Goal: Task Accomplishment & Management: Manage account settings

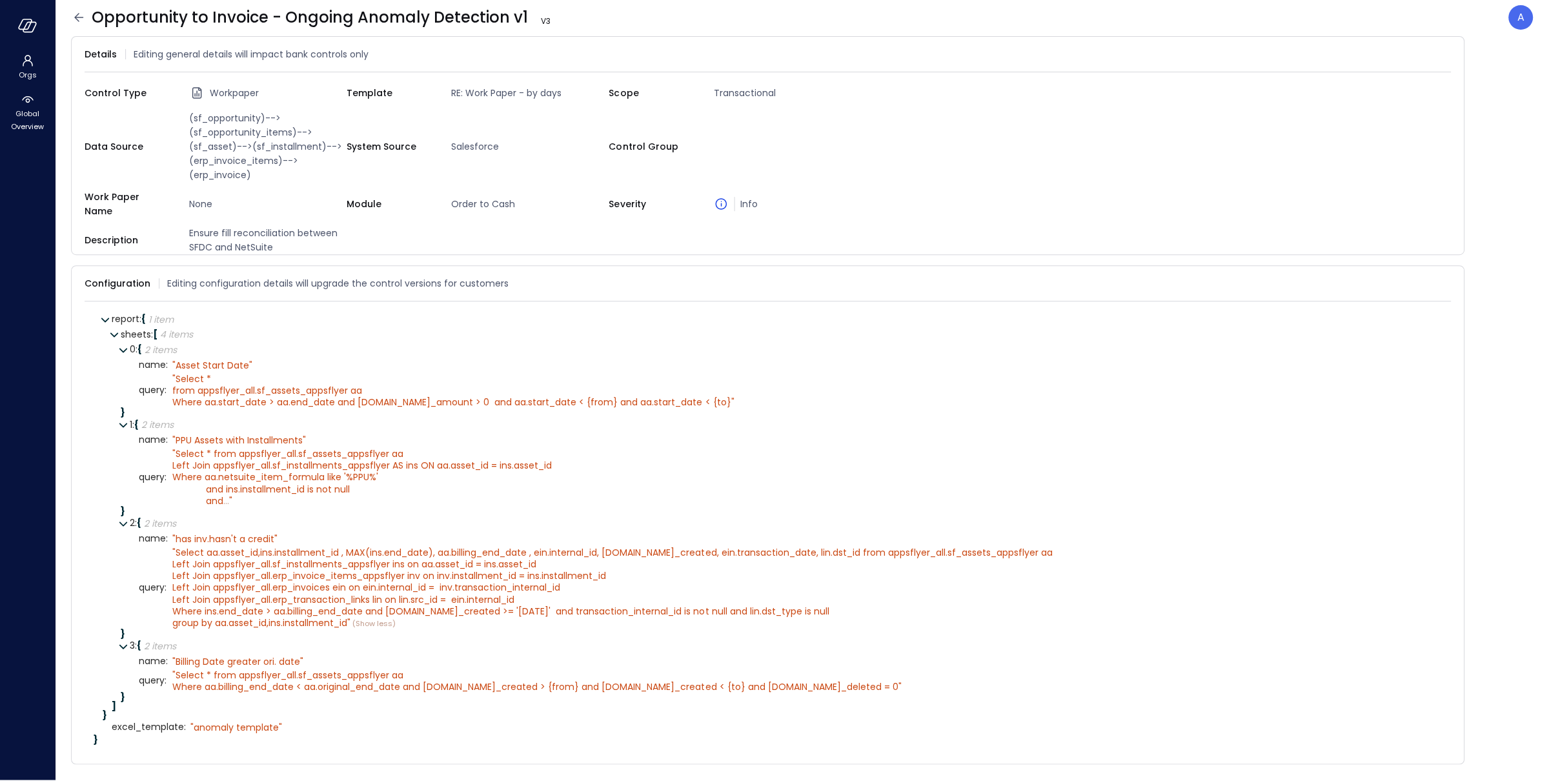
scroll to position [19, 0]
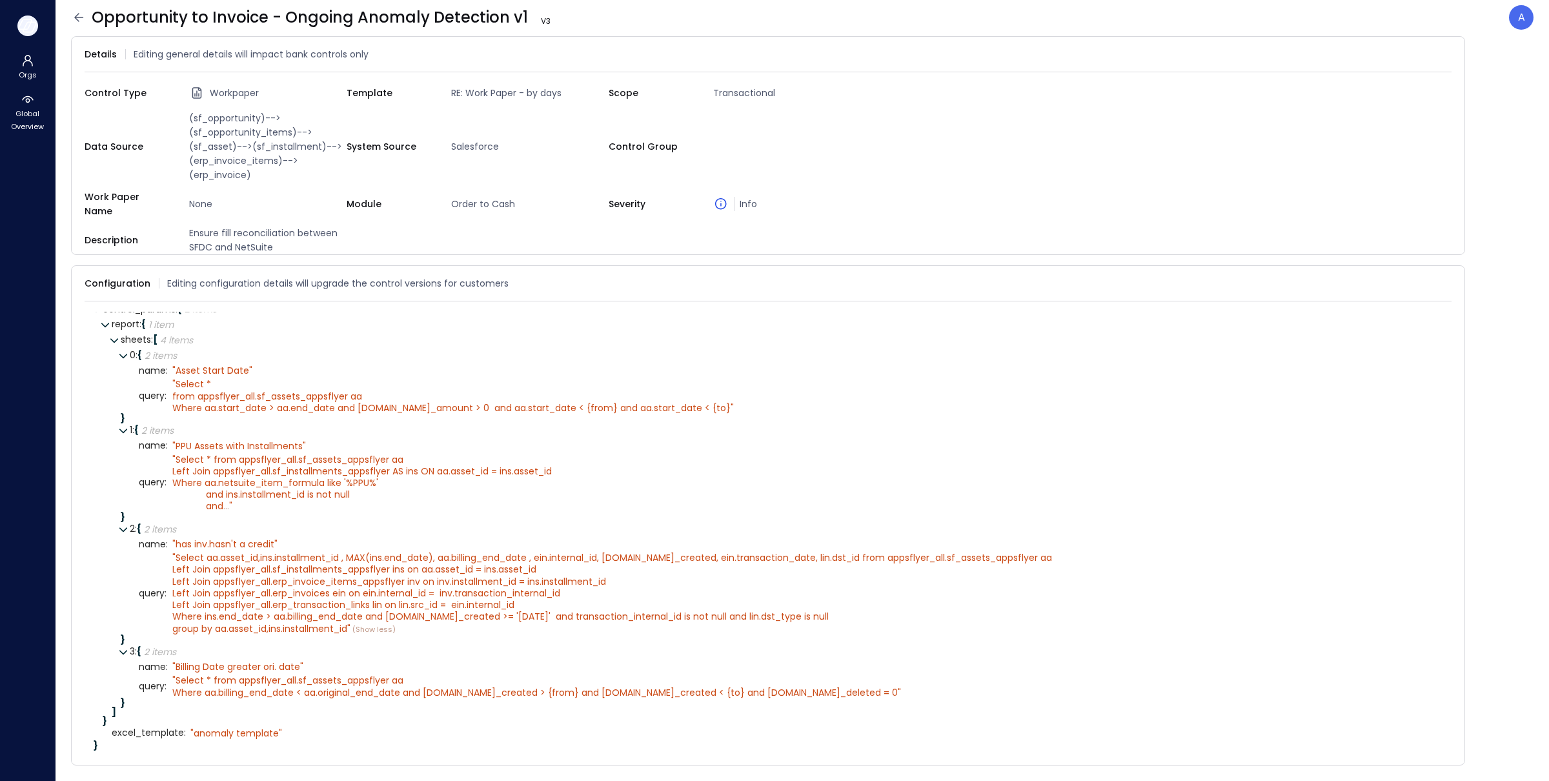
click at [30, 20] on icon "button" at bounding box center [27, 26] width 19 height 14
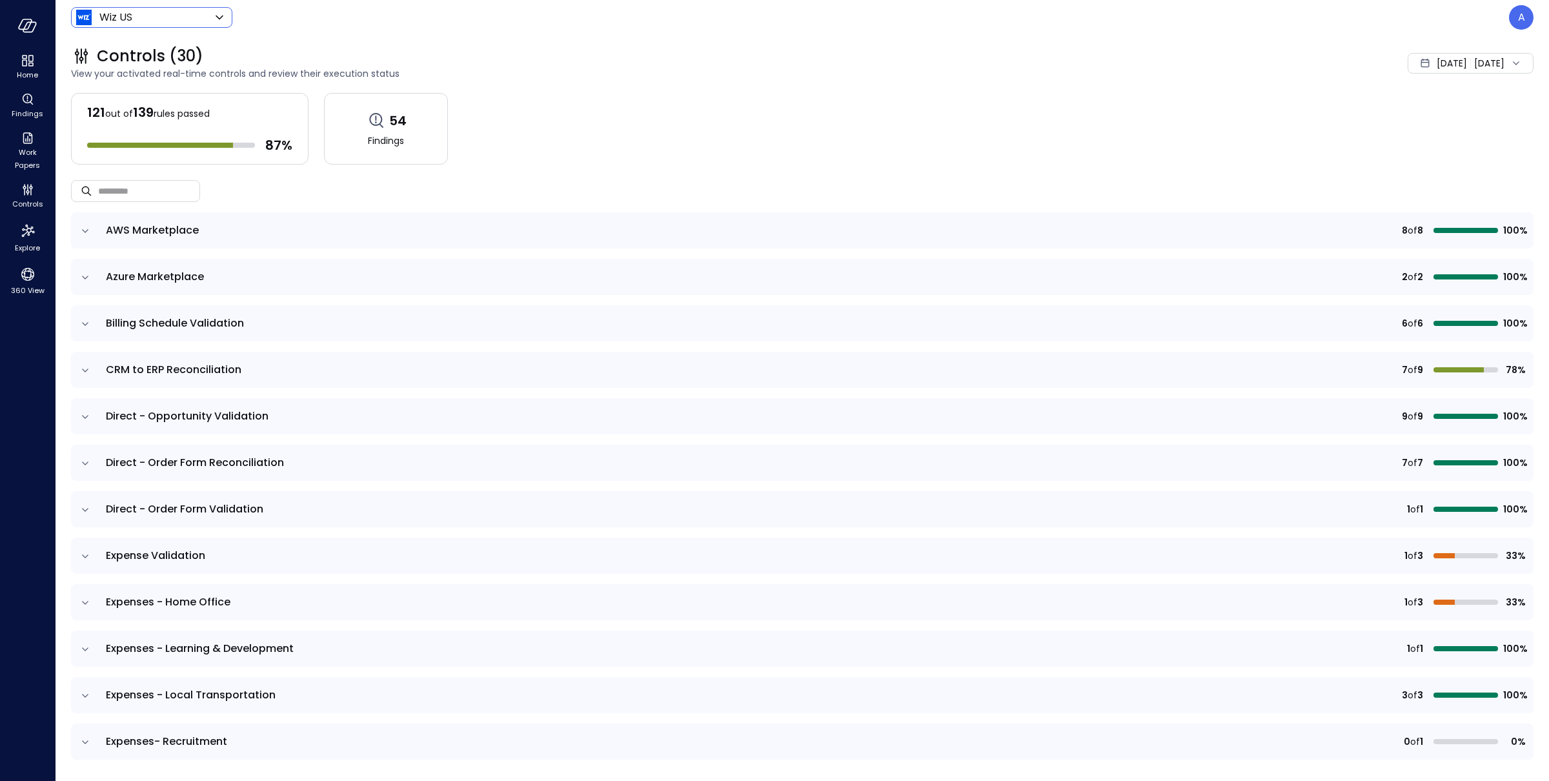
click at [165, 25] on body "Home Findings Work Papers Controls Explore 360 View Wiz US ****** ​ A Controls …" at bounding box center [774, 390] width 1549 height 781
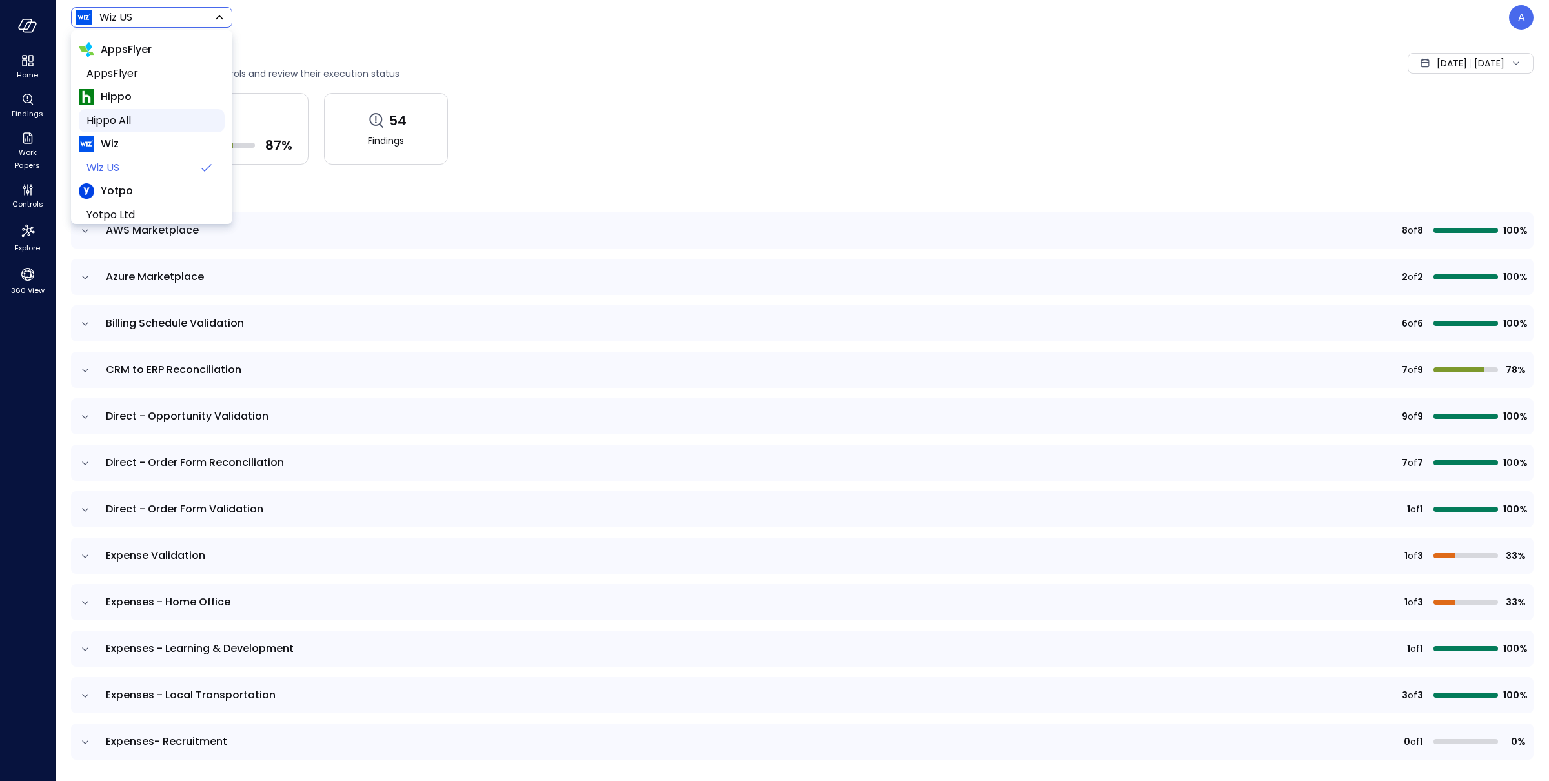
click at [134, 119] on span "Hippo All" at bounding box center [150, 120] width 128 height 15
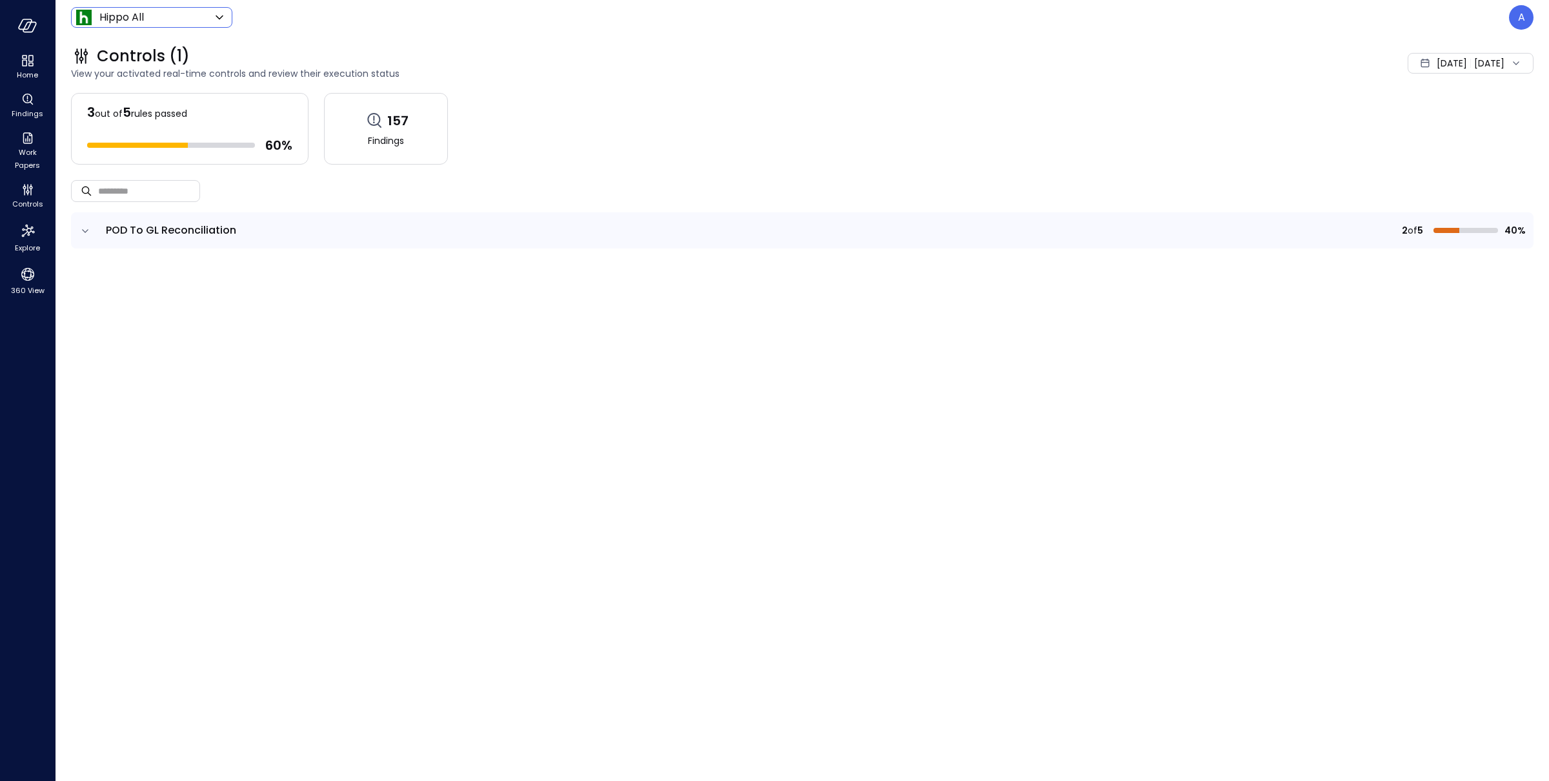
click at [88, 230] on icon "expand row" at bounding box center [85, 231] width 13 height 13
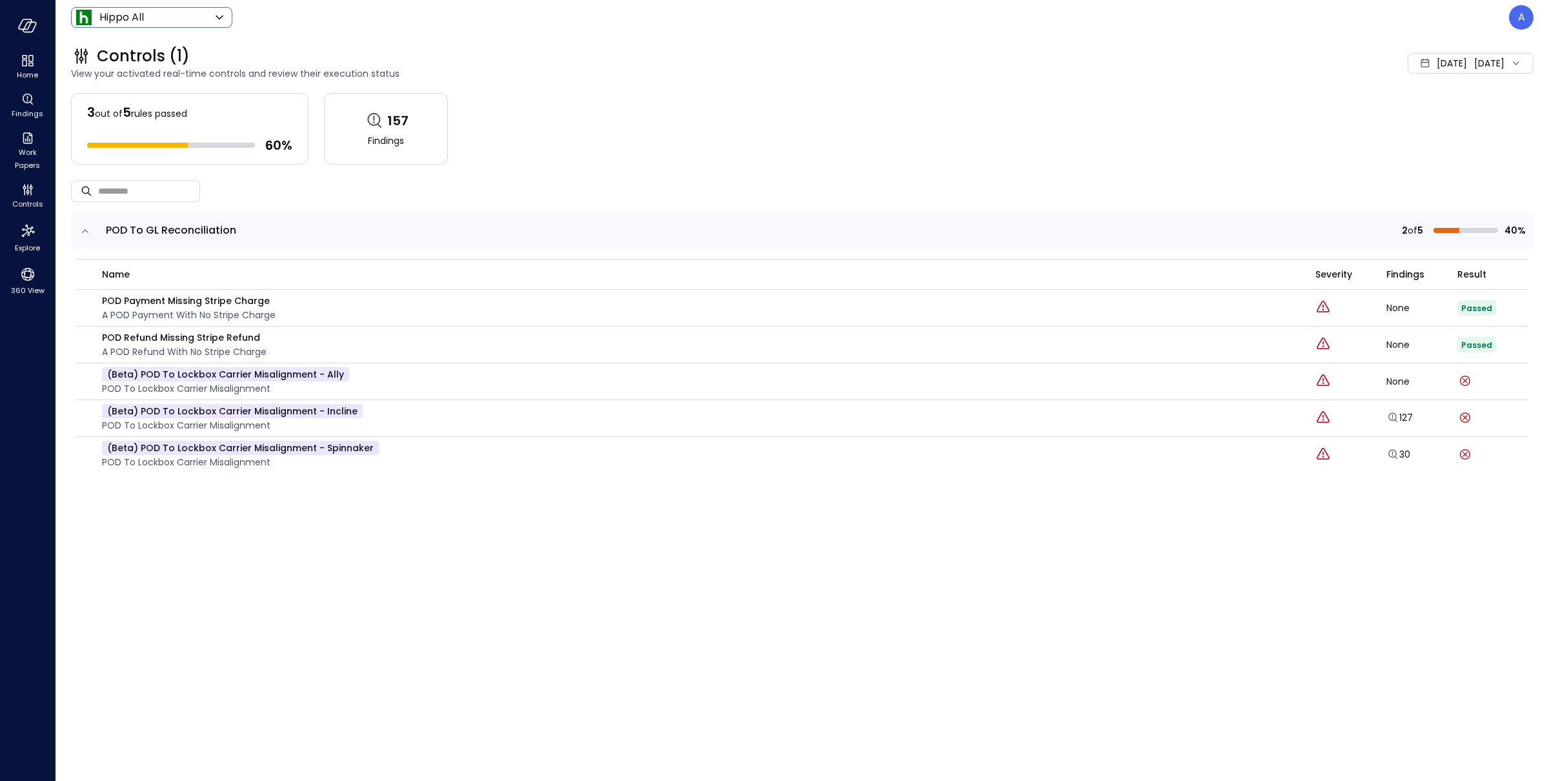
click at [157, 23] on body "Home Findings Work Papers Controls Explore 360 View Hippo All ******* ​ A Contr…" at bounding box center [774, 390] width 1549 height 781
click at [143, 73] on span "AppsFlyer" at bounding box center [150, 73] width 128 height 15
type input "*******"
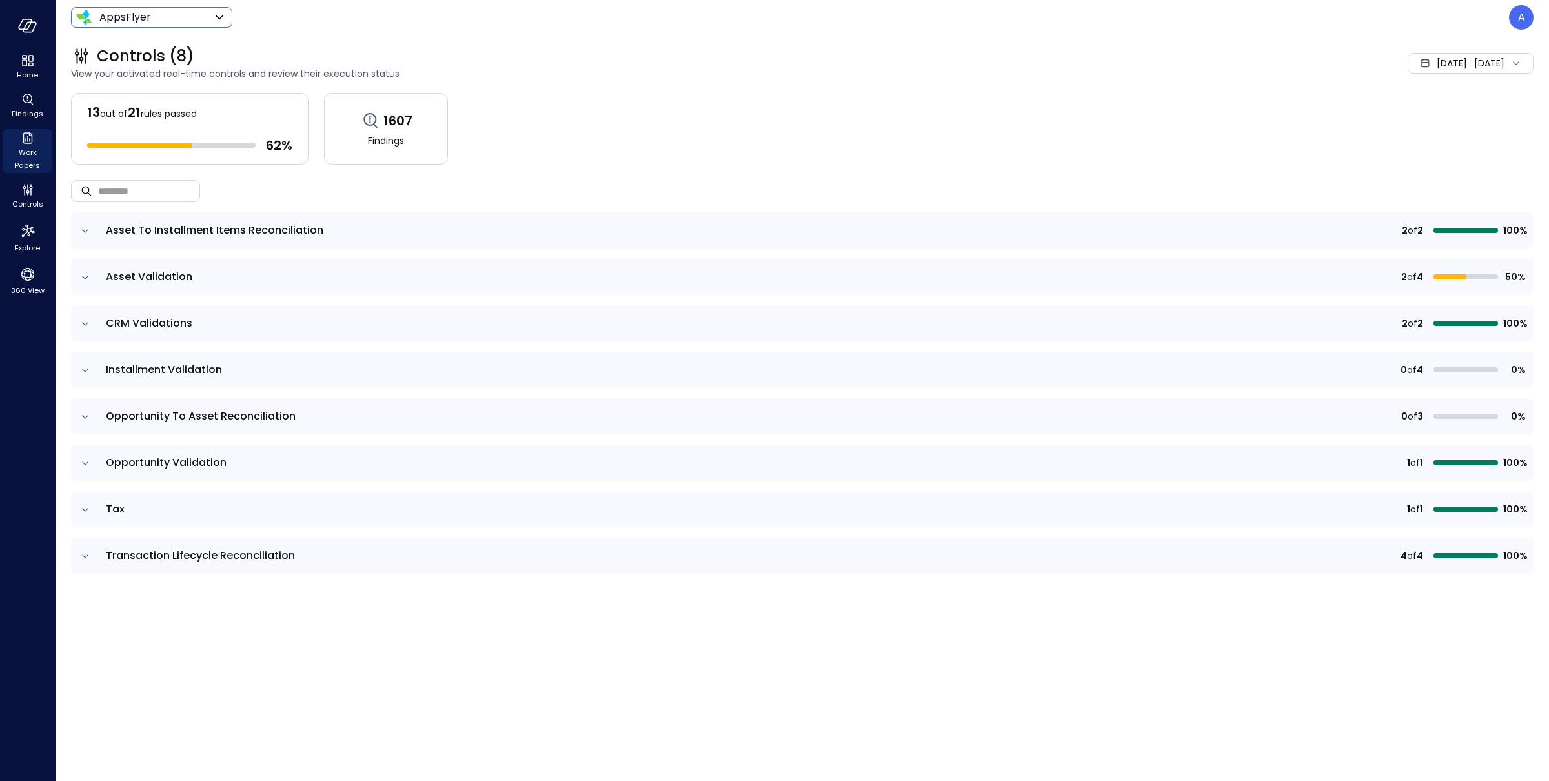
click at [35, 159] on span "Work Papers" at bounding box center [27, 159] width 39 height 26
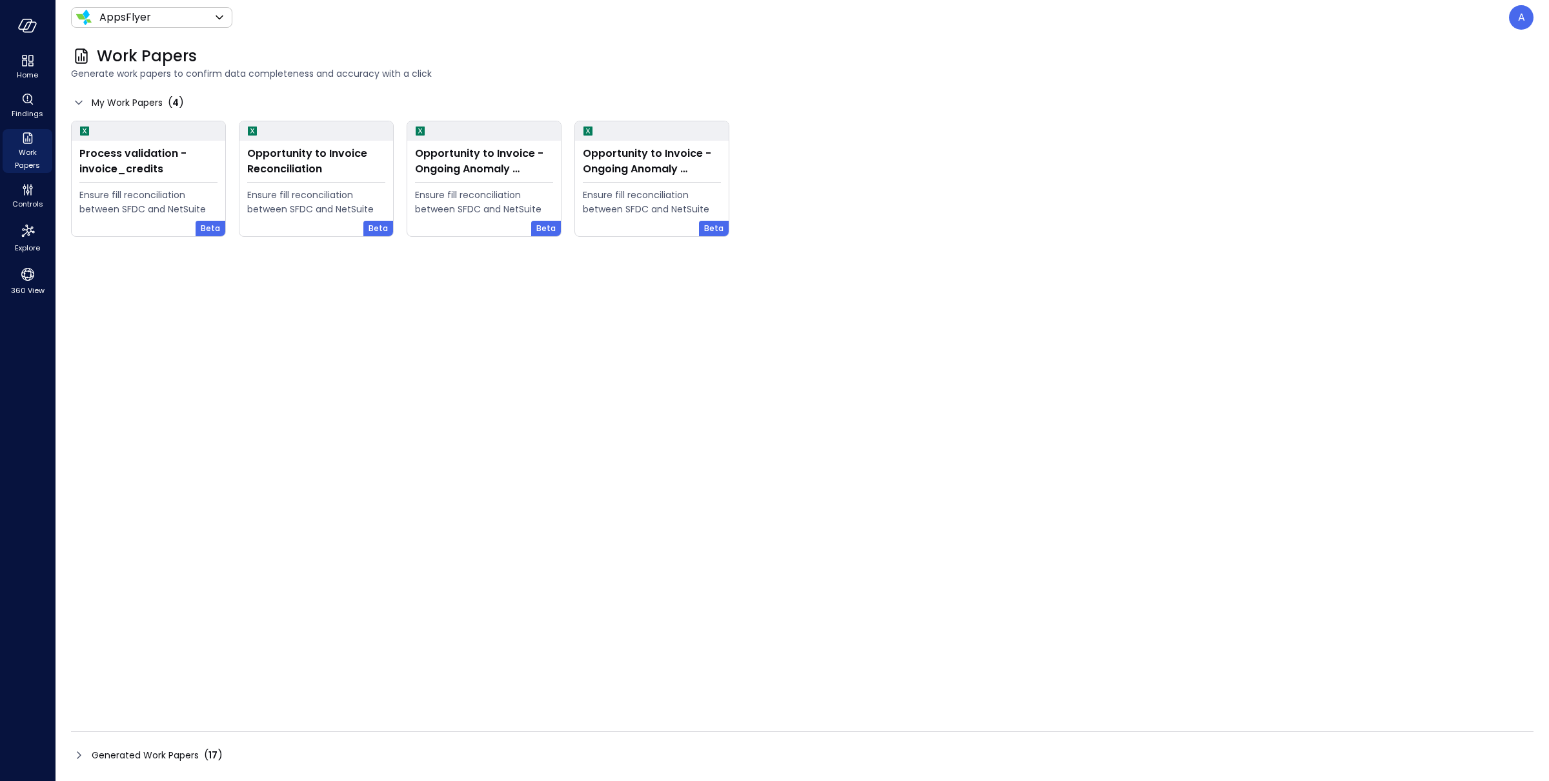
click at [137, 574] on span "Generated Work Papers" at bounding box center [145, 755] width 107 height 14
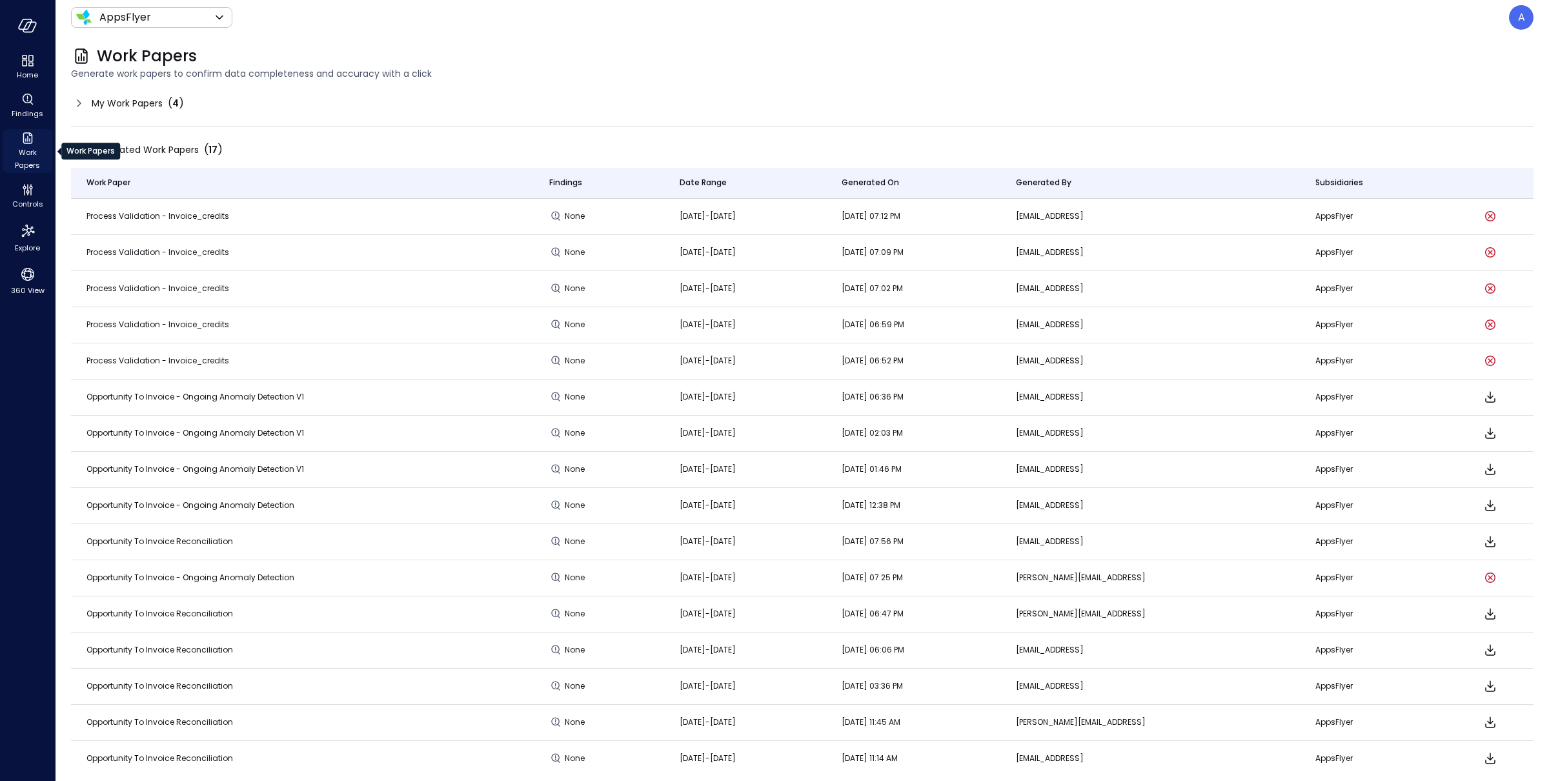
click at [35, 149] on span "Work Papers" at bounding box center [27, 159] width 39 height 26
click at [28, 152] on span "Work Papers" at bounding box center [27, 159] width 39 height 26
click at [101, 110] on div "My Work Papers ( 4 )" at bounding box center [138, 103] width 92 height 15
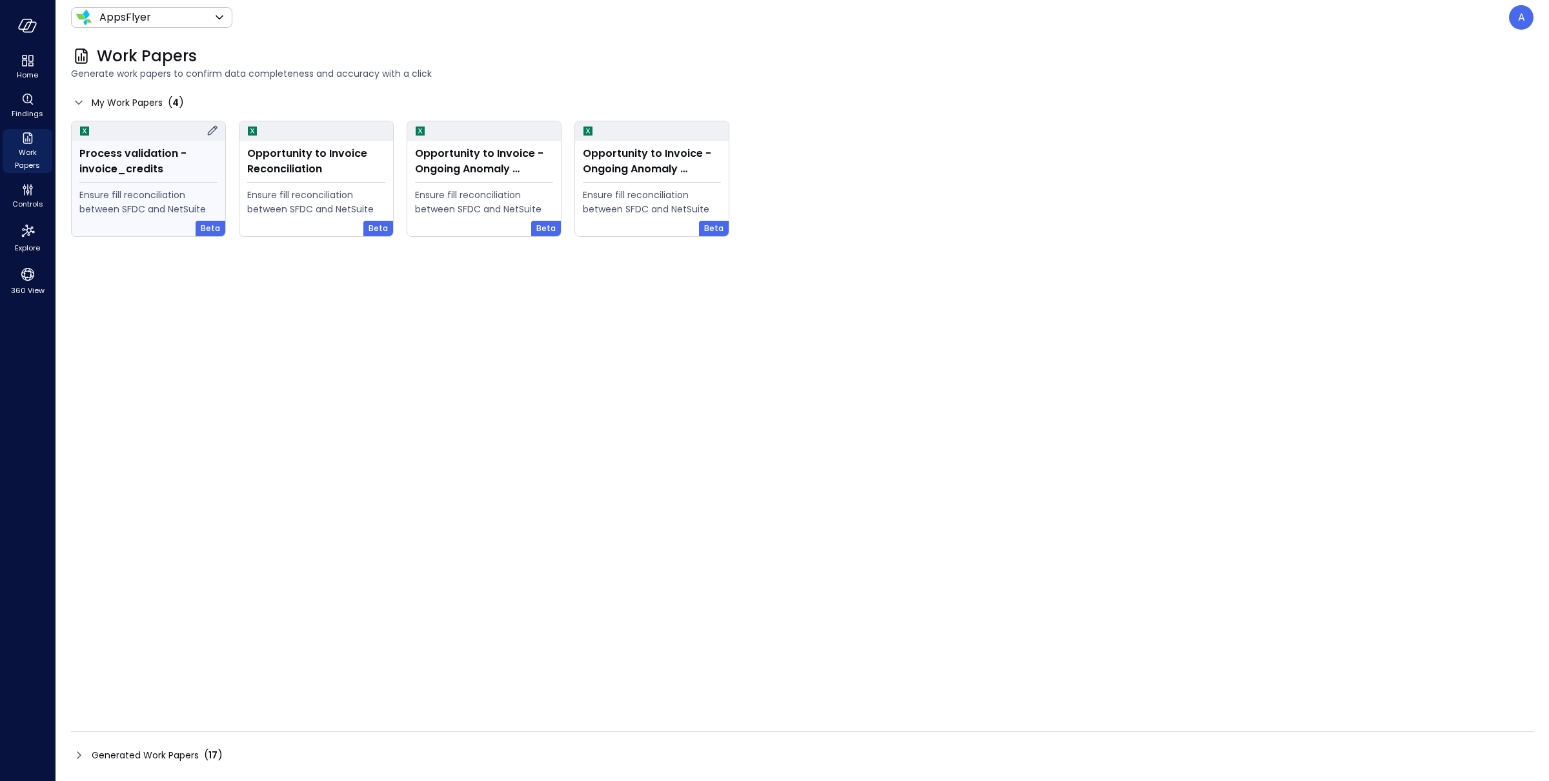
click at [210, 129] on icon at bounding box center [212, 130] width 15 height 15
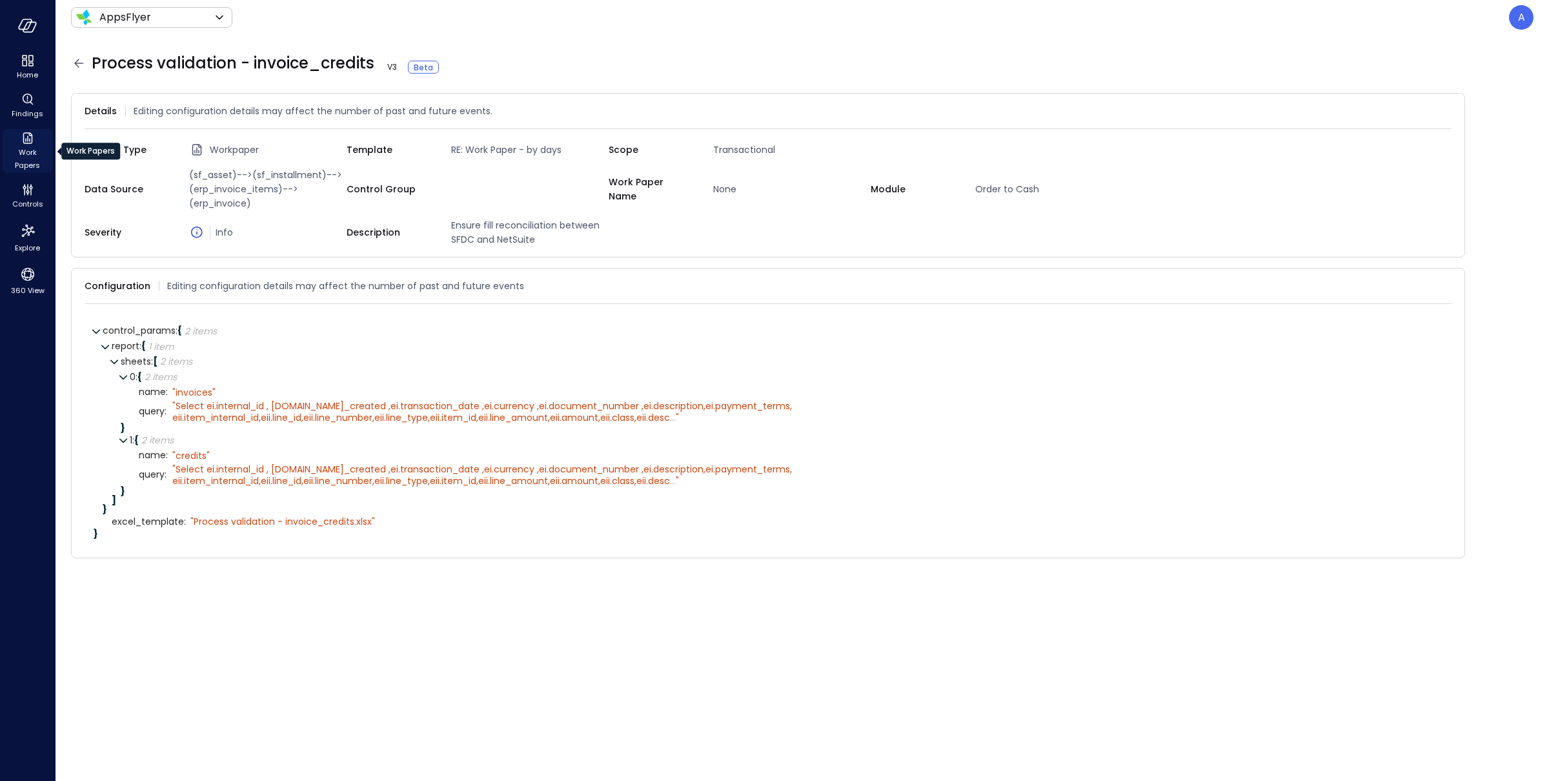
click at [30, 149] on span "Work Papers" at bounding box center [27, 159] width 39 height 26
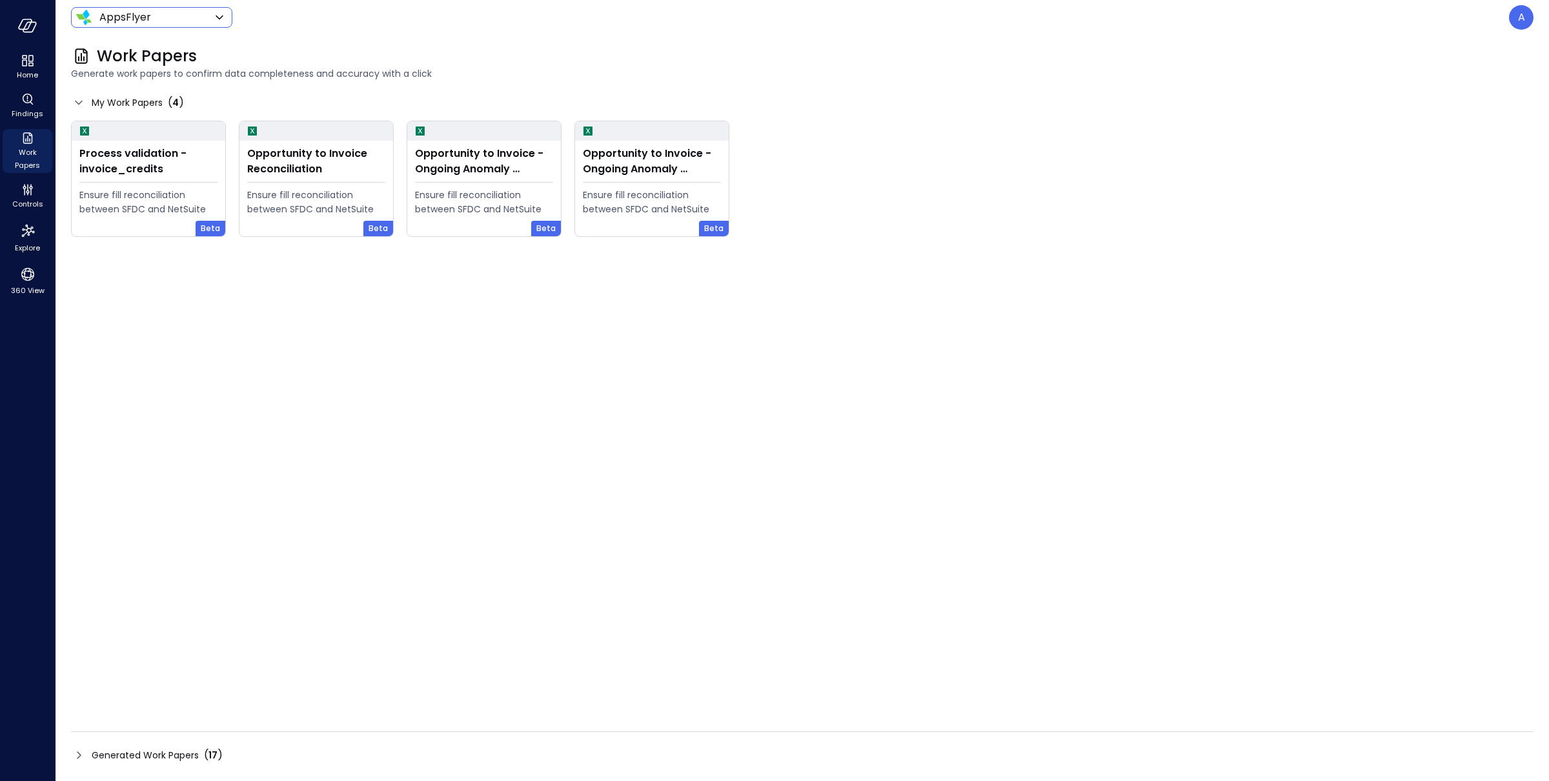
click at [168, 25] on body "Home Findings Work Papers Controls Explore 360 View AppsFlyer ******* ​ A Work …" at bounding box center [774, 390] width 1549 height 781
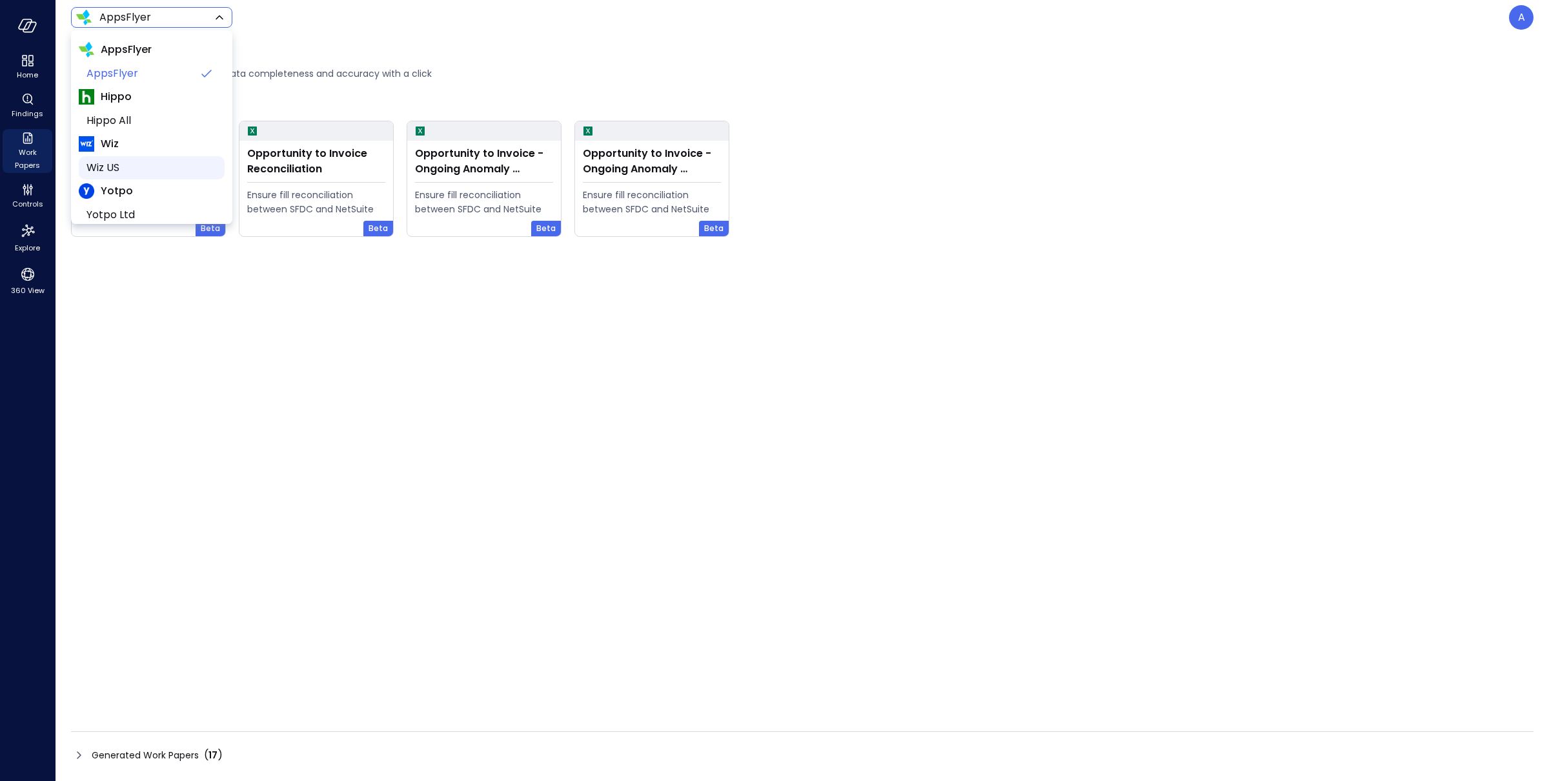
click at [137, 171] on span "Wiz US" at bounding box center [150, 167] width 128 height 15
type input "******"
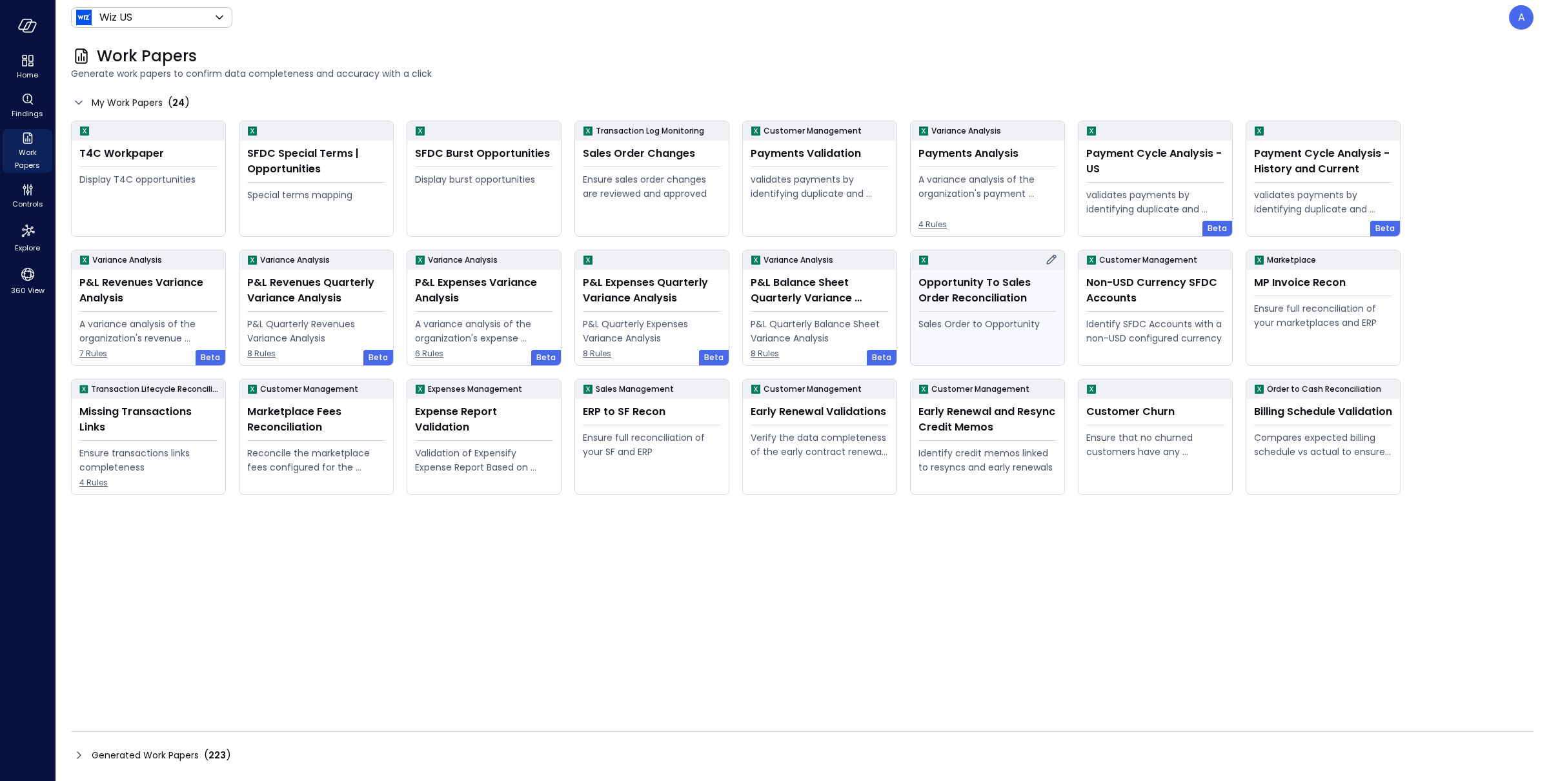
click at [980, 293] on div "Opportunity To Sales Order Reconciliation" at bounding box center [987, 290] width 138 height 31
click at [1048, 261] on icon at bounding box center [1052, 260] width 10 height 10
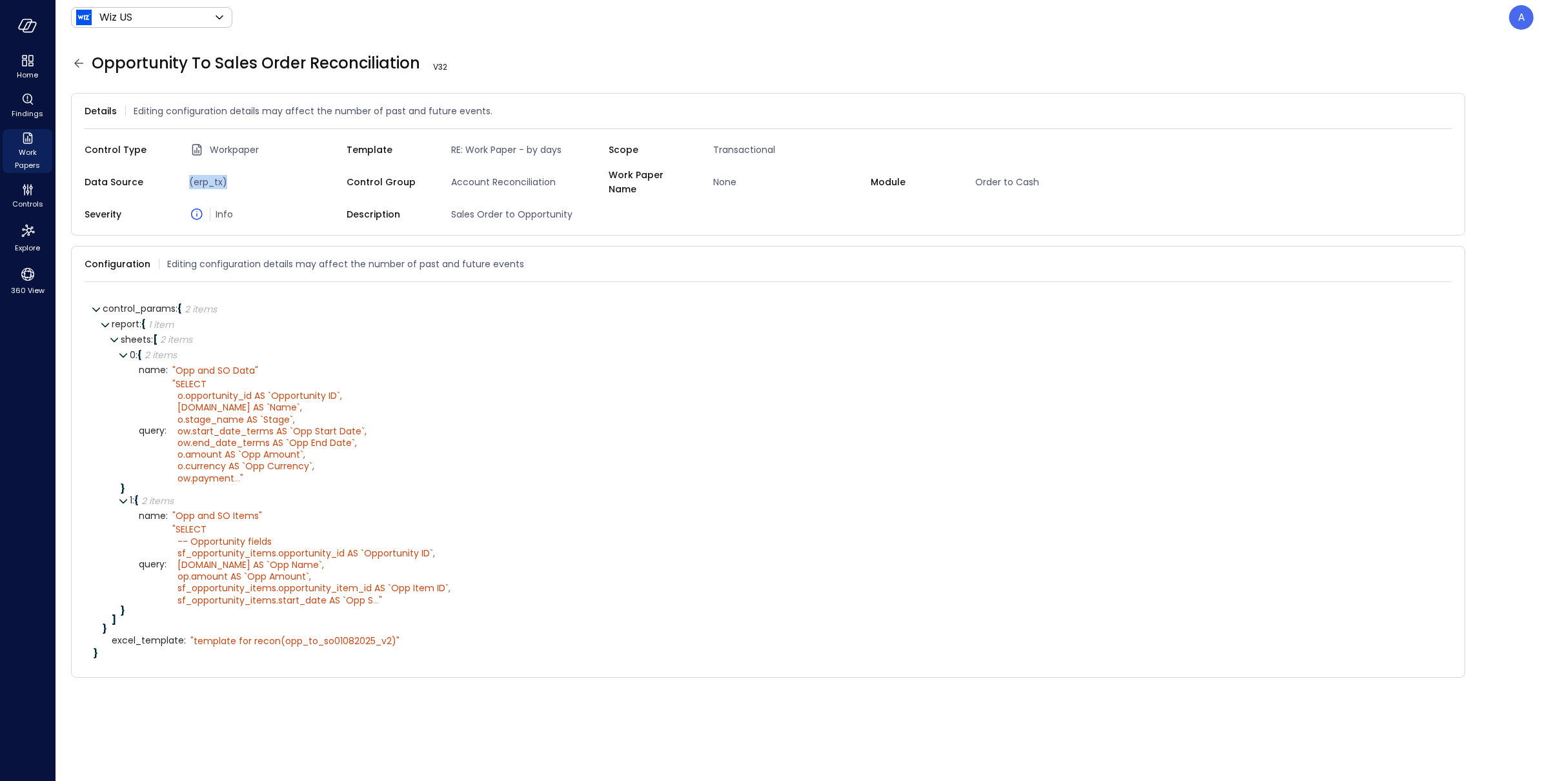
drag, startPoint x: 190, startPoint y: 176, endPoint x: 226, endPoint y: 174, distance: 35.5
click at [226, 175] on span "(erp_tx)" at bounding box center [265, 182] width 163 height 14
click at [74, 61] on icon at bounding box center [78, 63] width 15 height 15
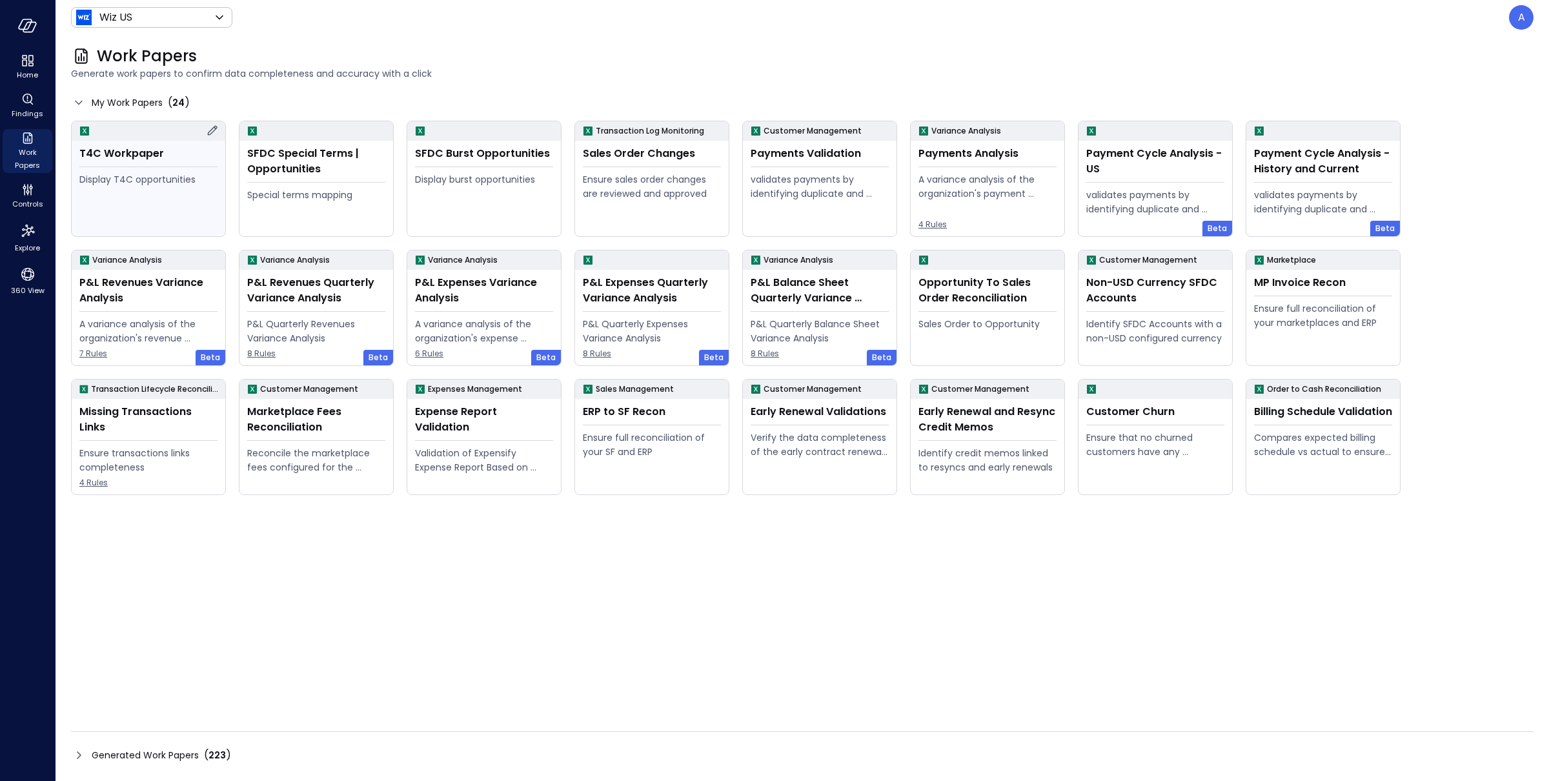
click at [212, 128] on icon at bounding box center [213, 131] width 10 height 10
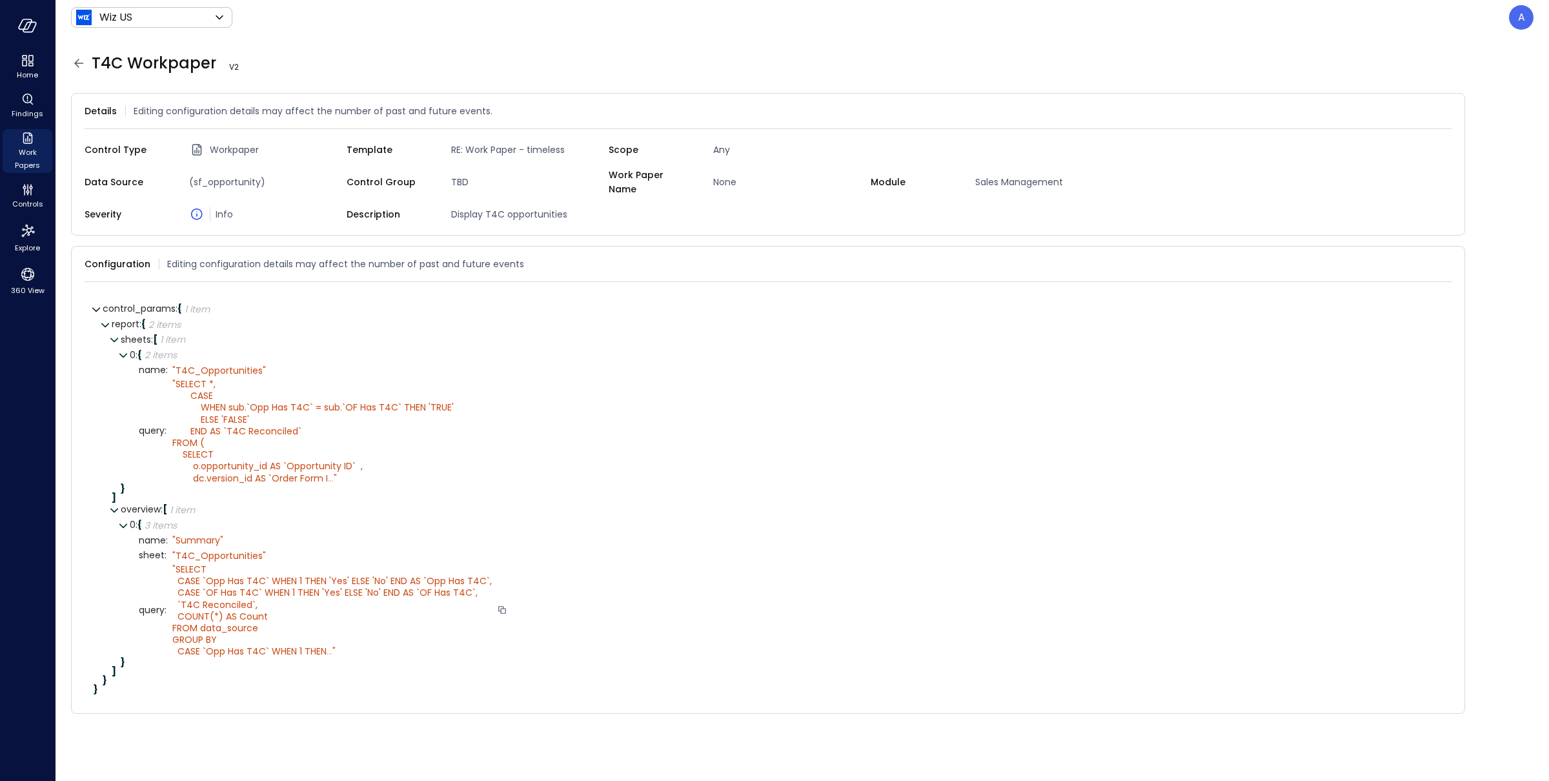
click at [240, 574] on span "SELECT CASE `Opp Has T4C` WHEN 1 THEN 'Yes' ELSE 'No' END AS `Opp Has T4C`, CAS…" at bounding box center [331, 610] width 319 height 95
click at [199, 550] on div "" T4C_Opportunities"" at bounding box center [219, 556] width 94 height 12
click at [202, 450] on span "SELECT *, CASE WHEN sub.`Opp Has T4C` = sub.`OF Has T4C` THEN 'TRUE' ELSE 'FALS…" at bounding box center [312, 431] width 281 height 107
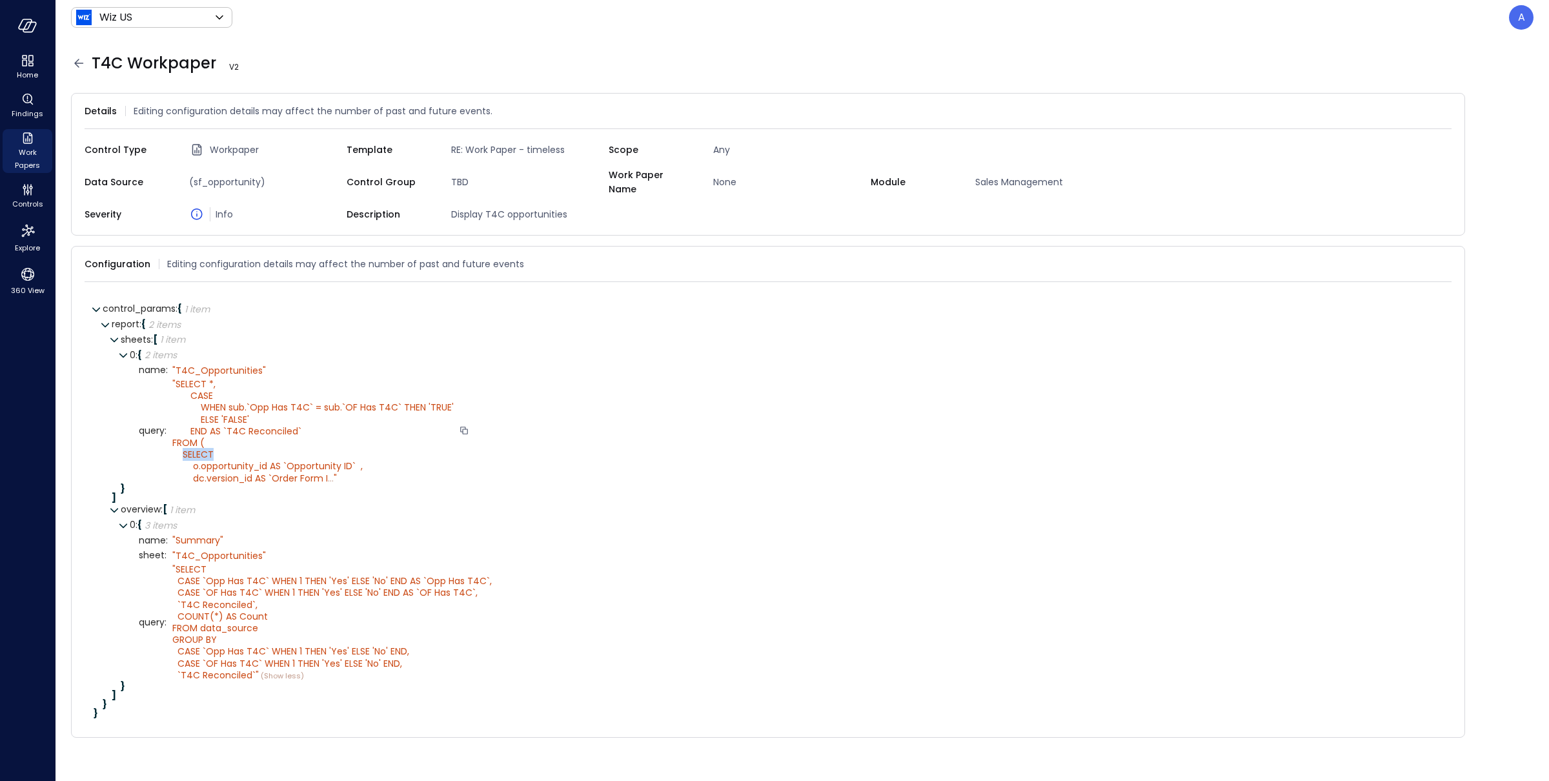
click at [202, 450] on span "SELECT *, CASE WHEN sub.`Opp Has T4C` = sub.`OF Has T4C` THEN 'TRUE' ELSE 'FALS…" at bounding box center [312, 431] width 281 height 107
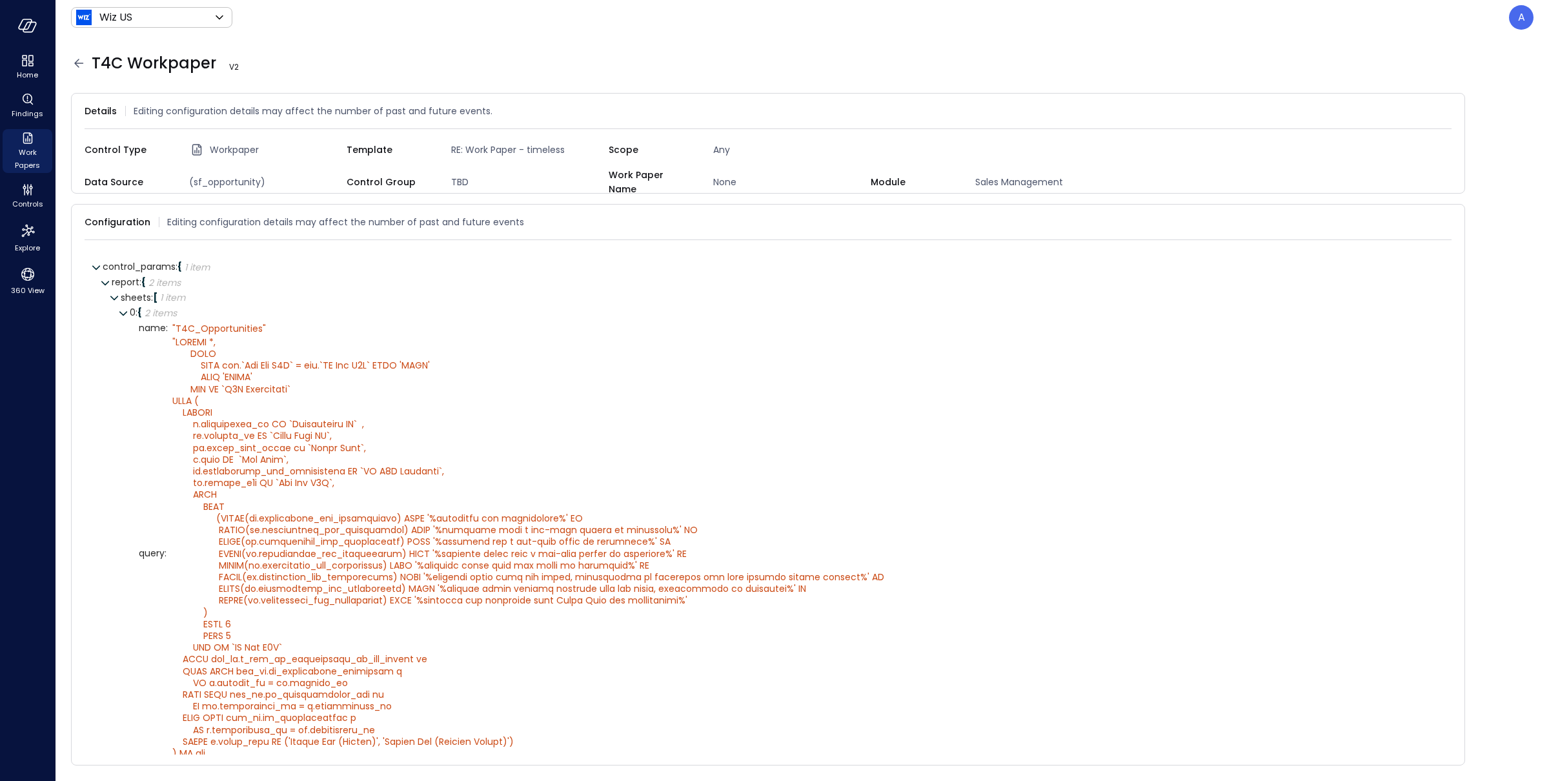
click at [810, 48] on div "T4C Workpaper V 2" at bounding box center [795, 63] width 1478 height 57
click at [81, 66] on icon at bounding box center [78, 63] width 15 height 15
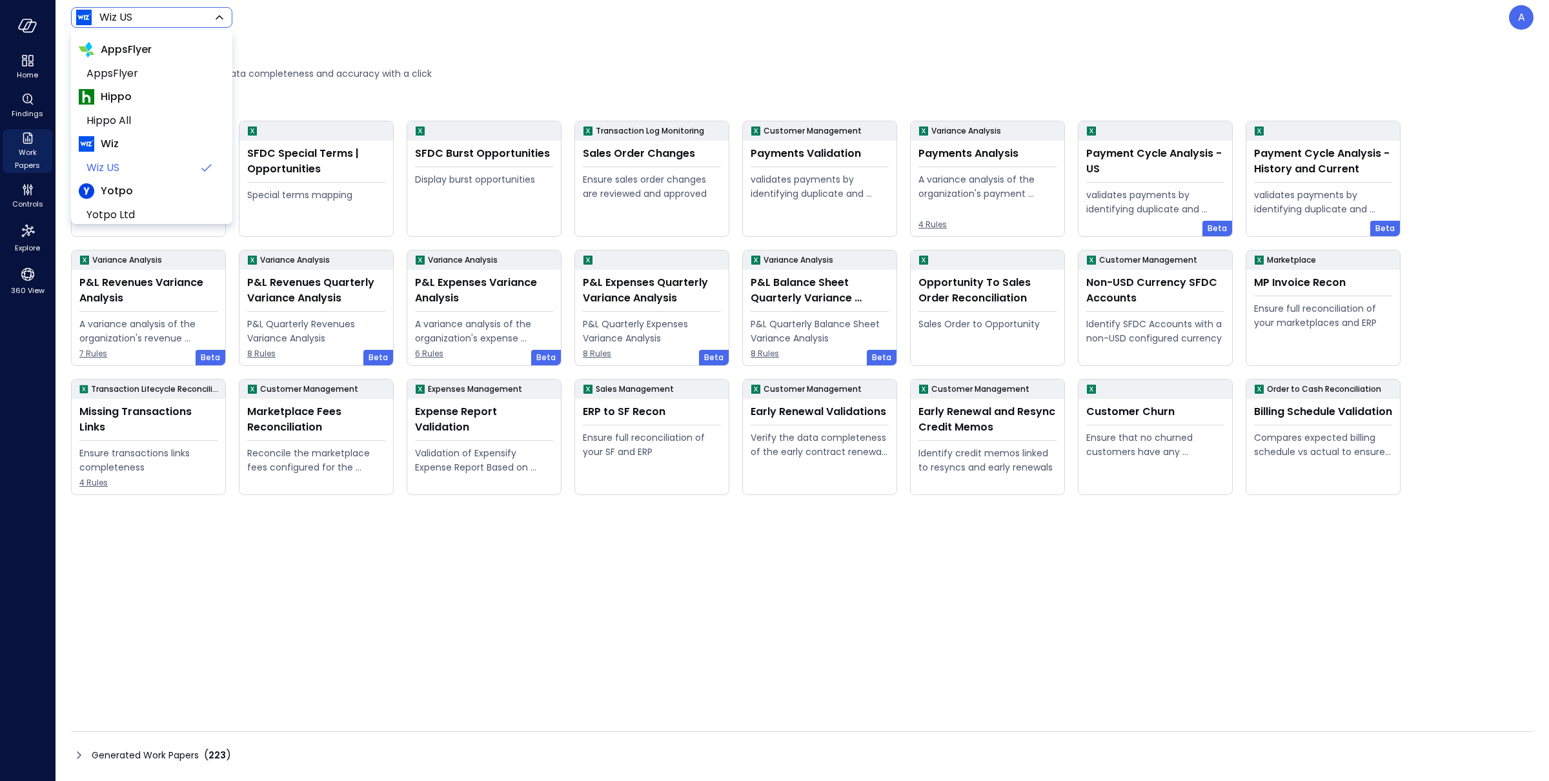
click at [170, 21] on body "Home Findings Work Papers Controls Explore 360 View Wiz US ****** ​ A Work Pape…" at bounding box center [774, 390] width 1549 height 781
click at [134, 204] on li "Yotpo Ltd" at bounding box center [152, 214] width 146 height 23
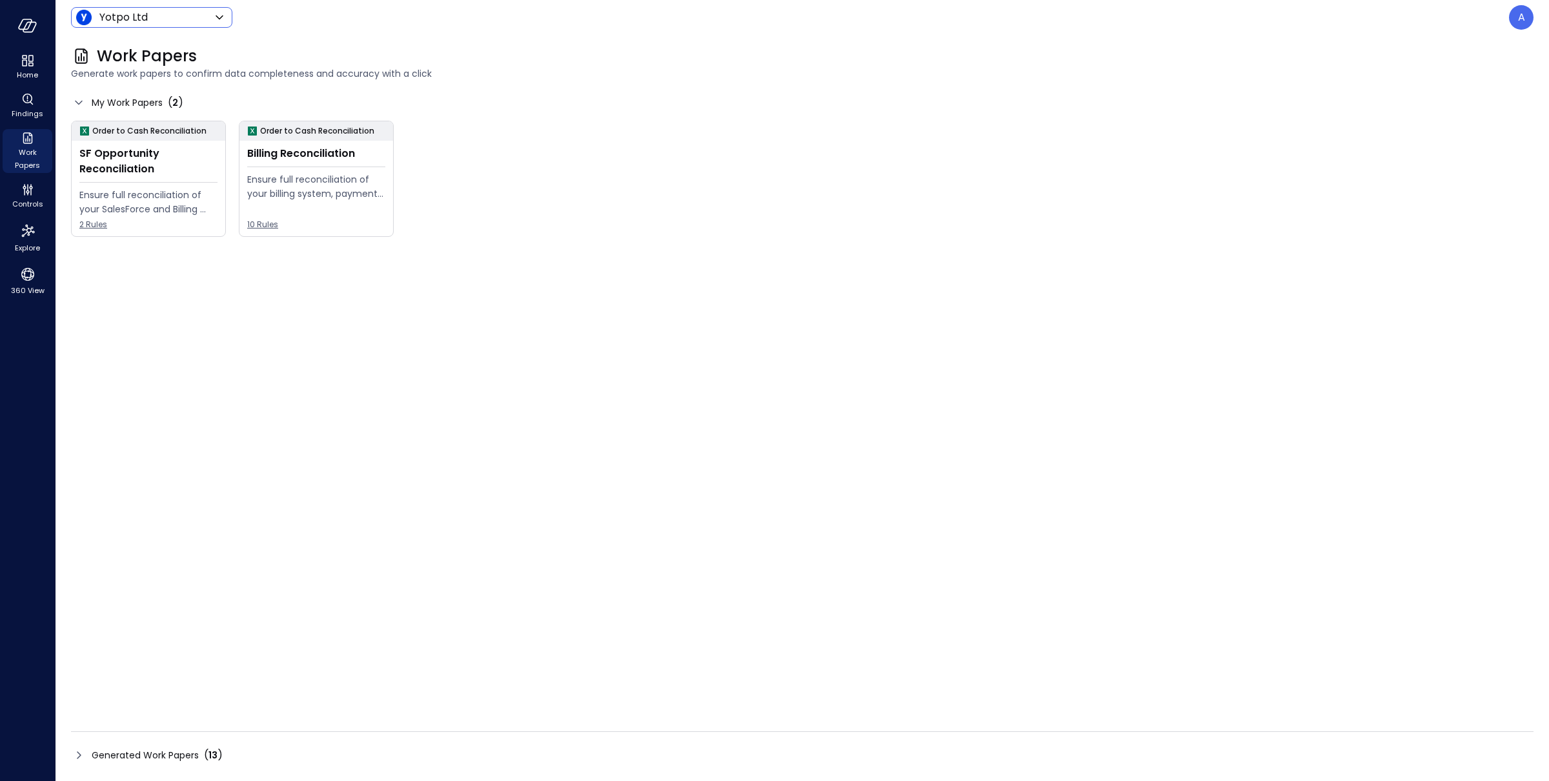
click at [175, 19] on body "Home Findings Work Papers Controls Explore 360 View Yotpo Ltd ****** ​ A Work P…" at bounding box center [774, 390] width 1549 height 781
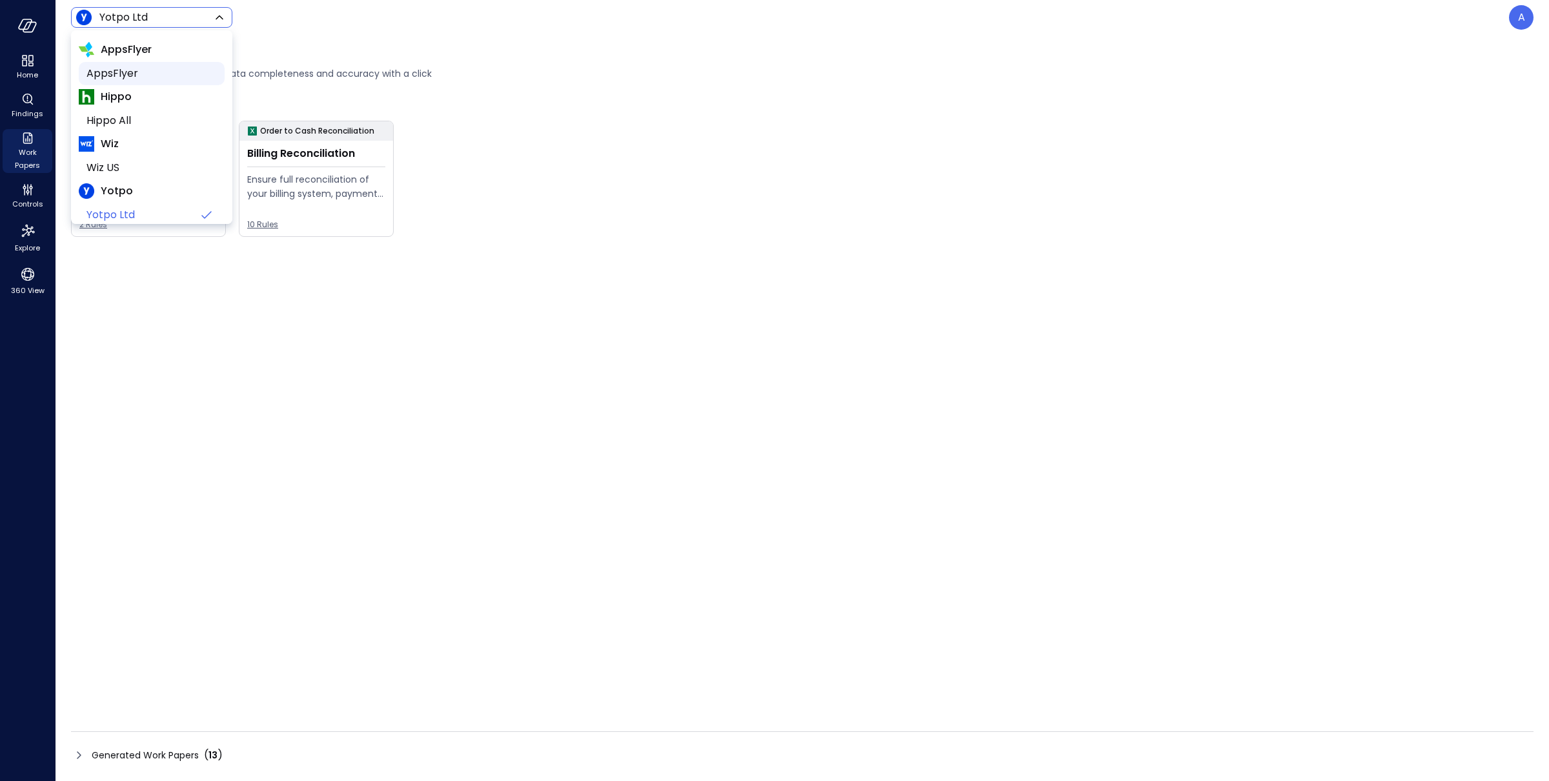
click at [147, 72] on span "AppsFlyer" at bounding box center [150, 73] width 128 height 15
type input "*******"
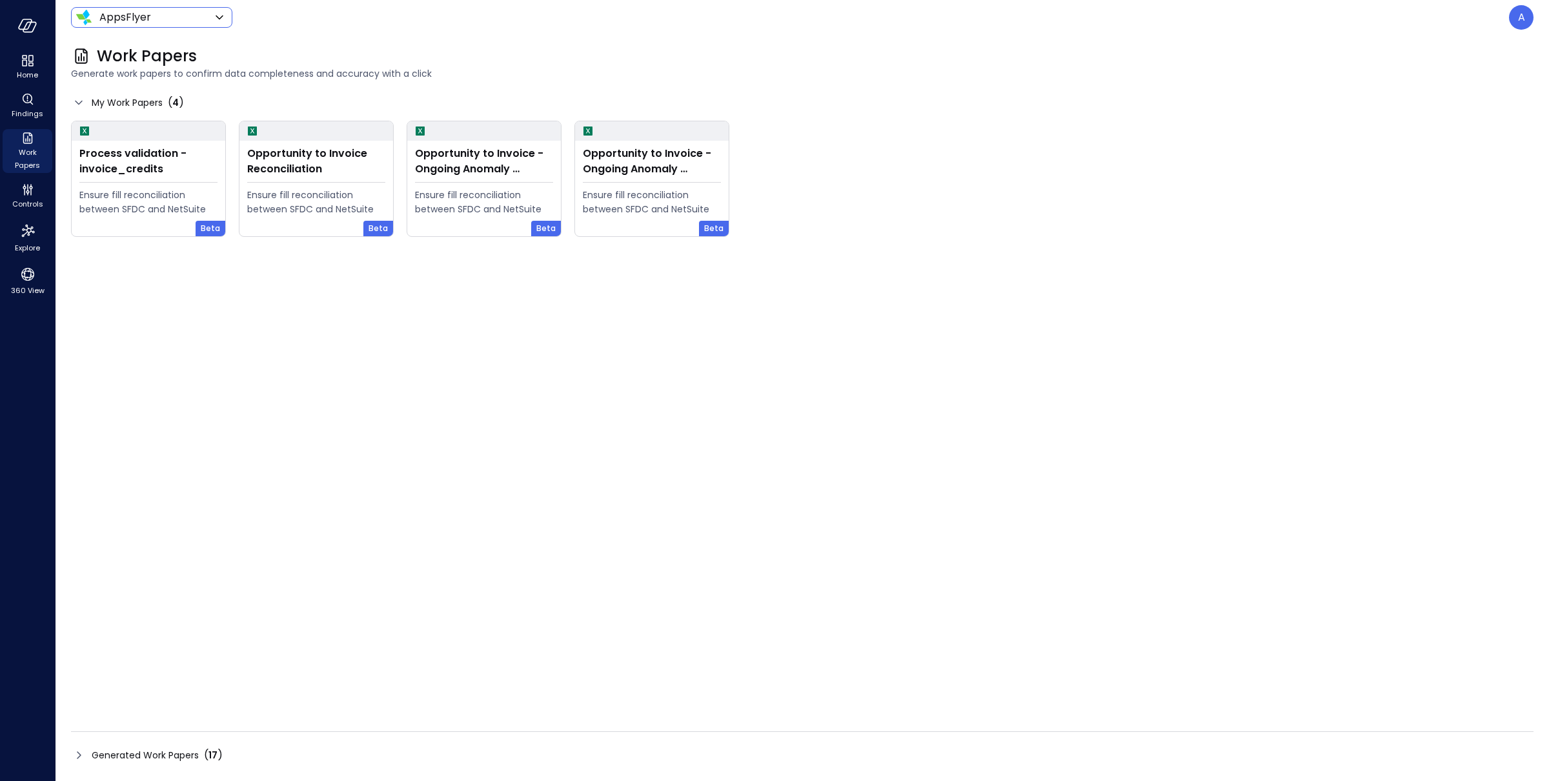
click at [137, 574] on span "Generated Work Papers" at bounding box center [145, 755] width 107 height 14
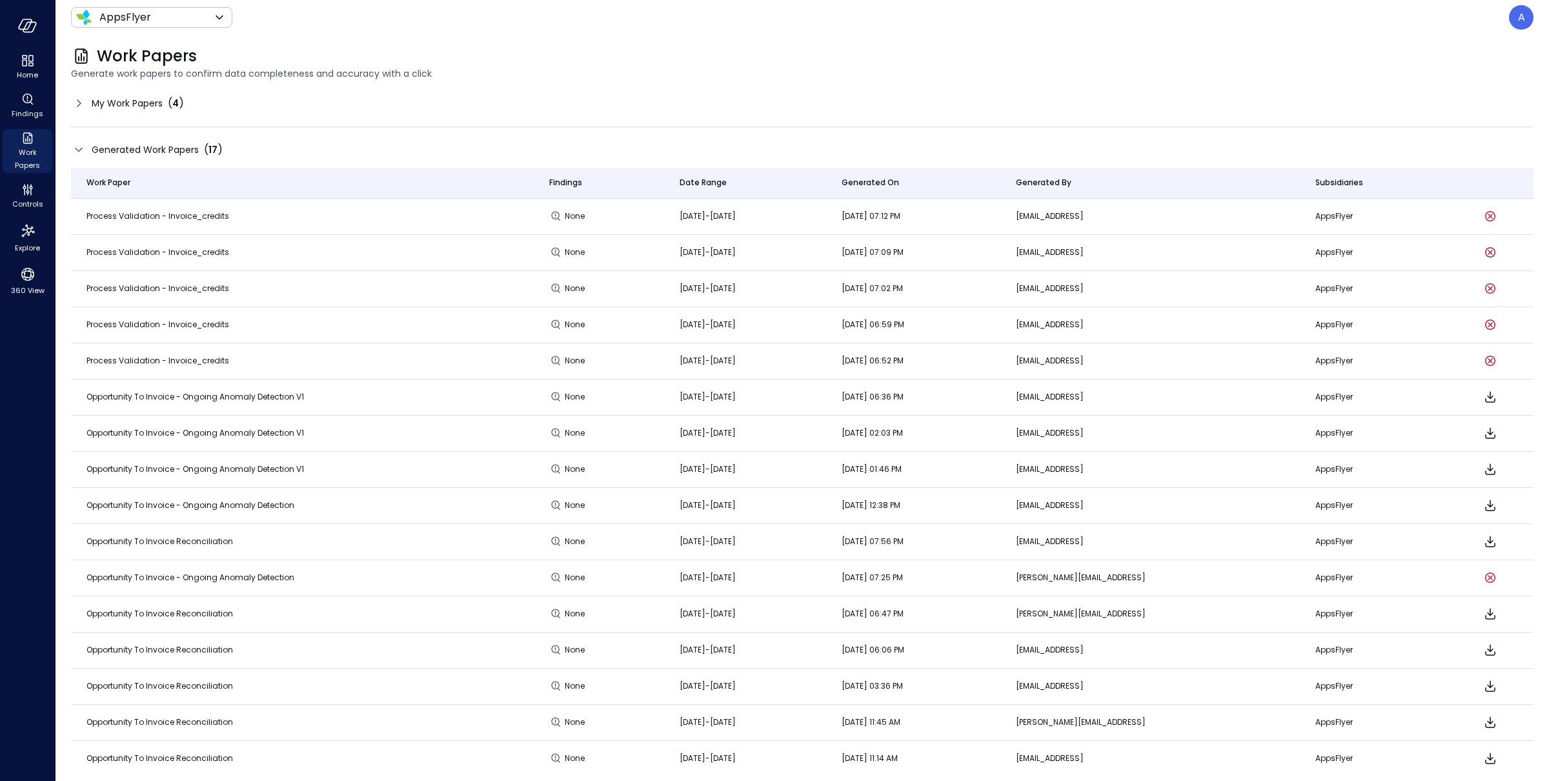
click at [133, 108] on span "My Work Papers" at bounding box center [127, 103] width 71 height 14
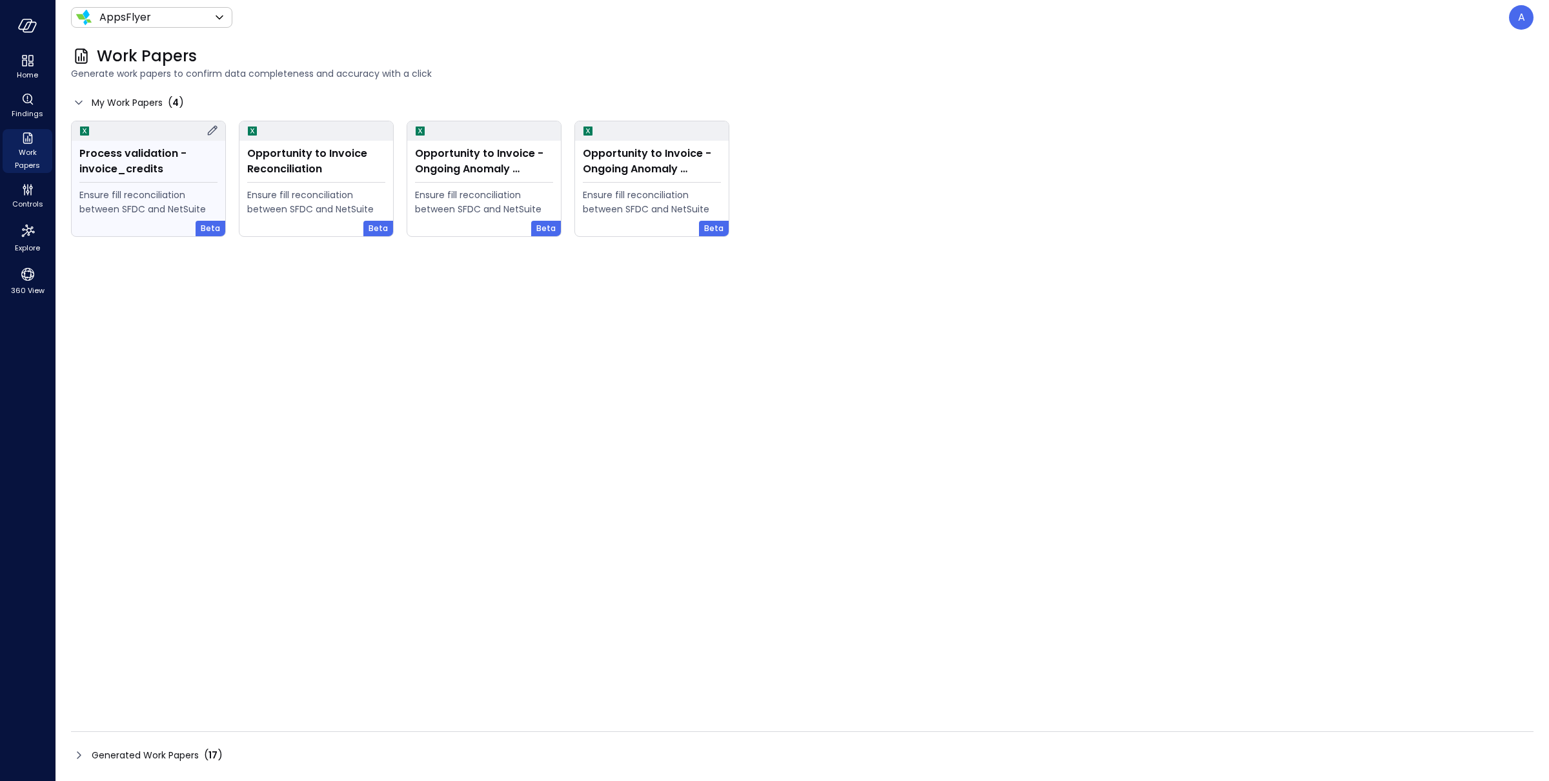
click at [210, 128] on icon at bounding box center [212, 130] width 15 height 15
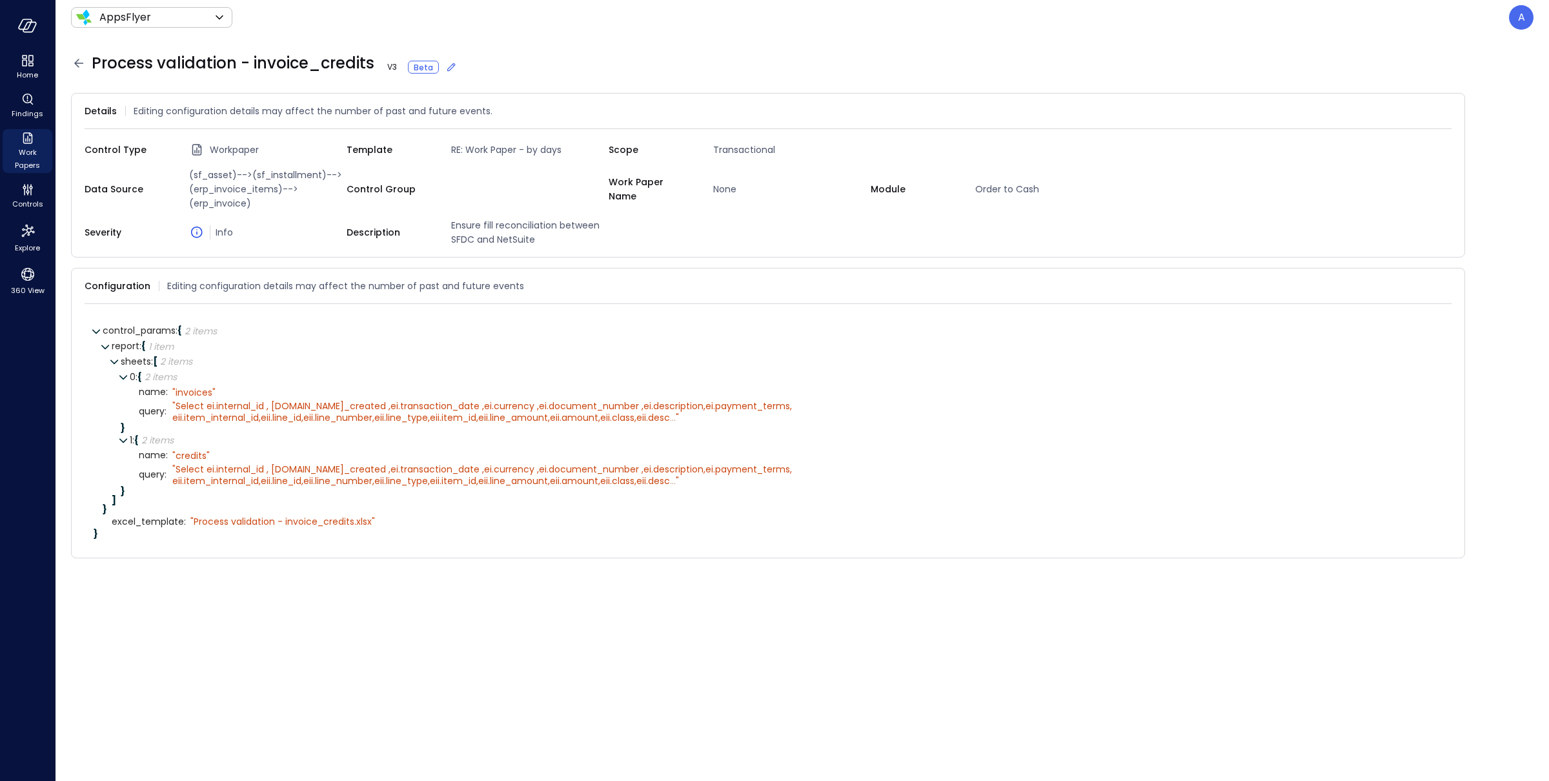
click at [452, 65] on icon at bounding box center [451, 67] width 8 height 8
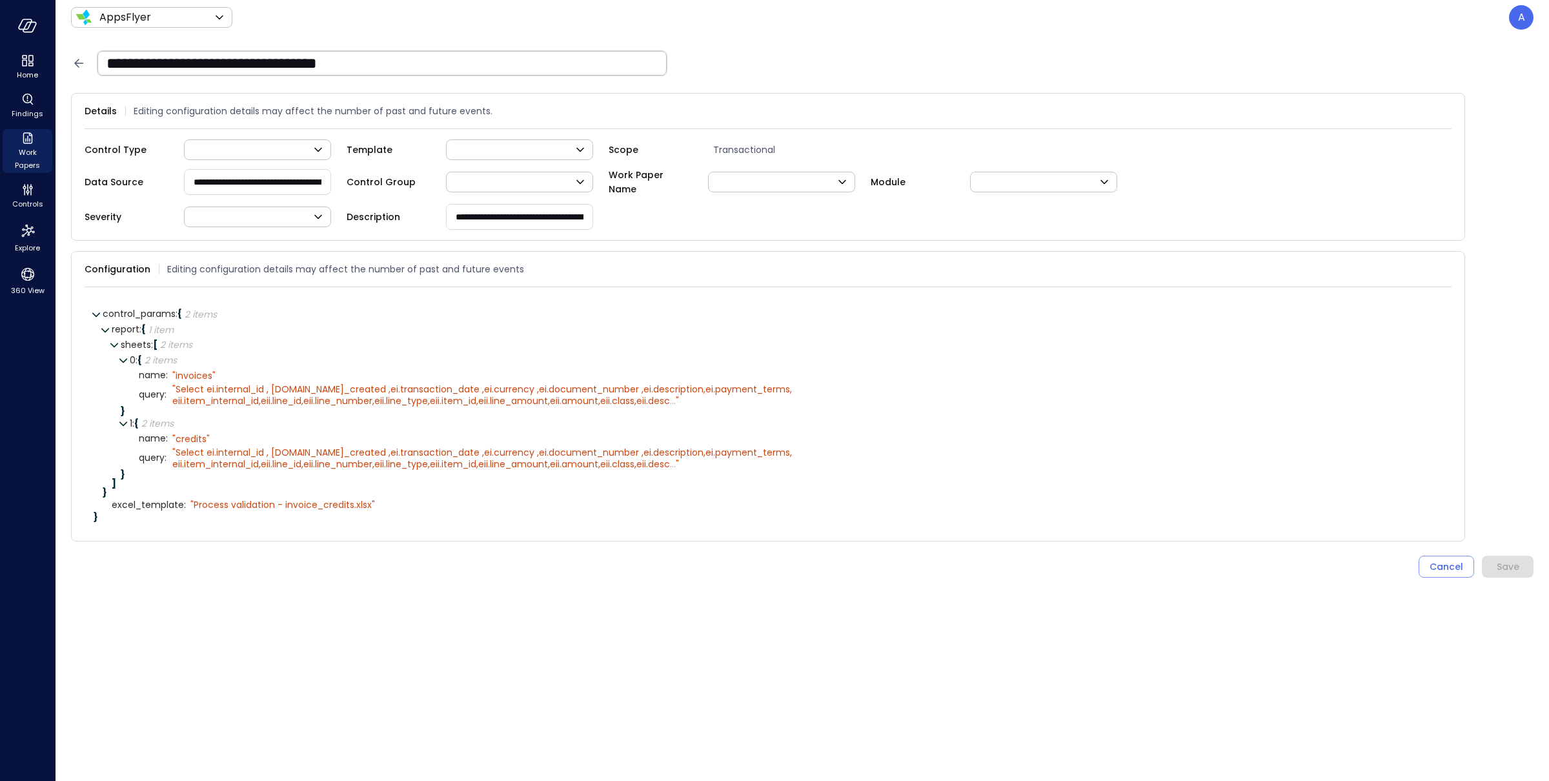
type input "******"
type input "***"
type input "*"
type input "**"
type input "*"
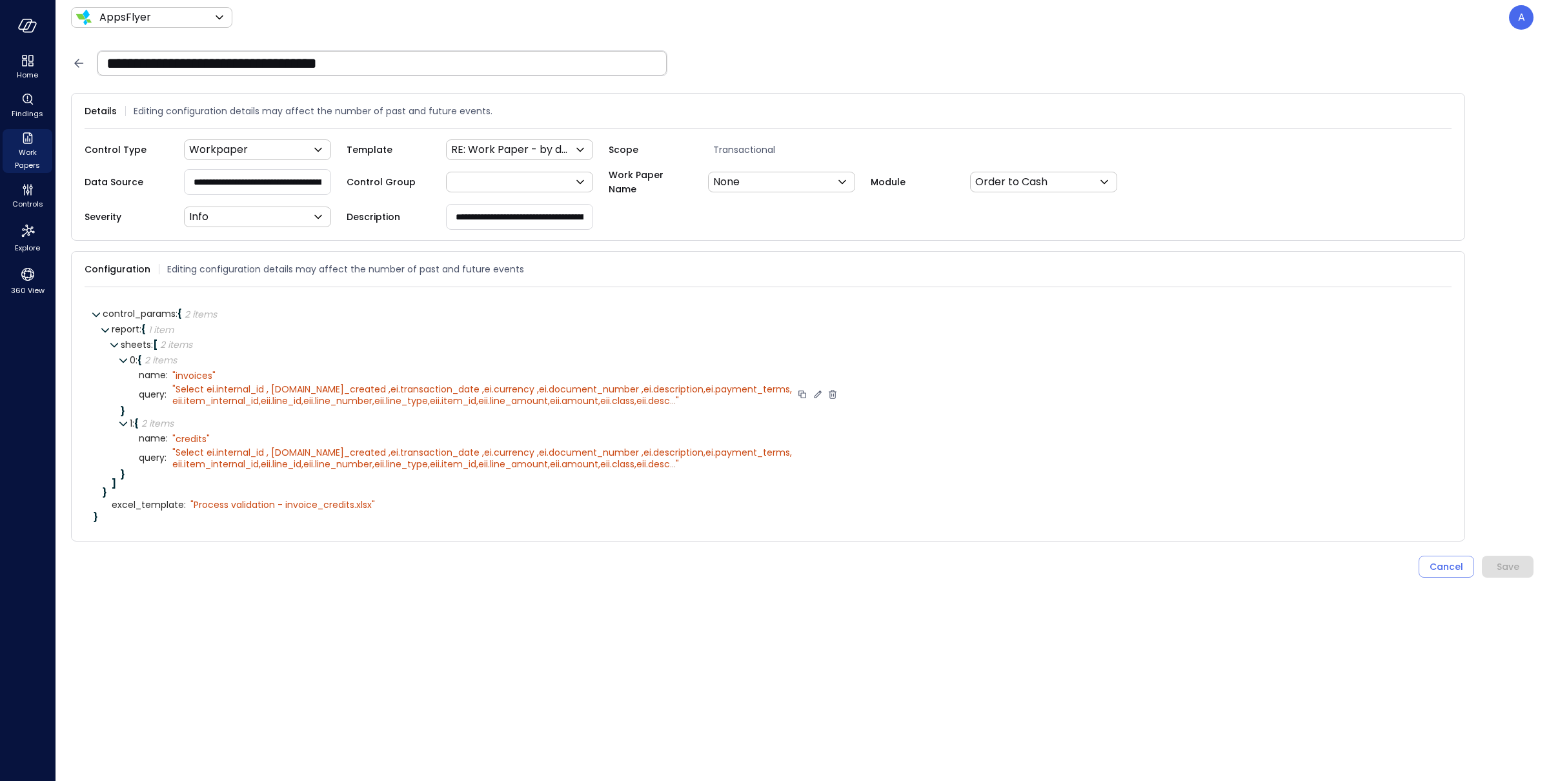
click at [812, 395] on icon at bounding box center [818, 395] width 12 height 12
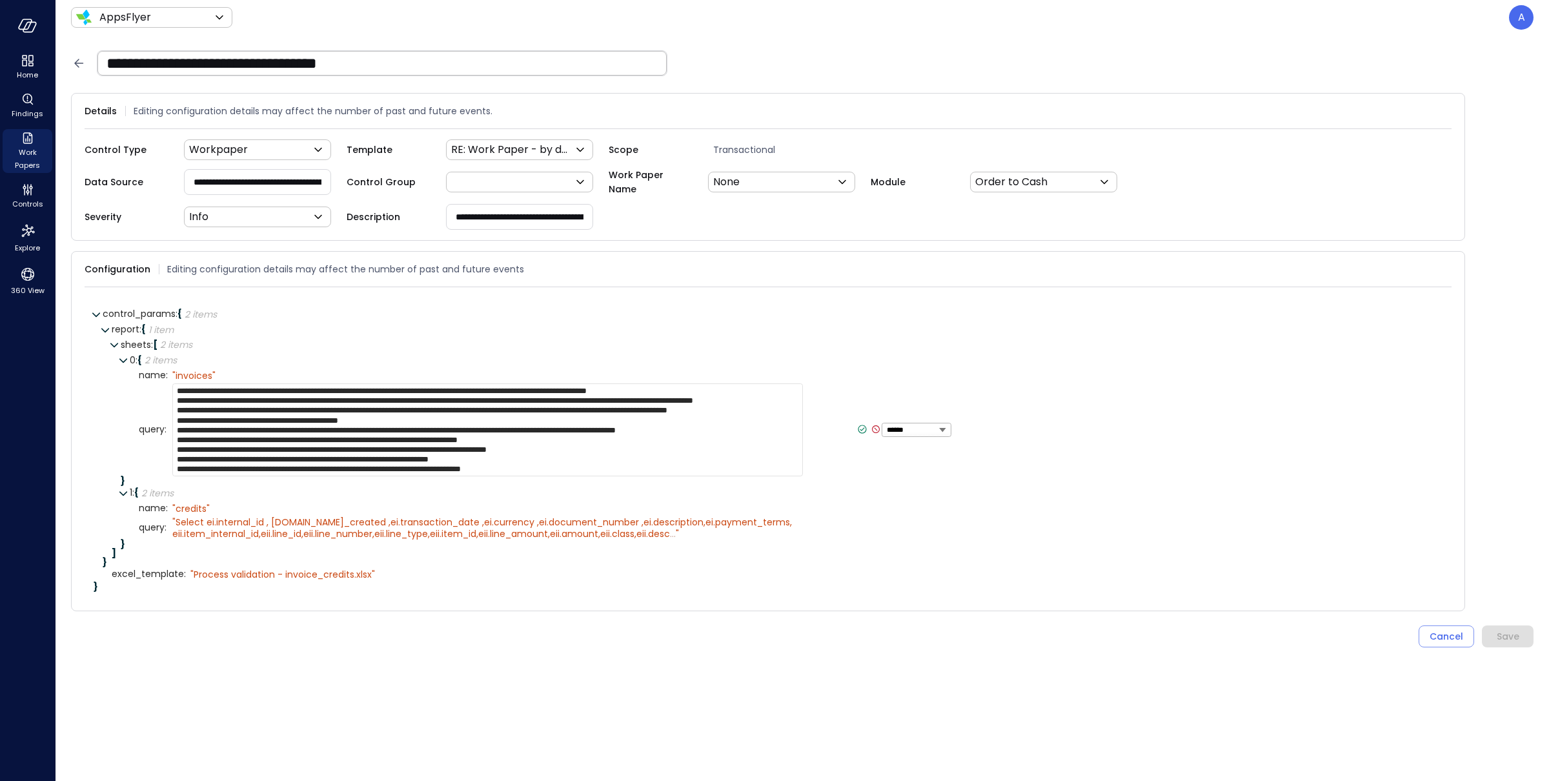
scroll to position [10, 0]
drag, startPoint x: 377, startPoint y: 466, endPoint x: 532, endPoint y: 465, distance: 154.9
click at [532, 465] on textarea "**********" at bounding box center [487, 429] width 631 height 93
click at [376, 468] on textarea "**********" at bounding box center [487, 429] width 631 height 93
drag, startPoint x: 378, startPoint y: 467, endPoint x: 531, endPoint y: 467, distance: 153.6
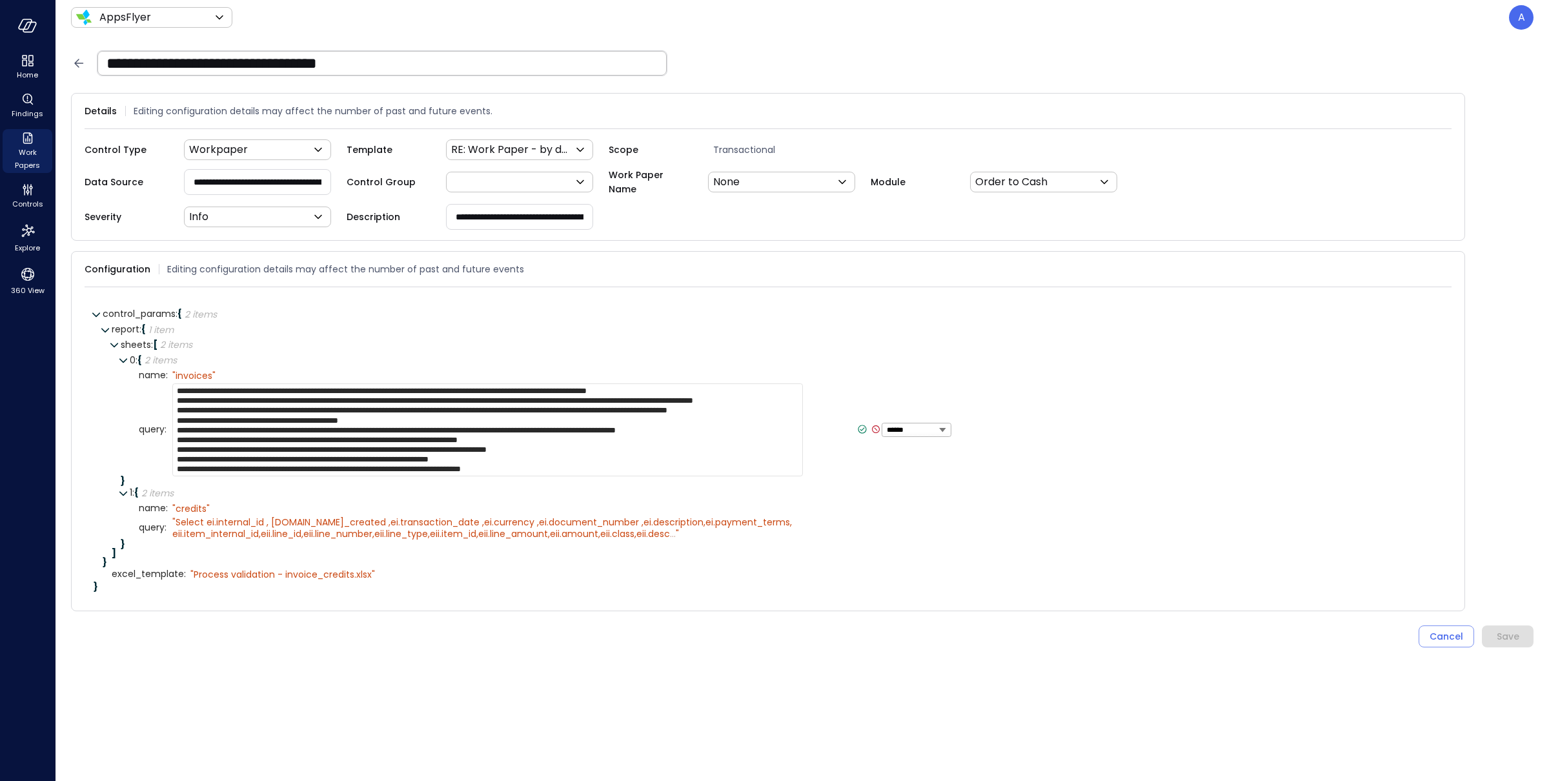
click at [531, 467] on textarea "**********" at bounding box center [487, 429] width 631 height 93
paste textarea
type textarea "**********"
click at [857, 429] on icon at bounding box center [863, 429] width 12 height 12
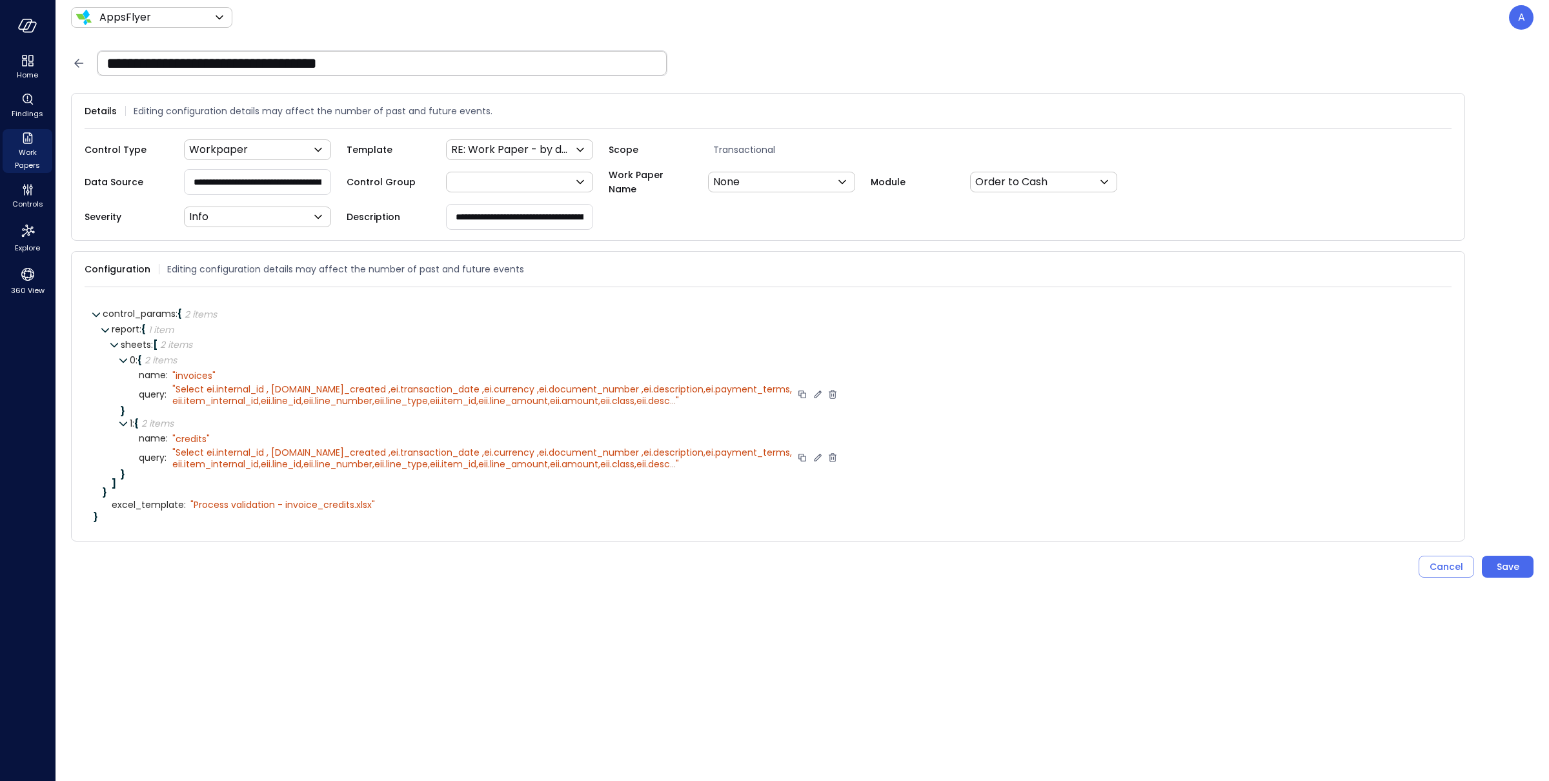
click at [812, 456] on icon at bounding box center [818, 458] width 12 height 12
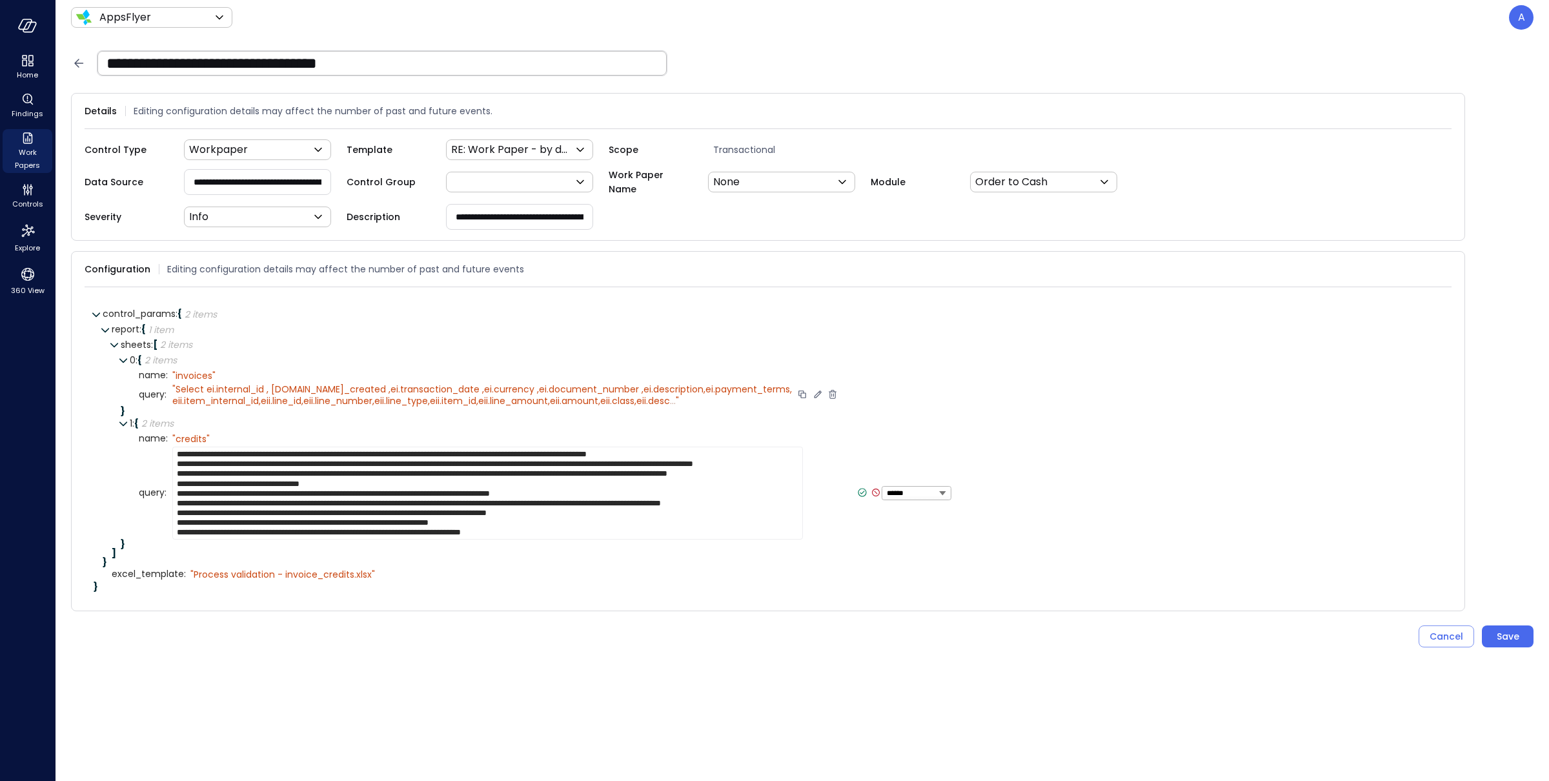
drag, startPoint x: 378, startPoint y: 529, endPoint x: 534, endPoint y: 530, distance: 156.8
click at [534, 530] on textarea "**********" at bounding box center [487, 493] width 631 height 93
type textarea "**********"
click at [857, 490] on icon at bounding box center [863, 493] width 12 height 12
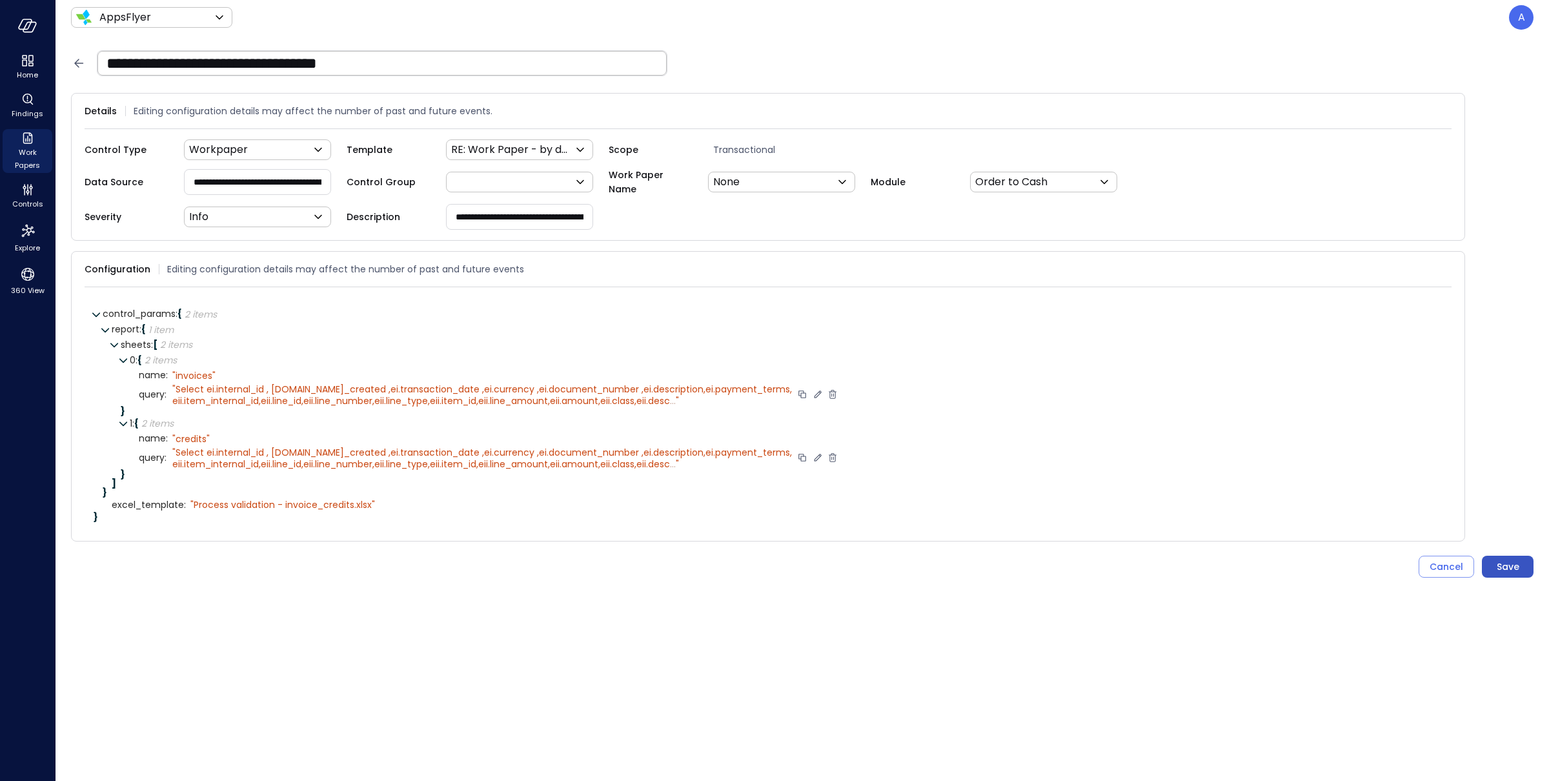
click at [1161, 565] on button "Save" at bounding box center [1508, 567] width 52 height 22
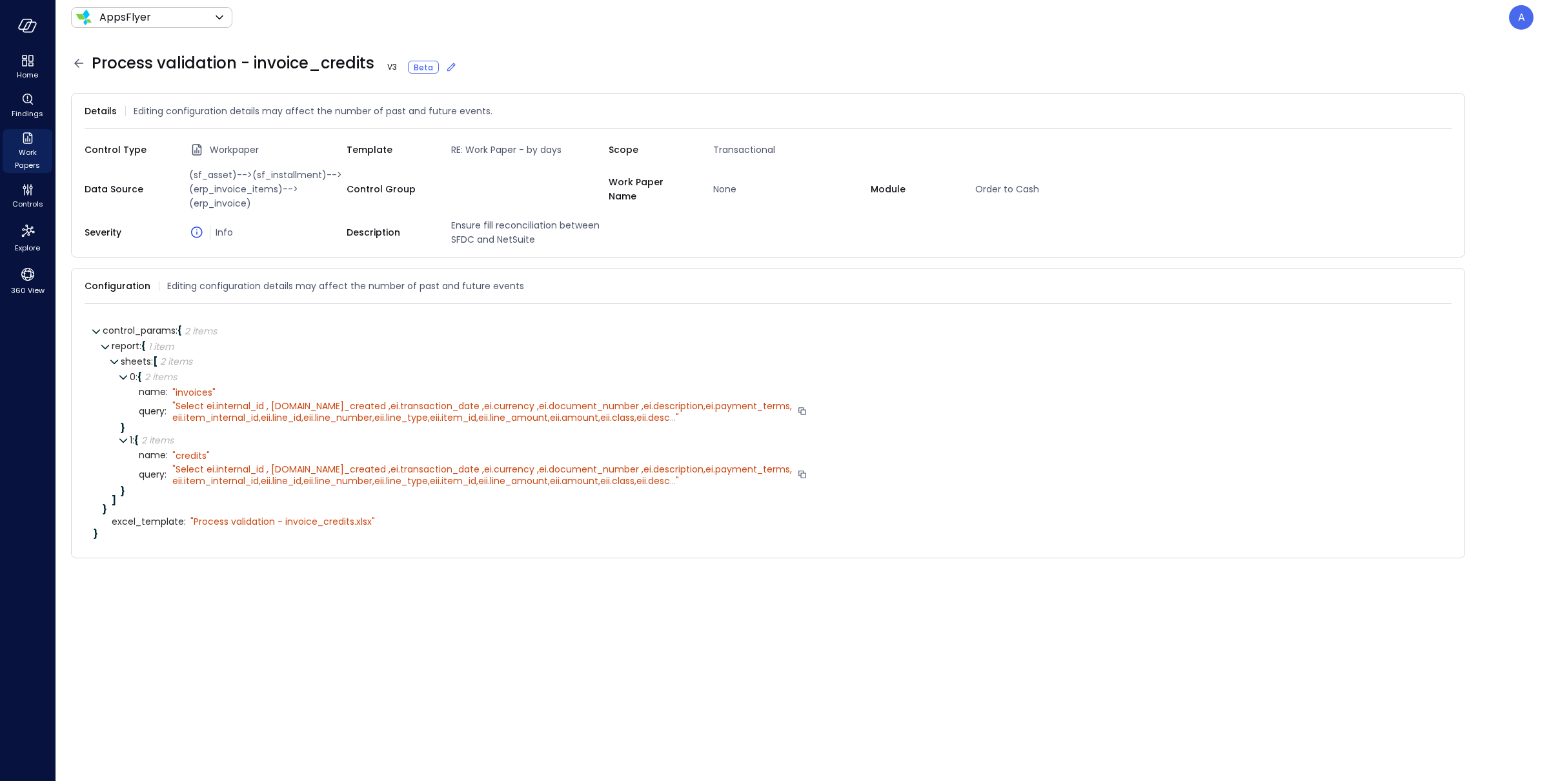
click at [400, 473] on span "Select ei.internal_id , ei.date_created ,ei.transaction_date ,ei.currency ,ei.d…" at bounding box center [482, 475] width 620 height 25
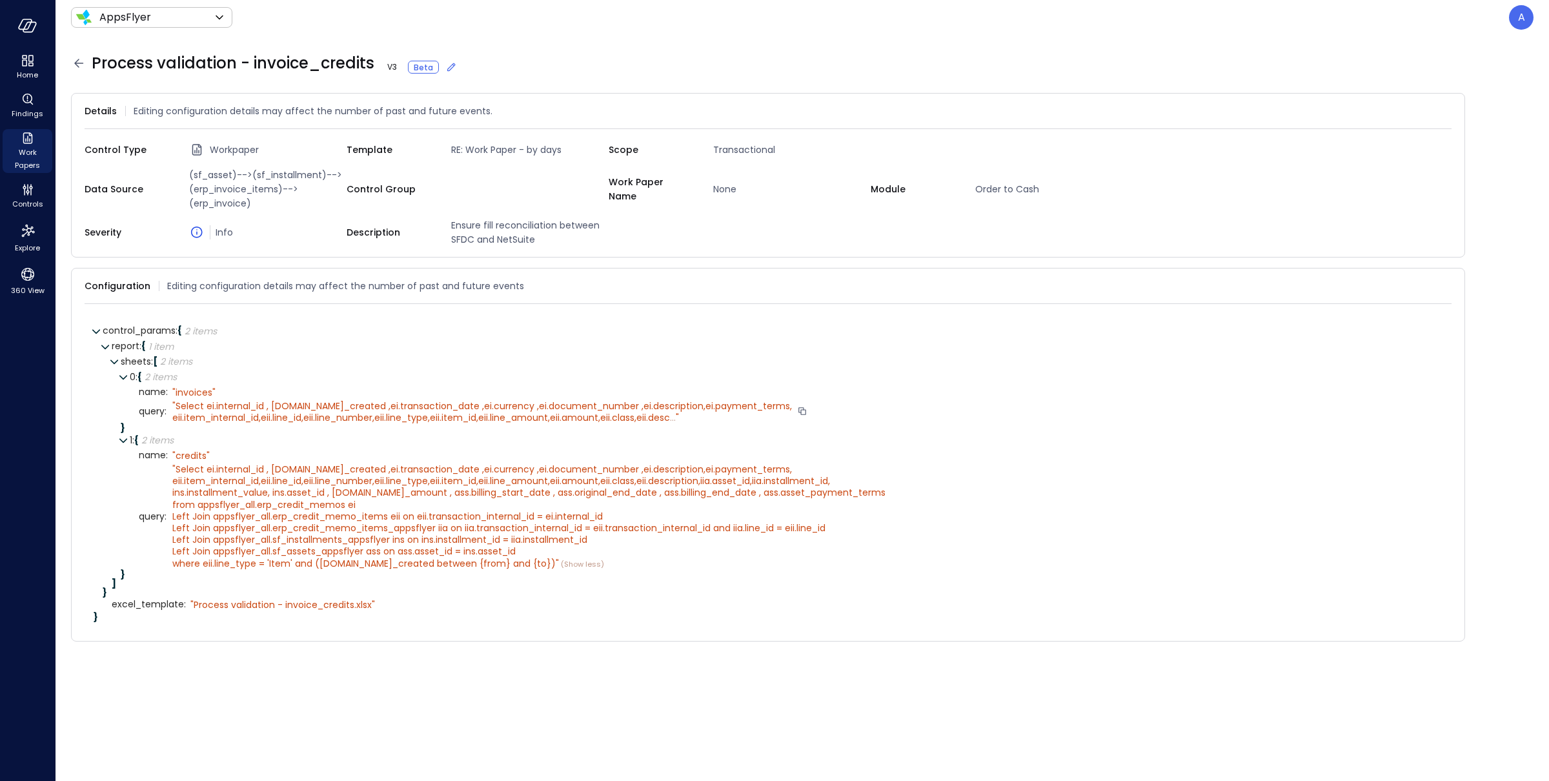
click at [521, 421] on span "Select ei.internal_id , ei.date_created ,ei.transaction_date ,ei.currency ,ei.d…" at bounding box center [482, 412] width 620 height 25
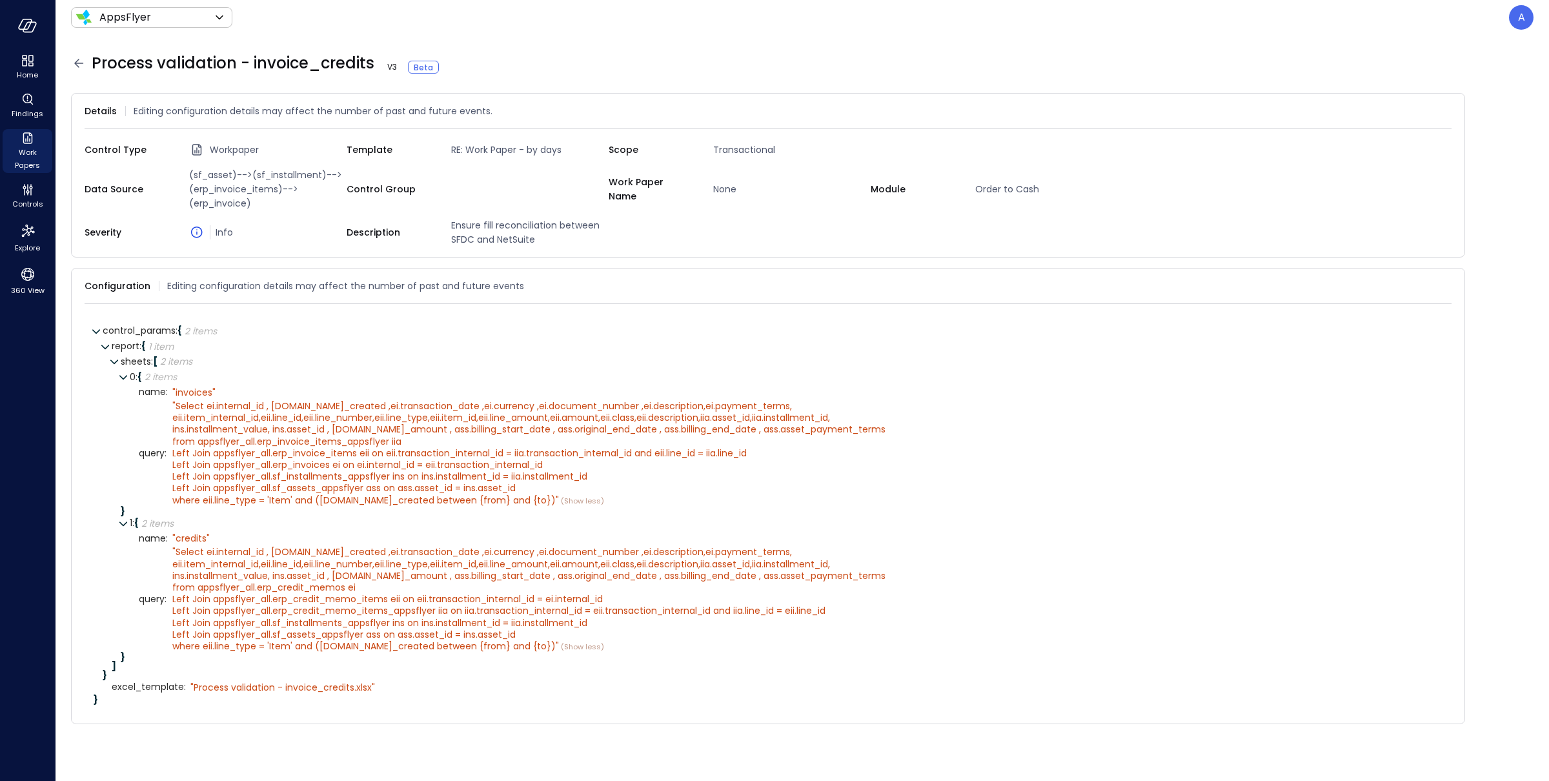
click at [77, 61] on icon at bounding box center [78, 63] width 9 height 8
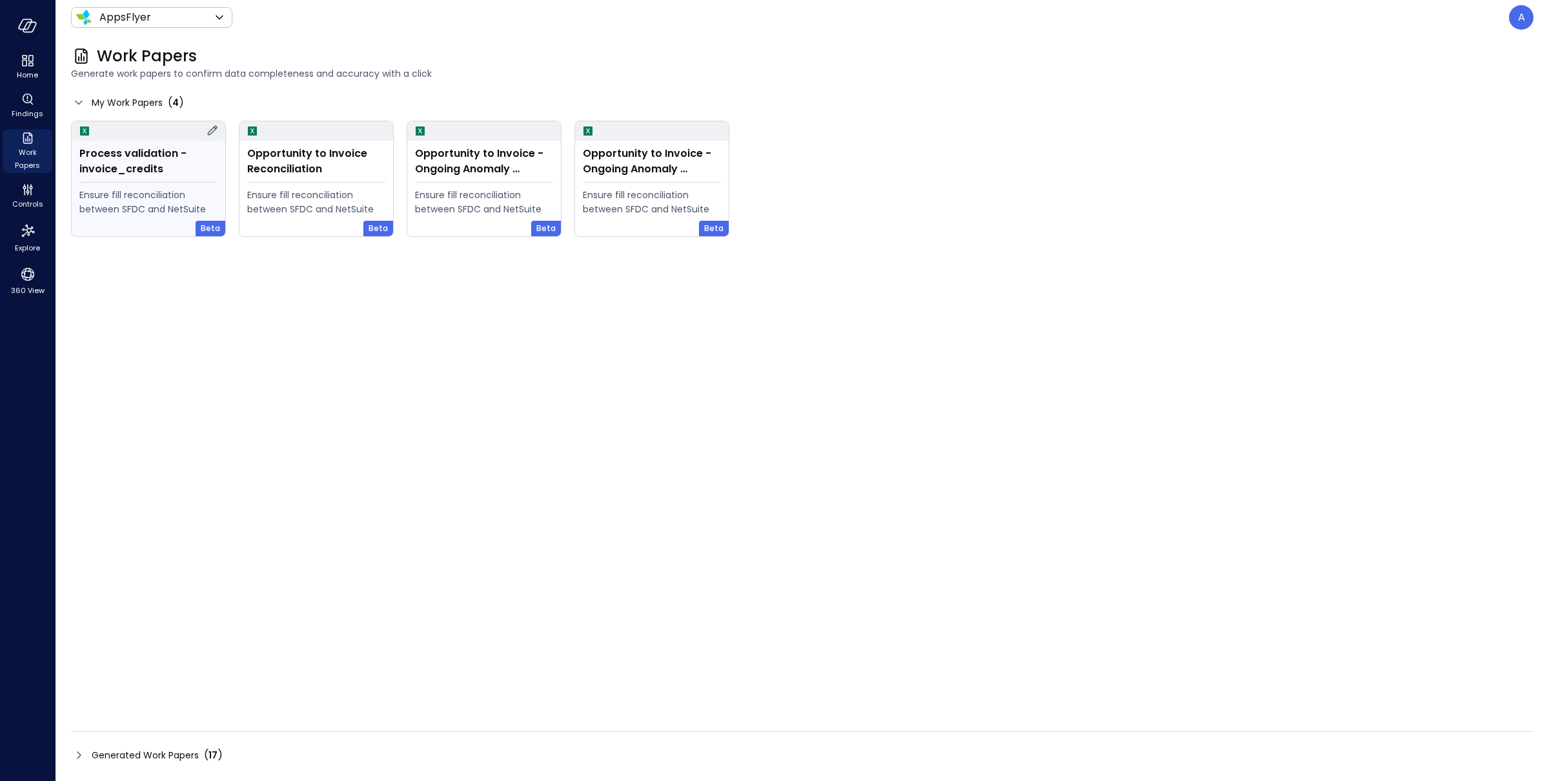
click at [132, 171] on div "Process validation - invoice_credits" at bounding box center [148, 161] width 138 height 31
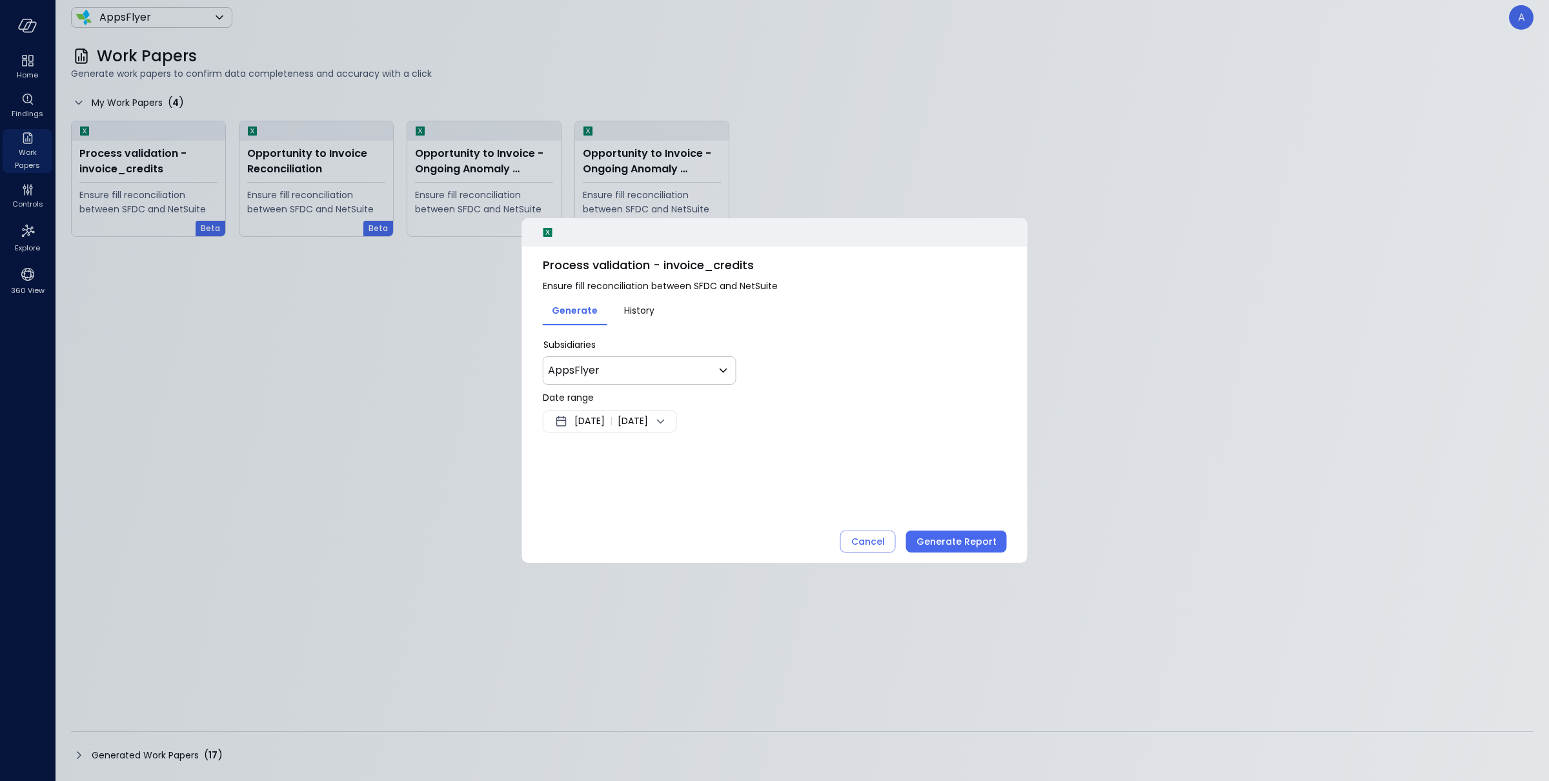
click at [589, 427] on span "[DATE]" at bounding box center [589, 421] width 30 height 15
click at [702, 454] on button "<" at bounding box center [707, 456] width 23 height 23
click at [618, 498] on button "1" at bounding box center [614, 501] width 14 height 14
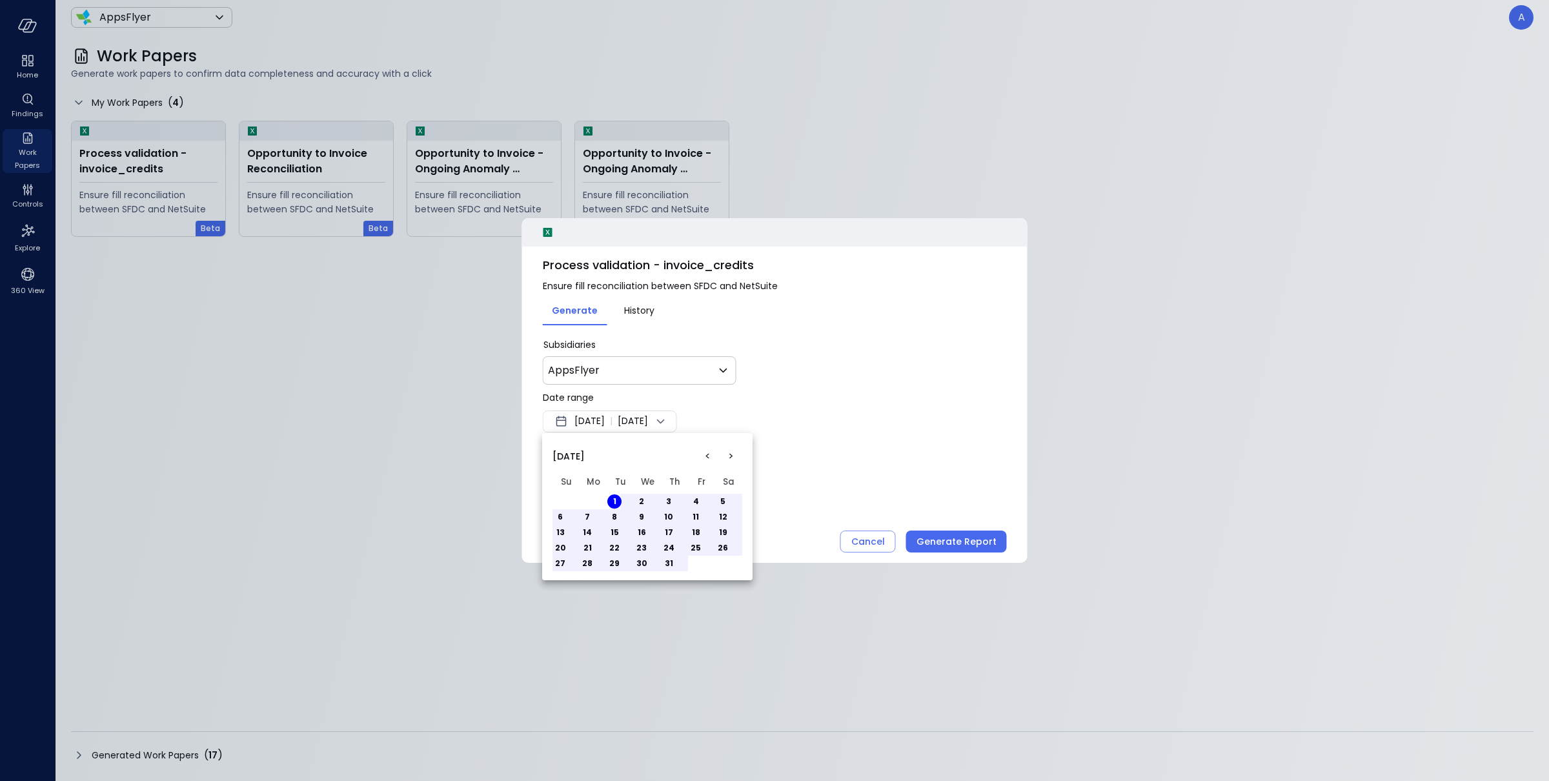
click at [615, 519] on button "8" at bounding box center [614, 517] width 14 height 14
click at [867, 480] on div at bounding box center [774, 390] width 1549 height 781
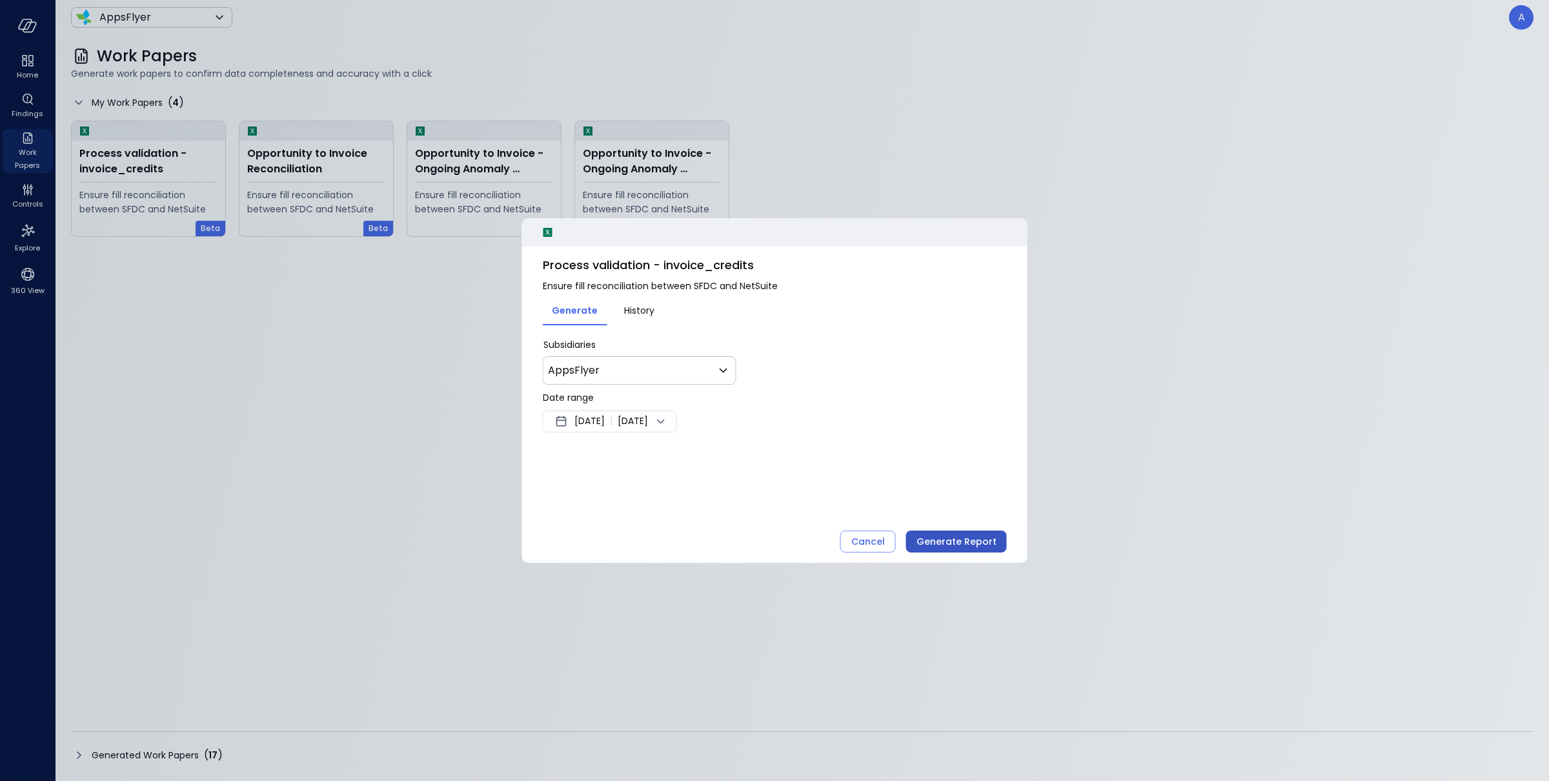
click at [931, 538] on div "Generate Report" at bounding box center [957, 542] width 80 height 16
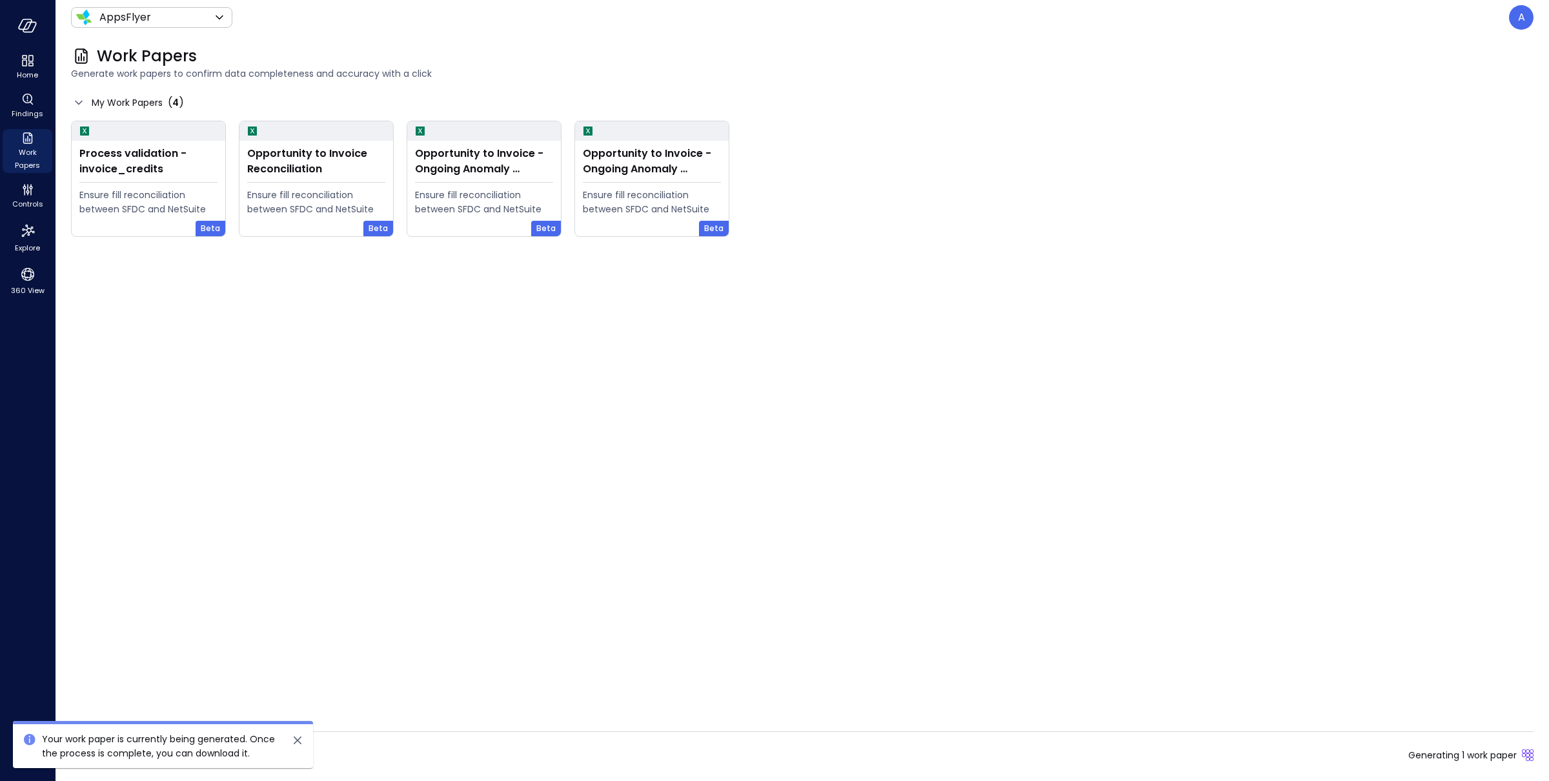
click at [295, 574] on icon "close" at bounding box center [298, 740] width 8 height 8
click at [162, 574] on span "Generated Work Papers" at bounding box center [145, 755] width 107 height 14
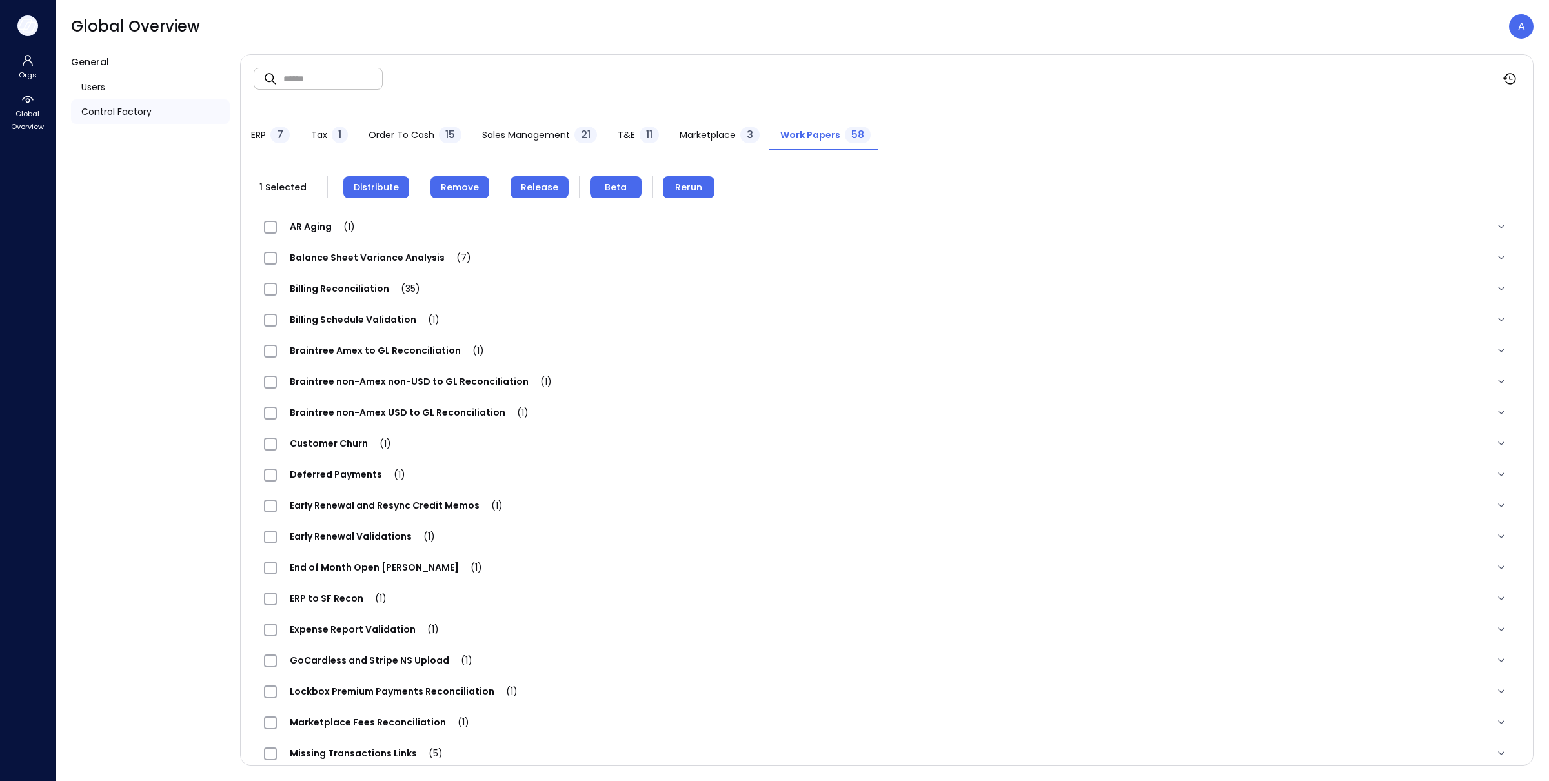
click at [33, 28] on icon "button" at bounding box center [29, 27] width 13 height 10
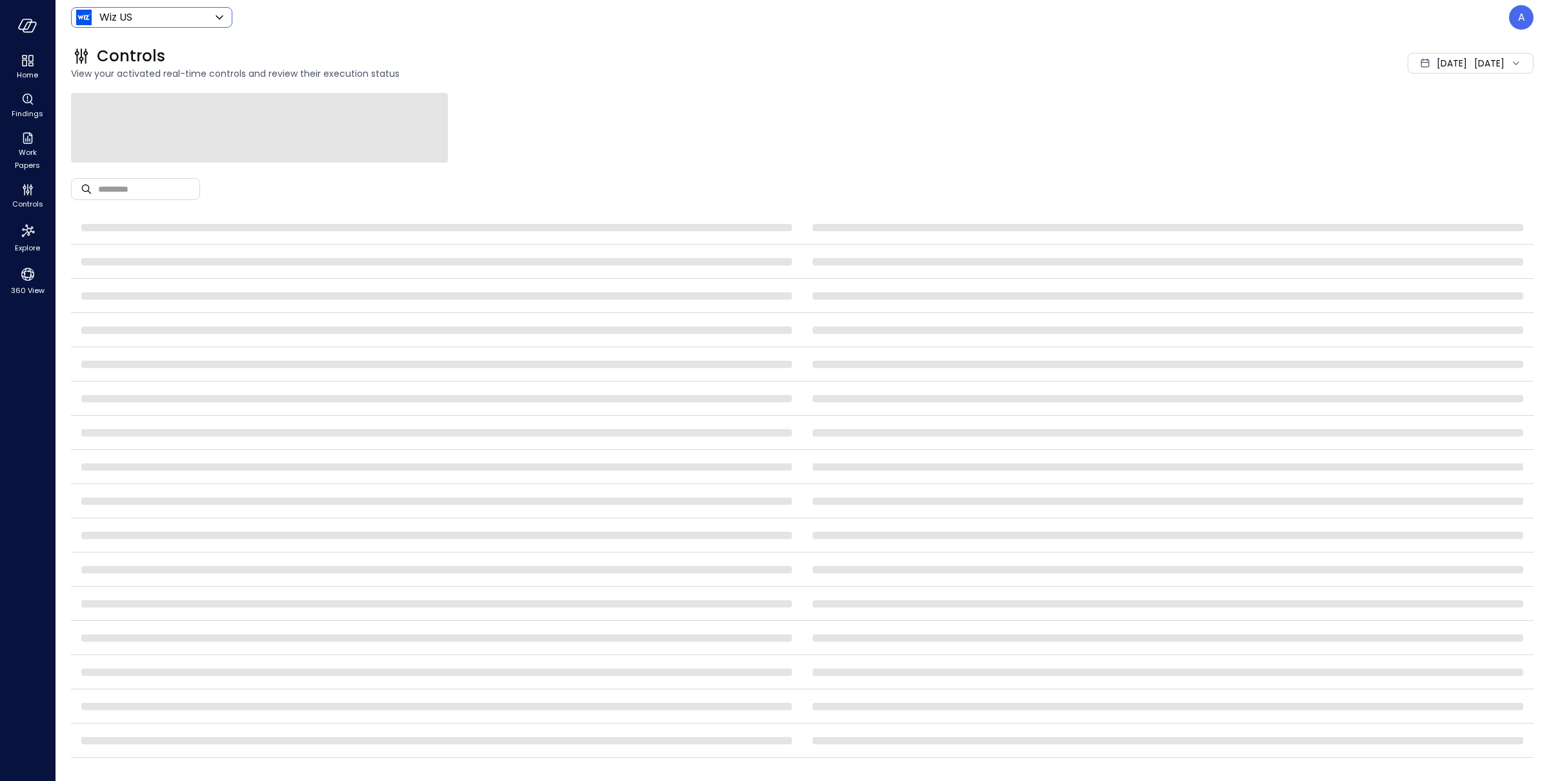
click at [189, 10] on body "Home Findings Work Papers Controls Explore 360 View Wiz US ****** ​ A Controls …" at bounding box center [774, 390] width 1549 height 781
click at [189, 15] on div at bounding box center [774, 390] width 1549 height 781
click at [139, 18] on body "Home Findings Work Papers Controls Explore 360 View Wiz US ****** ​ A Controls …" at bounding box center [774, 390] width 1549 height 781
click at [125, 76] on span "AppsFlyer" at bounding box center [150, 73] width 128 height 15
type input "*******"
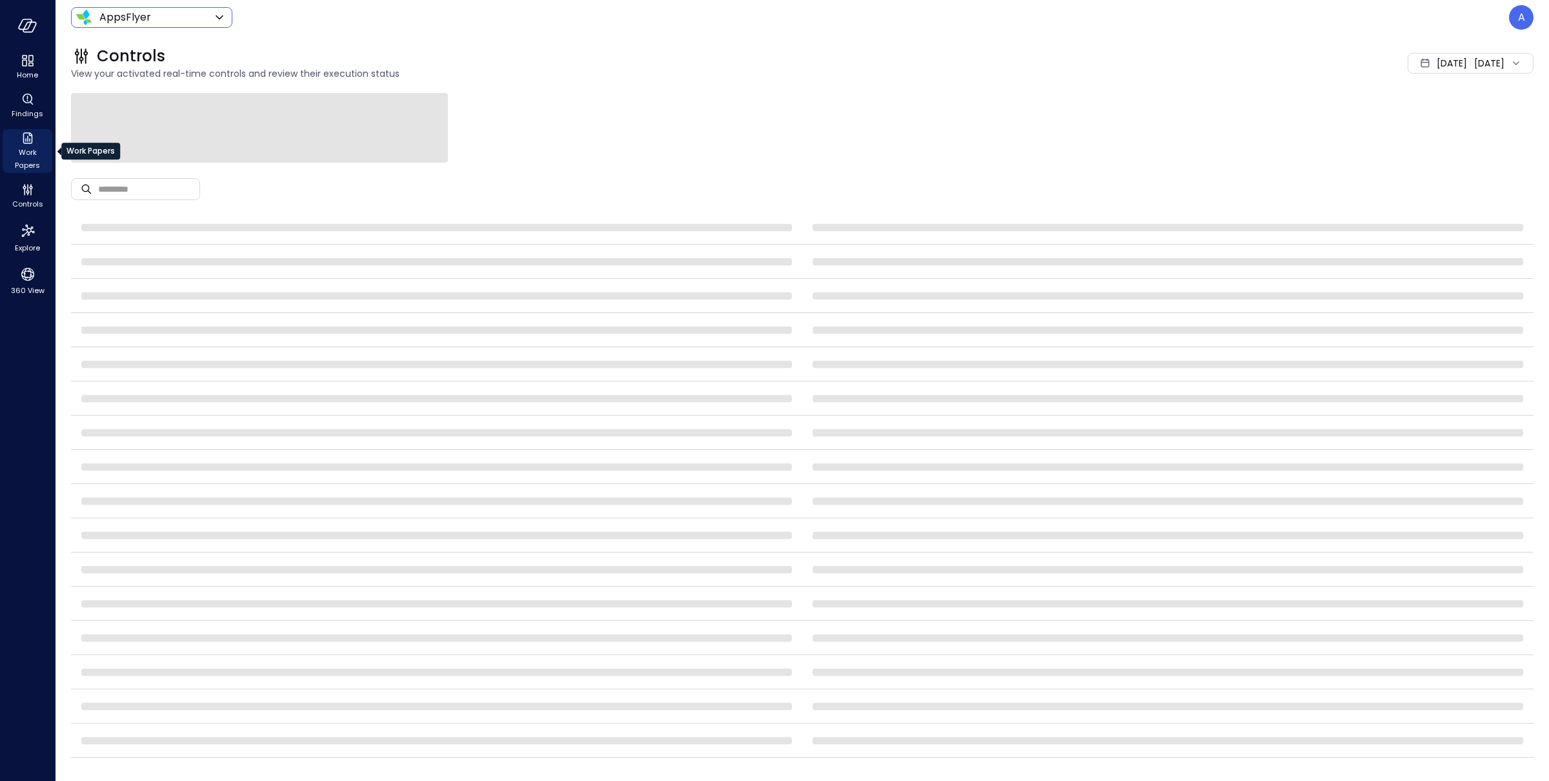
click at [30, 152] on span "Work Papers" at bounding box center [27, 159] width 39 height 26
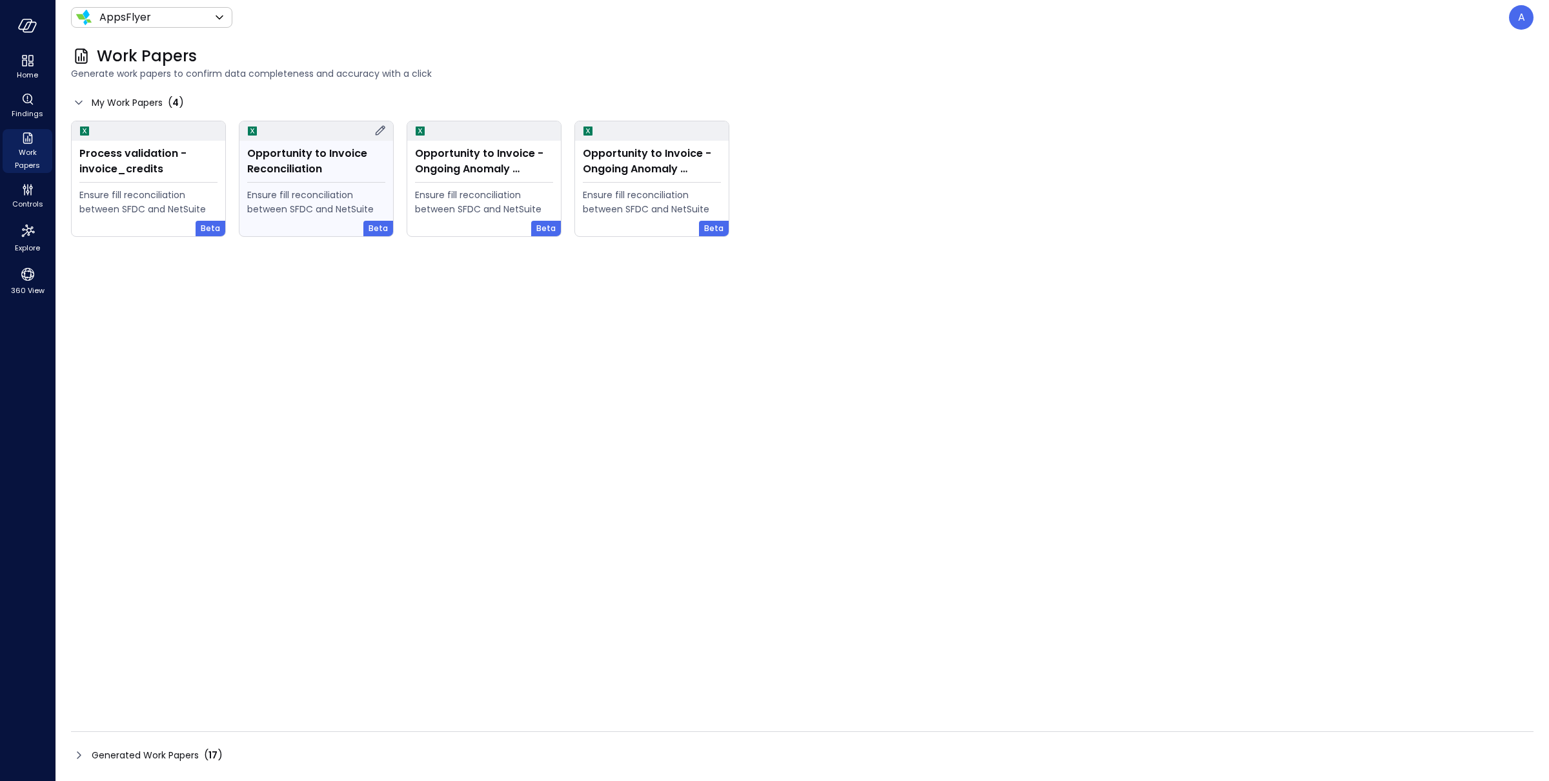
click at [380, 128] on icon at bounding box center [381, 131] width 10 height 10
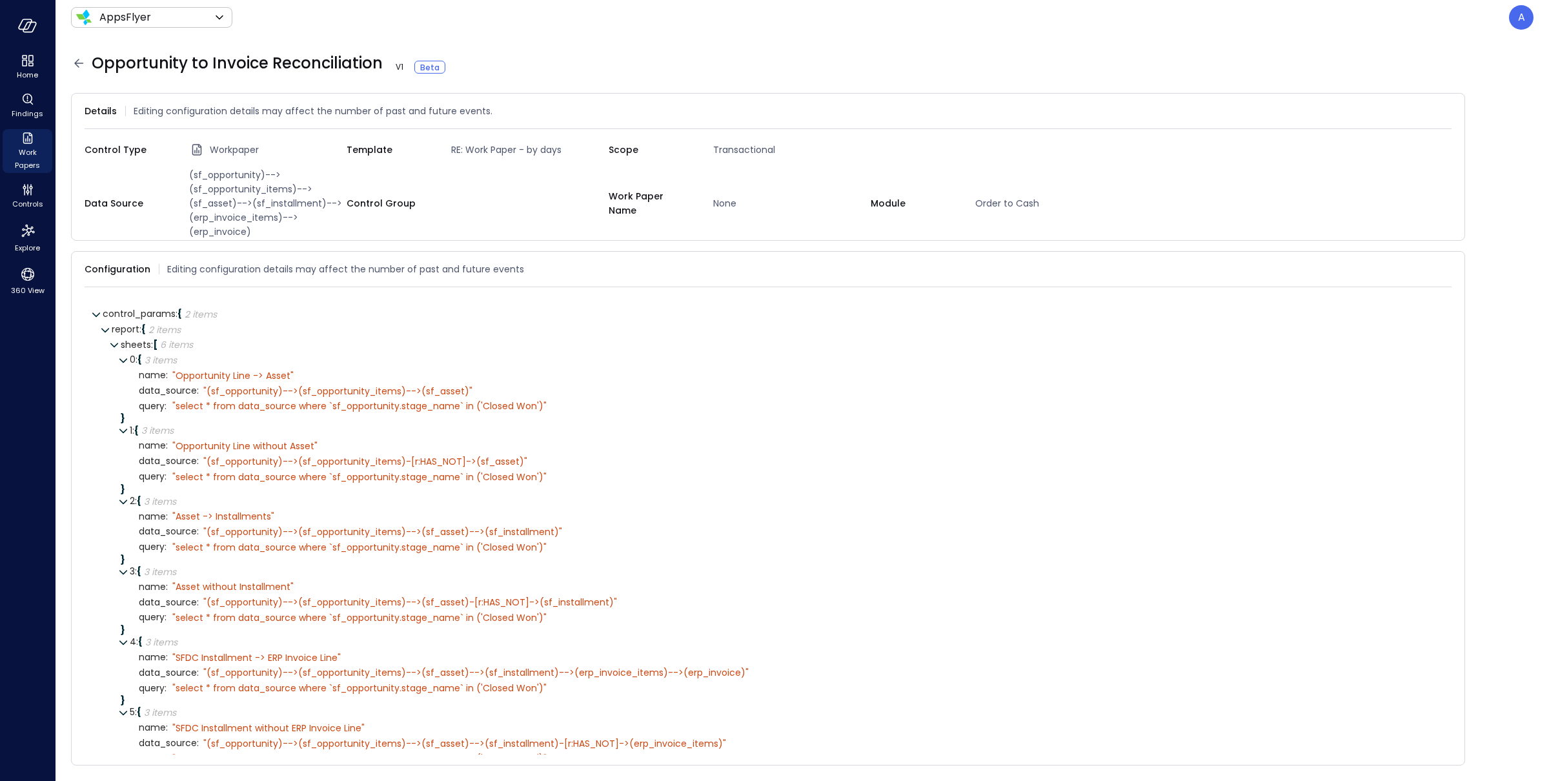
click at [79, 67] on icon at bounding box center [78, 63] width 15 height 15
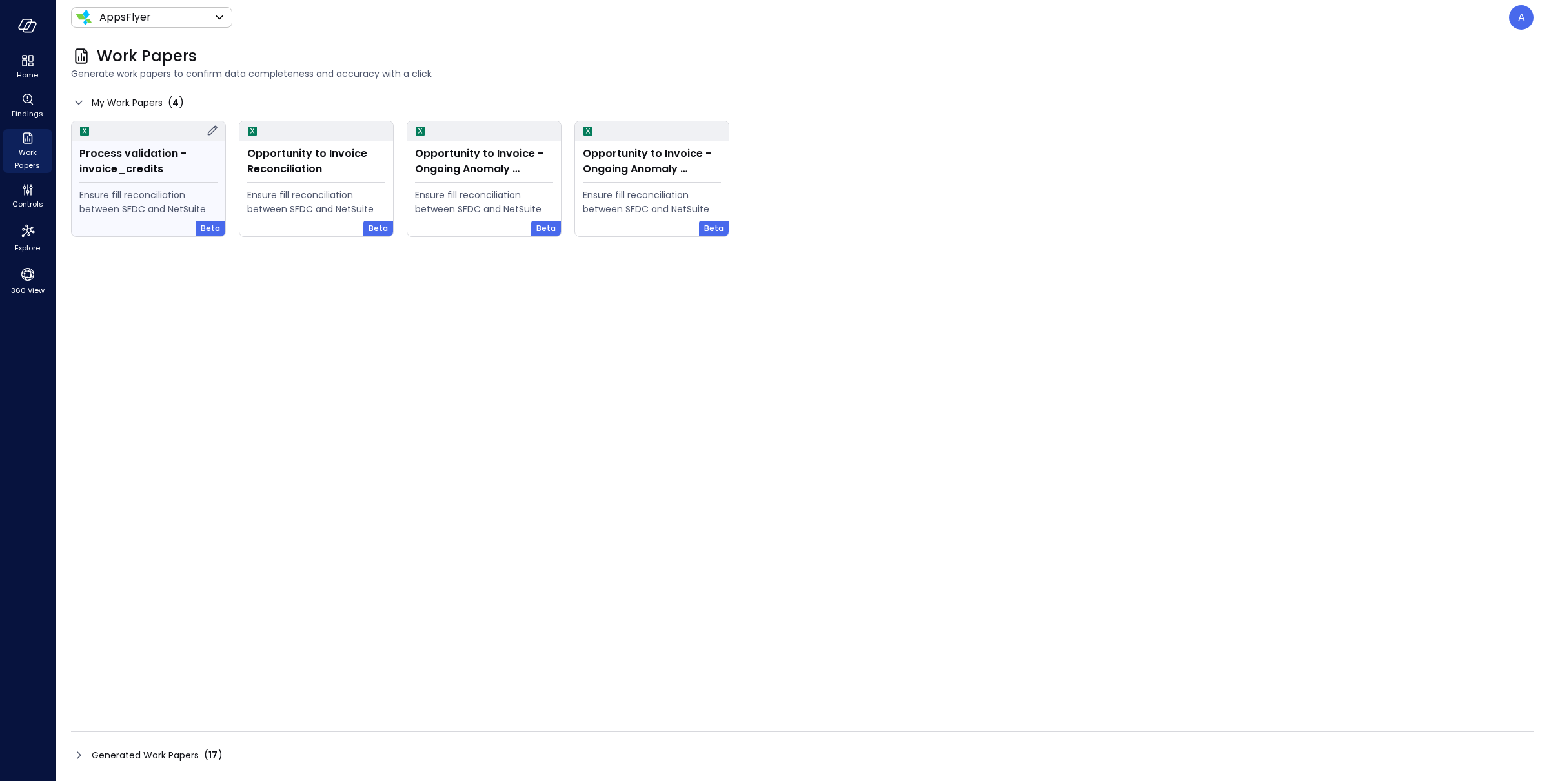
click at [213, 130] on icon at bounding box center [212, 130] width 15 height 15
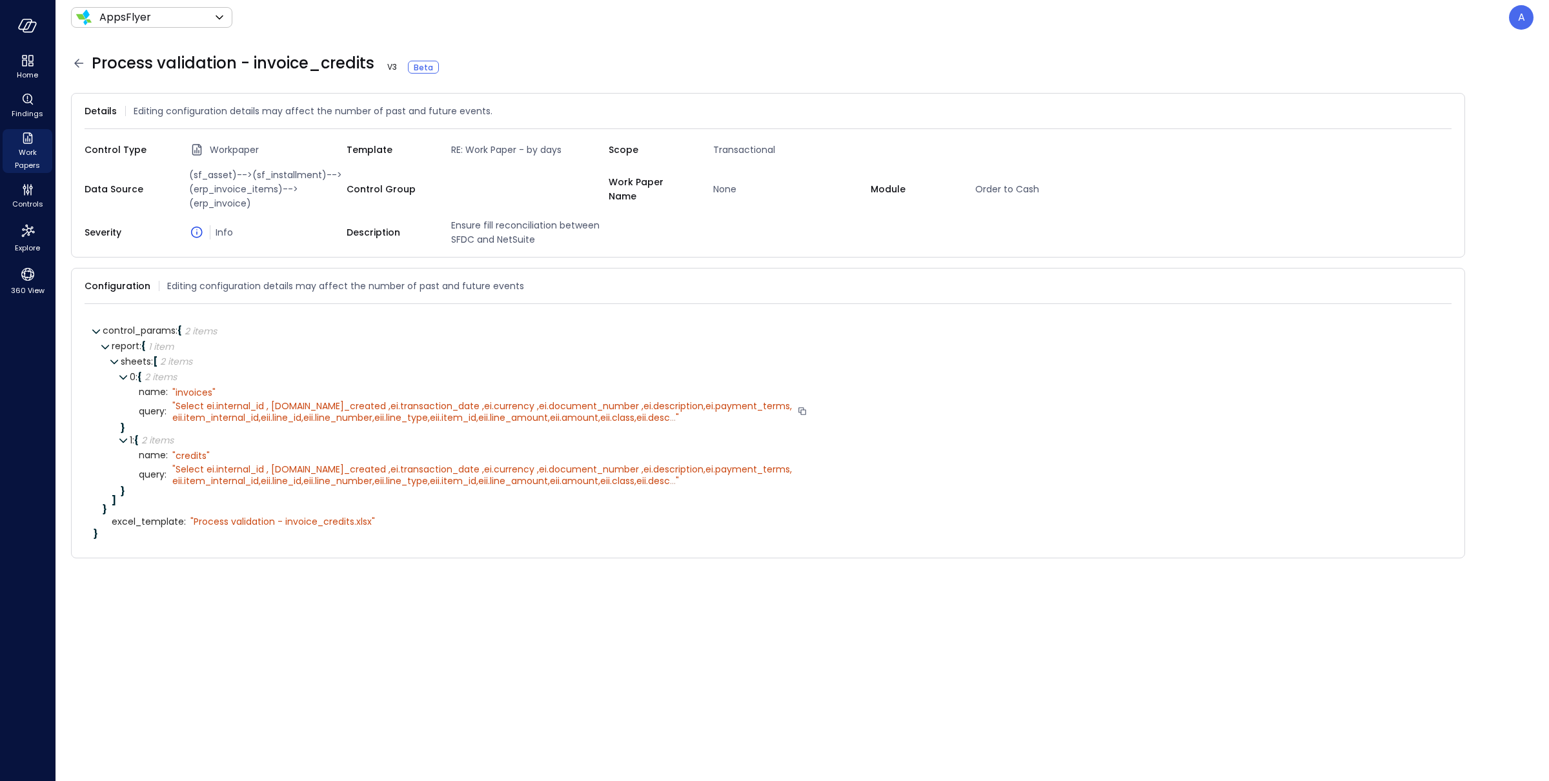
click at [461, 418] on span "Select ei.internal_id , ei.date_created ,ei.transaction_date ,ei.currency ,ei.d…" at bounding box center [482, 412] width 620 height 25
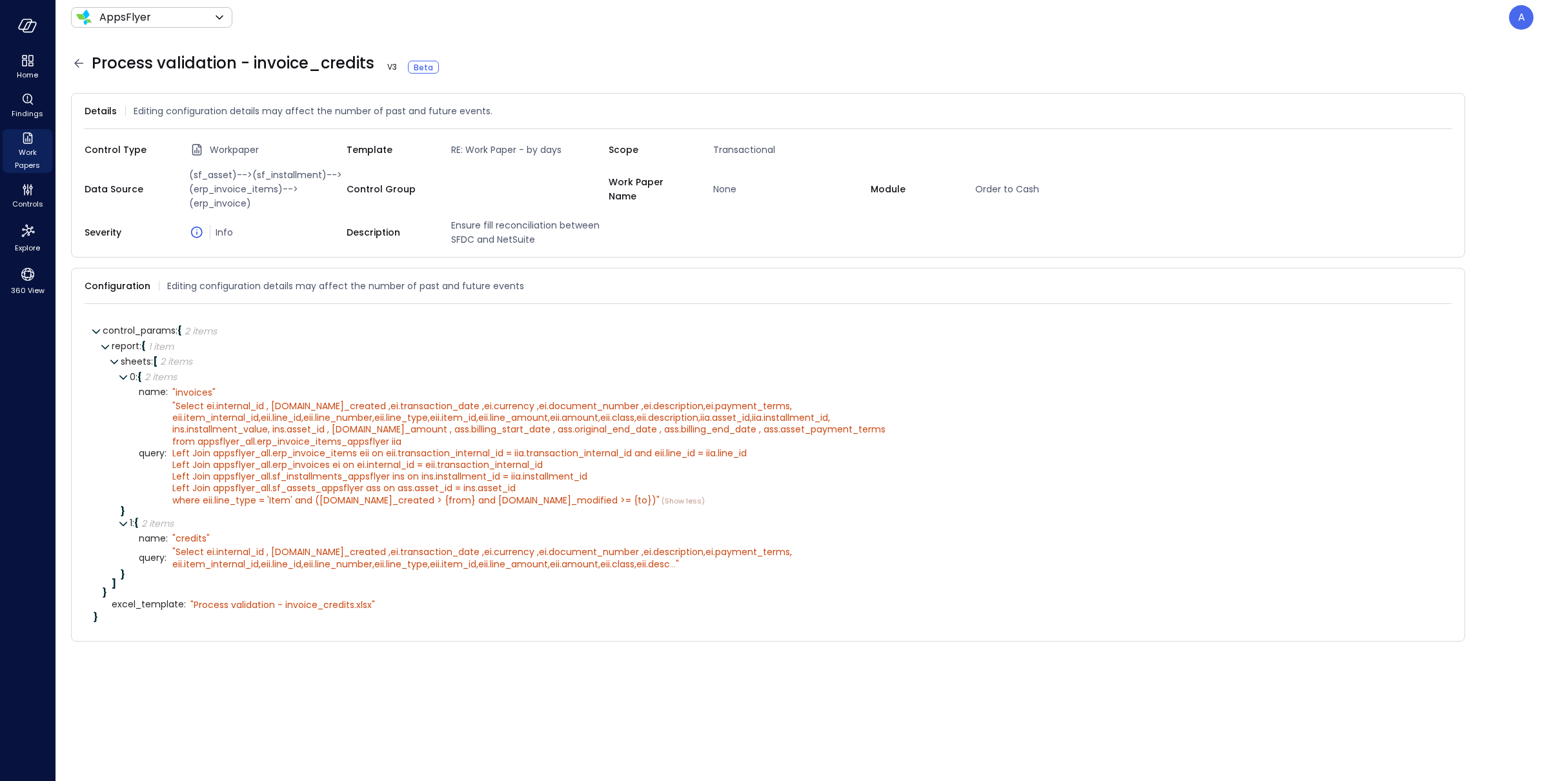
click at [78, 65] on icon at bounding box center [78, 63] width 15 height 15
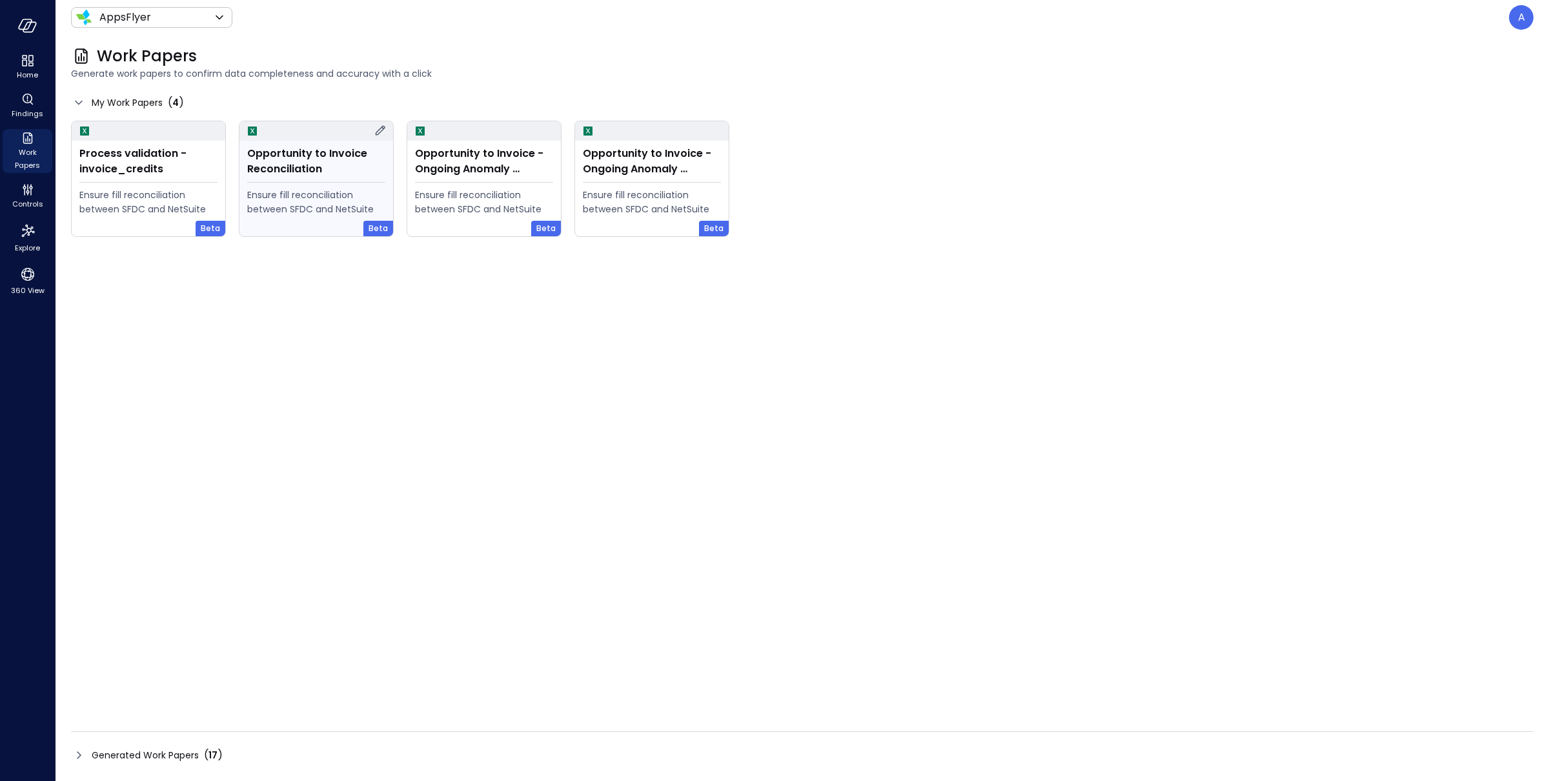
click at [378, 130] on icon at bounding box center [381, 131] width 10 height 10
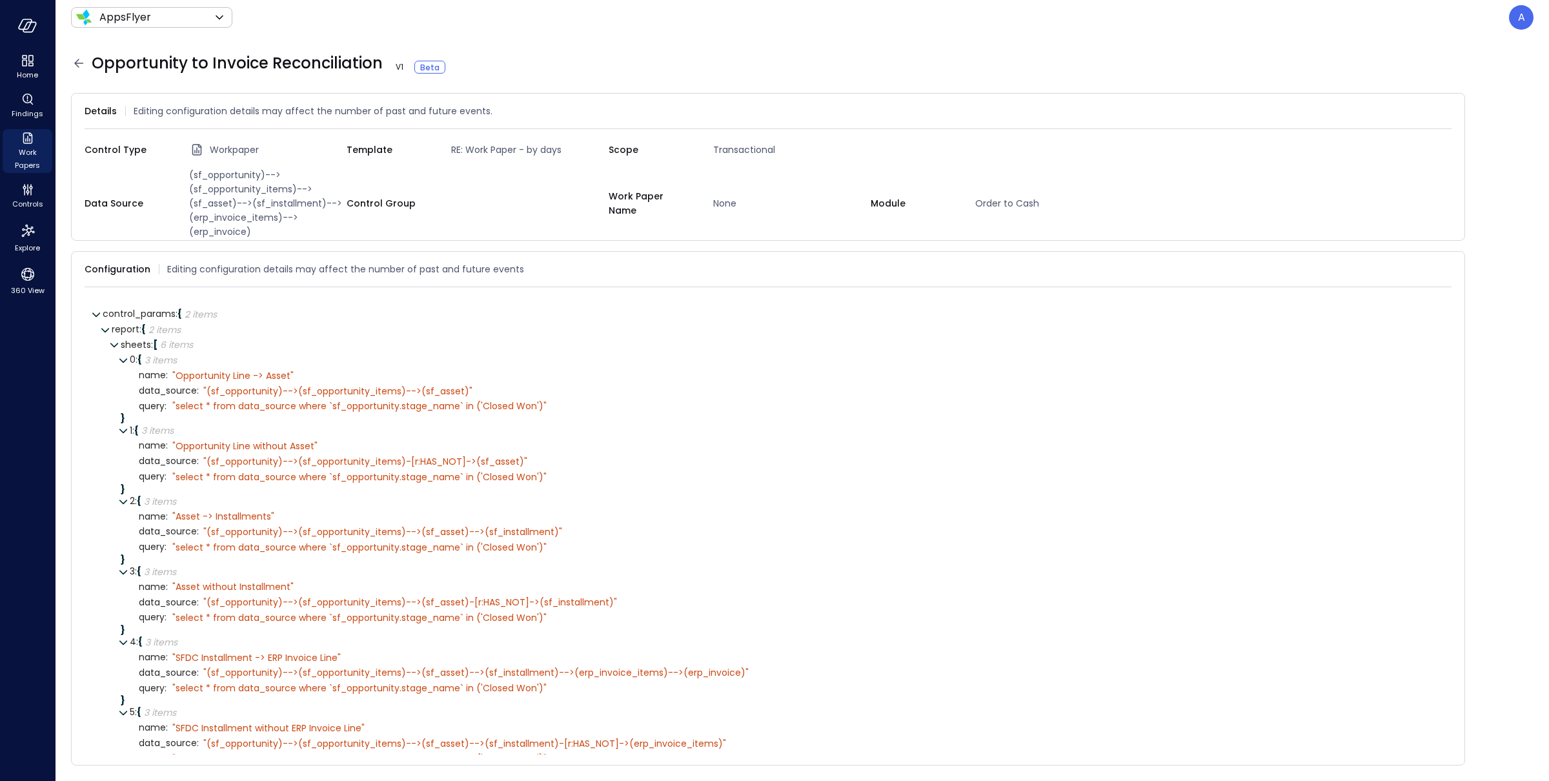
drag, startPoint x: 191, startPoint y: 174, endPoint x: 214, endPoint y: 193, distance: 29.8
click at [213, 193] on span "(sf_opportunity)-->(sf_opportunity_items)-->(sf_asset)-->(sf_installment)-->(er…" at bounding box center [265, 203] width 163 height 71
click at [229, 174] on span "(sf_opportunity)-->(sf_opportunity_items)-->(sf_asset)-->(sf_installment)-->(er…" at bounding box center [265, 203] width 163 height 71
click at [78, 70] on icon at bounding box center [78, 63] width 15 height 15
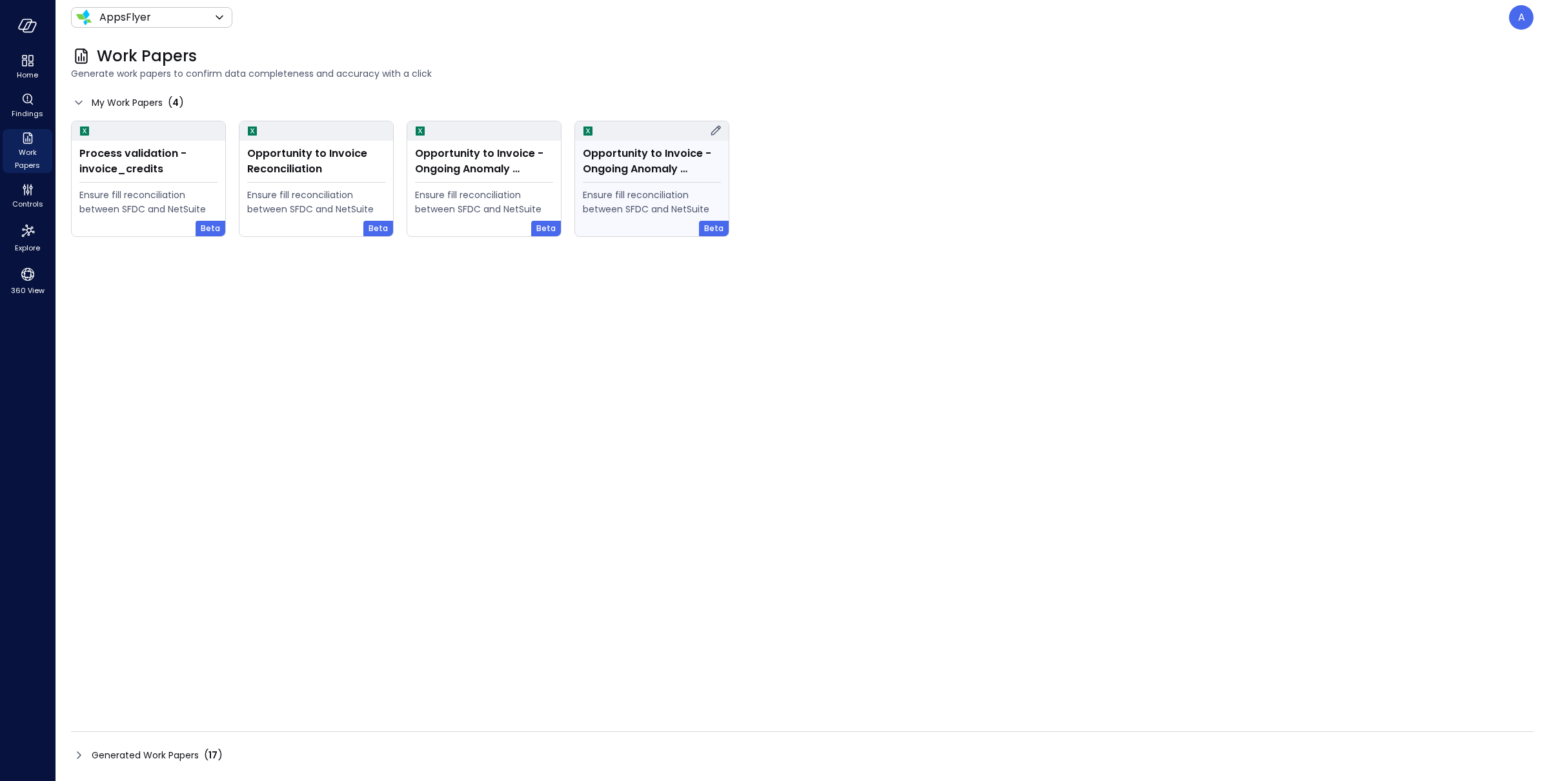
click at [715, 130] on icon at bounding box center [716, 131] width 10 height 10
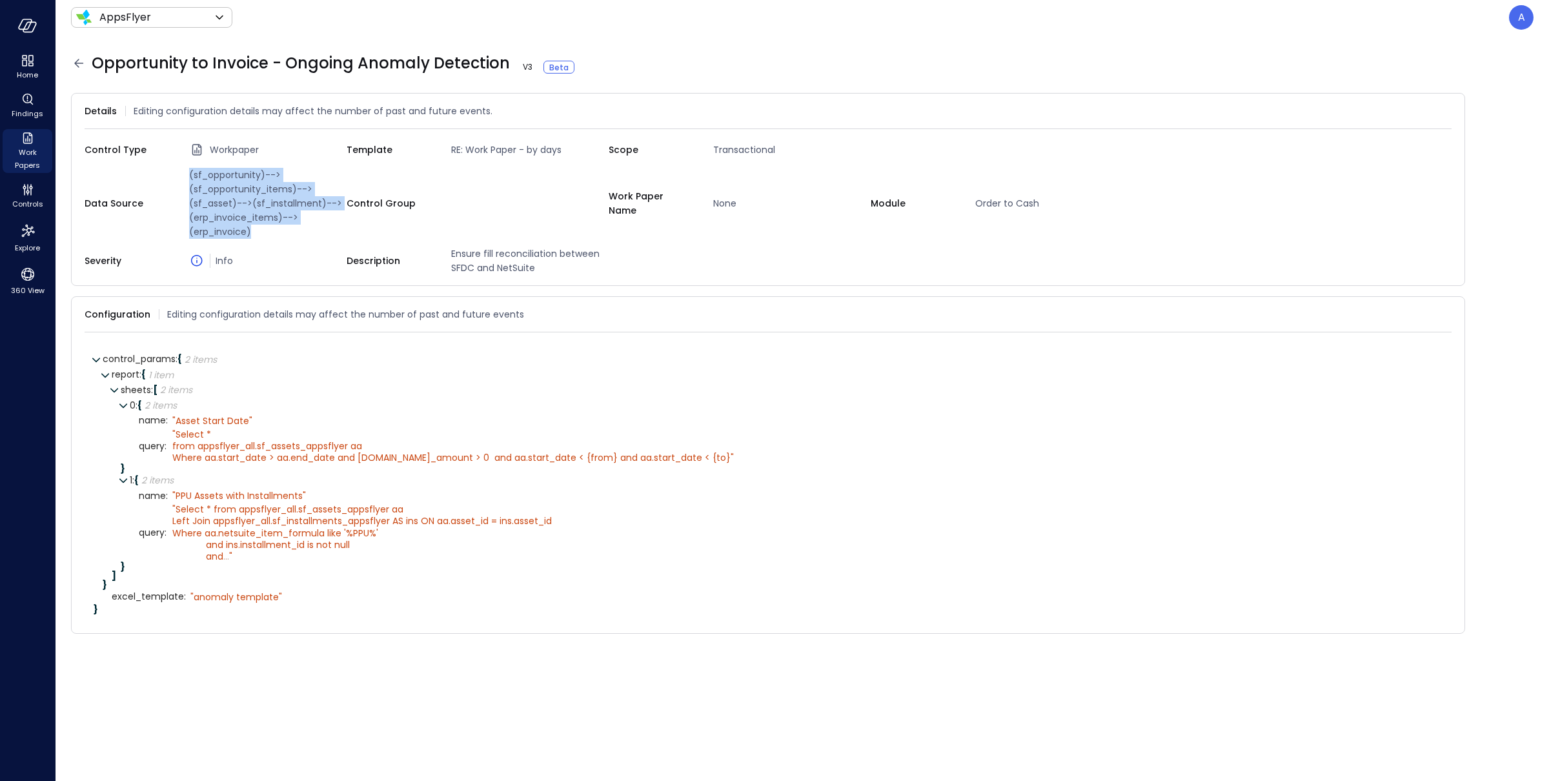
drag, startPoint x: 258, startPoint y: 233, endPoint x: 188, endPoint y: 176, distance: 89.9
click at [188, 176] on span "(sf_opportunity)-->(sf_opportunity_items)-->(sf_asset)-->(sf_installment)-->(er…" at bounding box center [265, 203] width 163 height 71
click at [242, 525] on span "Select * from appsflyer_all.sf_assets_appsflyer aa Left Join appsflyer_all.sf_i…" at bounding box center [362, 533] width 380 height 60
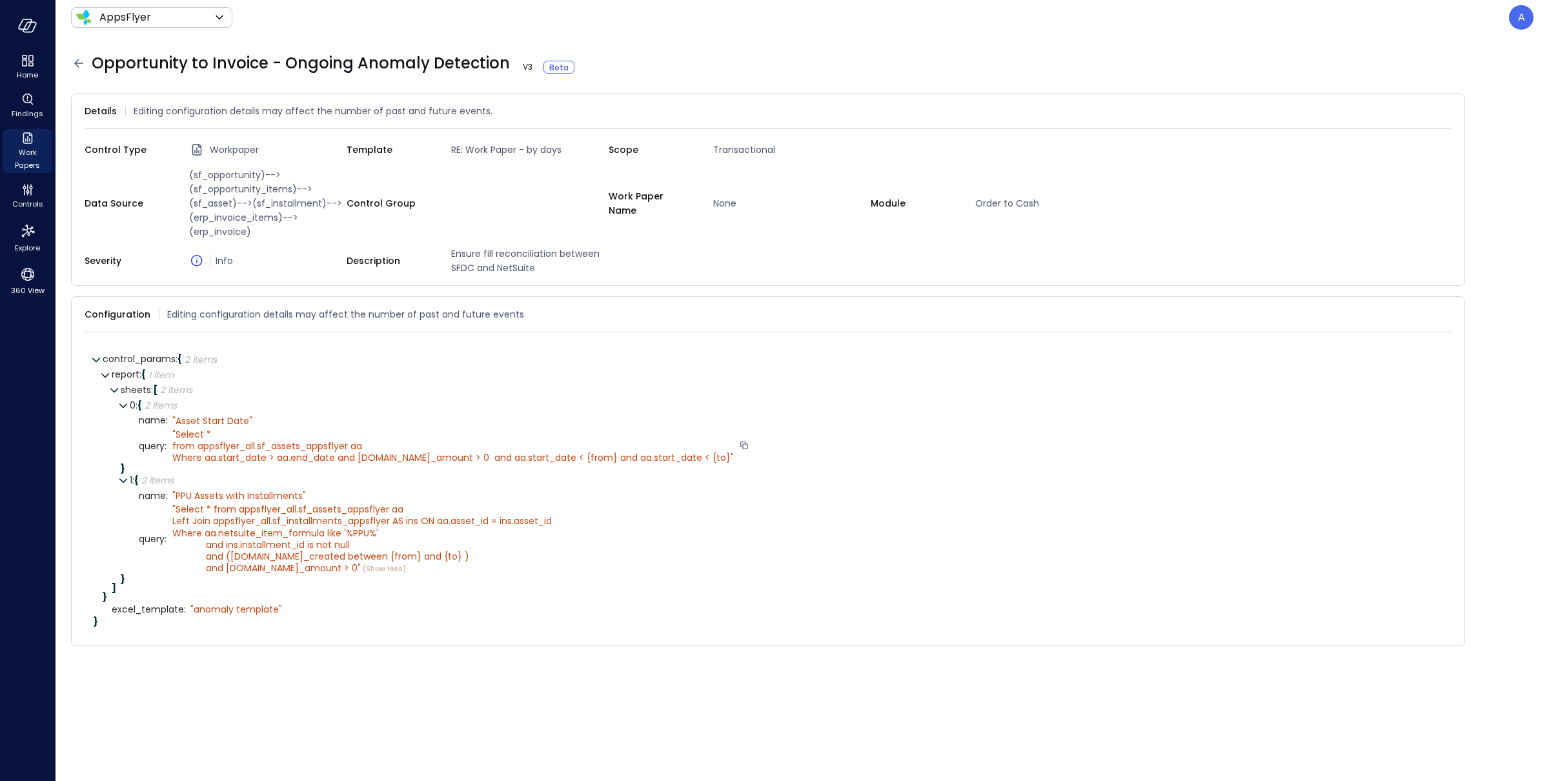
click at [544, 457] on div "" Select * from appsflyer_all.sf_assets_appsflyer aa Where aa.start_date > aa.e…" at bounding box center [453, 446] width 562 height 35
click at [309, 559] on span "Select * from appsflyer_all.sf_assets_appsflyer aa Left Join appsflyer_all.sf_i…" at bounding box center [362, 539] width 380 height 72
drag, startPoint x: 308, startPoint y: 555, endPoint x: 418, endPoint y: 556, distance: 110.4
click at [418, 556] on span "Select * from appsflyer_all.sf_assets_appsflyer aa Left Join appsflyer_all.sf_i…" at bounding box center [362, 539] width 380 height 72
copy span "between {from} and {to}"
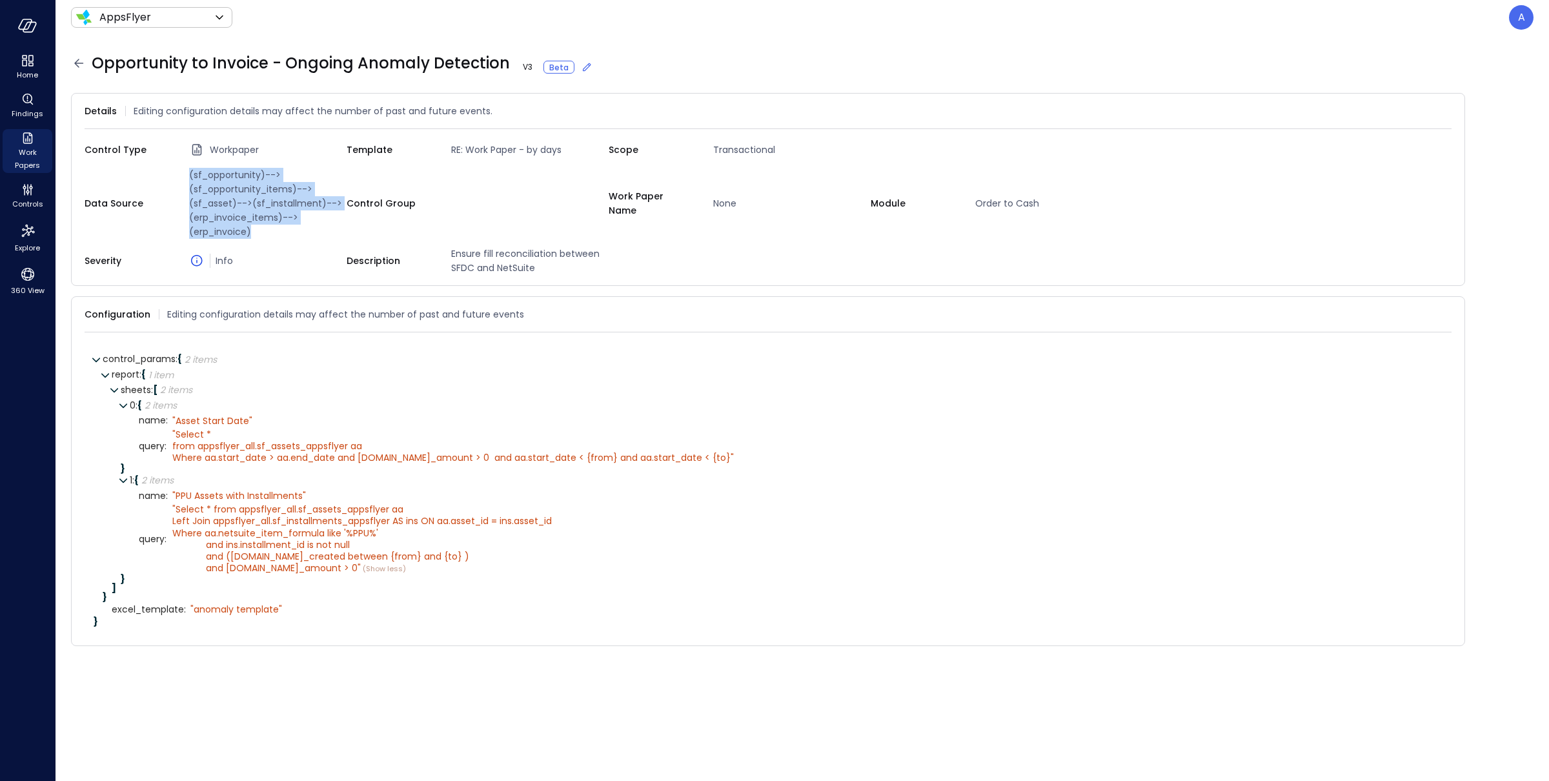
drag, startPoint x: 188, startPoint y: 174, endPoint x: 256, endPoint y: 227, distance: 86.0
click at [256, 227] on span "(sf_opportunity)-->(sf_opportunity_items)-->(sf_asset)-->(sf_installment)-->(er…" at bounding box center [265, 203] width 163 height 71
copy span "(sf_opportunity)-->(sf_opportunity_items)-->(sf_asset)-->(sf_installment)-->(er…"
click at [238, 574] on div "" anomaly template"" at bounding box center [236, 609] width 92 height 12
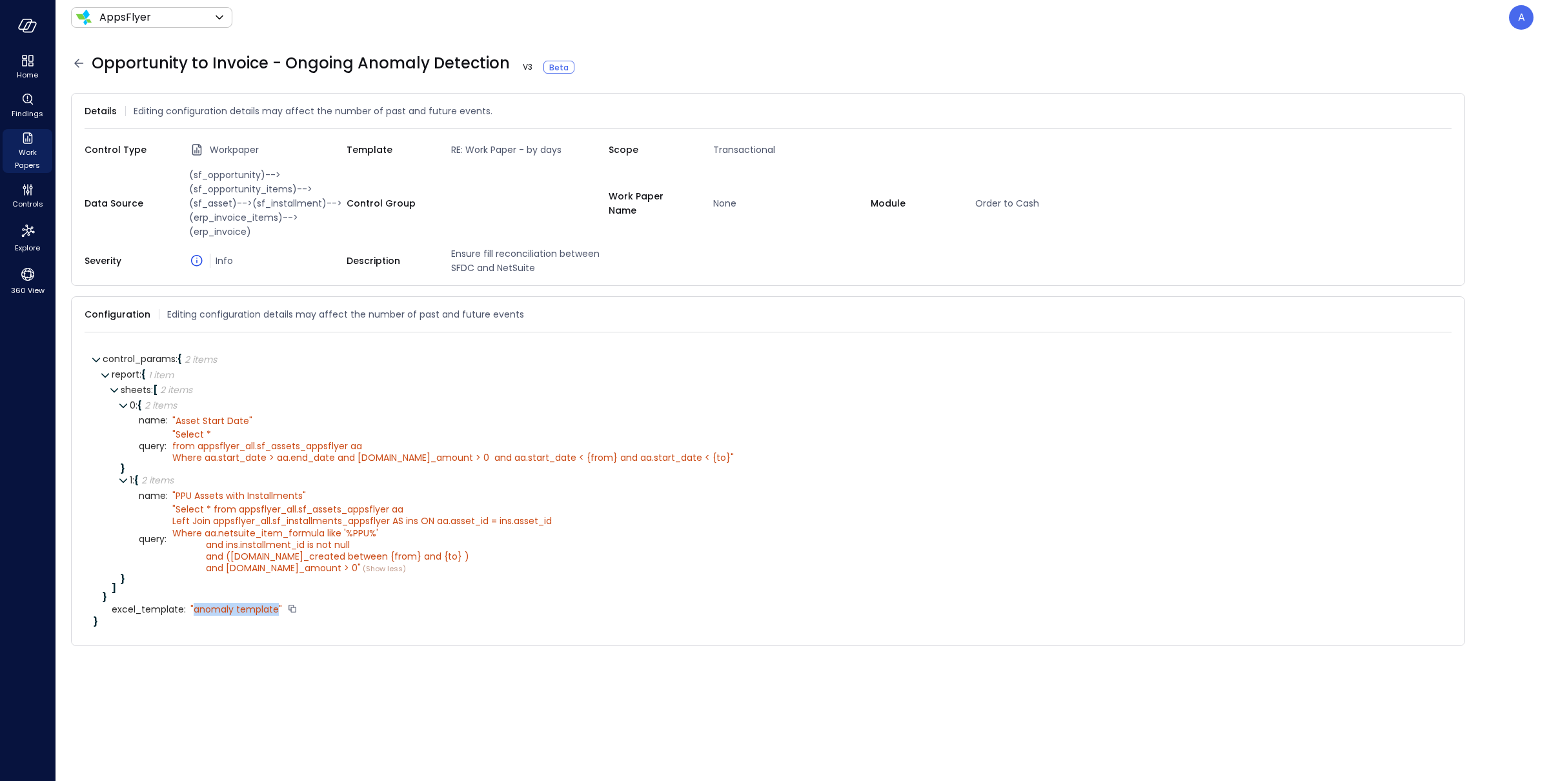
drag, startPoint x: 193, startPoint y: 610, endPoint x: 276, endPoint y: 609, distance: 83.3
click at [276, 574] on div "" anomaly template"" at bounding box center [236, 609] width 92 height 12
copy div "anomaly template"
click at [75, 66] on icon at bounding box center [78, 63] width 15 height 15
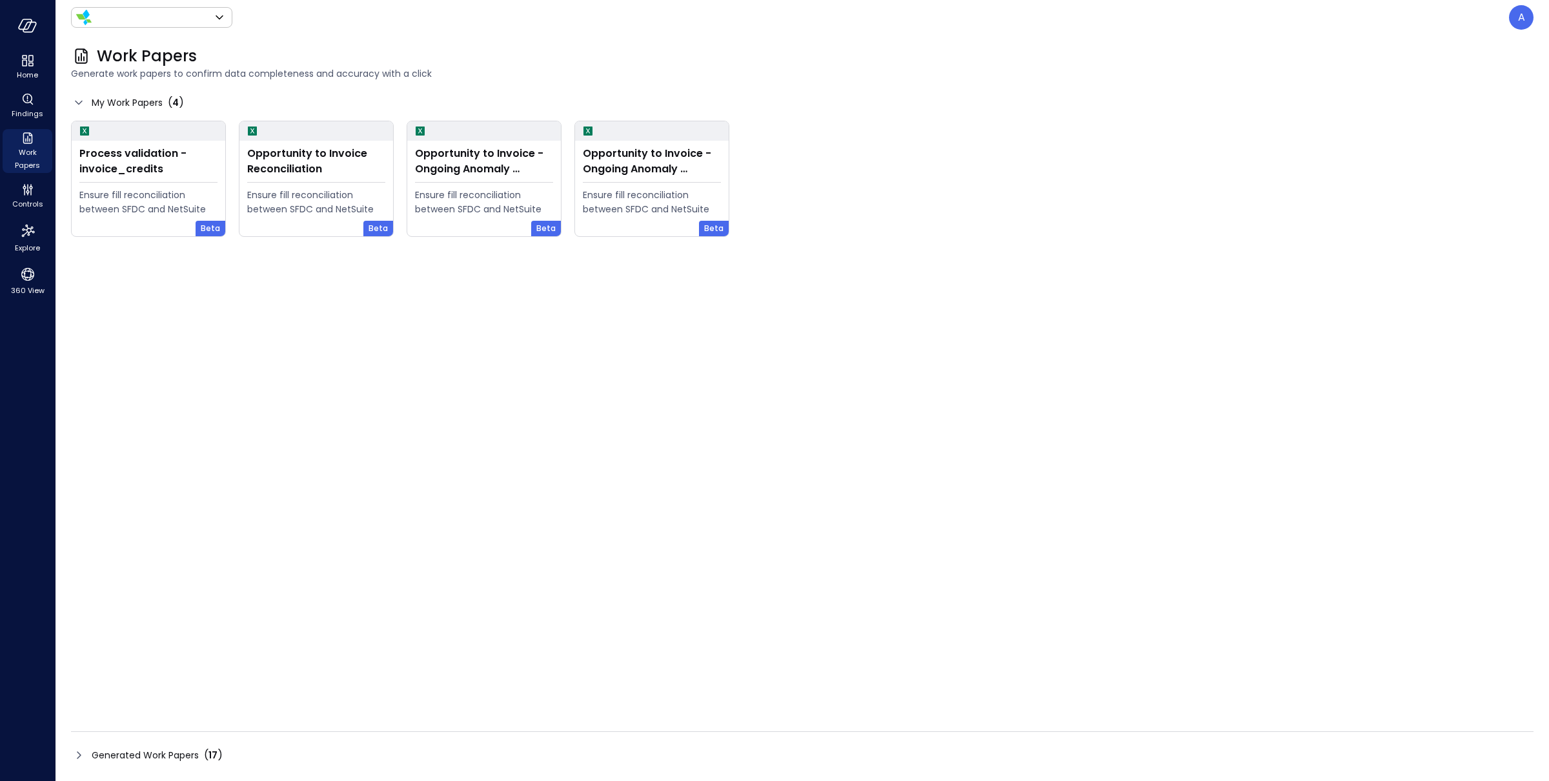
type input "*******"
click at [34, 205] on span "Controls" at bounding box center [27, 204] width 31 height 13
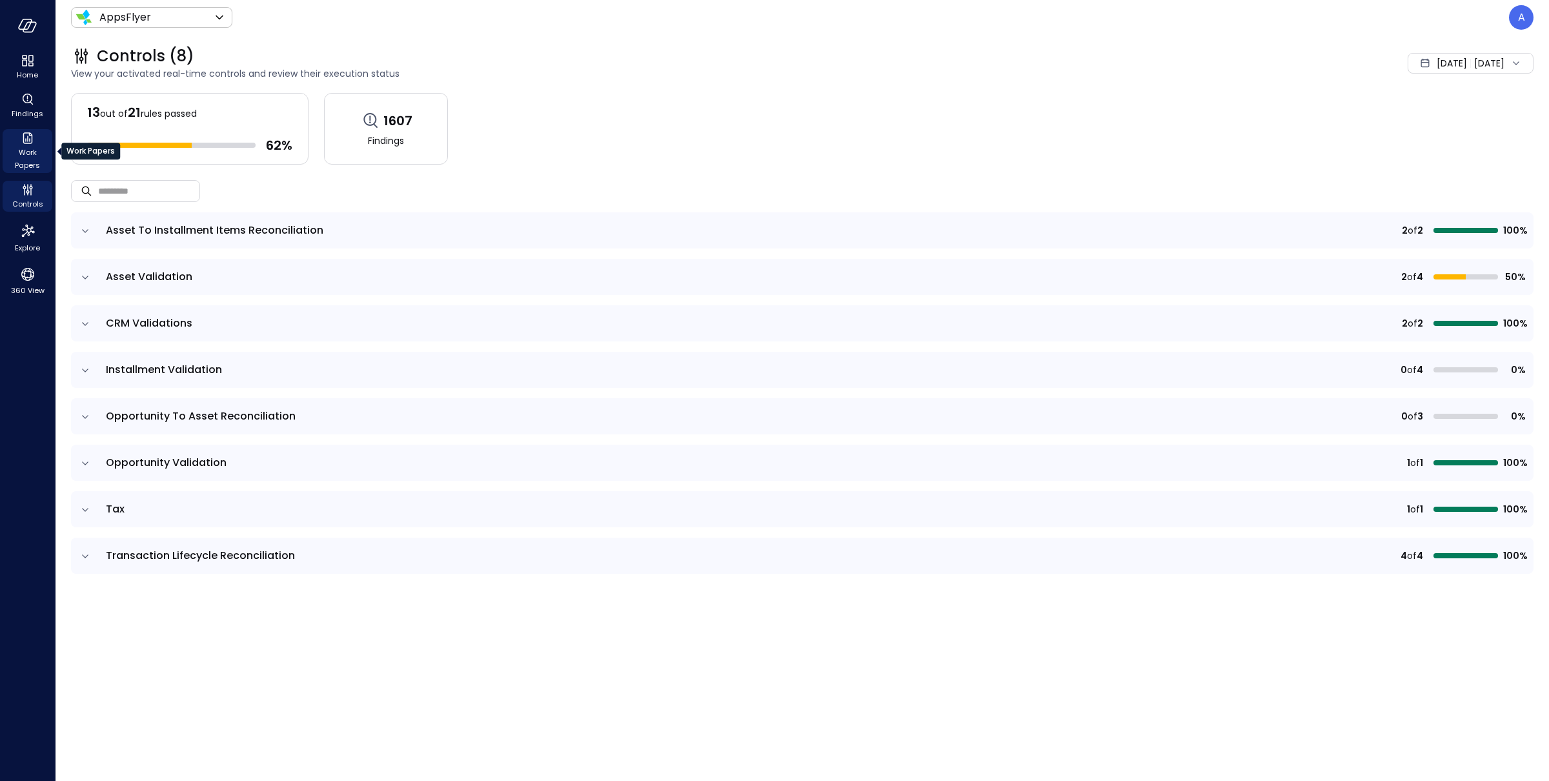
click at [29, 158] on span "Work Papers" at bounding box center [27, 159] width 39 height 26
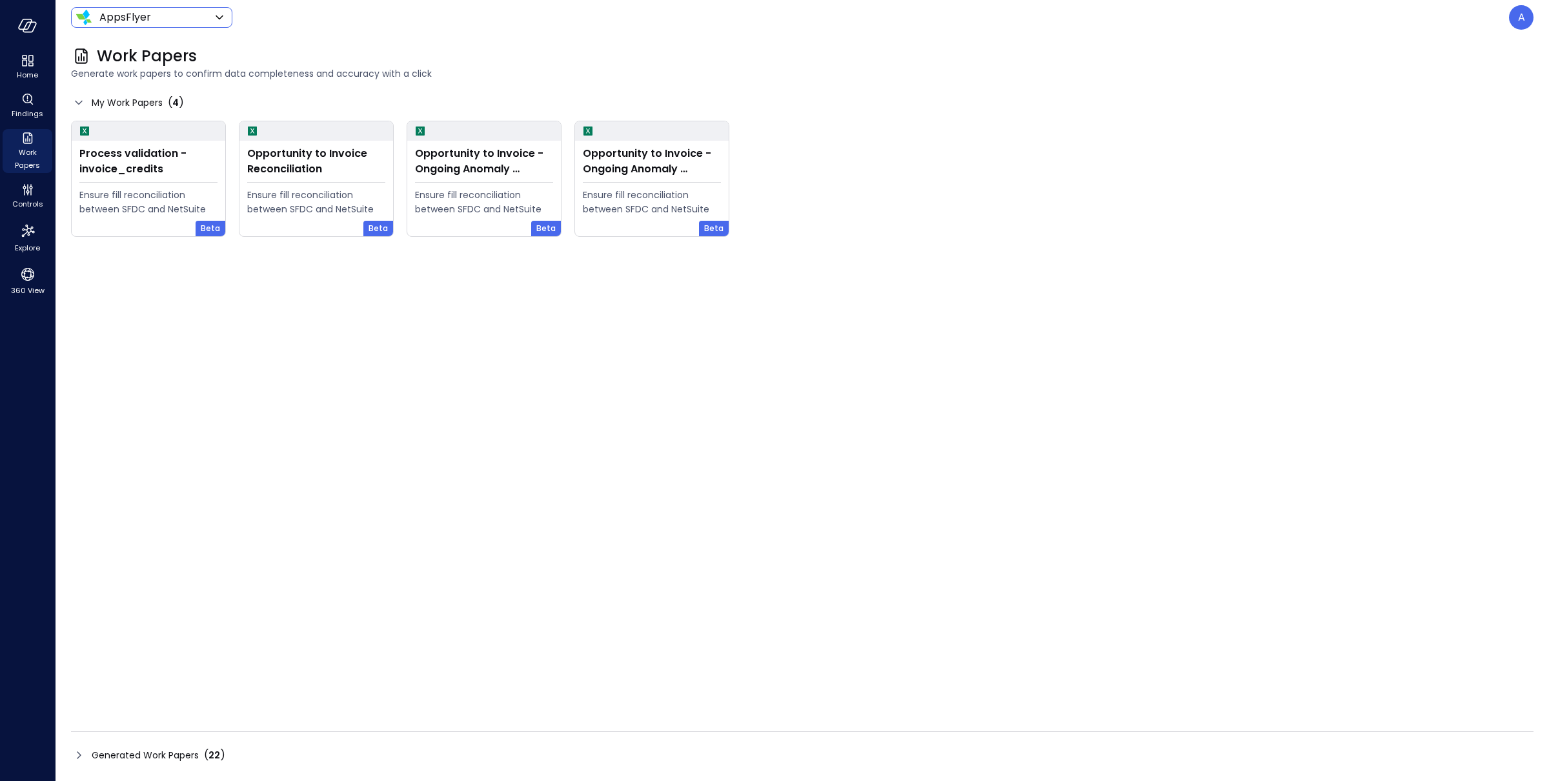
click at [191, 21] on body "Home Findings Work Papers Controls Explore 360 View AppsFlyer ******* ​ A Work …" at bounding box center [774, 390] width 1549 height 781
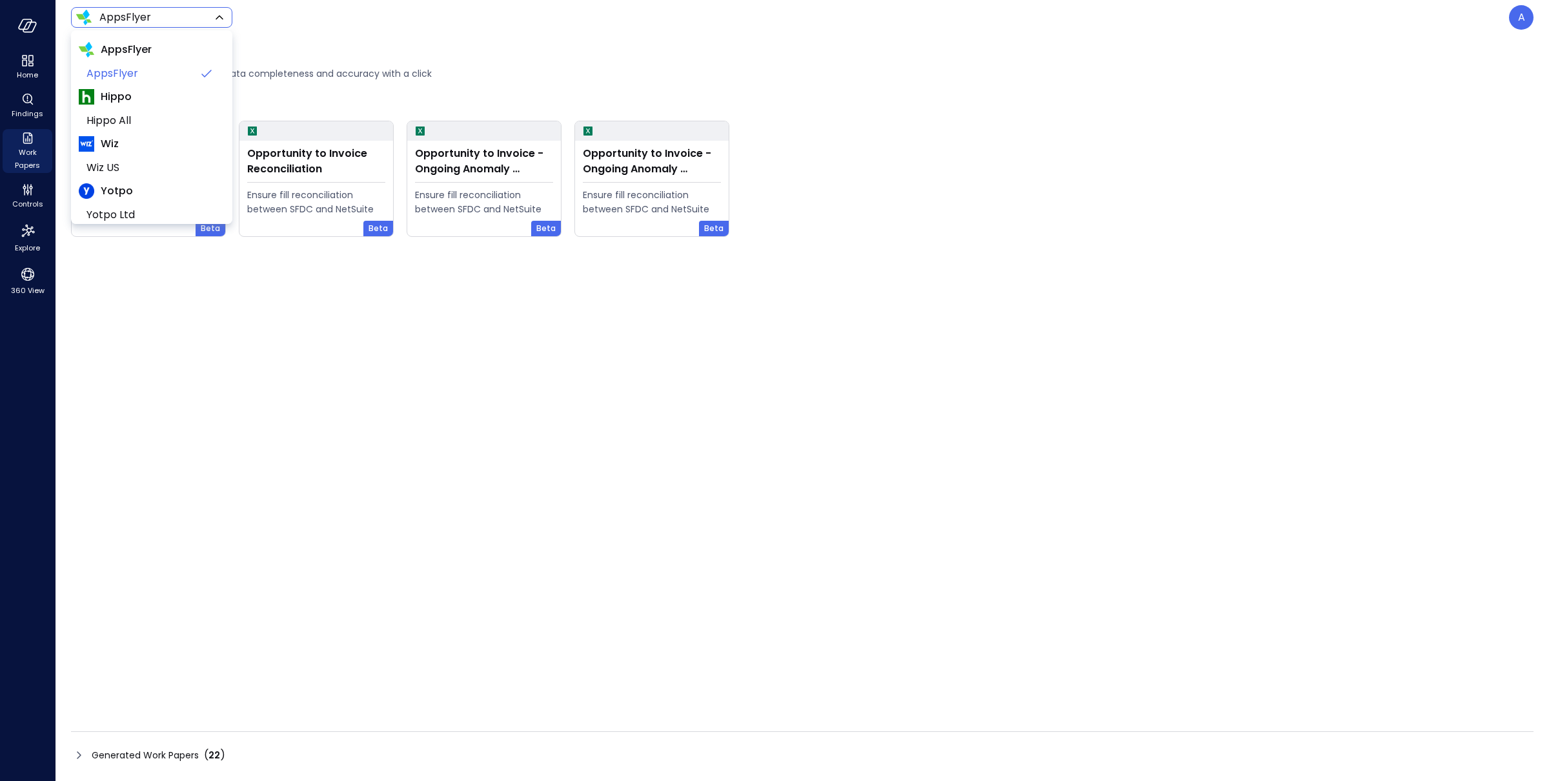
click at [331, 86] on div at bounding box center [774, 390] width 1549 height 781
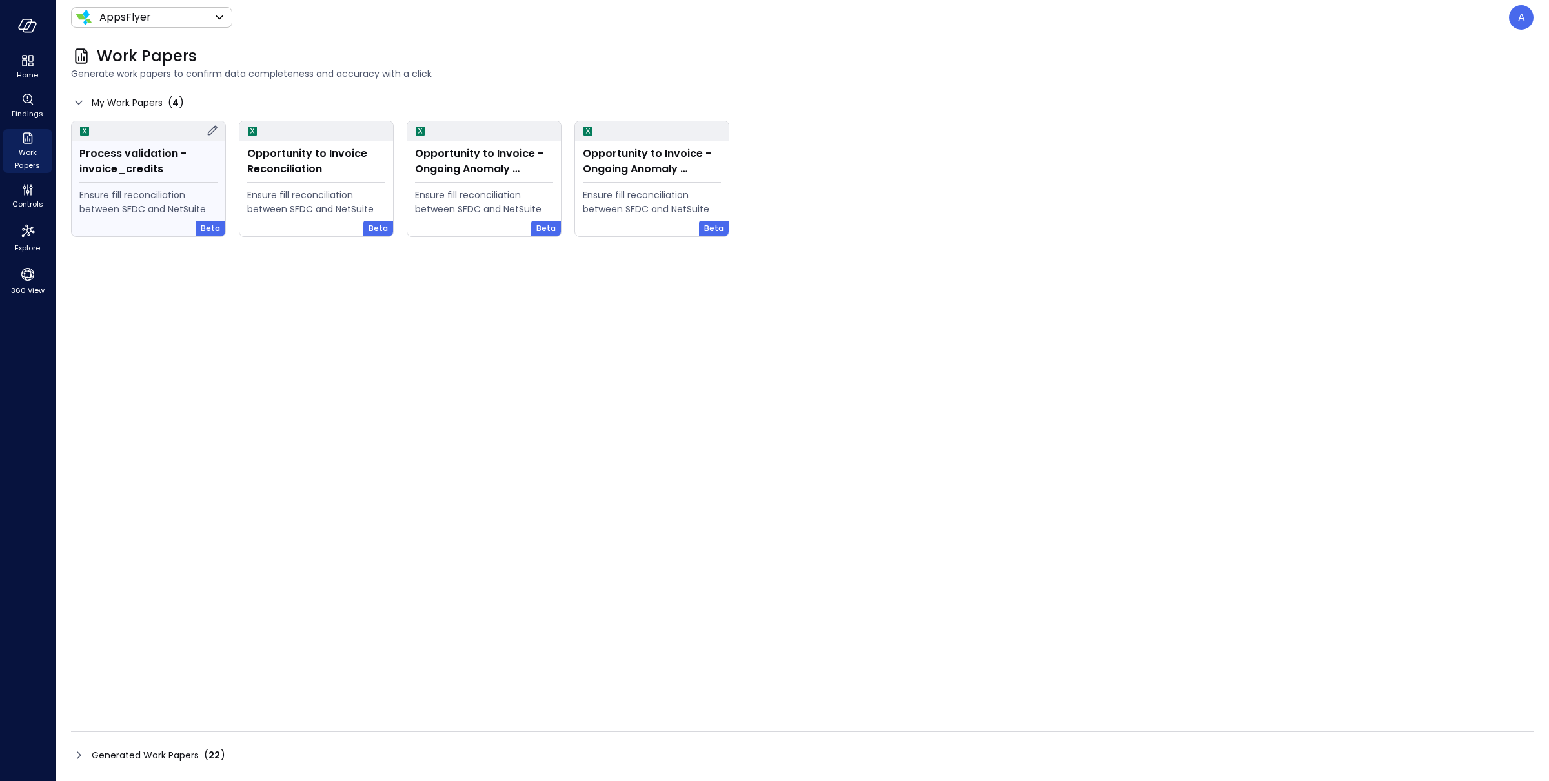
click at [169, 179] on div "Process validation - invoice_credits Ensure fill reconciliation between SFDC an…" at bounding box center [149, 189] width 154 height 96
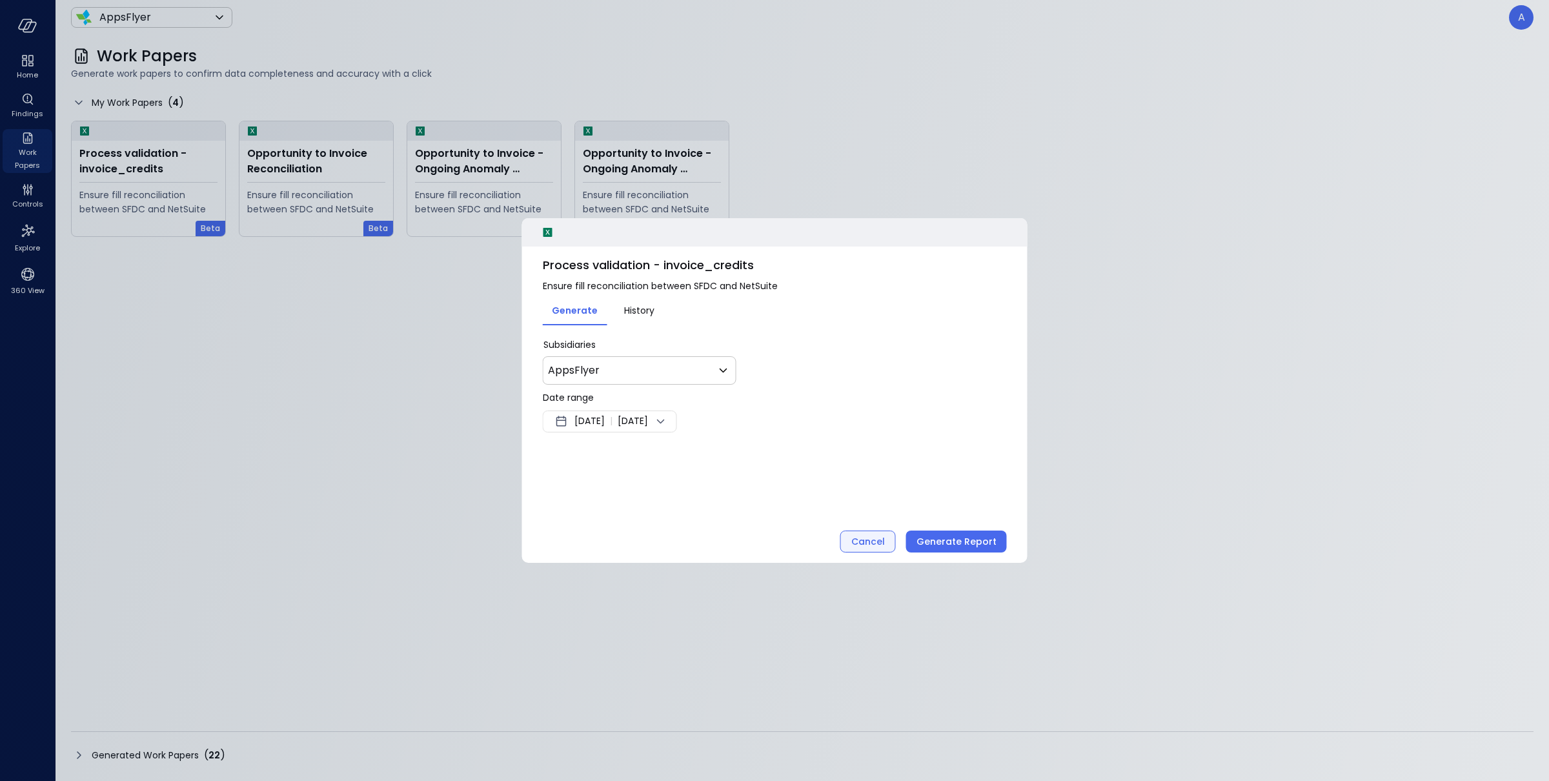
click at [859, 543] on div "Cancel" at bounding box center [868, 542] width 34 height 16
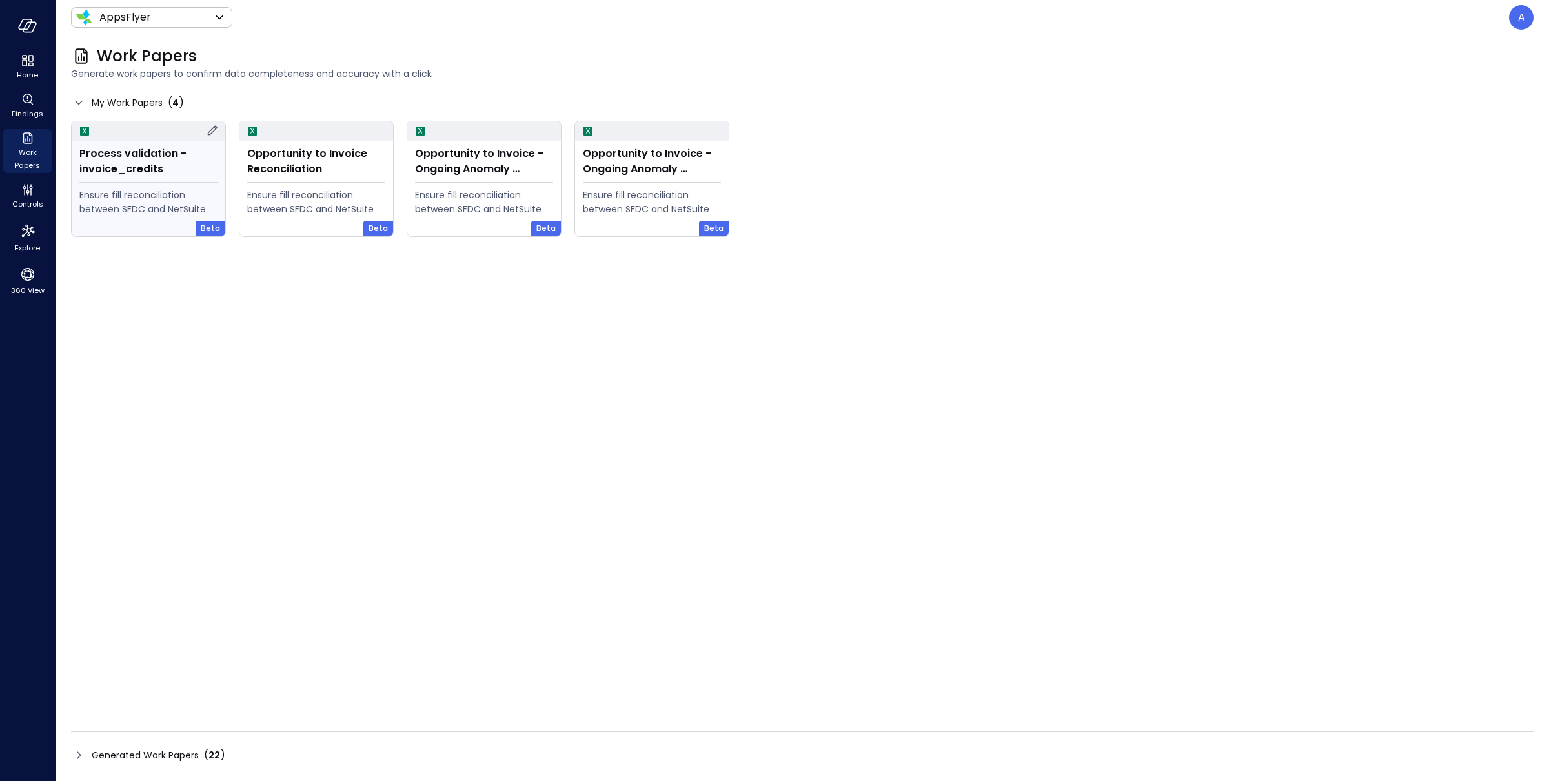
click at [210, 129] on icon at bounding box center [212, 130] width 15 height 15
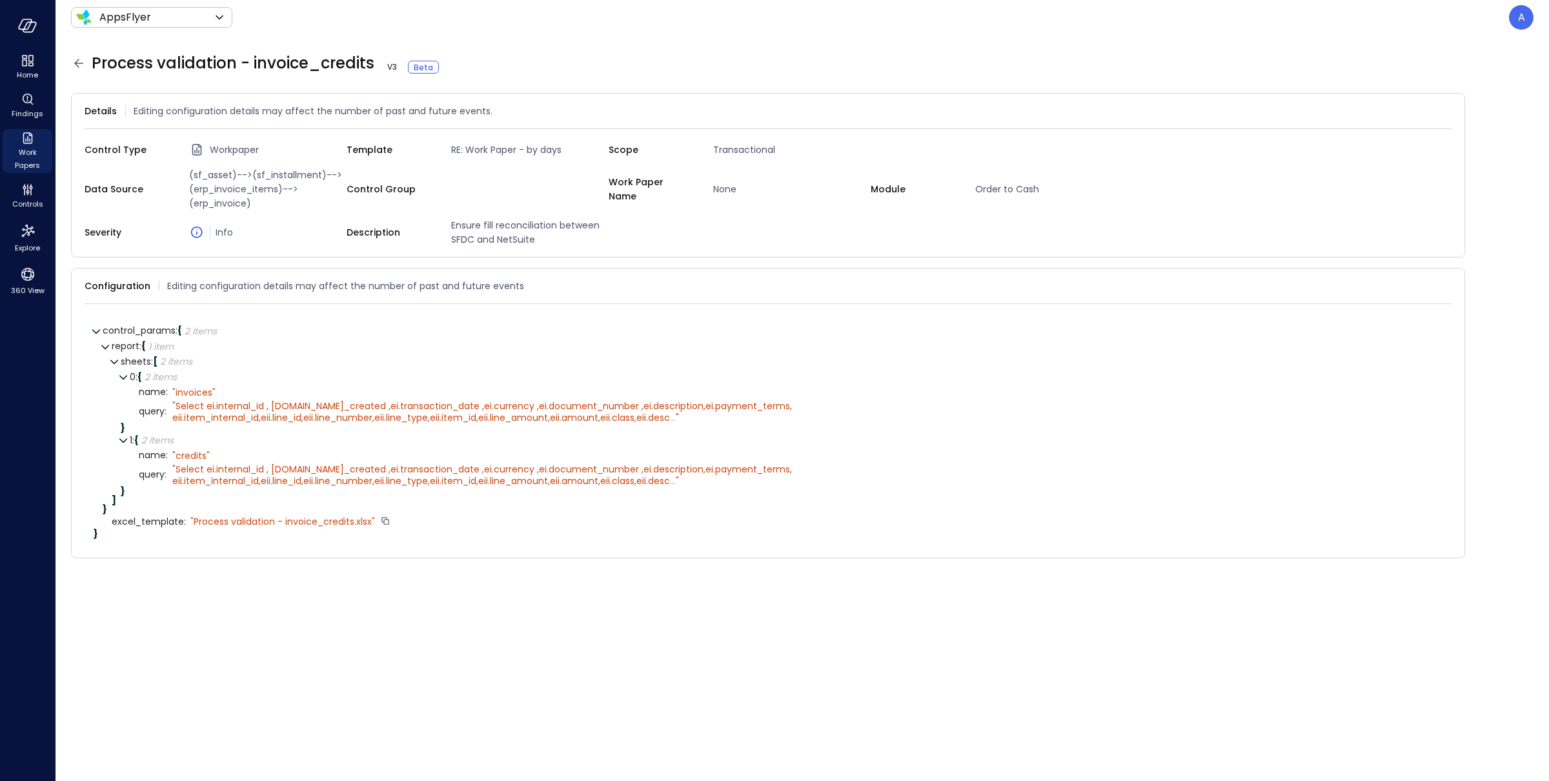
click at [355, 522] on div "" Process validation - invoice_credits.xlsx"" at bounding box center [282, 522] width 185 height 12
click at [319, 407] on span "Select ei.internal_id , ei.date_created ,ei.transaction_date ,ei.currency ,ei.d…" at bounding box center [482, 412] width 620 height 25
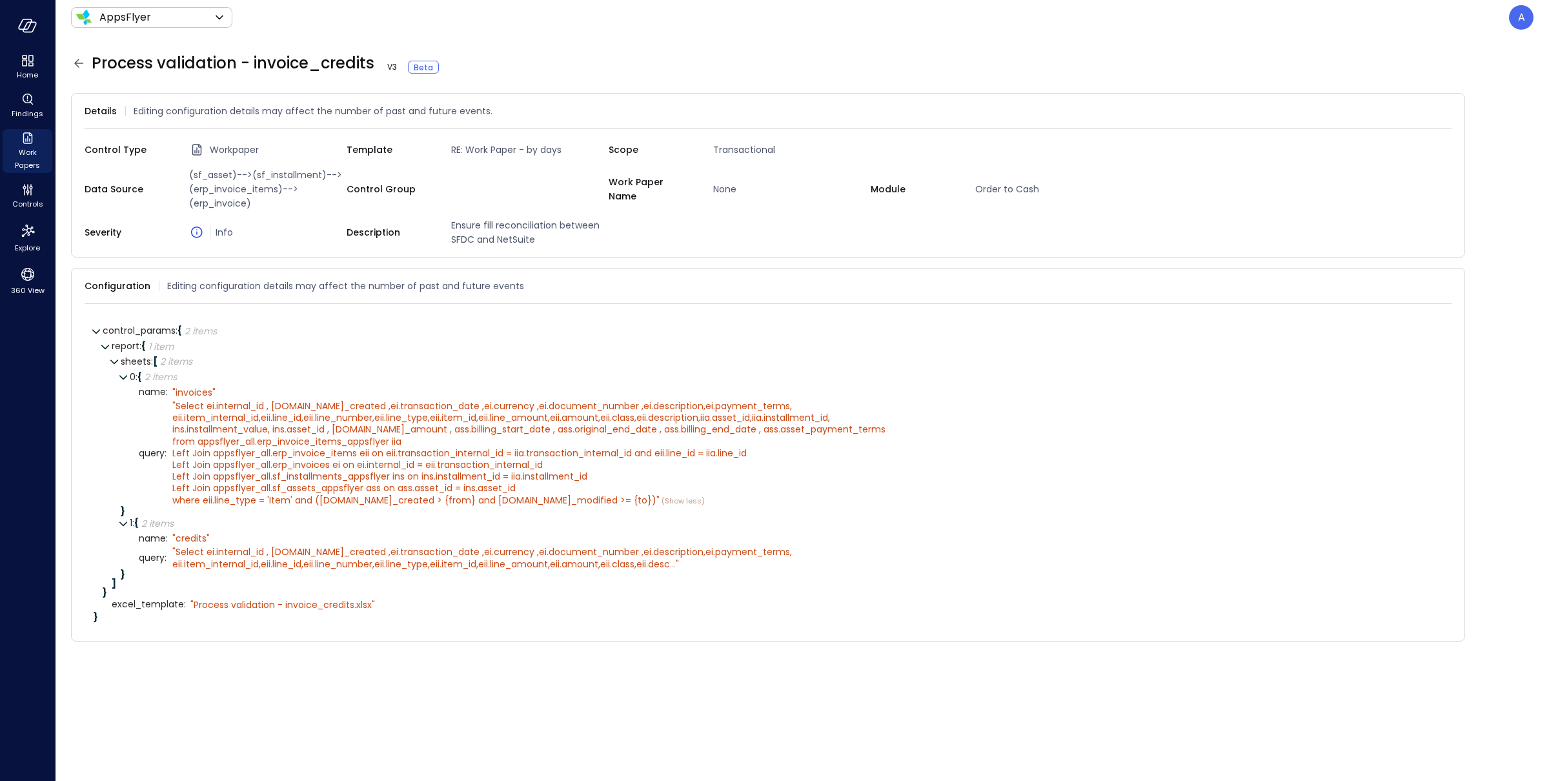
click at [953, 65] on div "Process validation - invoice_credits V 3 Beta" at bounding box center [802, 63] width 1463 height 21
click at [361, 574] on div "" Process validation - invoice_credits.xlsx"" at bounding box center [282, 605] width 185 height 12
click at [345, 574] on div "" Process validation - invoice_credits.xlsx"" at bounding box center [282, 605] width 185 height 12
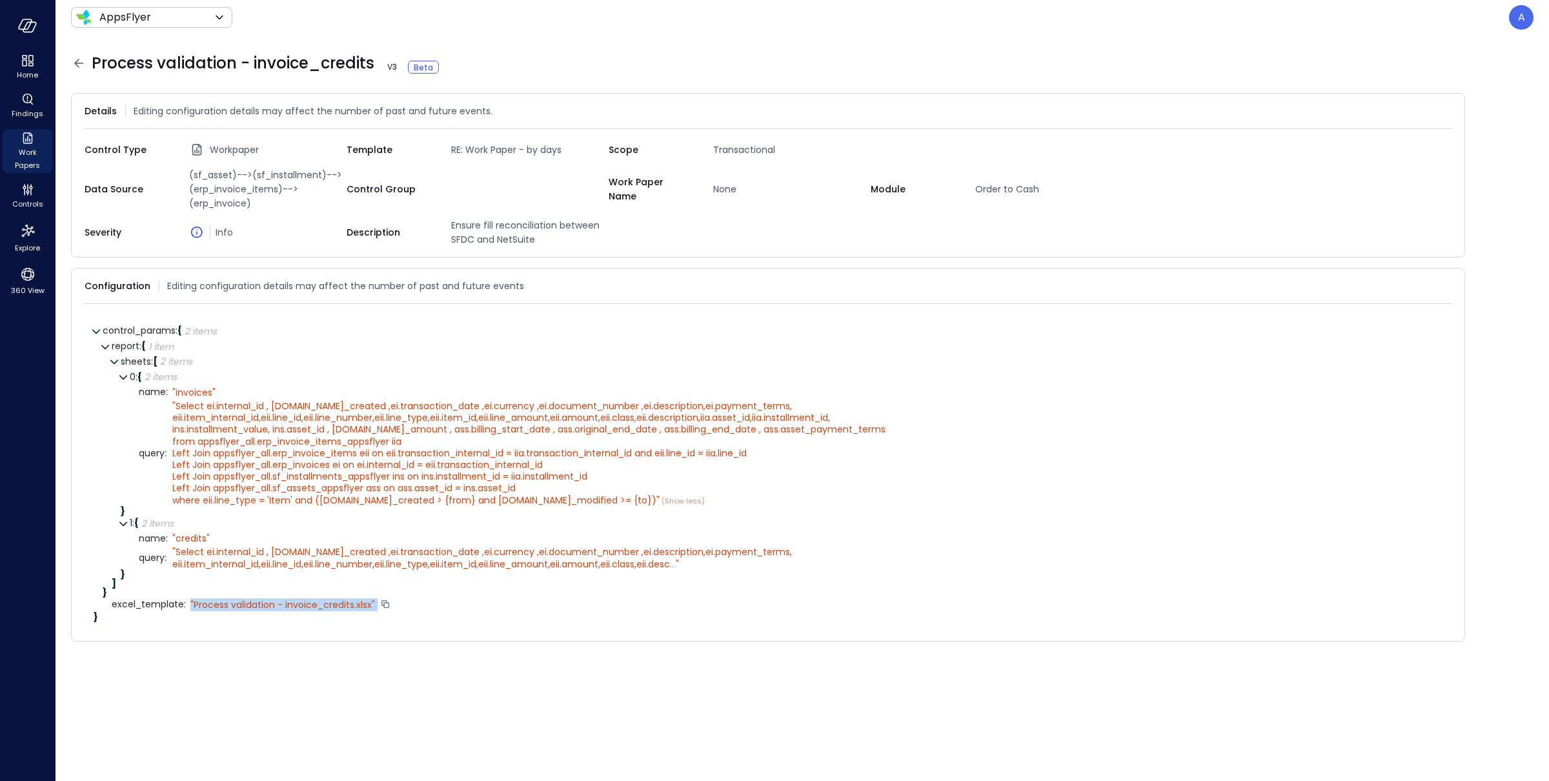
click at [345, 574] on div "" Process validation - invoice_credits.xlsx"" at bounding box center [282, 605] width 185 height 12
click at [633, 562] on span "Select ei.internal_id , ei.date_created ,ei.transaction_date ,ei.currency ,ei.d…" at bounding box center [482, 557] width 620 height 25
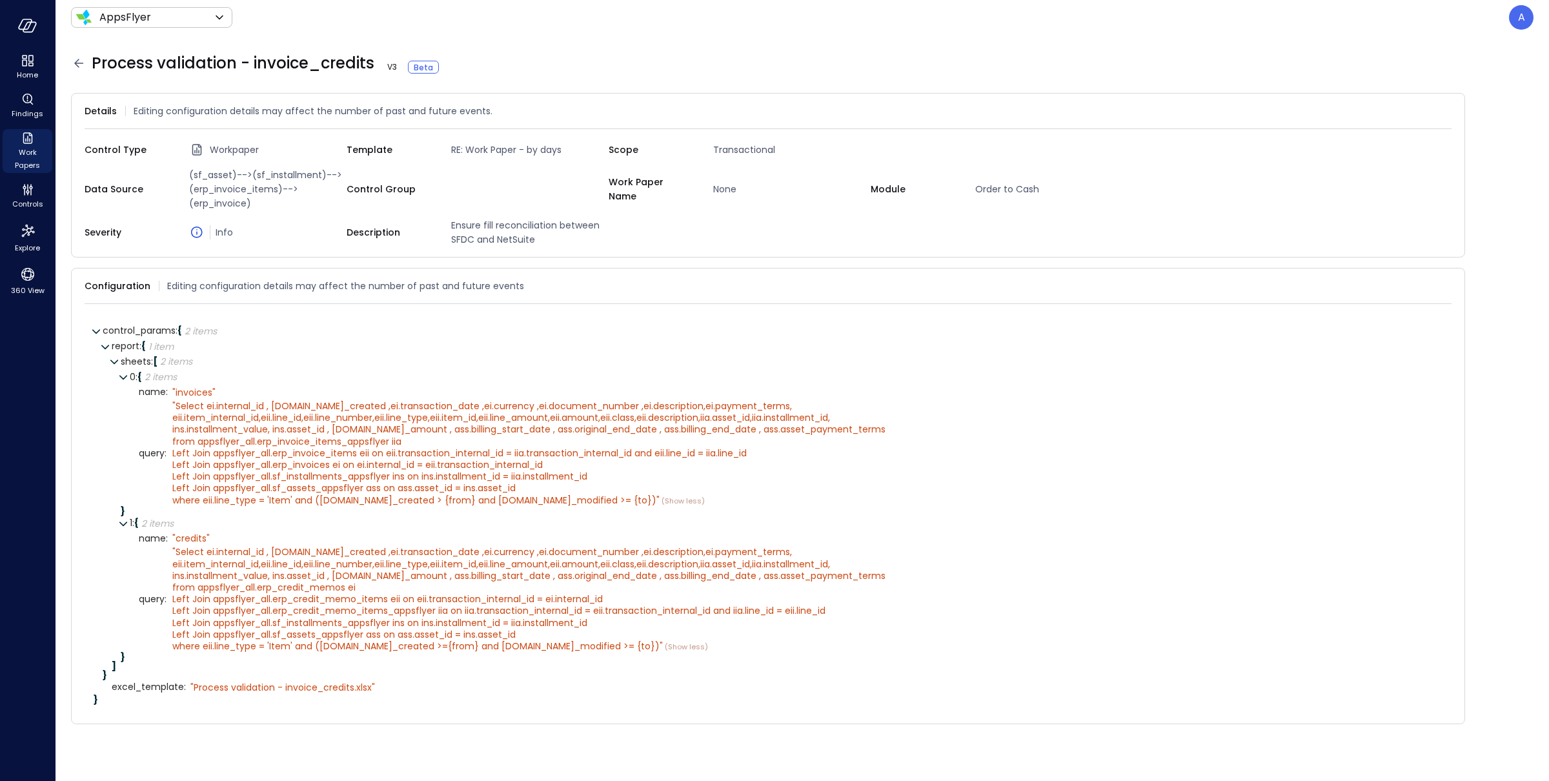
click at [78, 65] on icon at bounding box center [78, 63] width 15 height 15
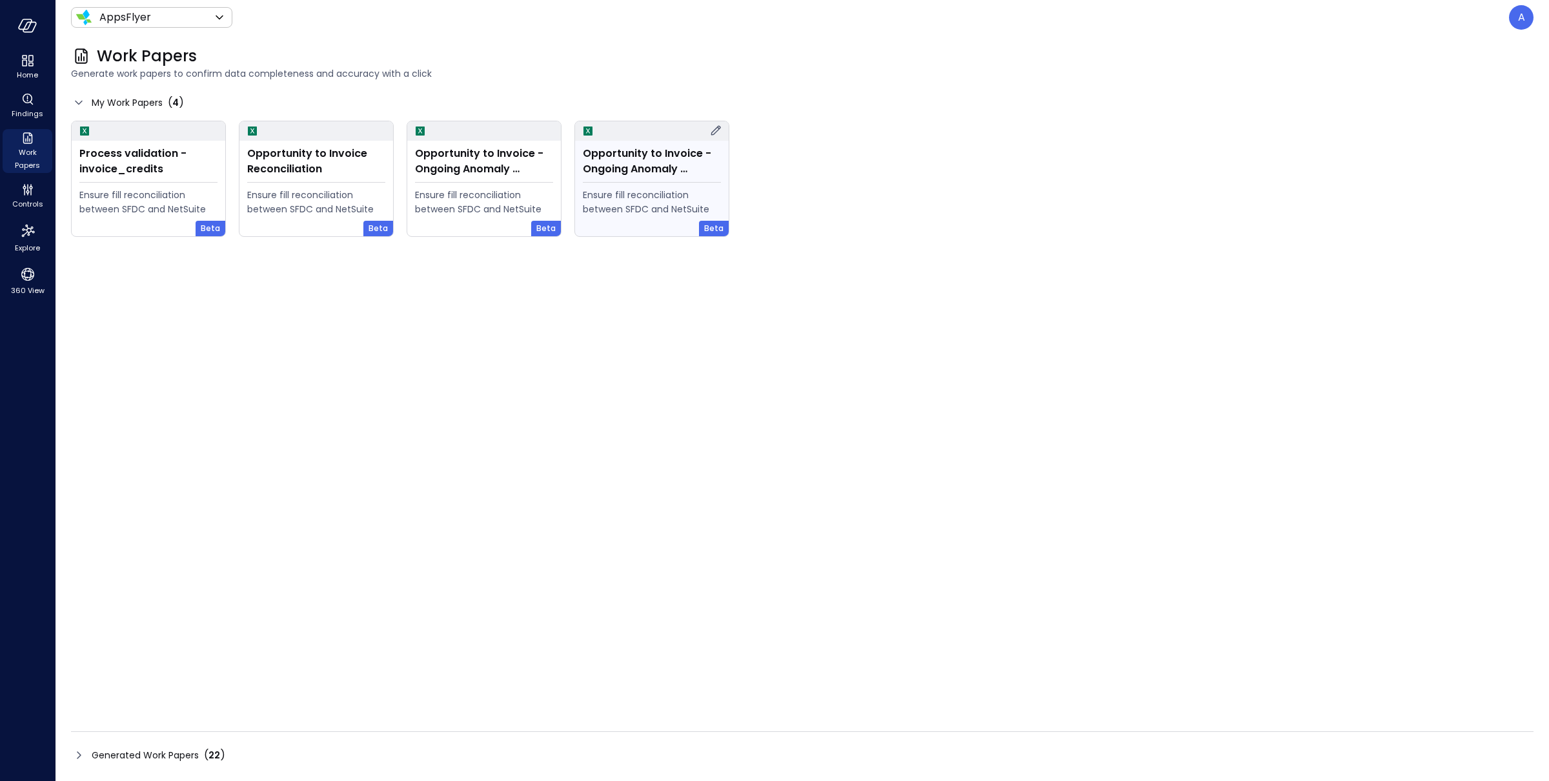
click at [712, 131] on icon at bounding box center [715, 130] width 15 height 15
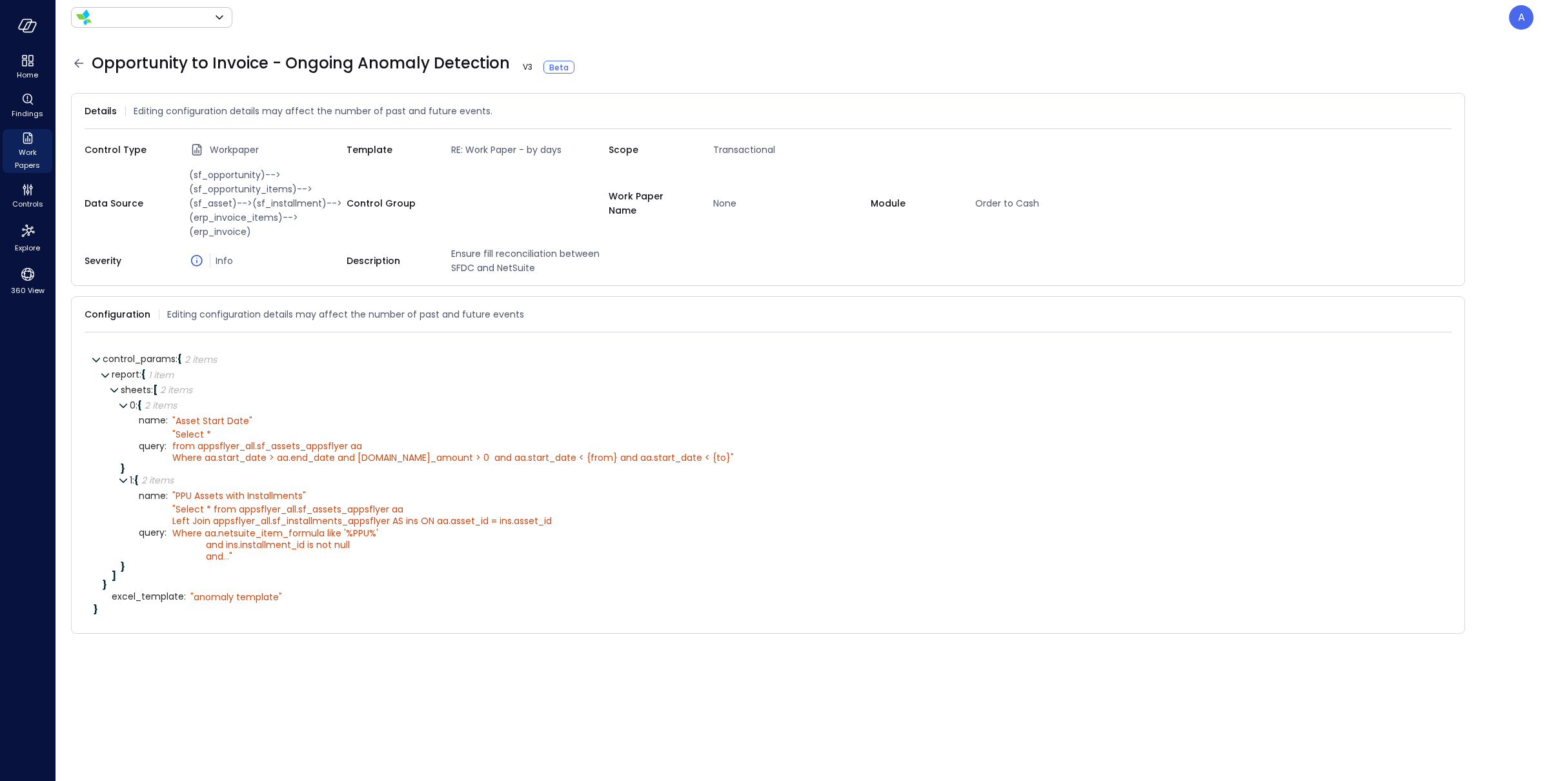
type input "*******"
click at [77, 57] on icon at bounding box center [78, 63] width 15 height 15
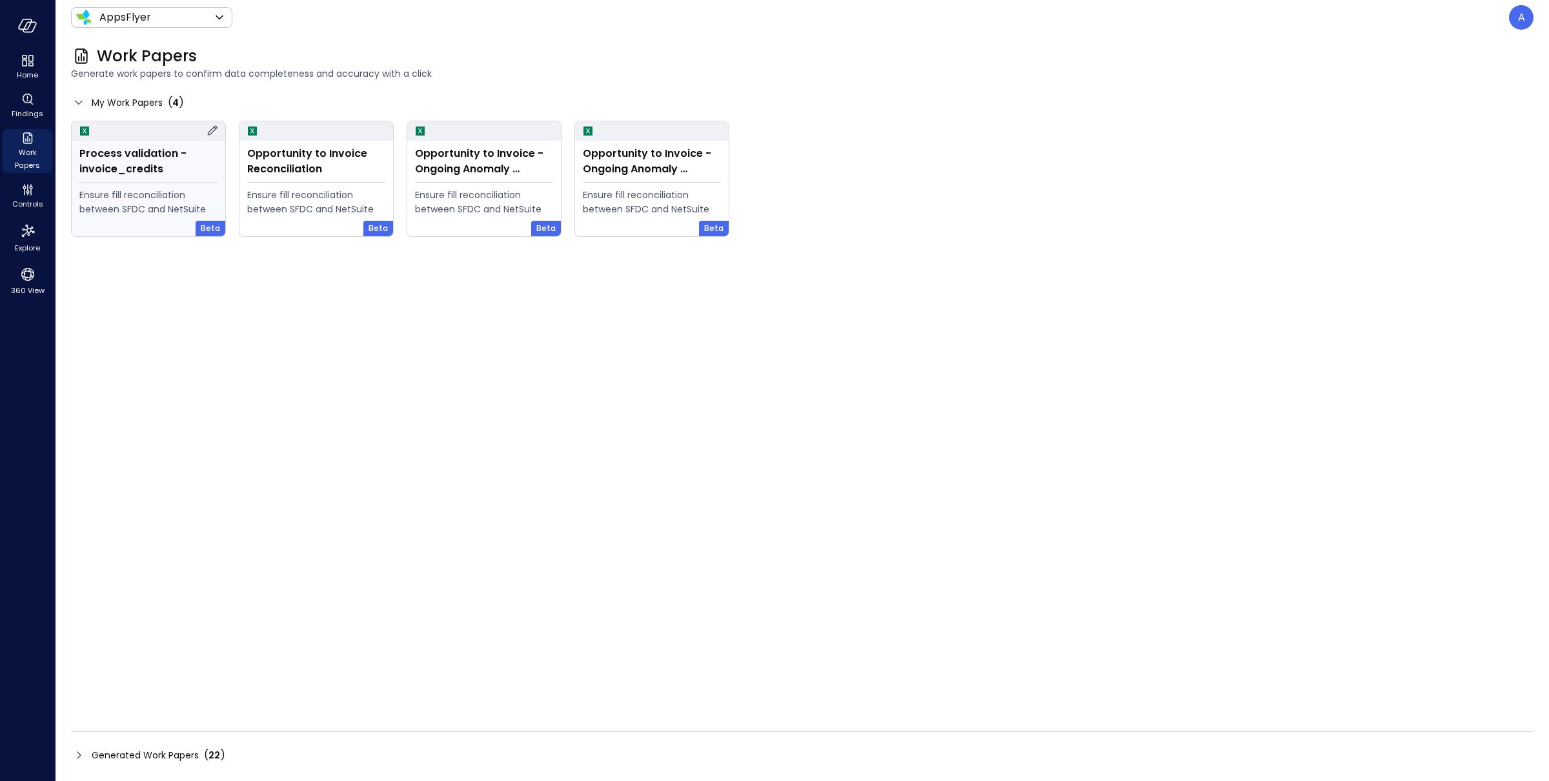
click at [212, 131] on icon at bounding box center [212, 130] width 15 height 15
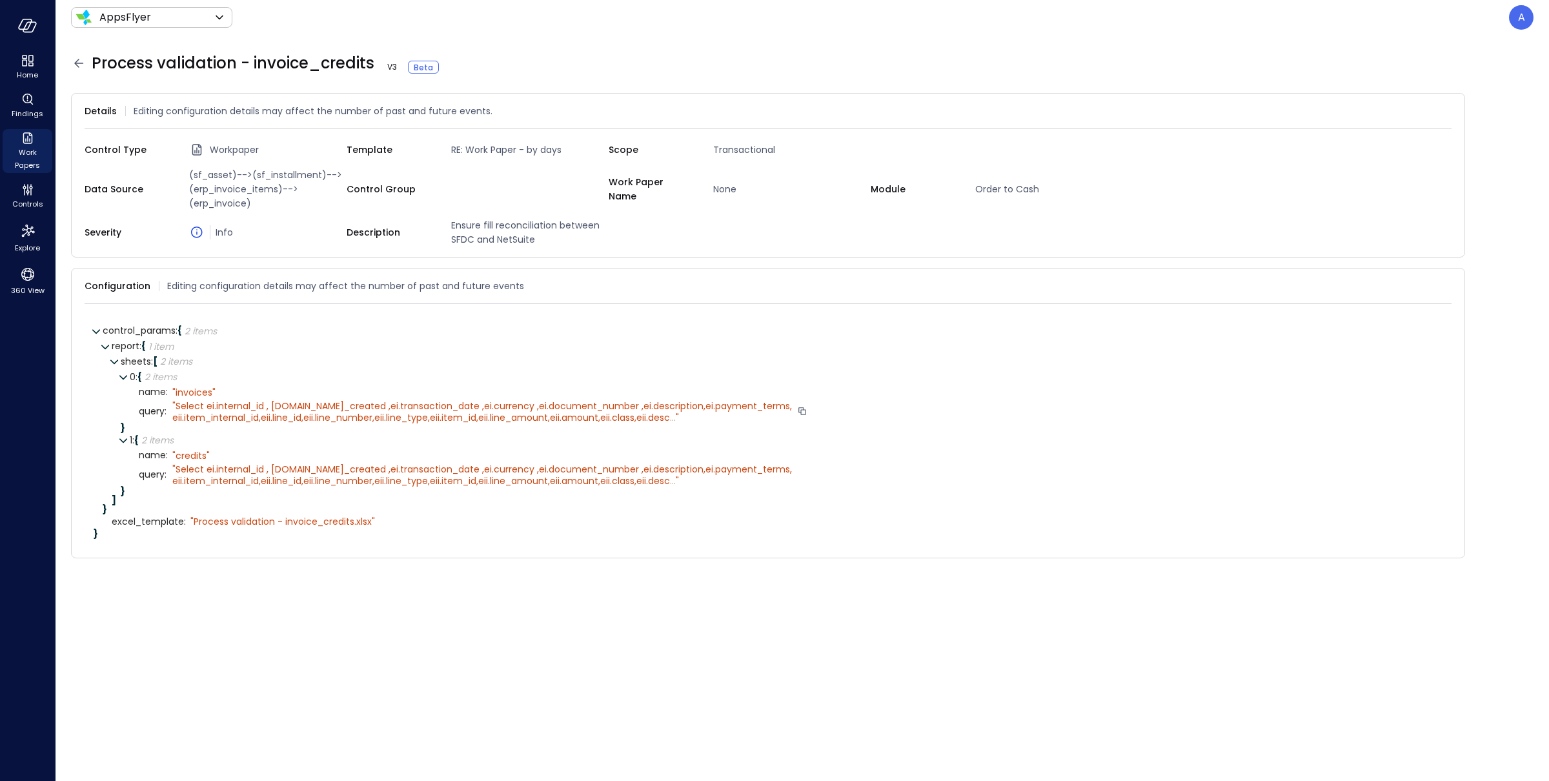
click at [416, 413] on span "Select ei.internal_id , [DOMAIN_NAME]_created ,ei.transaction_date ,ei.currency…" at bounding box center [482, 412] width 620 height 25
click at [416, 413] on span "Select ei.internal_id , ei.date_created ,ei.transaction_date ,ei.currency ,ei.d…" at bounding box center [482, 412] width 620 height 25
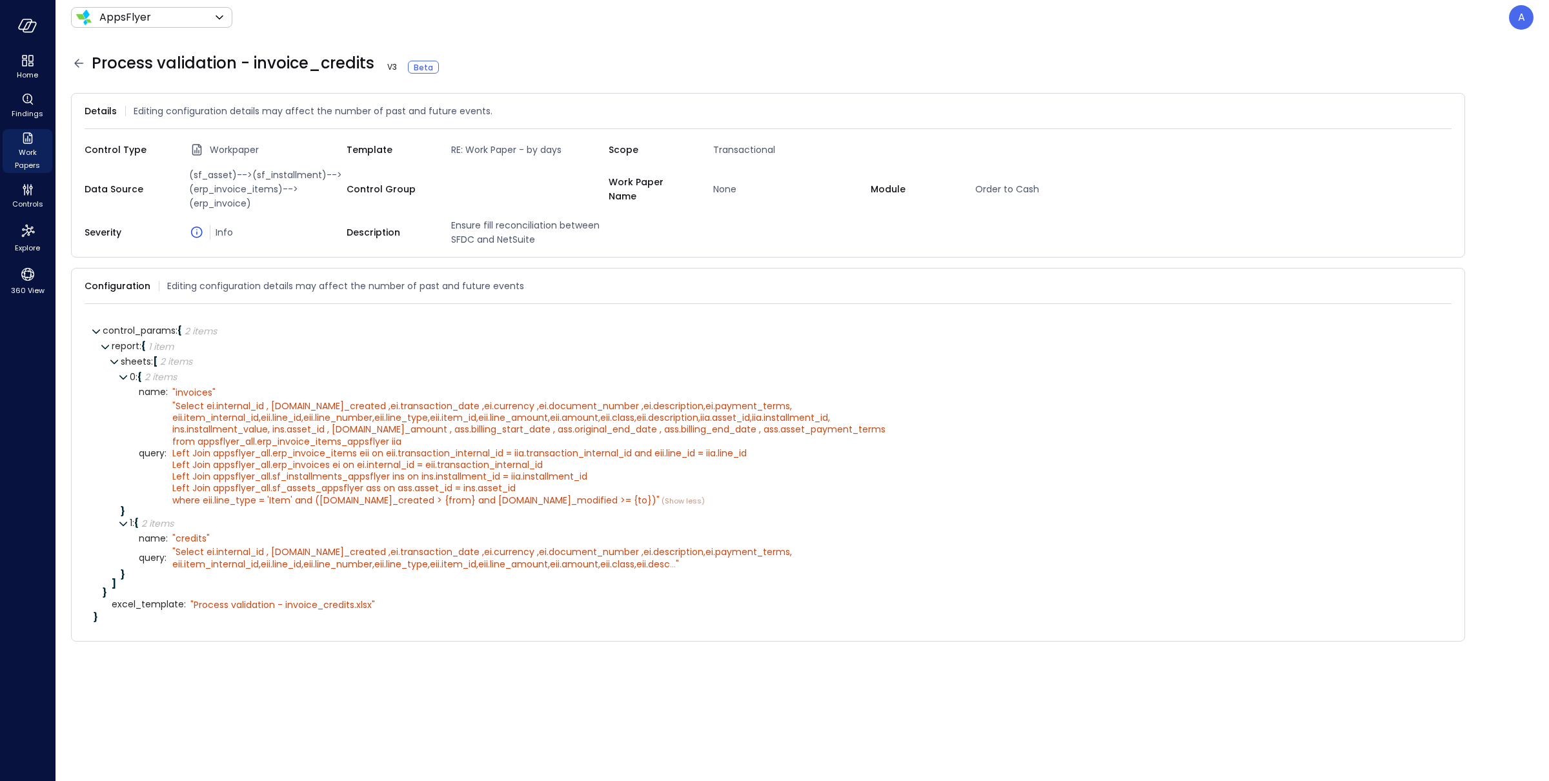
click at [449, 65] on div "Process validation - invoice_credits V 3 Beta" at bounding box center [802, 63] width 1463 height 21
click at [445, 68] on icon at bounding box center [451, 67] width 13 height 13
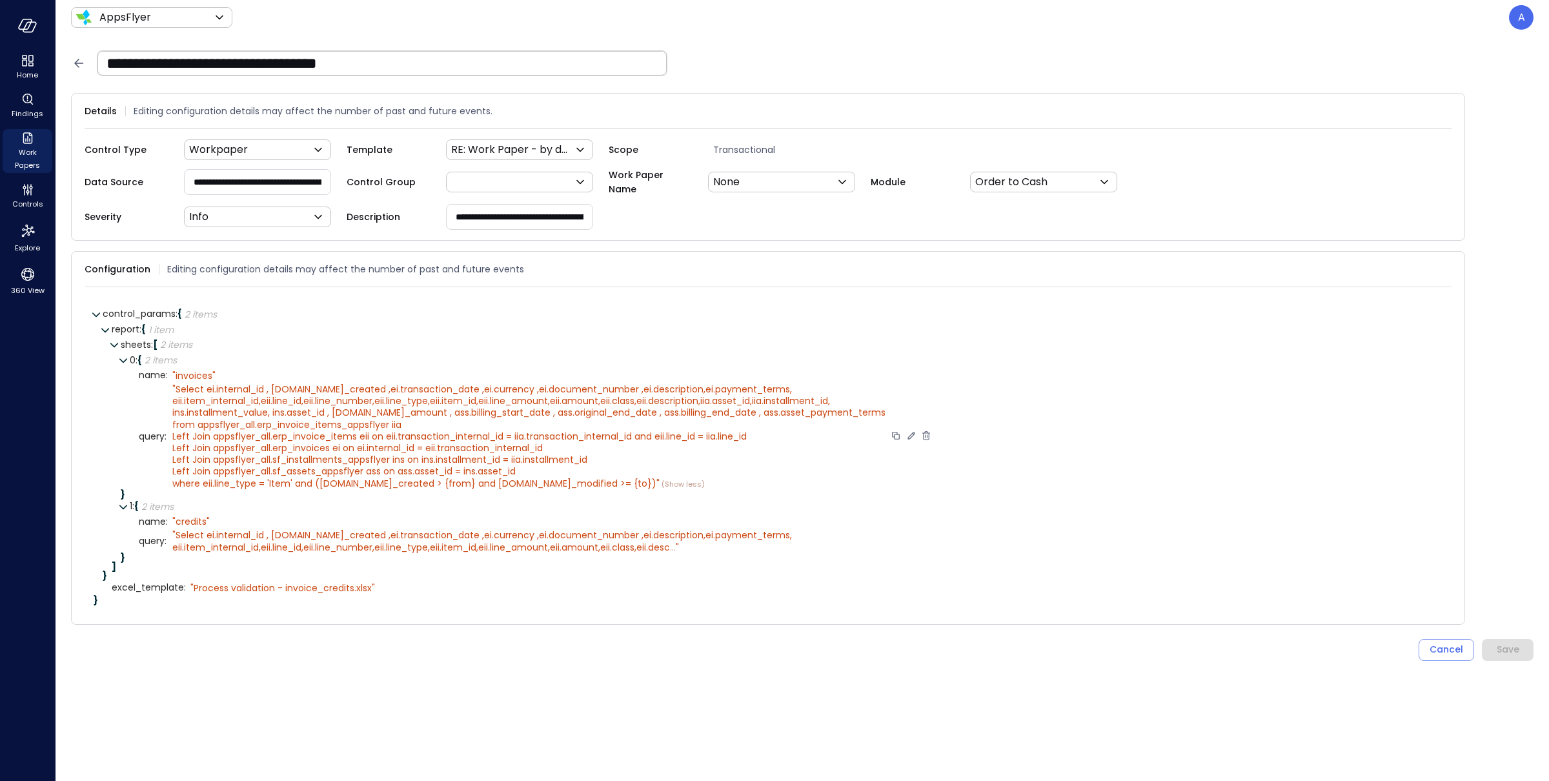
click at [906, 436] on icon at bounding box center [912, 436] width 12 height 12
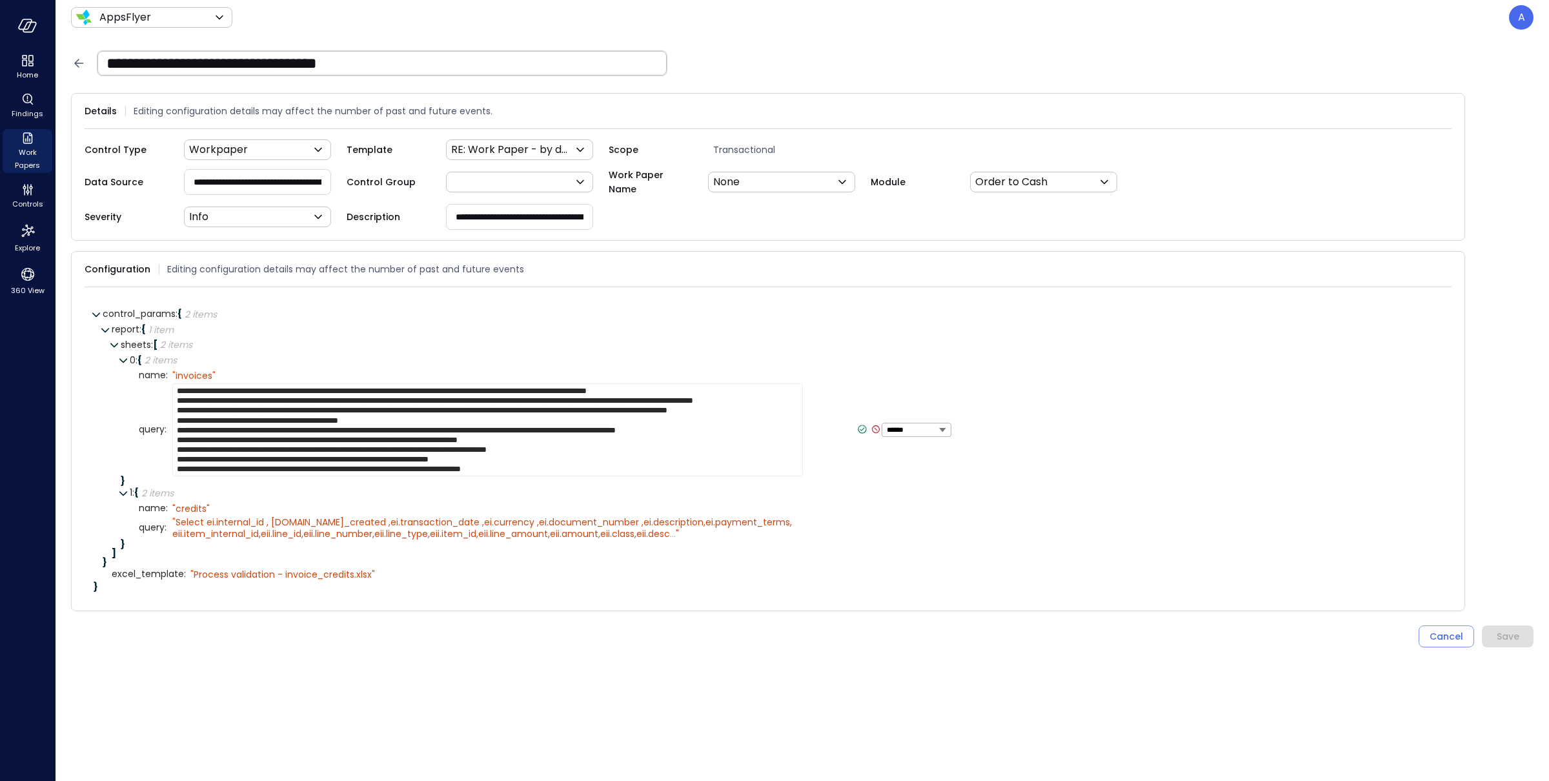
scroll to position [10, 0]
click at [627, 463] on textarea "**********" at bounding box center [487, 429] width 631 height 93
click at [870, 427] on icon at bounding box center [876, 429] width 12 height 12
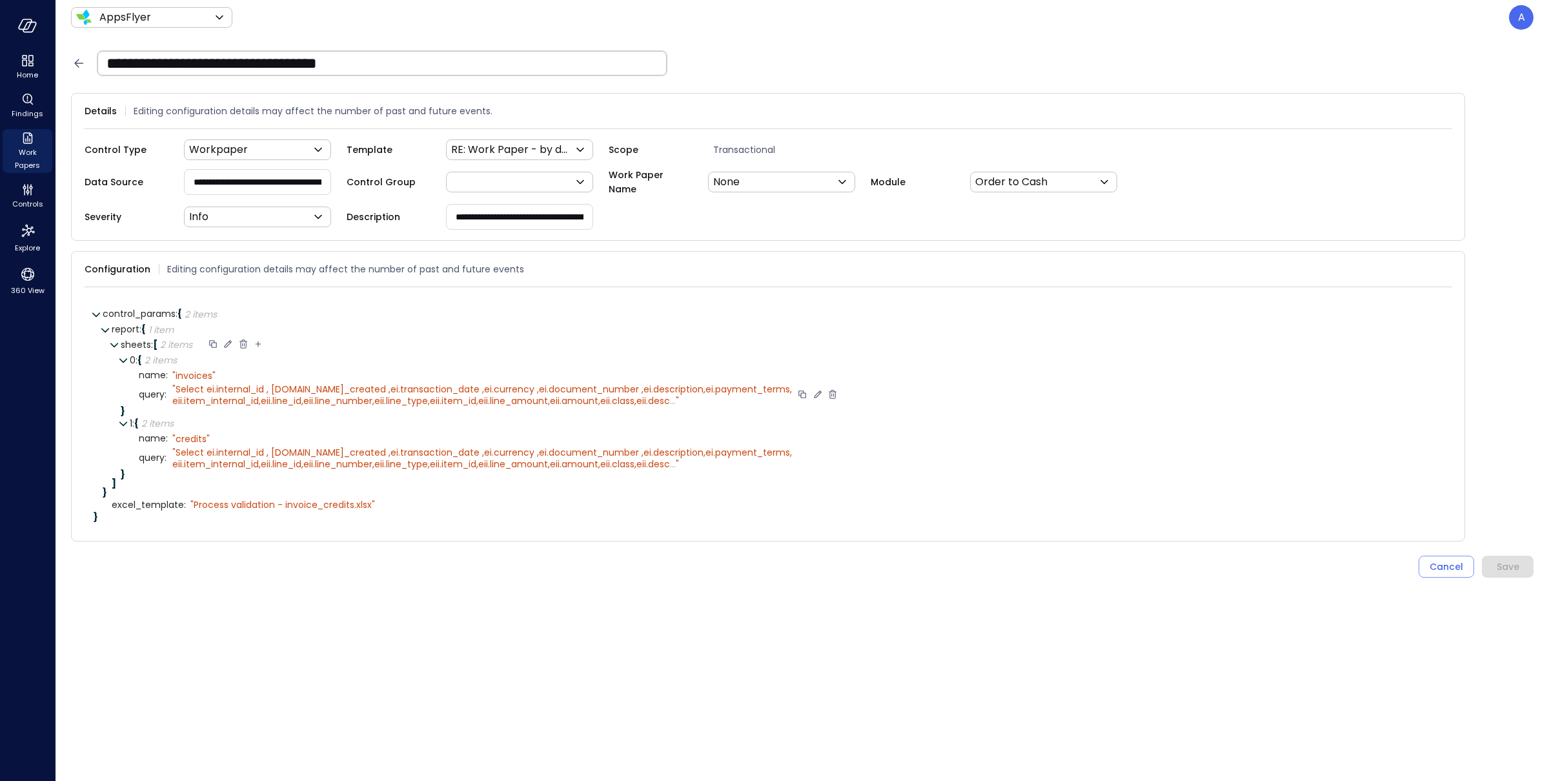
click at [241, 345] on icon at bounding box center [244, 344] width 12 height 12
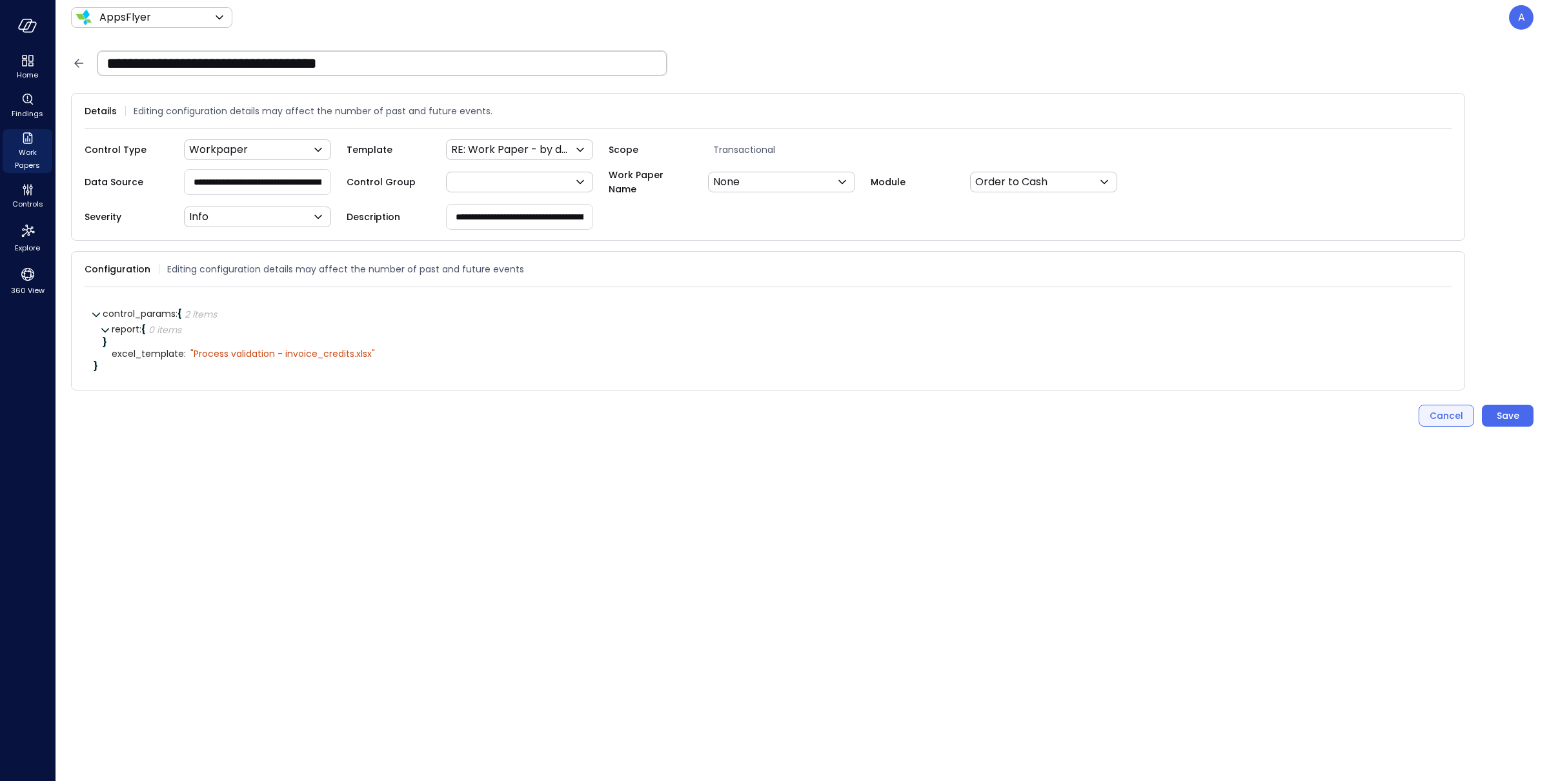
click at [1161, 418] on div "Cancel" at bounding box center [1447, 416] width 34 height 16
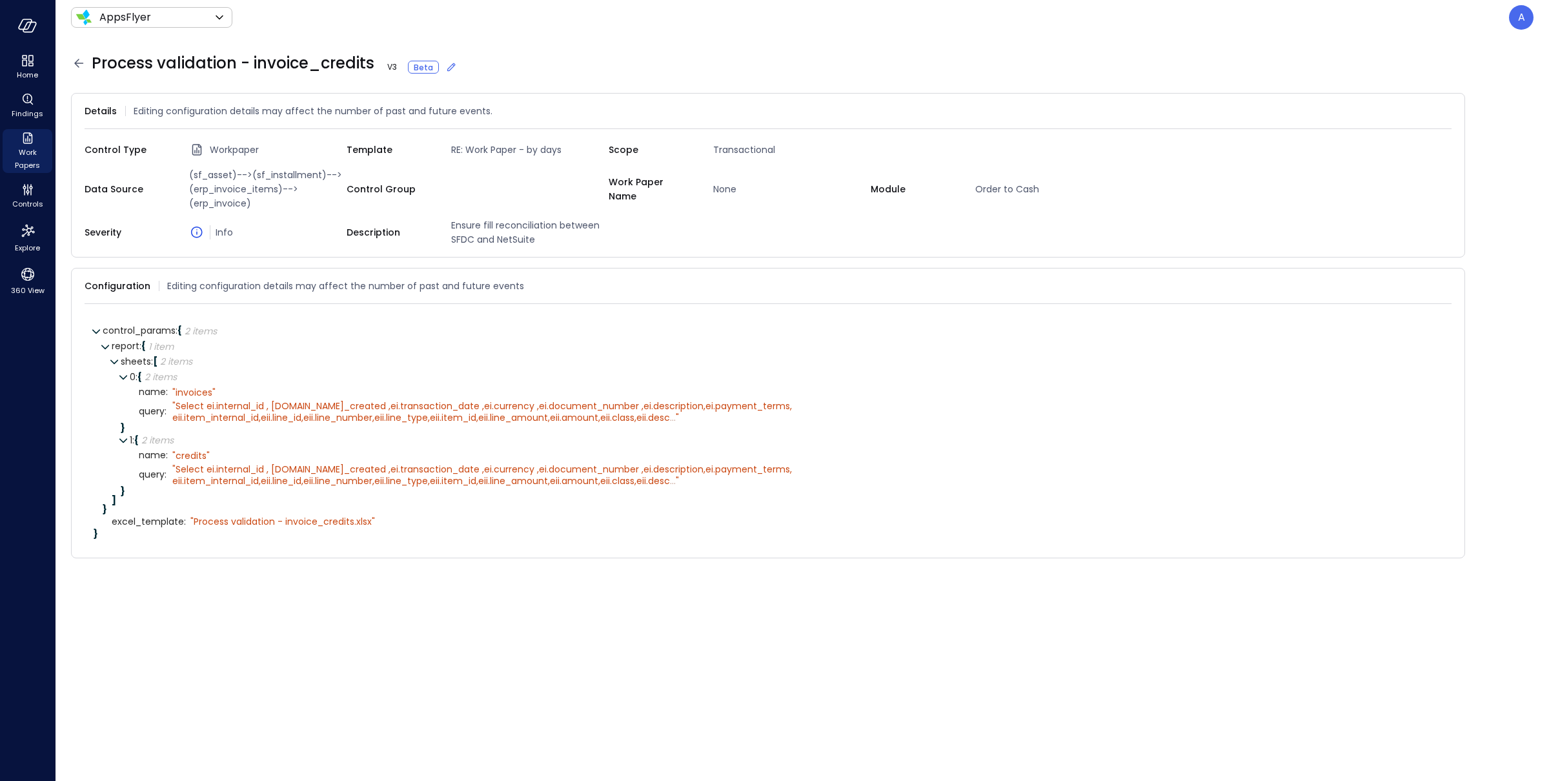
click at [452, 69] on icon at bounding box center [451, 67] width 13 height 13
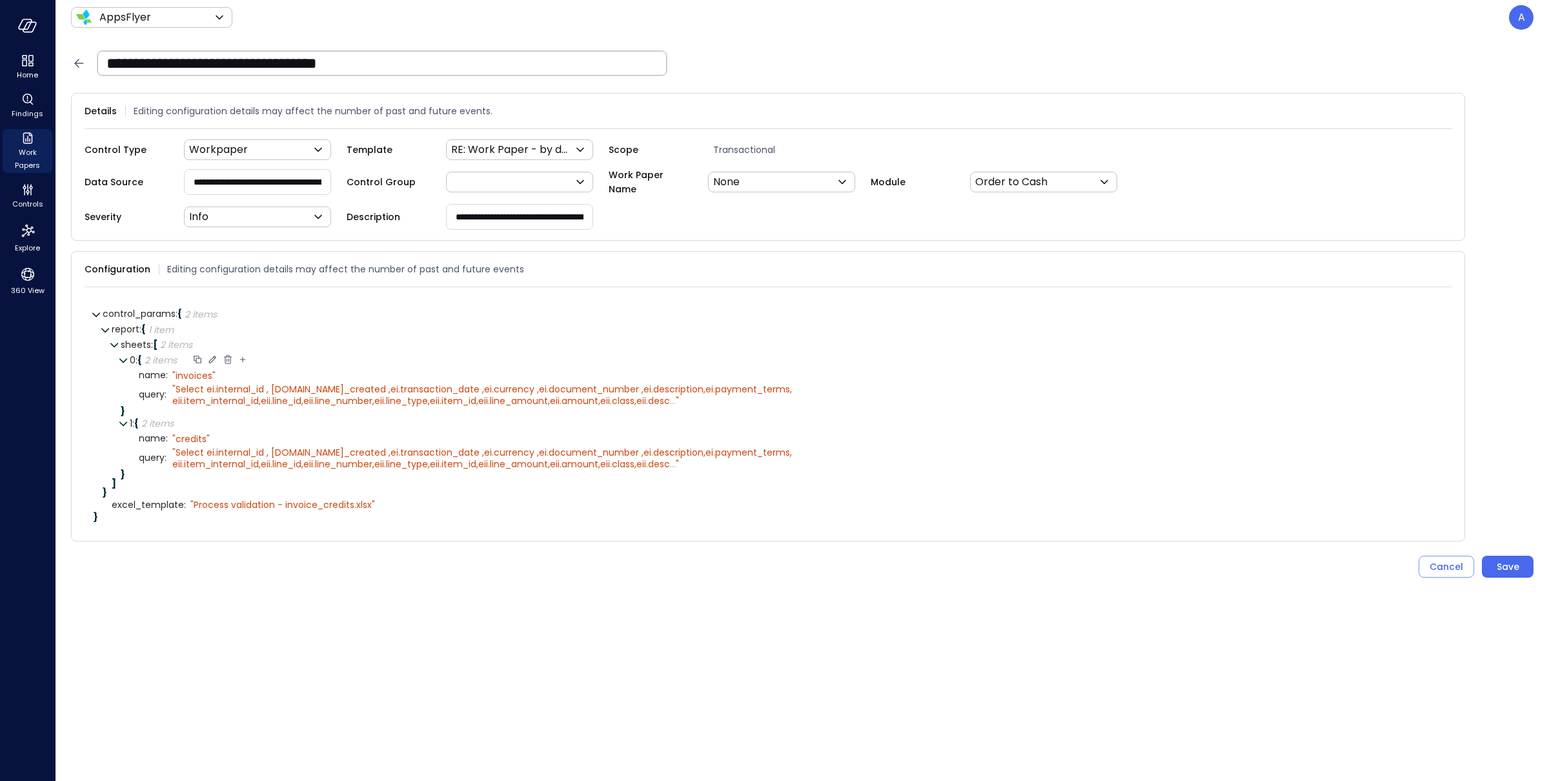
click at [225, 359] on icon at bounding box center [228, 360] width 8 height 9
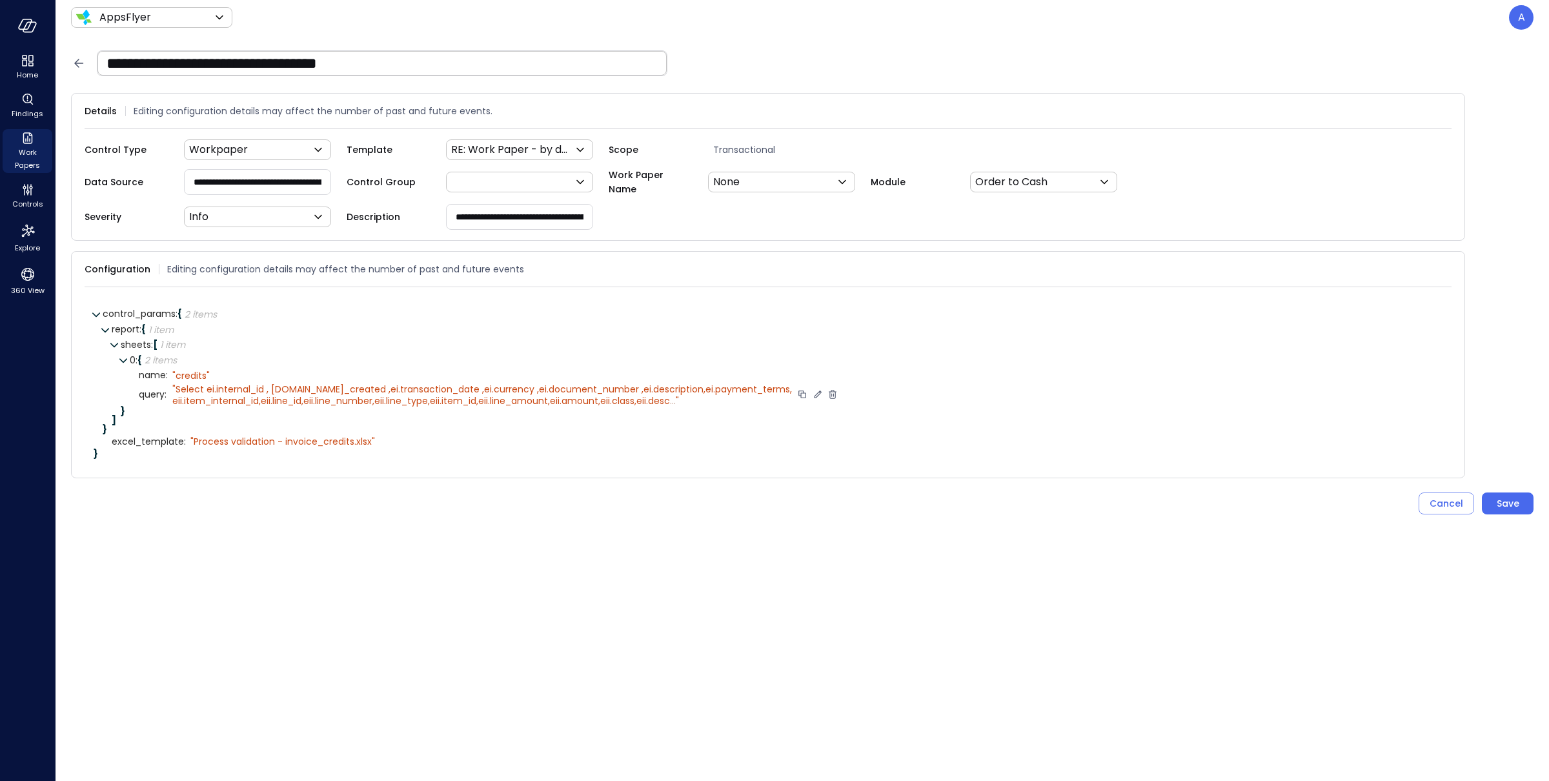
click at [562, 396] on span "Select ei.internal_id , [DOMAIN_NAME]_created ,ei.transaction_date ,ei.currency…" at bounding box center [482, 395] width 620 height 25
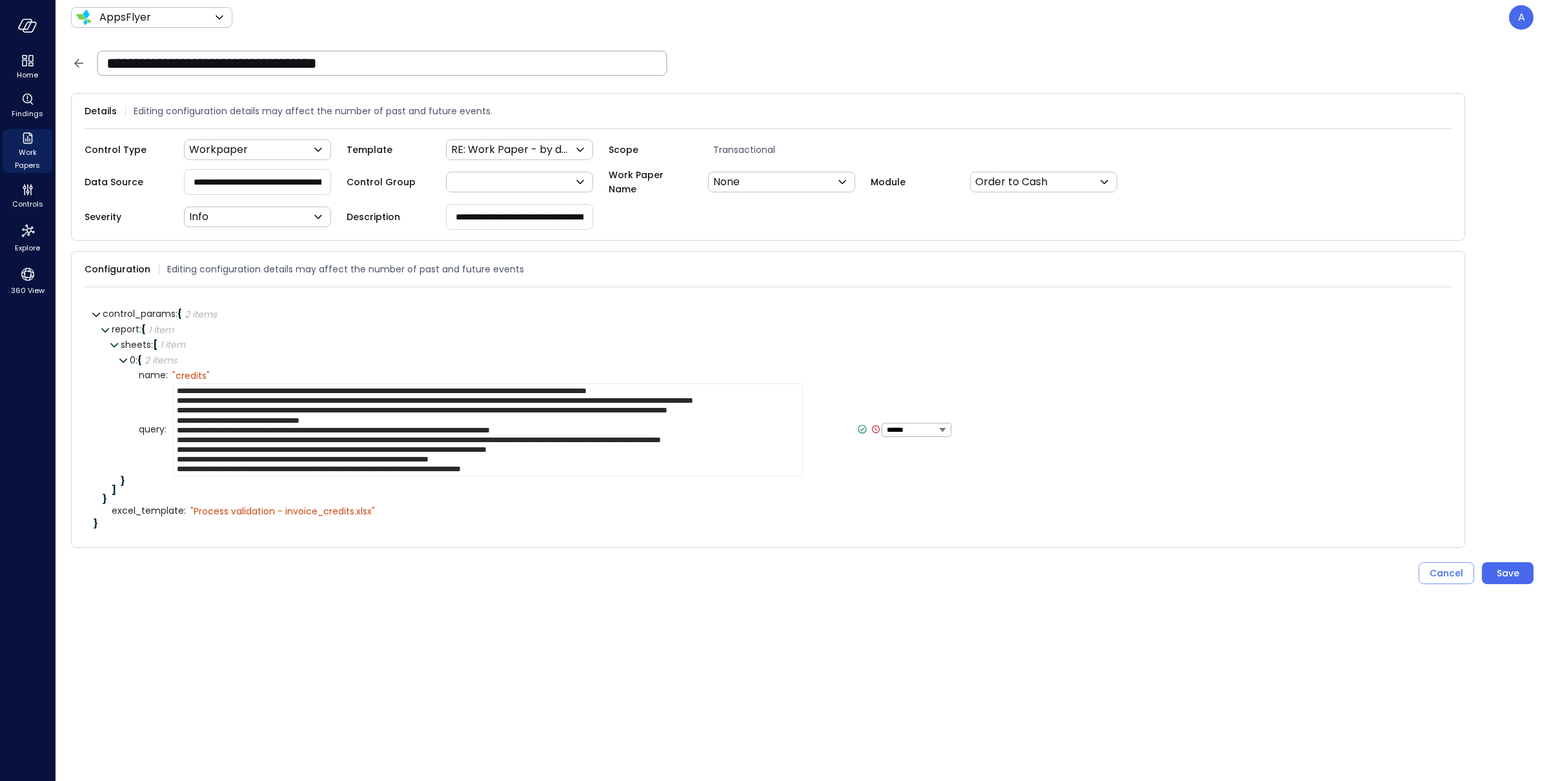
click at [309, 467] on textarea "**********" at bounding box center [487, 429] width 631 height 93
click at [541, 466] on textarea "**********" at bounding box center [487, 429] width 631 height 93
type textarea "**********"
click at [857, 429] on icon at bounding box center [863, 429] width 12 height 12
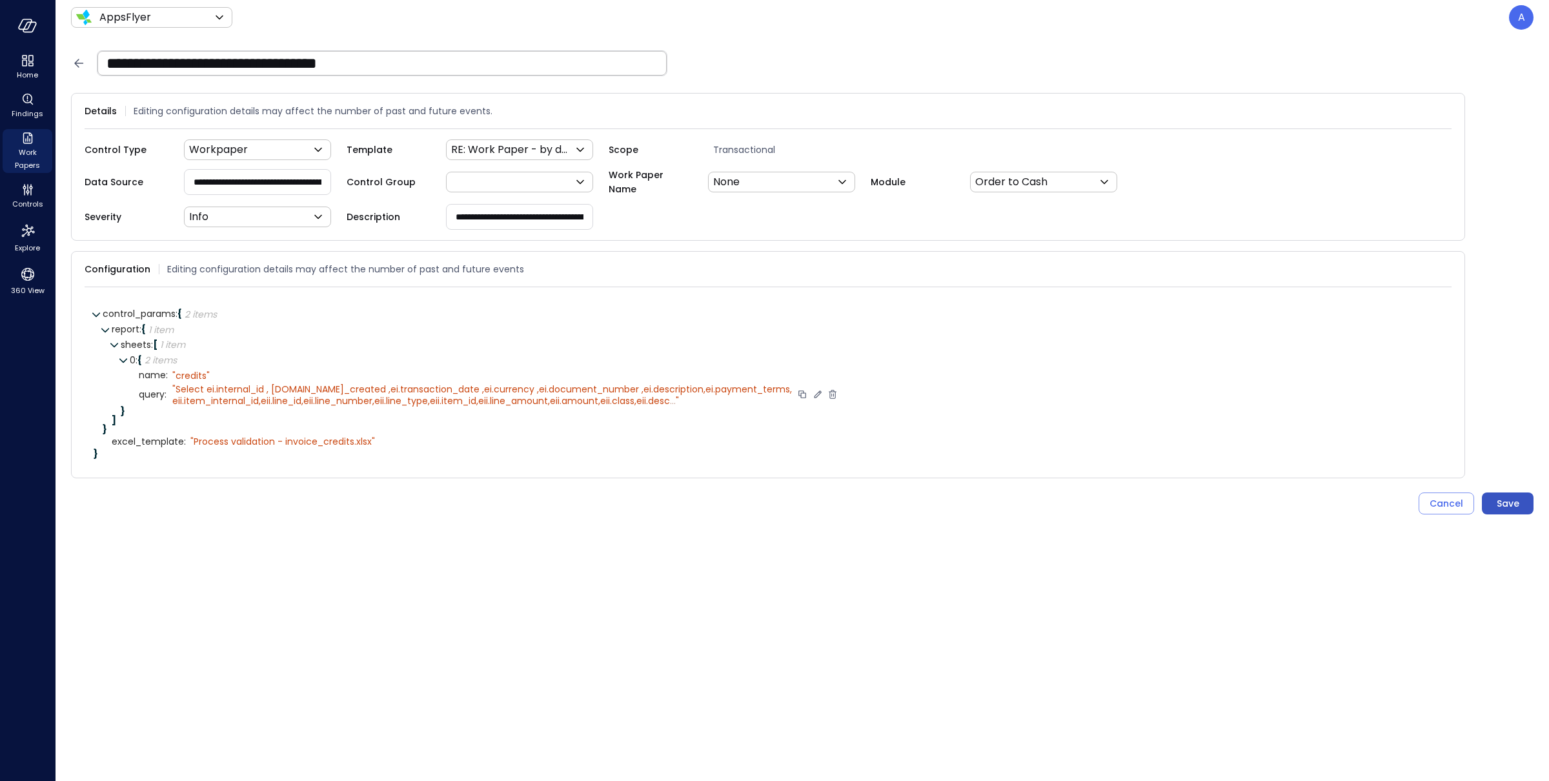
click at [1161, 503] on button "Save" at bounding box center [1508, 503] width 52 height 22
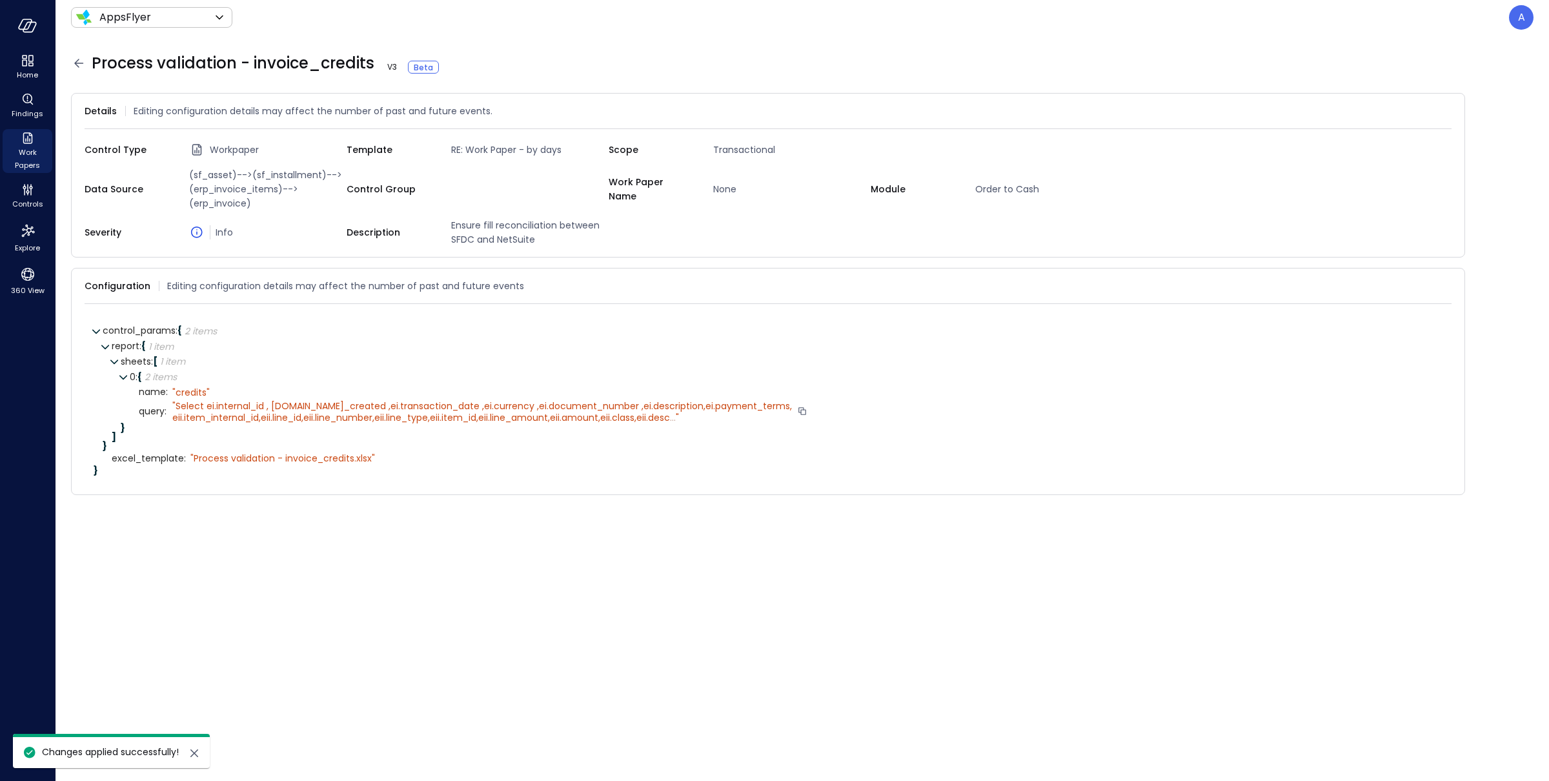
click at [83, 65] on icon at bounding box center [78, 63] width 15 height 15
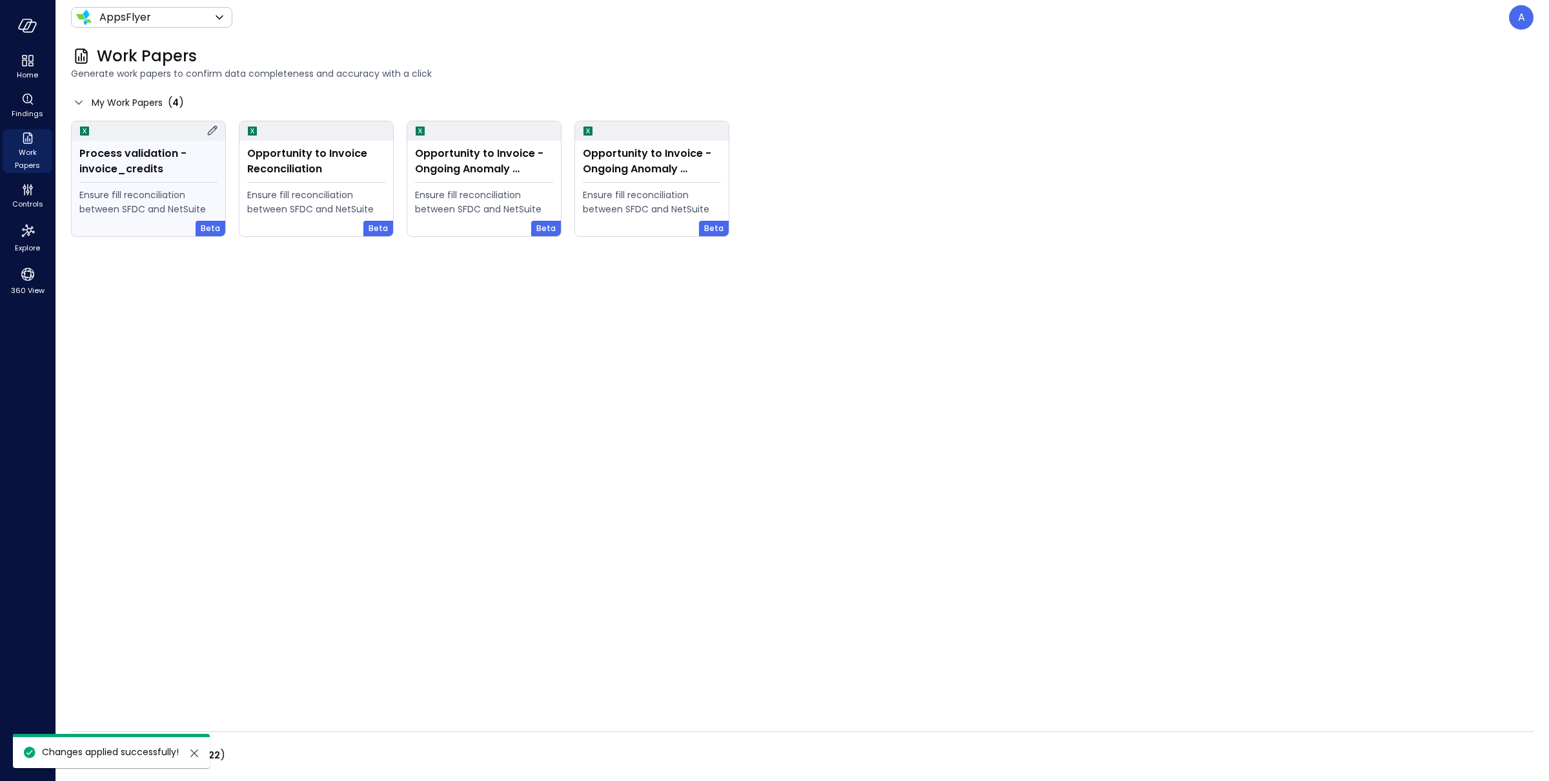
click at [127, 160] on div "Process validation - invoice_credits" at bounding box center [148, 161] width 138 height 31
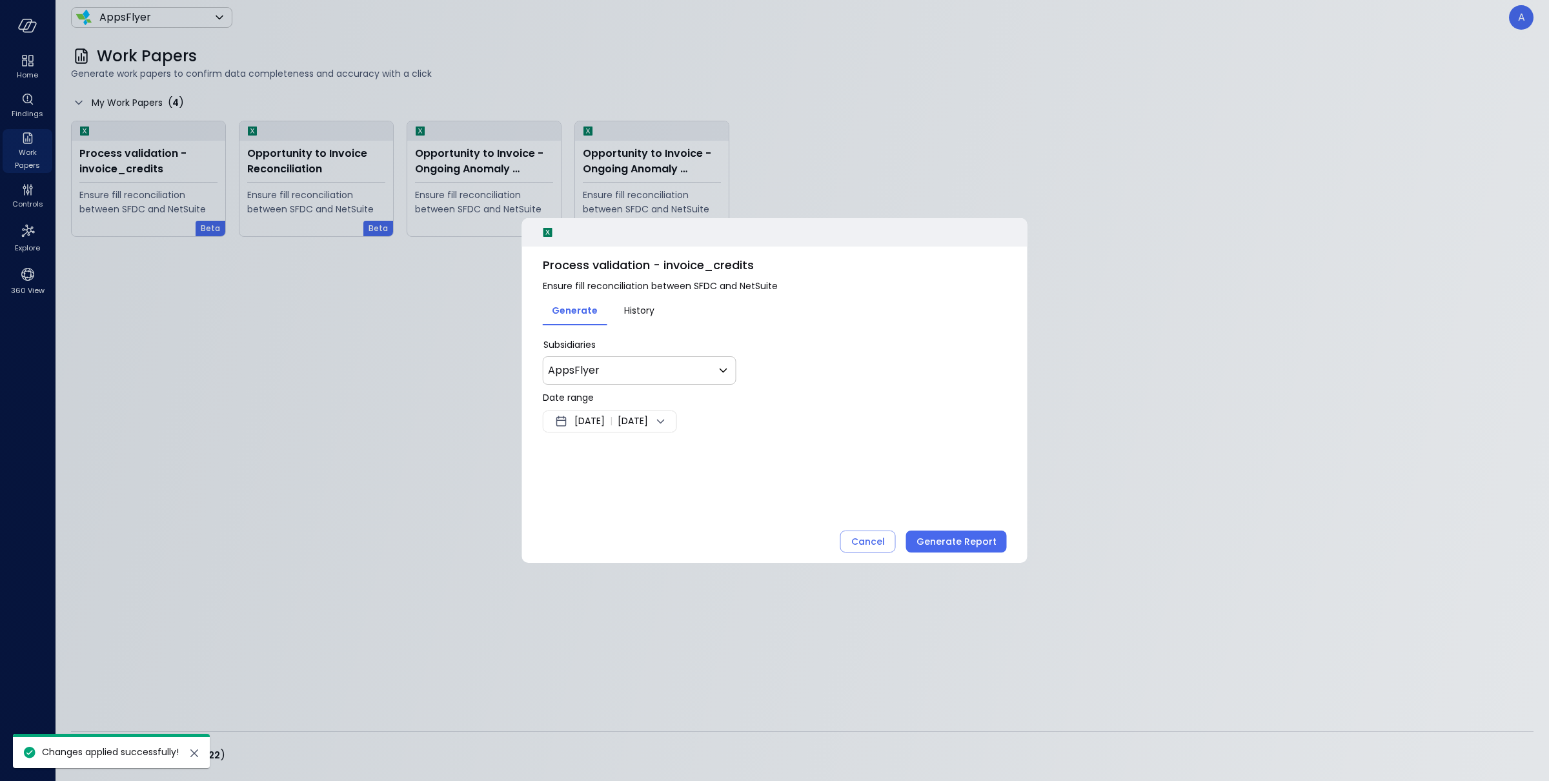
click at [605, 424] on span "Aug 14, 2025" at bounding box center [589, 421] width 30 height 15
click at [707, 452] on button "<" at bounding box center [707, 456] width 23 height 23
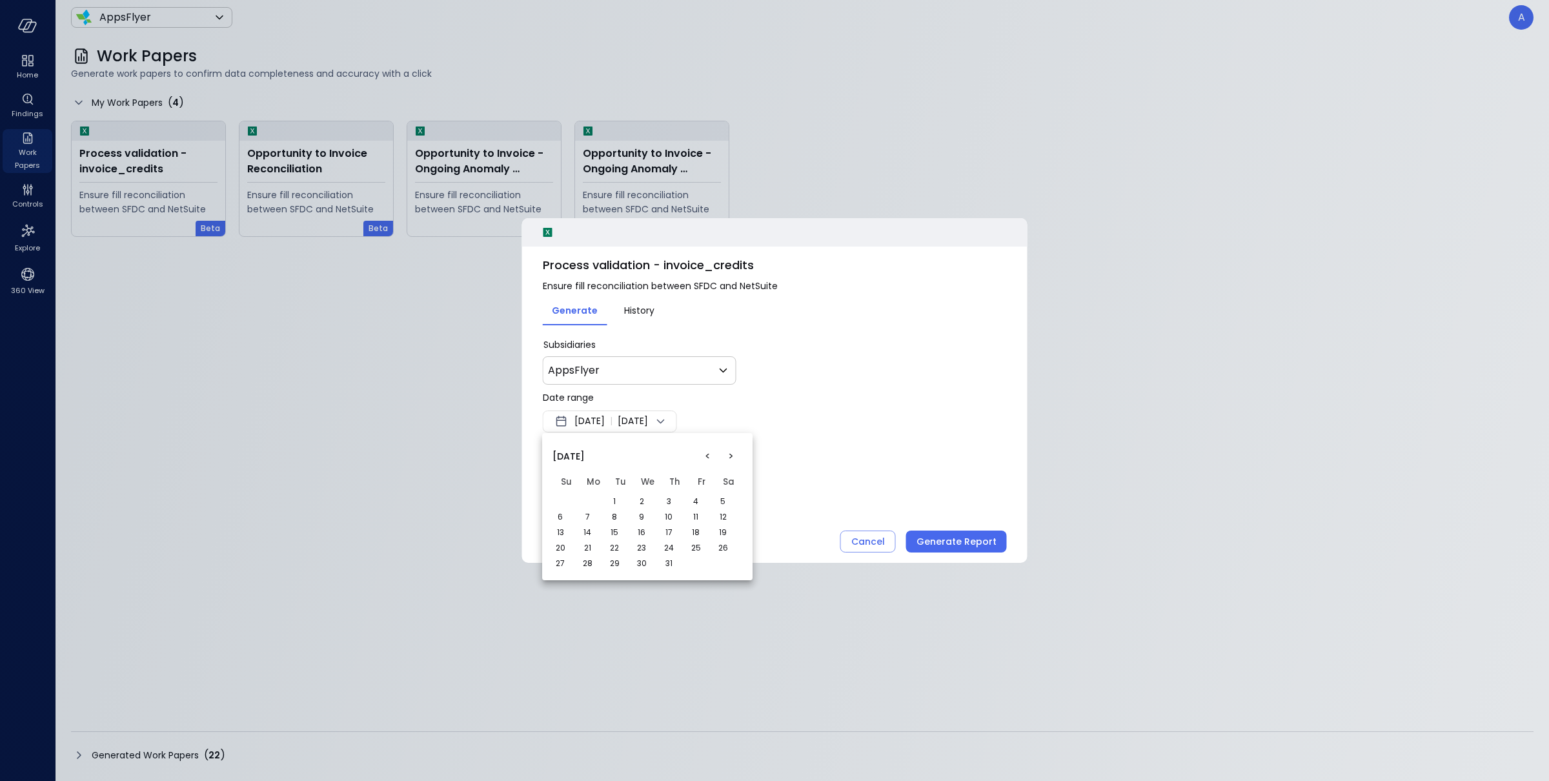
click at [618, 498] on button "1" at bounding box center [614, 501] width 14 height 14
click at [618, 516] on button "8" at bounding box center [614, 517] width 14 height 14
click at [941, 542] on div at bounding box center [774, 390] width 1549 height 781
click at [942, 542] on div "Generate Report" at bounding box center [957, 542] width 80 height 16
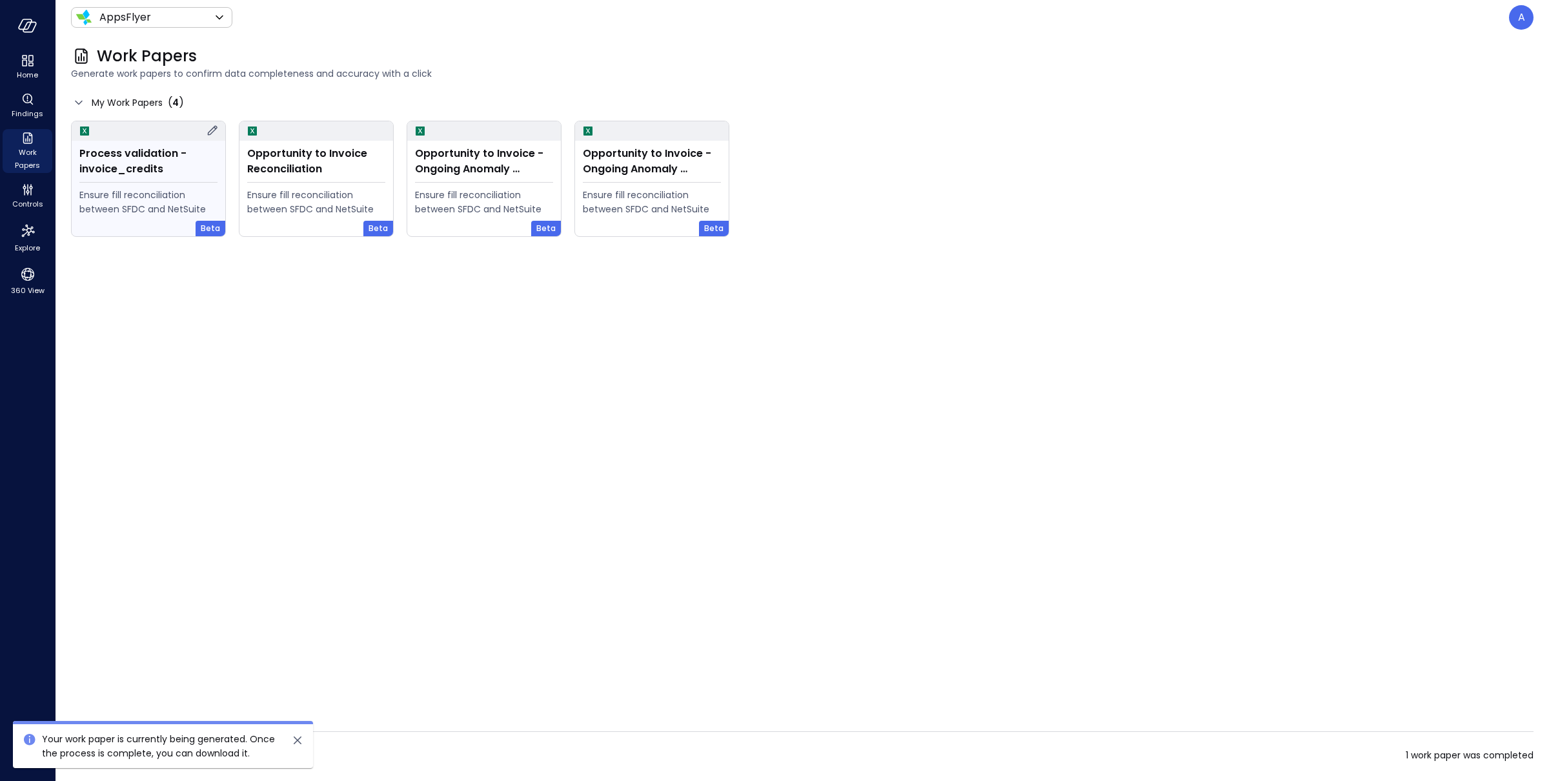
click at [214, 128] on icon at bounding box center [213, 131] width 10 height 10
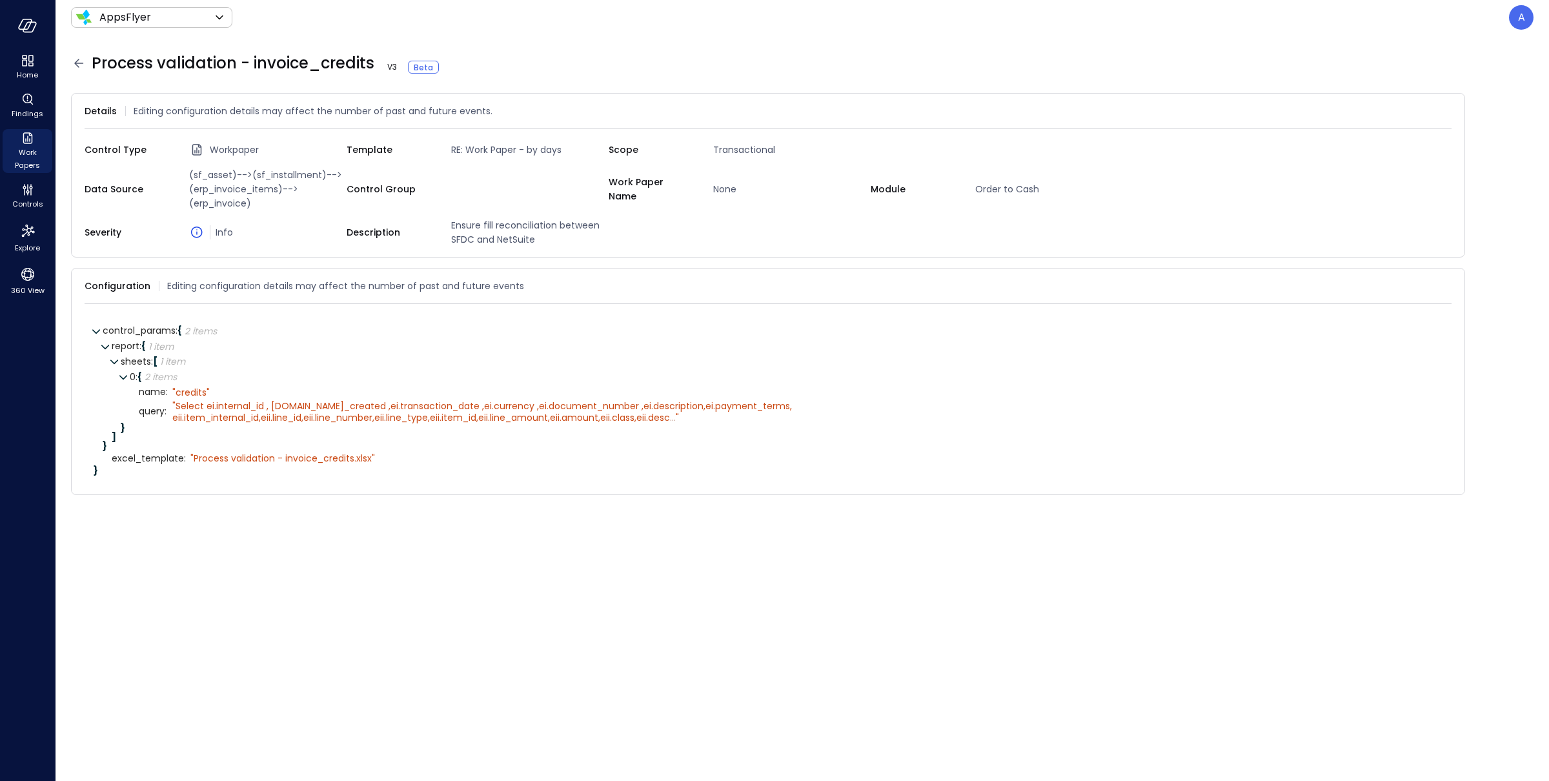
click at [451, 68] on div "Process validation - invoice_credits V 3 Beta" at bounding box center [802, 63] width 1463 height 21
click at [446, 65] on icon at bounding box center [451, 67] width 13 height 13
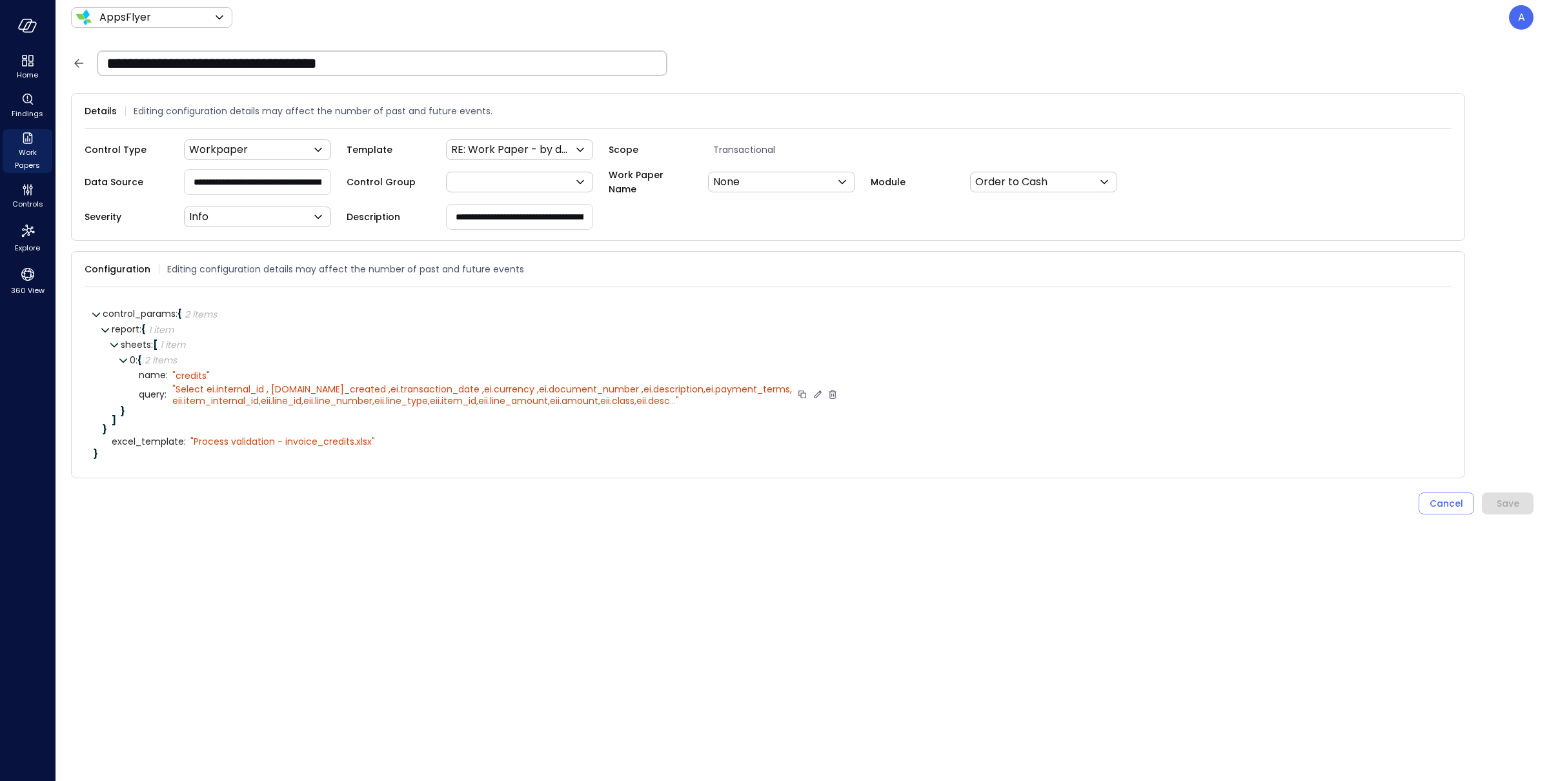
click at [812, 395] on icon at bounding box center [818, 395] width 12 height 12
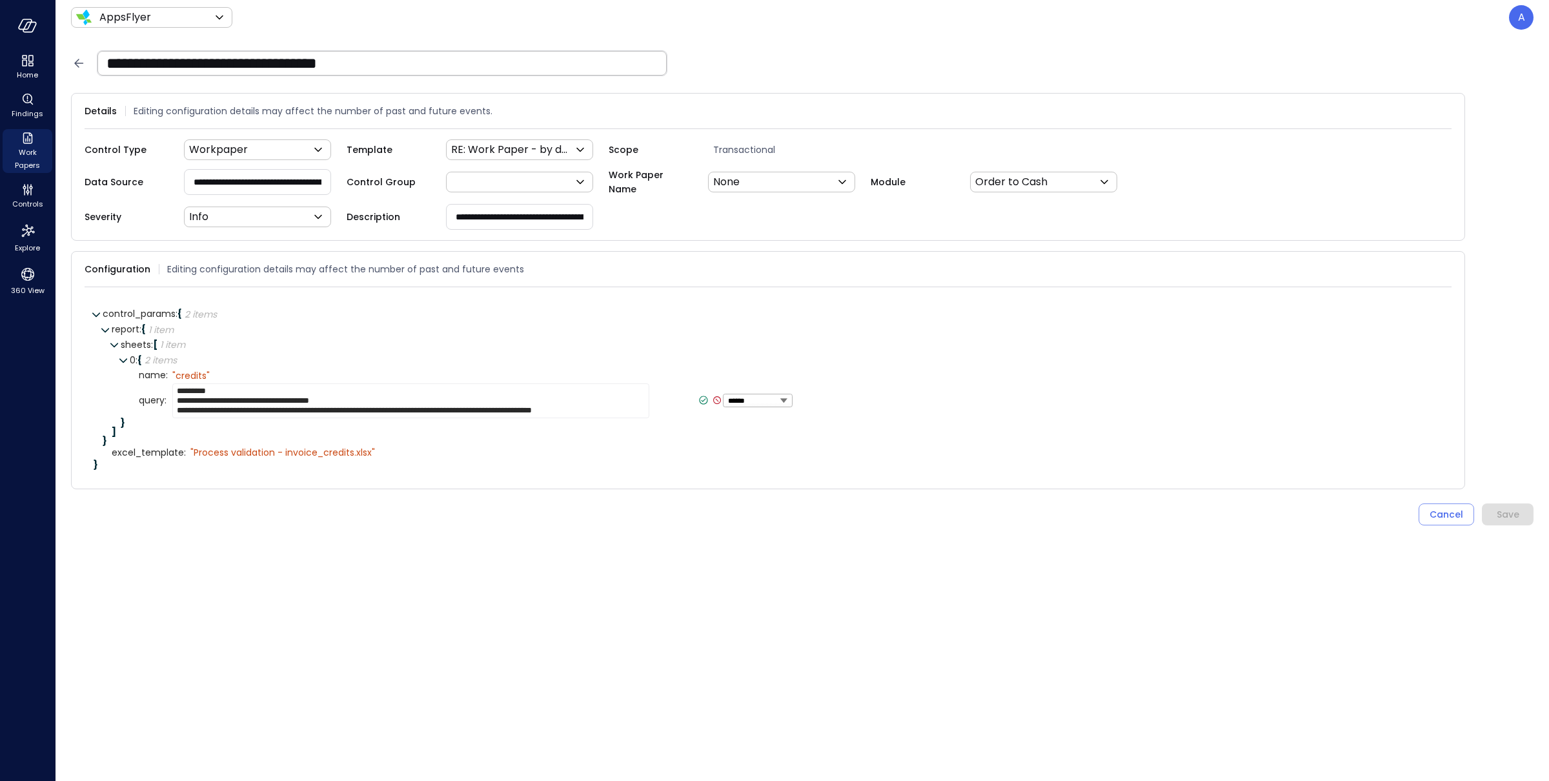
scroll to position [10, 0]
type textarea "**********"
click at [698, 398] on icon at bounding box center [704, 400] width 12 height 12
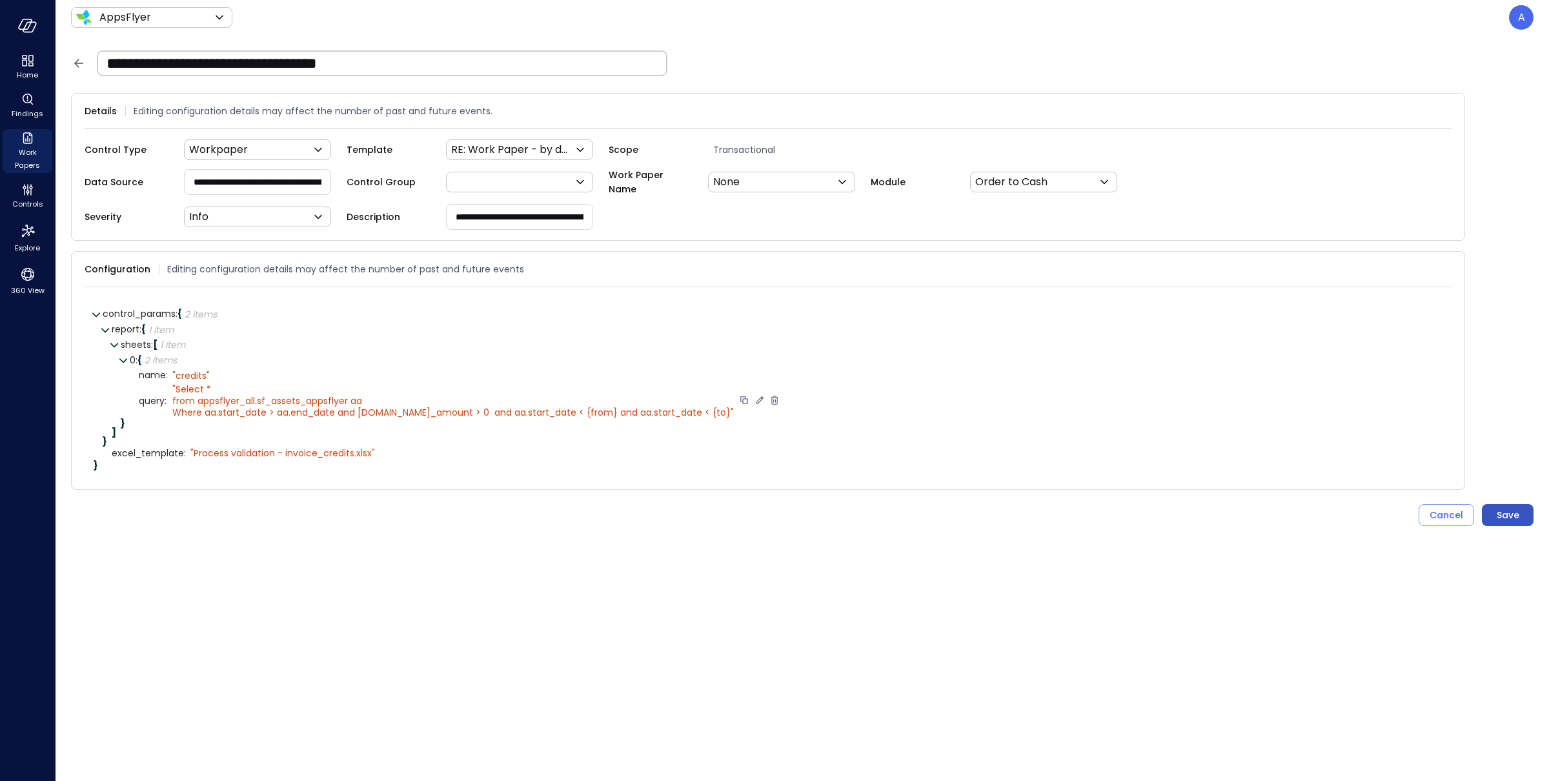
click at [1161, 510] on div "Save" at bounding box center [1508, 515] width 23 height 16
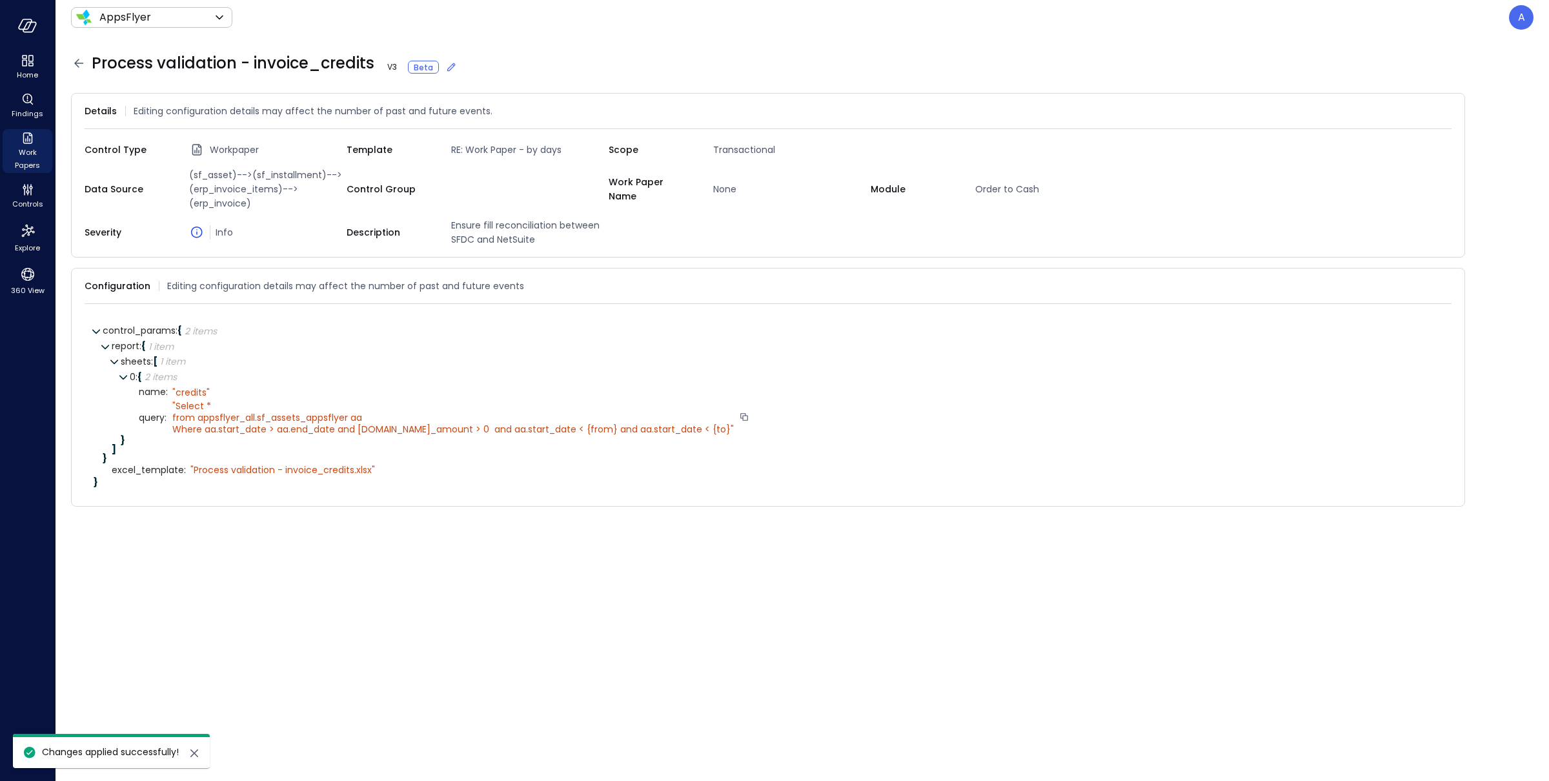
click at [79, 64] on icon at bounding box center [78, 63] width 15 height 15
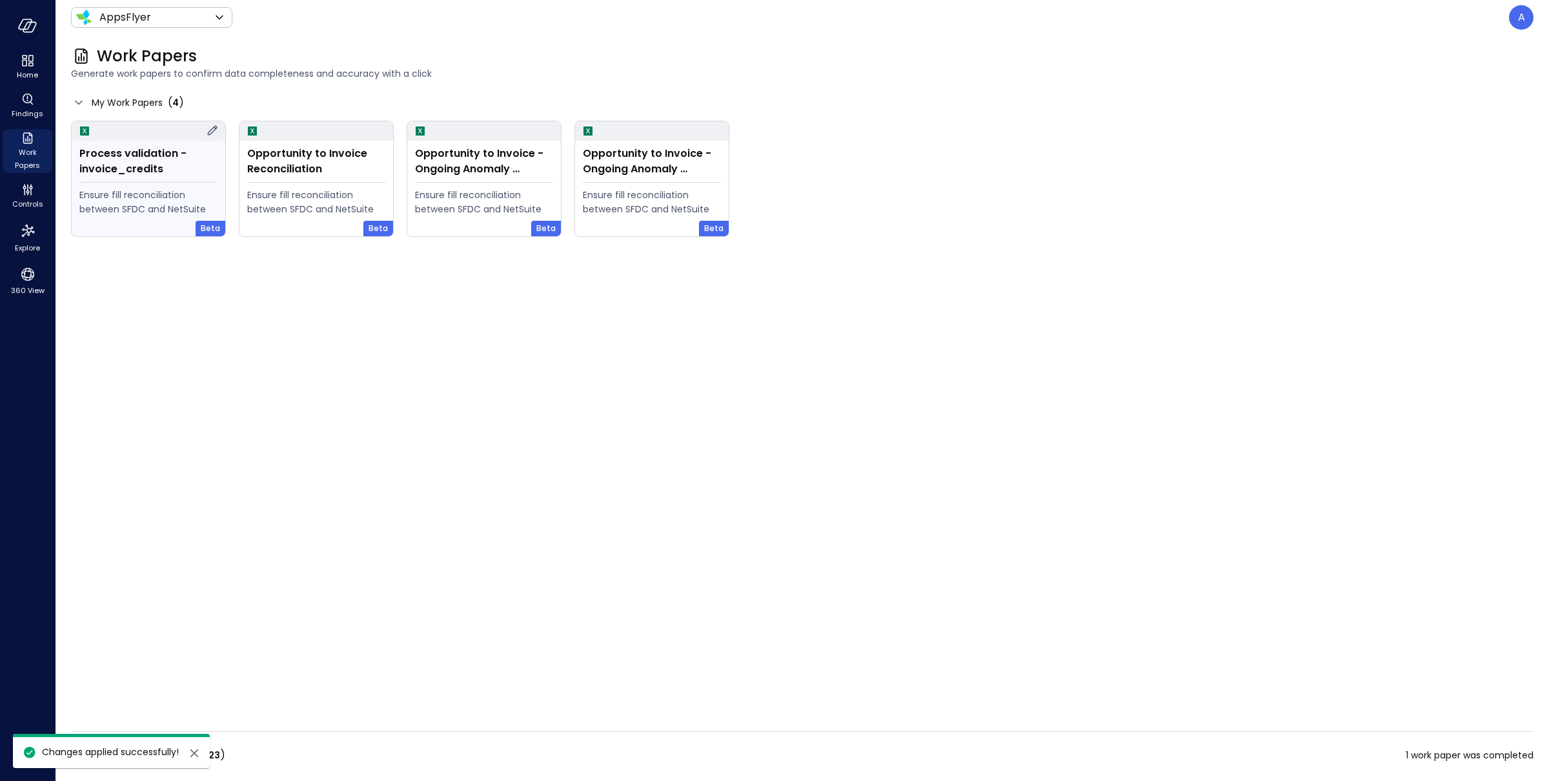
click at [145, 163] on div "Process validation - invoice_credits" at bounding box center [148, 161] width 138 height 31
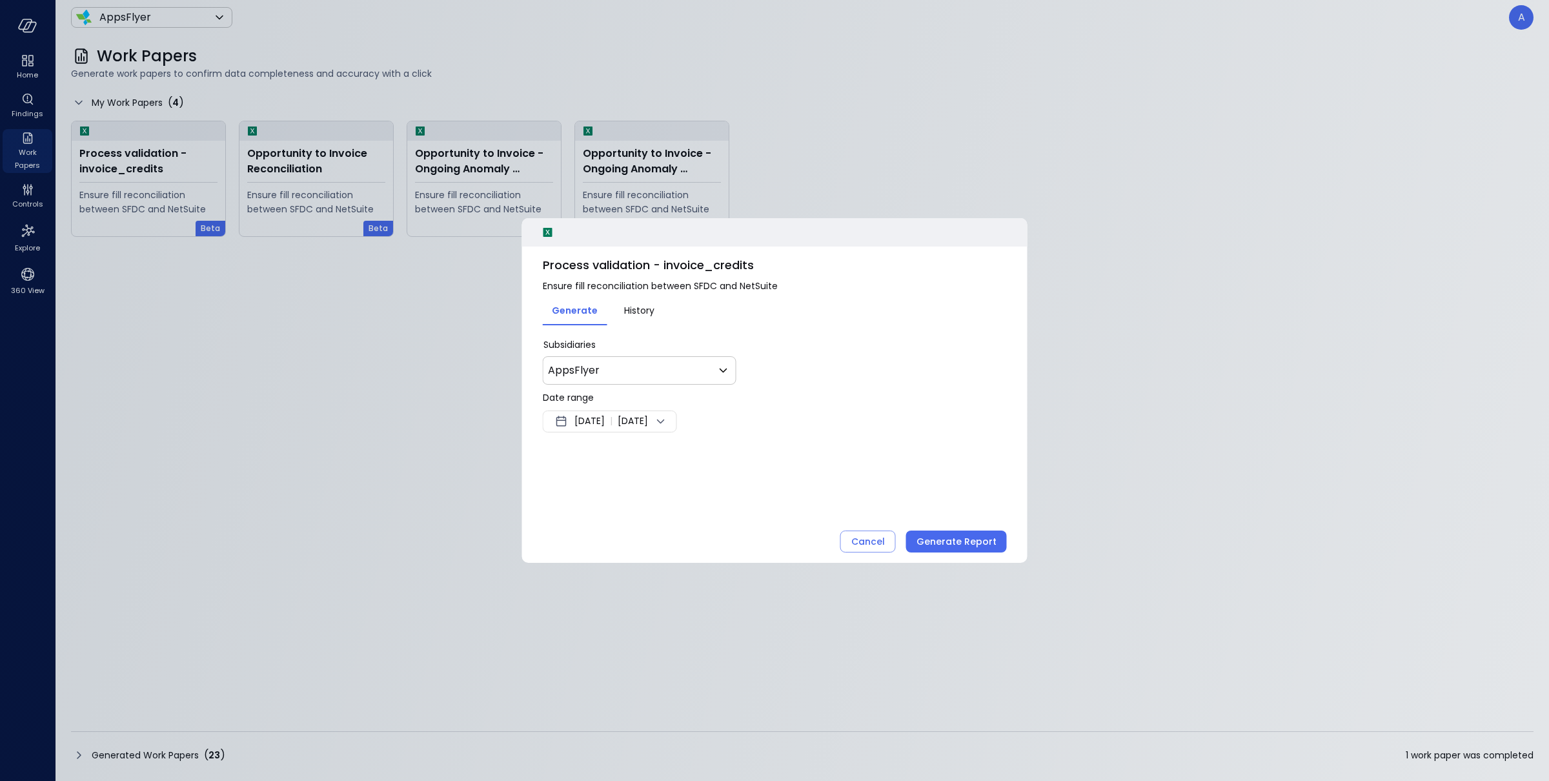
click at [593, 432] on div "Aug 14, 2025 | Aug 21, 2025" at bounding box center [610, 422] width 134 height 22
click at [705, 455] on button "<" at bounding box center [707, 456] width 23 height 23
click at [611, 496] on button "1" at bounding box center [614, 501] width 14 height 14
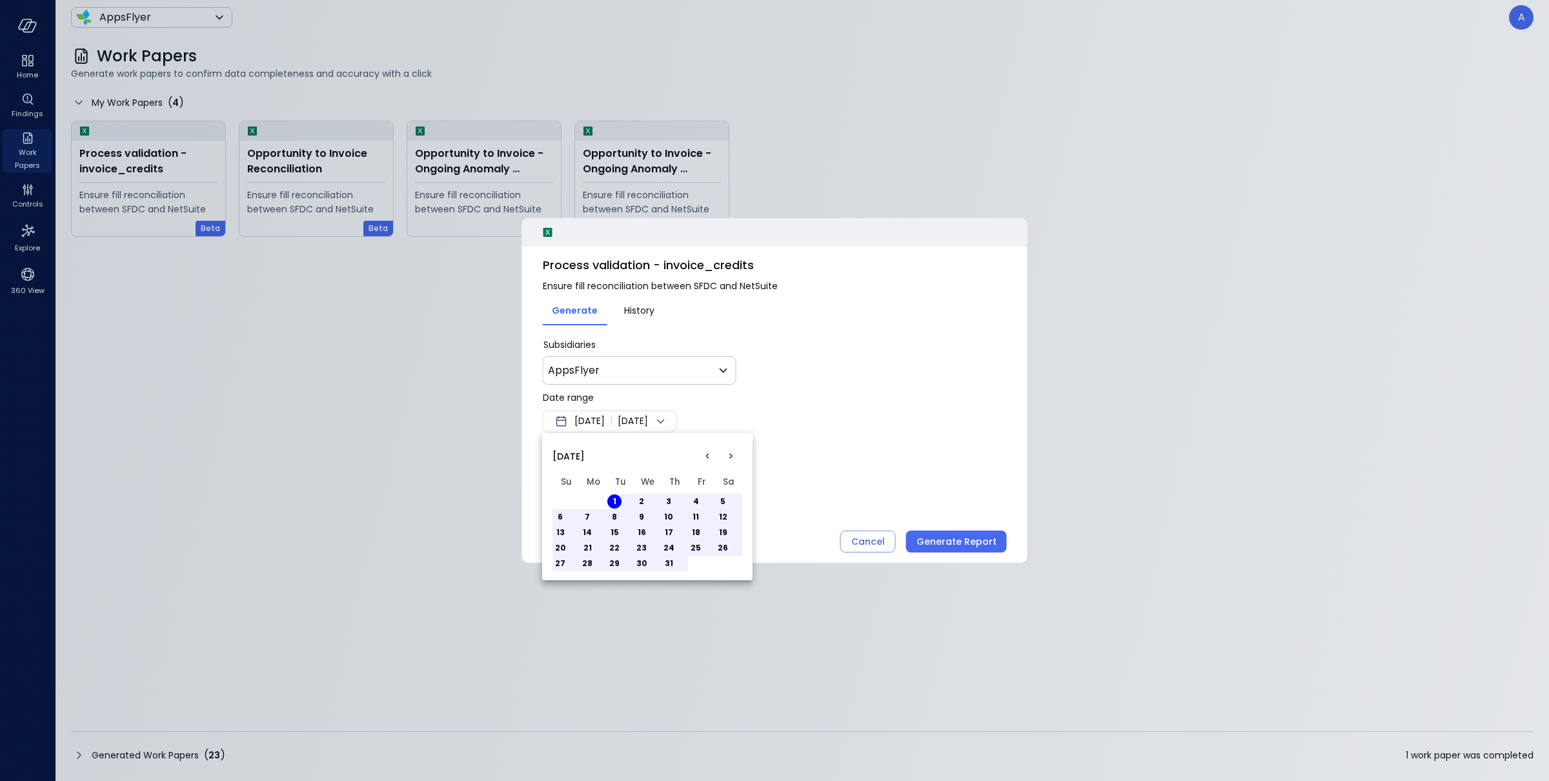
click at [616, 517] on button "8" at bounding box center [614, 517] width 14 height 14
click at [956, 545] on div at bounding box center [774, 390] width 1549 height 781
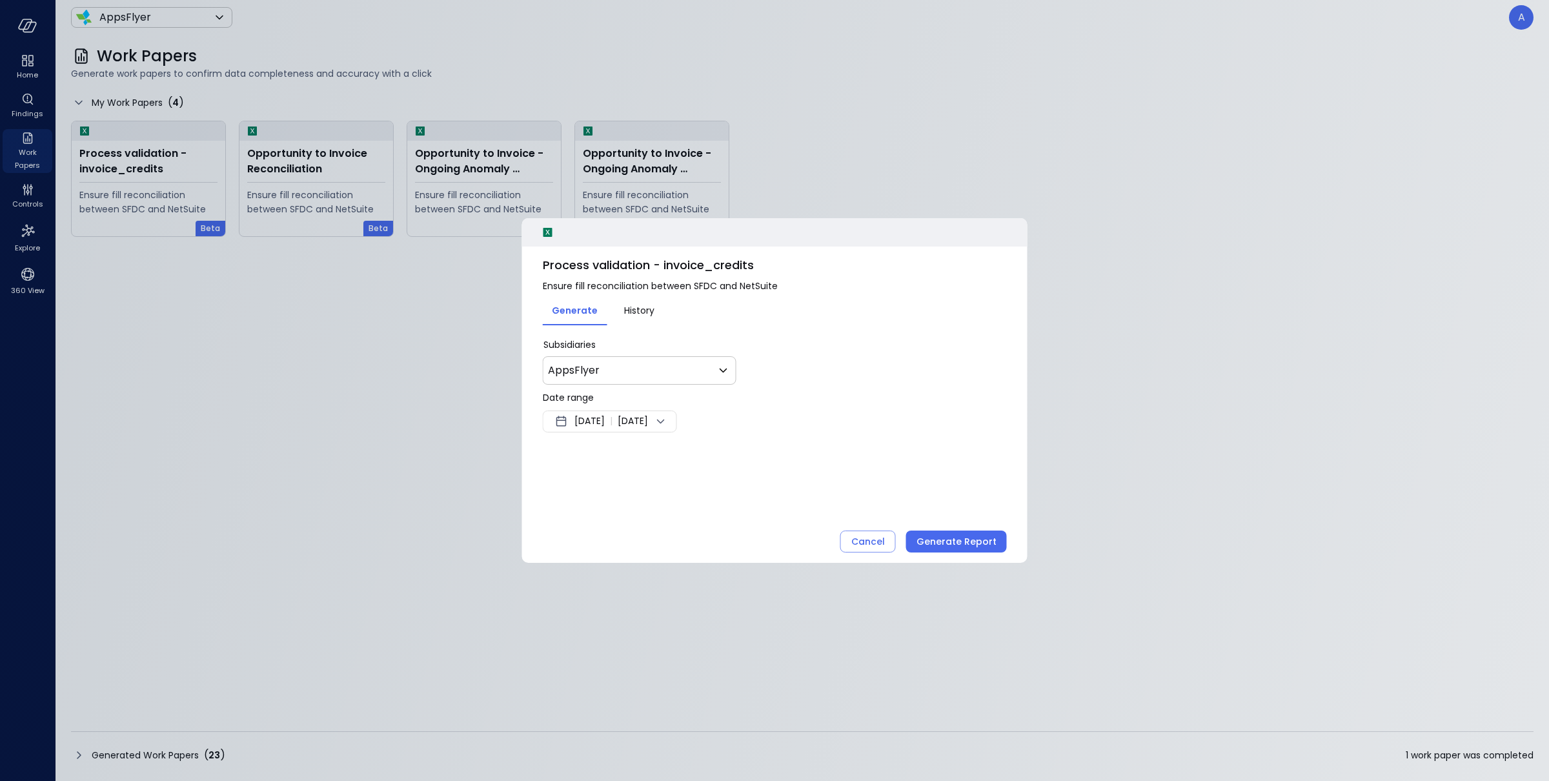
click at [951, 545] on div "Generate Report" at bounding box center [957, 542] width 80 height 16
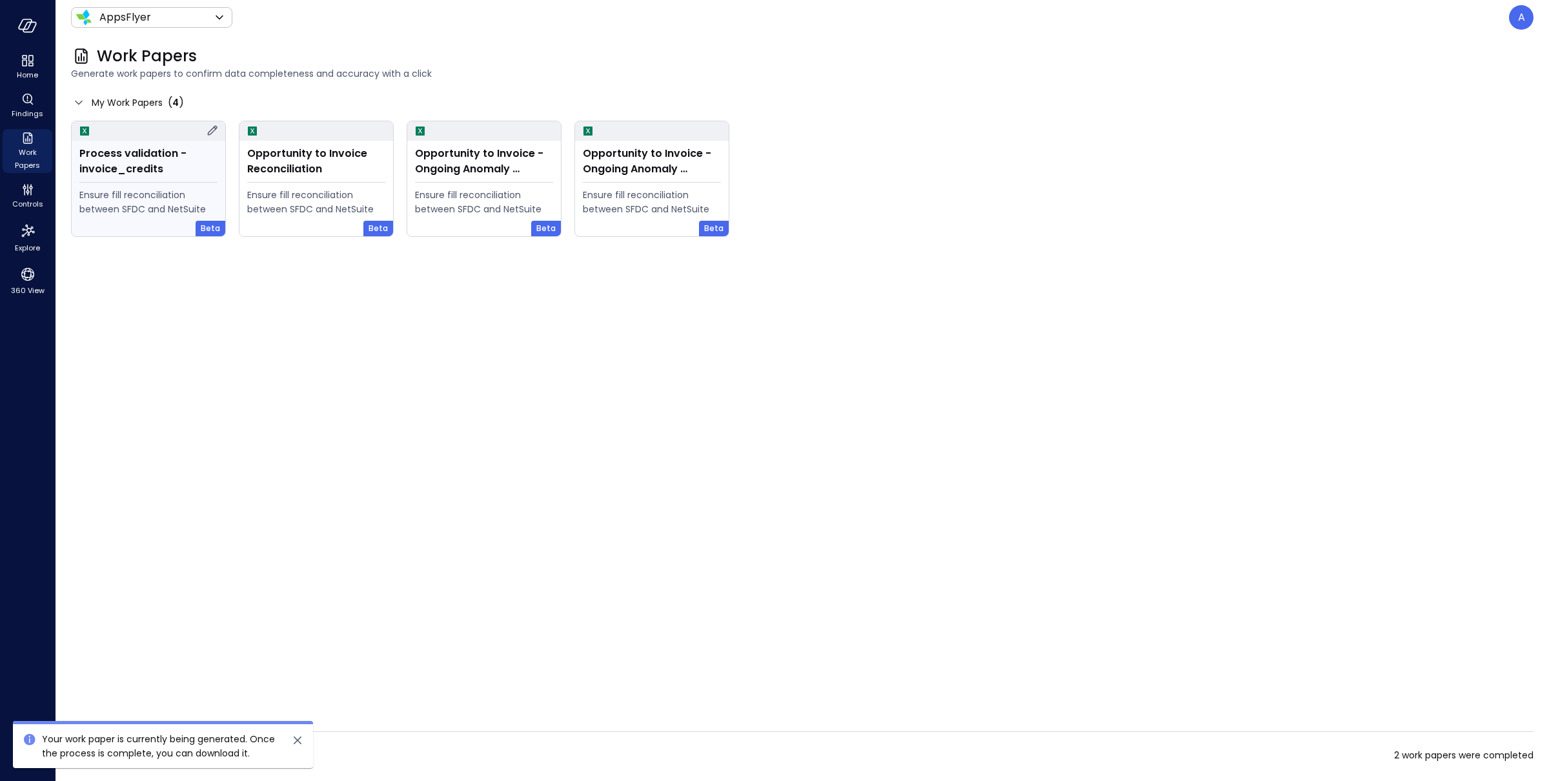
click at [212, 132] on icon at bounding box center [212, 130] width 15 height 15
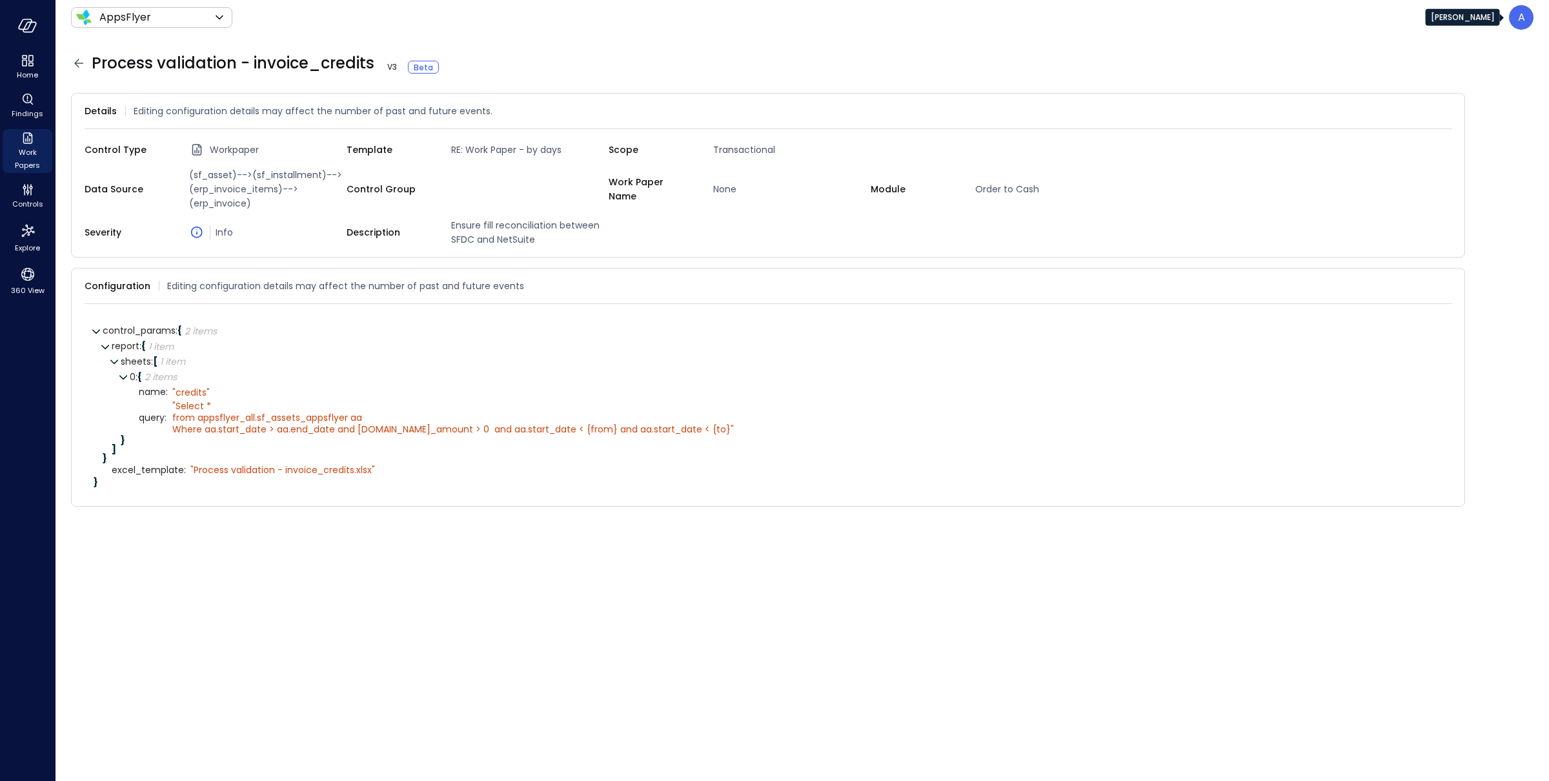
click at [1161, 18] on p "A" at bounding box center [1521, 17] width 7 height 15
click at [1161, 154] on li "Builder" at bounding box center [1467, 156] width 127 height 26
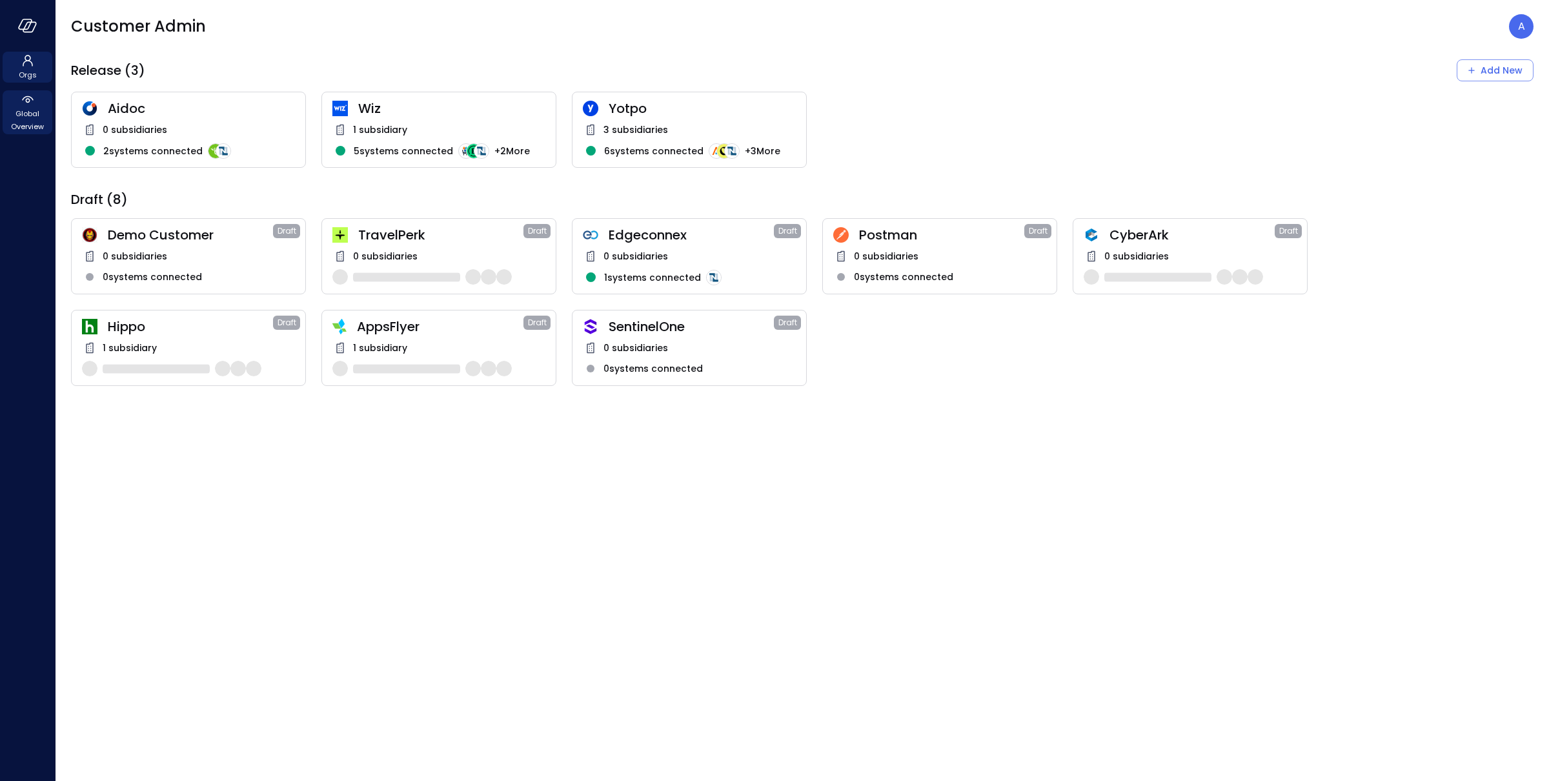
click at [30, 116] on span "Global Overview" at bounding box center [27, 120] width 39 height 26
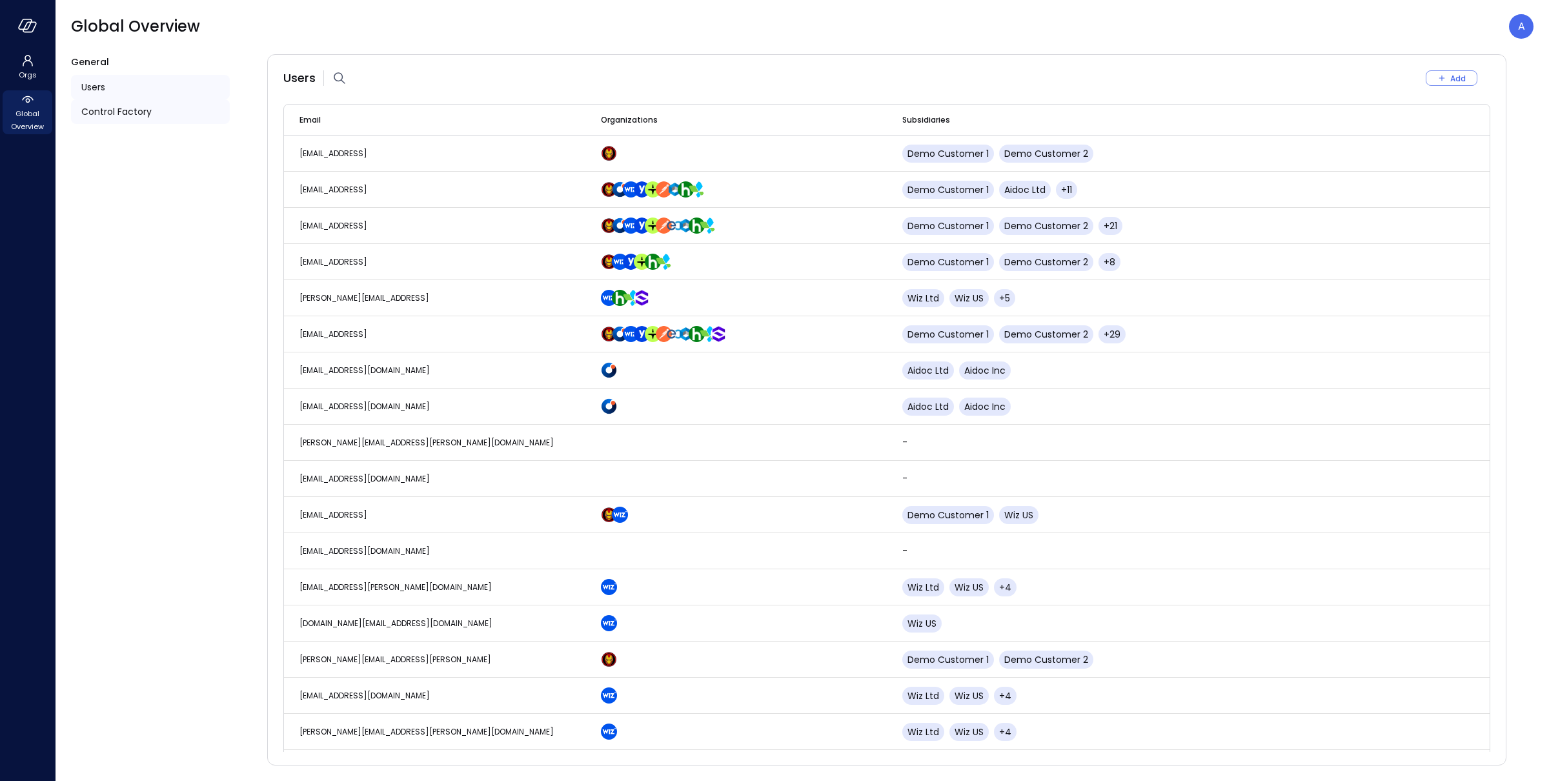
click at [94, 115] on span "Control Factory" at bounding box center [116, 112] width 70 height 14
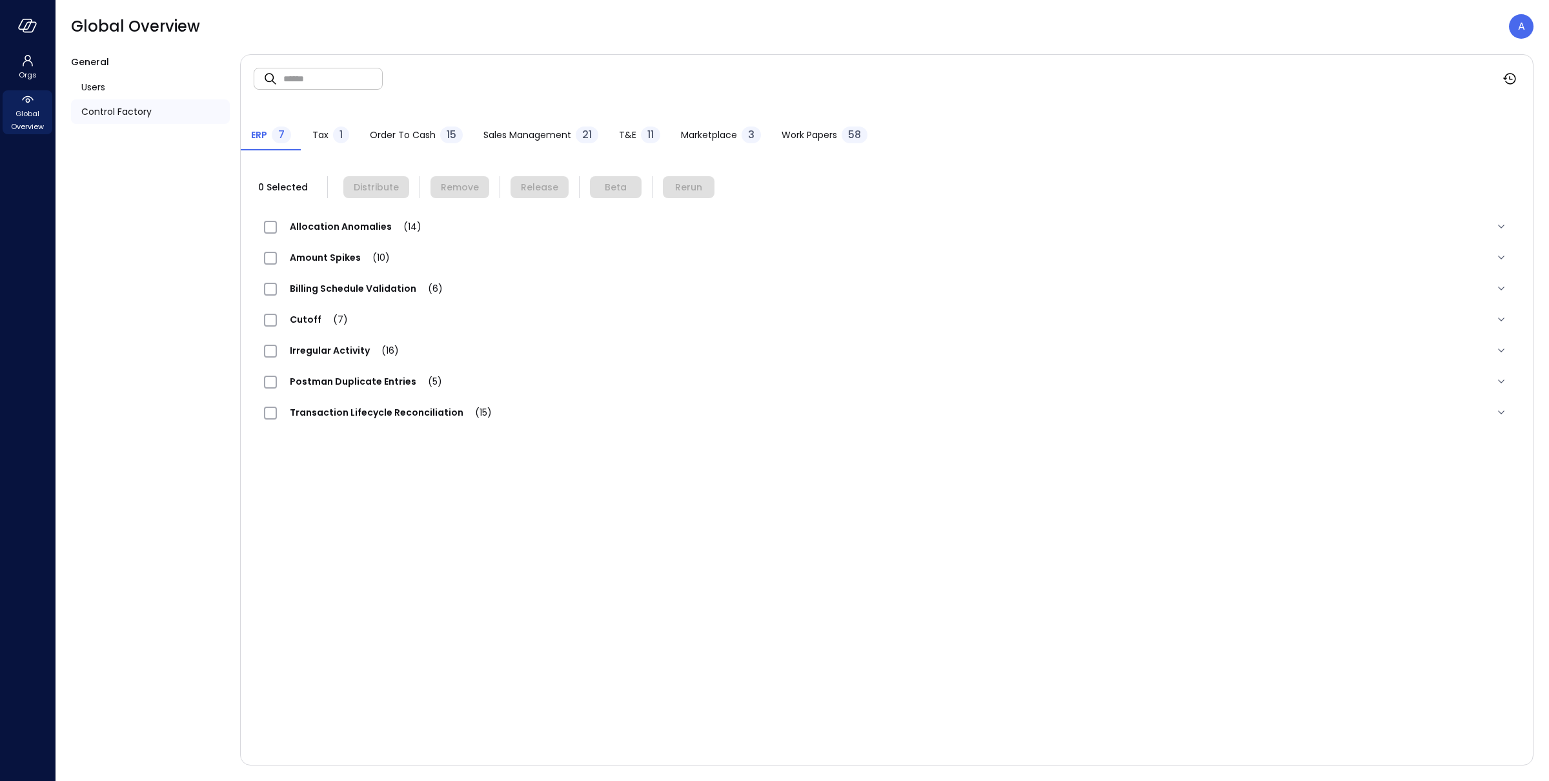
click at [800, 131] on span "Work Papers" at bounding box center [810, 135] width 56 height 14
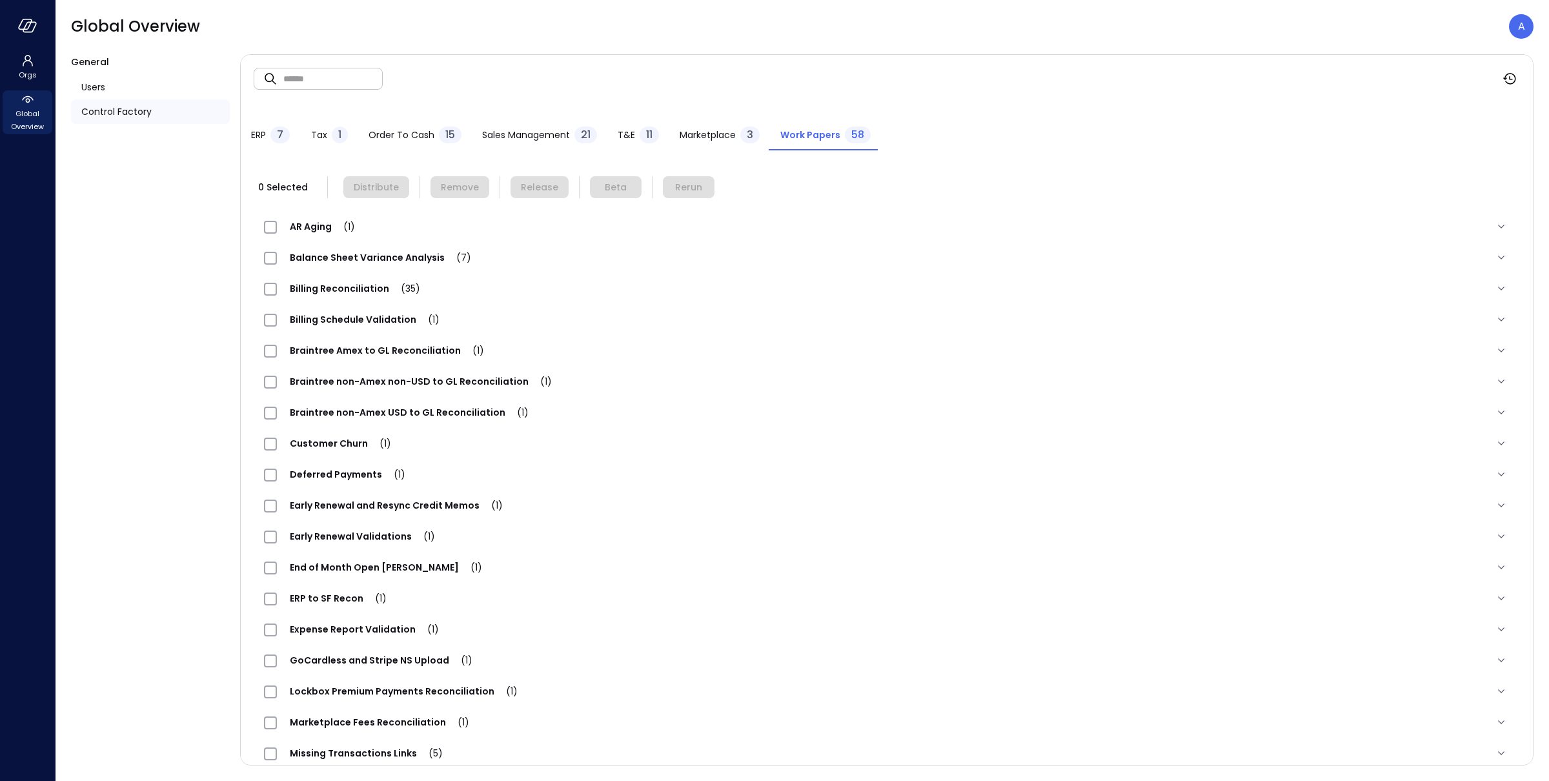
scroll to position [944, 0]
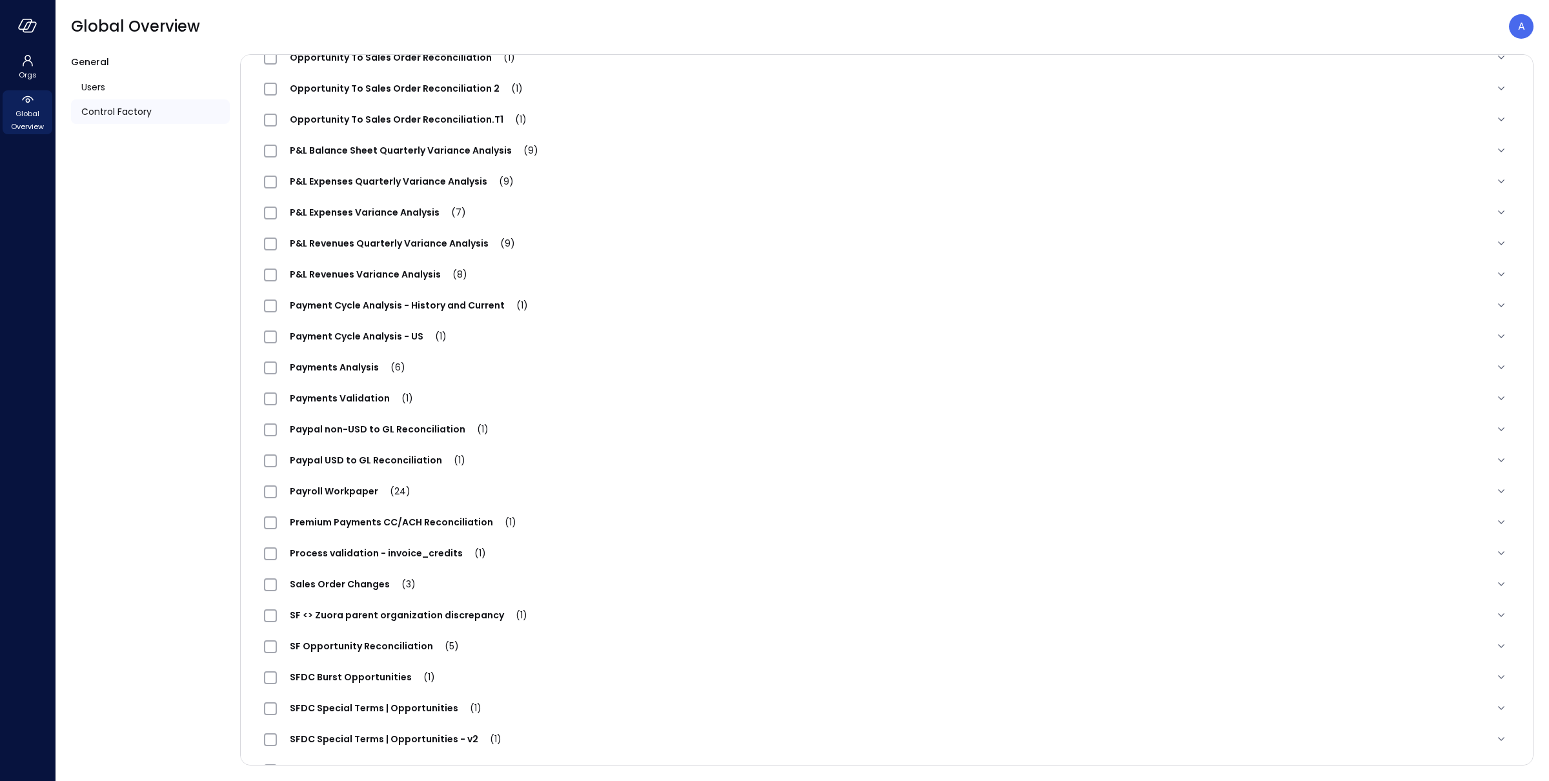
click at [321, 560] on span "Process validation - invoice_credits (1)" at bounding box center [388, 553] width 222 height 13
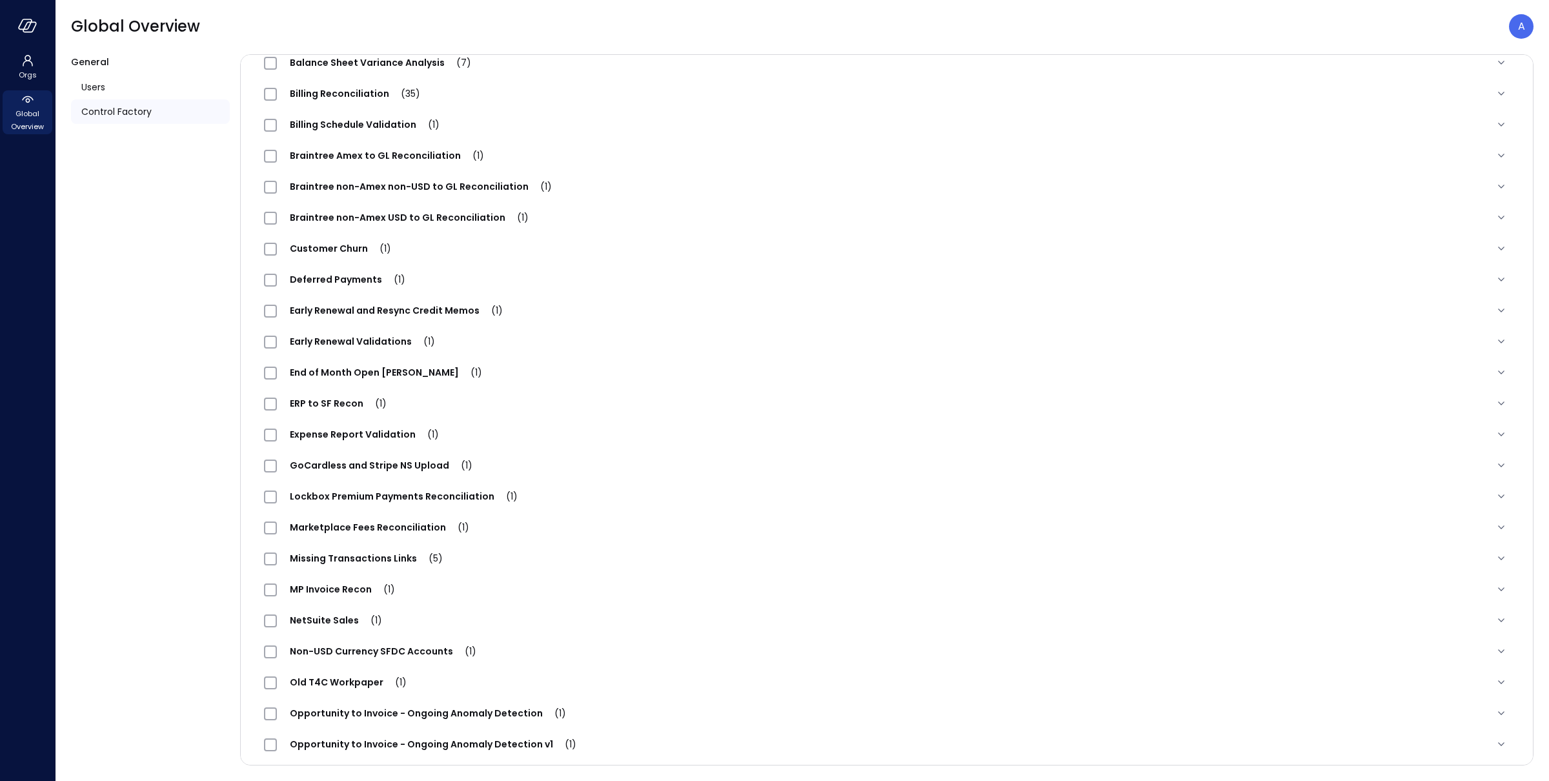
scroll to position [0, 0]
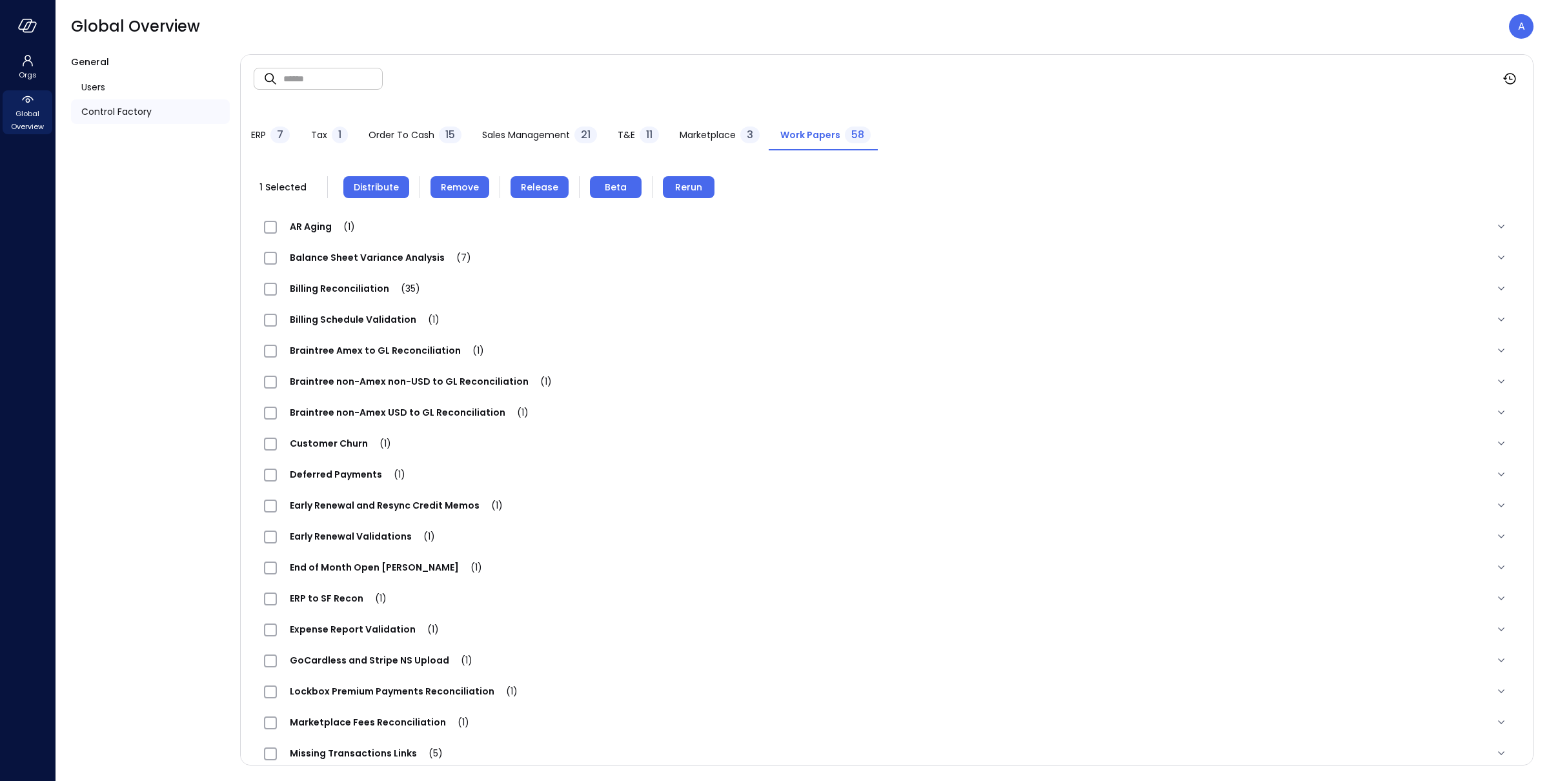
click at [461, 192] on span "Remove" at bounding box center [460, 187] width 38 height 14
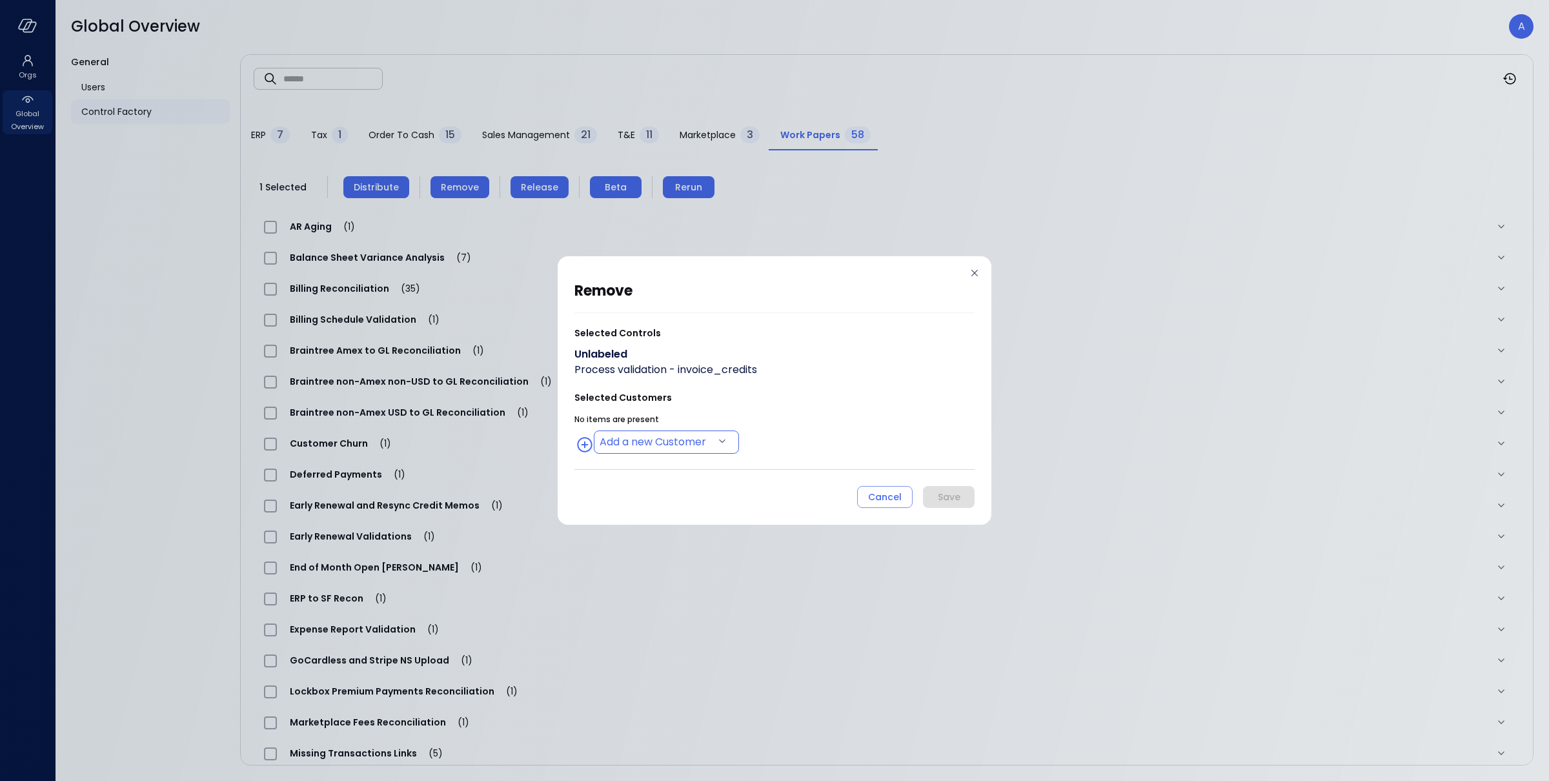
click at [695, 431] on body "Orgs Global Overview Global Overview A General Users Control Factory ​ ​ ERP 7 …" at bounding box center [774, 390] width 1549 height 781
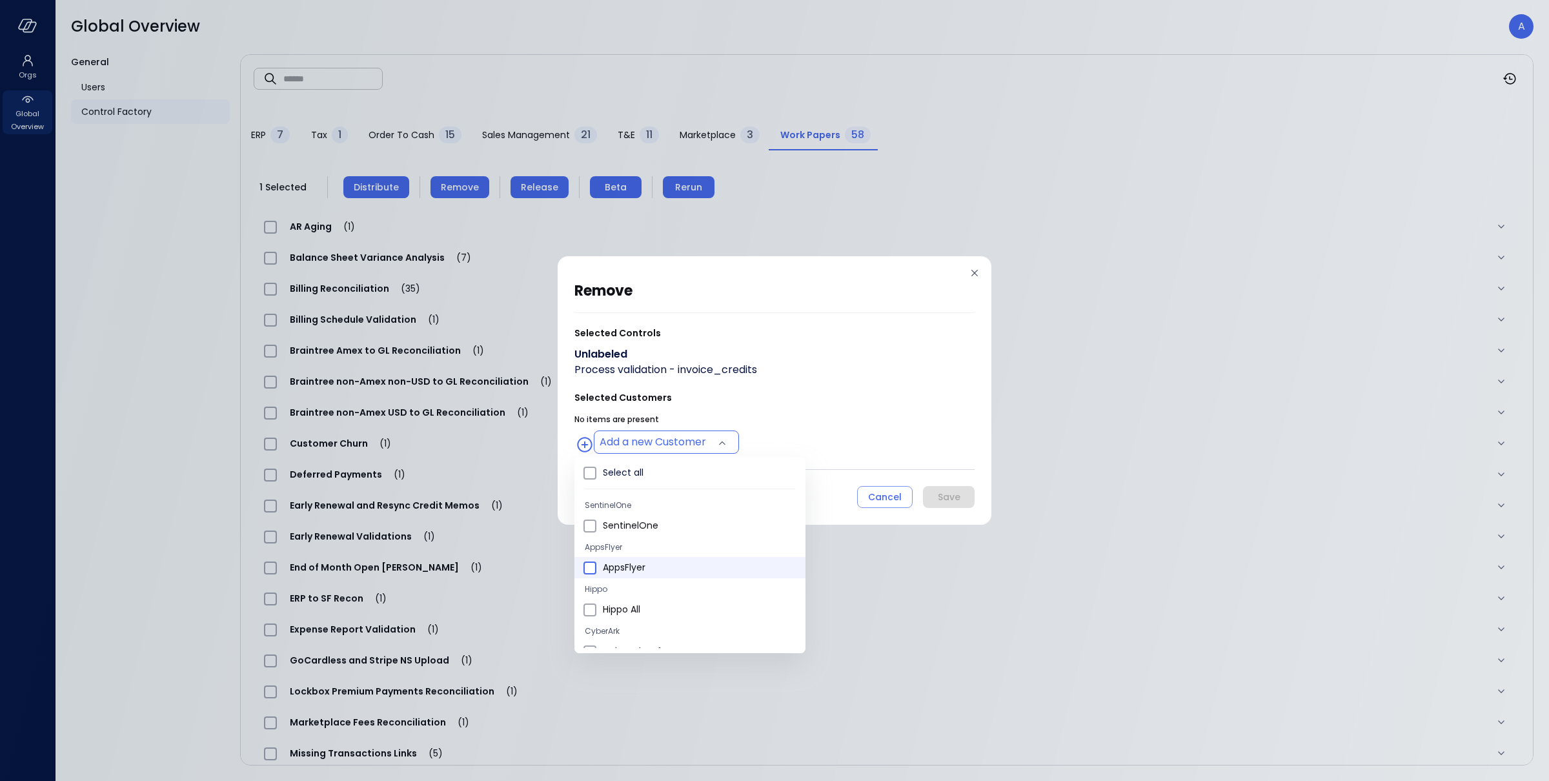
type input "**********"
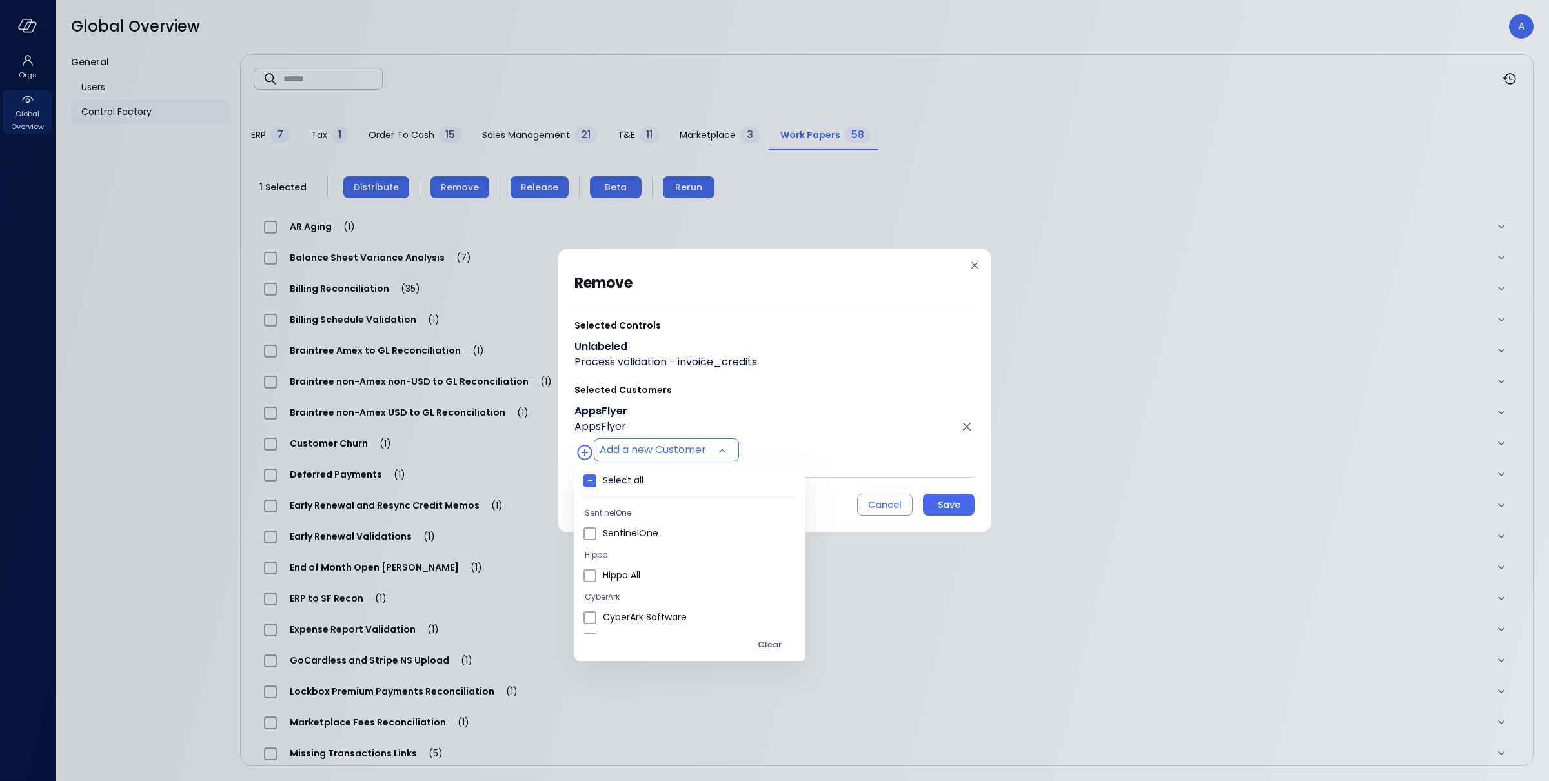
click at [867, 391] on div at bounding box center [774, 390] width 1549 height 781
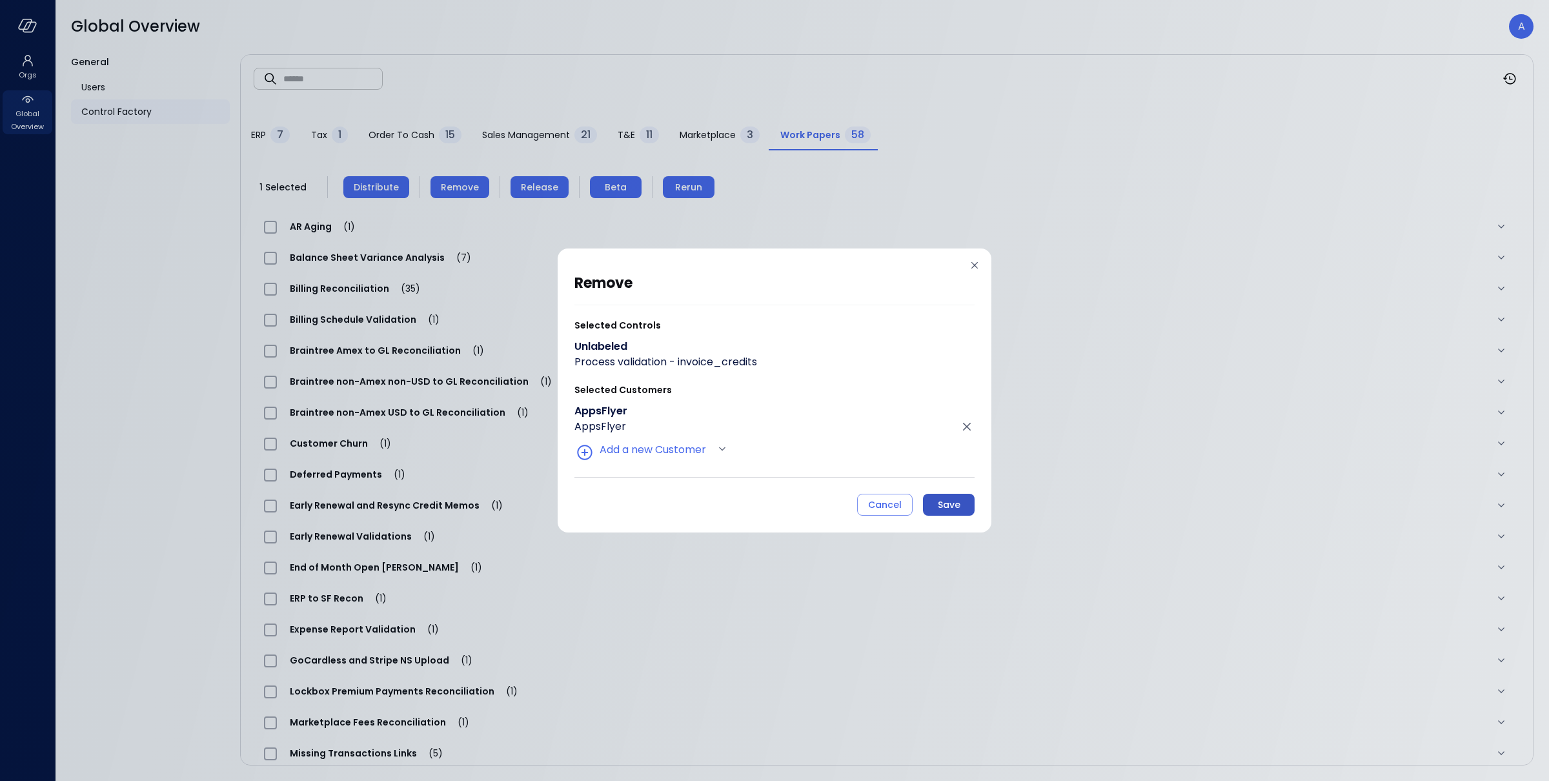
click at [954, 504] on div "Save" at bounding box center [949, 505] width 23 height 16
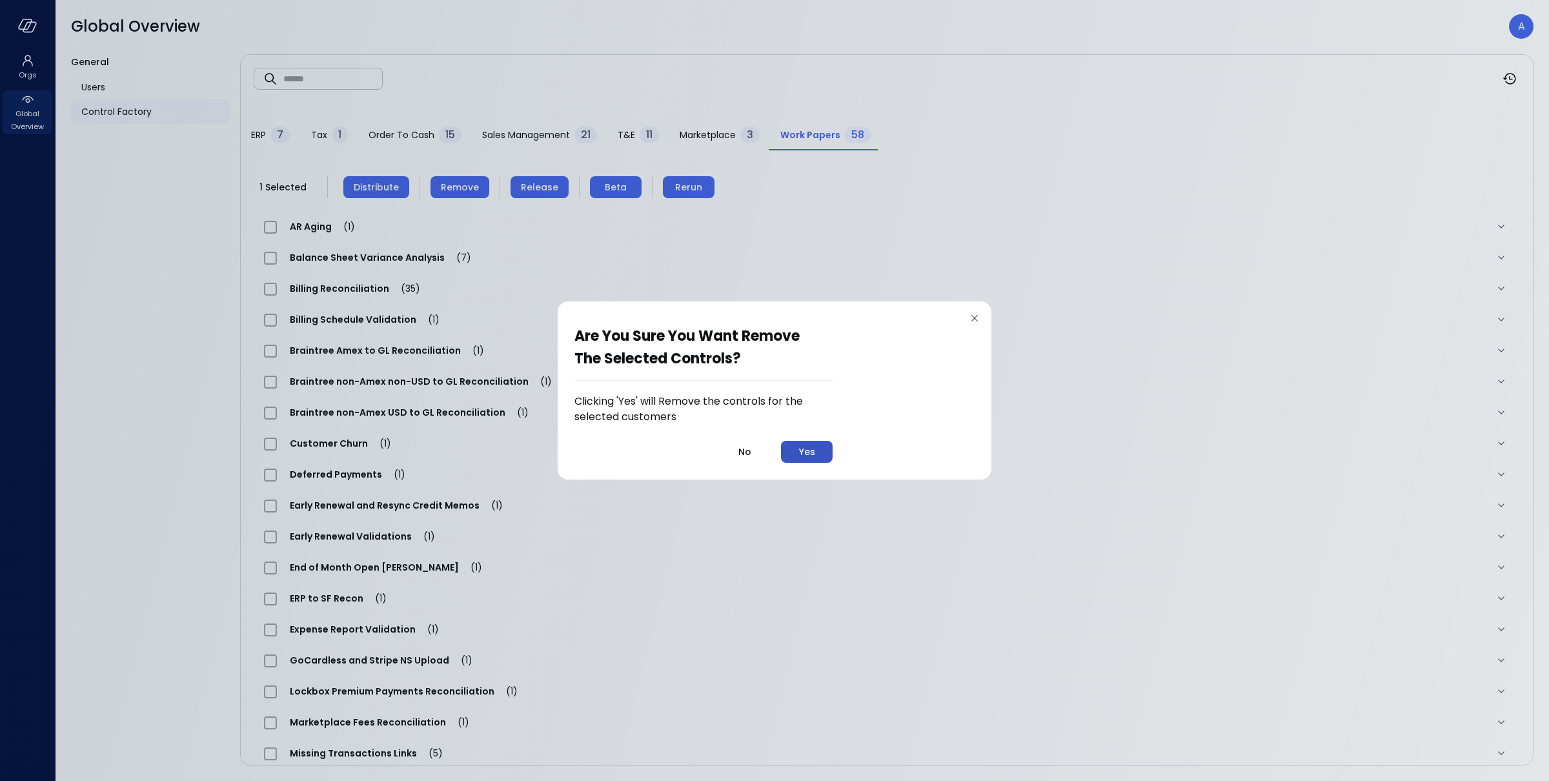
click at [816, 457] on button "Yes" at bounding box center [807, 452] width 52 height 22
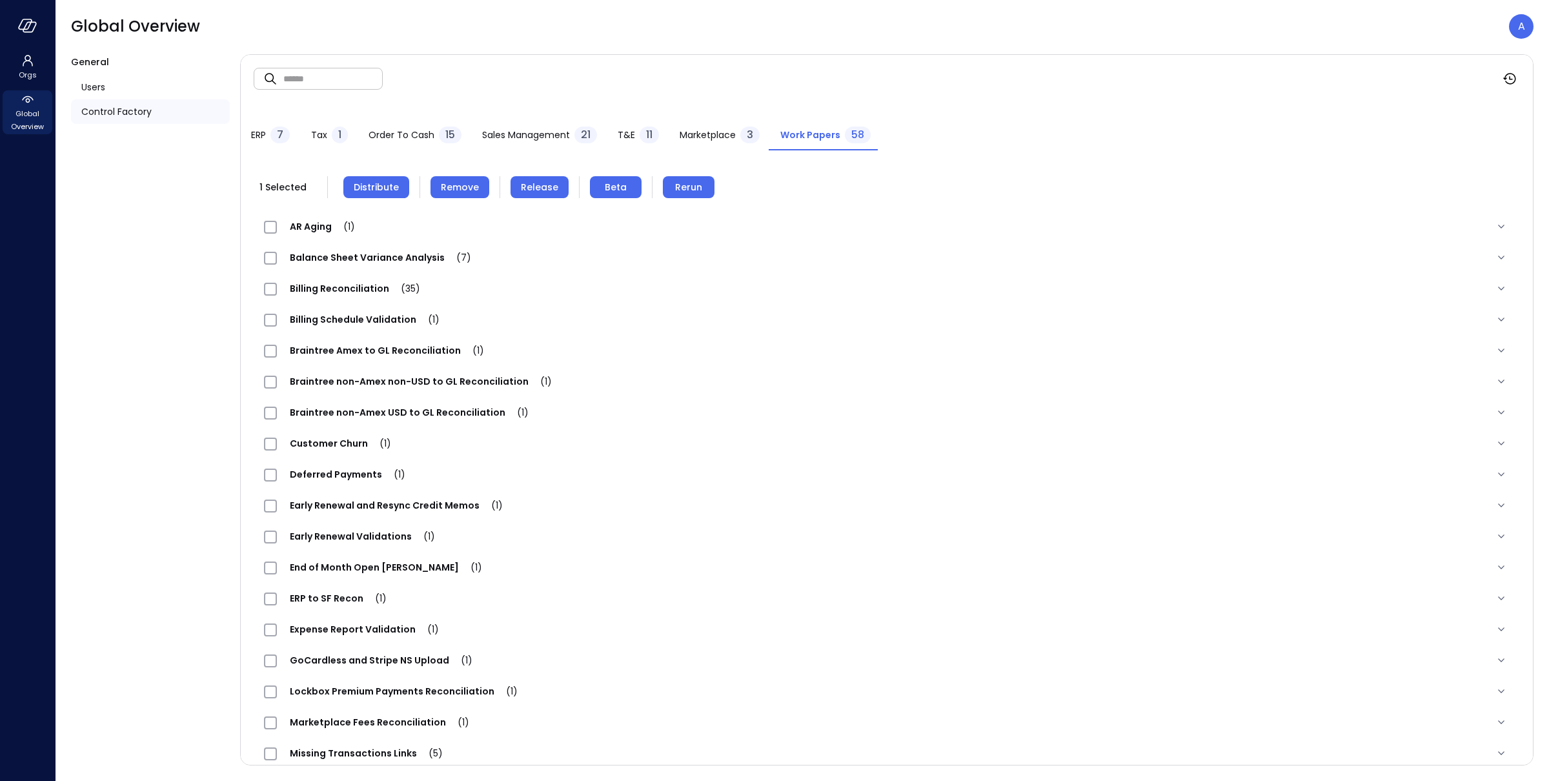
click at [376, 183] on span "Distribute" at bounding box center [376, 187] width 45 height 14
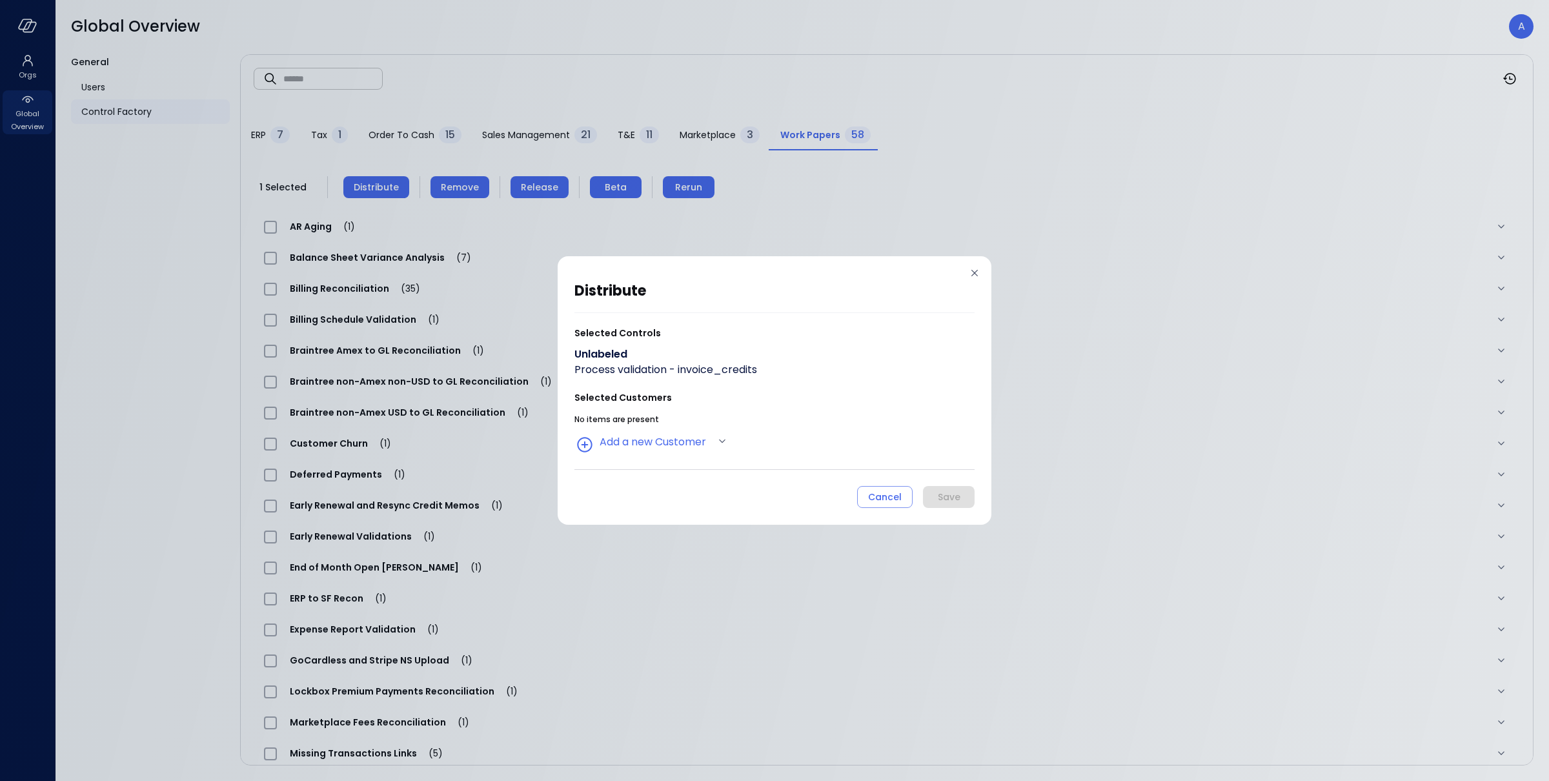
click at [693, 458] on div "distribute Selected Controls Unlabeled Process validation - invoice_credits Sel…" at bounding box center [774, 393] width 400 height 228
click at [691, 447] on body "Orgs Global Overview Global Overview A General Users Control Factory ​ ​ ERP 7 …" at bounding box center [774, 390] width 1549 height 781
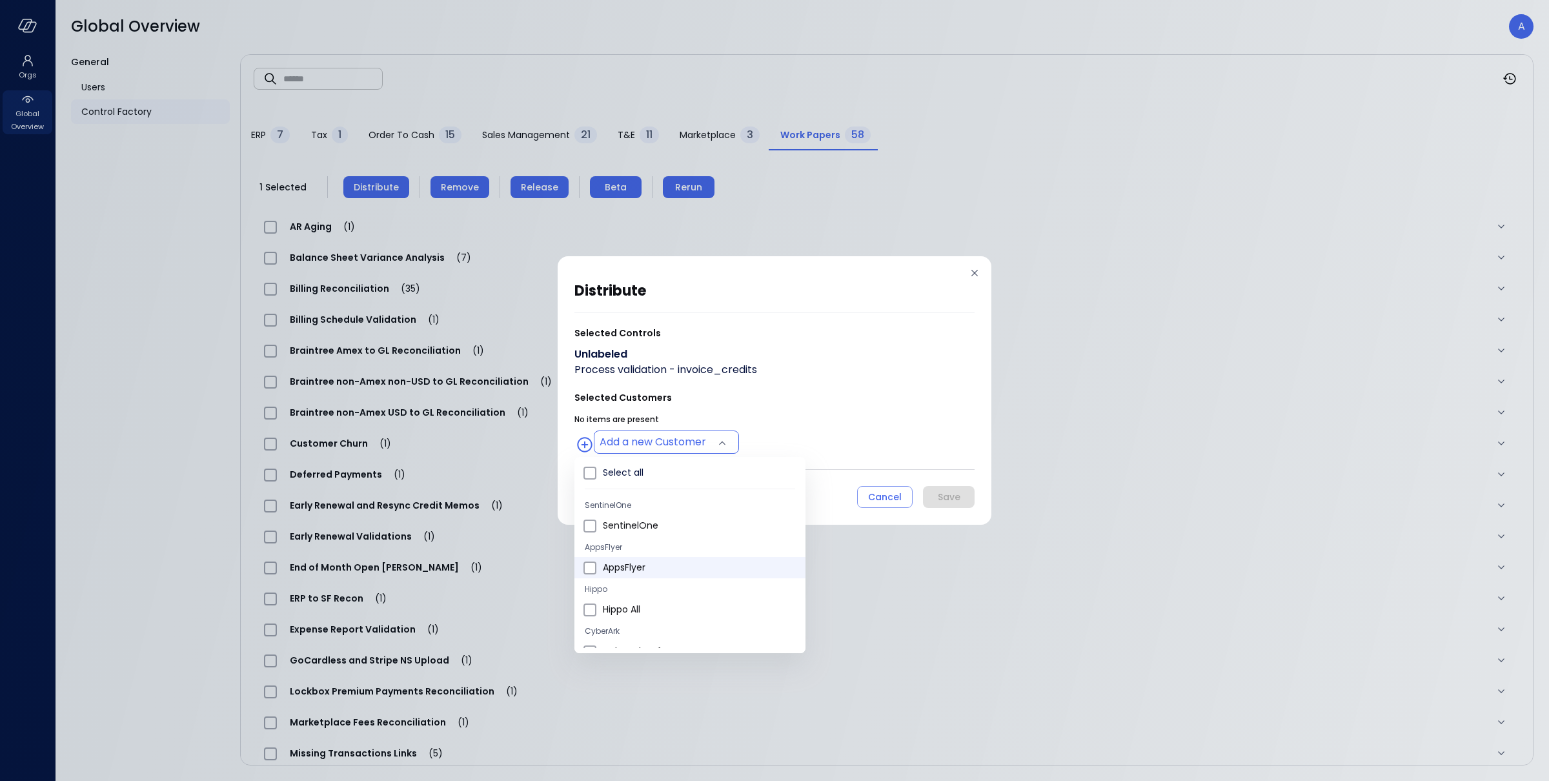
type input "**********"
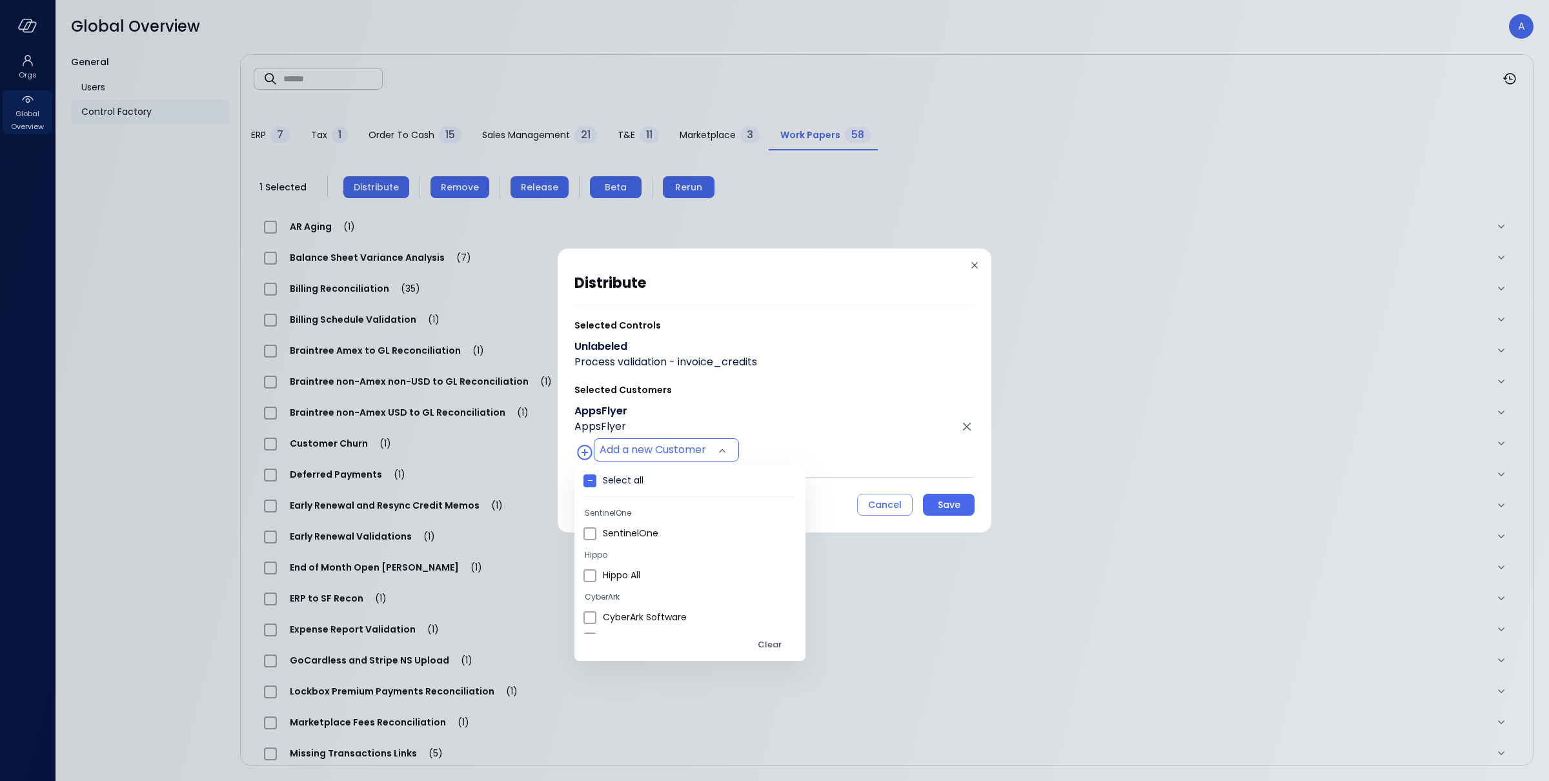
click at [884, 414] on div at bounding box center [774, 390] width 1549 height 781
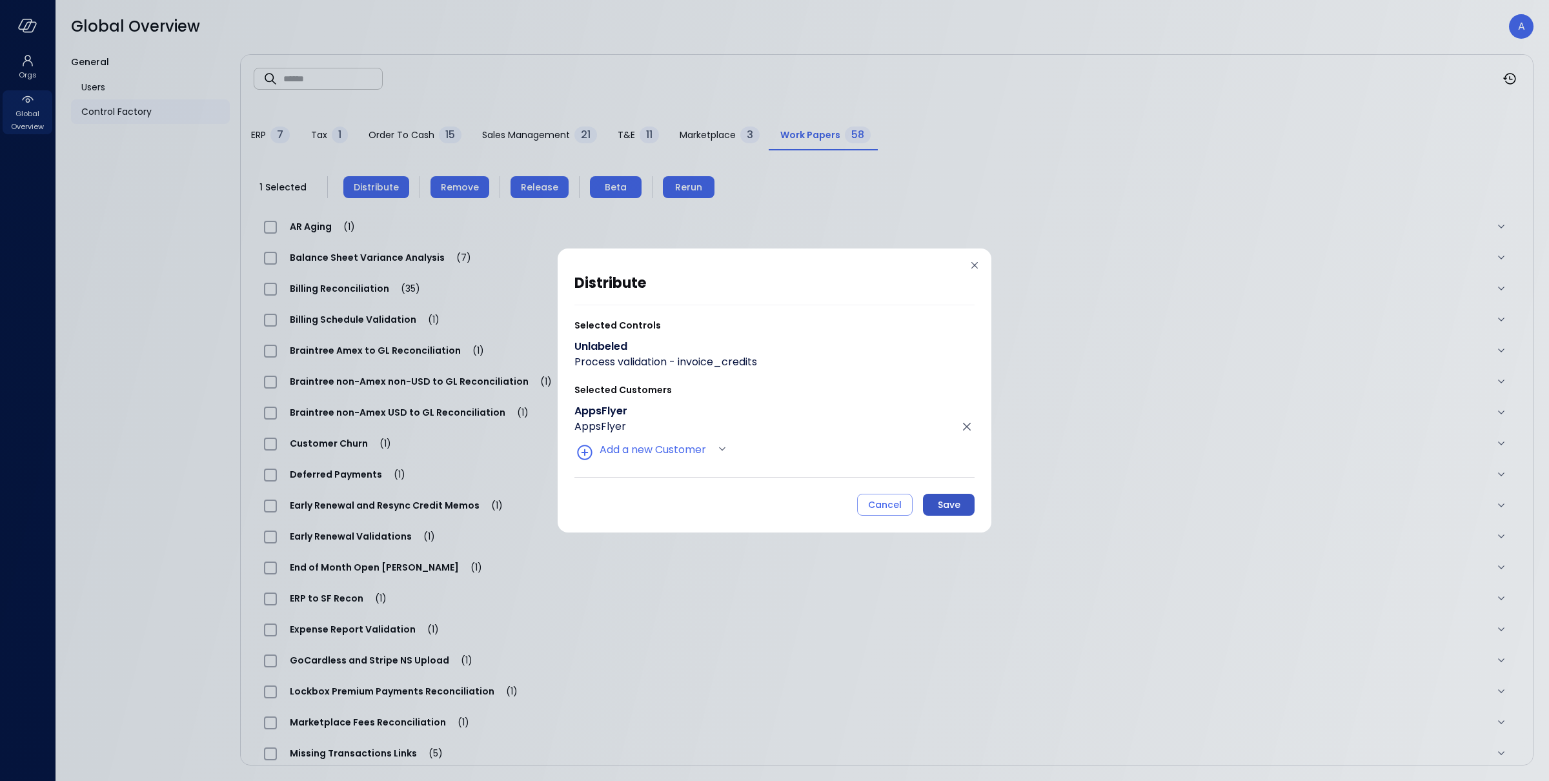
click at [938, 505] on div "Save" at bounding box center [949, 505] width 23 height 16
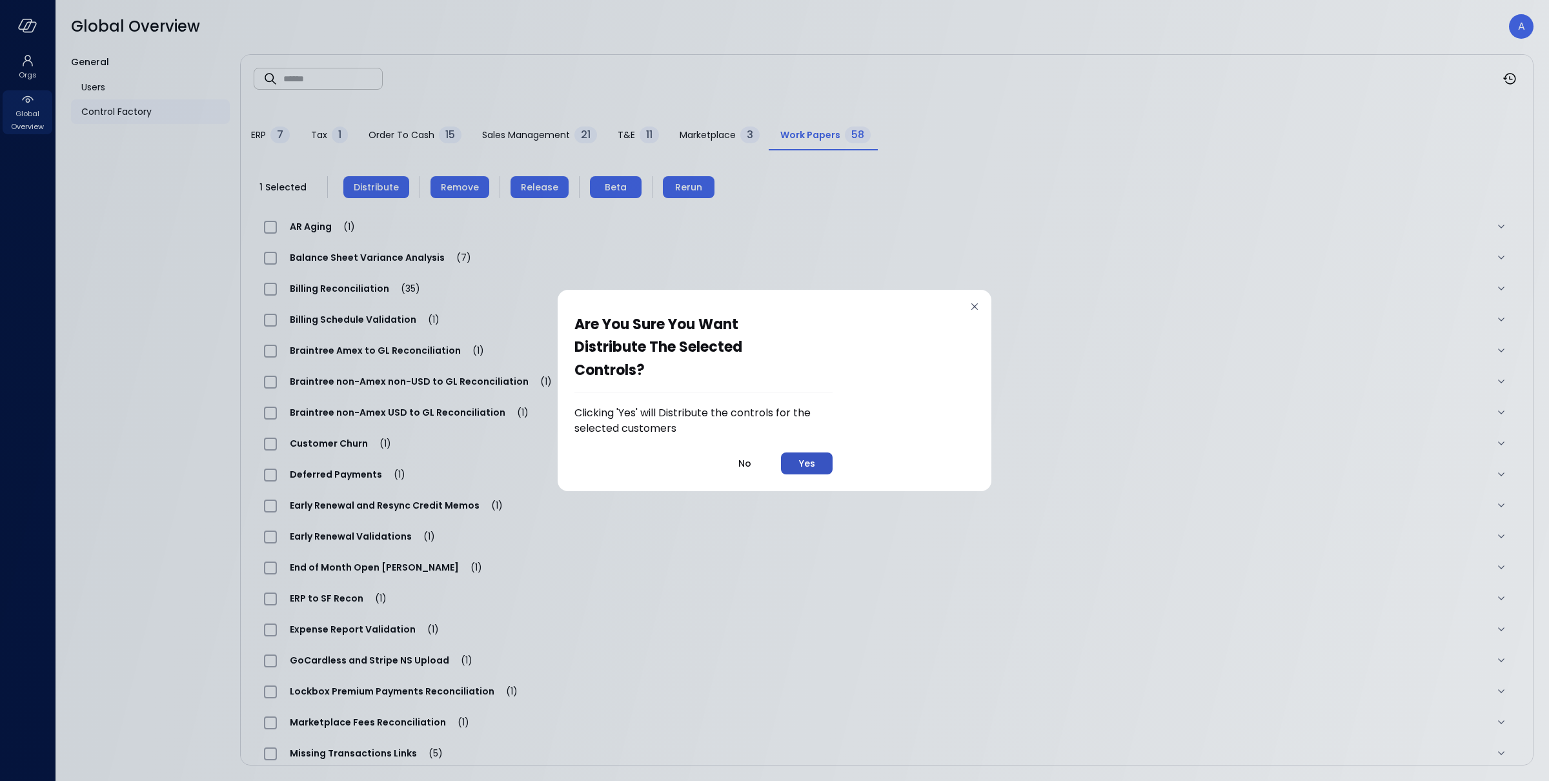
click at [815, 465] on div "Yes" at bounding box center [807, 464] width 16 height 16
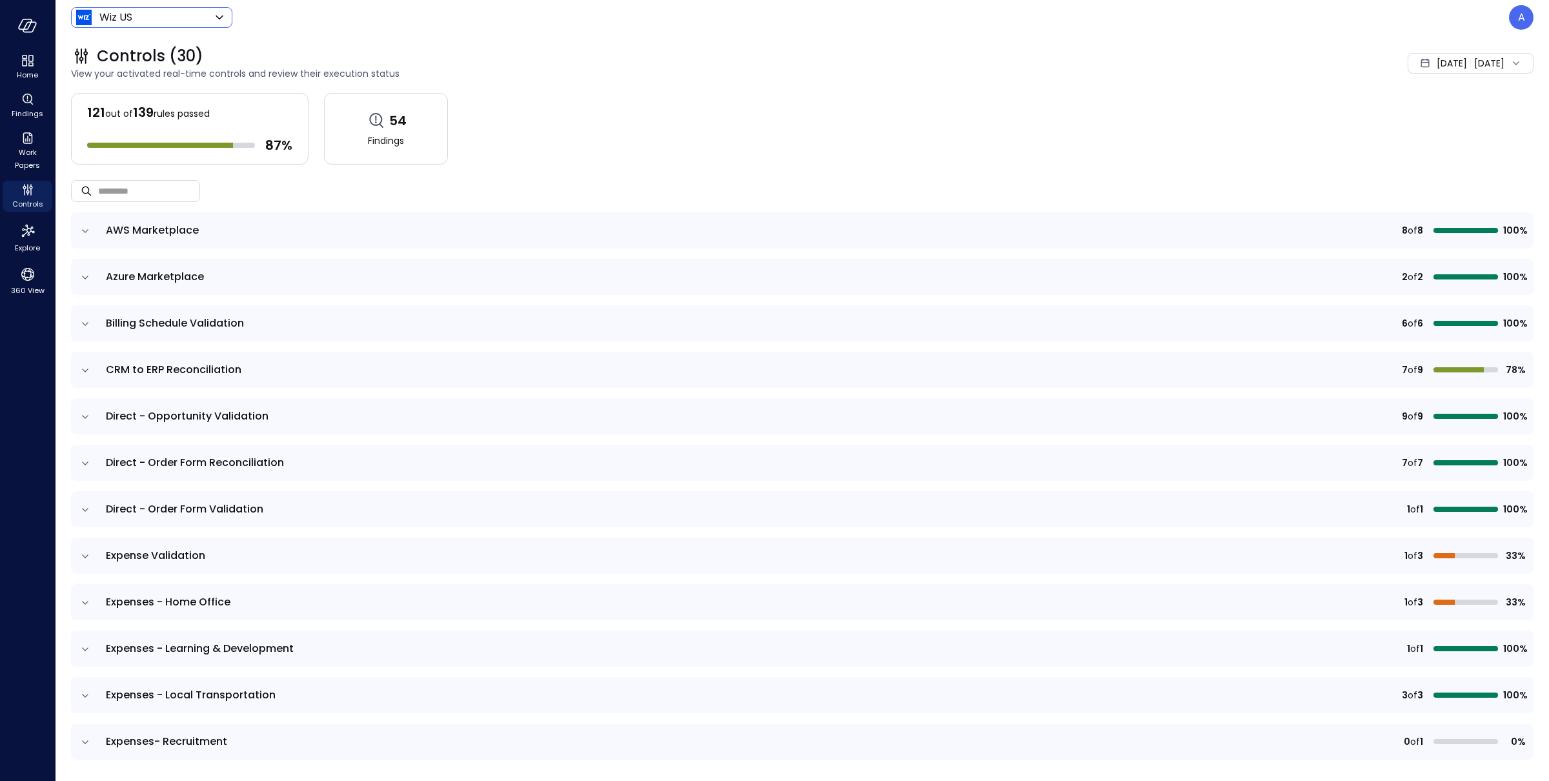
click at [200, 22] on body "Home Findings Work Papers Controls Explore 360 View Wiz US ****** ​ A Controls …" at bounding box center [774, 390] width 1549 height 781
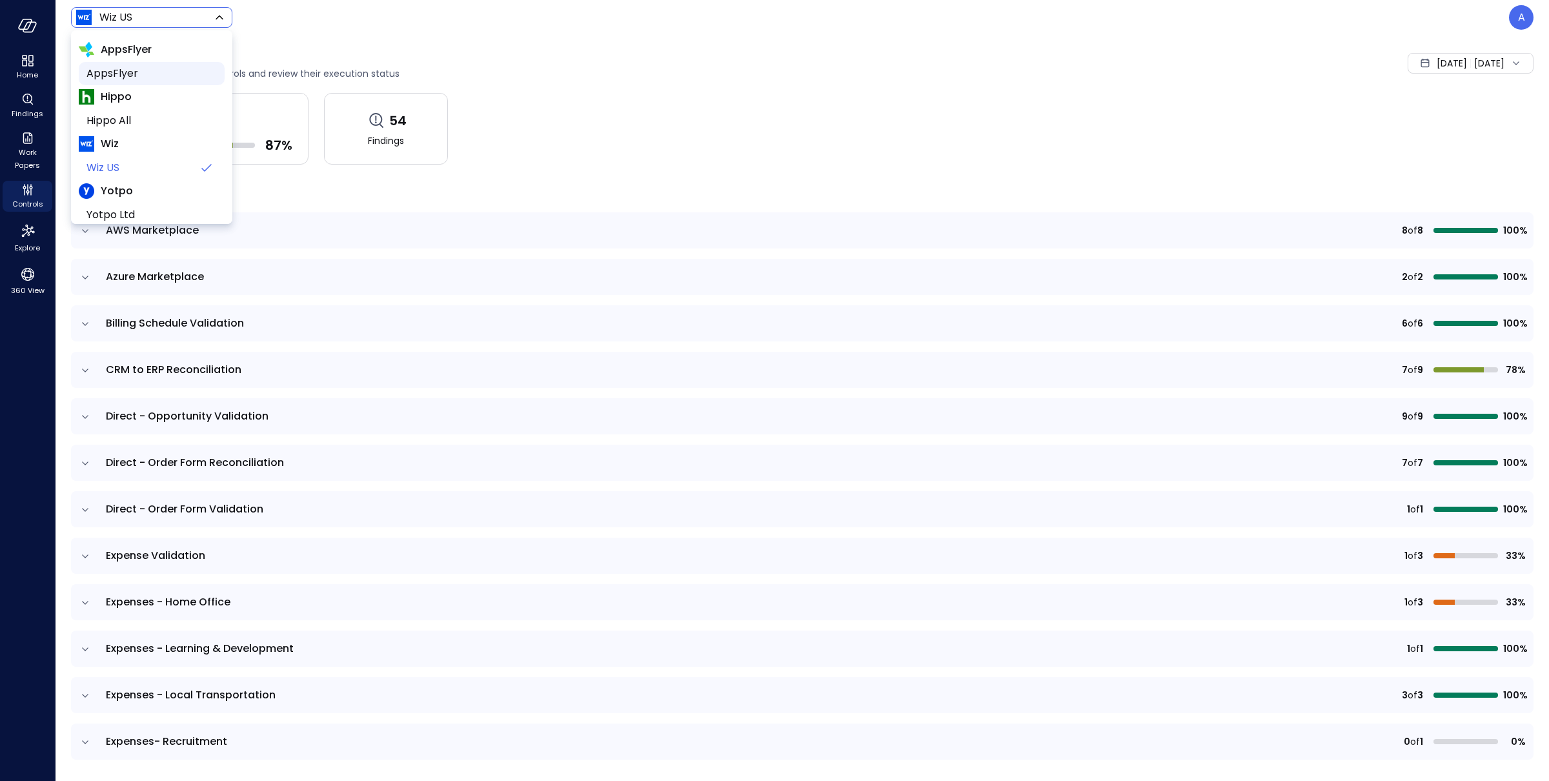
click at [167, 71] on span "AppsFlyer" at bounding box center [150, 73] width 128 height 15
type input "*******"
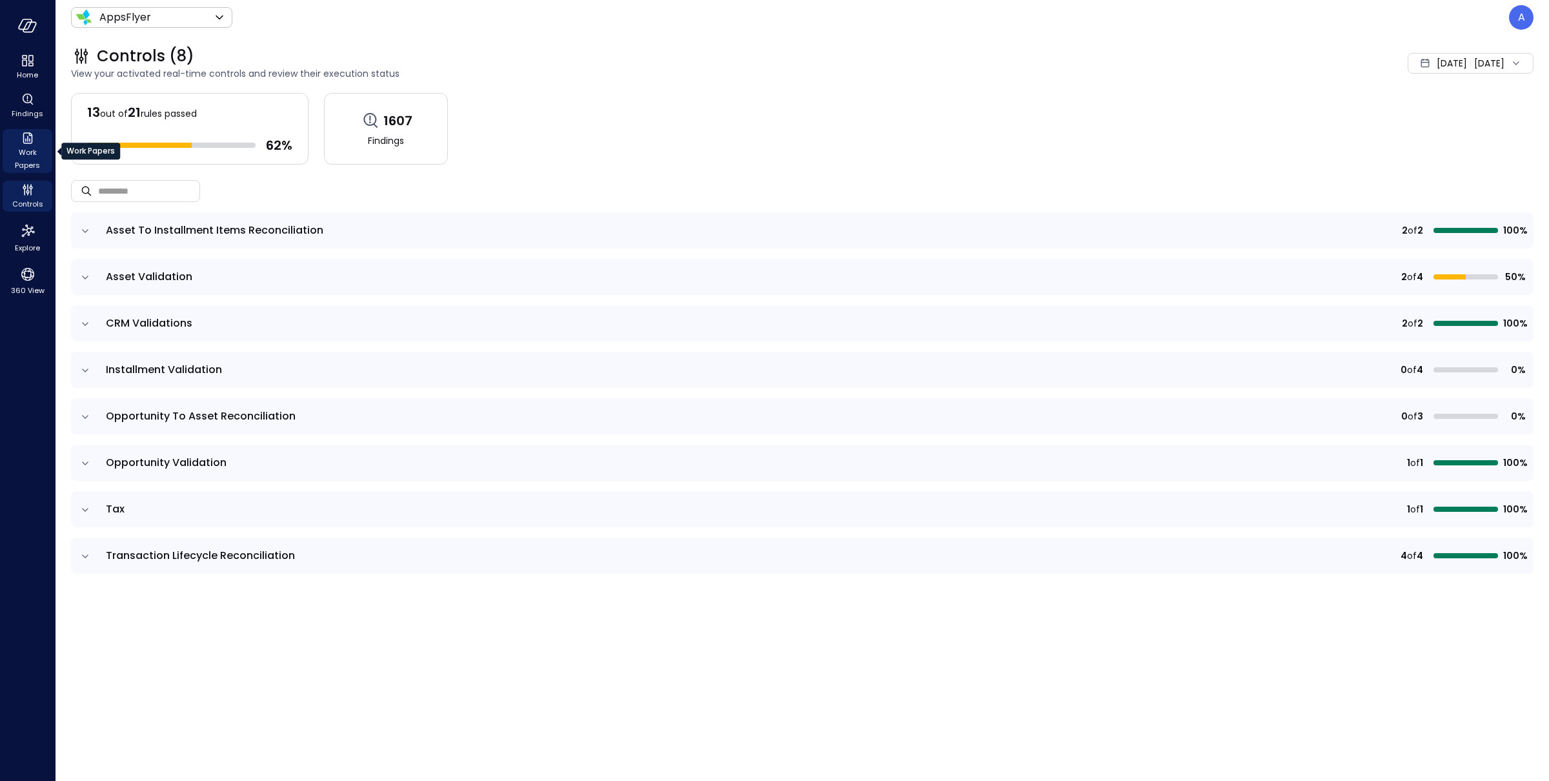
click at [29, 150] on span "Work Papers" at bounding box center [27, 159] width 39 height 26
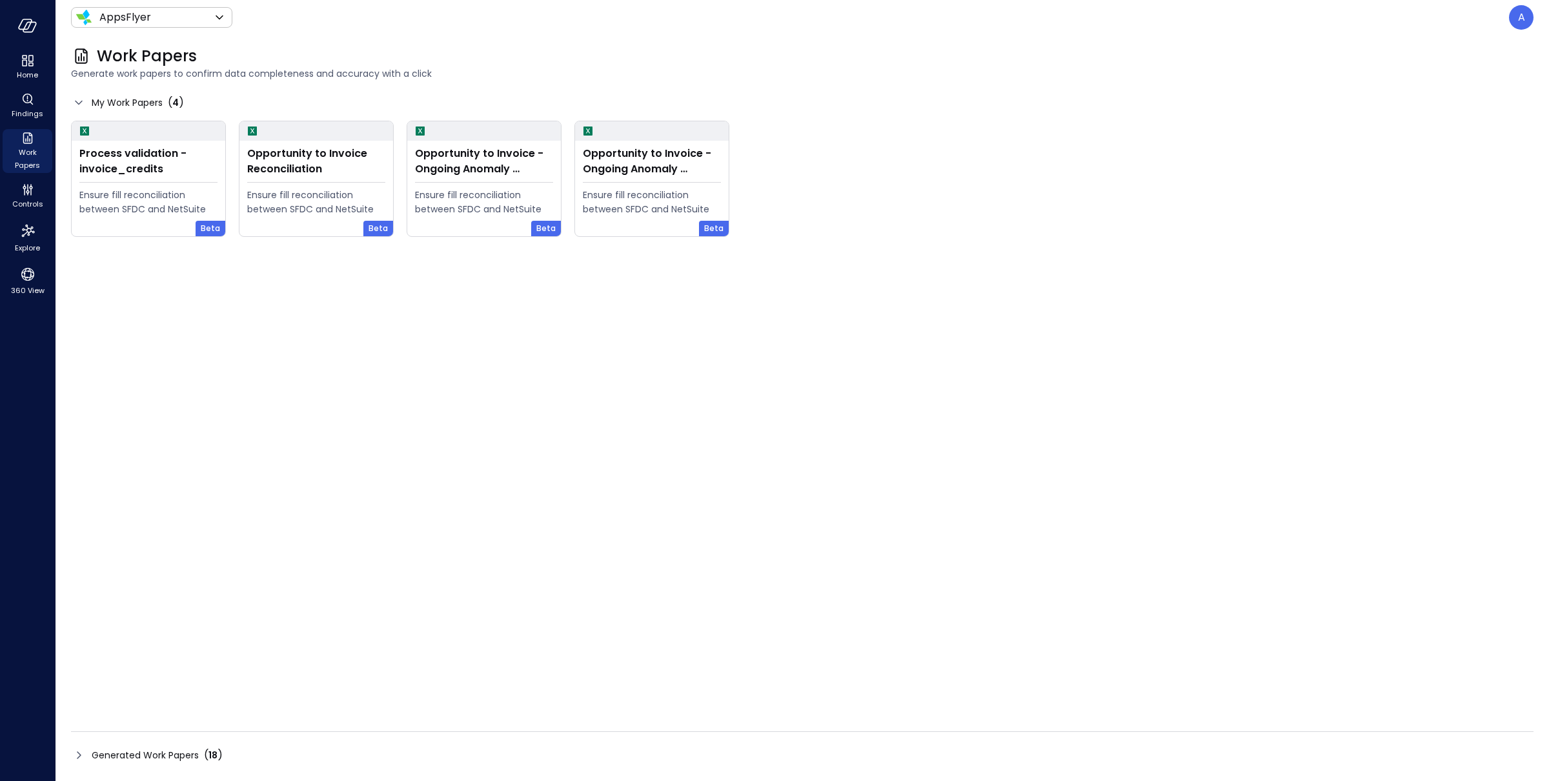
click at [204, 749] on div "( 18 )" at bounding box center [213, 754] width 19 height 15
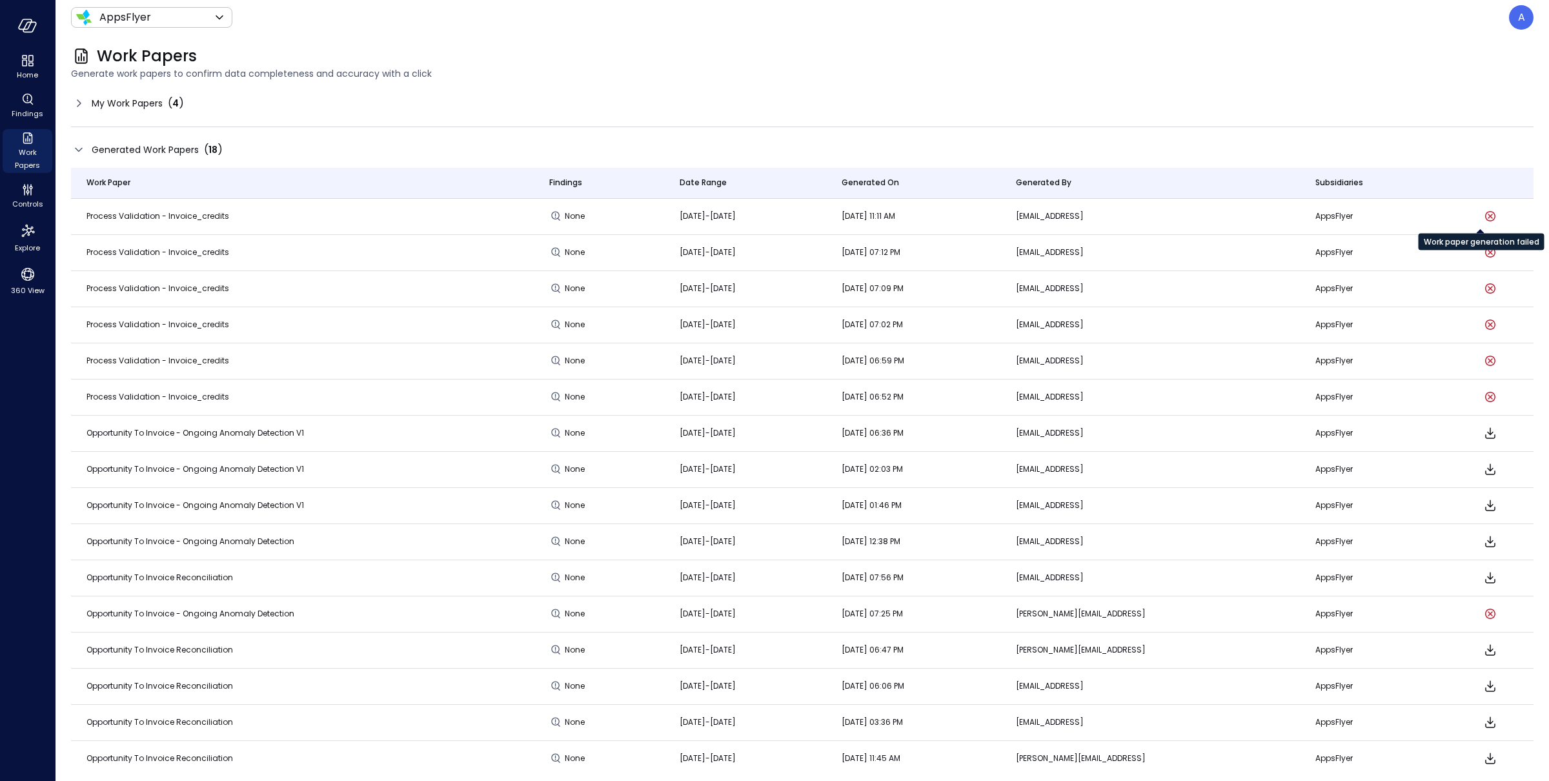
click at [1483, 217] on icon "Work paper generation failed" at bounding box center [1490, 215] width 15 height 15
click at [121, 110] on div "My Work Papers ( 4 )" at bounding box center [138, 103] width 92 height 15
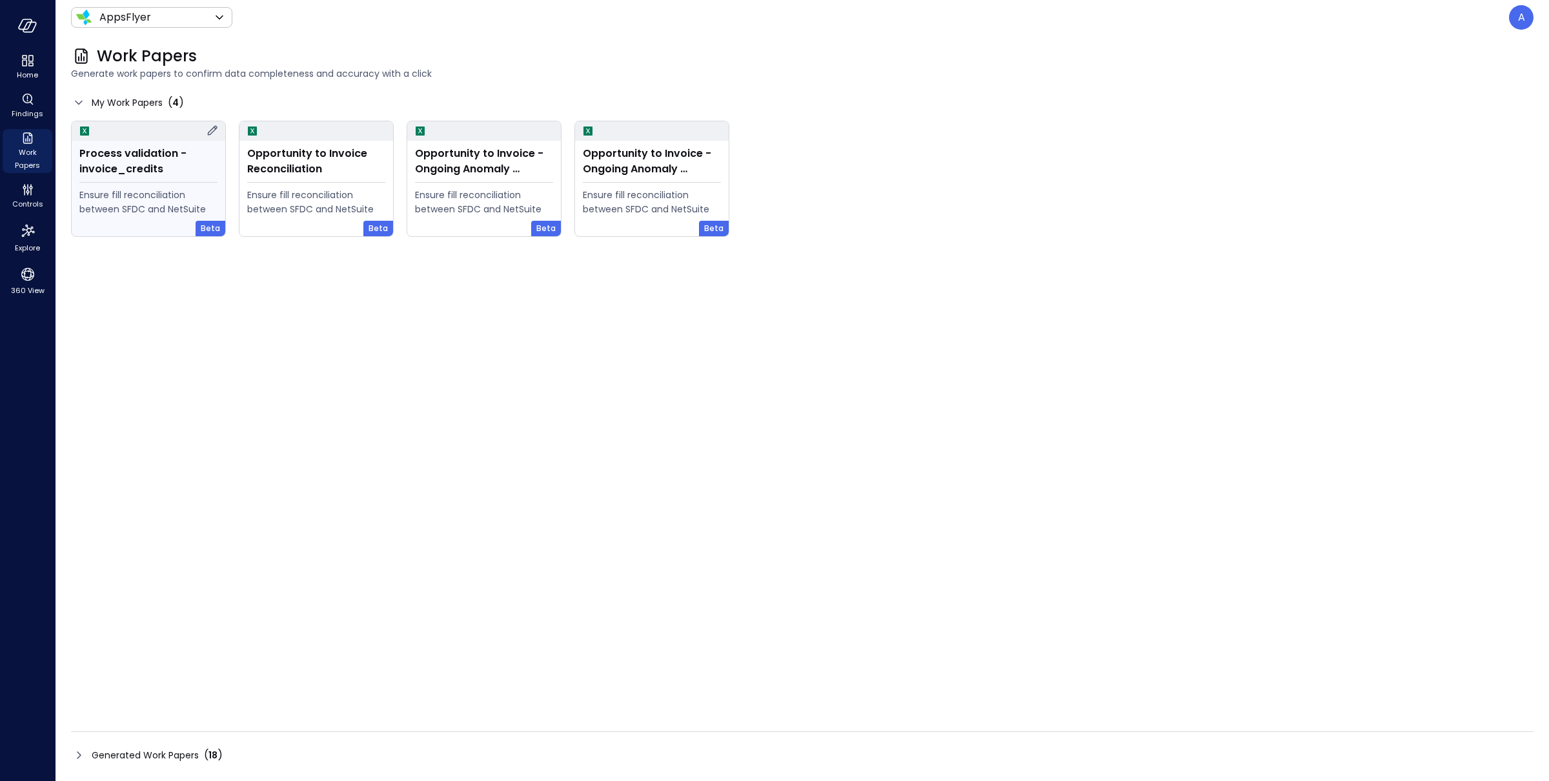
click at [216, 129] on icon at bounding box center [212, 130] width 15 height 15
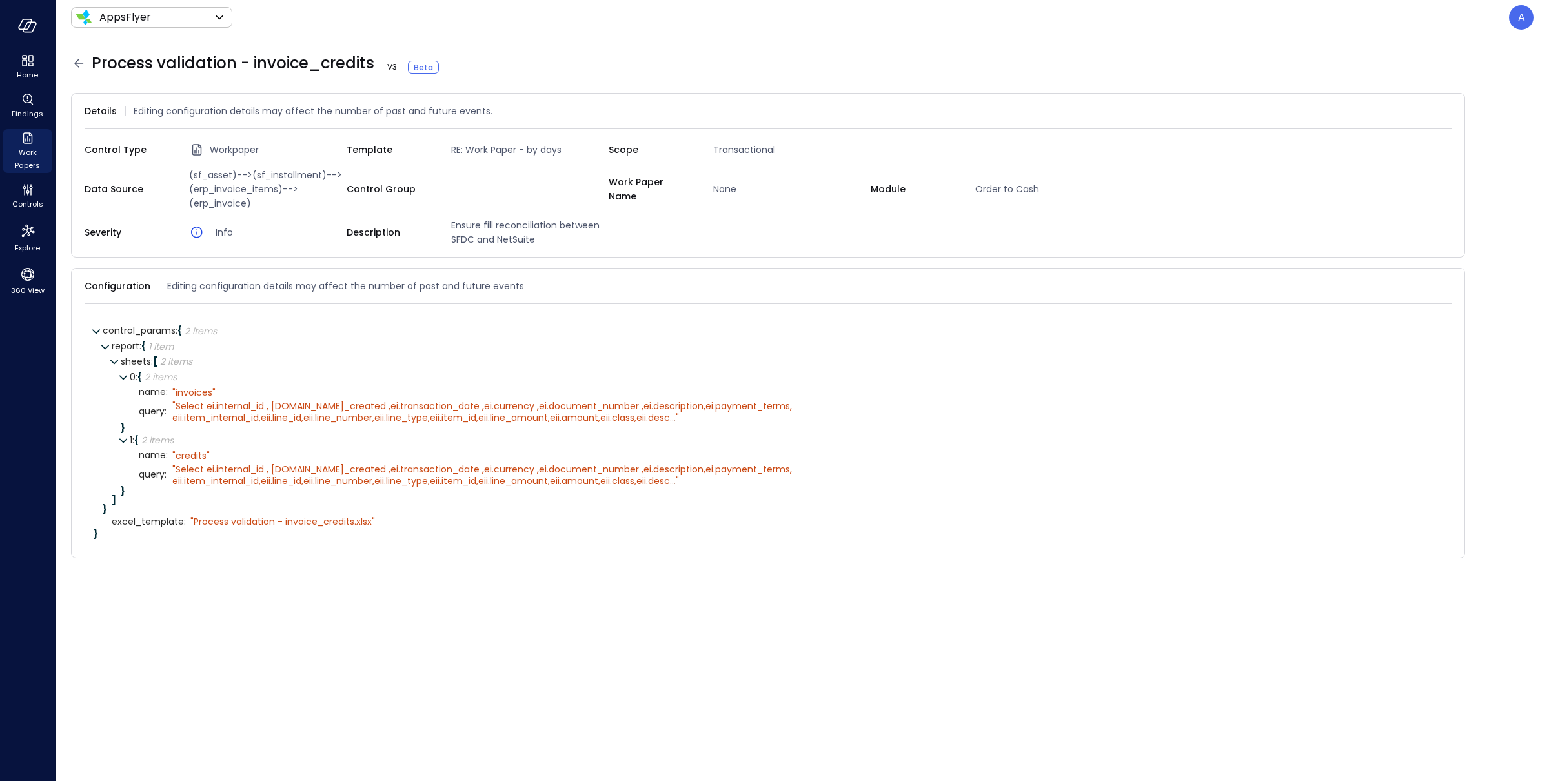
click at [448, 68] on div "Process validation - invoice_credits V 3 Beta" at bounding box center [802, 63] width 1463 height 21
click at [447, 66] on icon at bounding box center [451, 67] width 8 height 8
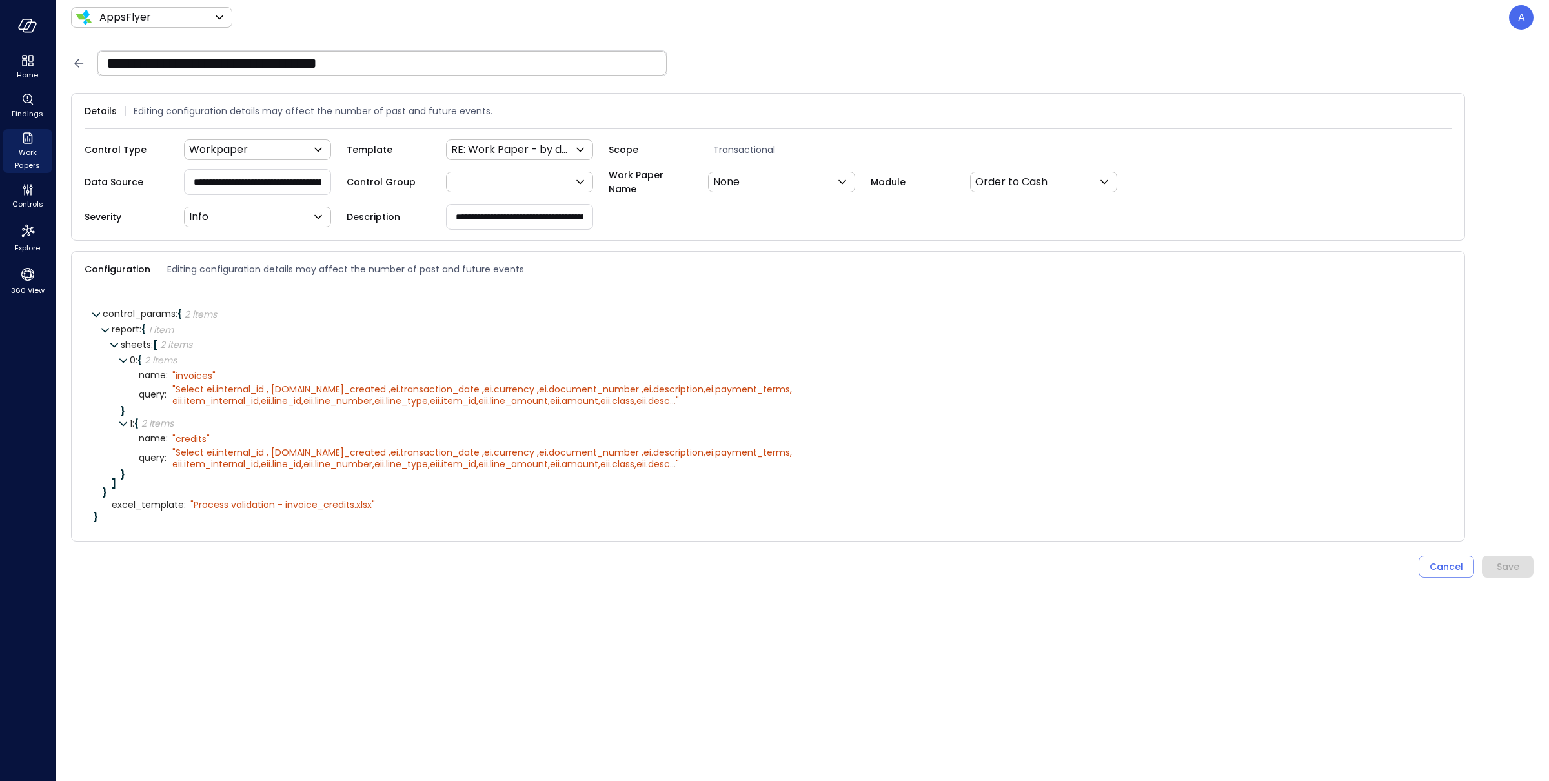
click at [223, 181] on input "**********" at bounding box center [258, 182] width 146 height 24
click at [33, 154] on span "Work Papers" at bounding box center [27, 159] width 39 height 26
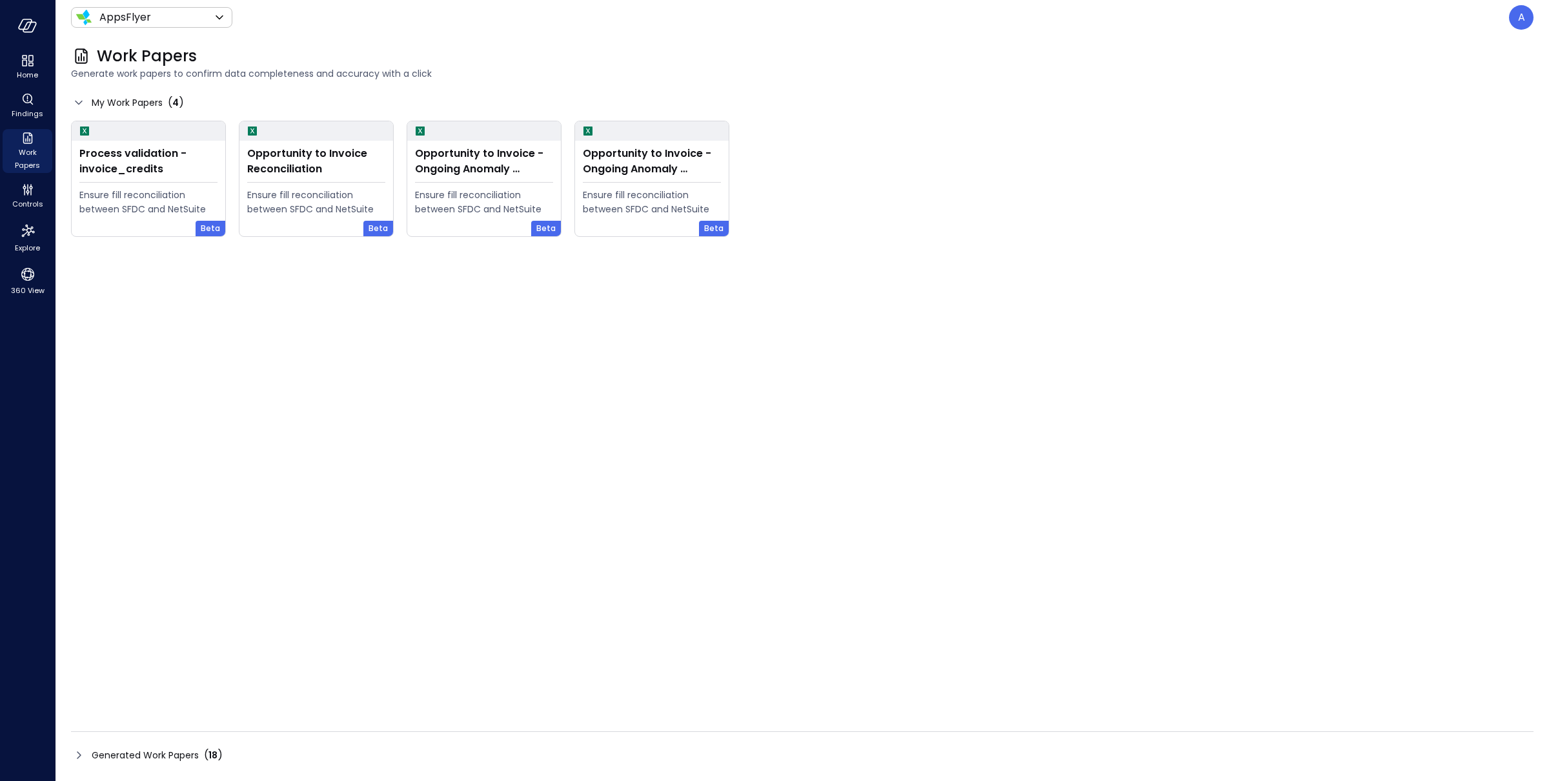
click at [181, 745] on div "Generated Work Papers ( 18 )" at bounding box center [802, 755] width 1463 height 21
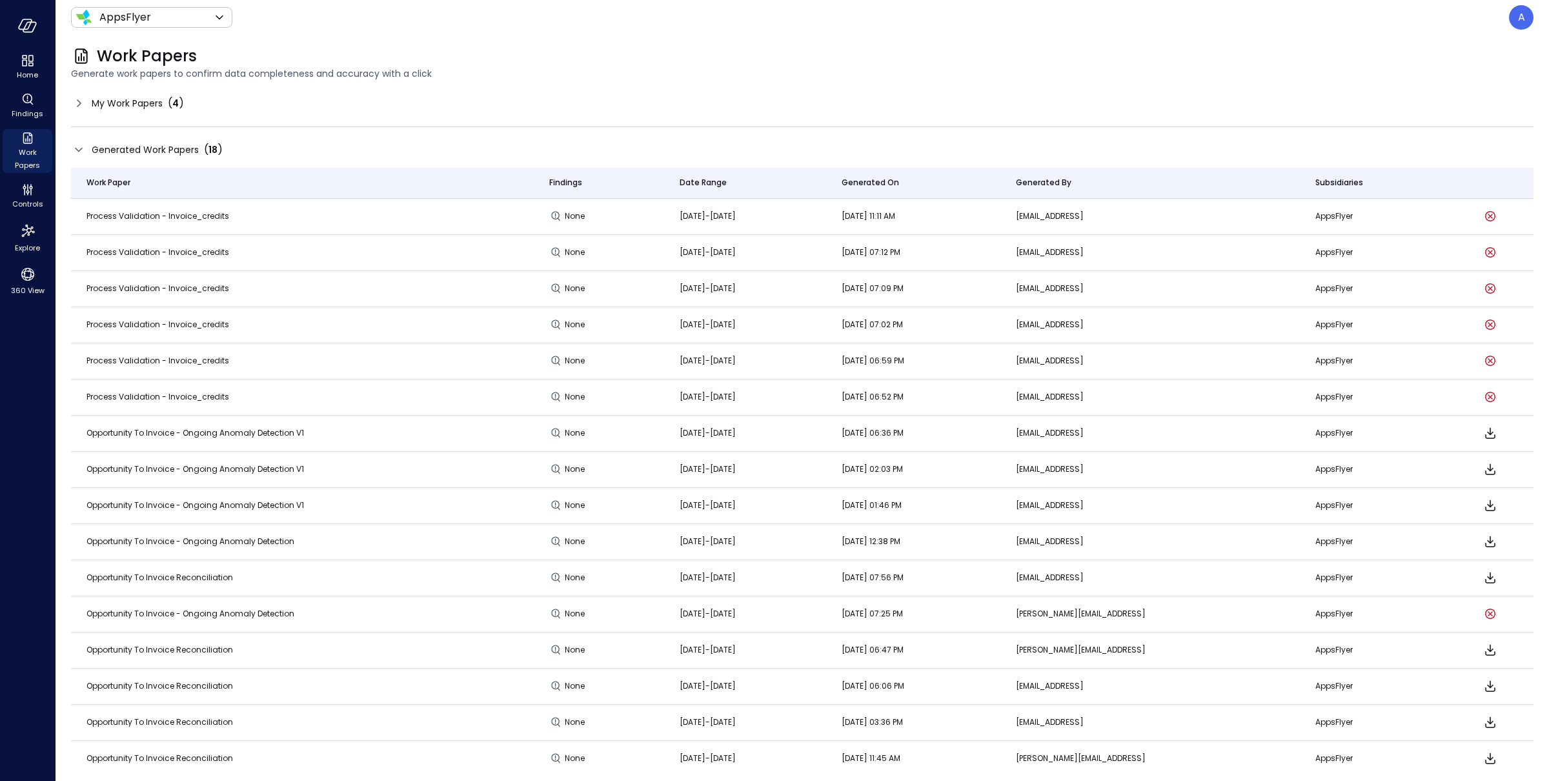
click at [137, 116] on div "My Work Papers ( 4 ) Generated Work Papers ( 18 ) Work Paper Findings Date Rang…" at bounding box center [802, 429] width 1463 height 673
click at [136, 110] on span "My Work Papers" at bounding box center [127, 103] width 71 height 14
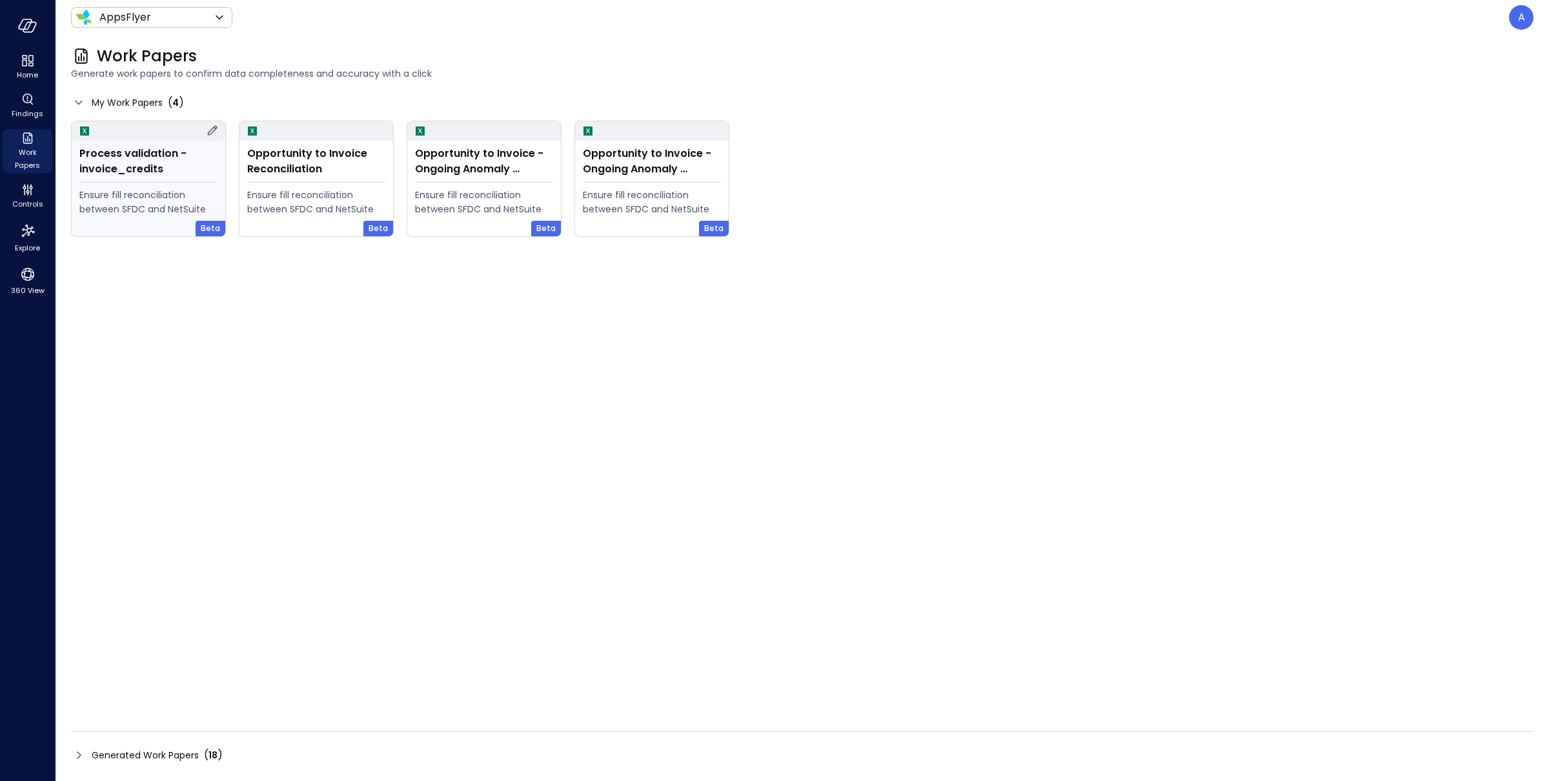
click at [214, 127] on icon at bounding box center [213, 131] width 10 height 10
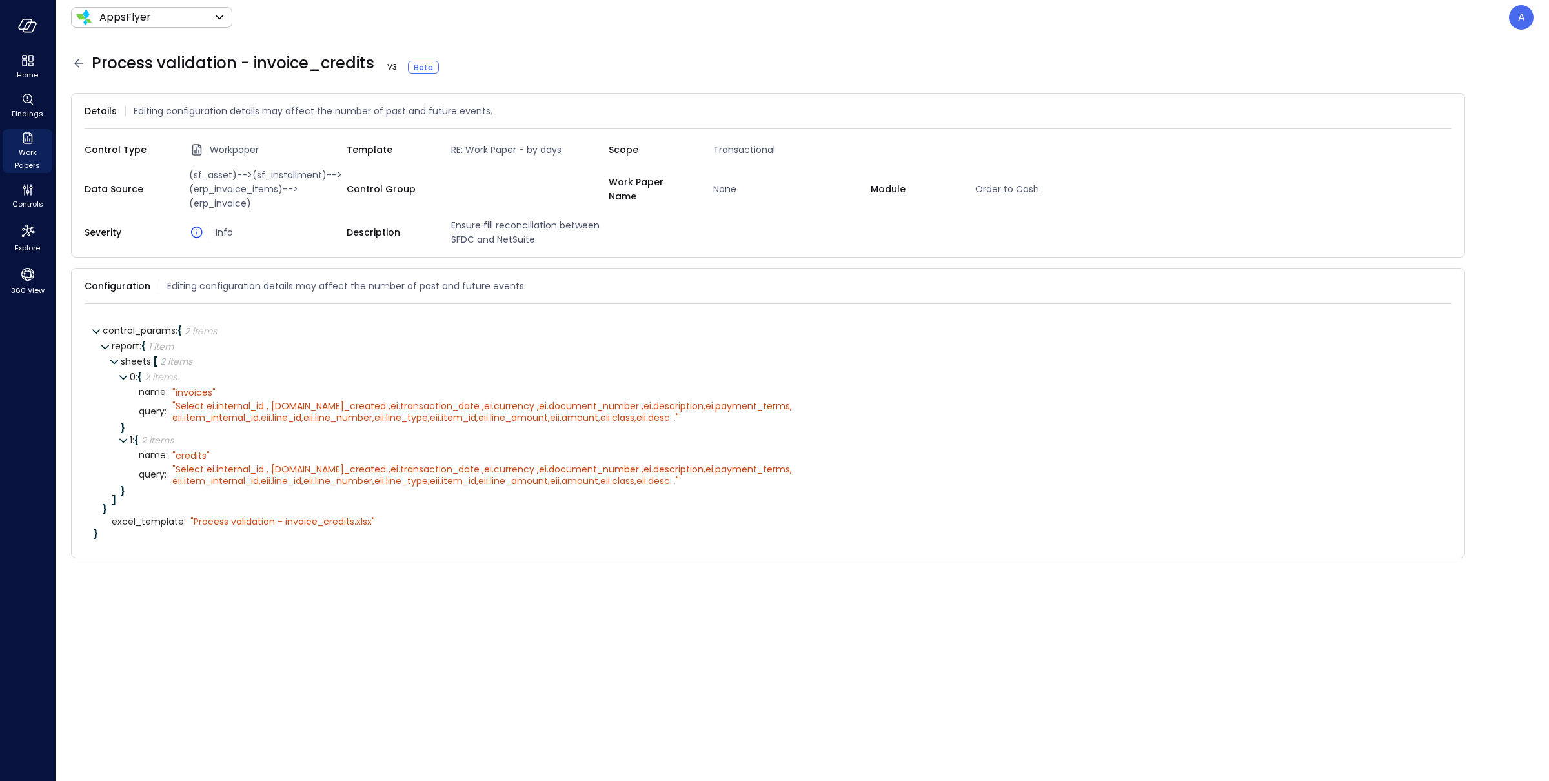
click at [452, 66] on div "Process validation - invoice_credits V 3 Beta" at bounding box center [802, 63] width 1463 height 21
click at [448, 65] on icon at bounding box center [451, 67] width 13 height 13
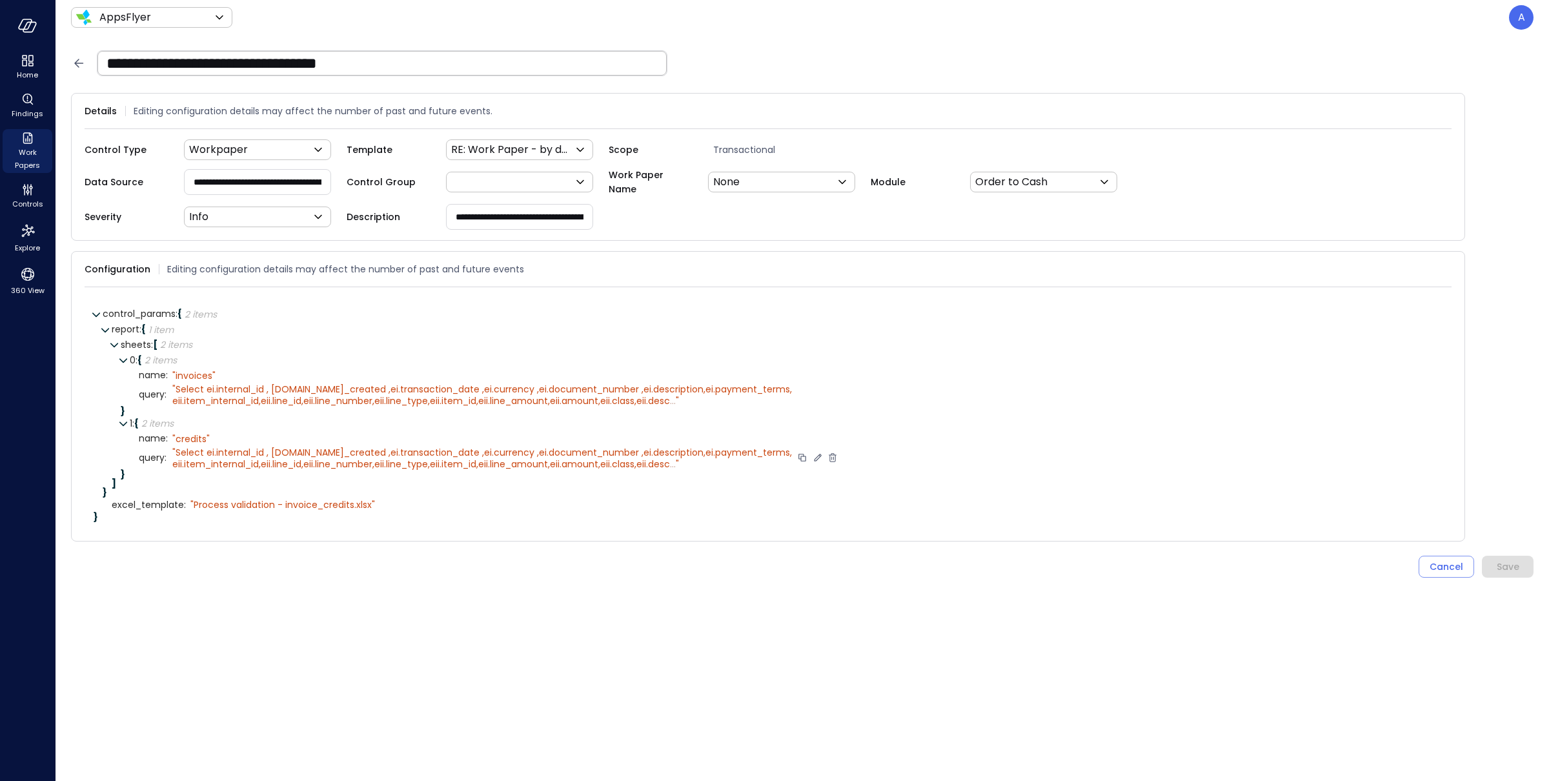
click at [827, 457] on icon at bounding box center [833, 458] width 12 height 12
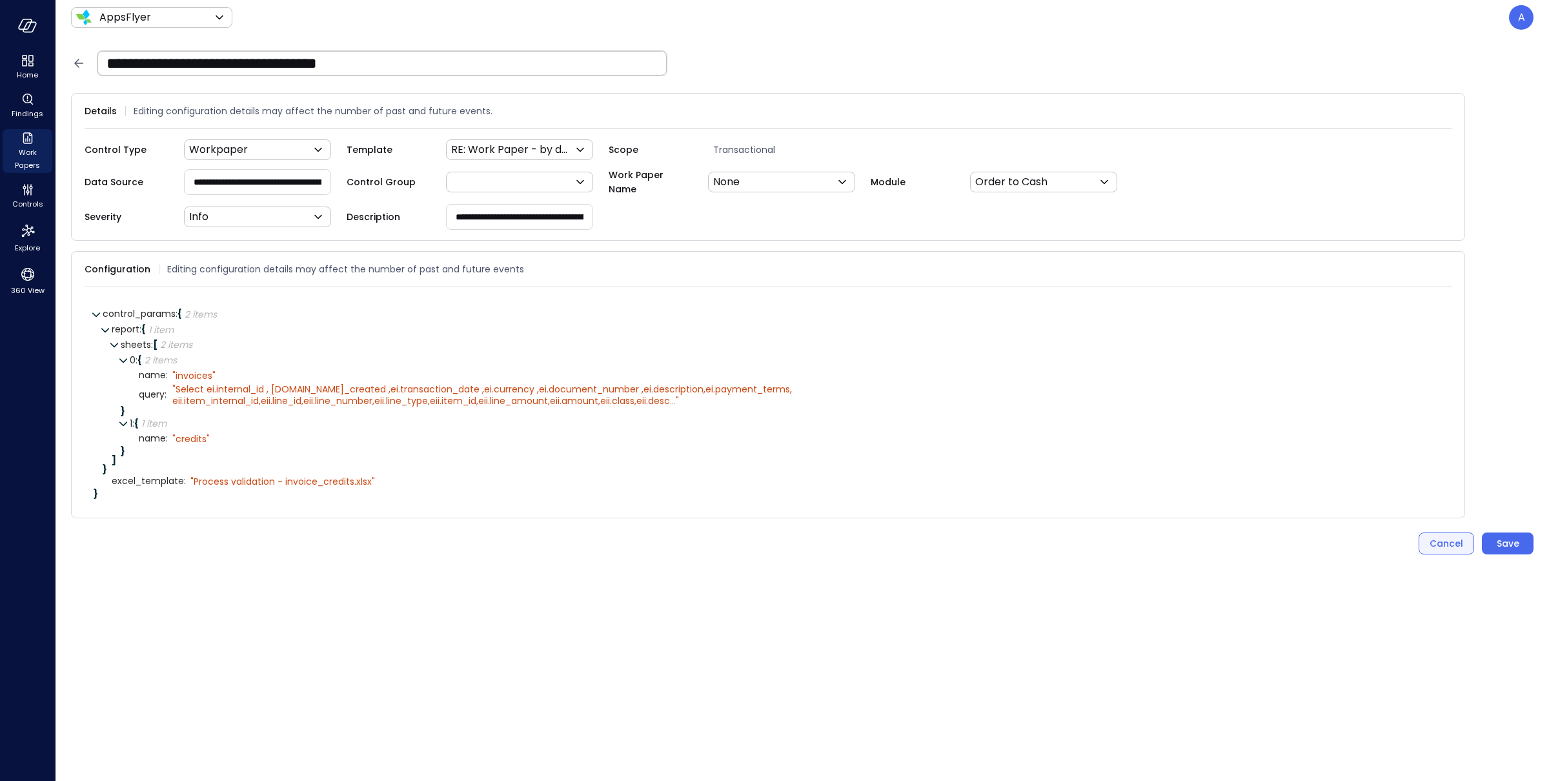
click at [1434, 543] on div "Cancel" at bounding box center [1447, 544] width 34 height 16
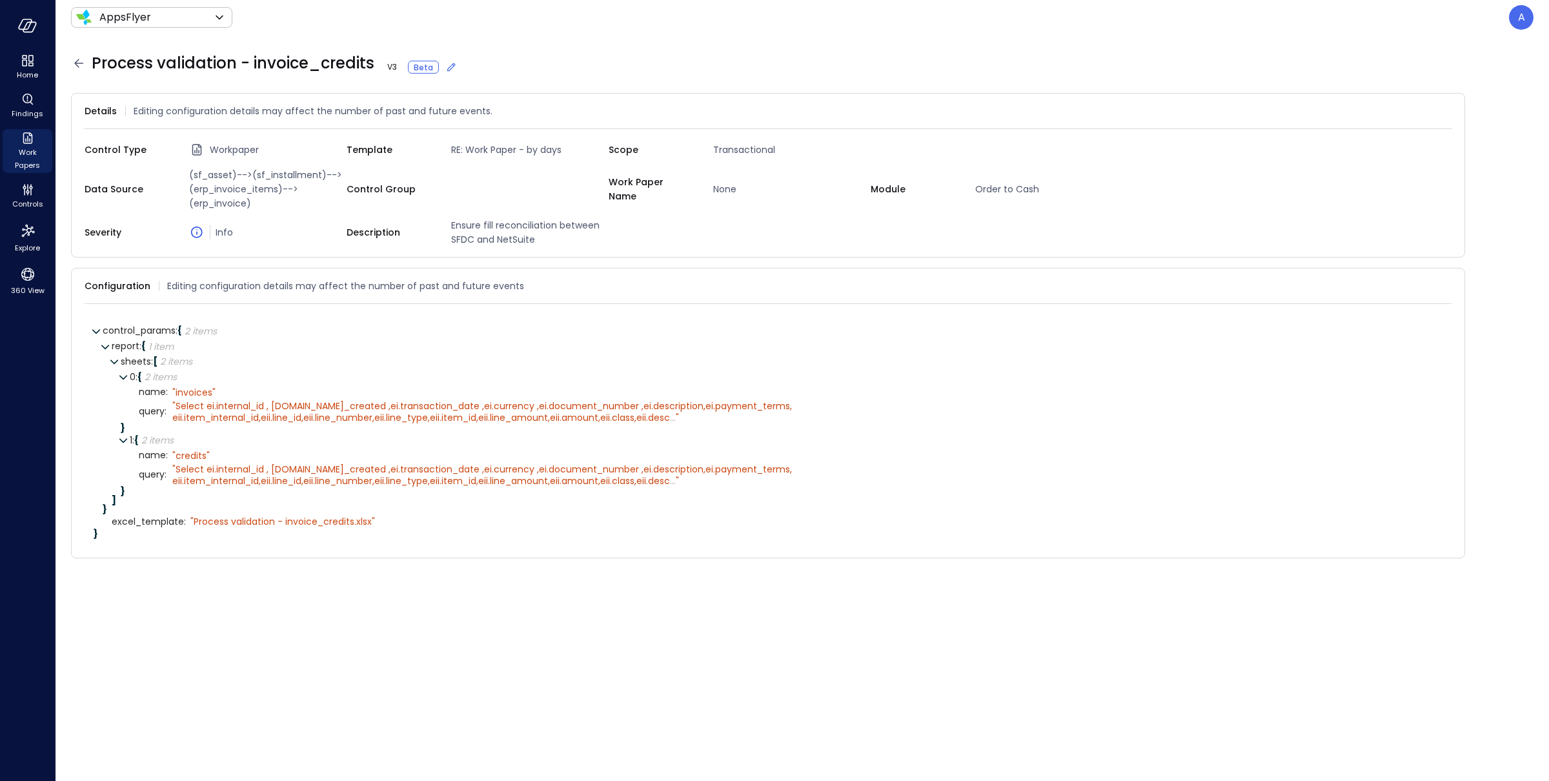
click at [446, 65] on icon at bounding box center [451, 67] width 13 height 13
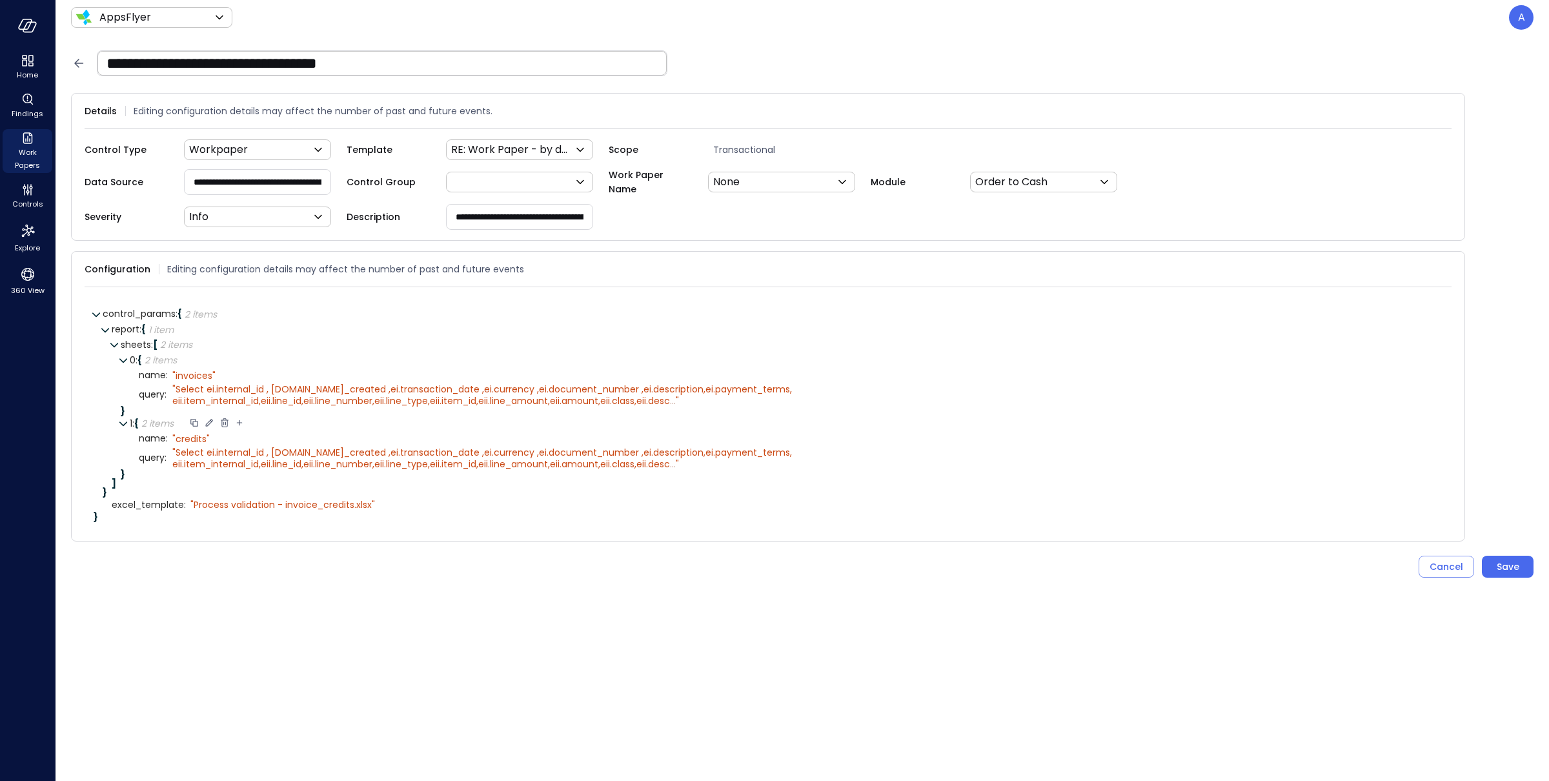
click at [223, 420] on icon at bounding box center [225, 423] width 8 height 9
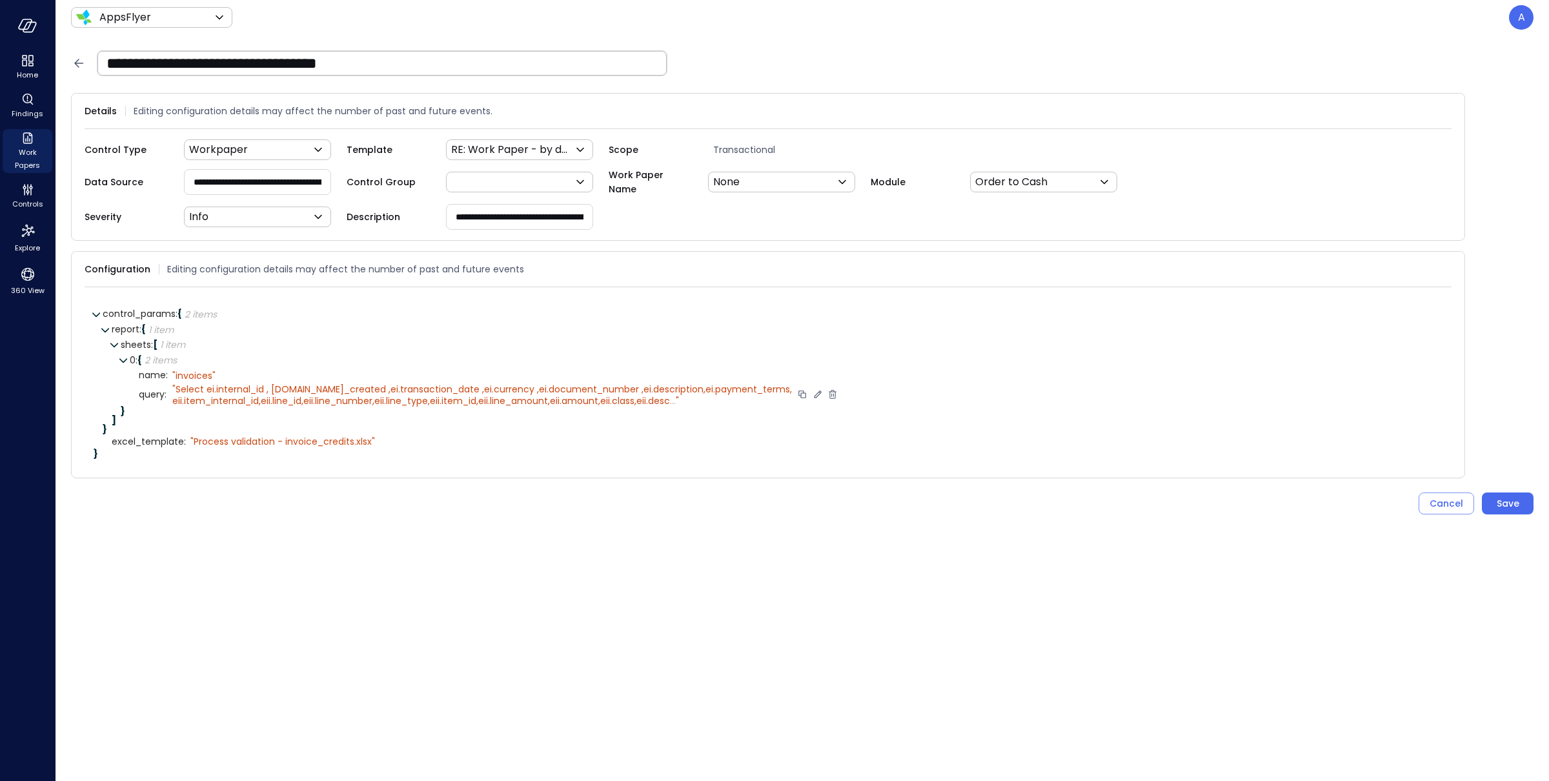
click at [259, 387] on span "Select ei.internal_id , ei.date_created ,ei.transaction_date ,ei.currency ,ei.d…" at bounding box center [482, 395] width 620 height 25
click at [814, 393] on icon at bounding box center [817, 394] width 7 height 7
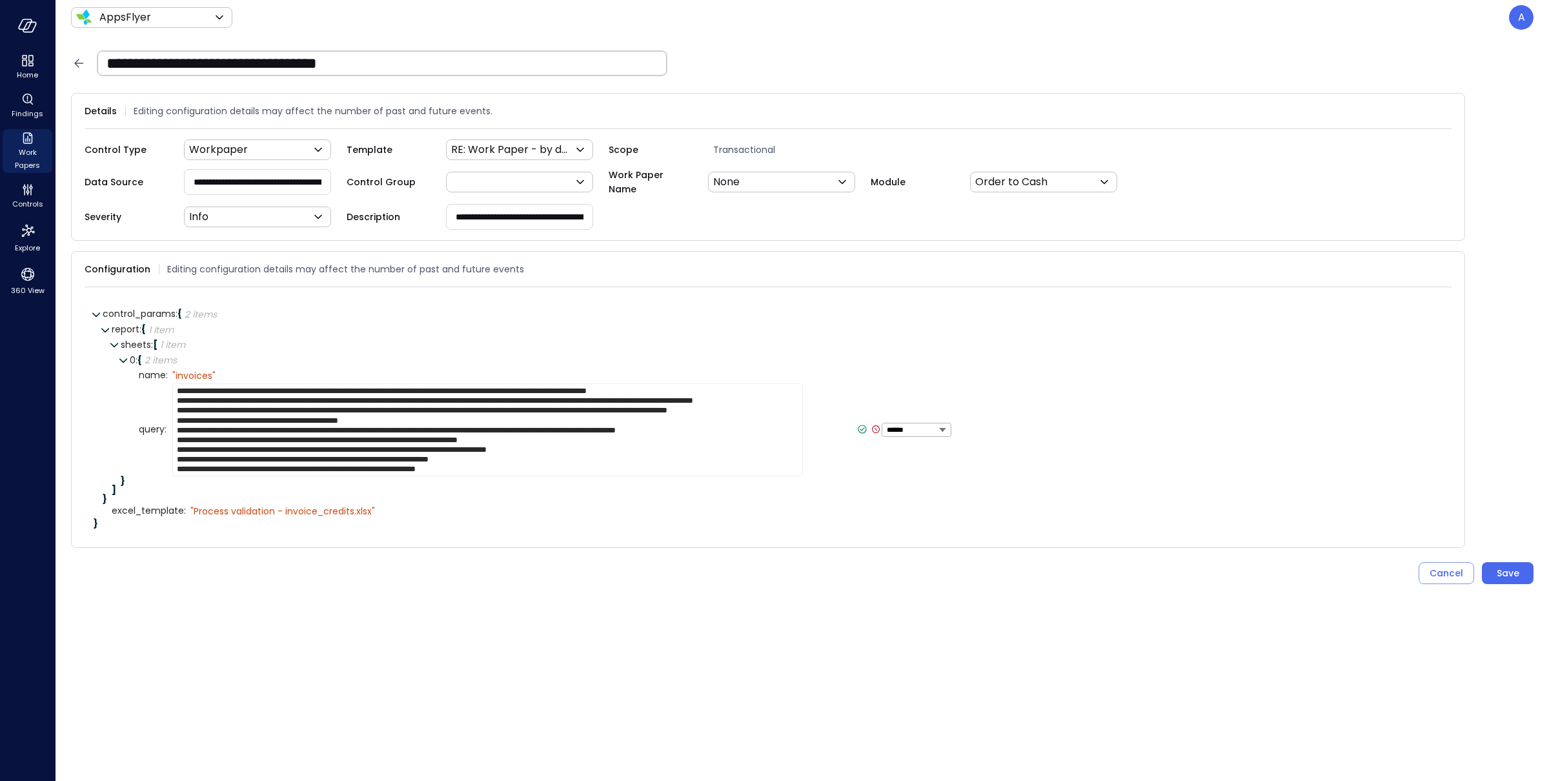
drag, startPoint x: 312, startPoint y: 415, endPoint x: 205, endPoint y: 388, distance: 110.5
click at [205, 388] on textarea "**********" at bounding box center [487, 429] width 631 height 93
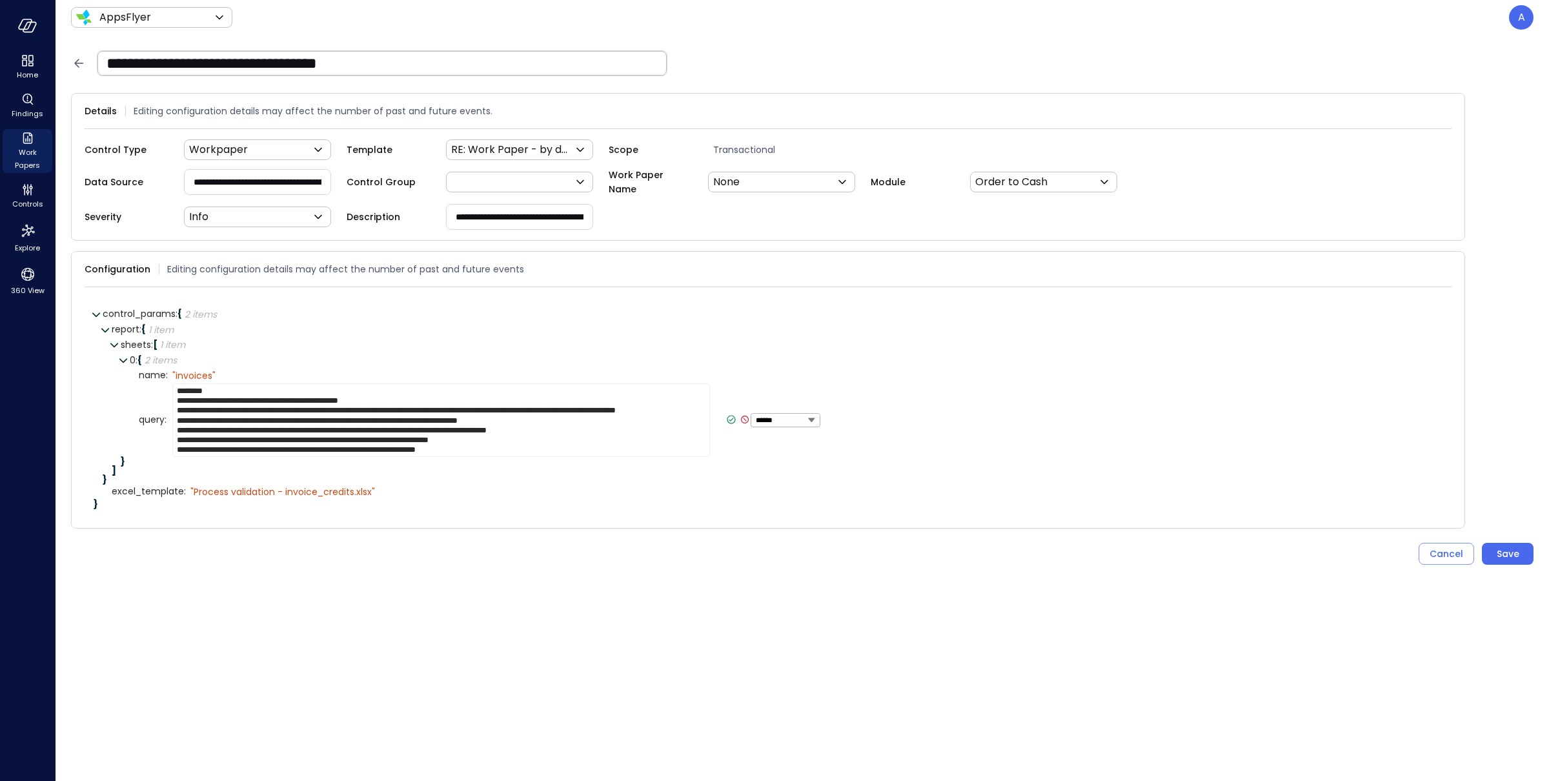
click at [216, 416] on textarea "**********" at bounding box center [441, 420] width 538 height 74
type textarea "**********"
click at [729, 419] on icon at bounding box center [731, 419] width 5 height 3
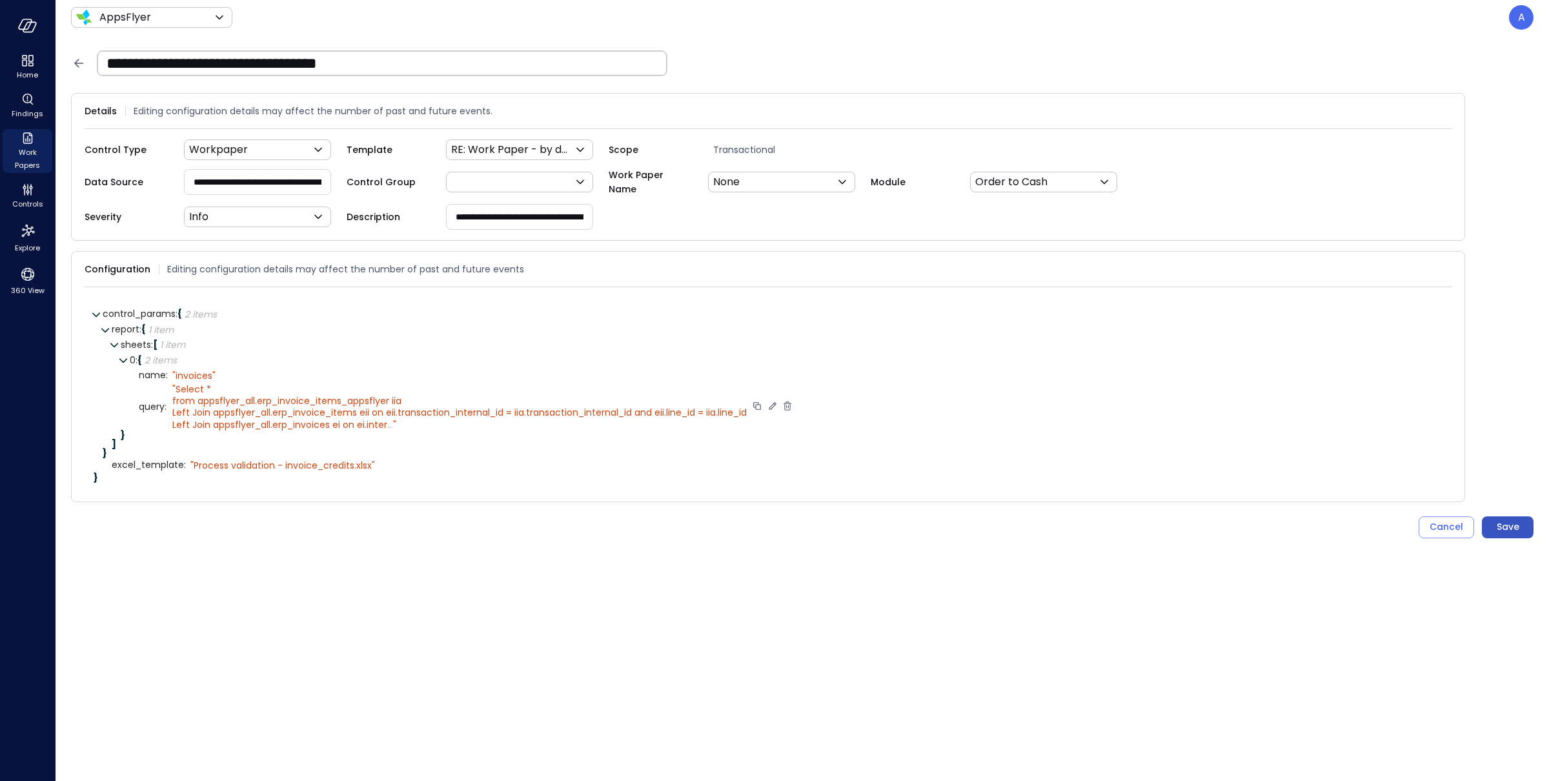
click at [1497, 525] on div "Save" at bounding box center [1508, 527] width 23 height 16
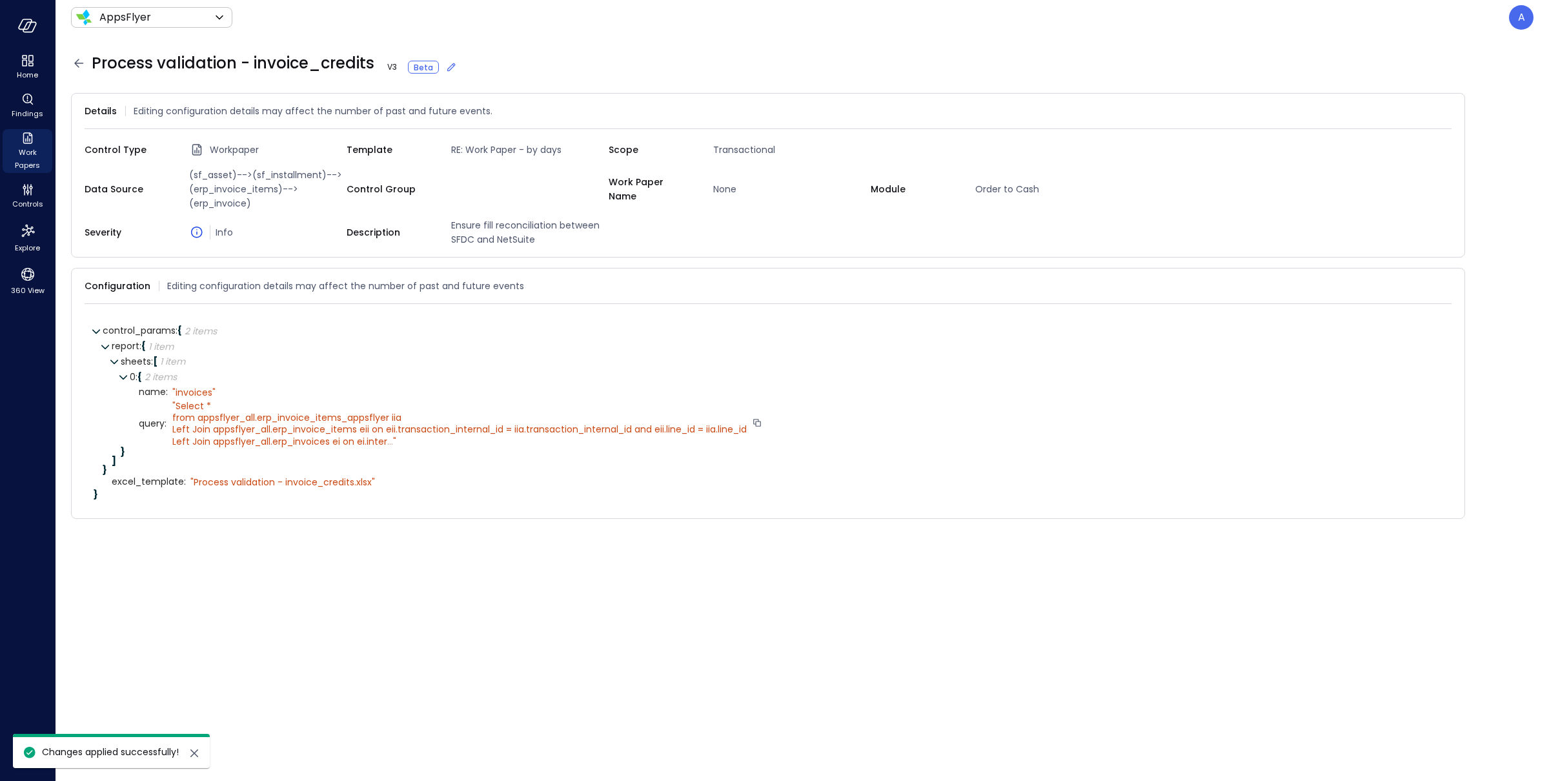
click at [76, 63] on icon at bounding box center [78, 63] width 9 height 8
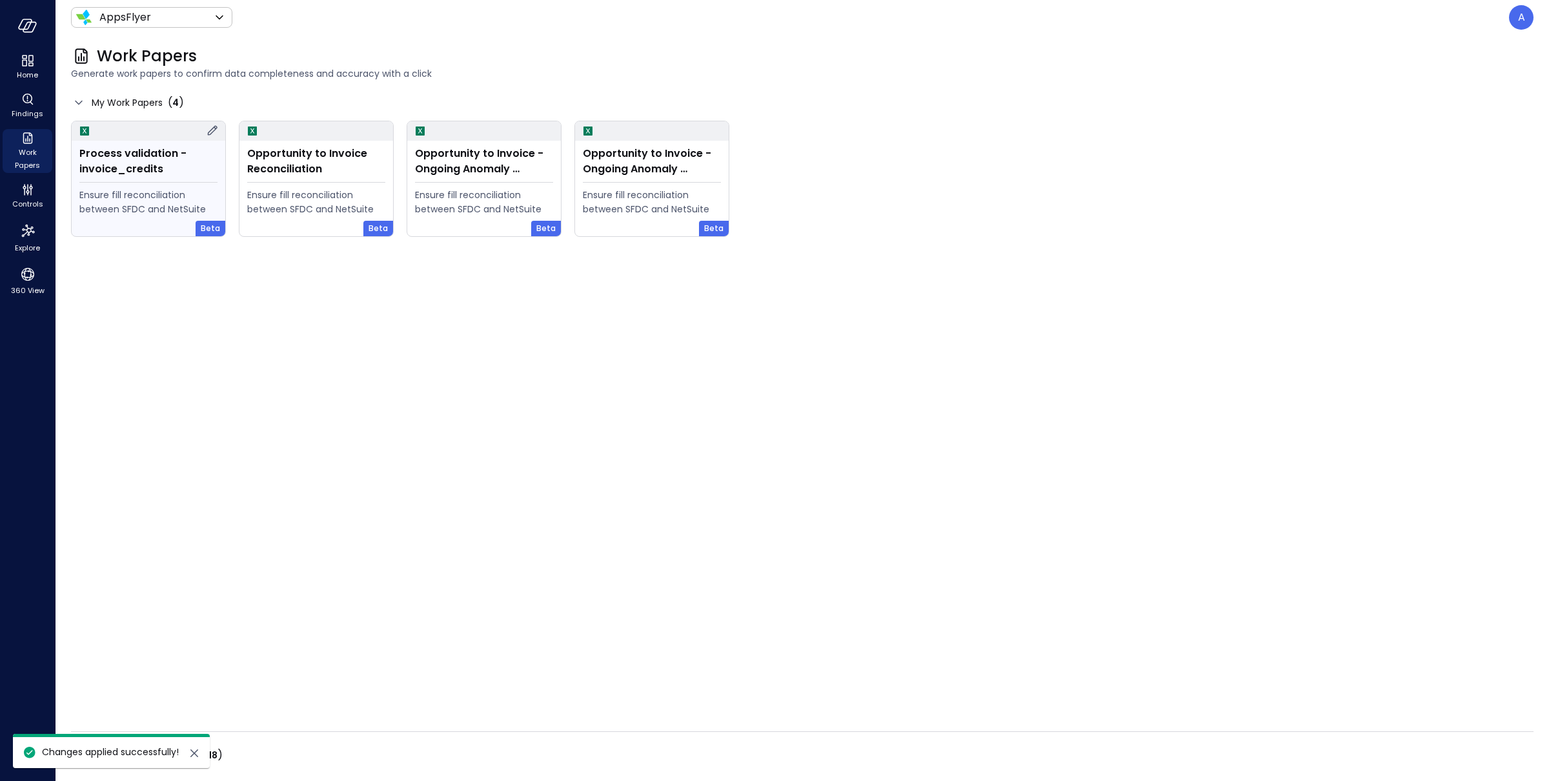
click at [121, 150] on div "Process validation - invoice_credits" at bounding box center [148, 161] width 138 height 31
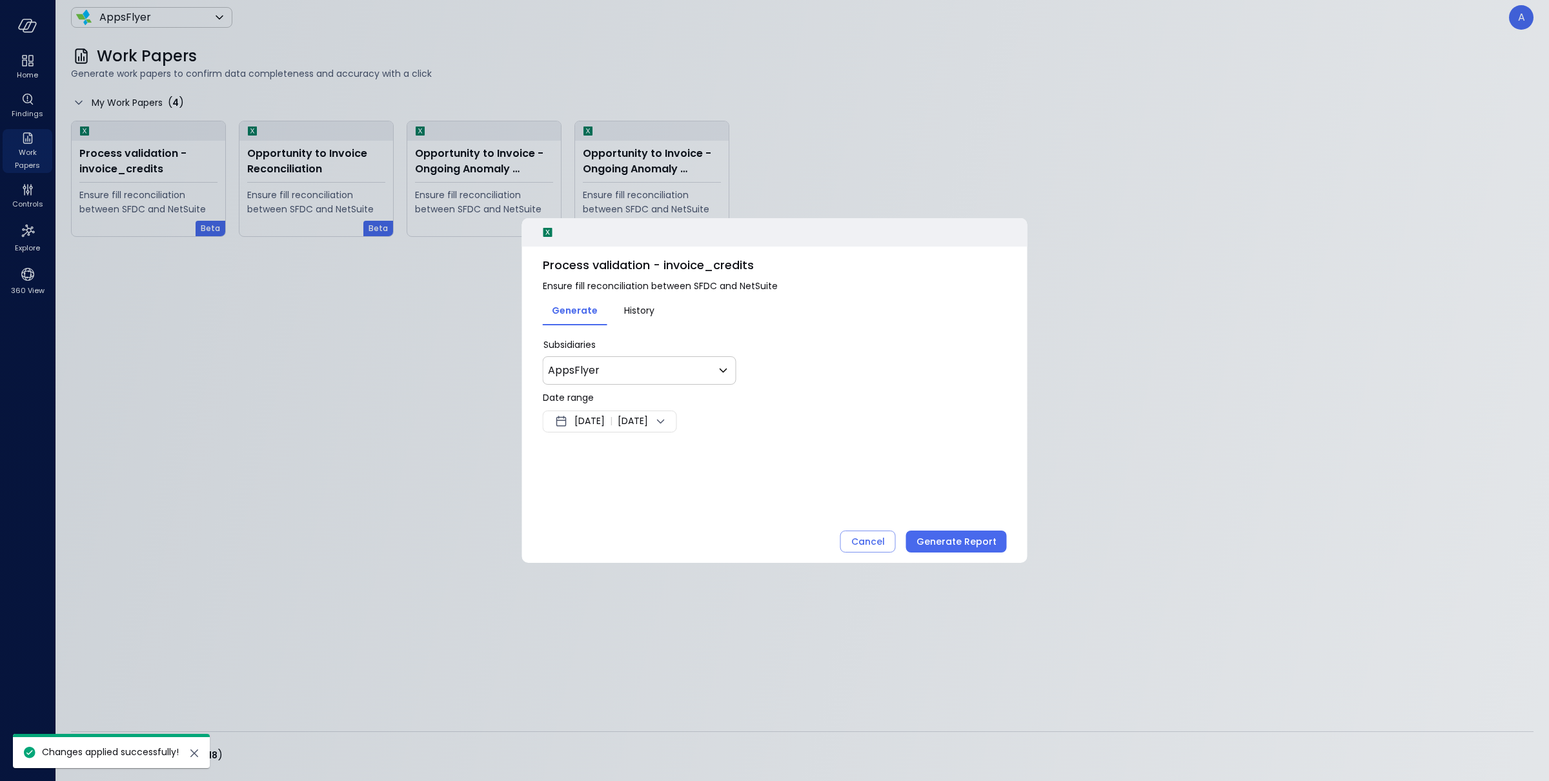
click at [596, 426] on span "[DATE]" at bounding box center [589, 421] width 30 height 15
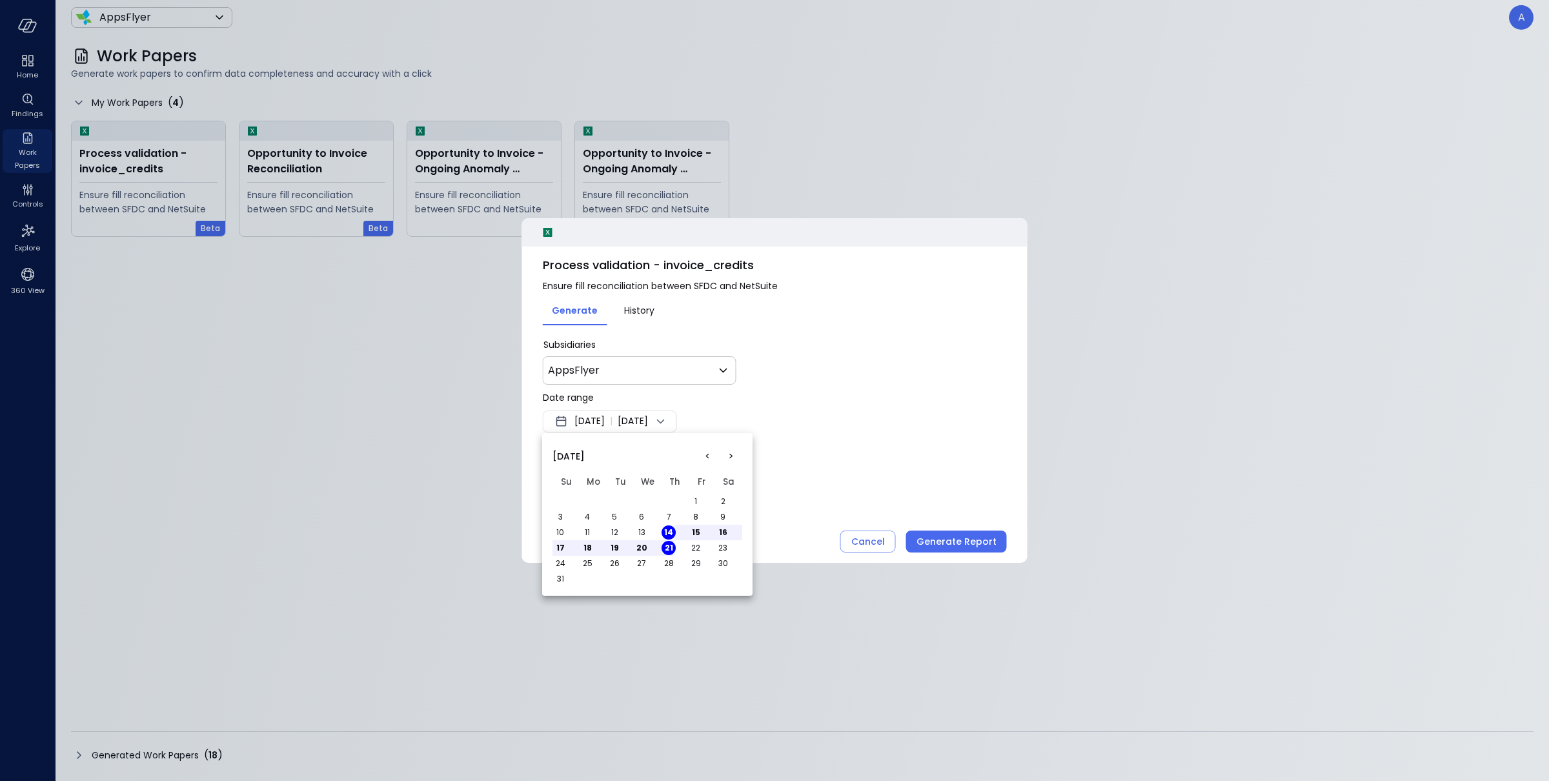
click at [710, 456] on button "<" at bounding box center [707, 456] width 23 height 23
click at [613, 499] on button "1" at bounding box center [614, 501] width 14 height 14
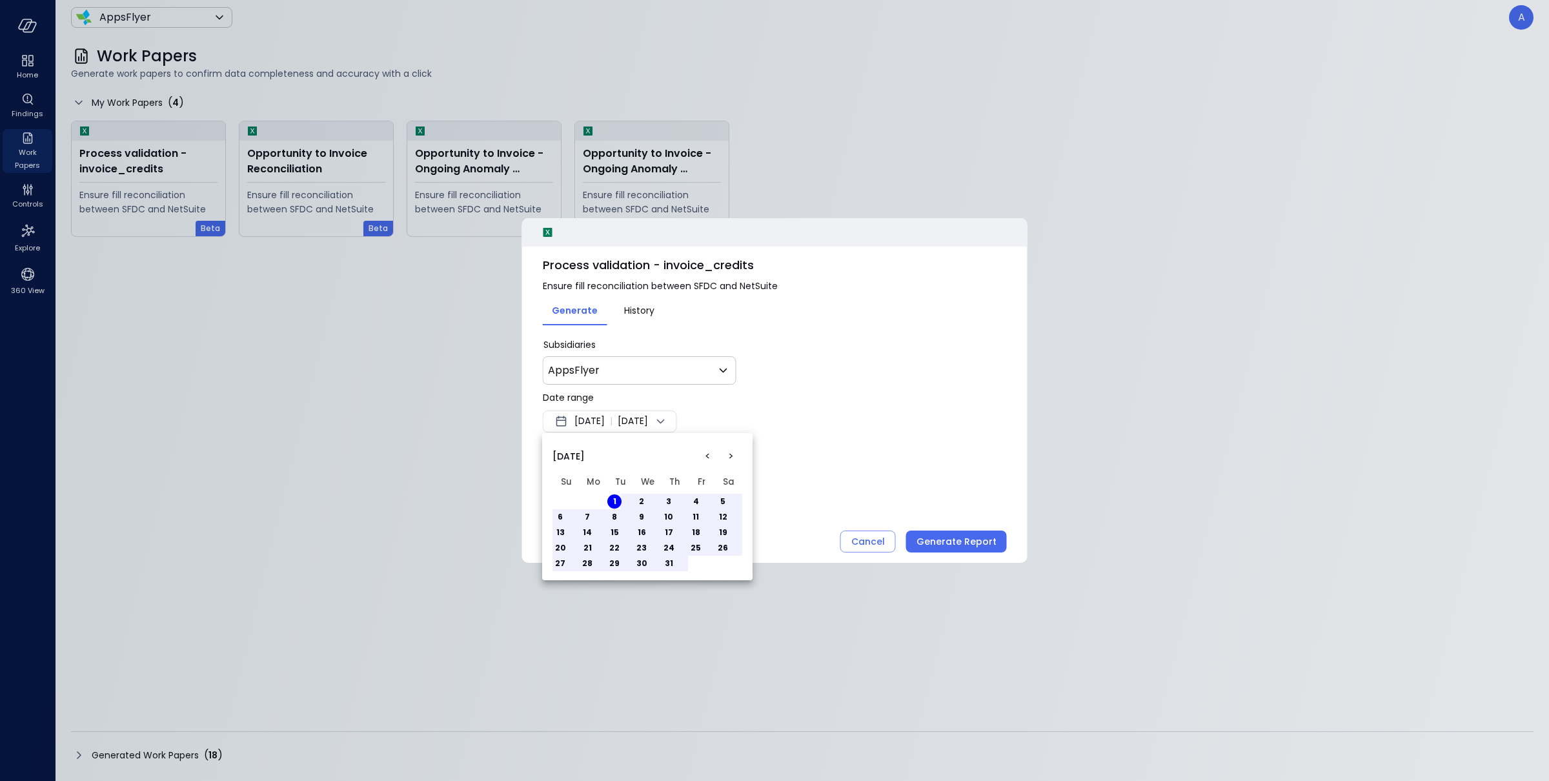
click at [616, 518] on button "8" at bounding box center [614, 517] width 14 height 14
click at [923, 538] on div at bounding box center [774, 390] width 1549 height 781
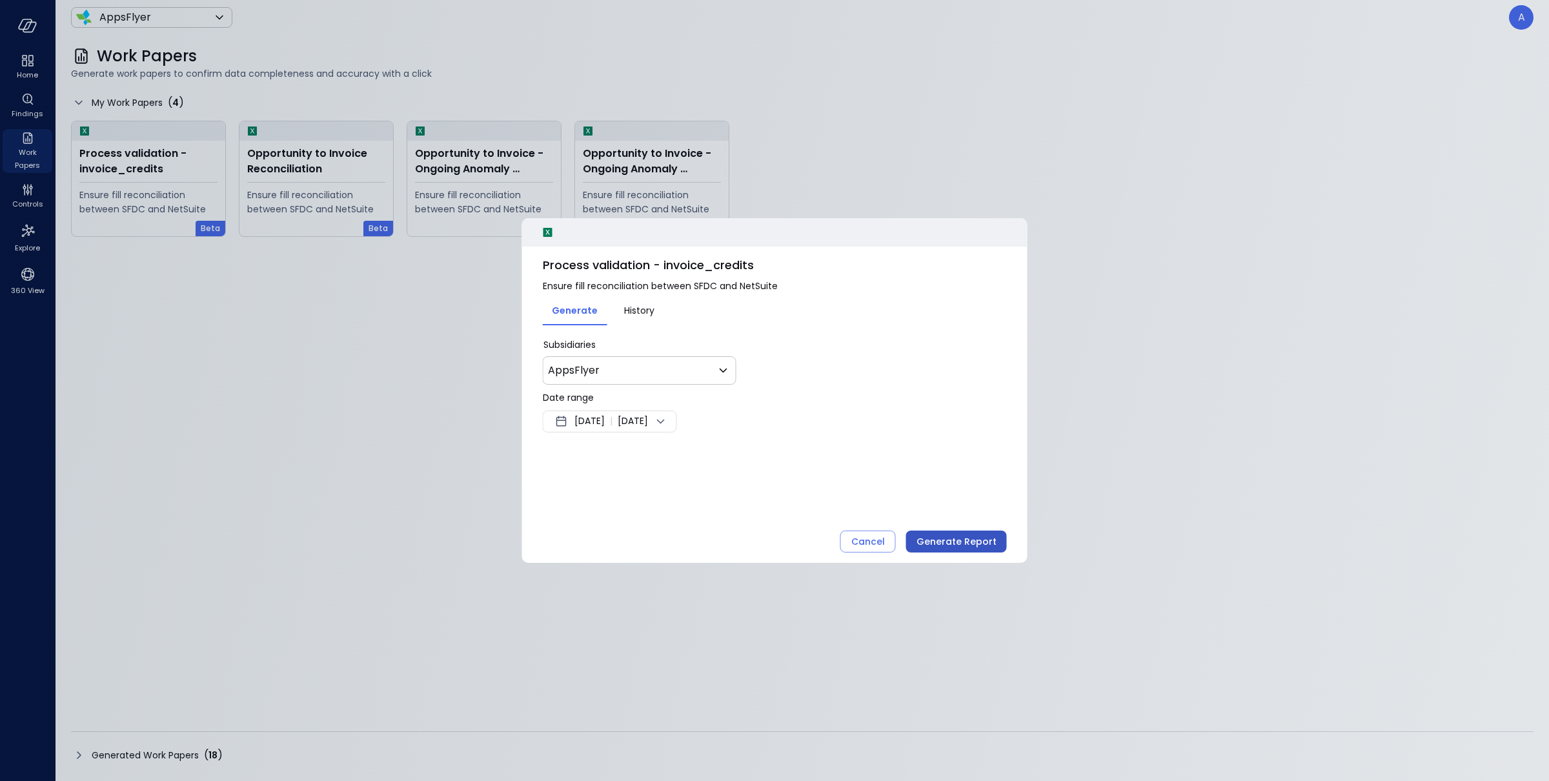
click at [933, 542] on div "Generate Report" at bounding box center [957, 542] width 80 height 16
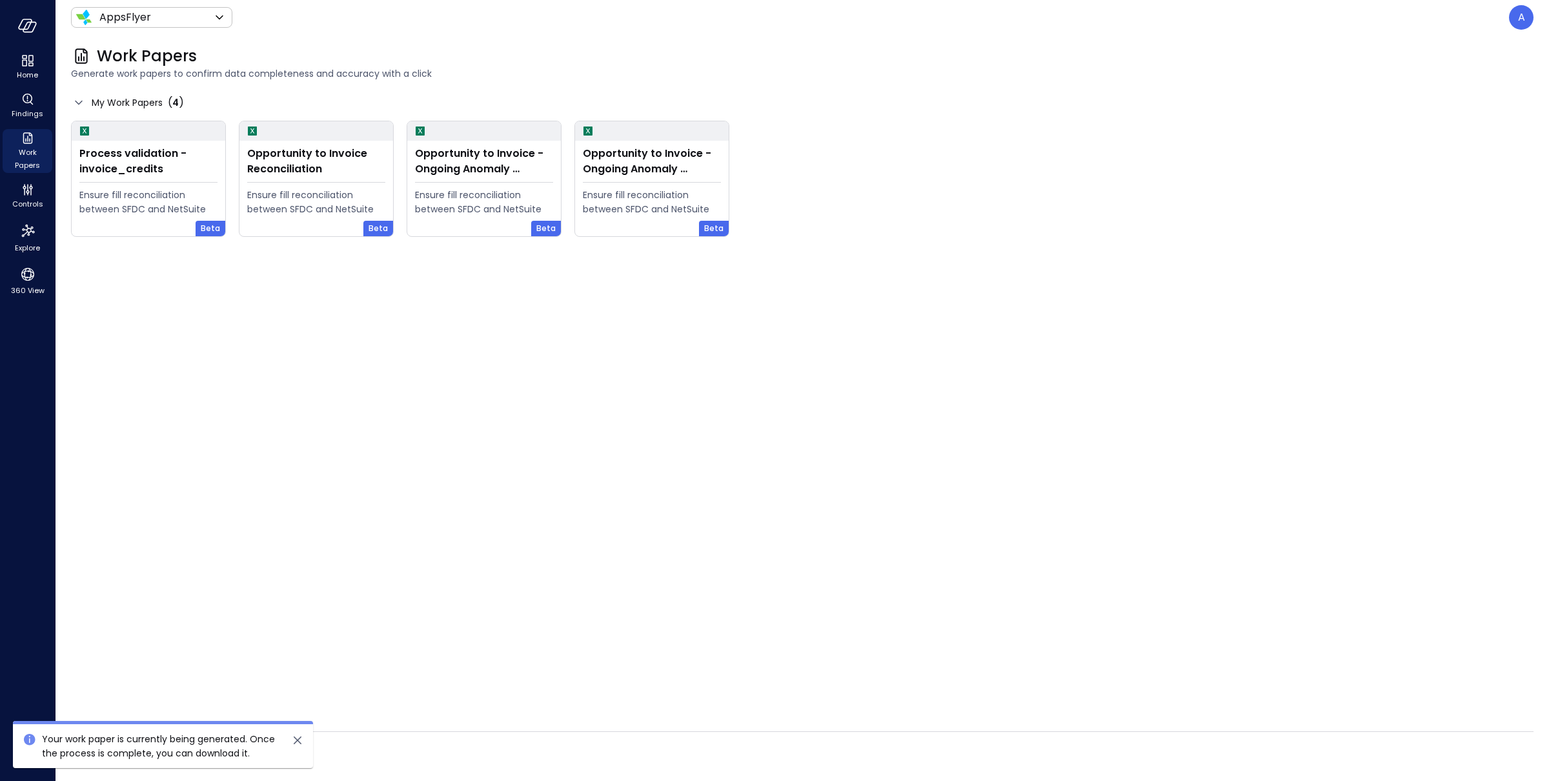
click at [302, 738] on icon "close" at bounding box center [297, 740] width 15 height 15
click at [188, 753] on span "Generated Work Papers" at bounding box center [145, 755] width 107 height 14
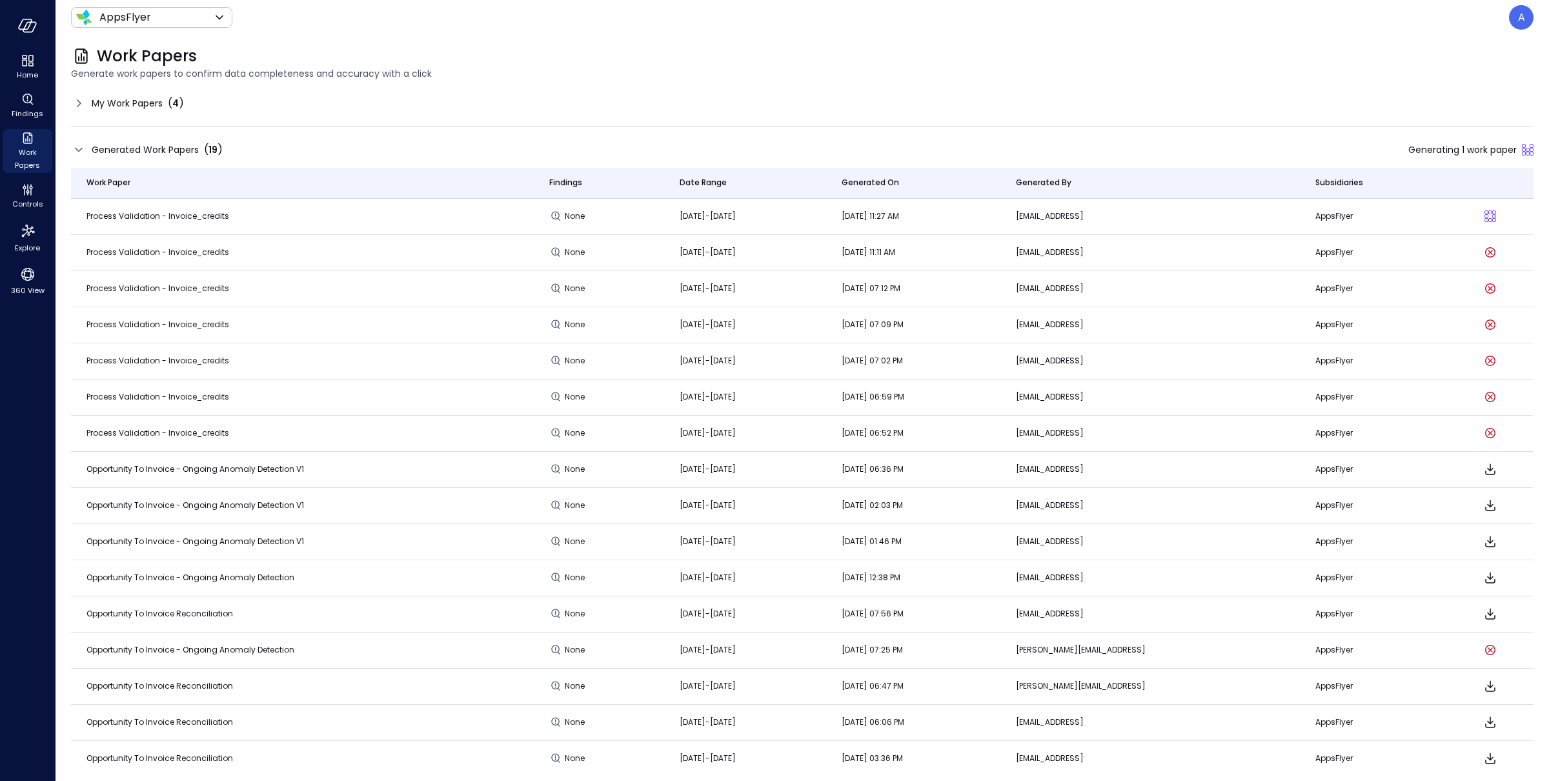
click at [565, 213] on span "None" at bounding box center [576, 216] width 23 height 13
click at [705, 214] on span "[DATE]-[DATE]" at bounding box center [708, 215] width 56 height 11
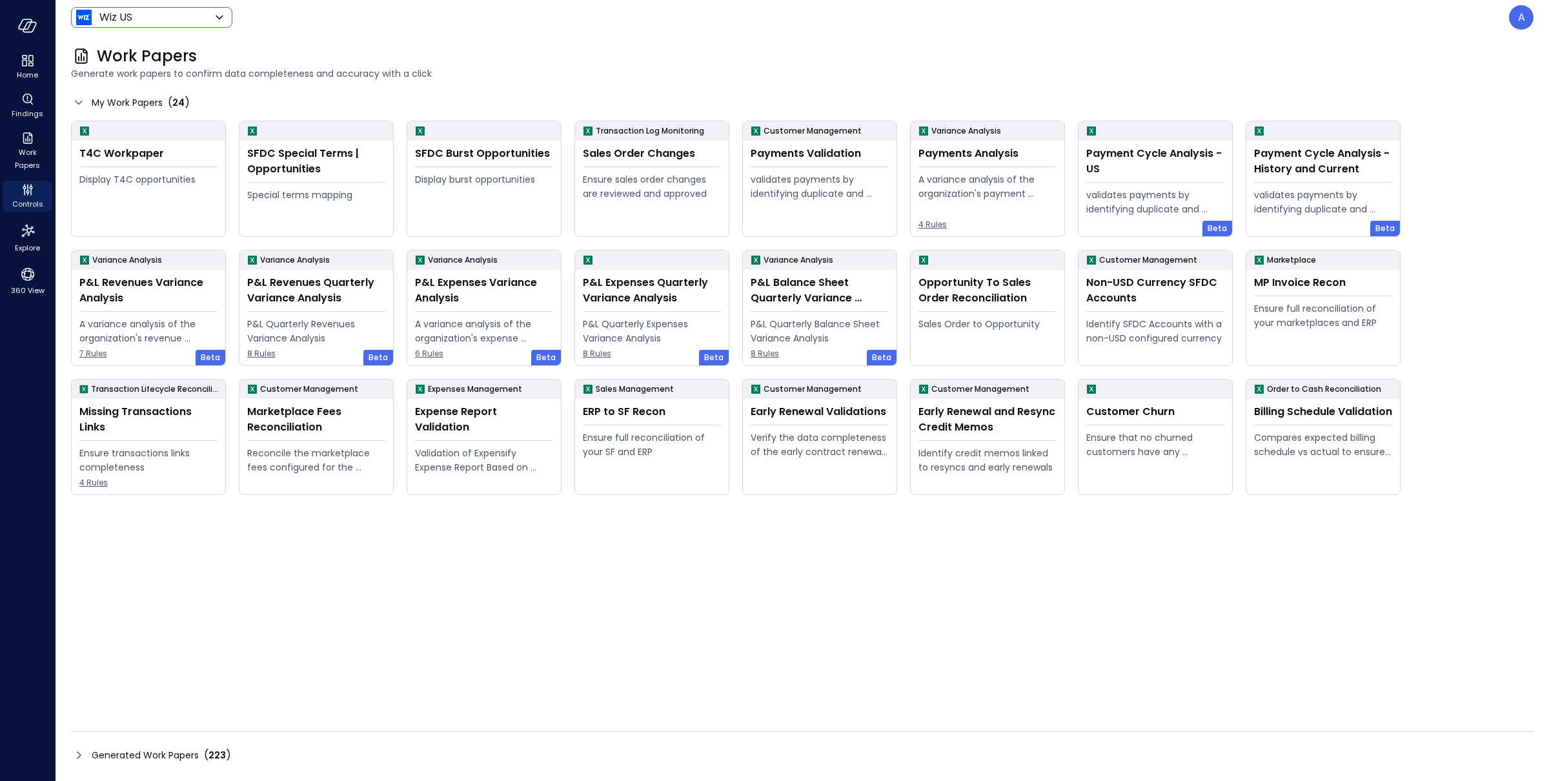
click at [167, 17] on body "Home Findings Work Papers Controls Explore 360 View Wiz US ****** ​ A Work Pape…" at bounding box center [774, 390] width 1549 height 781
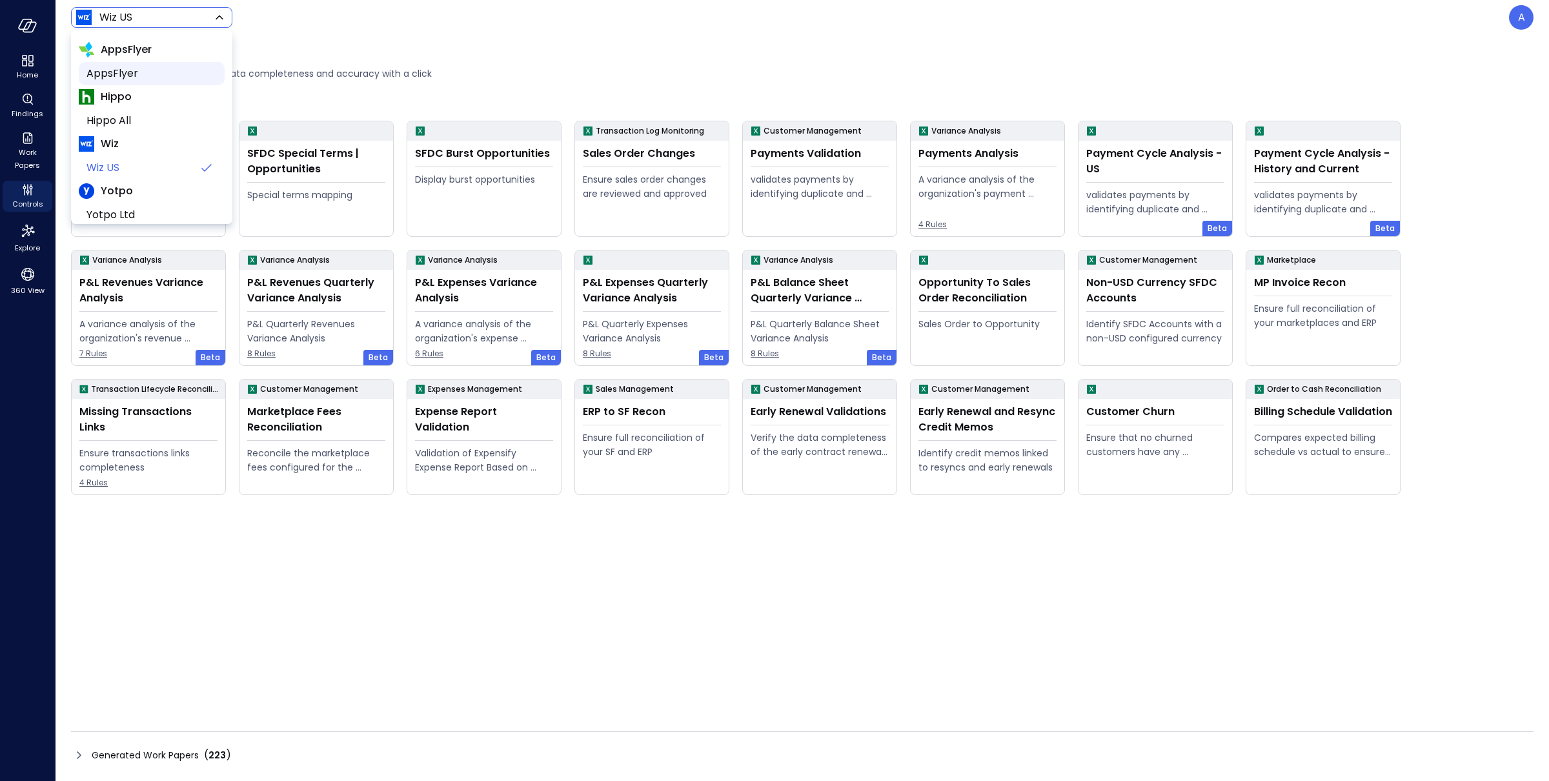
click at [130, 72] on span "AppsFlyer" at bounding box center [150, 73] width 128 height 15
type input "*******"
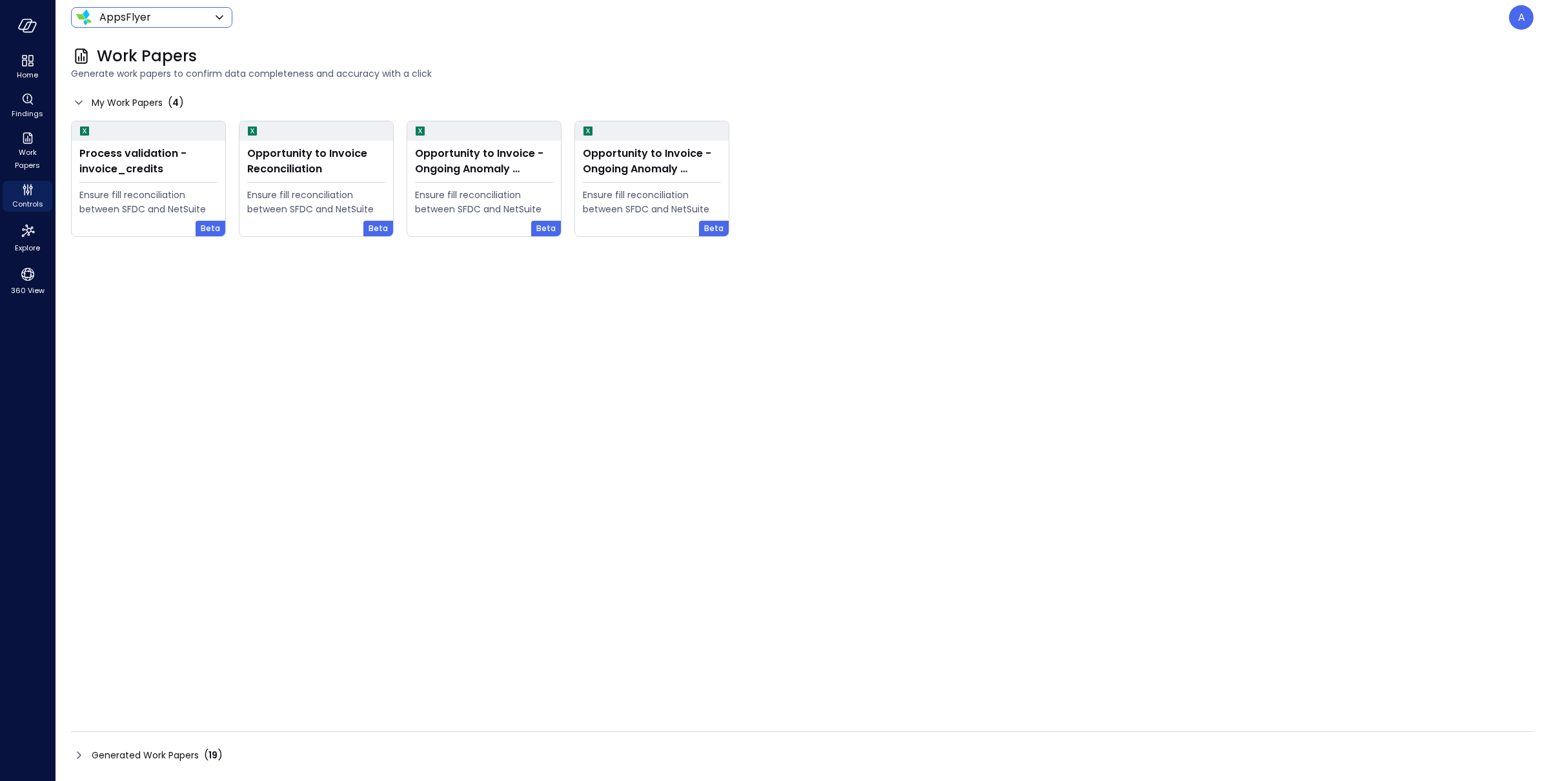
click at [160, 748] on span "Generated Work Papers" at bounding box center [145, 755] width 107 height 14
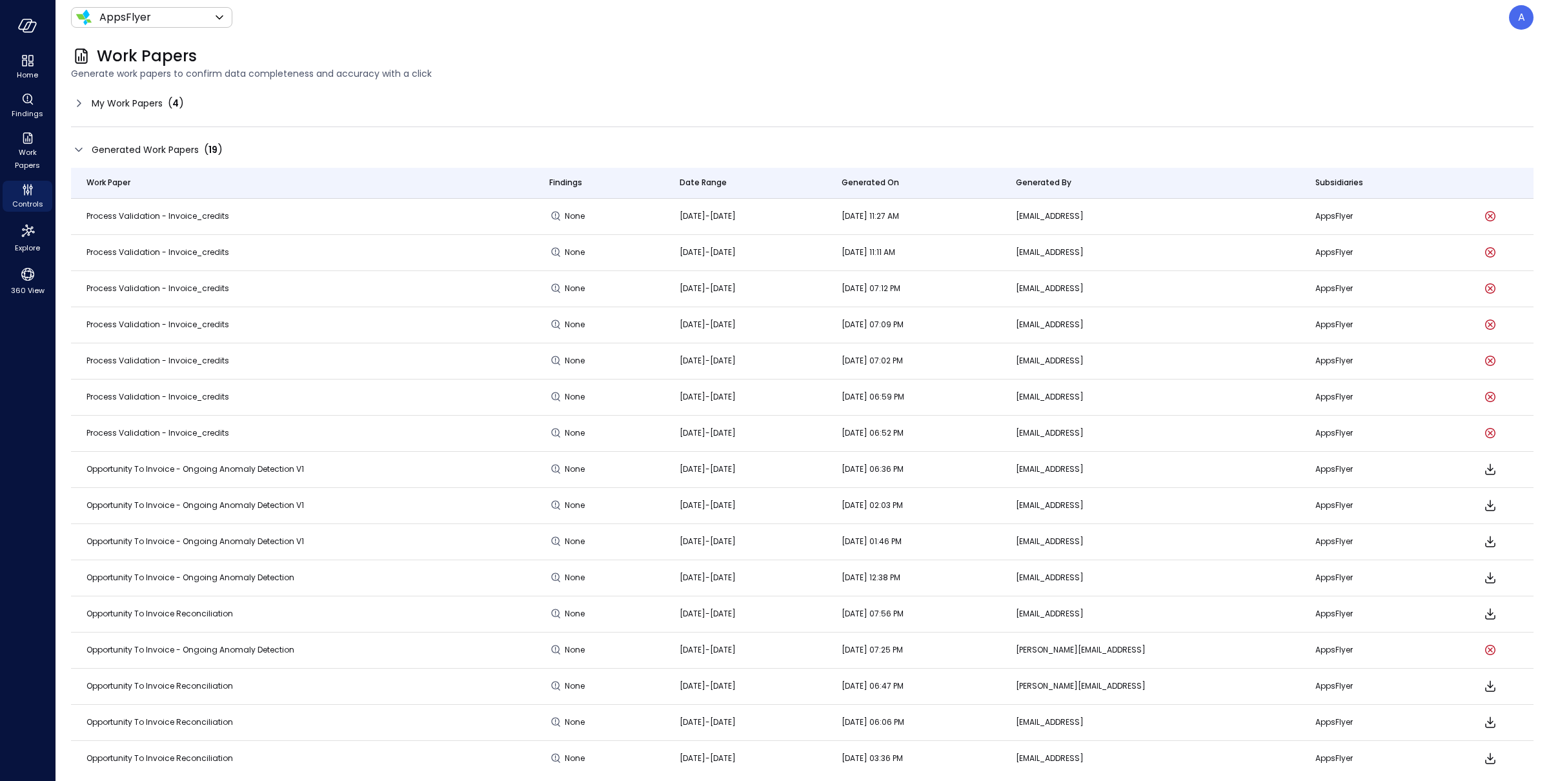
click at [99, 101] on span "My Work Papers" at bounding box center [127, 103] width 71 height 14
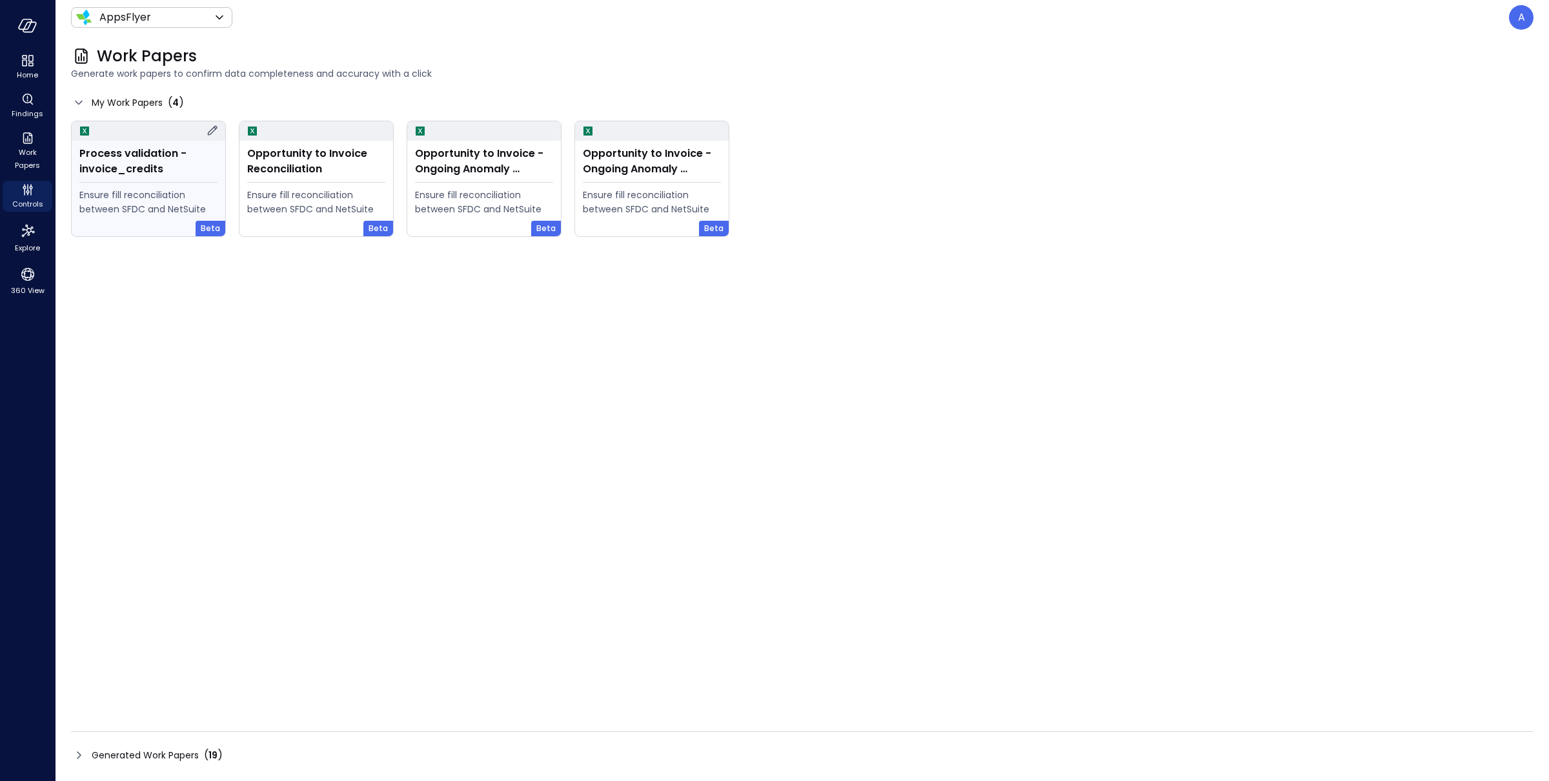
click at [207, 130] on icon at bounding box center [212, 130] width 15 height 15
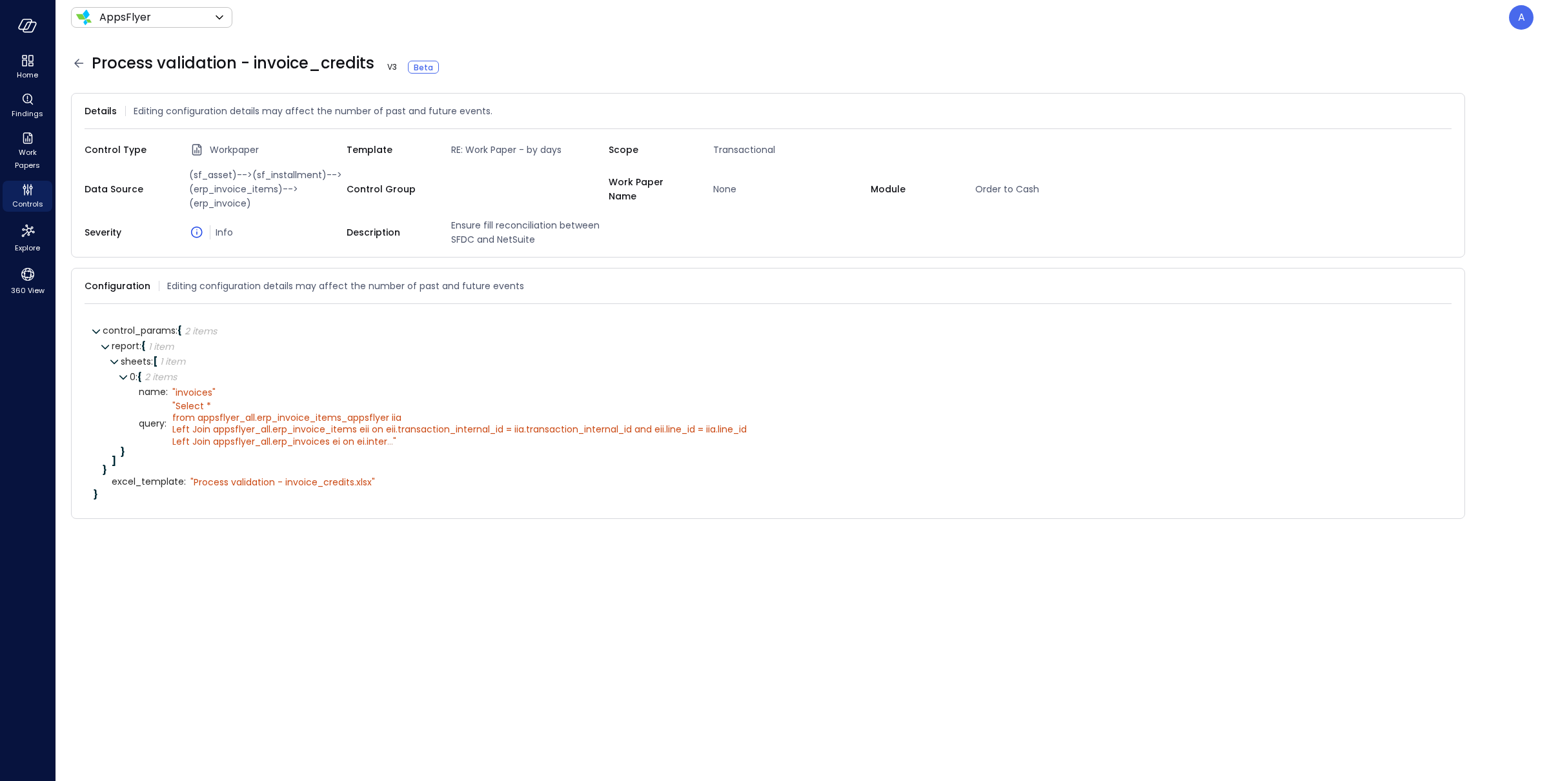
click at [453, 65] on div "Process validation - invoice_credits V 3 Beta" at bounding box center [802, 63] width 1463 height 21
click at [448, 64] on div "Process validation - invoice_credits V 3 Beta" at bounding box center [802, 63] width 1463 height 21
click at [450, 67] on icon at bounding box center [451, 67] width 8 height 8
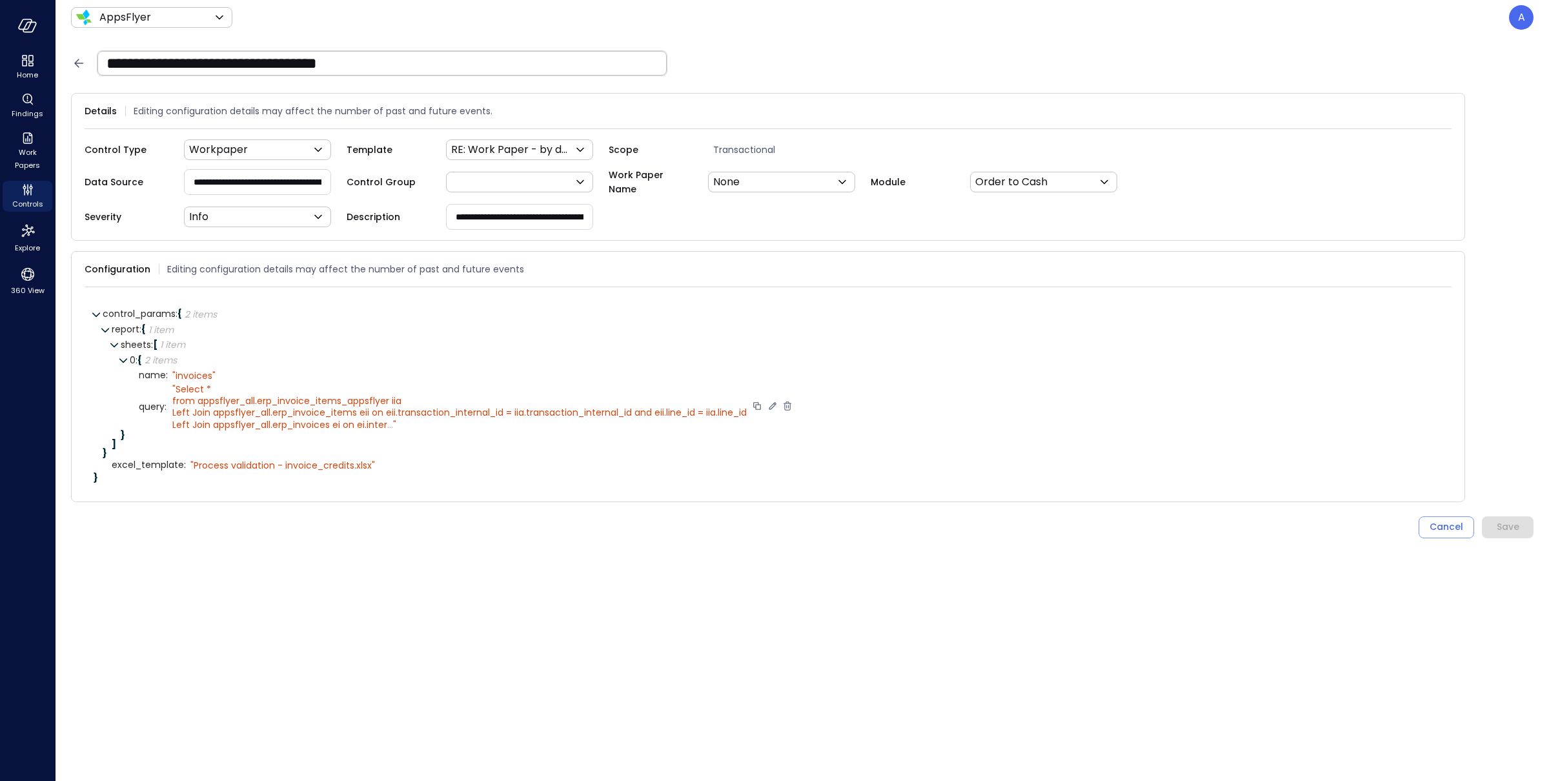
click at [778, 409] on icon at bounding box center [773, 406] width 12 height 12
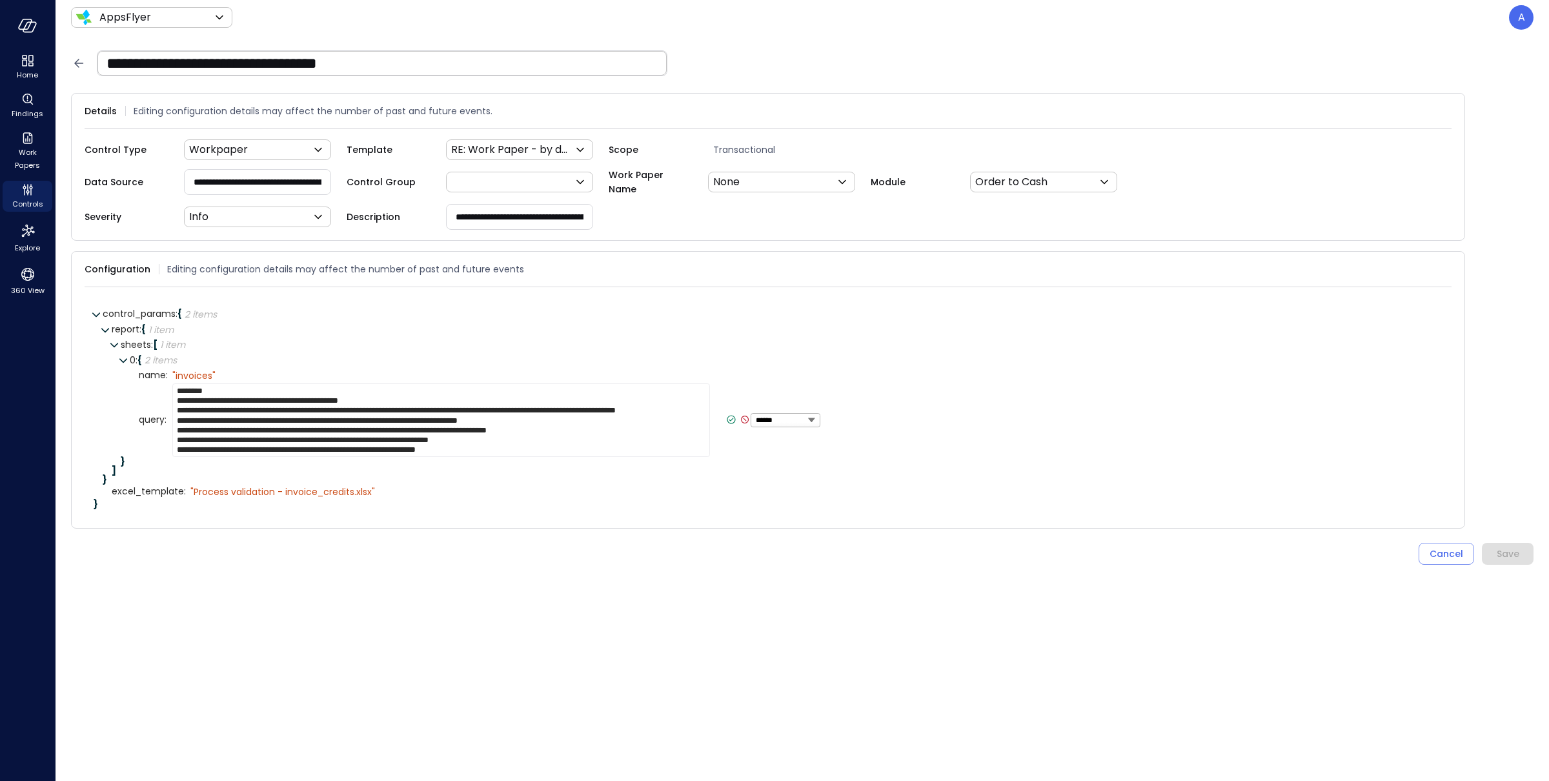
scroll to position [10, 0]
click at [667, 447] on textarea "**********" at bounding box center [441, 420] width 538 height 74
drag, startPoint x: 234, startPoint y: 389, endPoint x: 182, endPoint y: 381, distance: 52.9
click at [182, 383] on textarea "**********" at bounding box center [441, 420] width 538 height 74
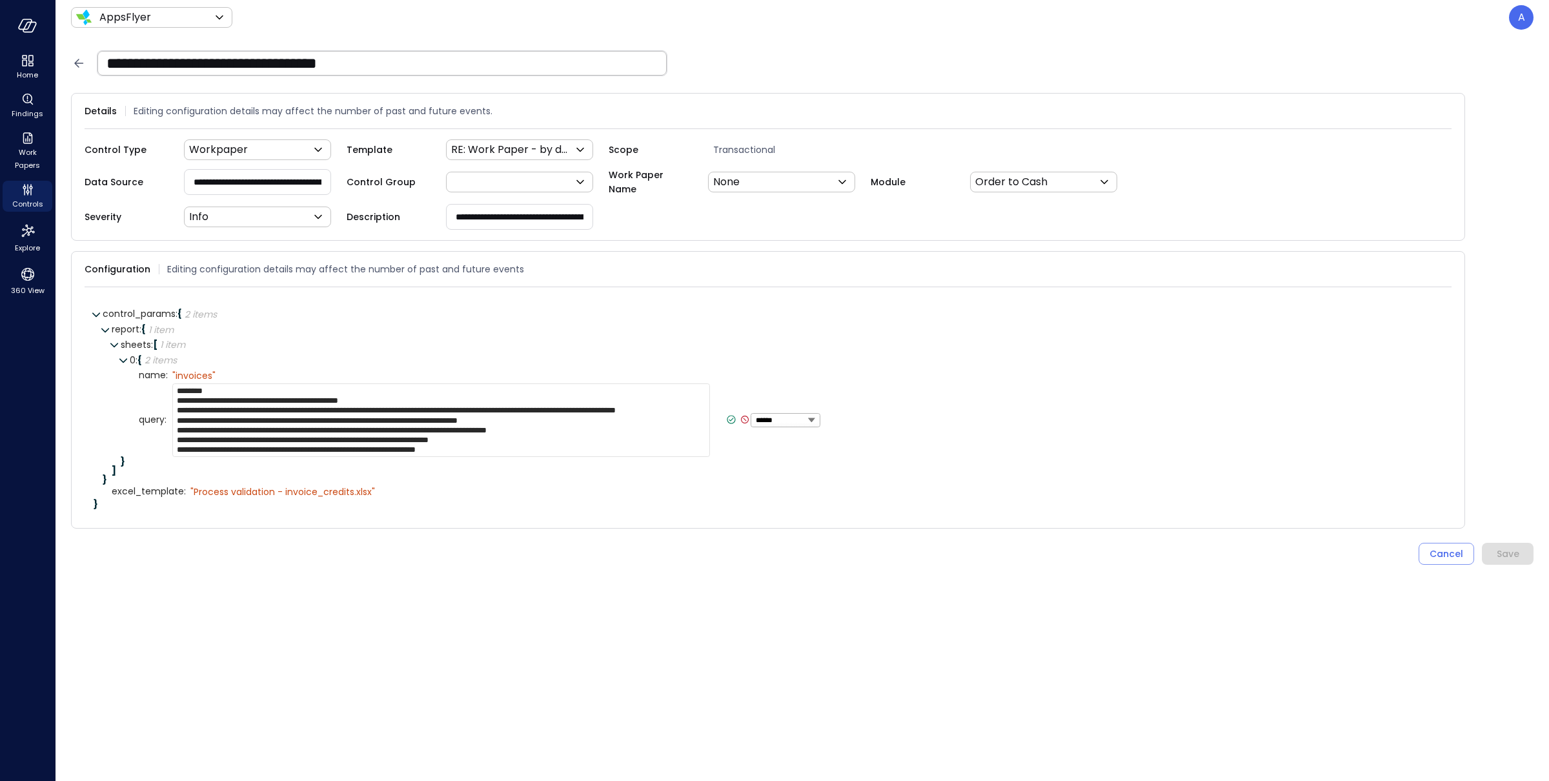
click at [196, 388] on textarea "**********" at bounding box center [441, 420] width 538 height 74
drag, startPoint x: 214, startPoint y: 385, endPoint x: 170, endPoint y: 387, distance: 43.9
click at [170, 387] on div "**********" at bounding box center [494, 420] width 653 height 74
paste textarea "**********"
type textarea "**********"
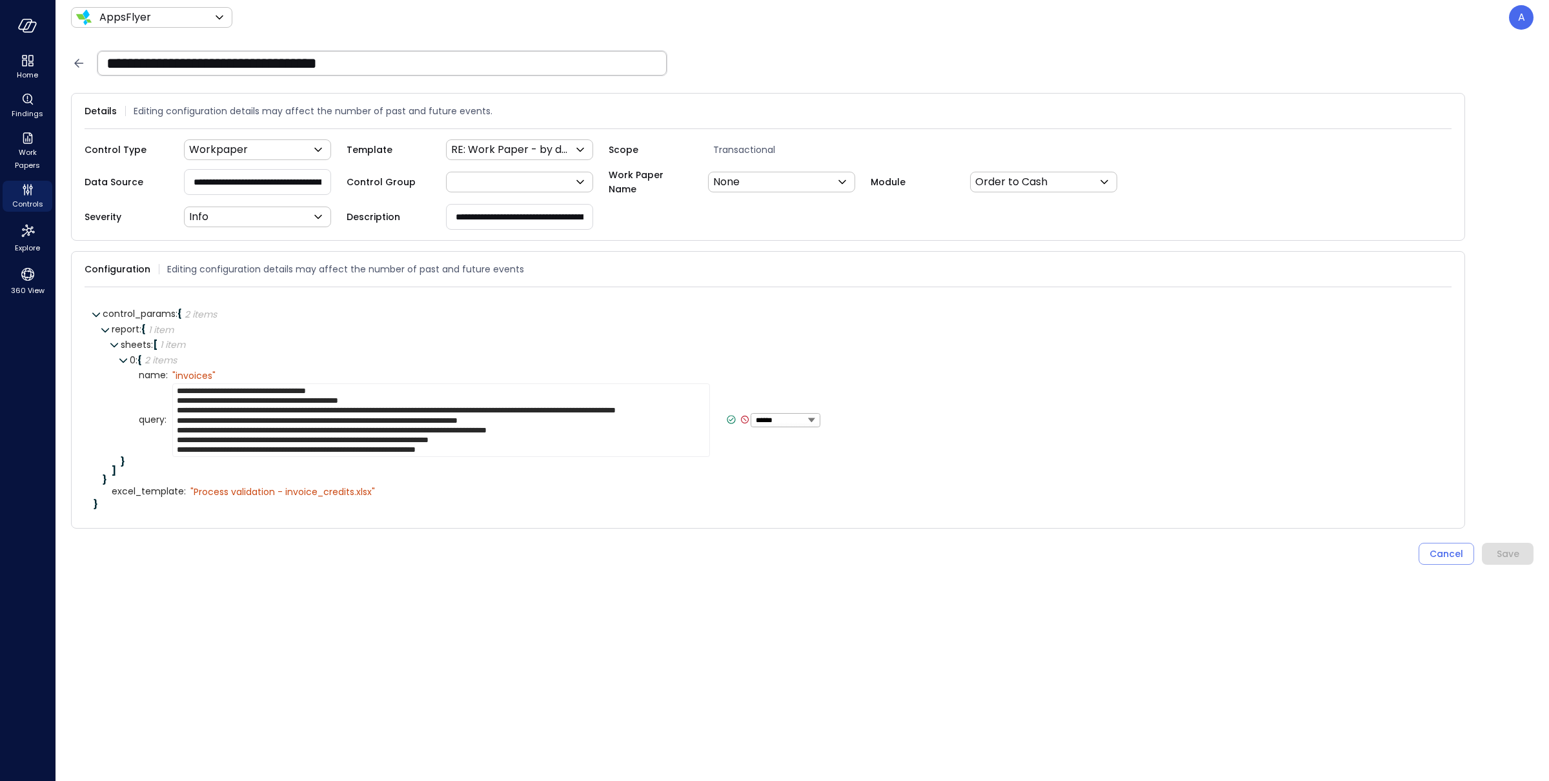
click at [725, 417] on icon at bounding box center [731, 420] width 12 height 12
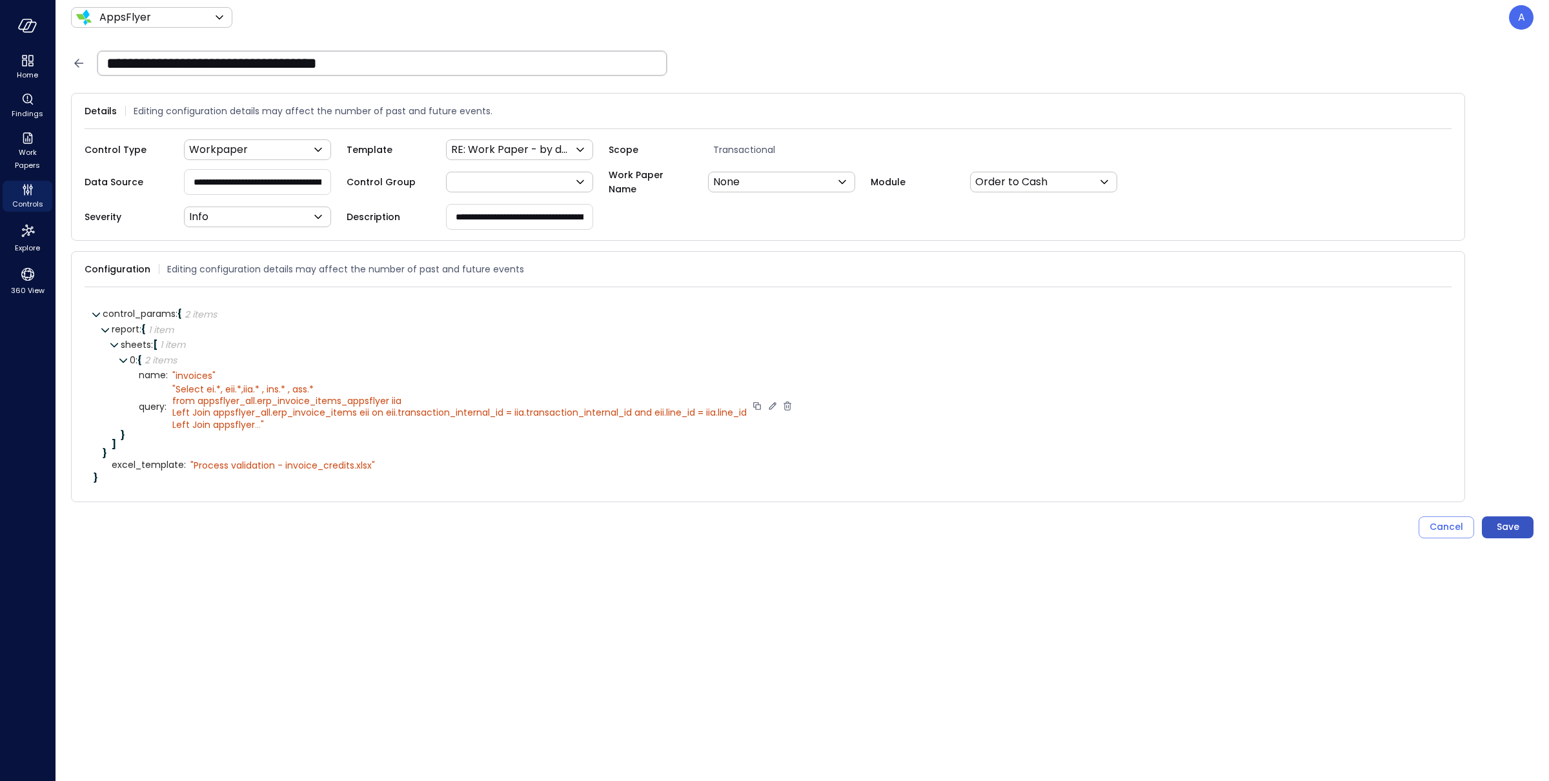
click at [1521, 525] on button "Save" at bounding box center [1508, 527] width 52 height 22
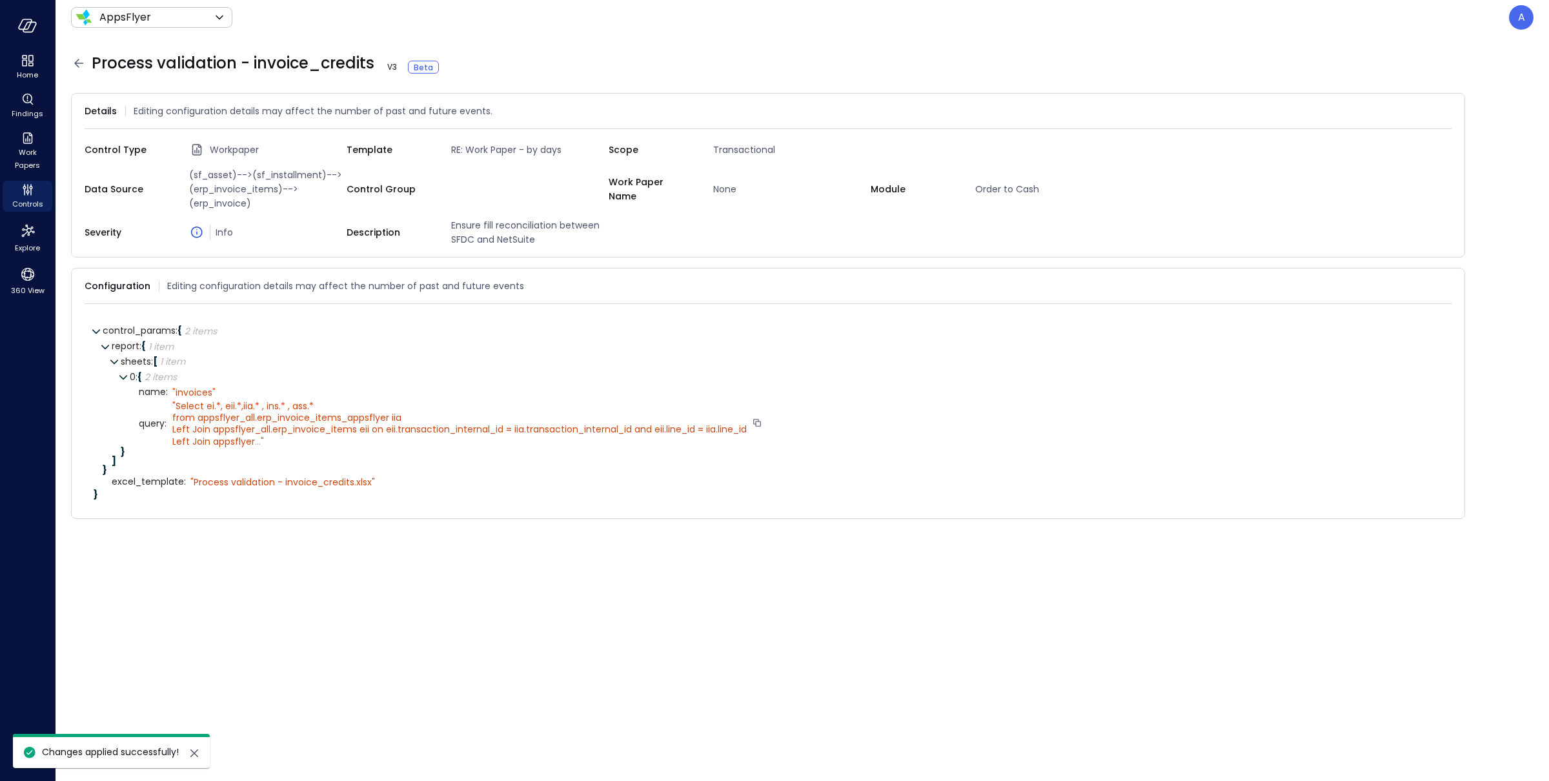
click at [81, 64] on icon at bounding box center [78, 63] width 15 height 15
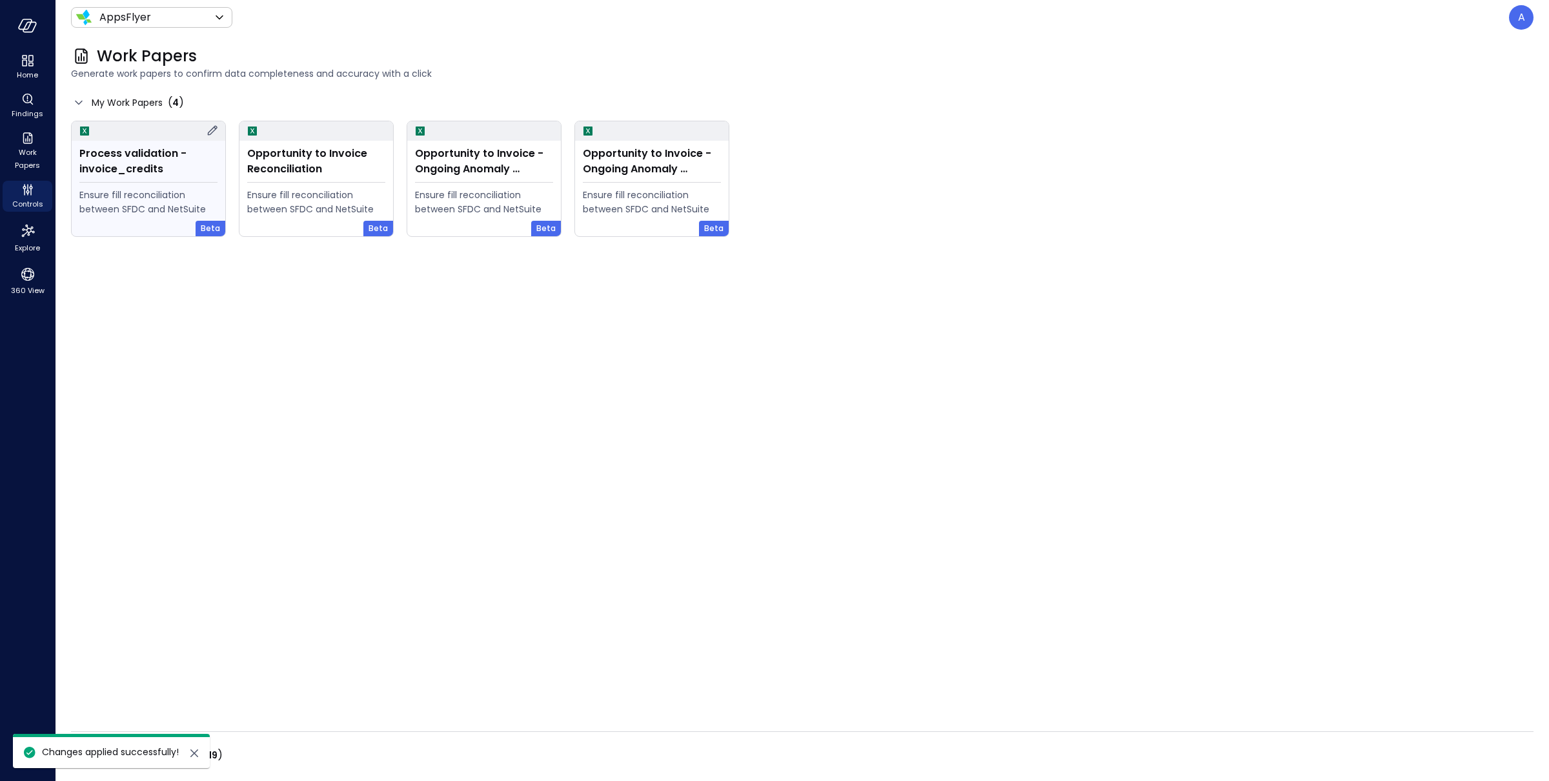
click at [210, 131] on icon at bounding box center [212, 130] width 15 height 15
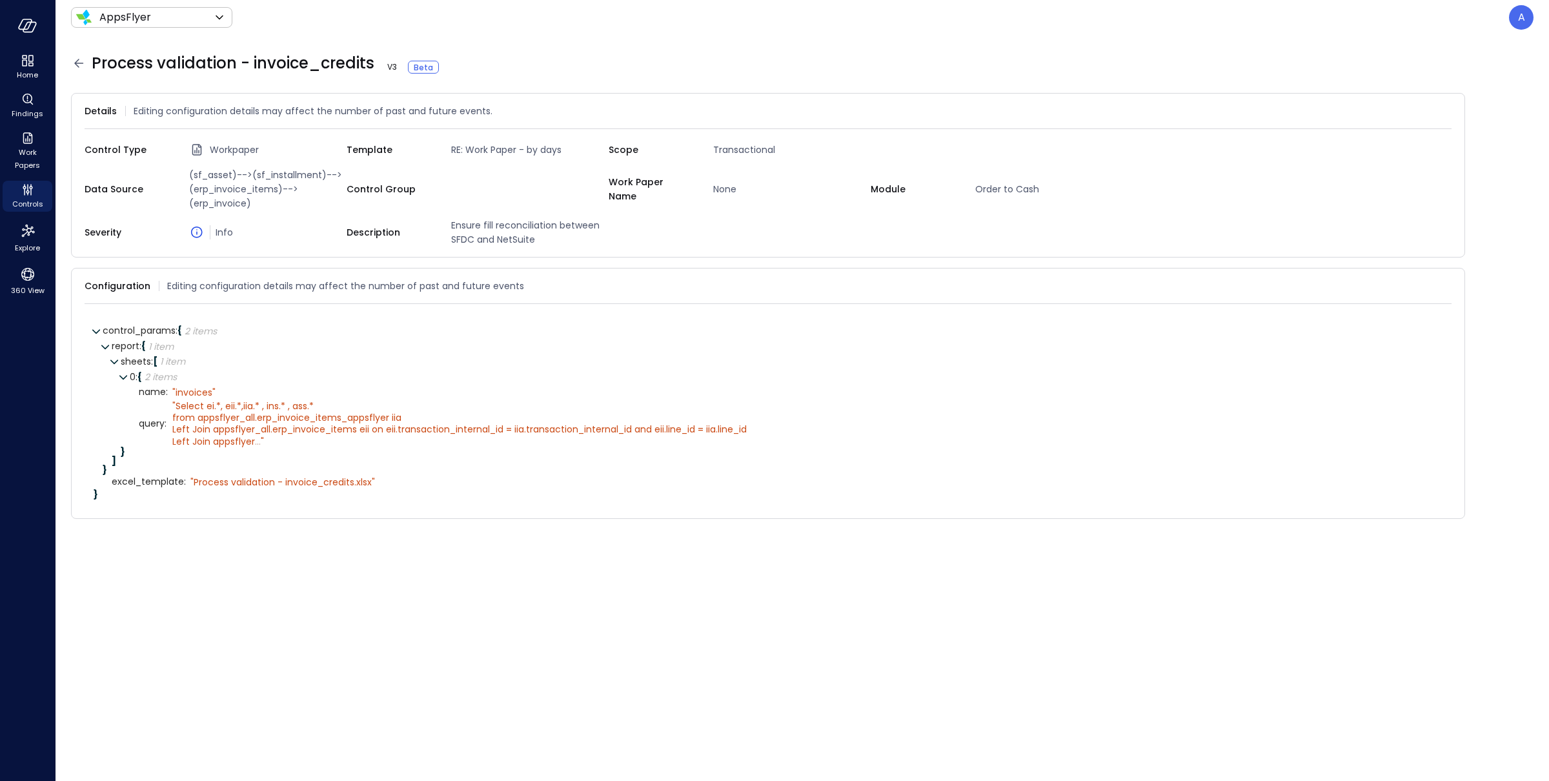
click at [81, 65] on icon at bounding box center [78, 63] width 15 height 15
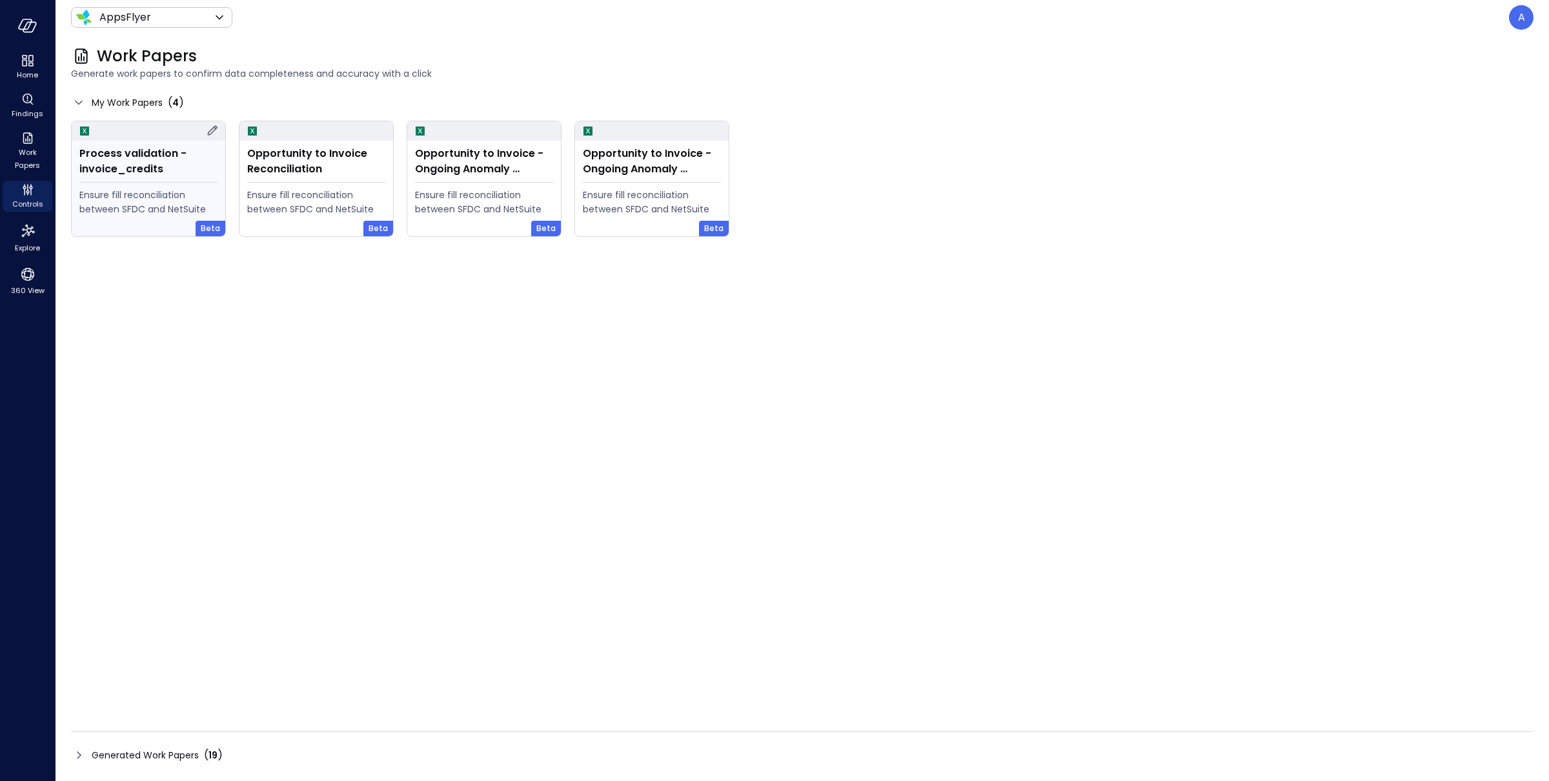
click at [167, 167] on div "Process validation - invoice_credits" at bounding box center [148, 161] width 138 height 31
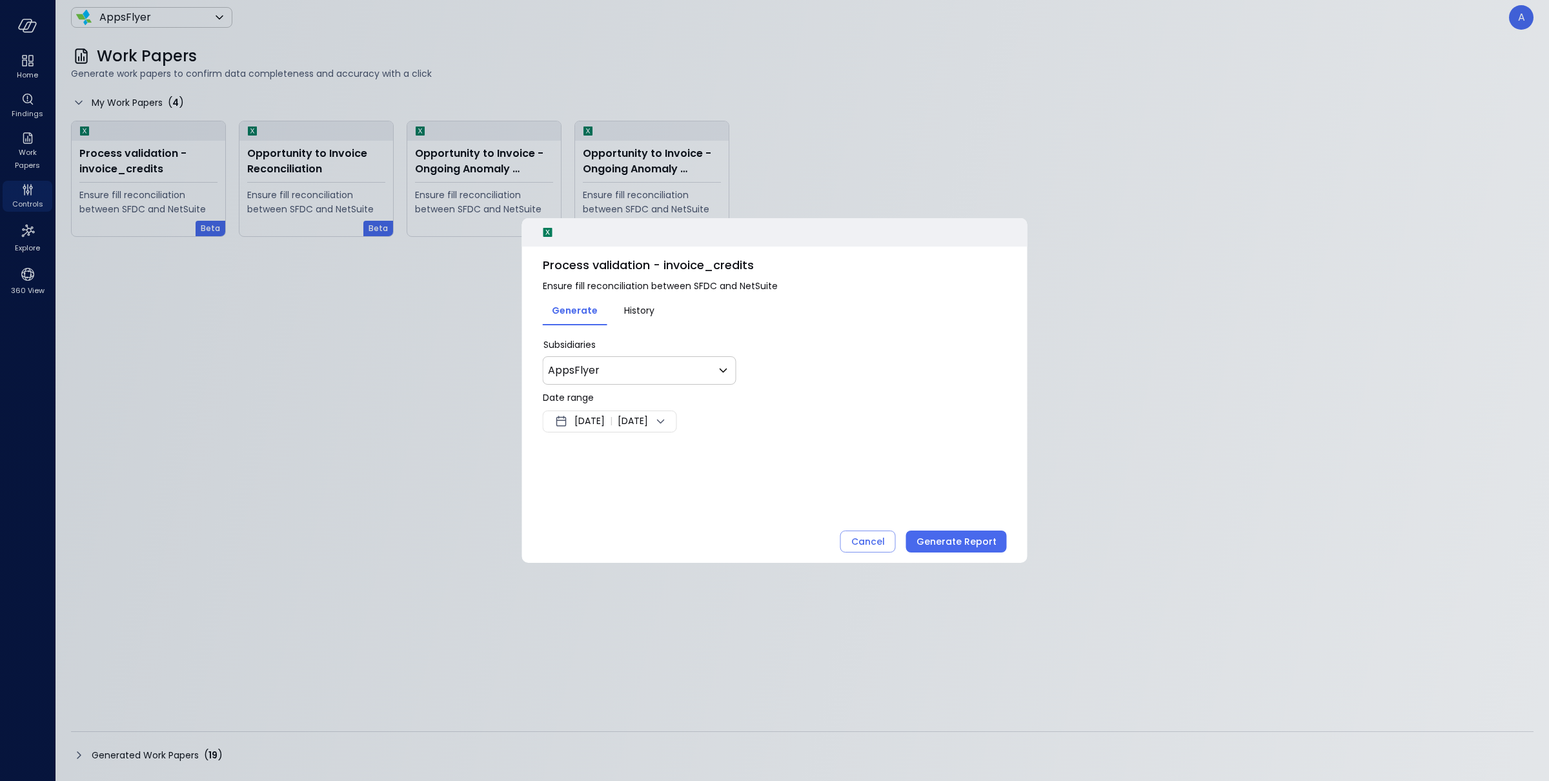
click at [605, 420] on span "[DATE]" at bounding box center [589, 421] width 30 height 15
click at [703, 452] on button "<" at bounding box center [707, 456] width 23 height 23
click at [616, 495] on button "1" at bounding box center [614, 501] width 14 height 14
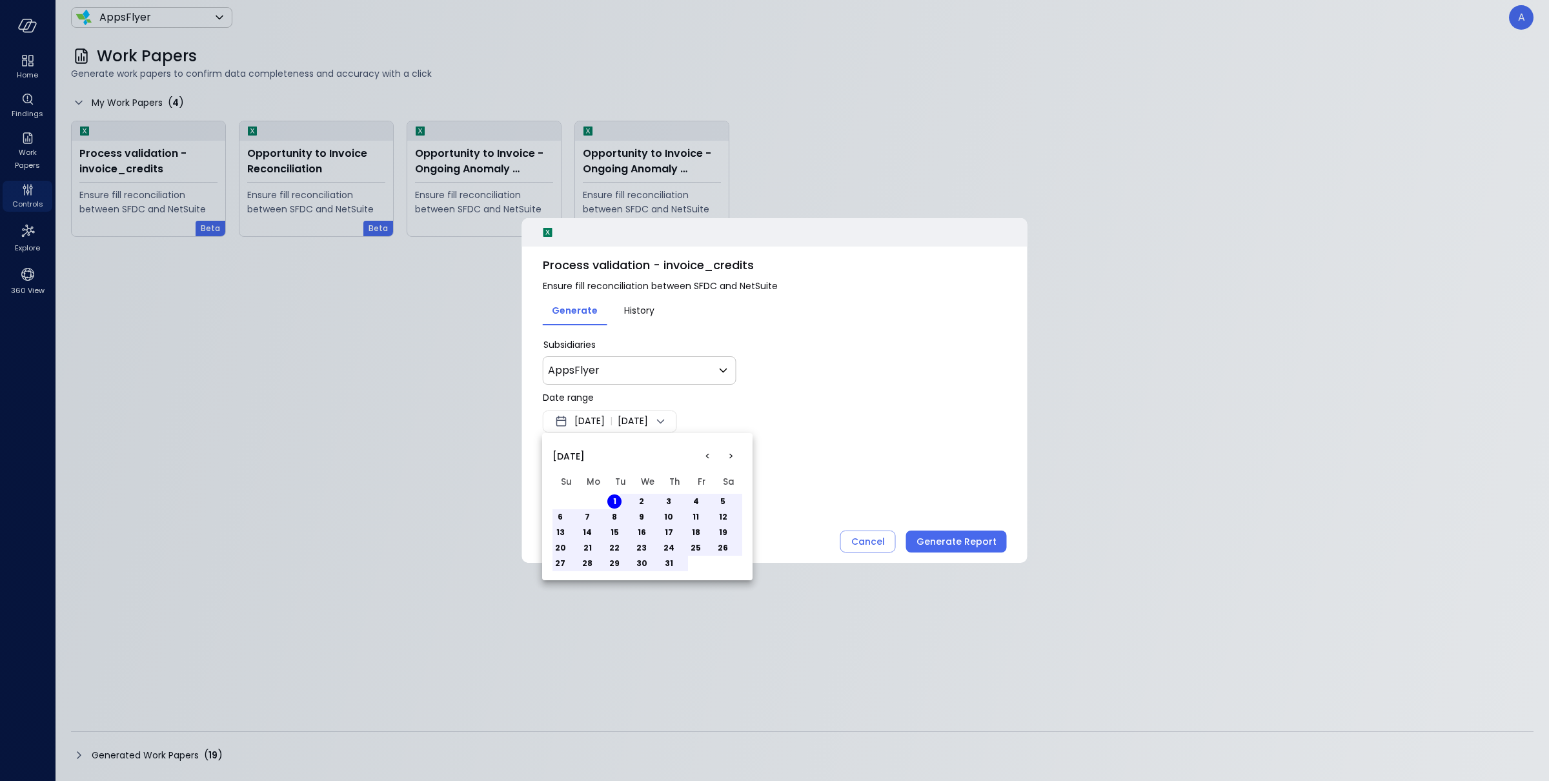
click at [616, 516] on button "8" at bounding box center [614, 517] width 14 height 14
click at [985, 545] on div at bounding box center [774, 390] width 1549 height 781
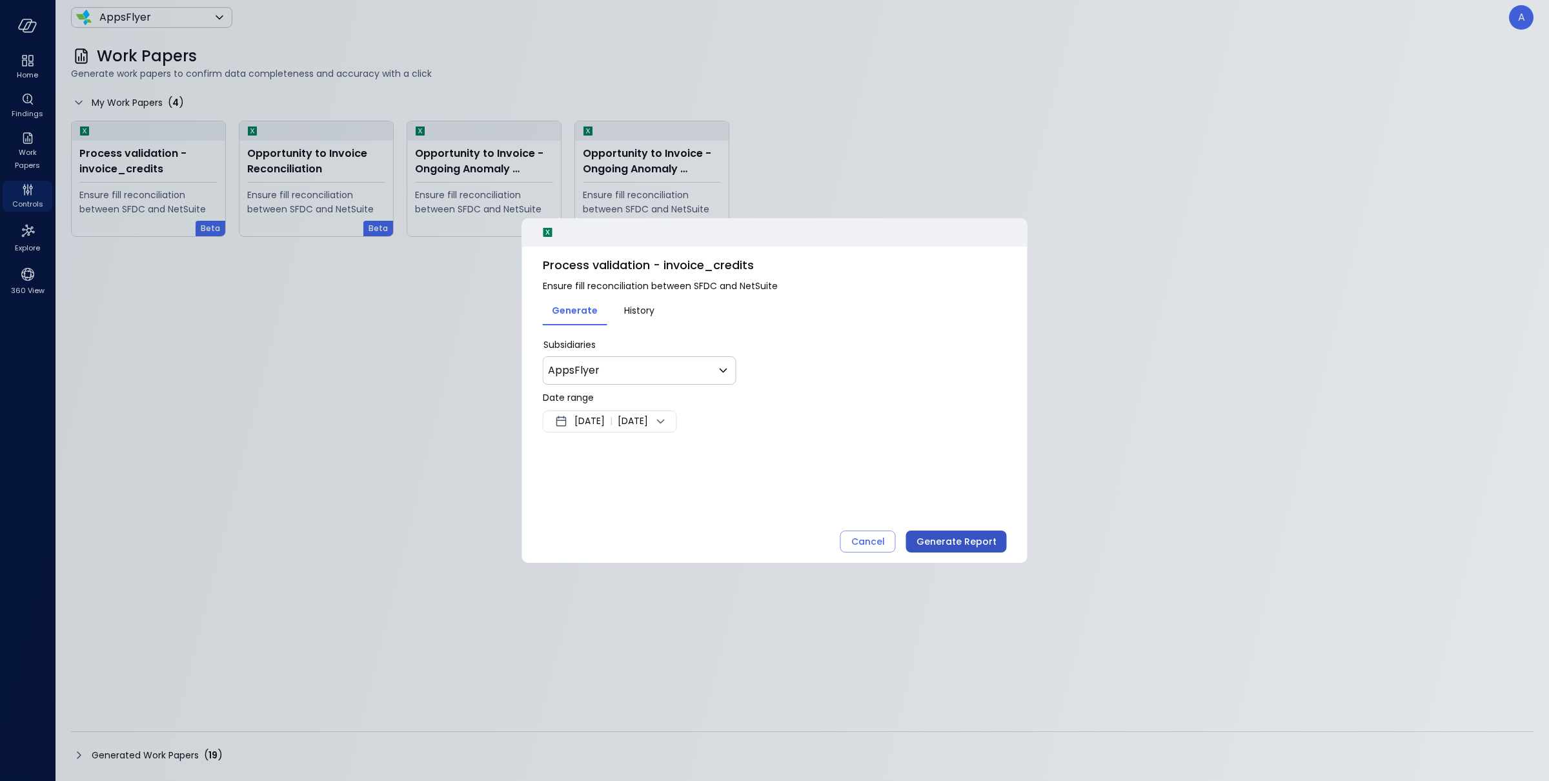
click at [972, 546] on div "Generate Report" at bounding box center [957, 542] width 80 height 16
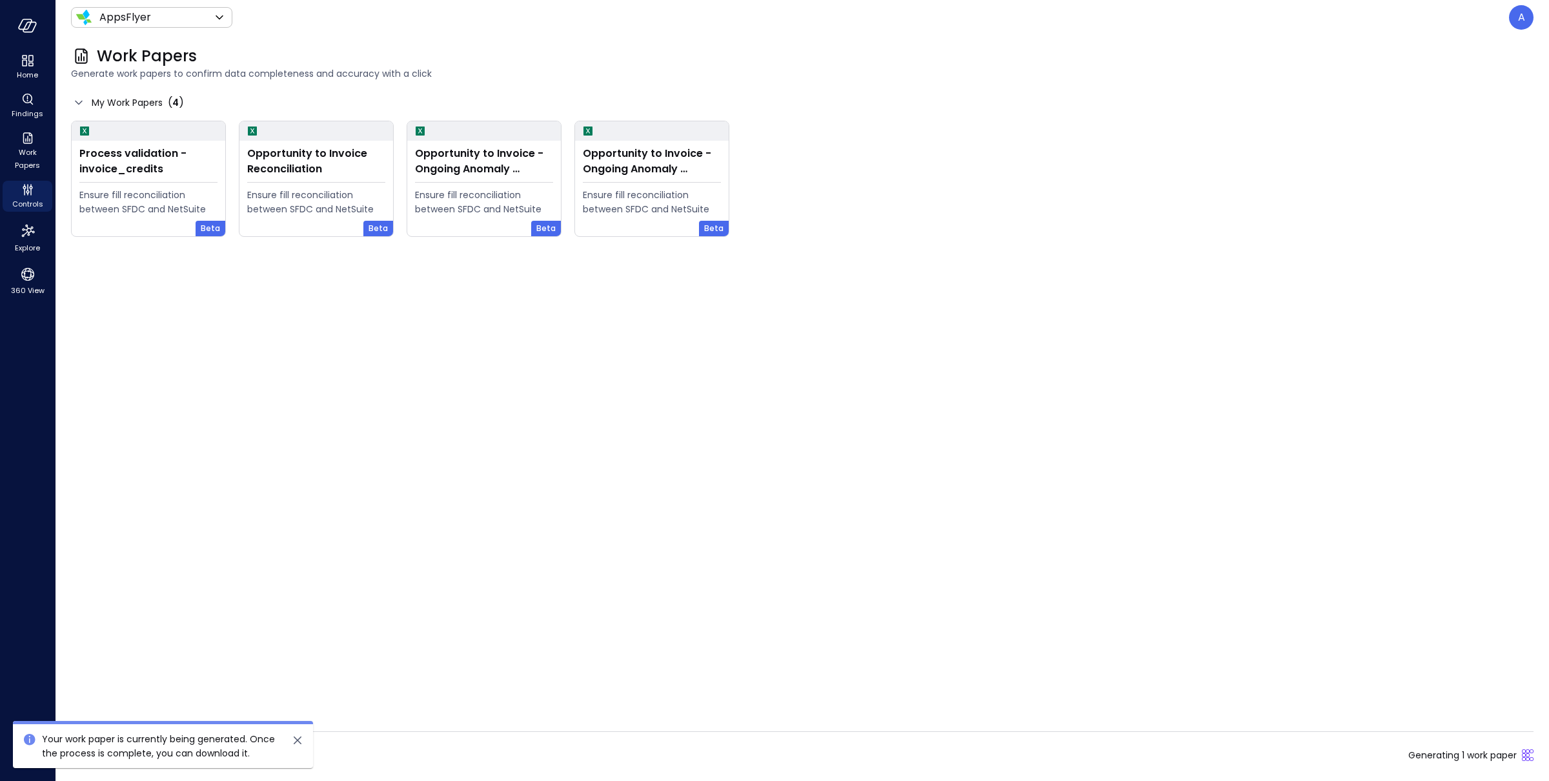
click at [299, 733] on icon "close" at bounding box center [297, 740] width 15 height 15
click at [201, 751] on div "Generated Work Papers ( 19 )" at bounding box center [157, 754] width 131 height 15
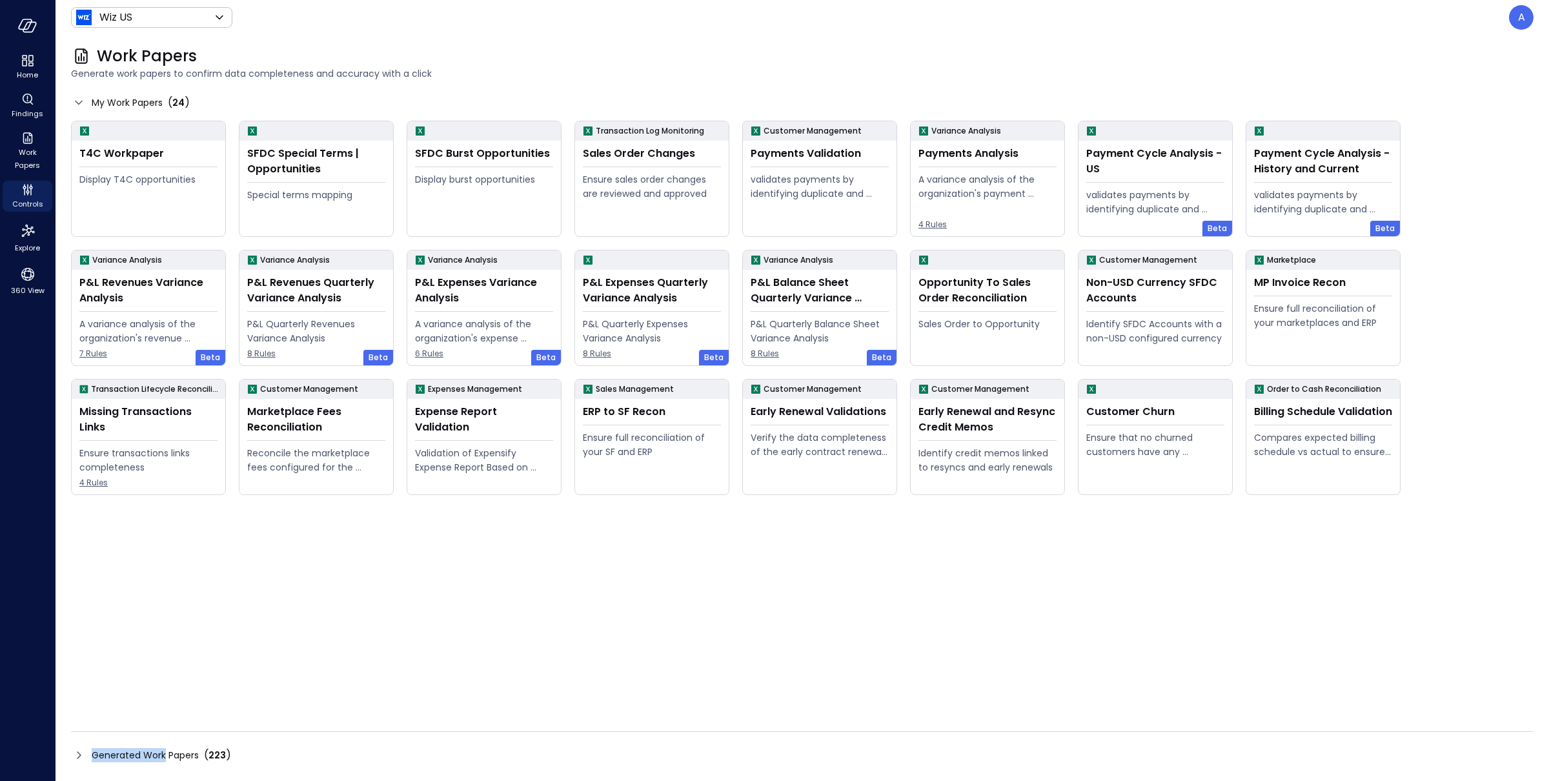
click at [165, 749] on div "Generated Work Papers ( 223 )" at bounding box center [802, 755] width 1463 height 21
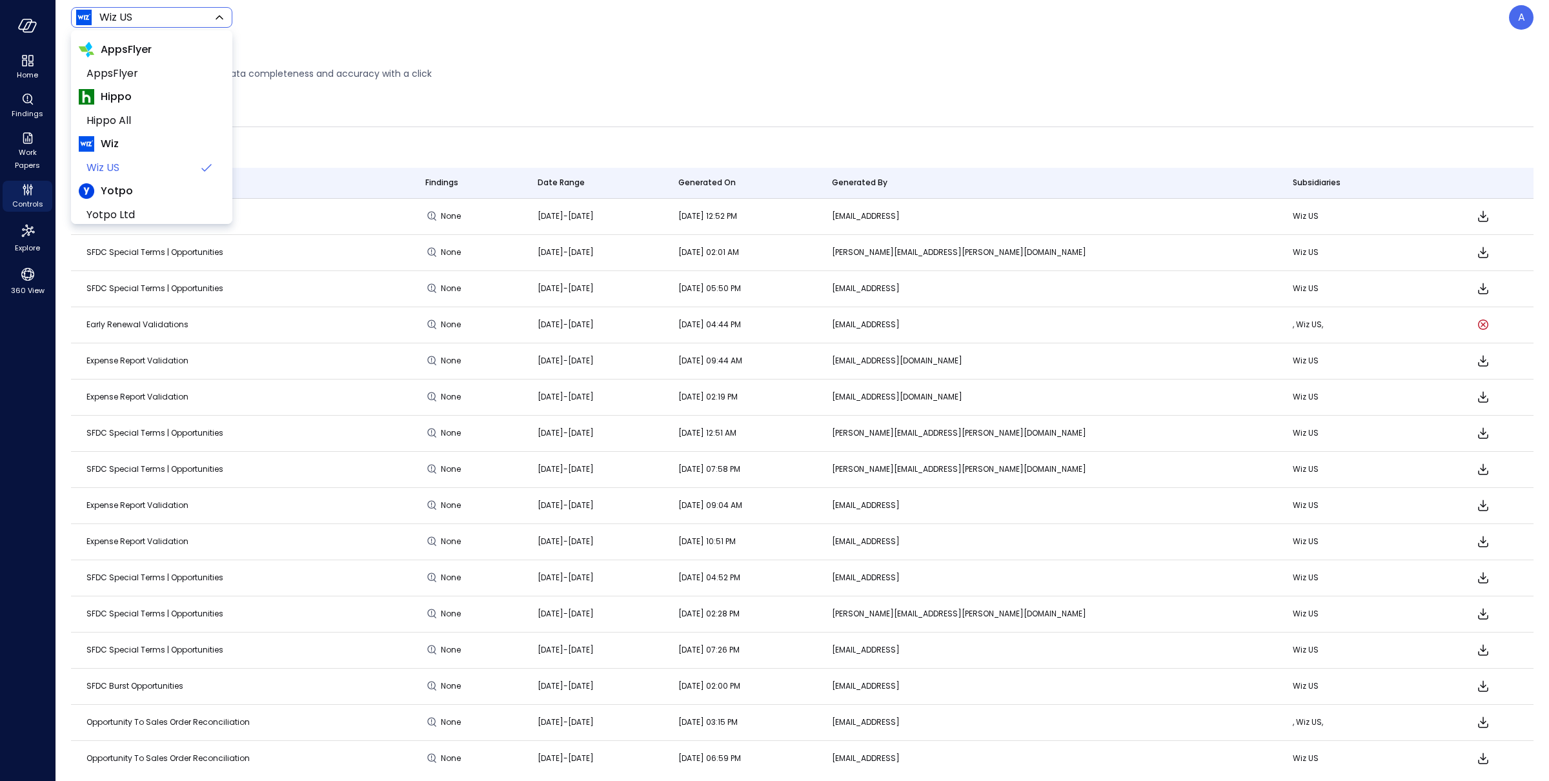
click at [123, 18] on body "Home Findings Work Papers Controls Explore 360 View Wiz US ****** ​ A Work Pape…" at bounding box center [774, 390] width 1549 height 781
click at [133, 80] on span "AppsFlyer" at bounding box center [150, 73] width 128 height 15
type input "*******"
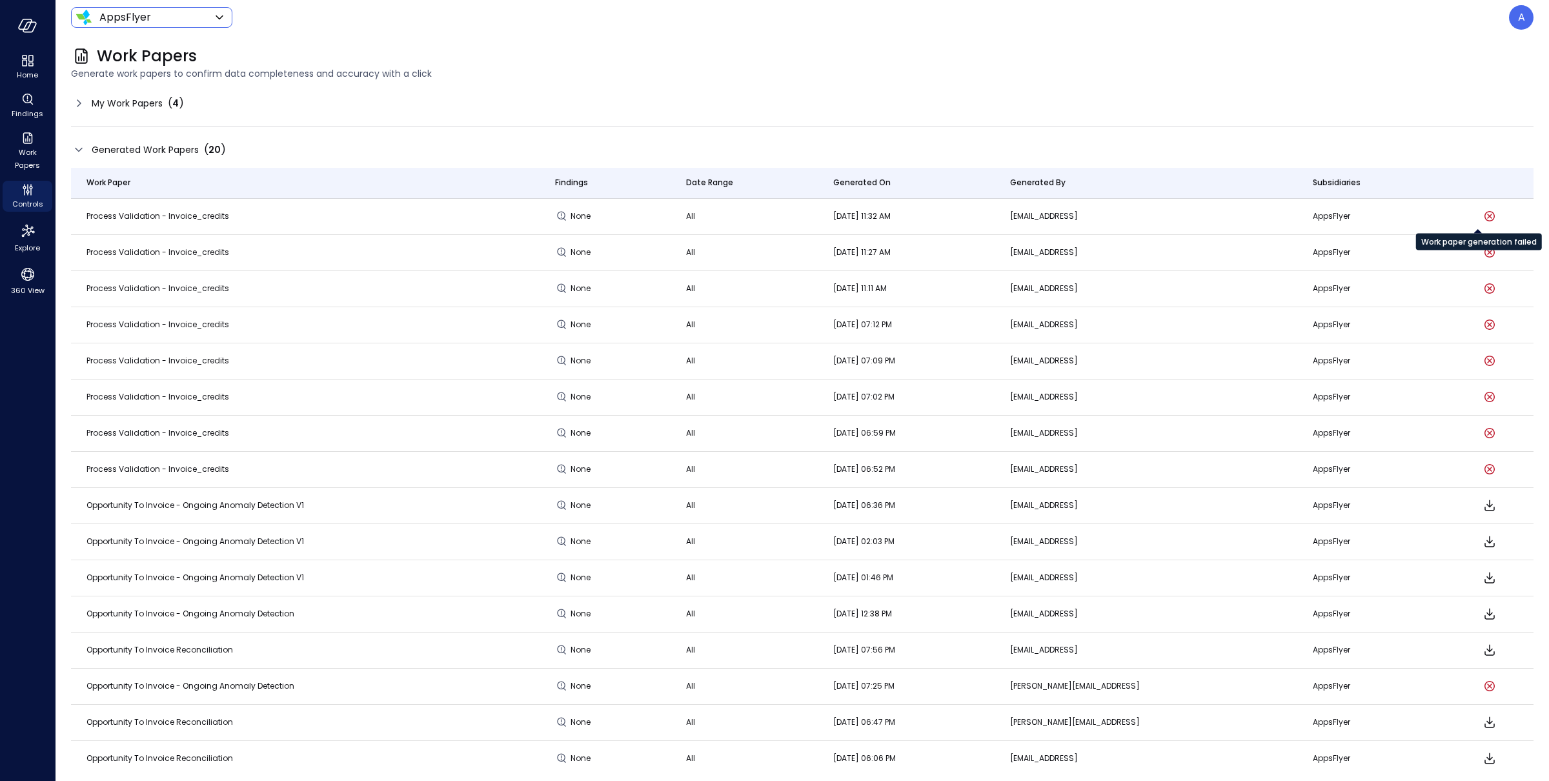
click at [1482, 217] on icon "Work paper generation failed" at bounding box center [1489, 215] width 15 height 15
click at [125, 101] on span "My Work Papers" at bounding box center [127, 103] width 71 height 14
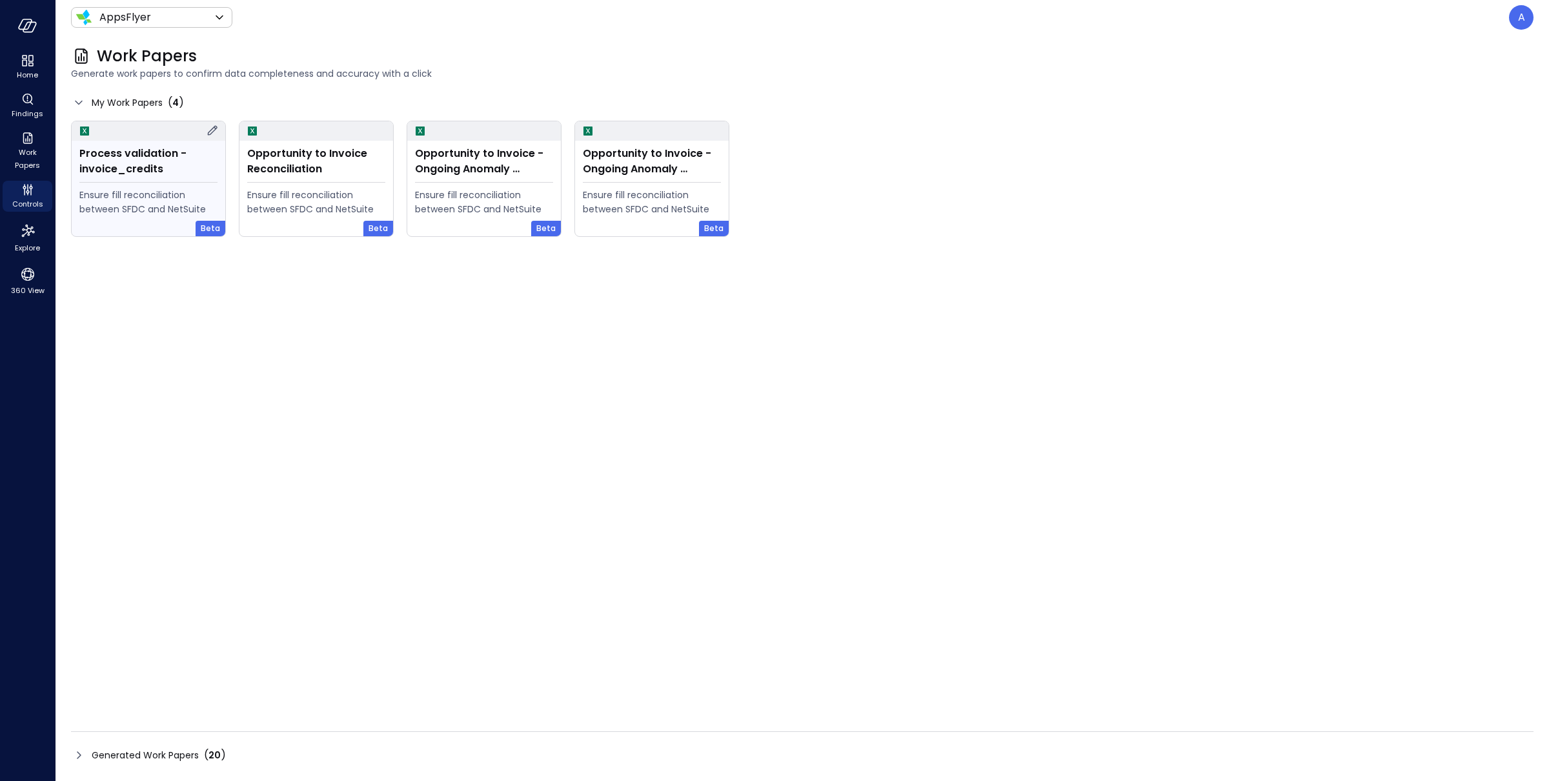
click at [207, 130] on icon at bounding box center [212, 130] width 15 height 15
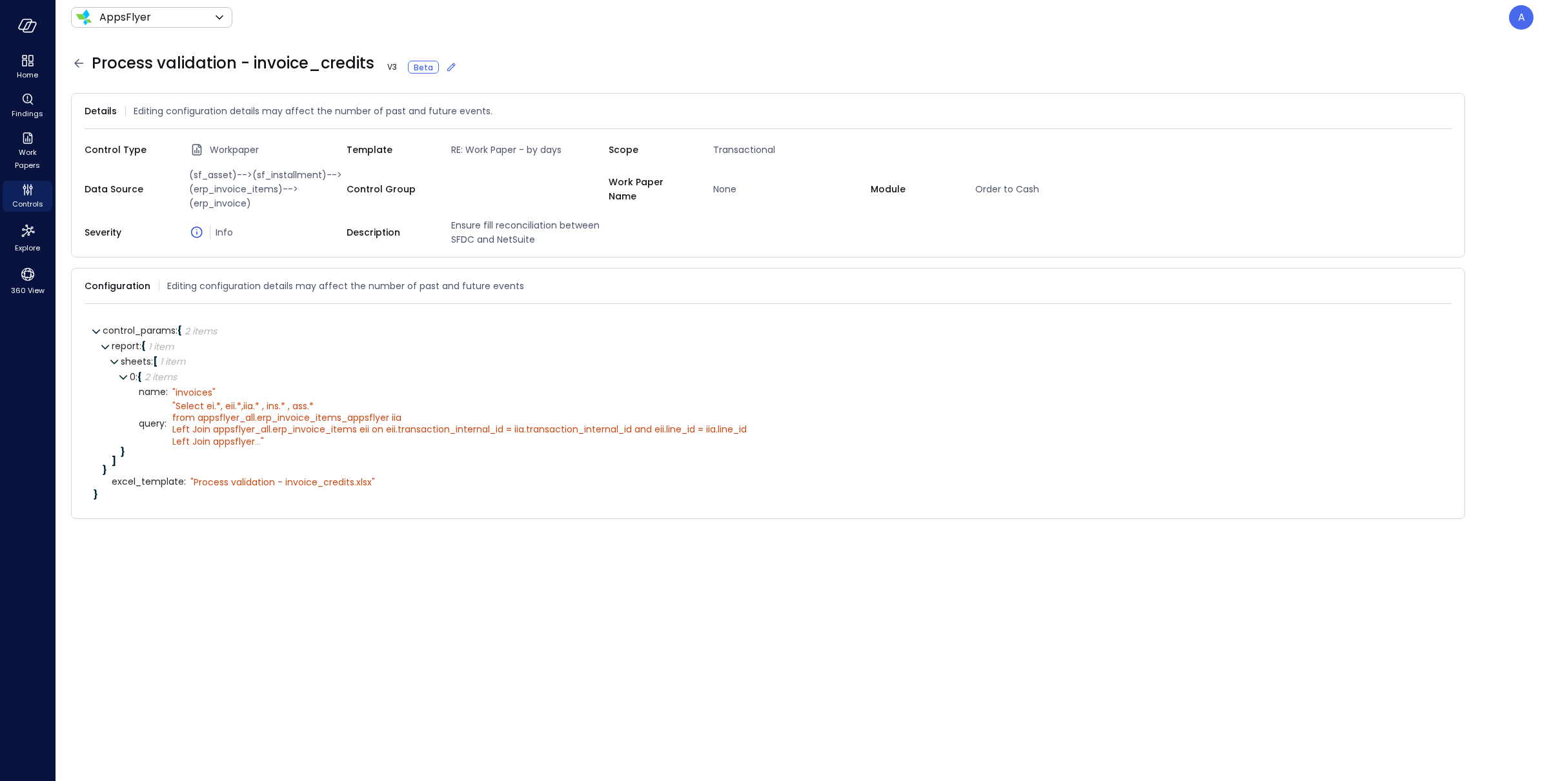
click at [450, 69] on icon at bounding box center [451, 67] width 13 height 13
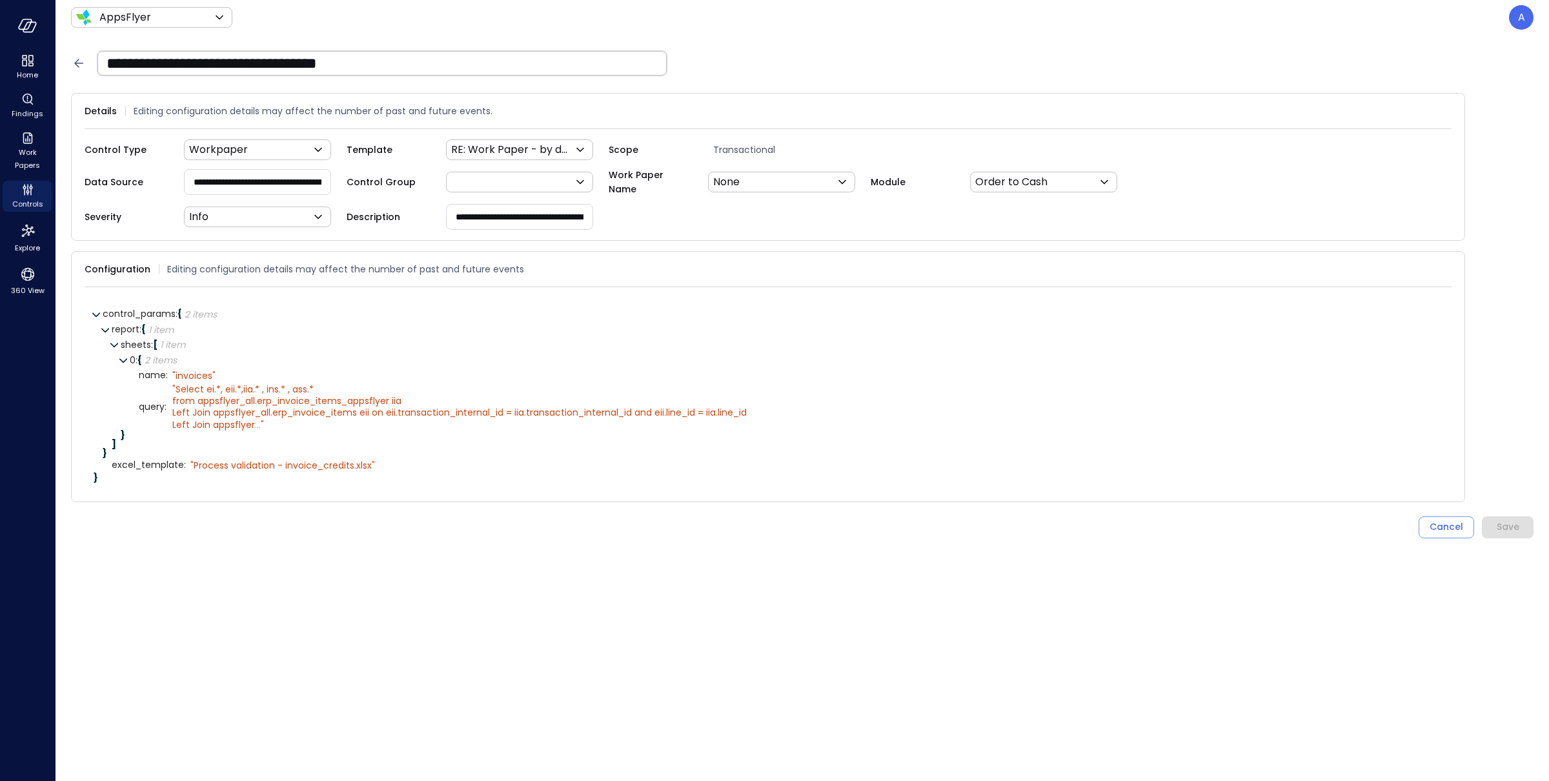
click at [303, 174] on input "**********" at bounding box center [258, 182] width 146 height 24
paste input "**********"
type input "**********"
click at [1512, 531] on div "Save" at bounding box center [1508, 527] width 23 height 16
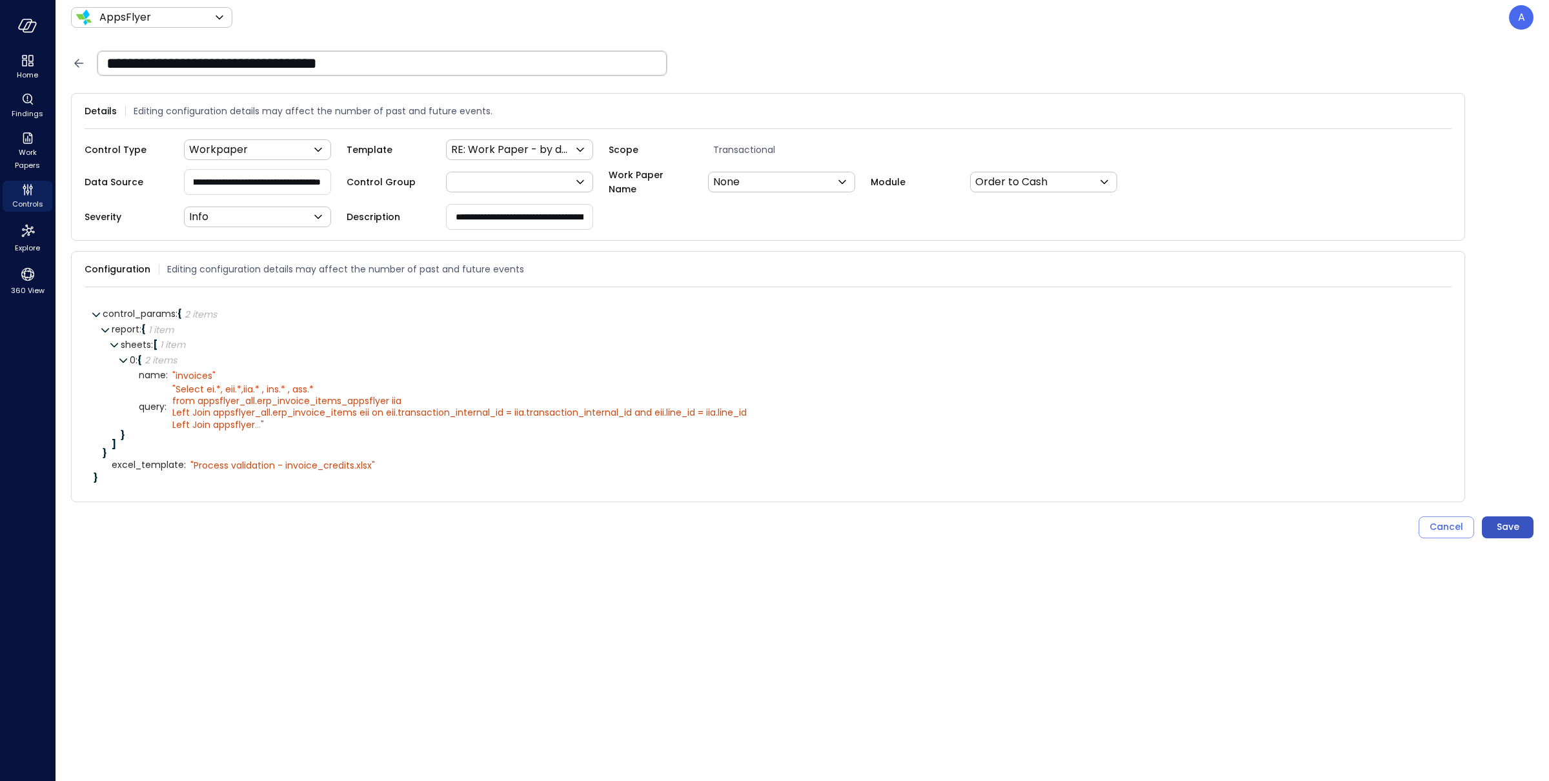
scroll to position [0, 0]
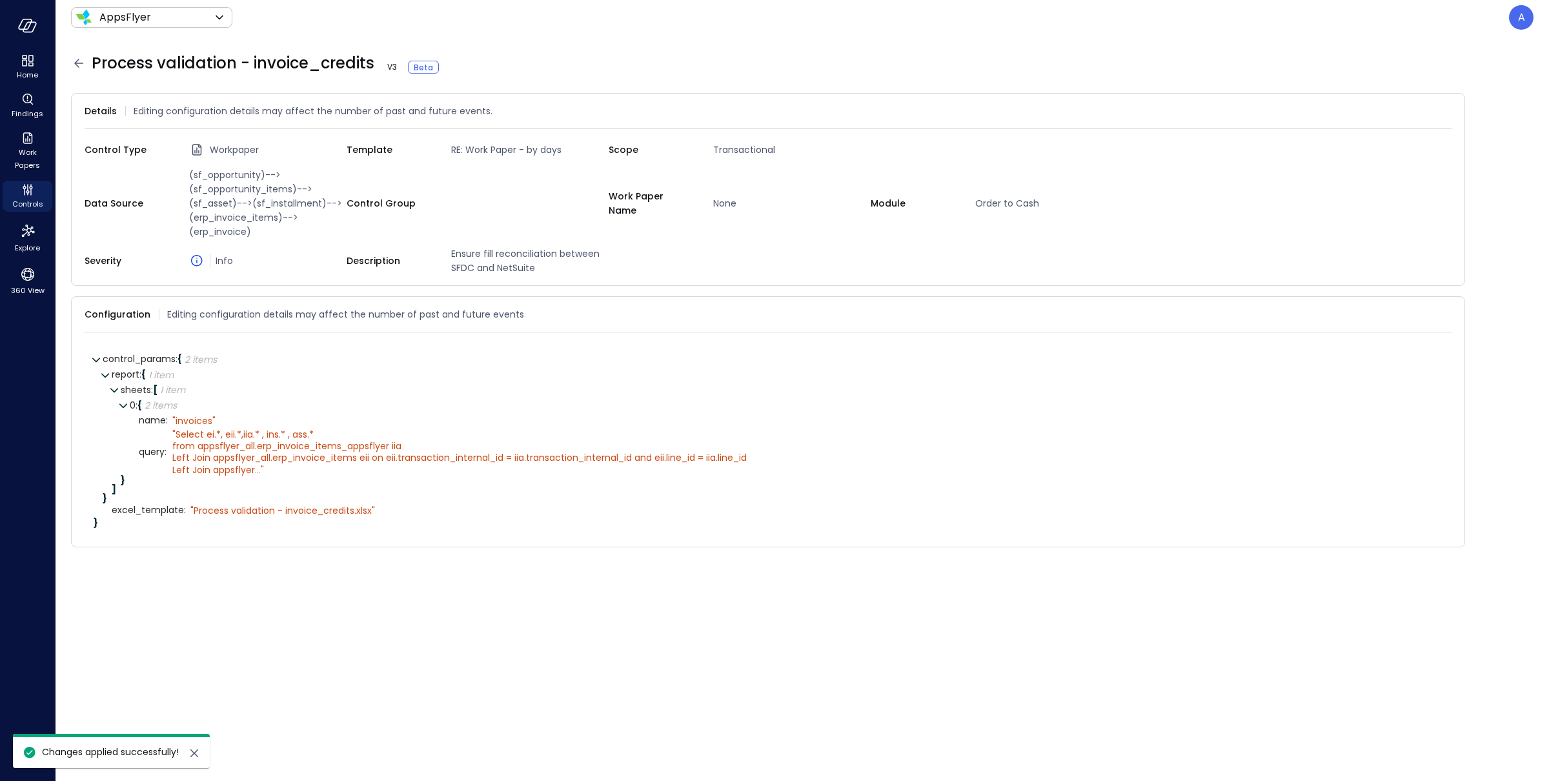
click at [81, 66] on icon at bounding box center [78, 63] width 15 height 15
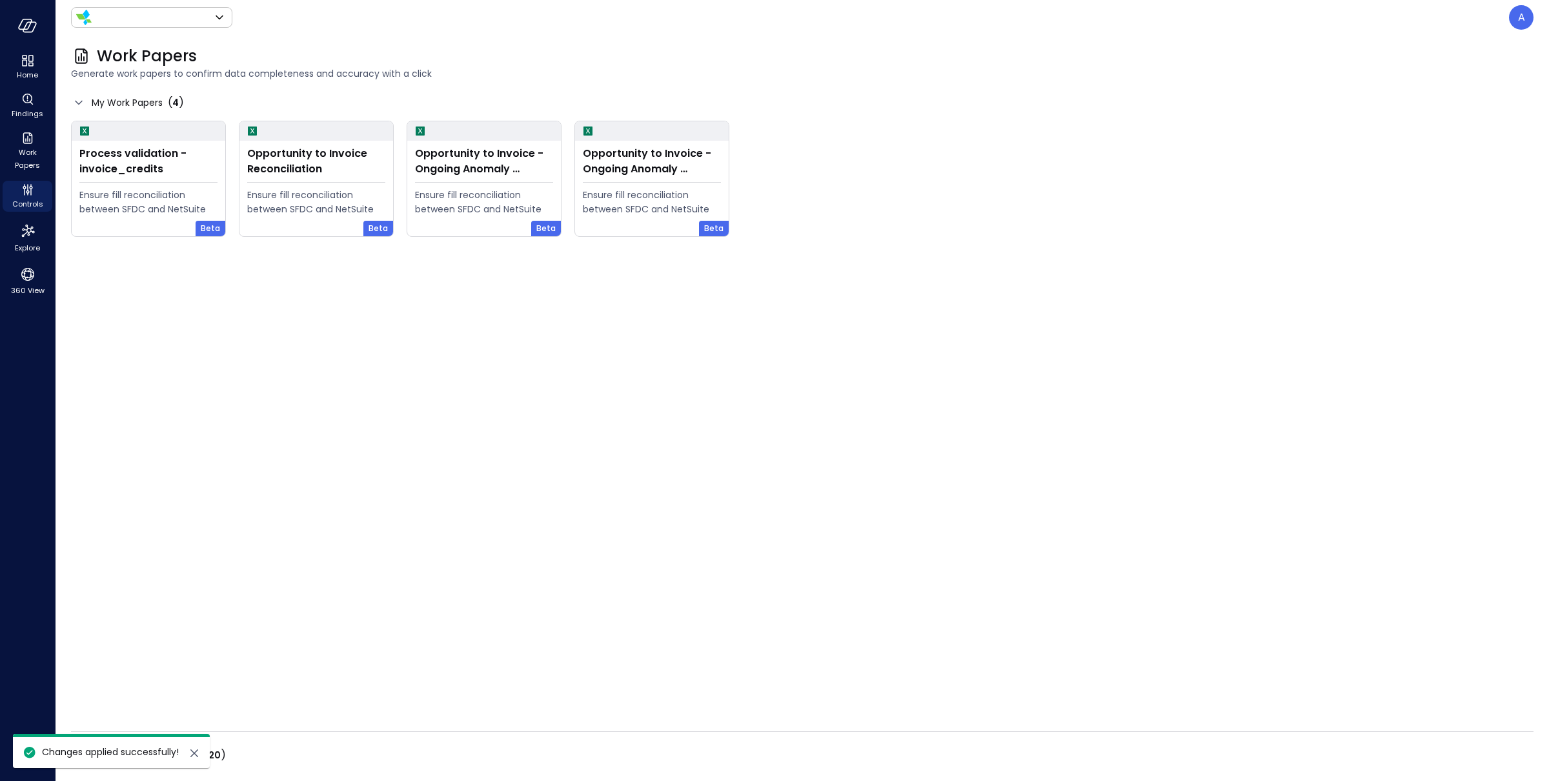
type input "*******"
click at [151, 183] on div "Process validation - invoice_credits Ensure fill reconciliation between SFDC an…" at bounding box center [149, 189] width 154 height 96
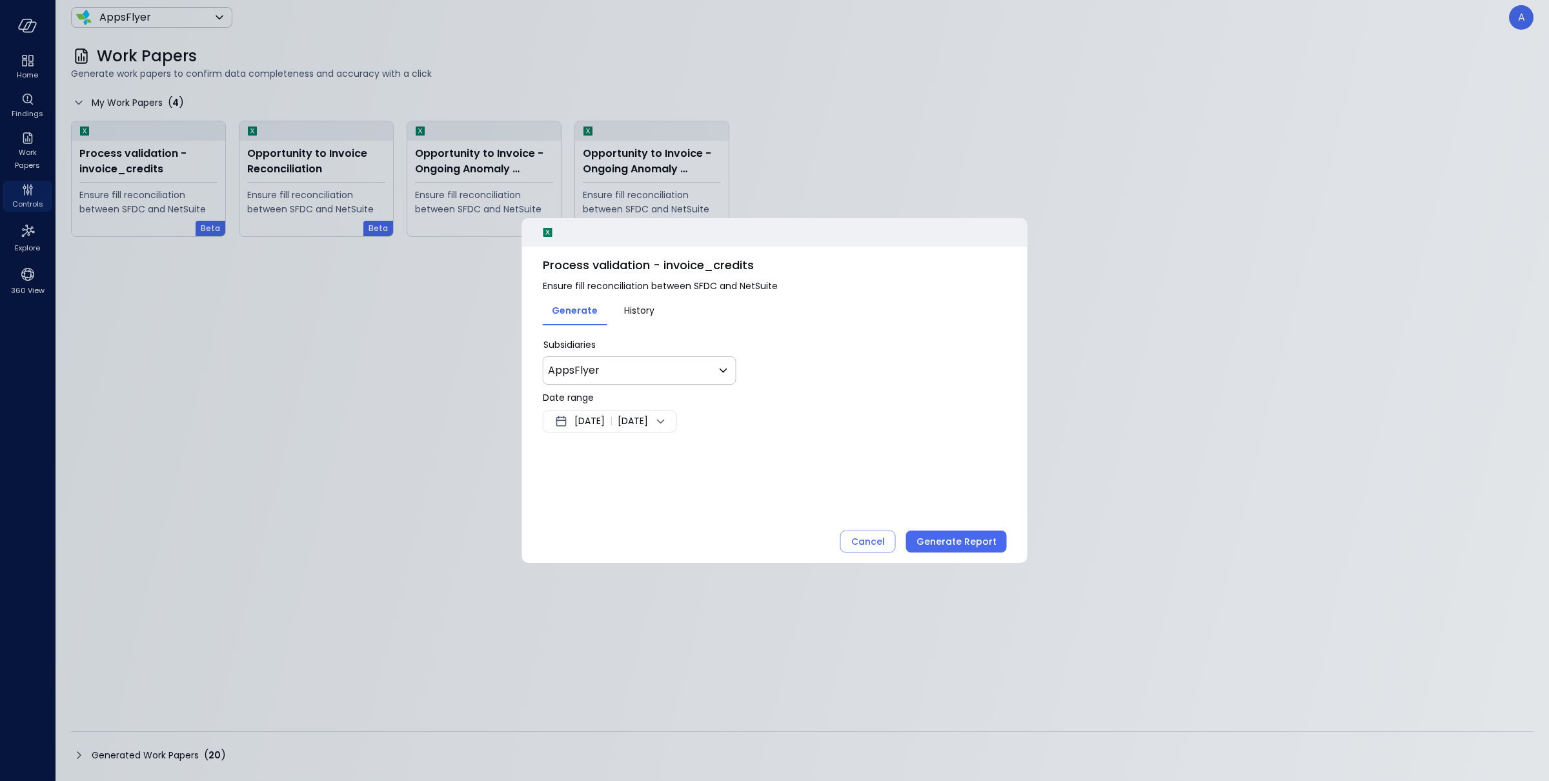
click at [605, 417] on span "[DATE]" at bounding box center [589, 421] width 30 height 15
click at [702, 457] on button "<" at bounding box center [707, 456] width 23 height 23
click at [615, 500] on button "1" at bounding box center [614, 501] width 14 height 14
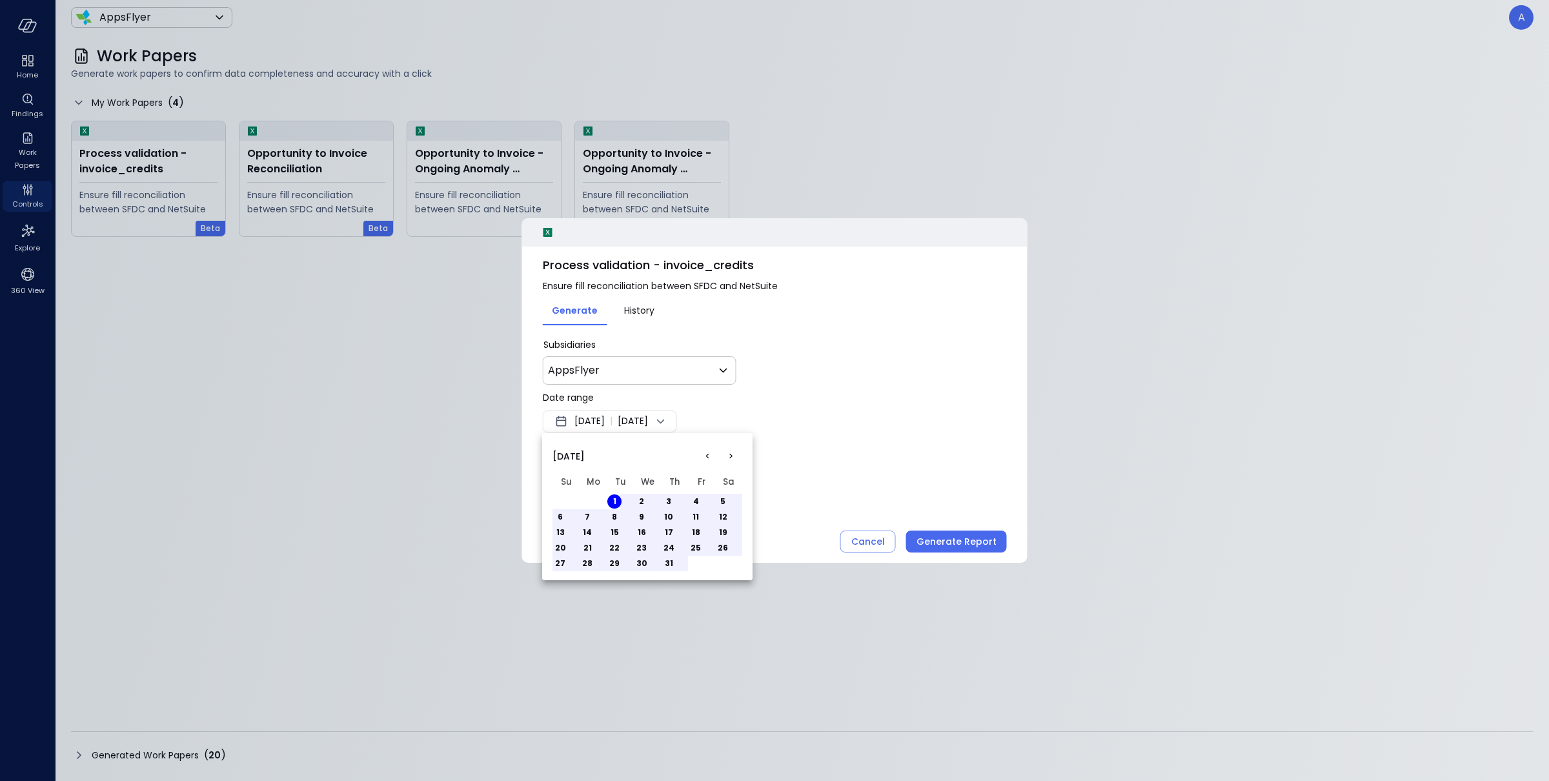
click at [616, 513] on button "8" at bounding box center [614, 517] width 14 height 14
click at [936, 540] on div at bounding box center [774, 390] width 1549 height 781
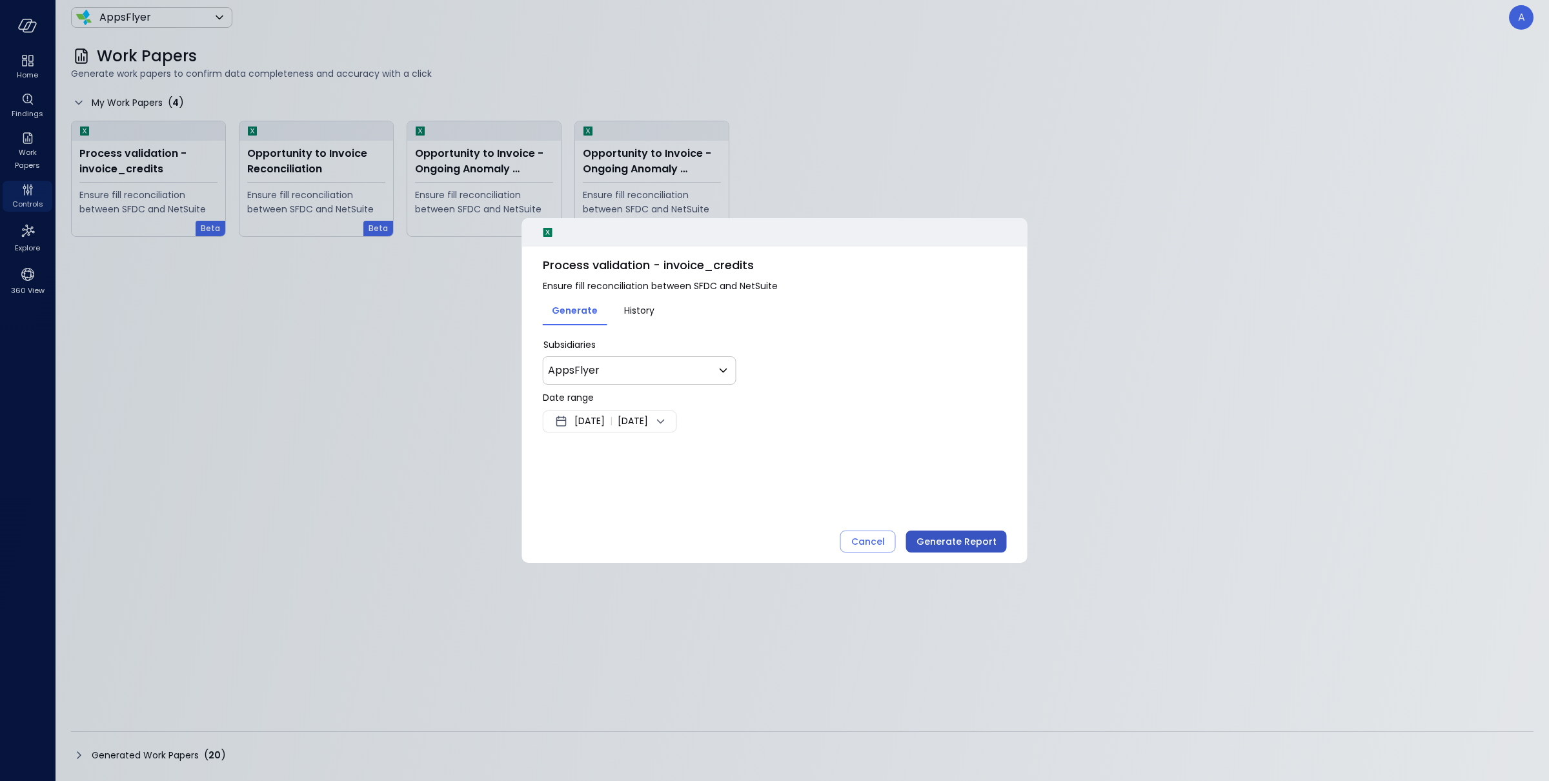
click at [933, 543] on div "Generate Report" at bounding box center [957, 542] width 80 height 16
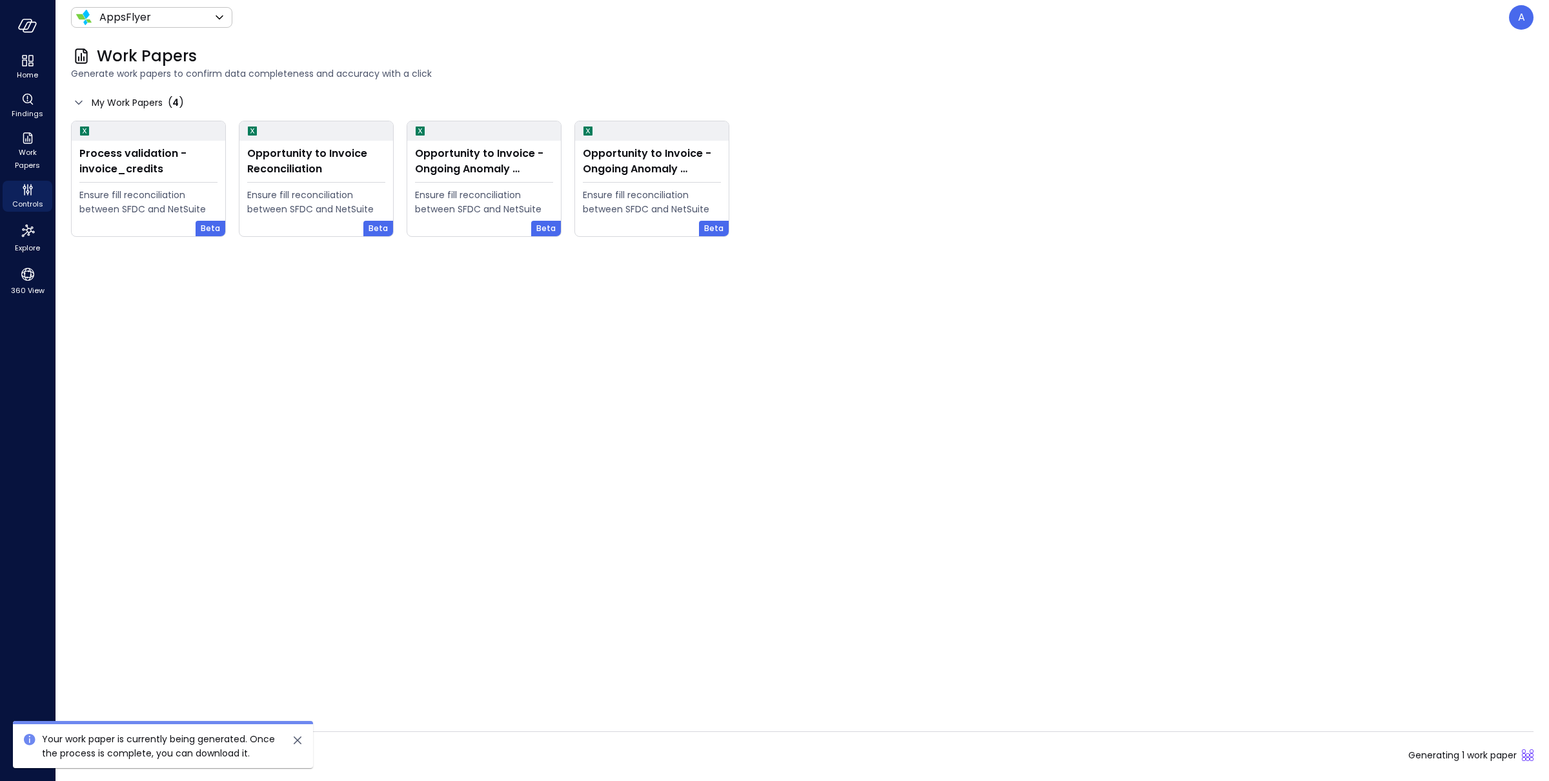
click at [296, 744] on icon "close" at bounding box center [297, 740] width 15 height 15
click at [198, 756] on span "Generated Work Papers" at bounding box center [145, 755] width 107 height 14
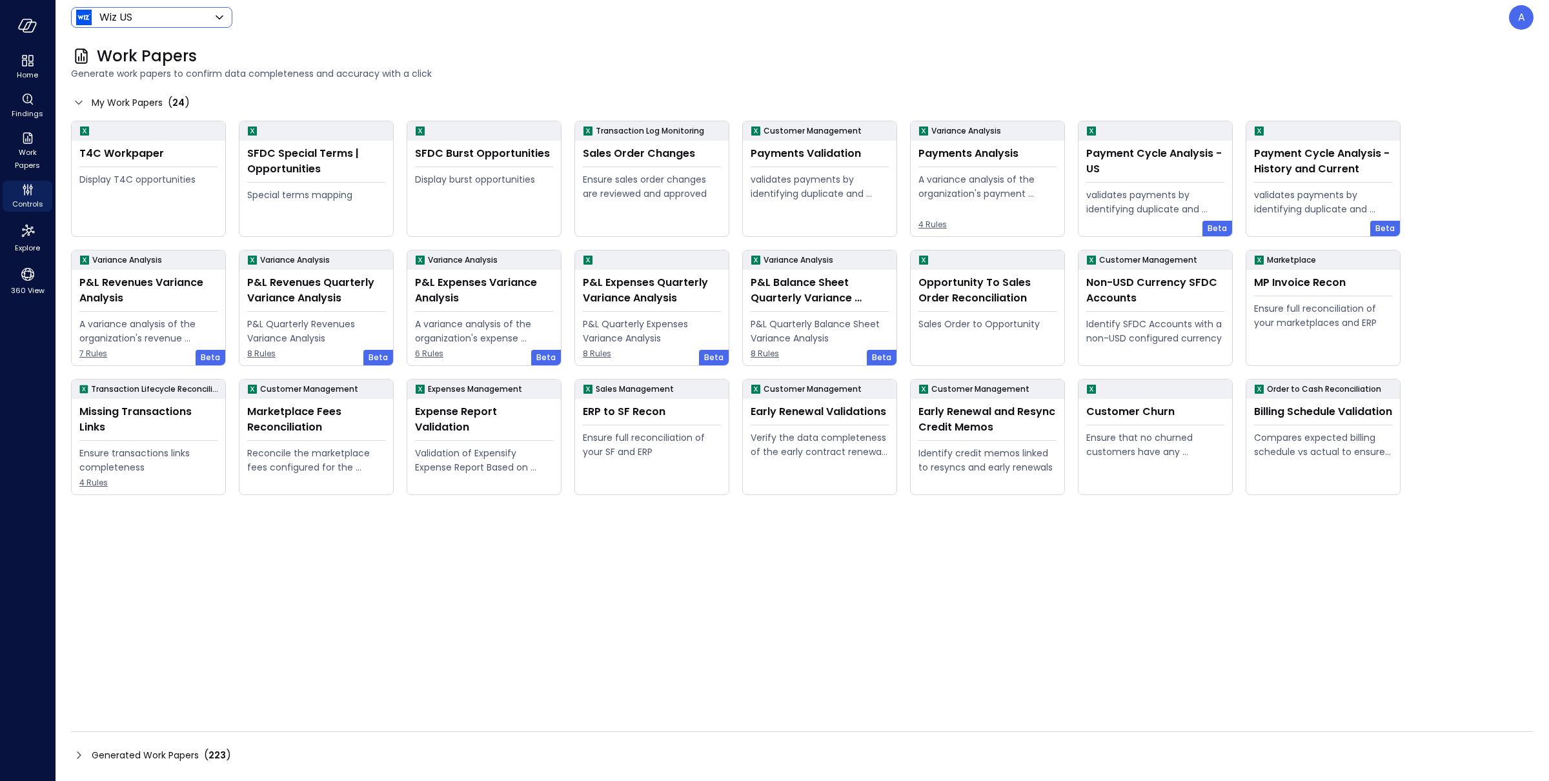
click at [140, 21] on body "Home Findings Work Papers Controls Explore 360 View Wiz US ****** ​ A Work Pape…" at bounding box center [774, 390] width 1549 height 781
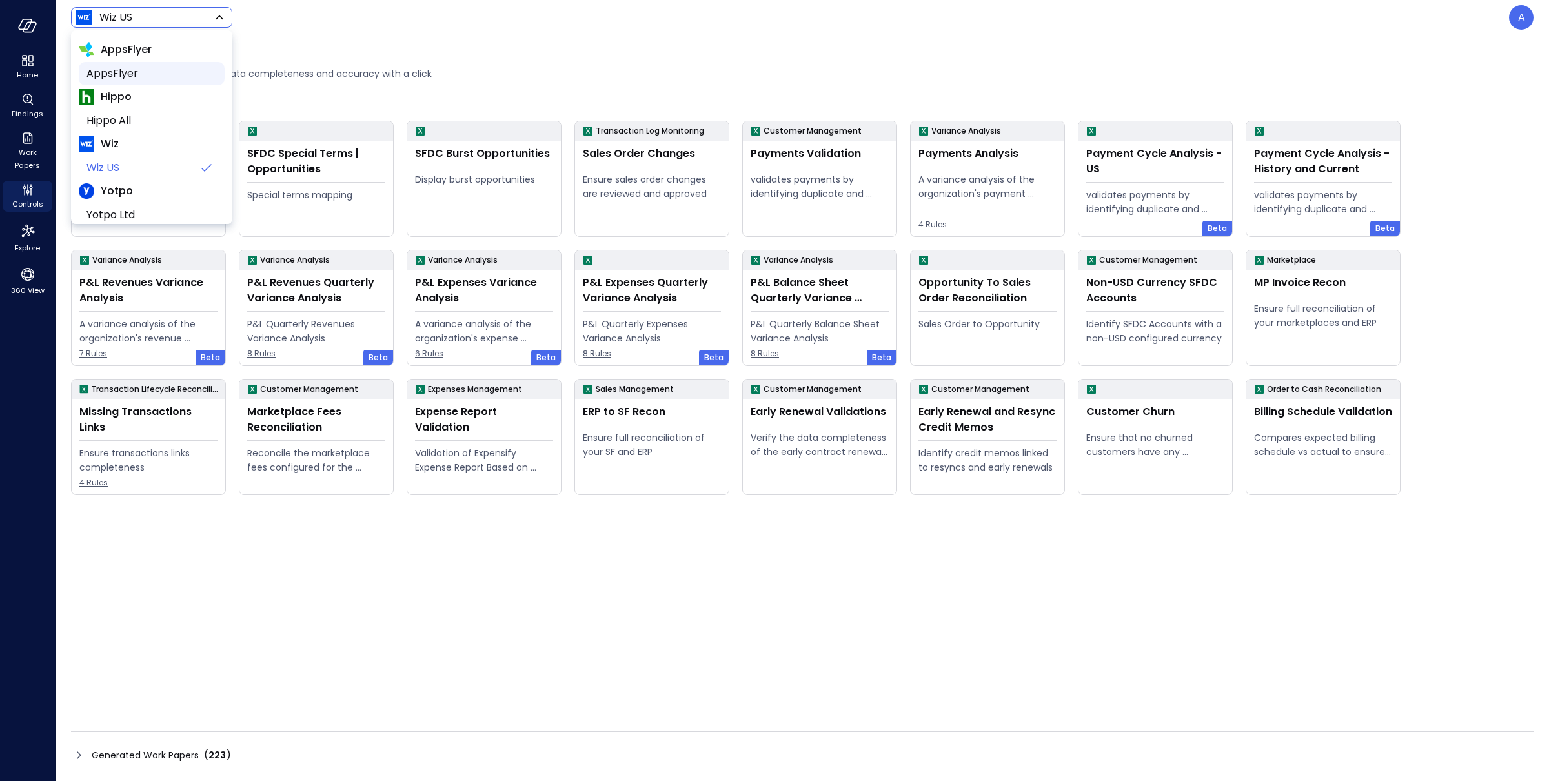
click at [125, 79] on span "AppsFlyer" at bounding box center [150, 73] width 128 height 15
type input "*******"
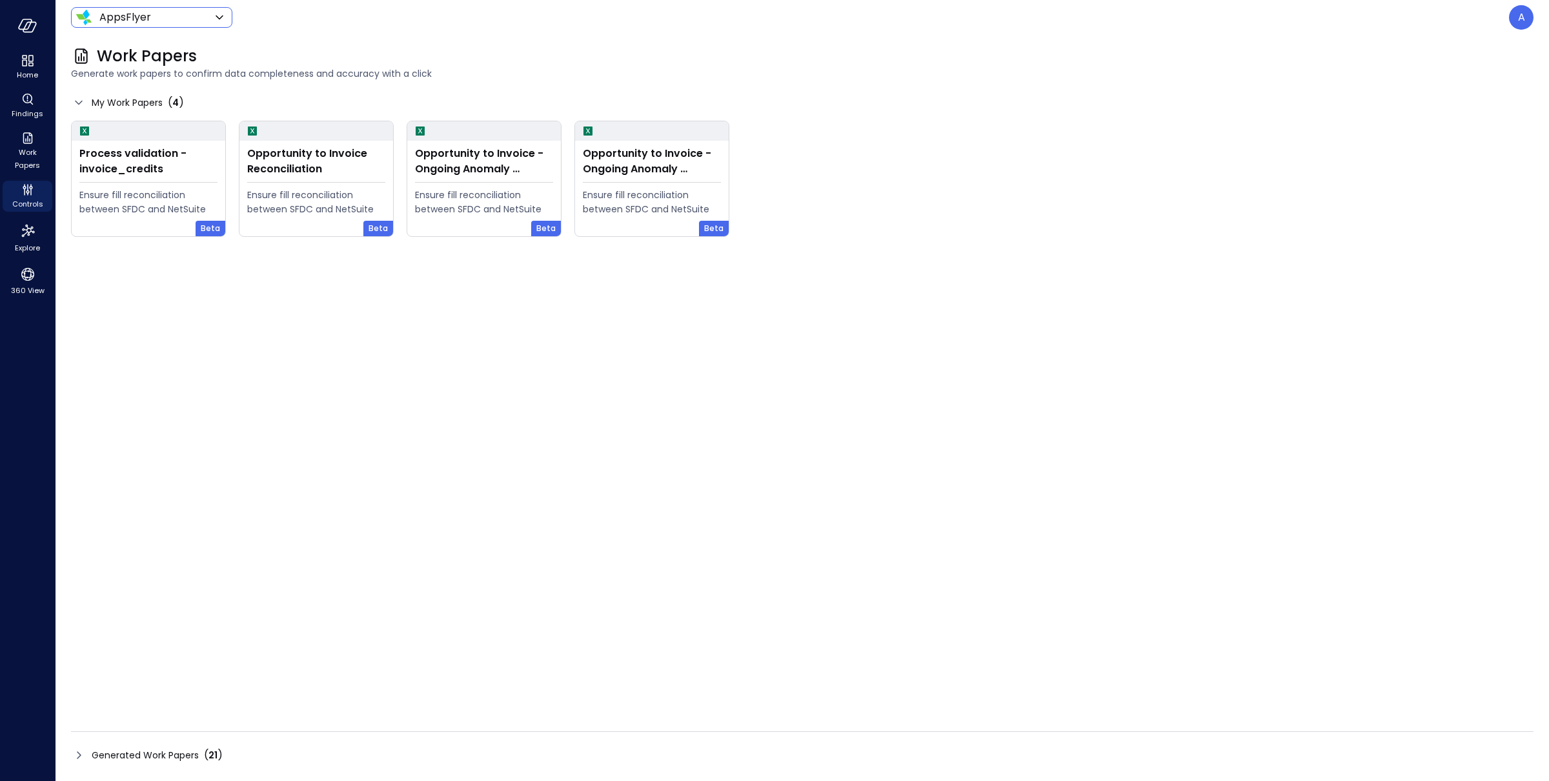
click at [177, 751] on span "Generated Work Papers" at bounding box center [145, 755] width 107 height 14
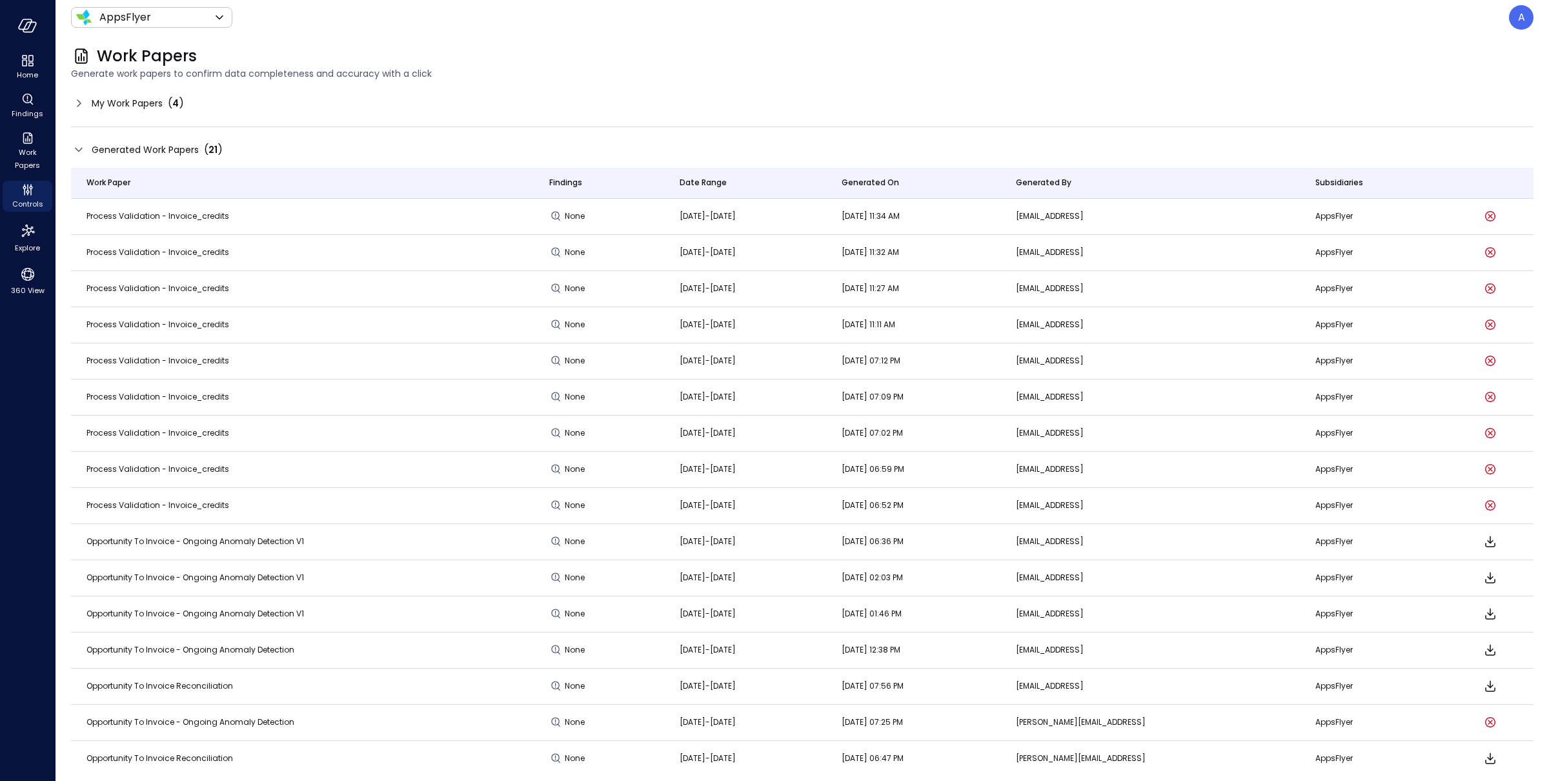
click at [110, 105] on span "My Work Papers" at bounding box center [127, 103] width 71 height 14
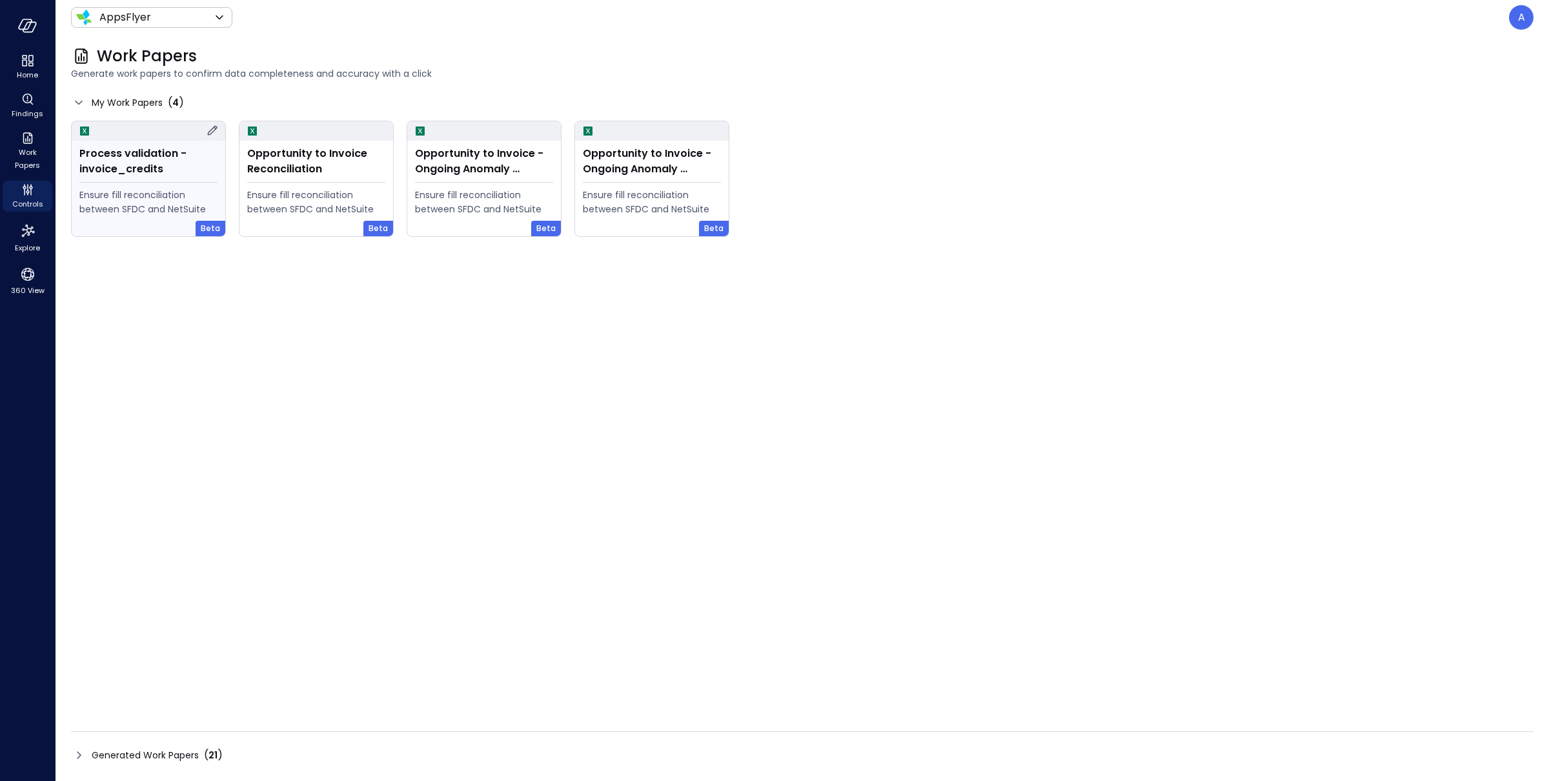
click at [212, 131] on icon at bounding box center [212, 130] width 15 height 15
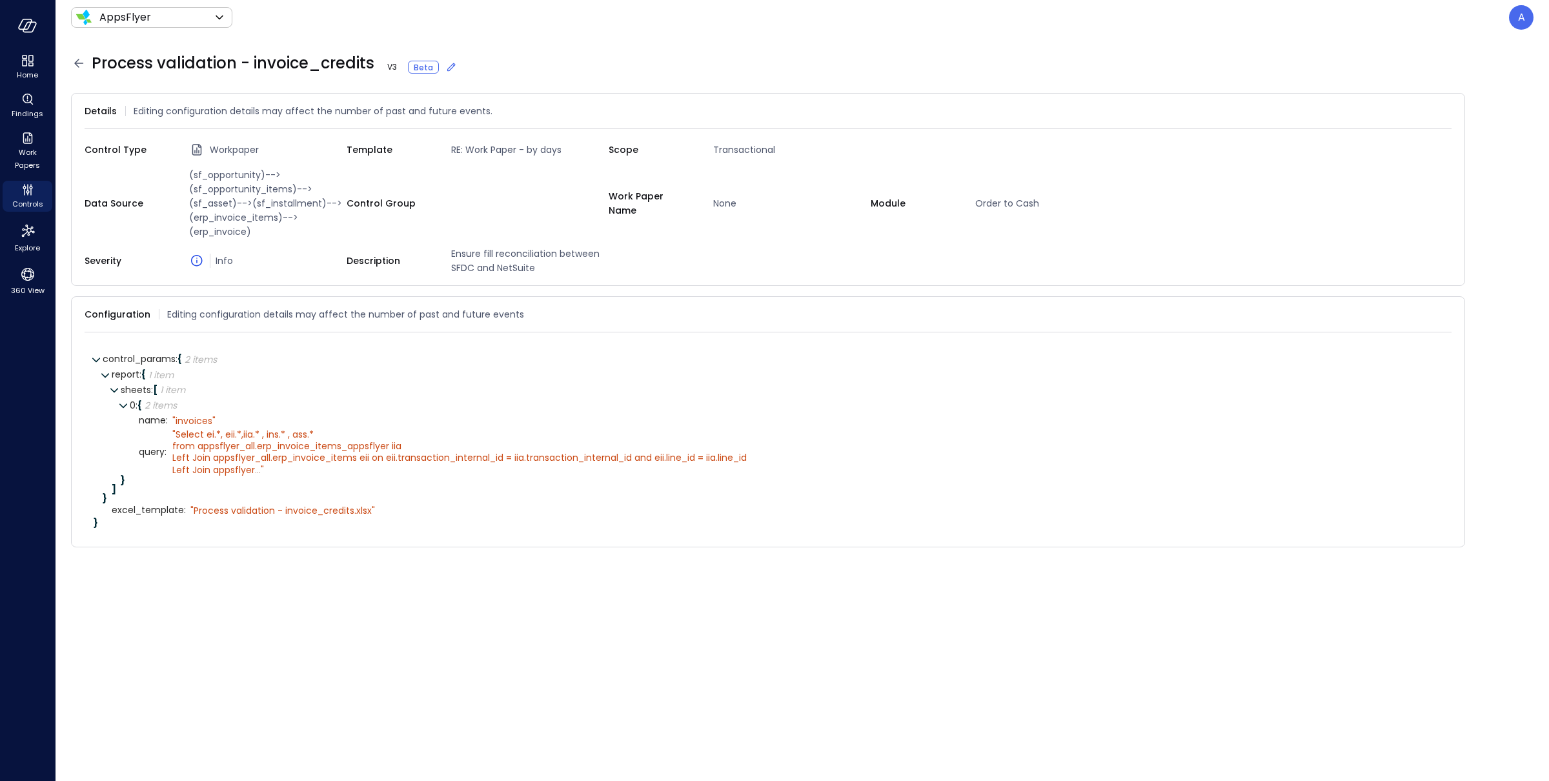
click at [449, 69] on icon at bounding box center [451, 67] width 13 height 13
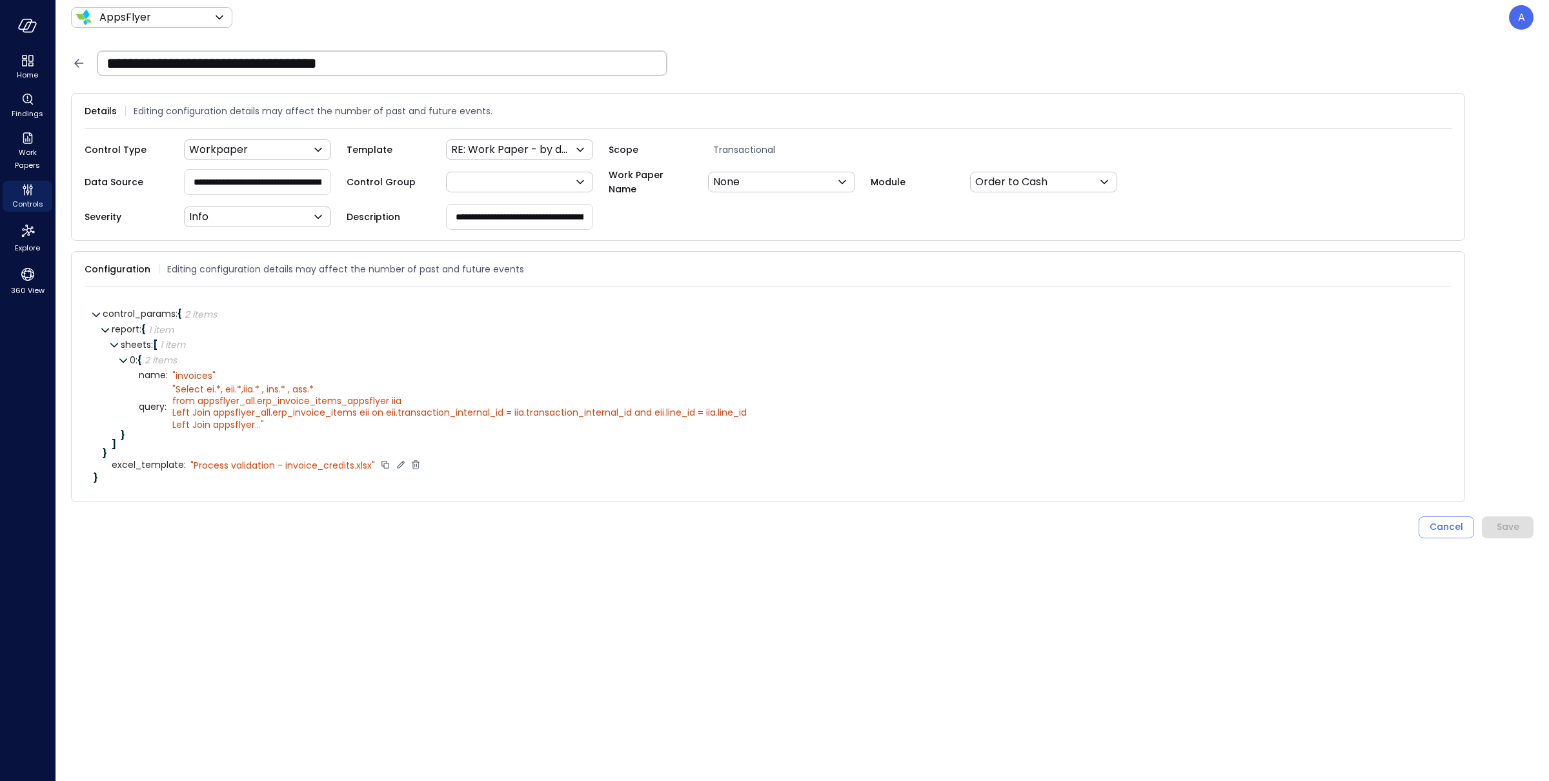
click at [395, 462] on icon at bounding box center [401, 465] width 12 height 12
click at [337, 465] on textarea "**********" at bounding box center [275, 465] width 171 height 15
click at [289, 464] on textarea "**********" at bounding box center [275, 465] width 171 height 15
click at [294, 464] on textarea "**********" at bounding box center [275, 465] width 171 height 15
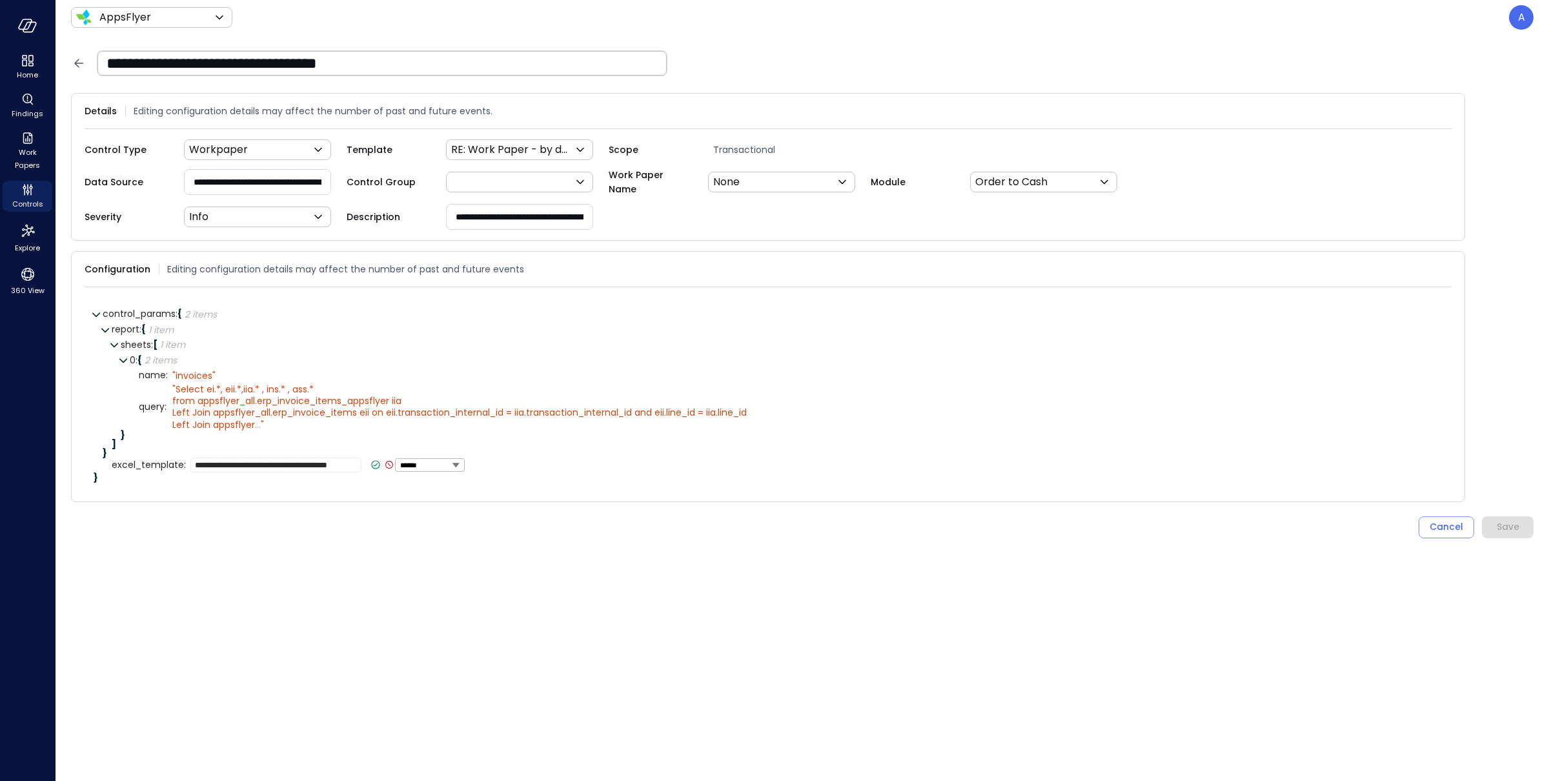
scroll to position [0, 0]
click at [196, 462] on textarea "**********" at bounding box center [275, 465] width 171 height 15
type textarea "**********"
click at [305, 463] on icon at bounding box center [302, 464] width 8 height 8
click at [1504, 527] on div "Save" at bounding box center [1508, 527] width 23 height 16
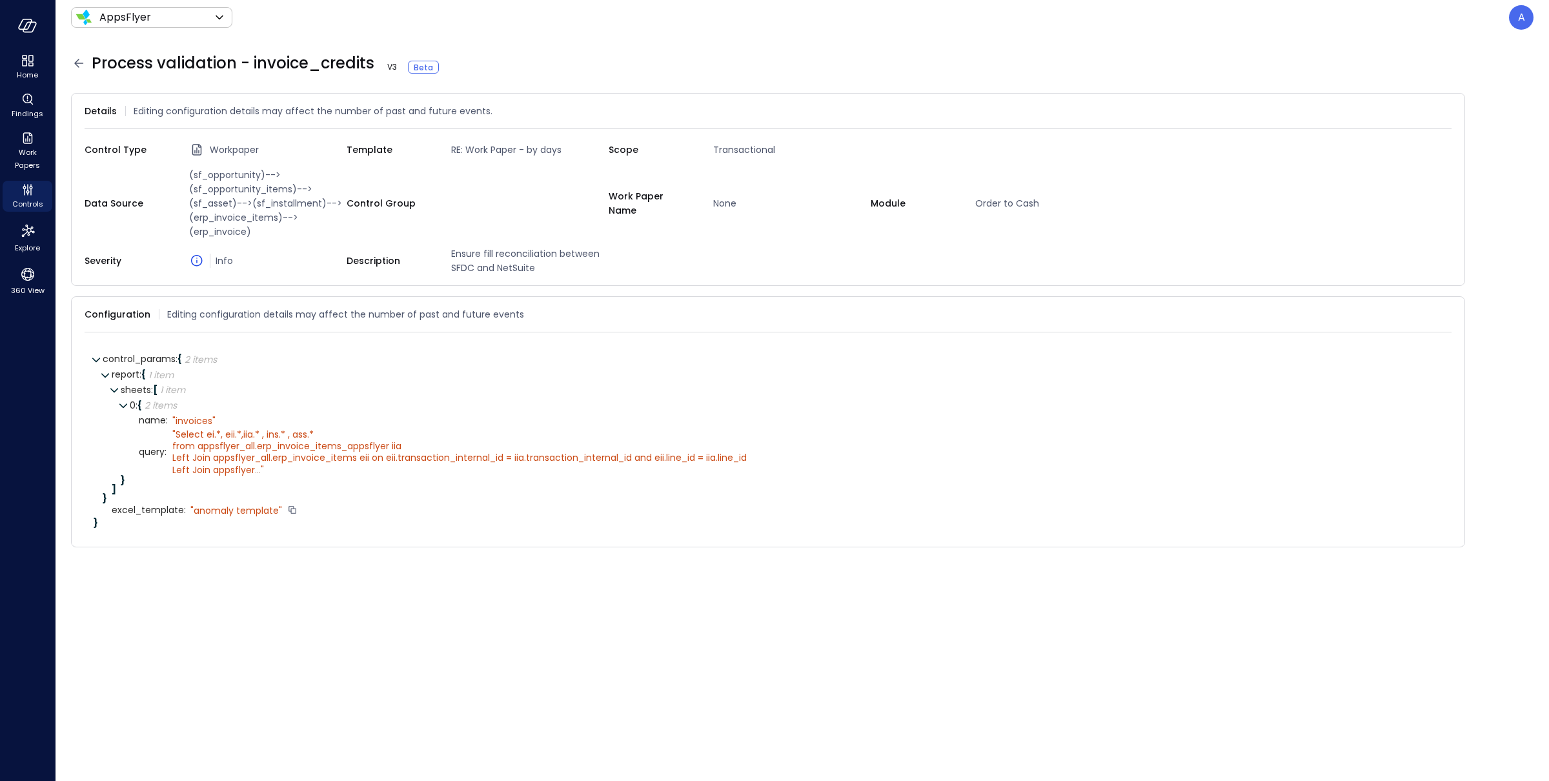
click at [74, 60] on icon at bounding box center [78, 63] width 15 height 15
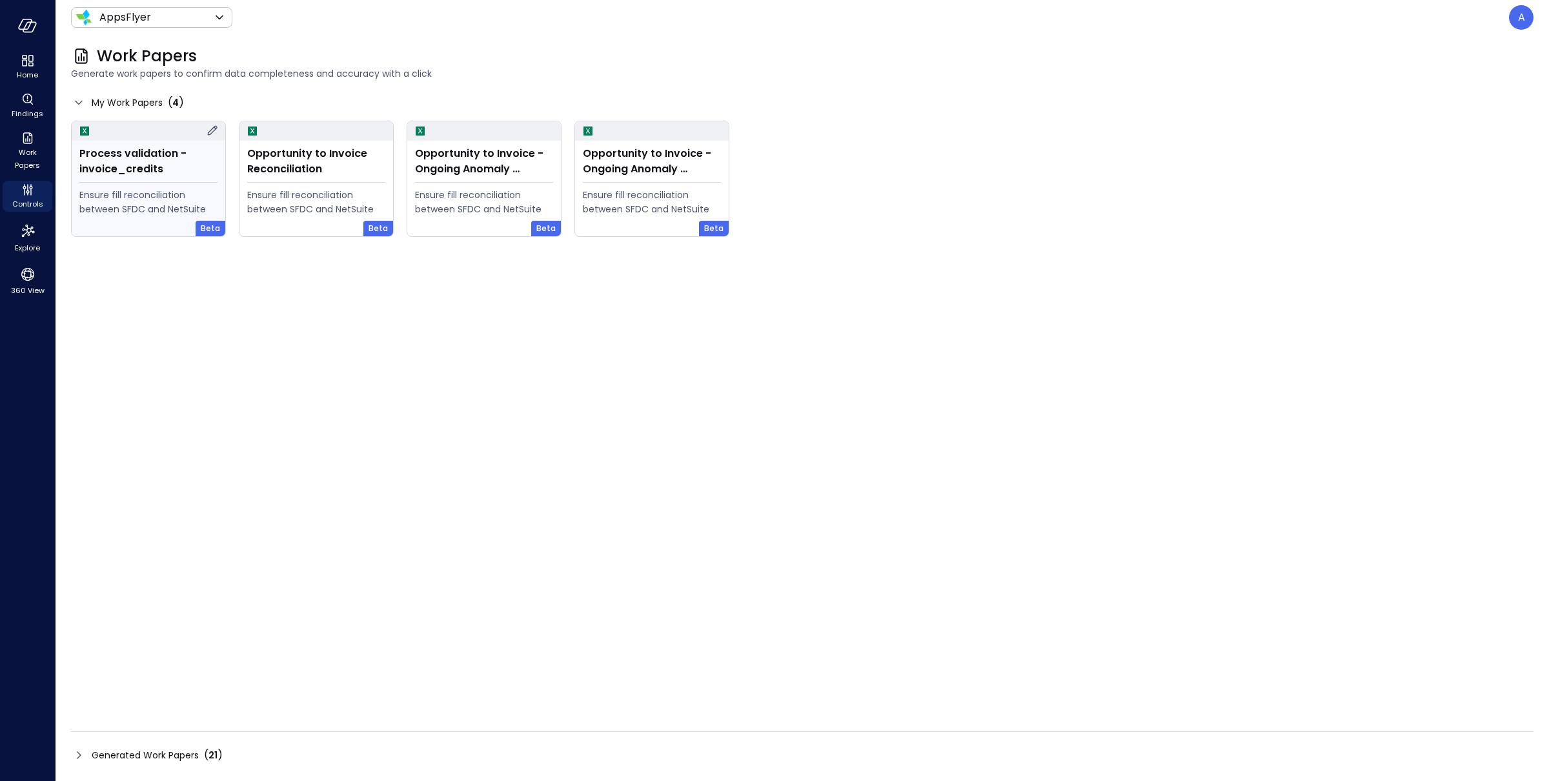
click at [139, 174] on div "Process validation - invoice_credits" at bounding box center [148, 161] width 138 height 31
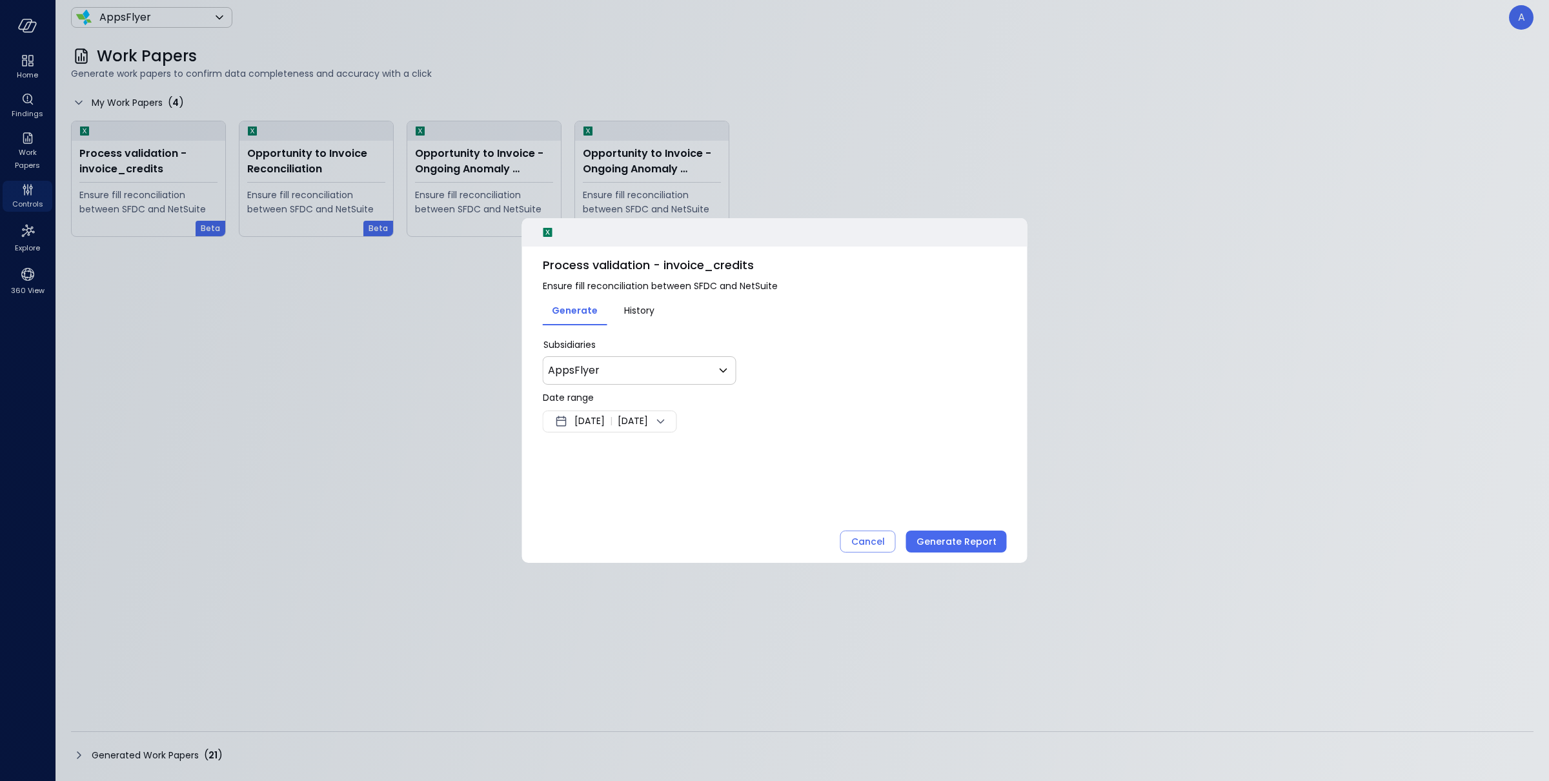
click at [594, 421] on span "[DATE]" at bounding box center [589, 421] width 30 height 15
click at [705, 460] on button "<" at bounding box center [707, 456] width 23 height 23
click at [620, 499] on button "1" at bounding box center [614, 501] width 14 height 14
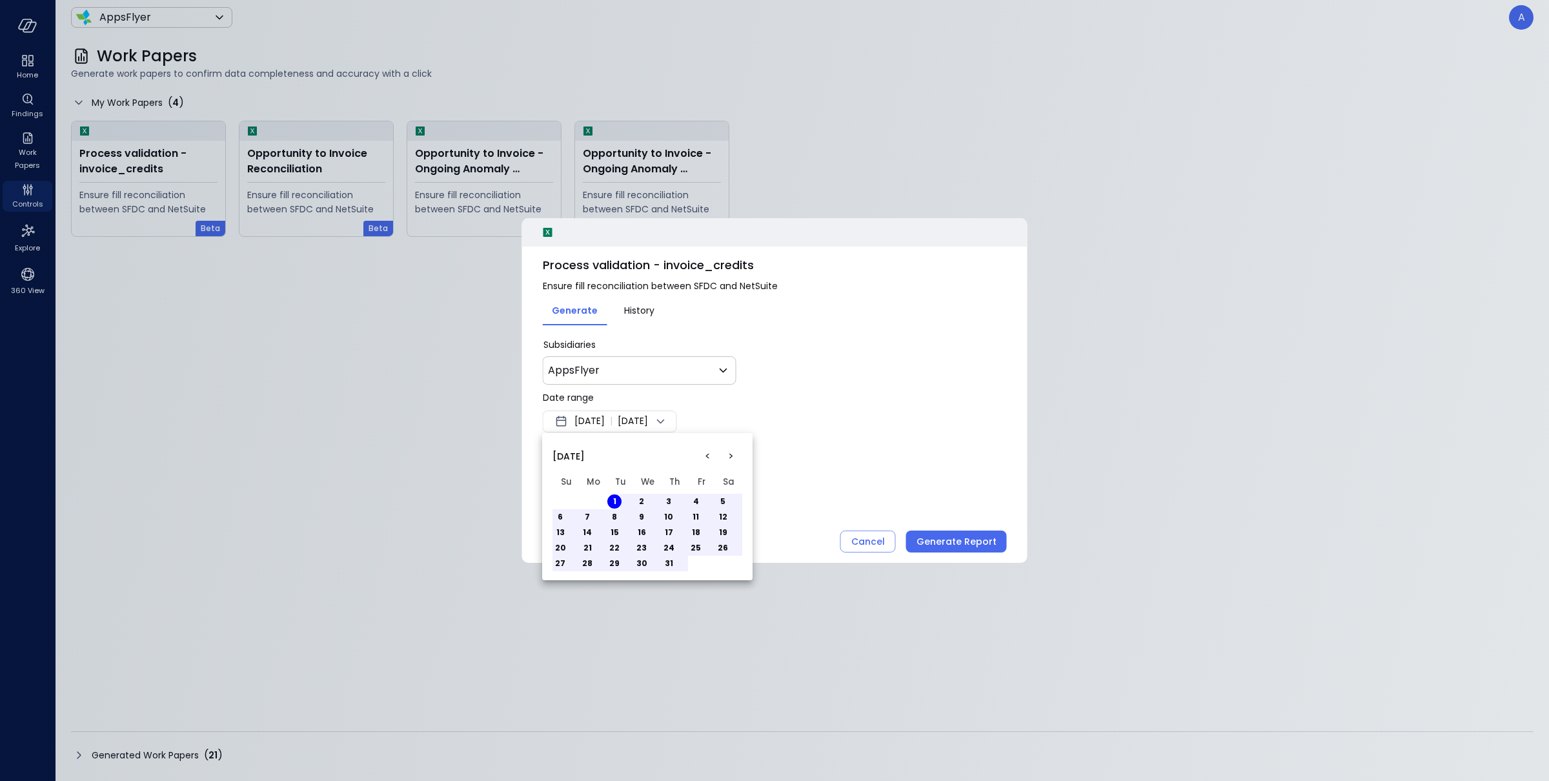
click at [615, 516] on button "8" at bounding box center [614, 517] width 14 height 14
click at [966, 539] on div at bounding box center [774, 390] width 1549 height 781
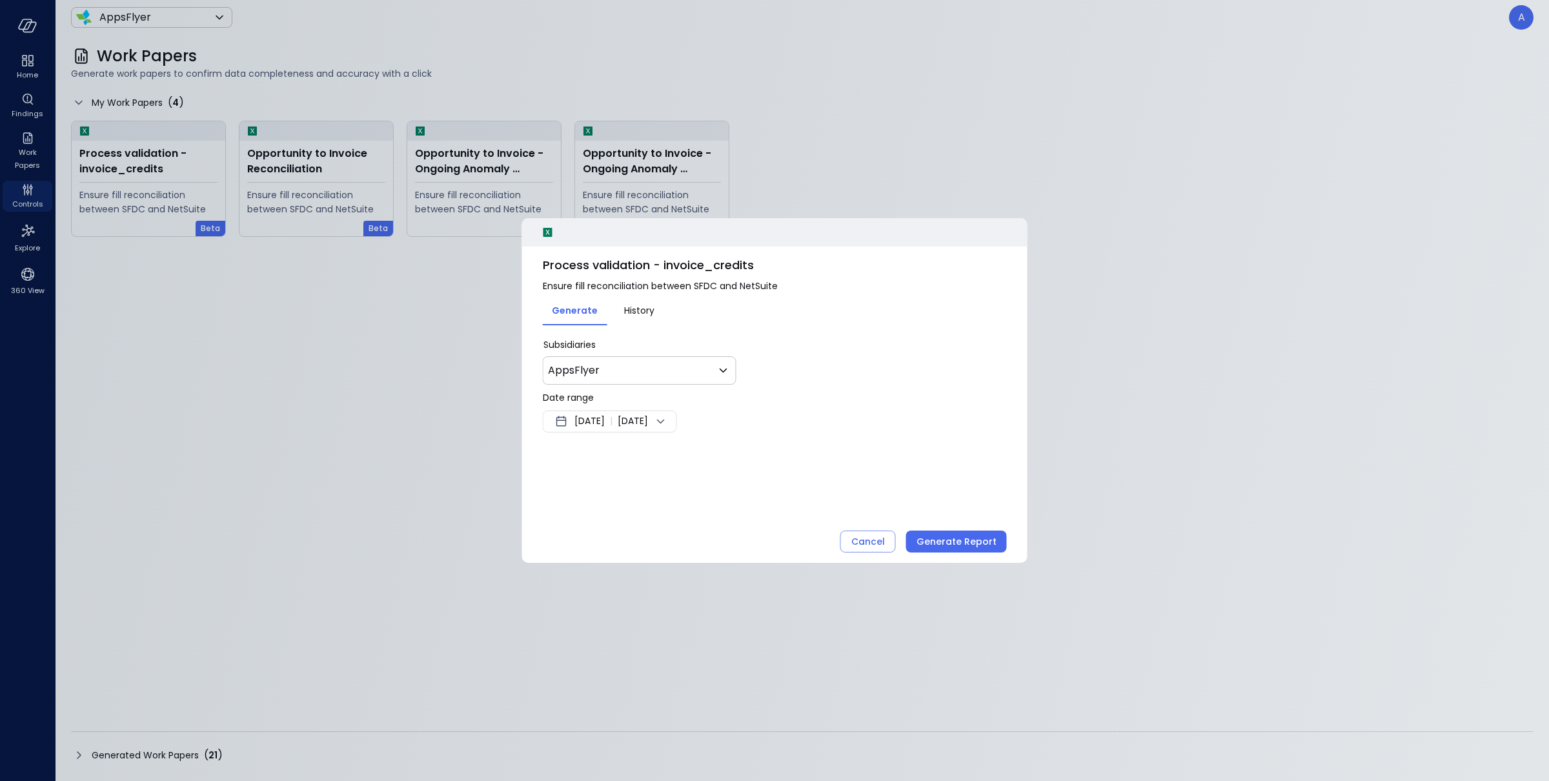
click at [966, 543] on div "Generate Report" at bounding box center [957, 542] width 80 height 16
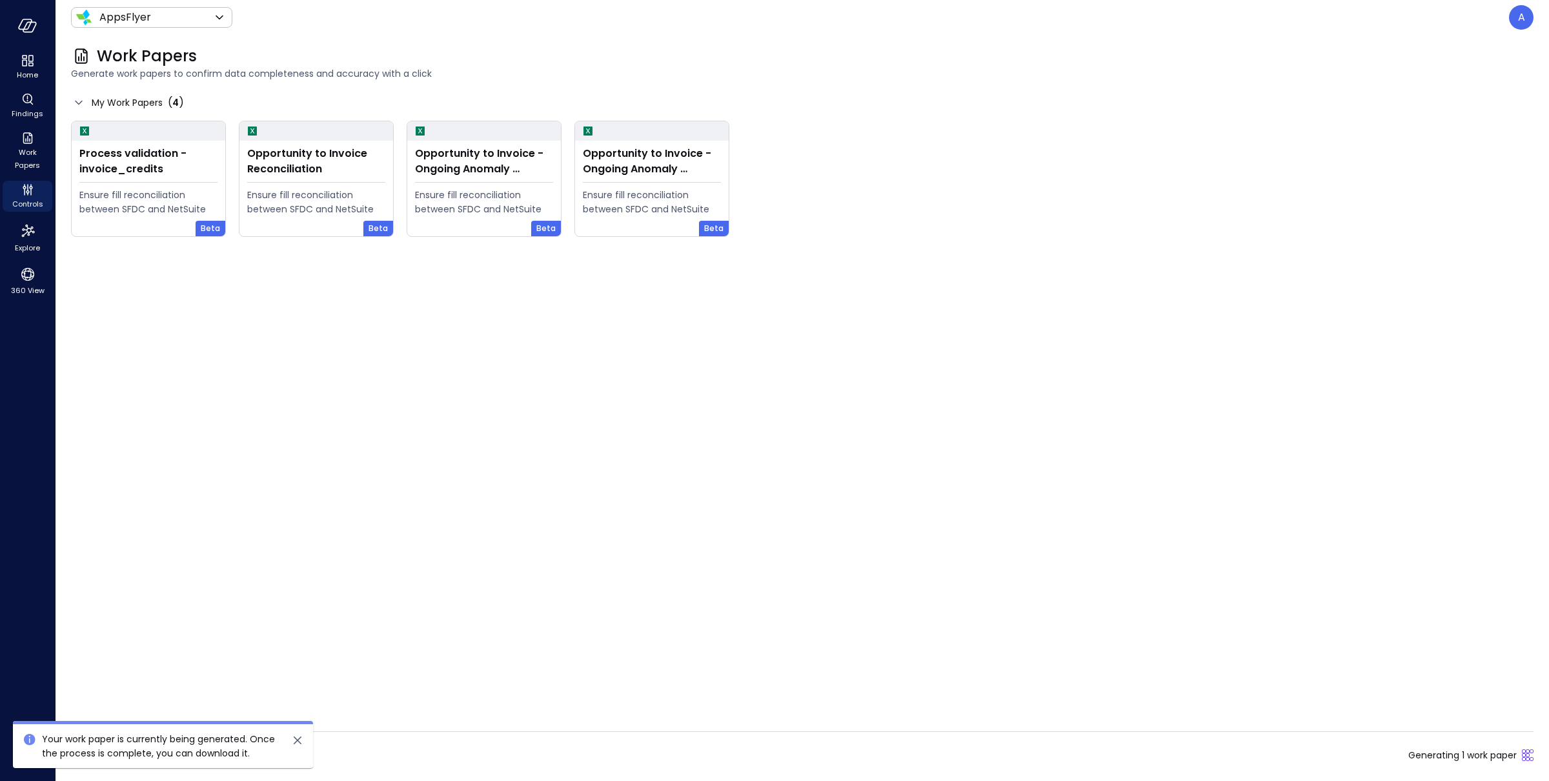
click at [298, 743] on icon "close" at bounding box center [297, 740] width 15 height 15
click at [165, 754] on span "Generated Work Papers" at bounding box center [145, 755] width 107 height 14
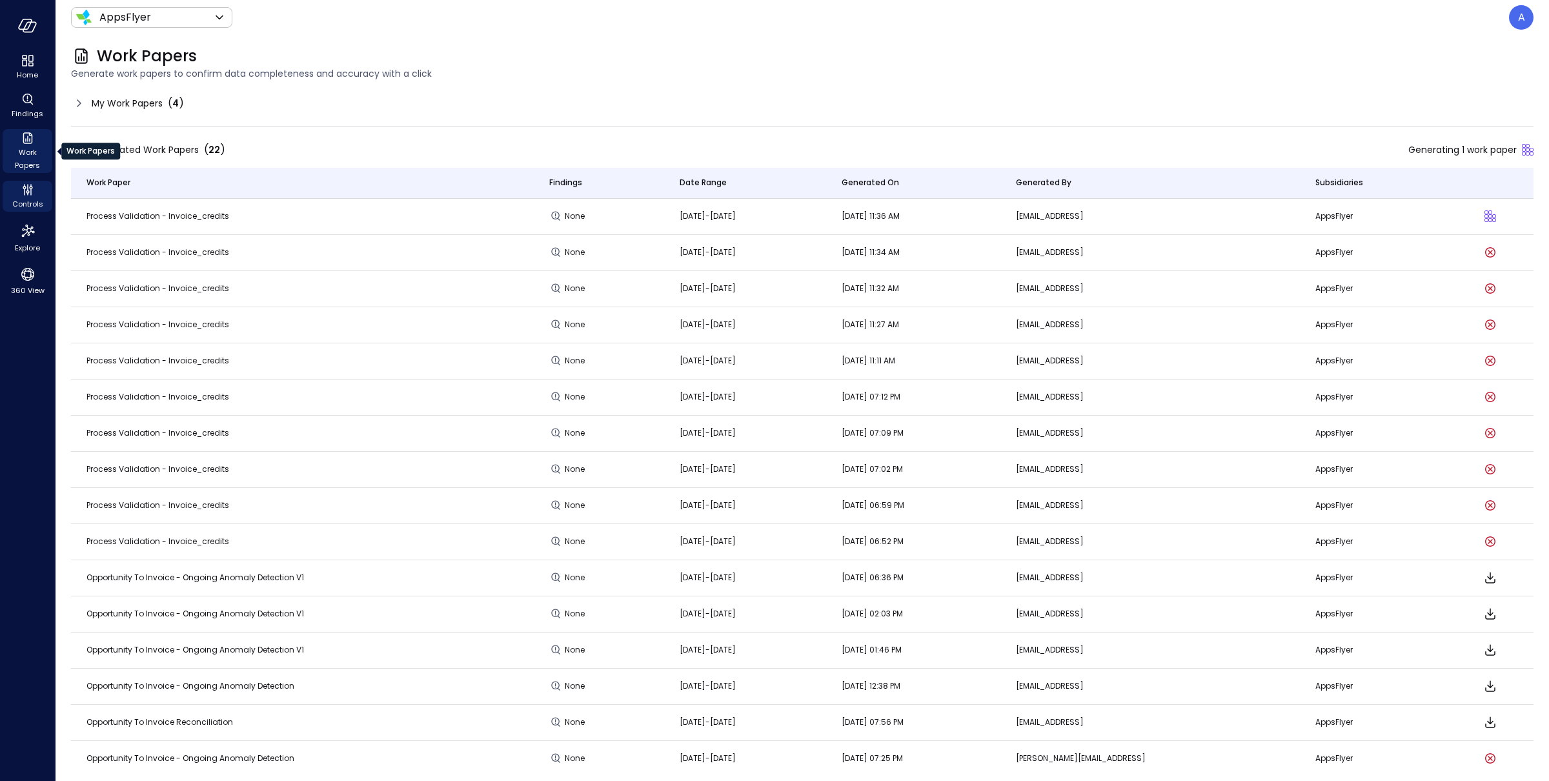
click at [31, 157] on span "Work Papers" at bounding box center [27, 159] width 39 height 26
click at [31, 194] on icon "Controls" at bounding box center [27, 189] width 15 height 15
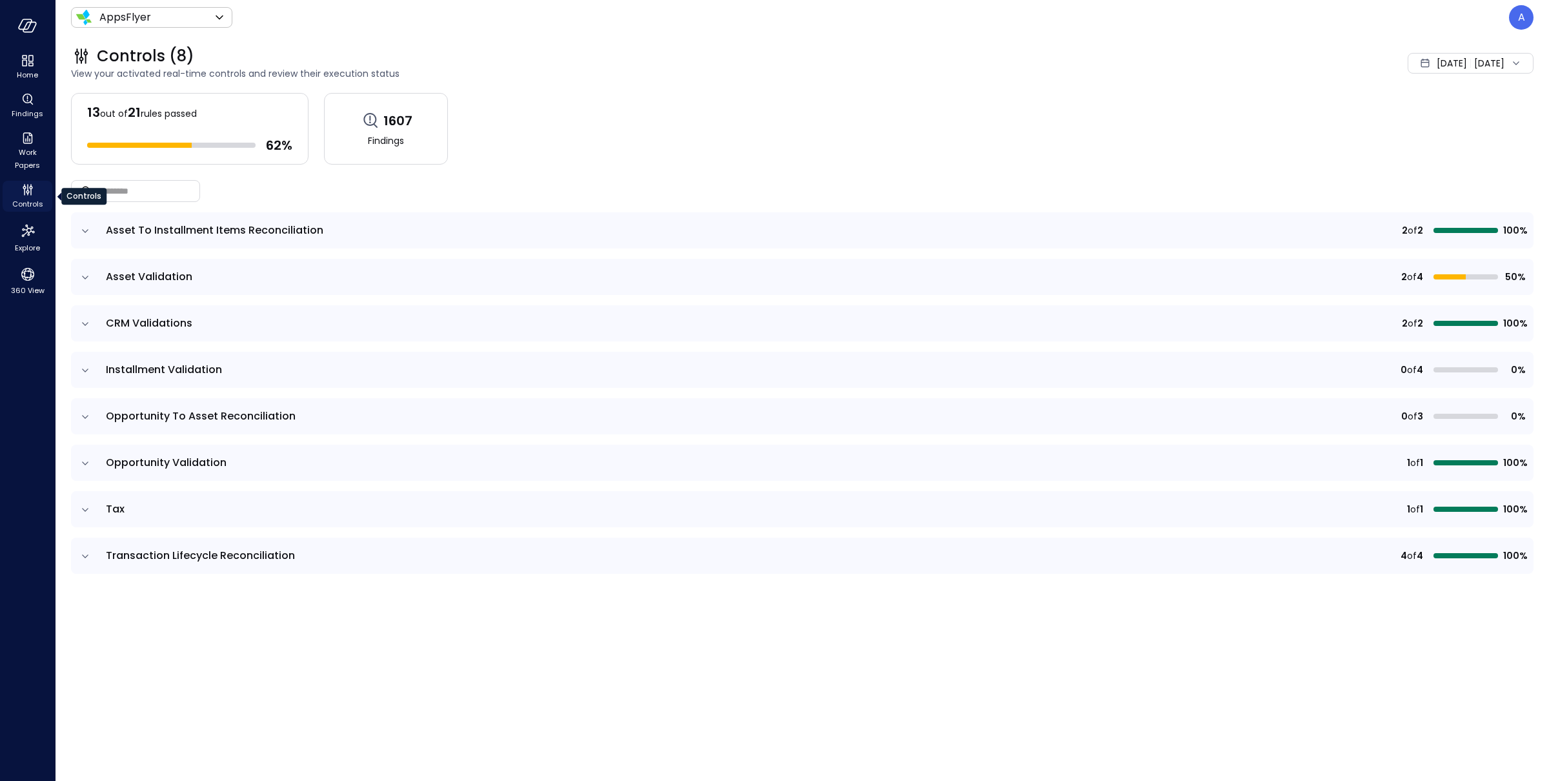
click at [28, 196] on icon "Controls" at bounding box center [27, 189] width 15 height 15
click at [35, 150] on span "Work Papers" at bounding box center [27, 159] width 39 height 26
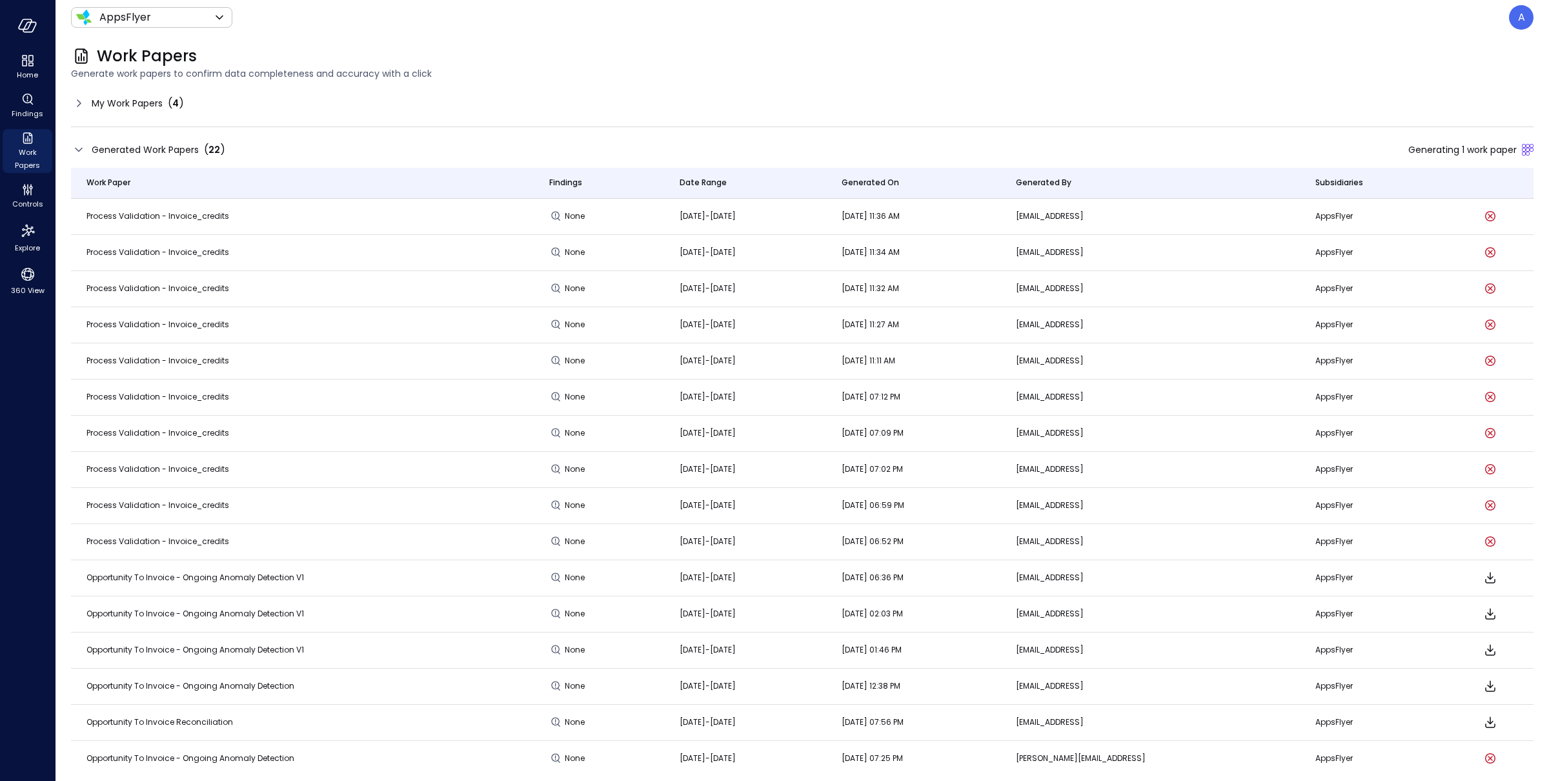
click at [221, 212] on span "Process validation - invoice_credits" at bounding box center [157, 215] width 143 height 11
click at [214, 213] on span "Process validation - invoice_credits" at bounding box center [157, 215] width 143 height 11
click at [139, 219] on span "Process validation - invoice_credits" at bounding box center [157, 215] width 143 height 11
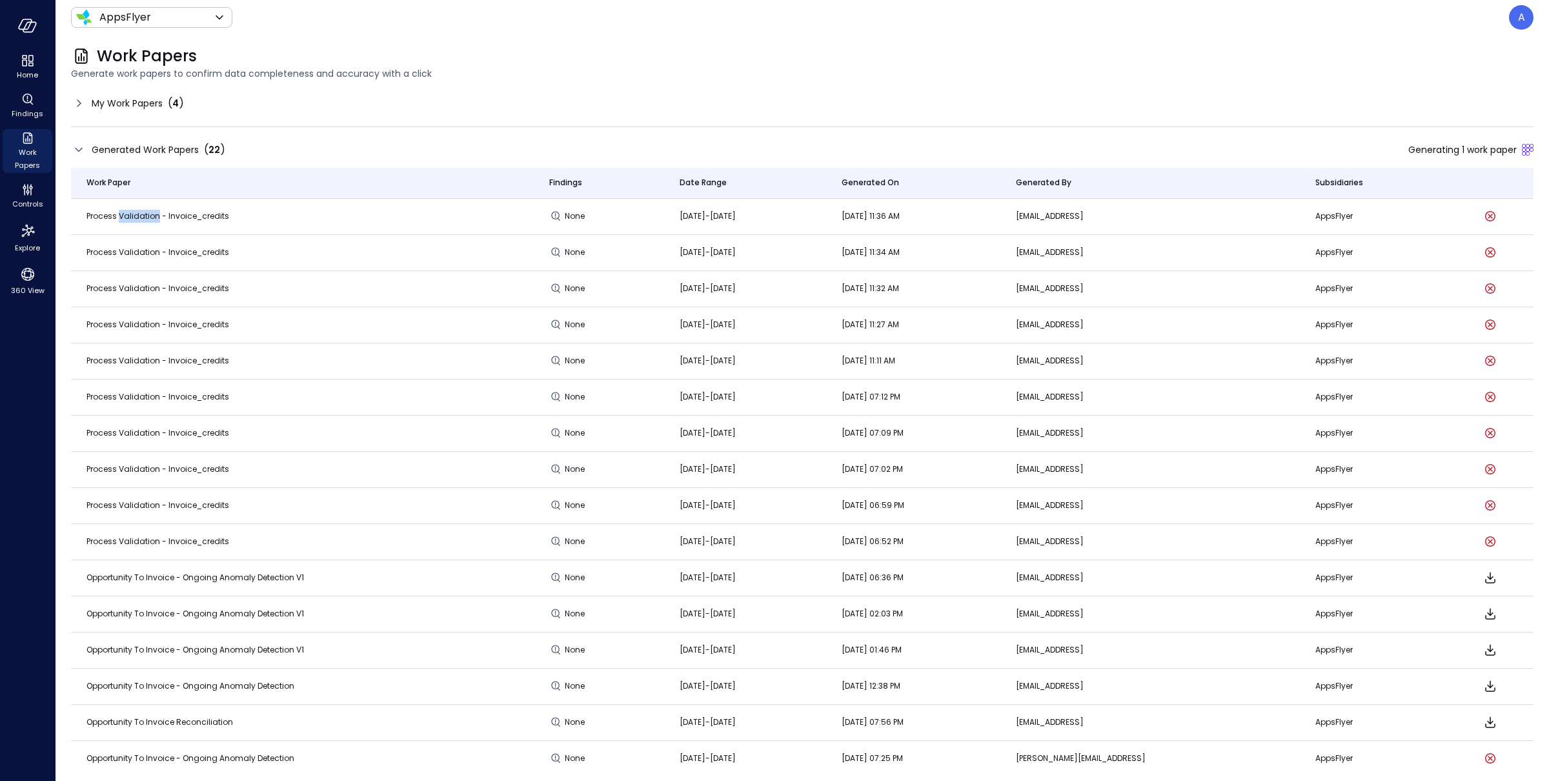
click at [139, 219] on span "Process validation - invoice_credits" at bounding box center [157, 215] width 143 height 11
click at [113, 219] on span "Process validation - invoice_credits" at bounding box center [157, 215] width 143 height 11
click at [131, 215] on span "Process validation - invoice_credits" at bounding box center [157, 215] width 143 height 11
click at [131, 214] on span "Process validation - invoice_credits" at bounding box center [157, 215] width 143 height 11
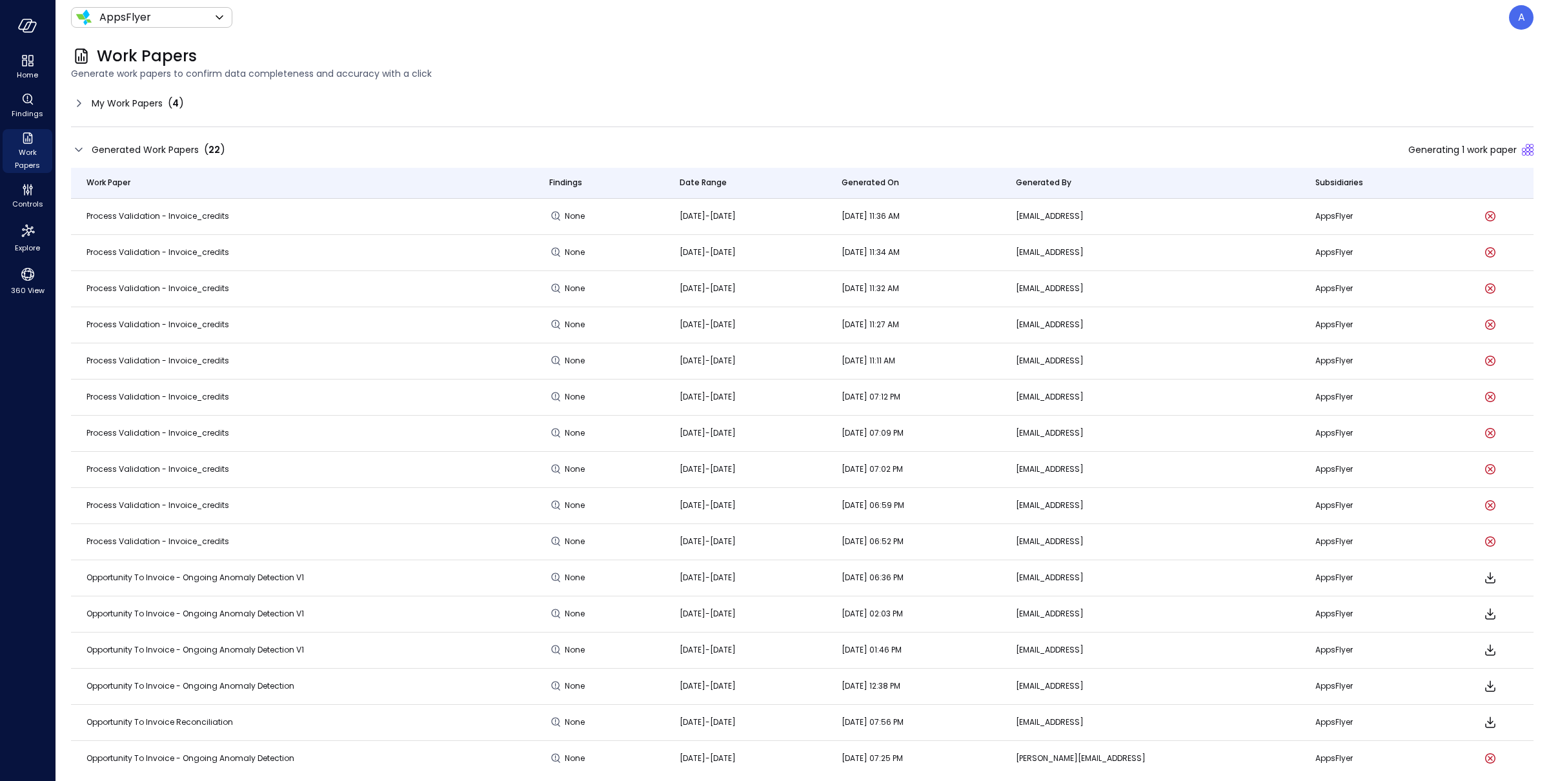
click at [86, 149] on icon at bounding box center [78, 149] width 15 height 15
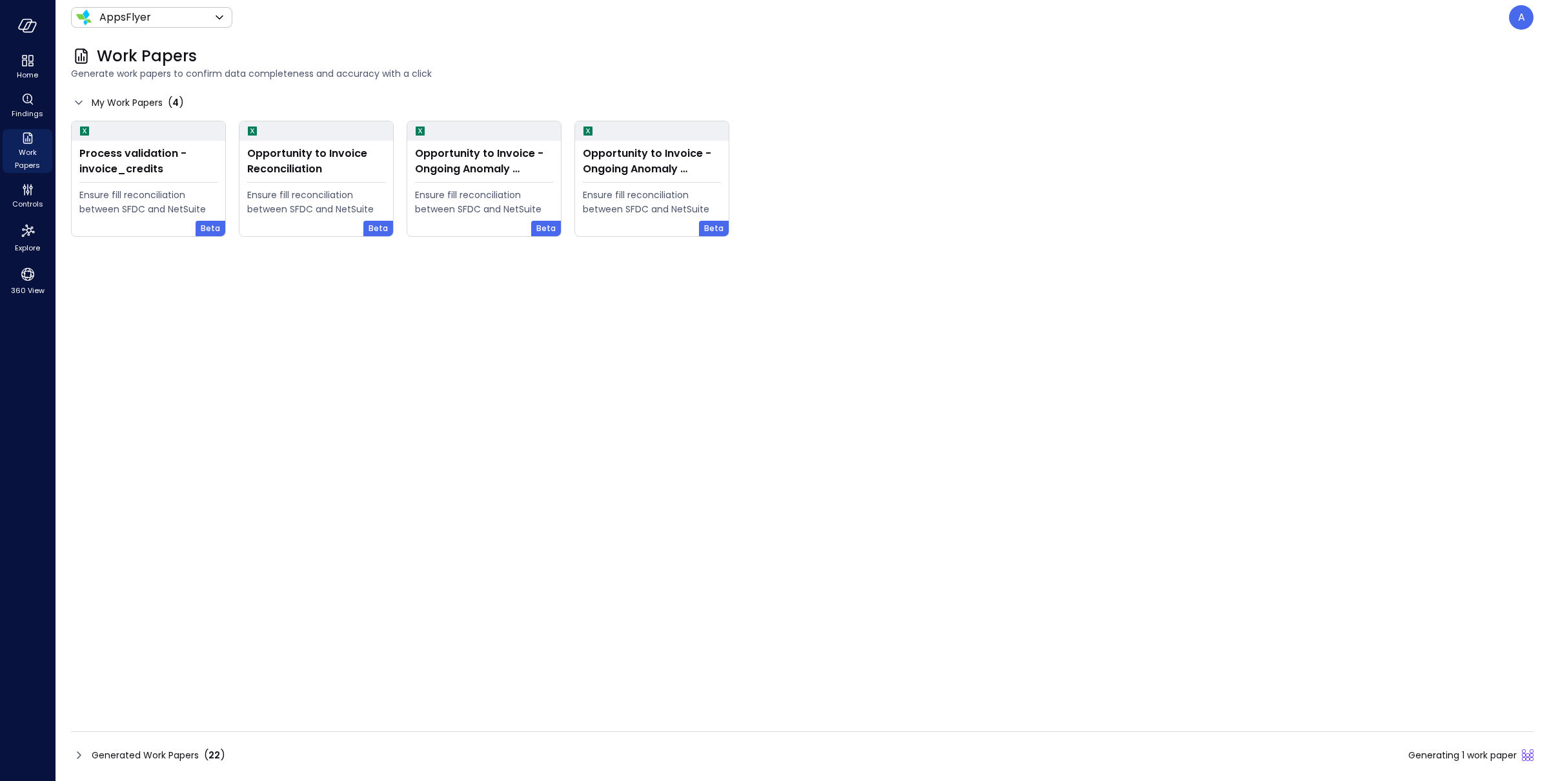
click at [112, 100] on span "My Work Papers" at bounding box center [127, 103] width 71 height 14
click at [167, 751] on span "Generated Work Papers" at bounding box center [145, 755] width 107 height 14
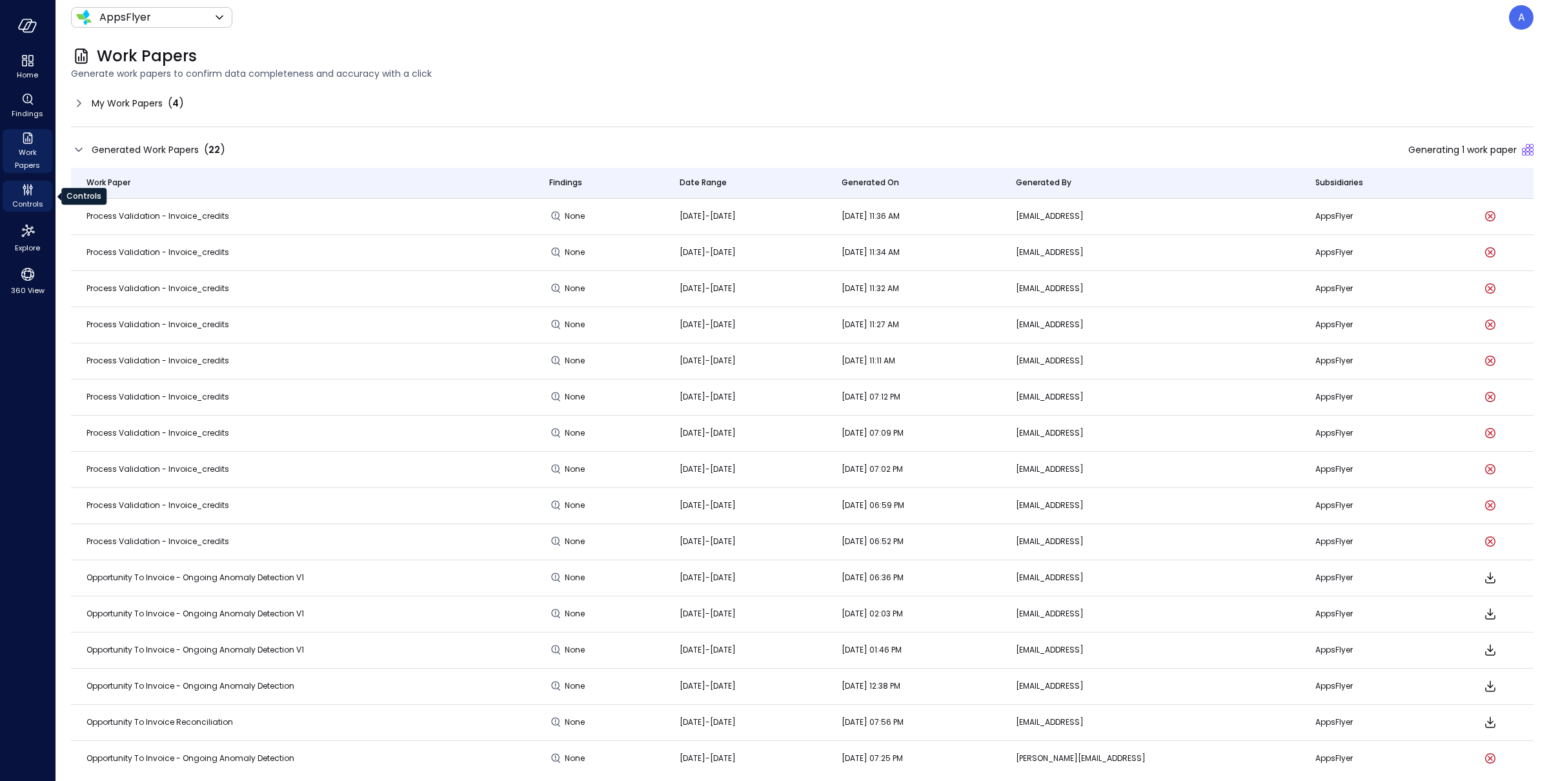
click at [25, 194] on icon "Controls" at bounding box center [24, 191] width 1 height 7
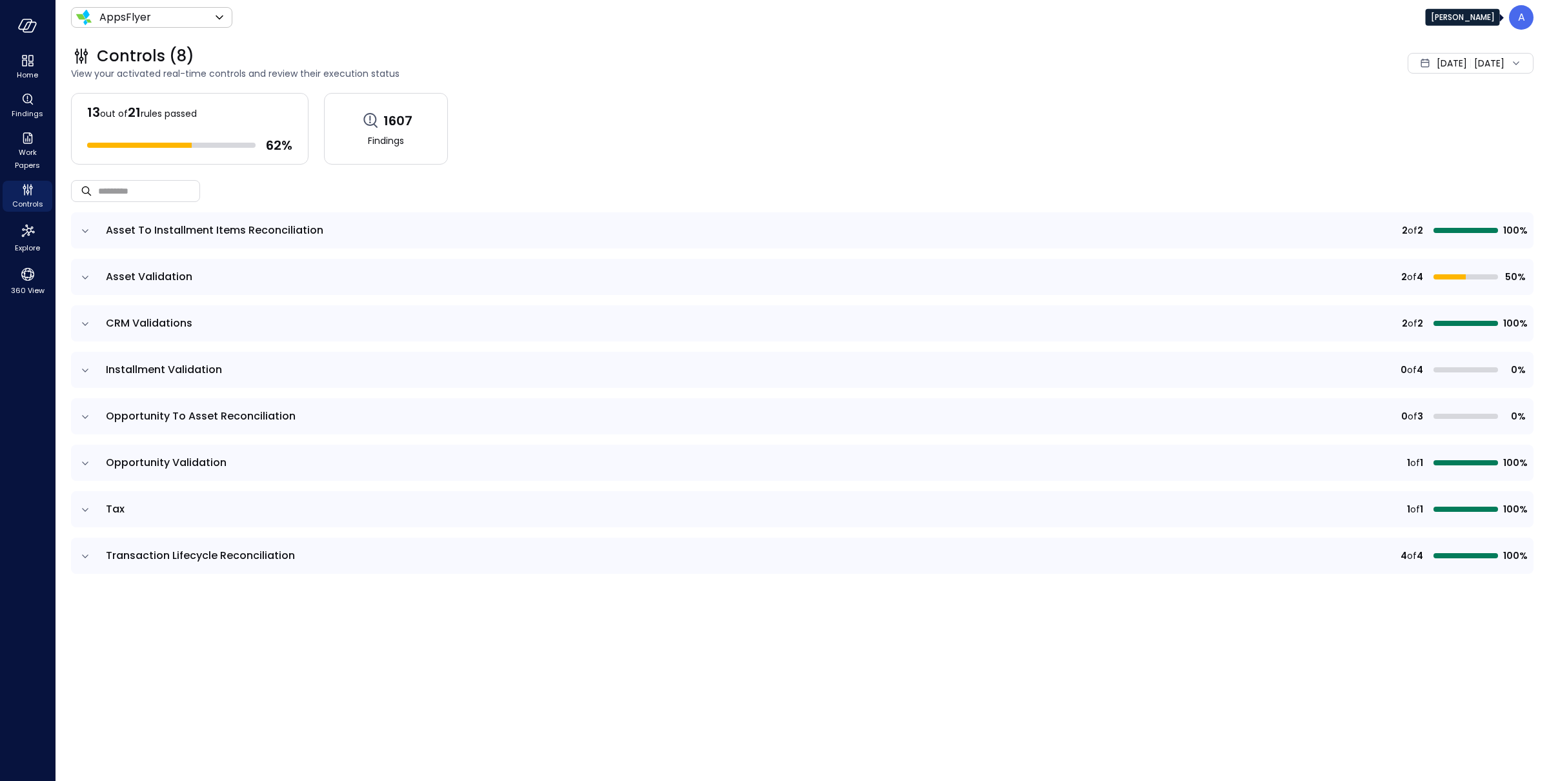
click at [1525, 21] on div "A" at bounding box center [1521, 17] width 25 height 25
click at [1442, 160] on li "Builder" at bounding box center [1467, 156] width 127 height 26
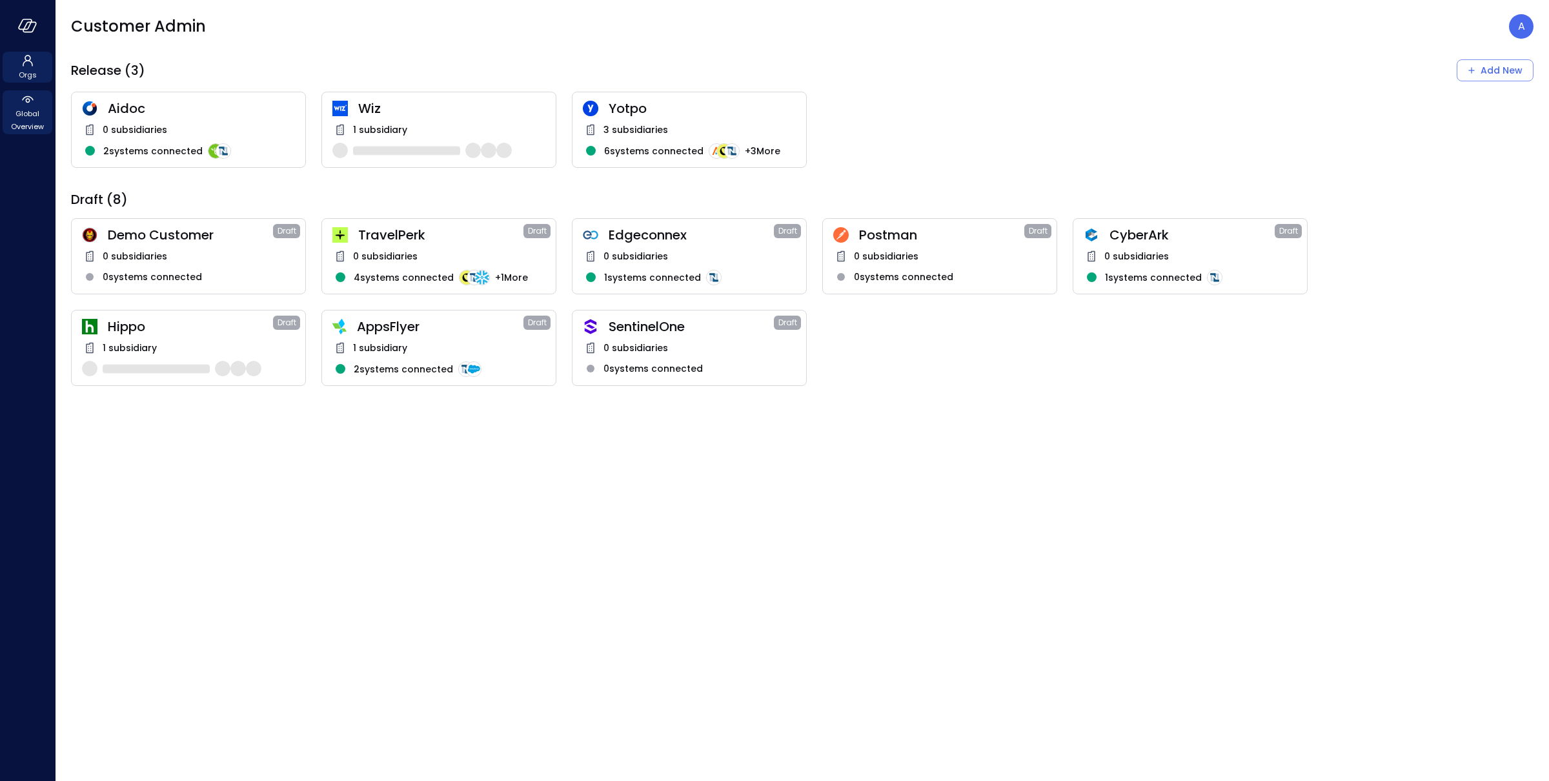
click at [26, 117] on span "Global Overview" at bounding box center [27, 120] width 39 height 26
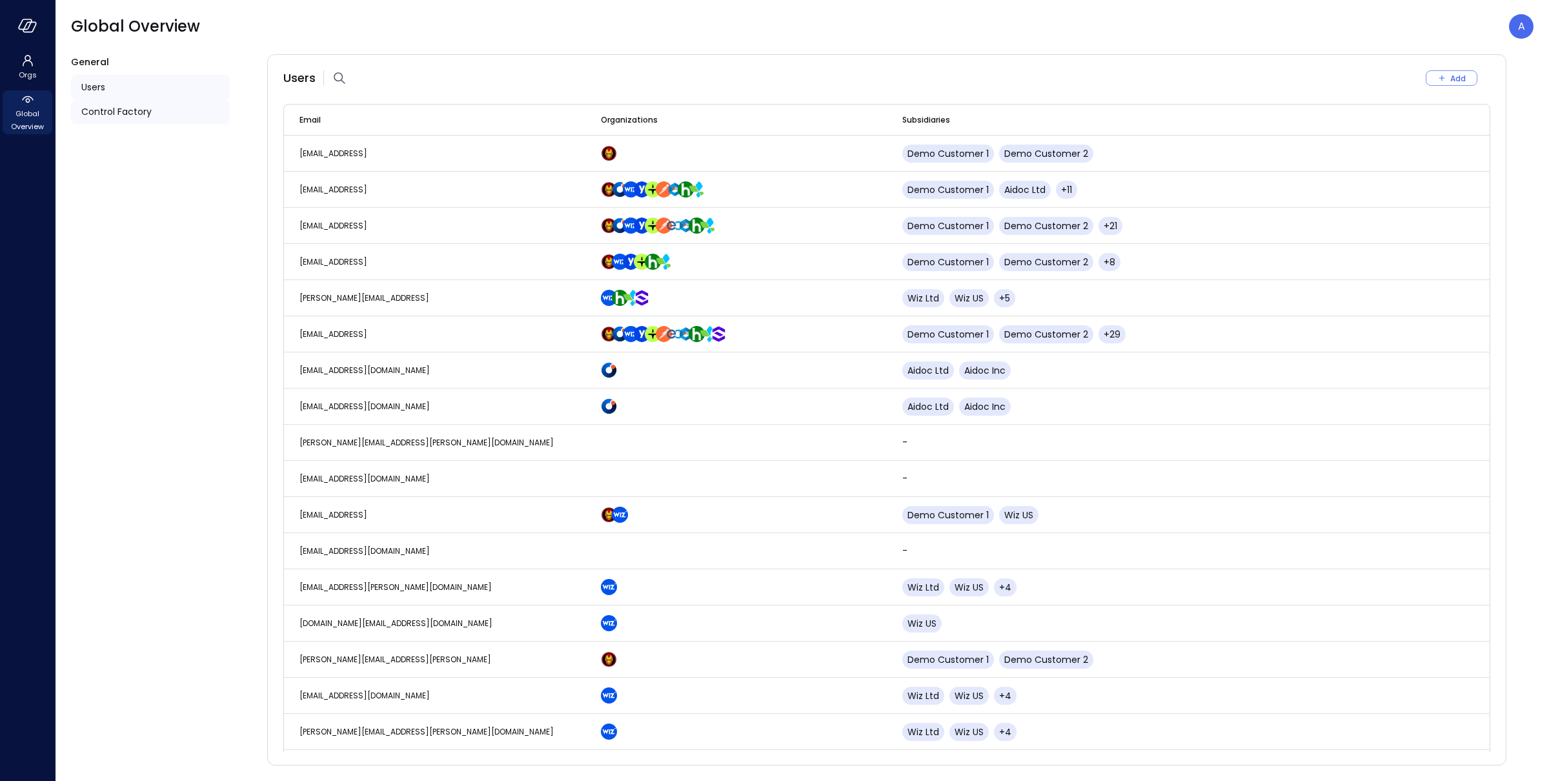
click at [117, 111] on span "Control Factory" at bounding box center [116, 112] width 70 height 14
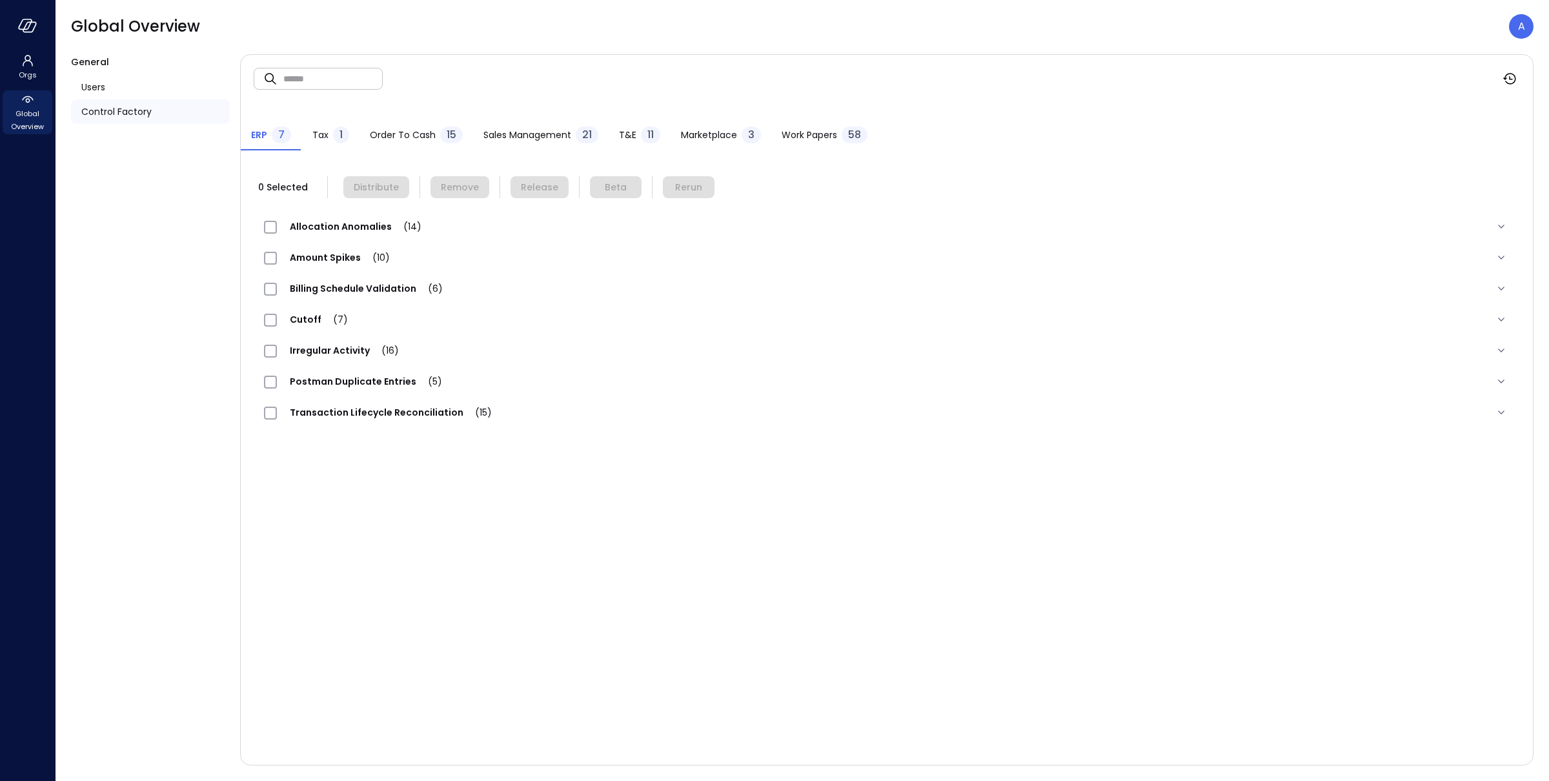
click at [787, 136] on span "Work Papers" at bounding box center [810, 135] width 56 height 14
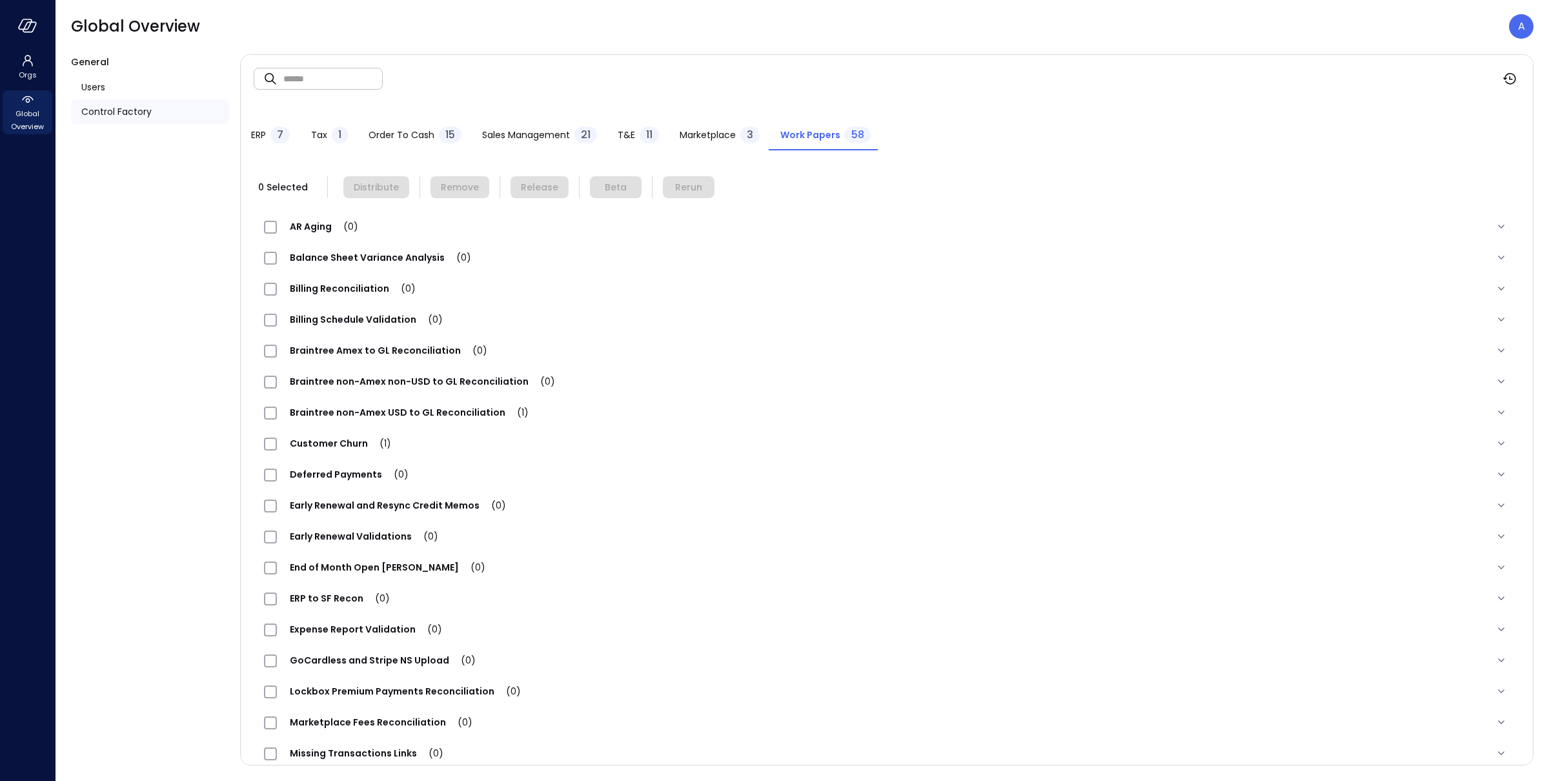
scroll to position [944, 0]
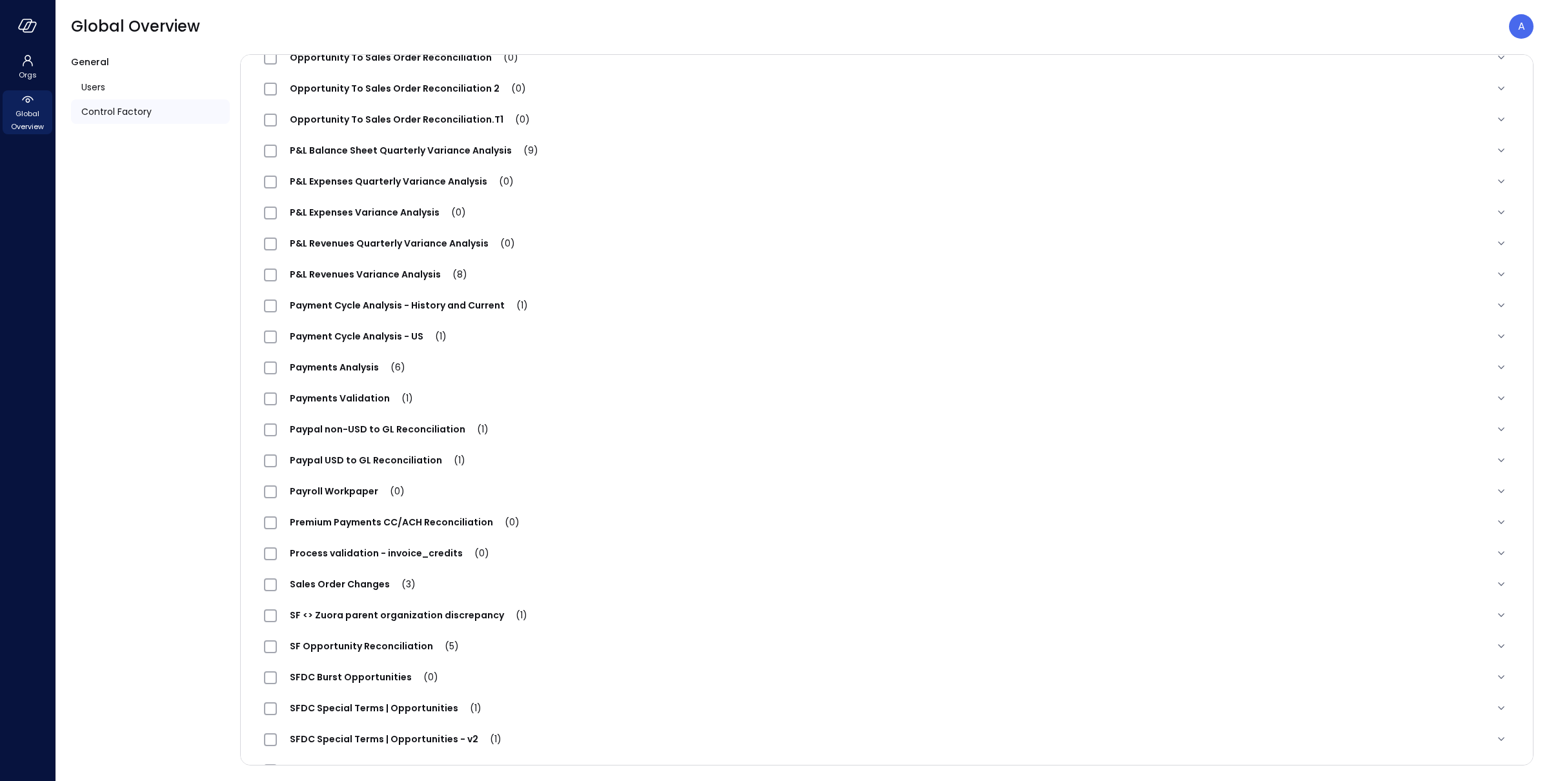
click at [374, 405] on span "Payments Validation (1)" at bounding box center [351, 398] width 149 height 13
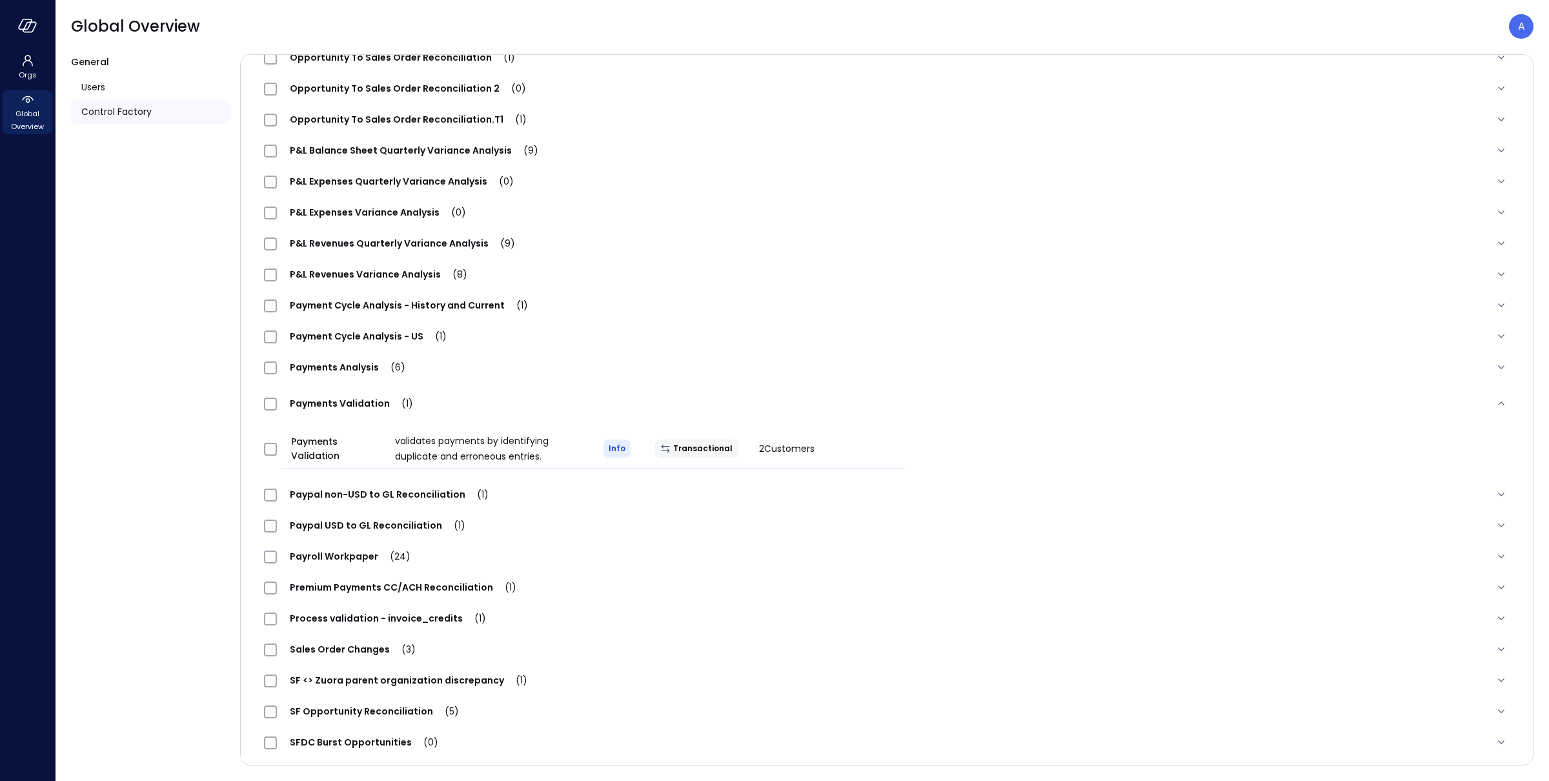
click at [321, 625] on span "Process validation - invoice_credits (1)" at bounding box center [388, 618] width 222 height 13
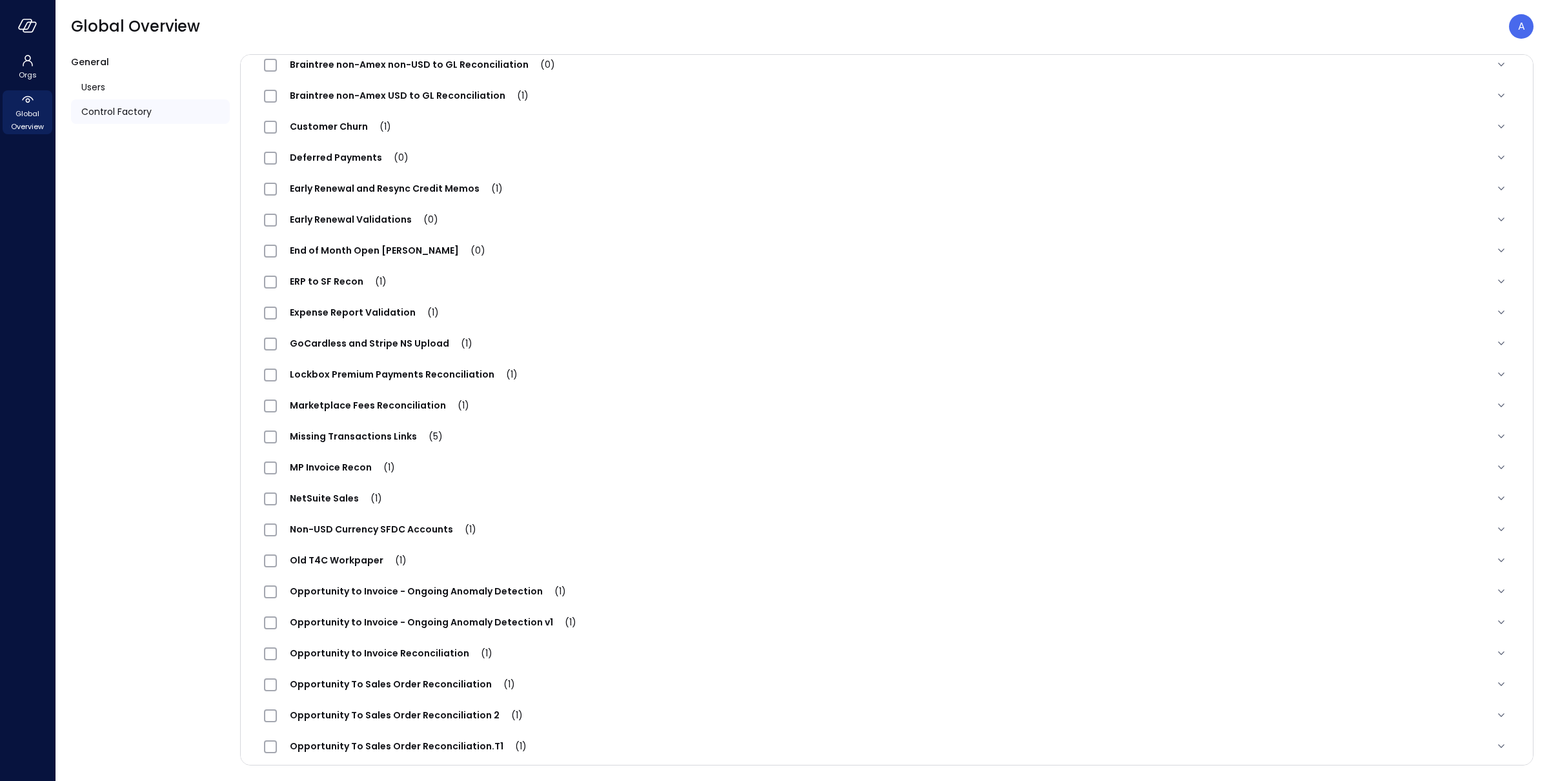
scroll to position [0, 0]
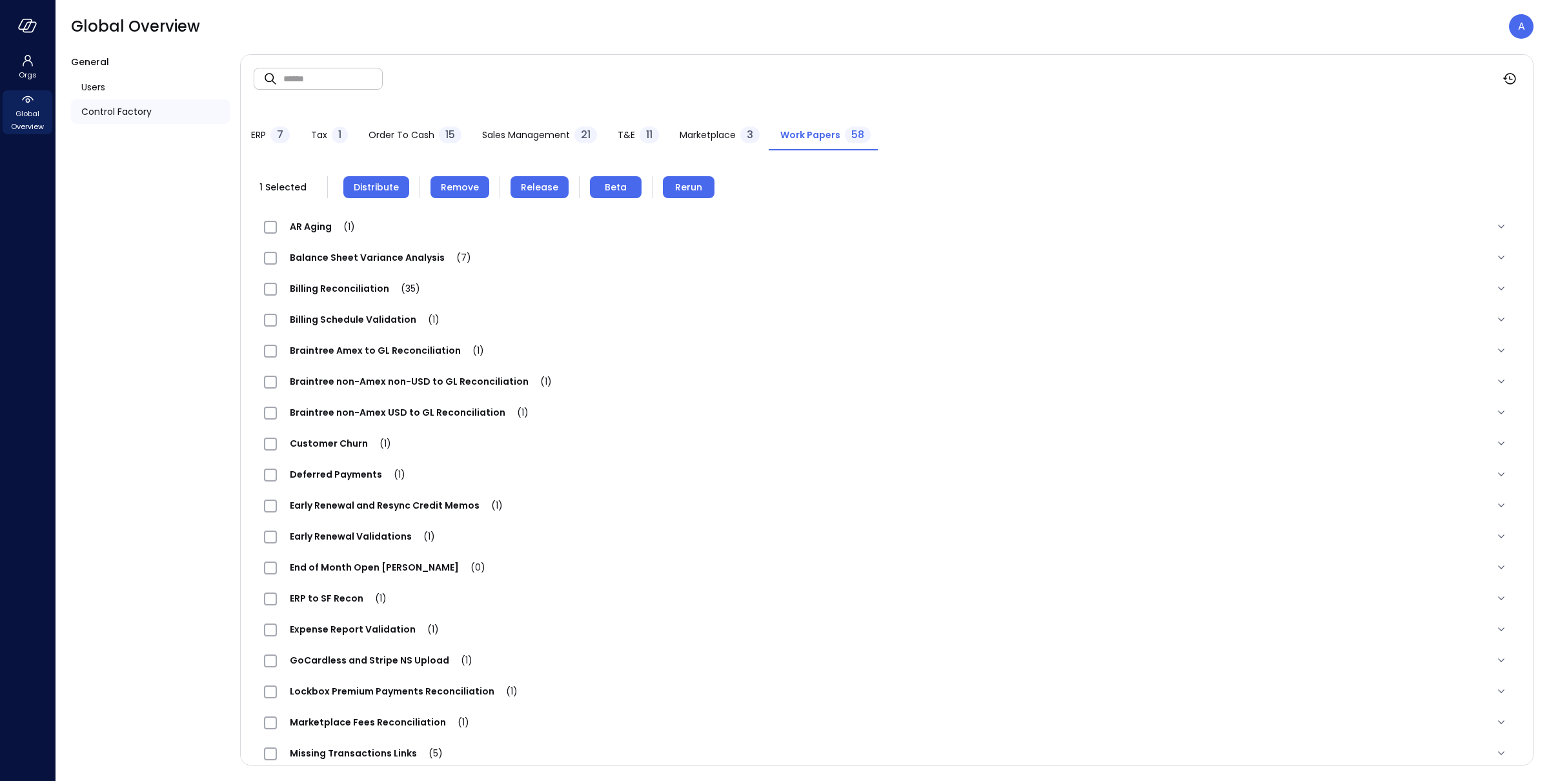
click at [457, 190] on span "Remove" at bounding box center [460, 187] width 38 height 14
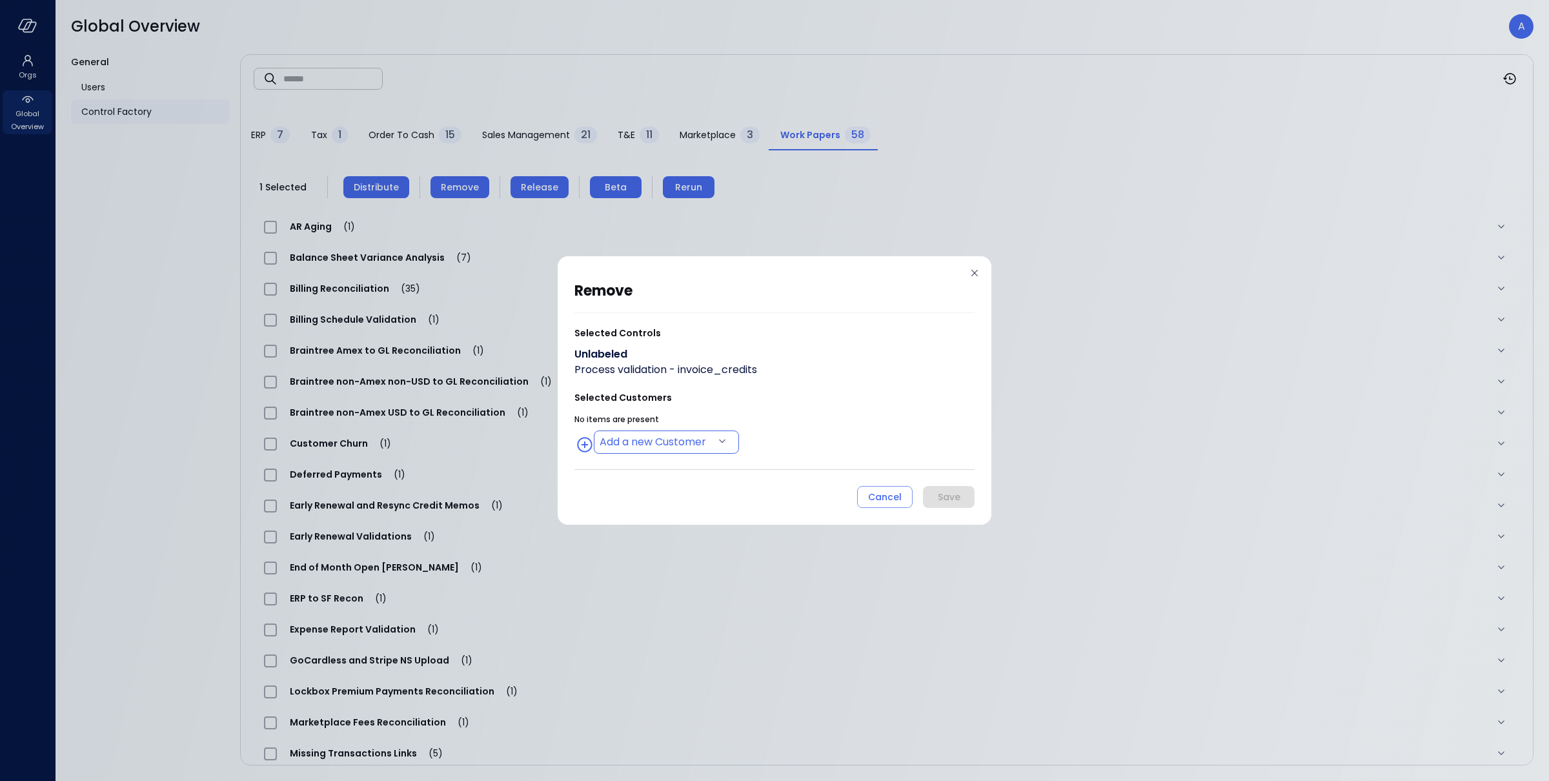
click at [662, 445] on body "Orgs Global Overview Global Overview A General Users Control Factory ​ ​ ERP 7 …" at bounding box center [774, 390] width 1549 height 781
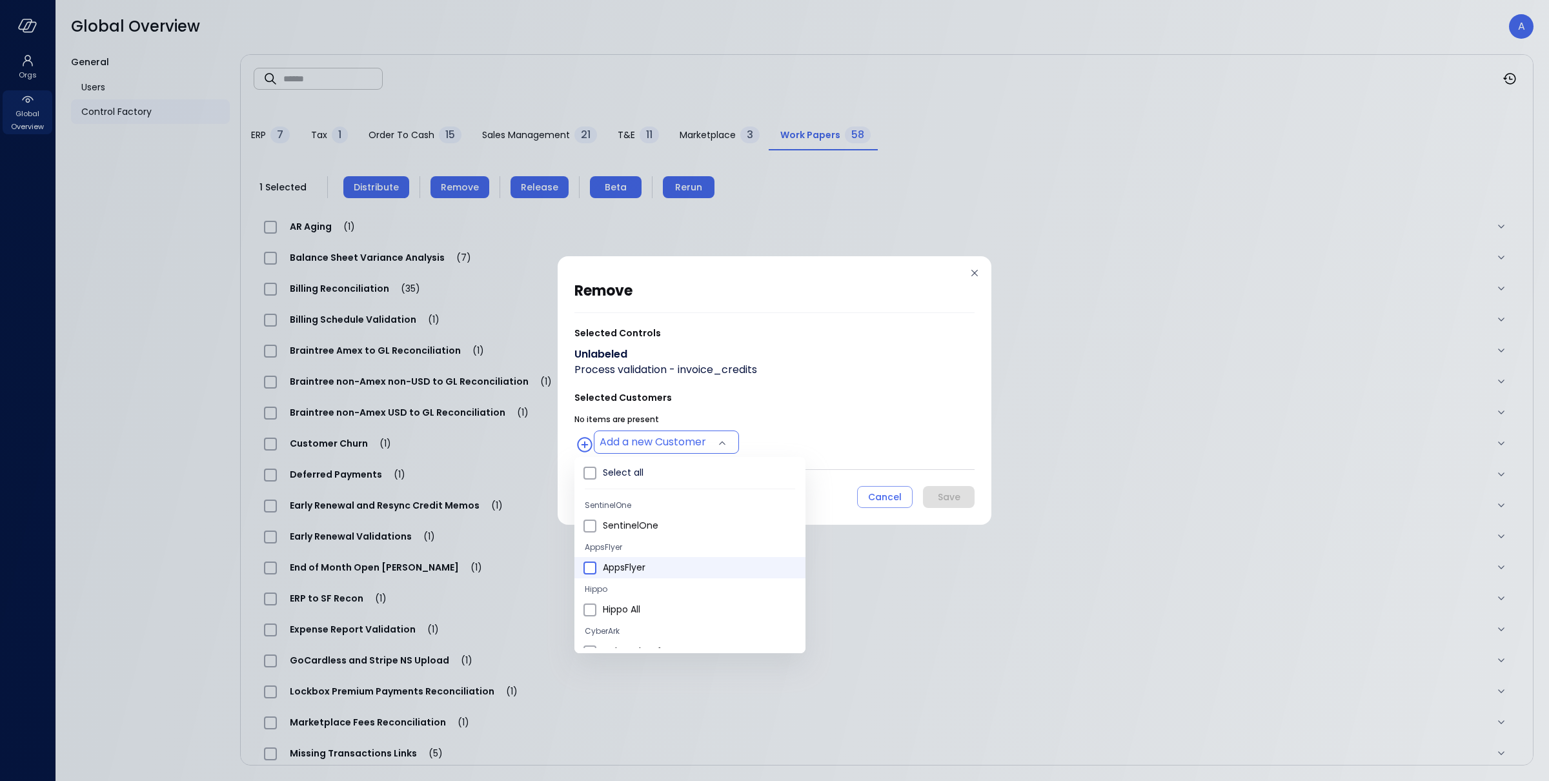
type input "**********"
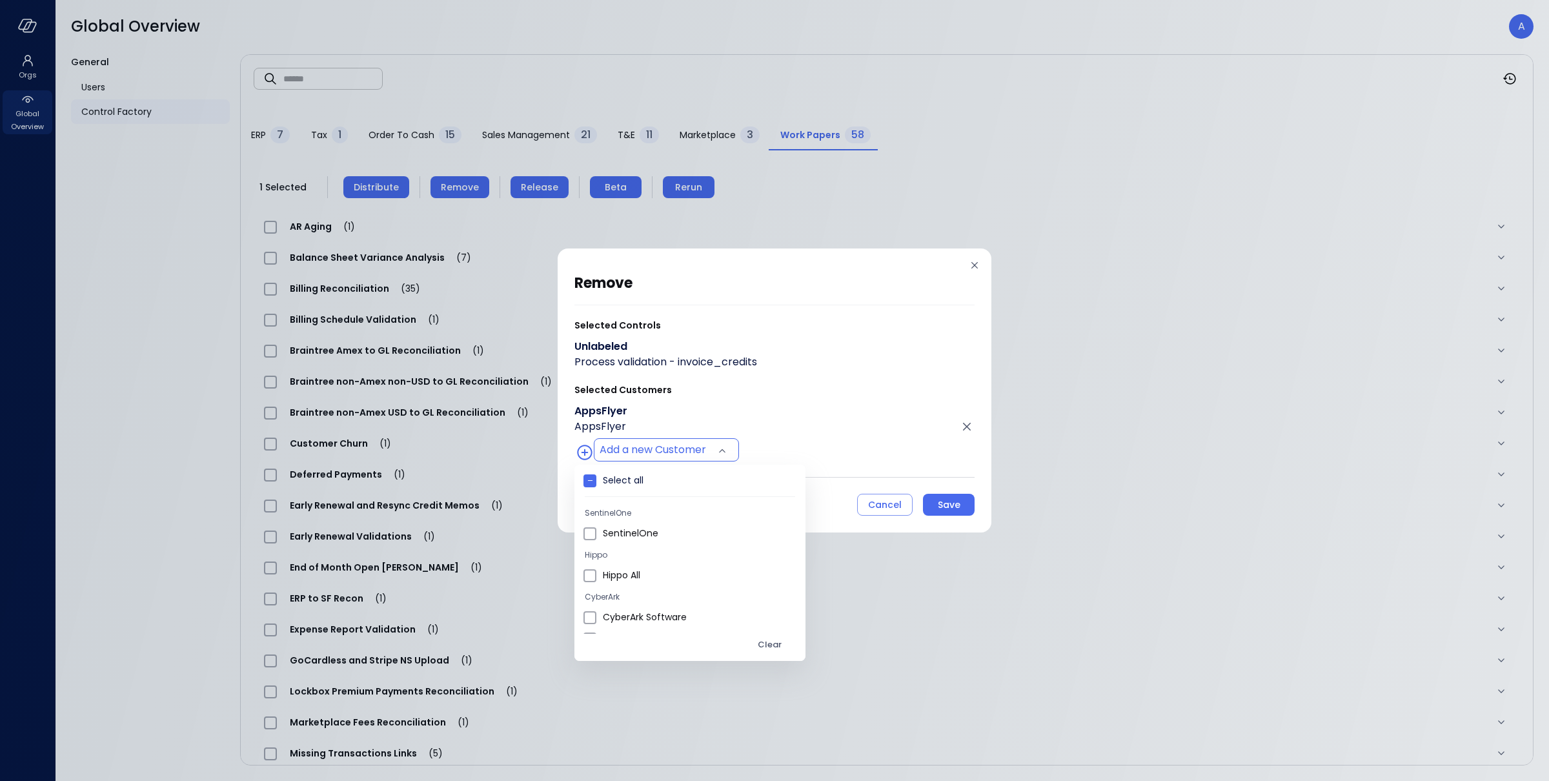
click at [820, 432] on div at bounding box center [774, 390] width 1549 height 781
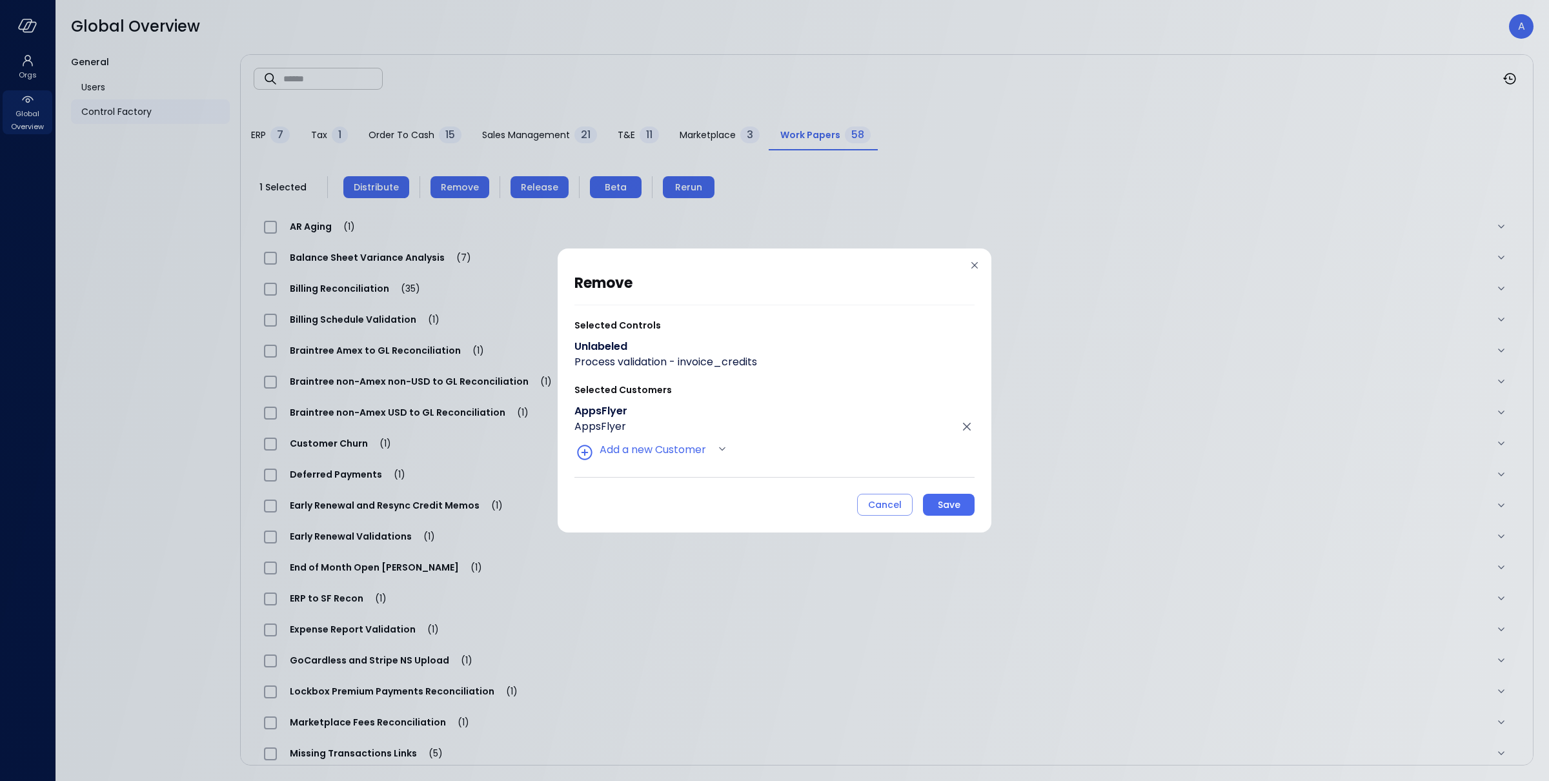
click at [936, 505] on button "Save" at bounding box center [949, 505] width 52 height 22
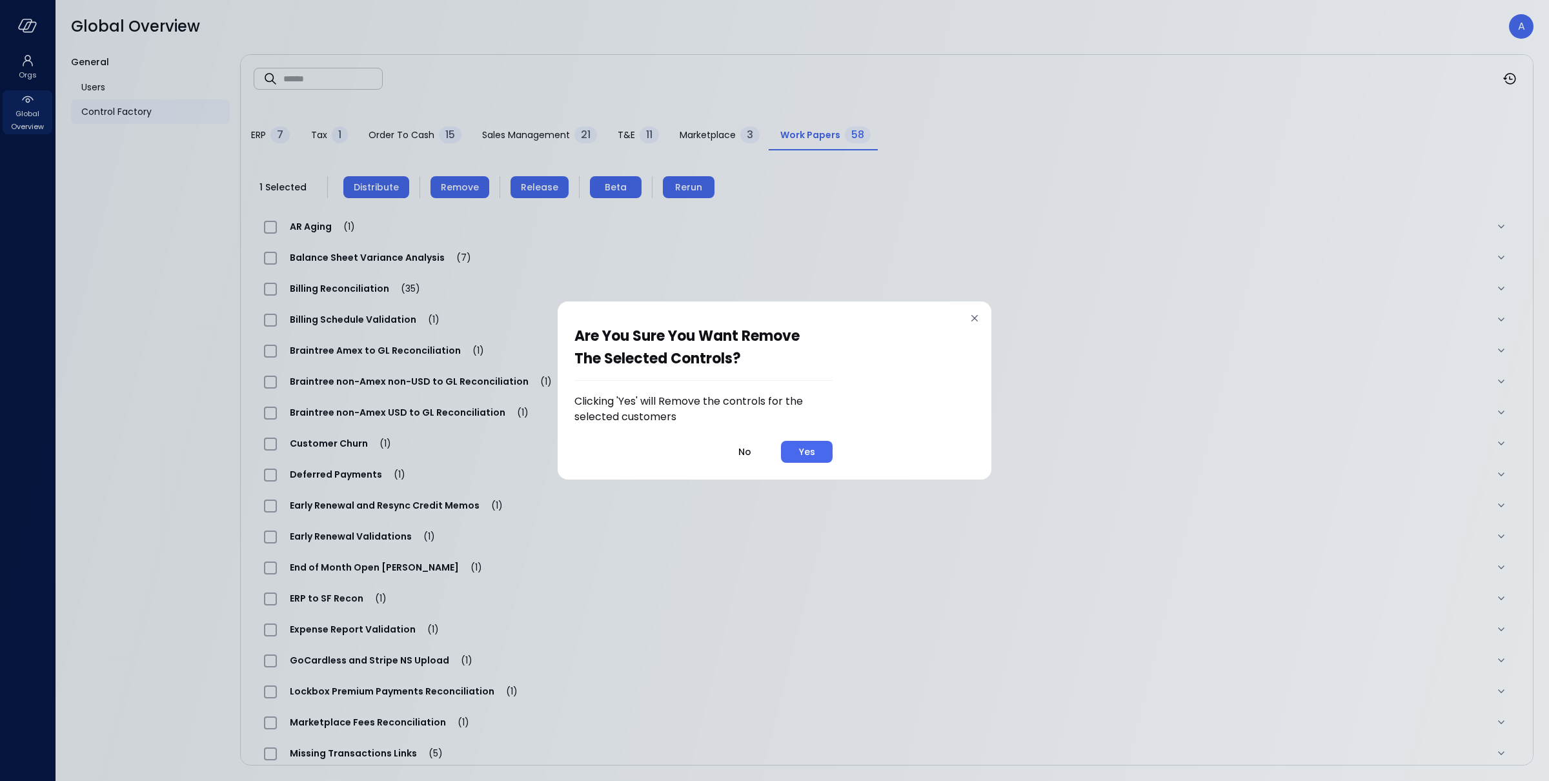
click at [825, 454] on button "Yes" at bounding box center [807, 452] width 52 height 22
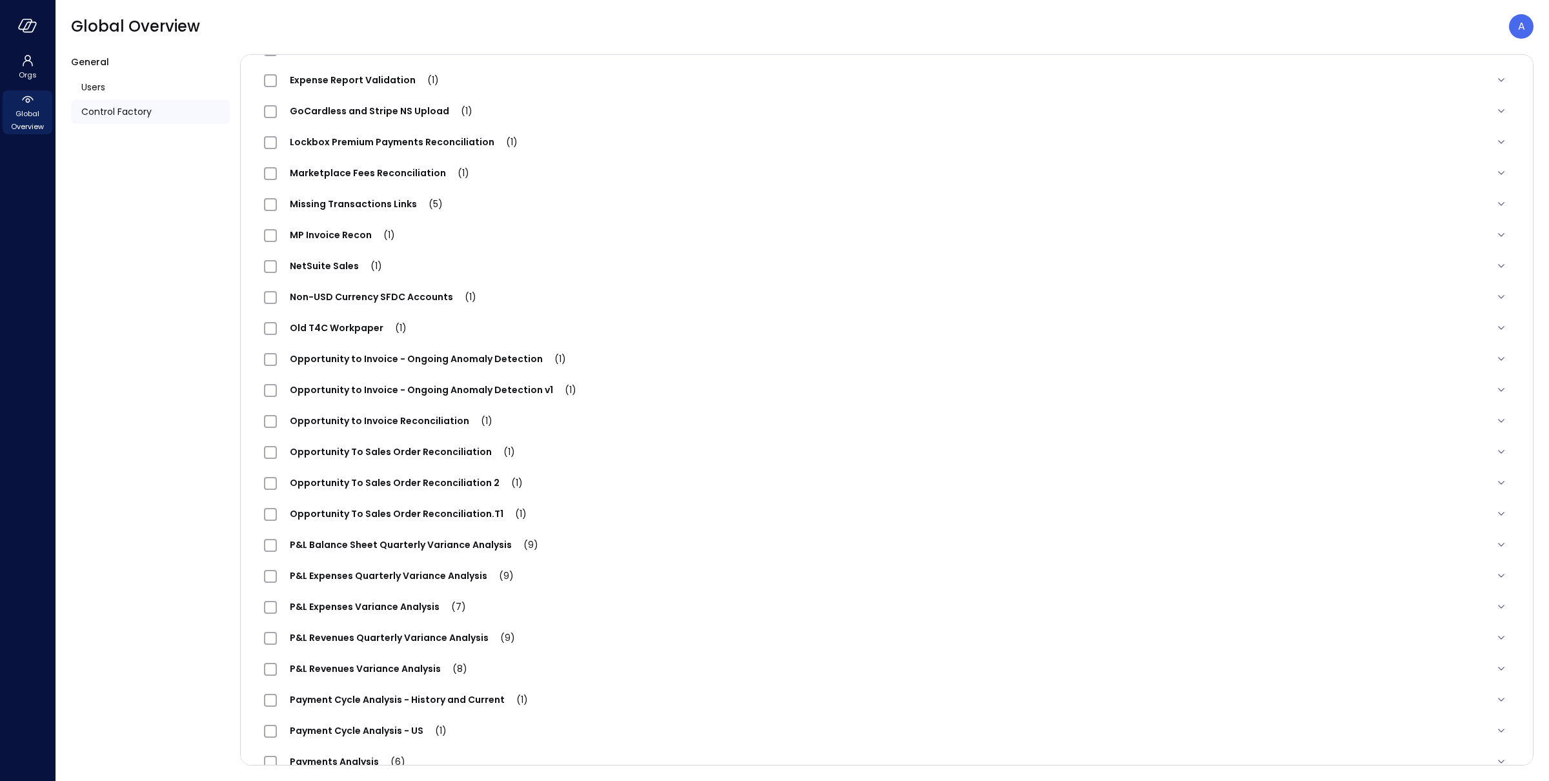
scroll to position [2, 0]
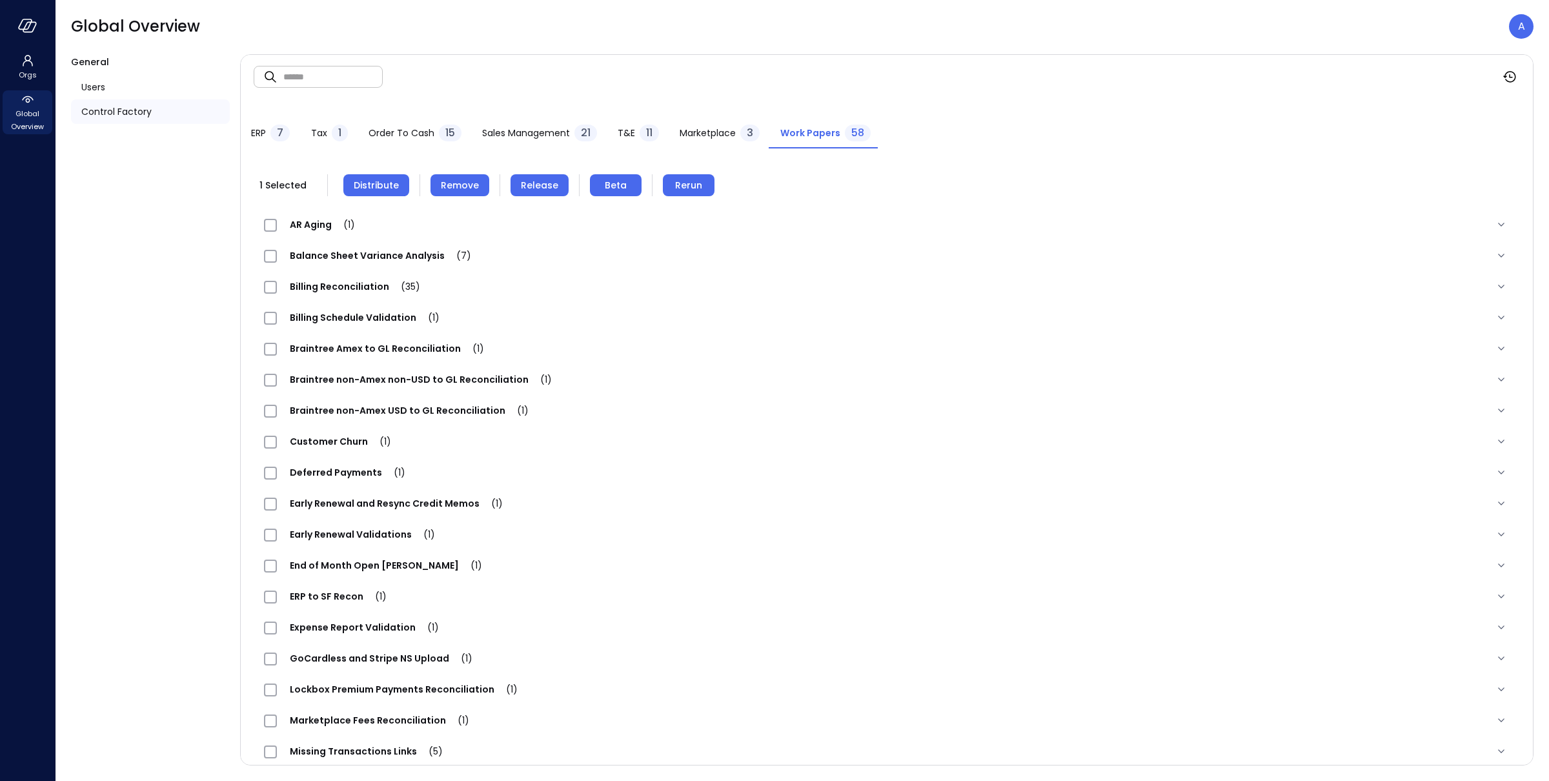
click at [412, 133] on span "Order to Cash" at bounding box center [402, 133] width 66 height 14
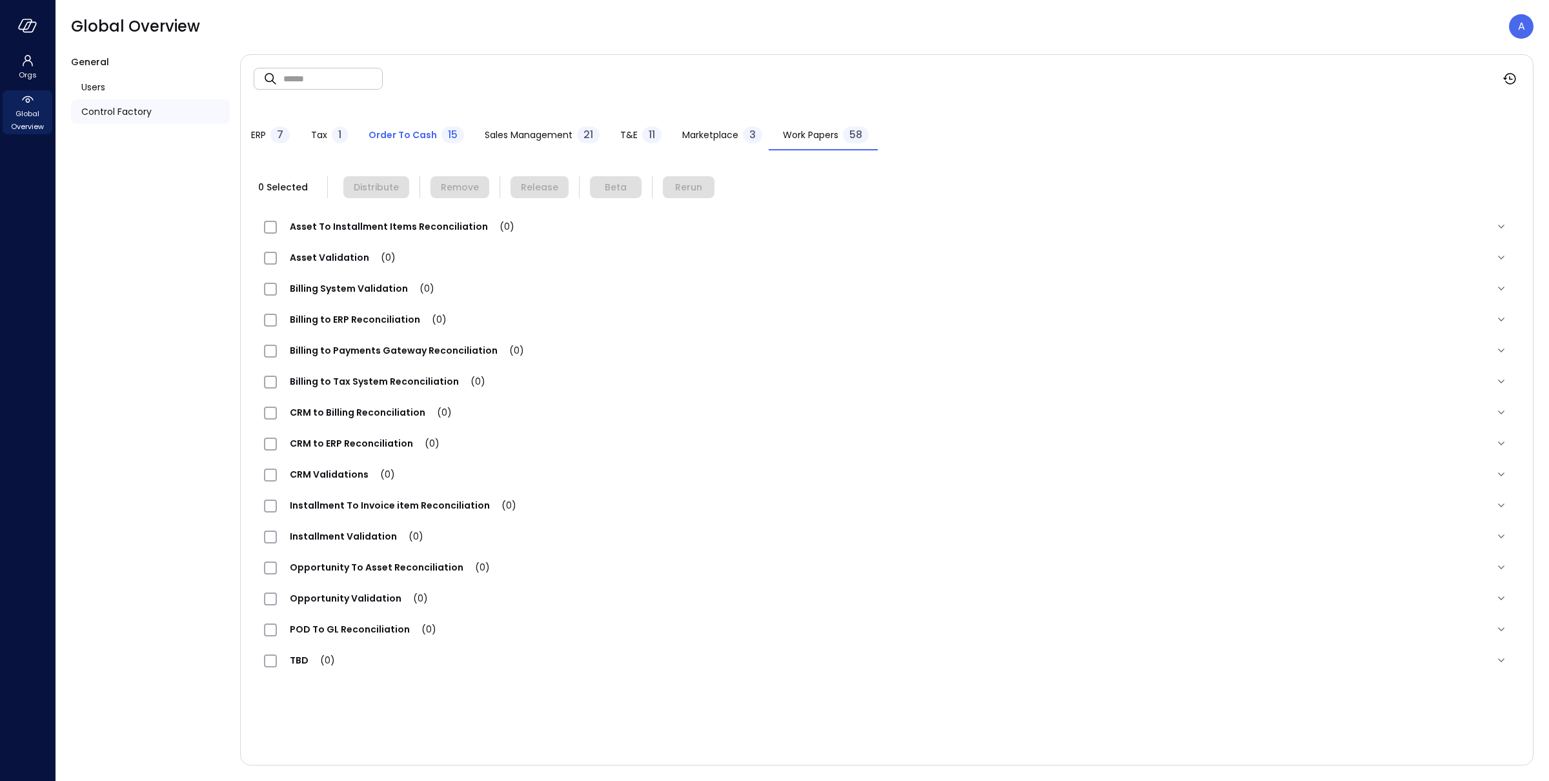
scroll to position [0, 0]
click at [263, 137] on span "ERP" at bounding box center [258, 135] width 15 height 14
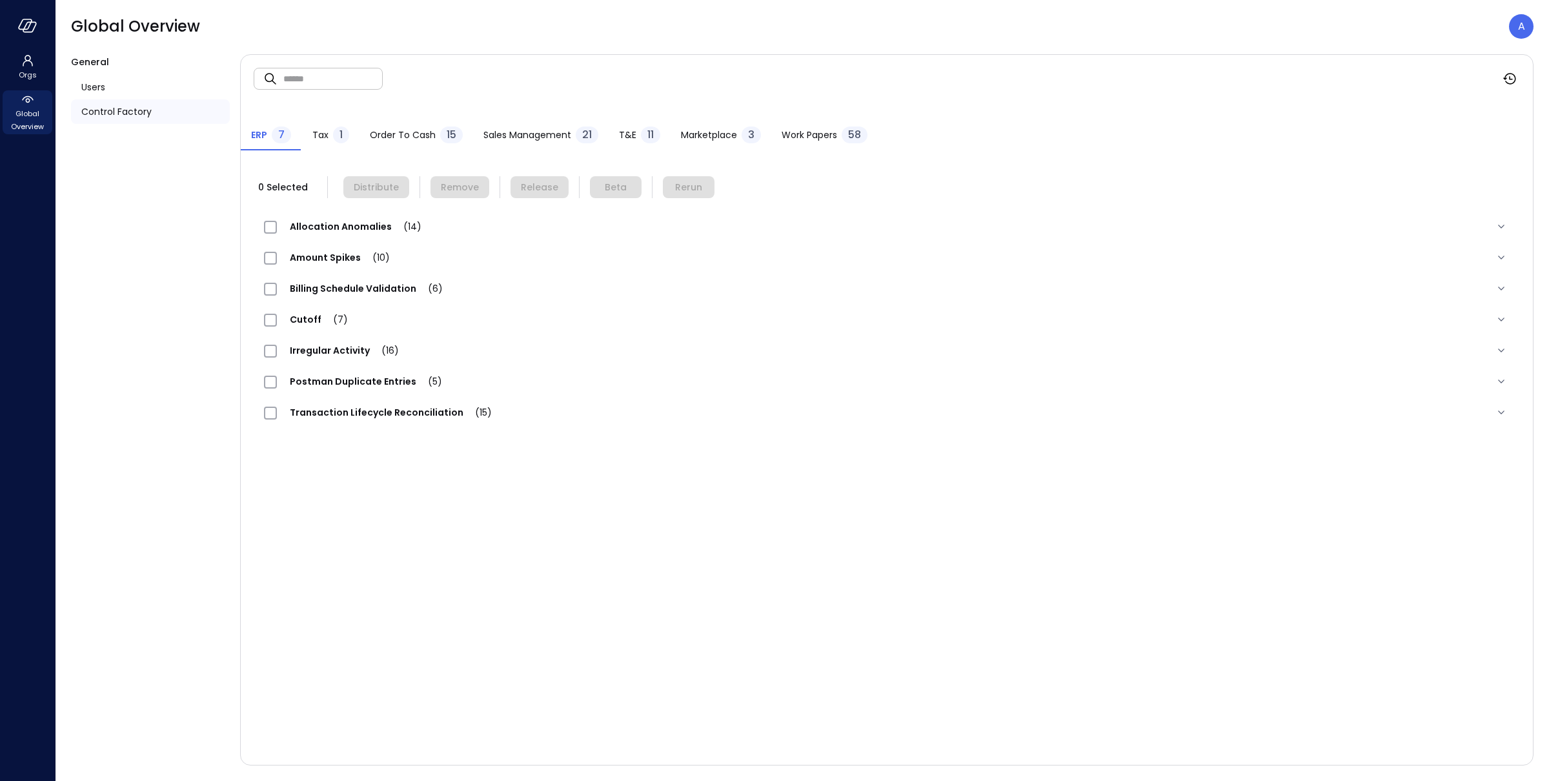
click at [397, 130] on span "Order to Cash" at bounding box center [403, 135] width 66 height 14
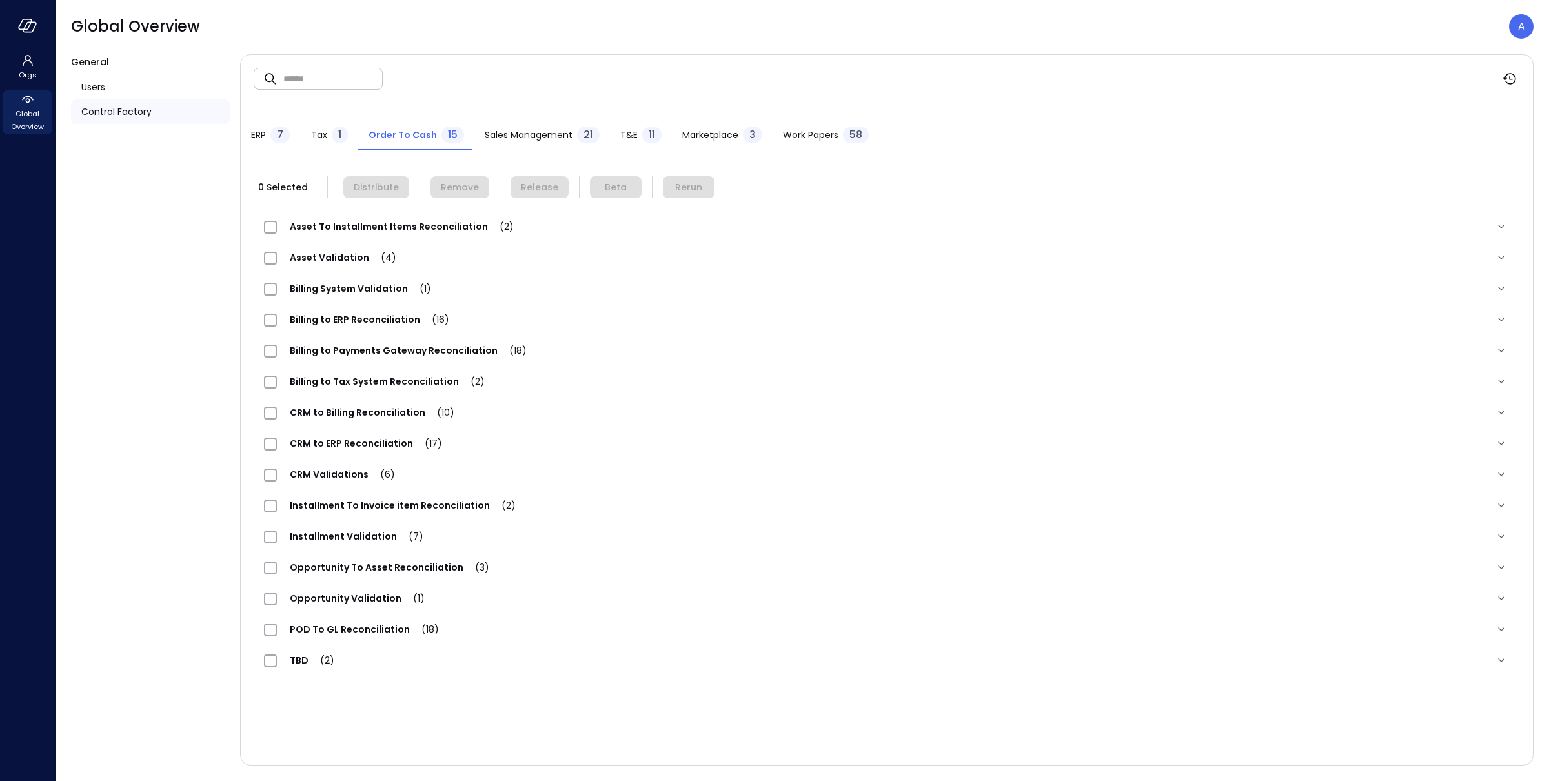
click at [794, 132] on span "Work Papers" at bounding box center [811, 135] width 56 height 14
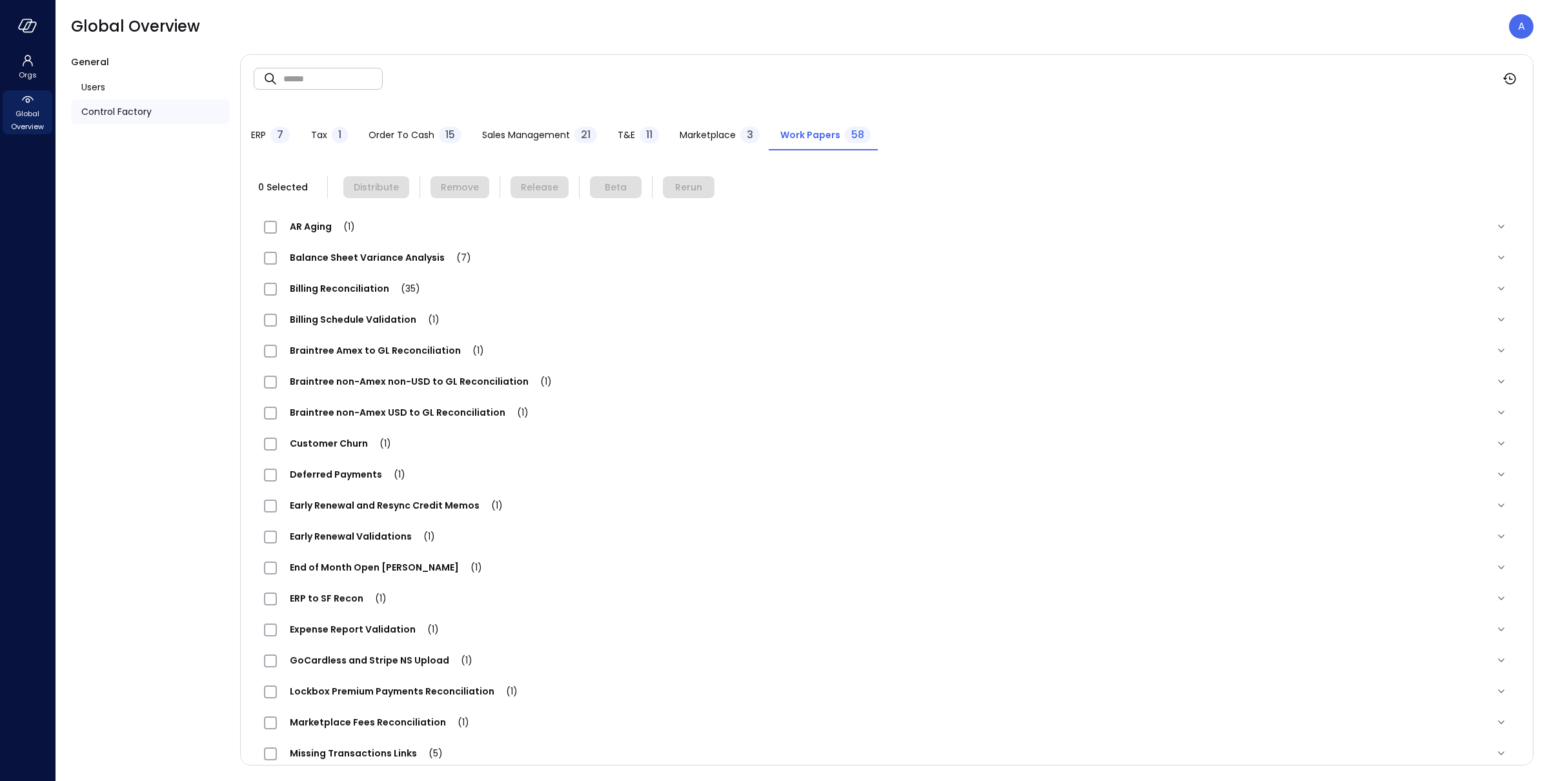
scroll to position [944, 0]
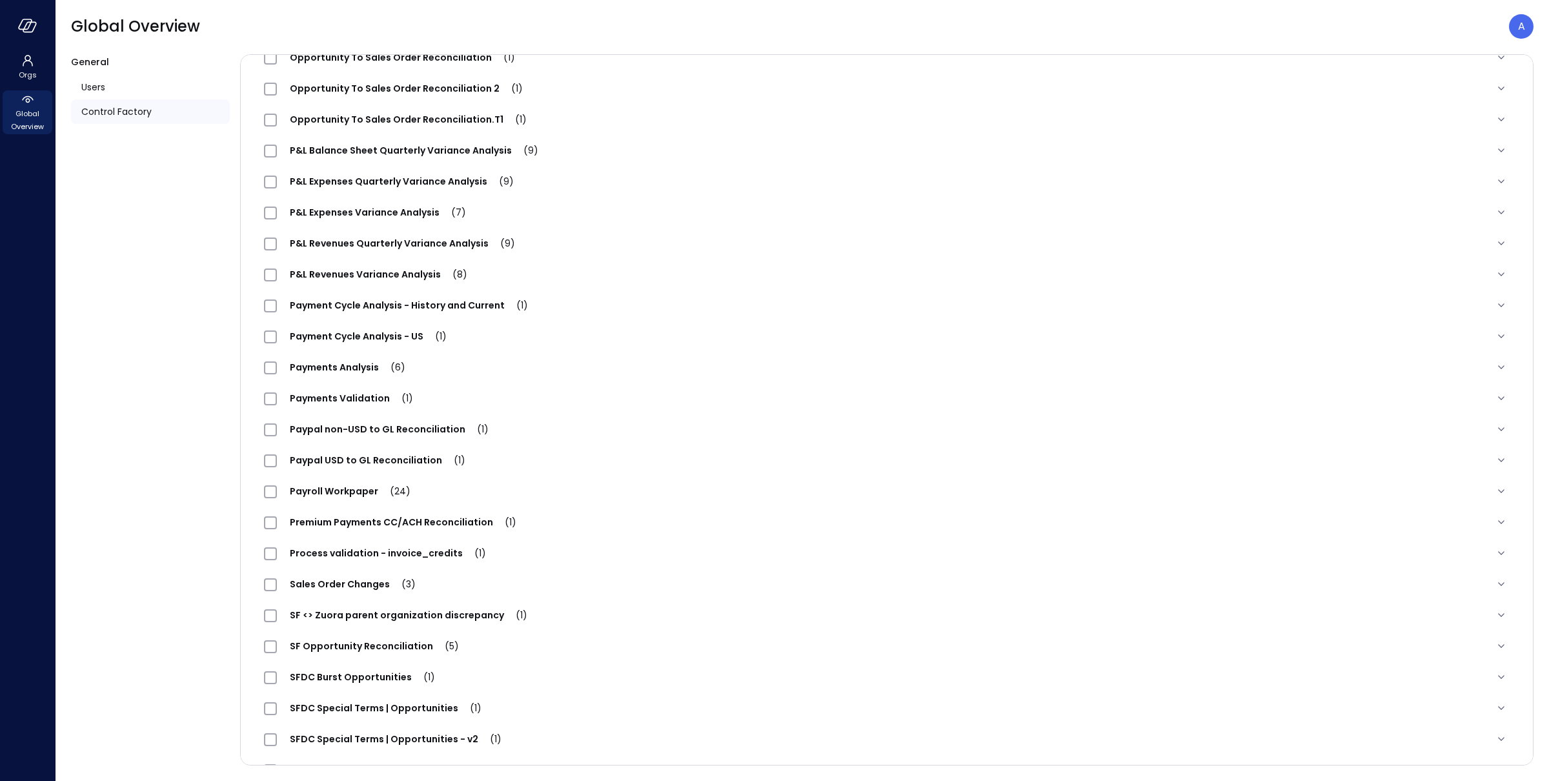
click at [421, 569] on div "Process validation - invoice_credits (1)" at bounding box center [887, 553] width 1266 height 31
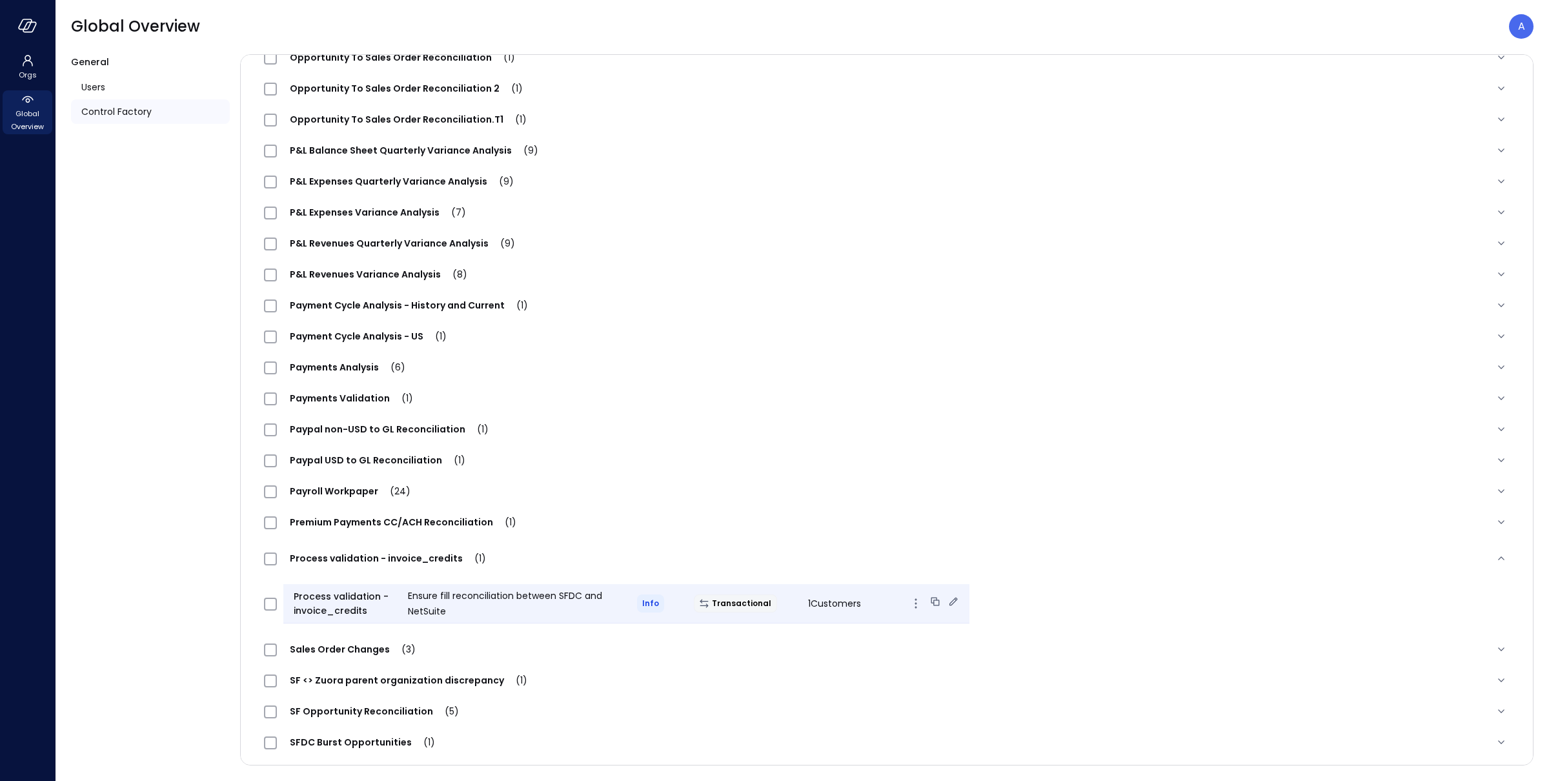
click at [947, 608] on icon at bounding box center [953, 601] width 13 height 13
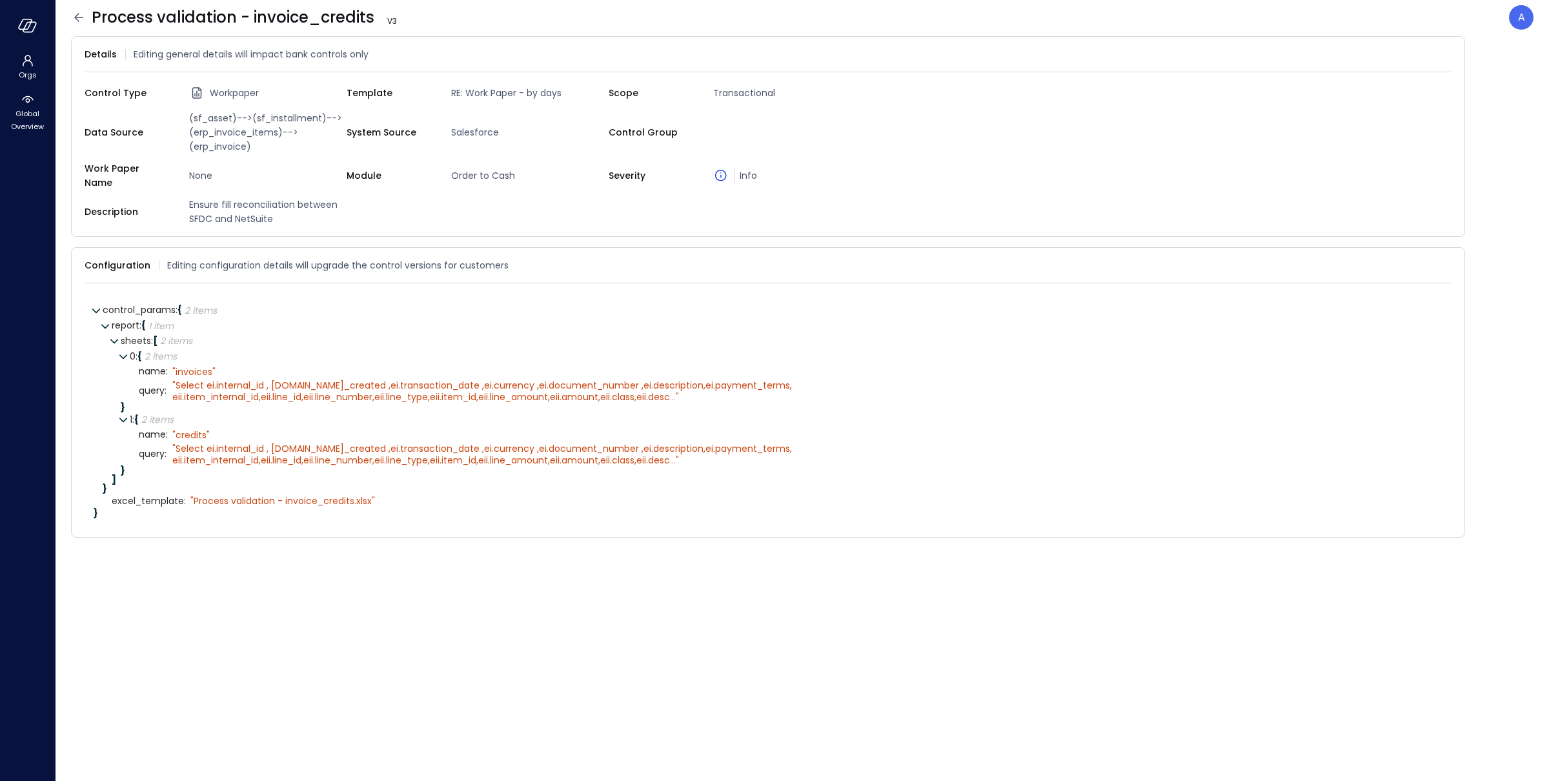
click at [80, 18] on icon at bounding box center [78, 17] width 15 height 15
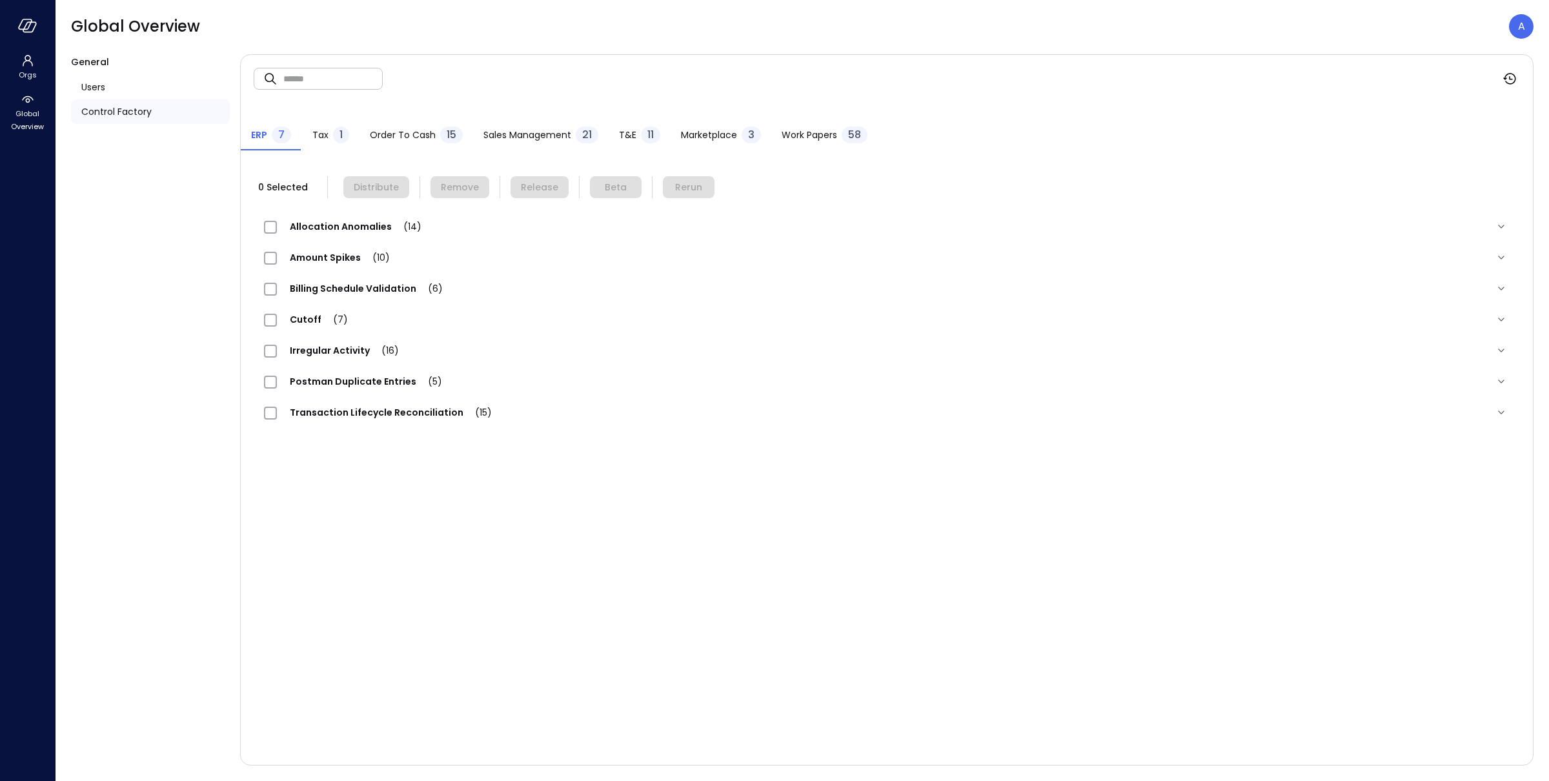
click at [786, 132] on span "Work Papers" at bounding box center [810, 135] width 56 height 14
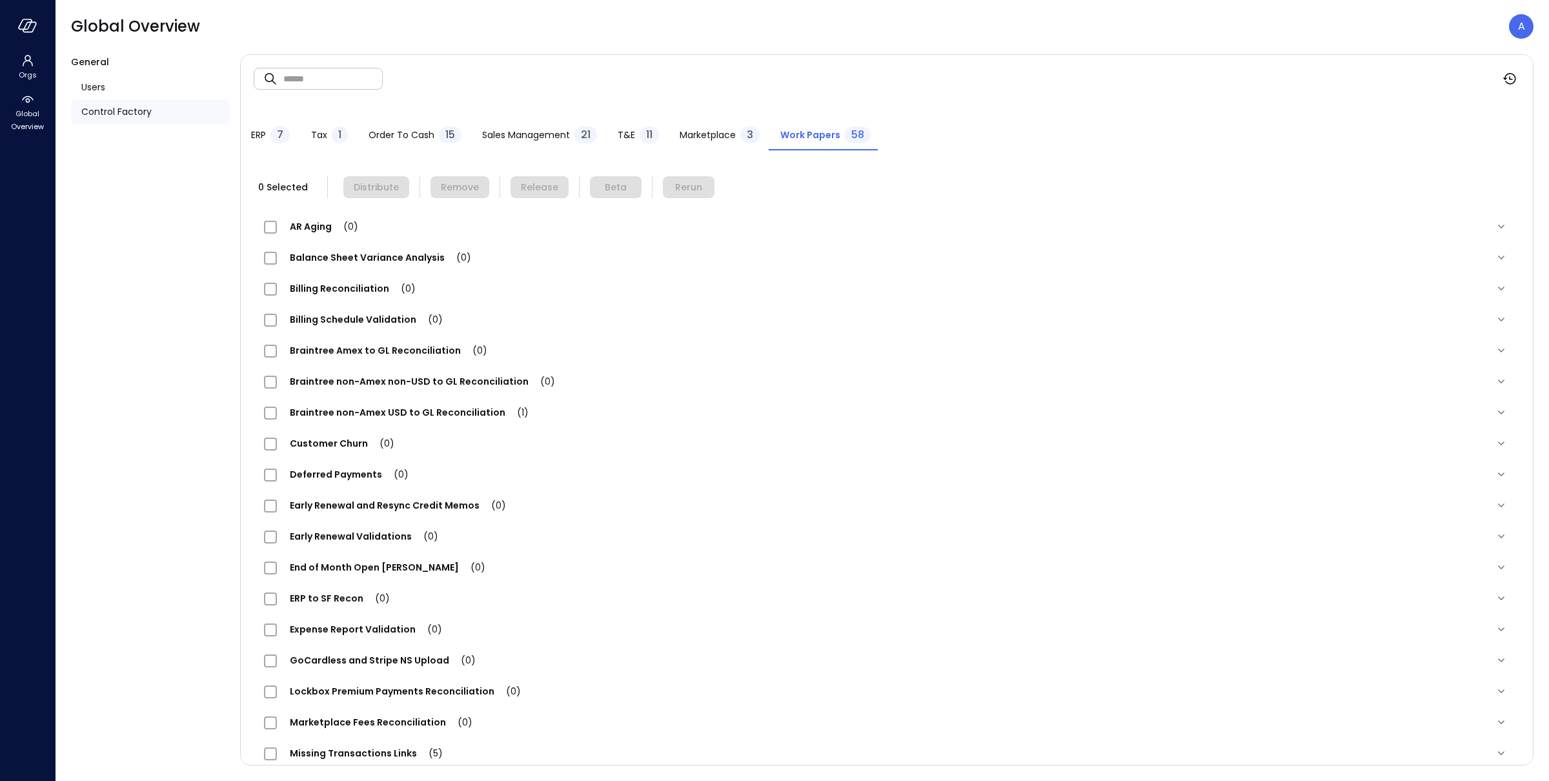
scroll to position [944, 0]
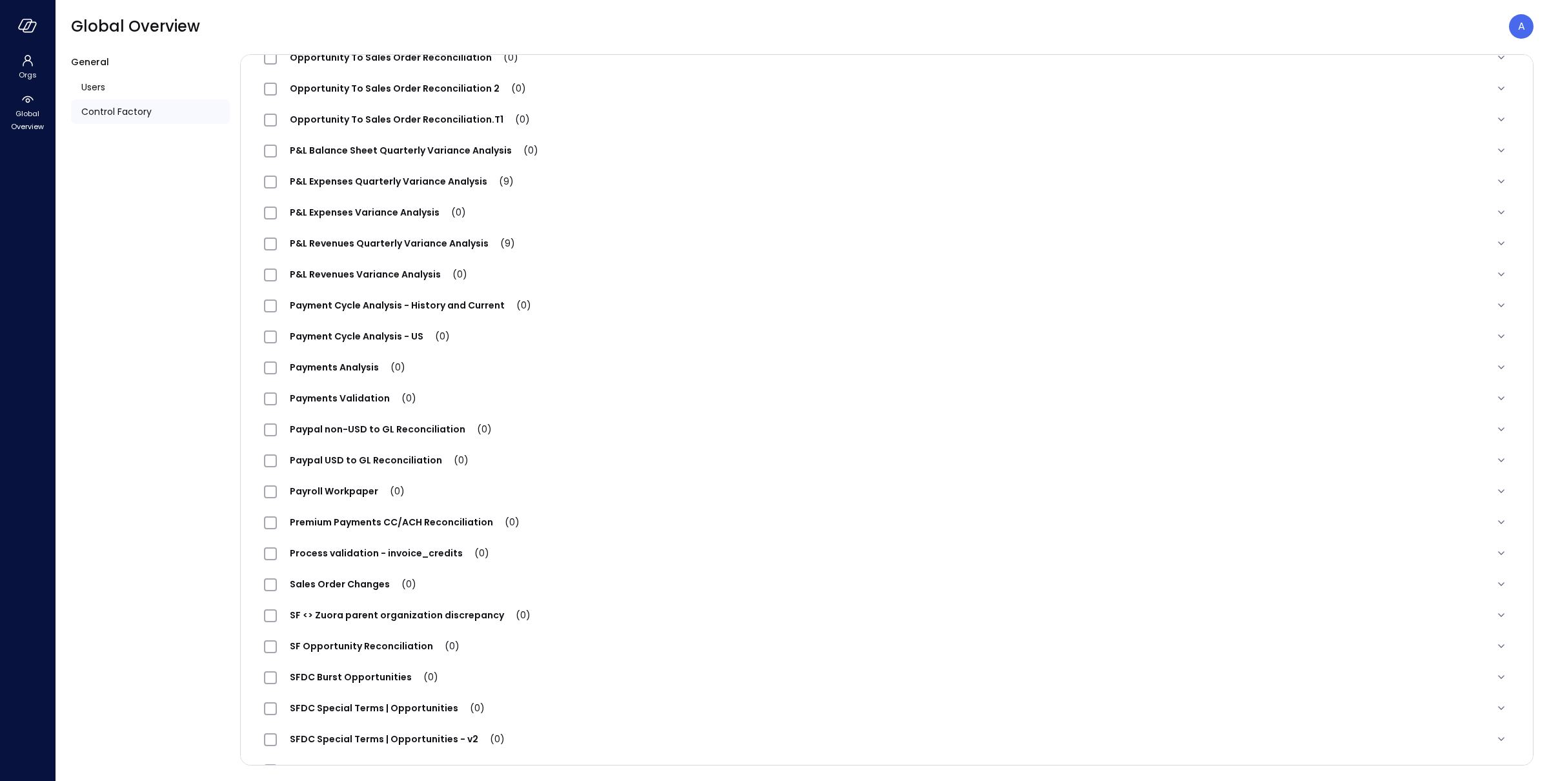
click at [389, 560] on span "Process validation - invoice_credits (0)" at bounding box center [389, 553] width 225 height 13
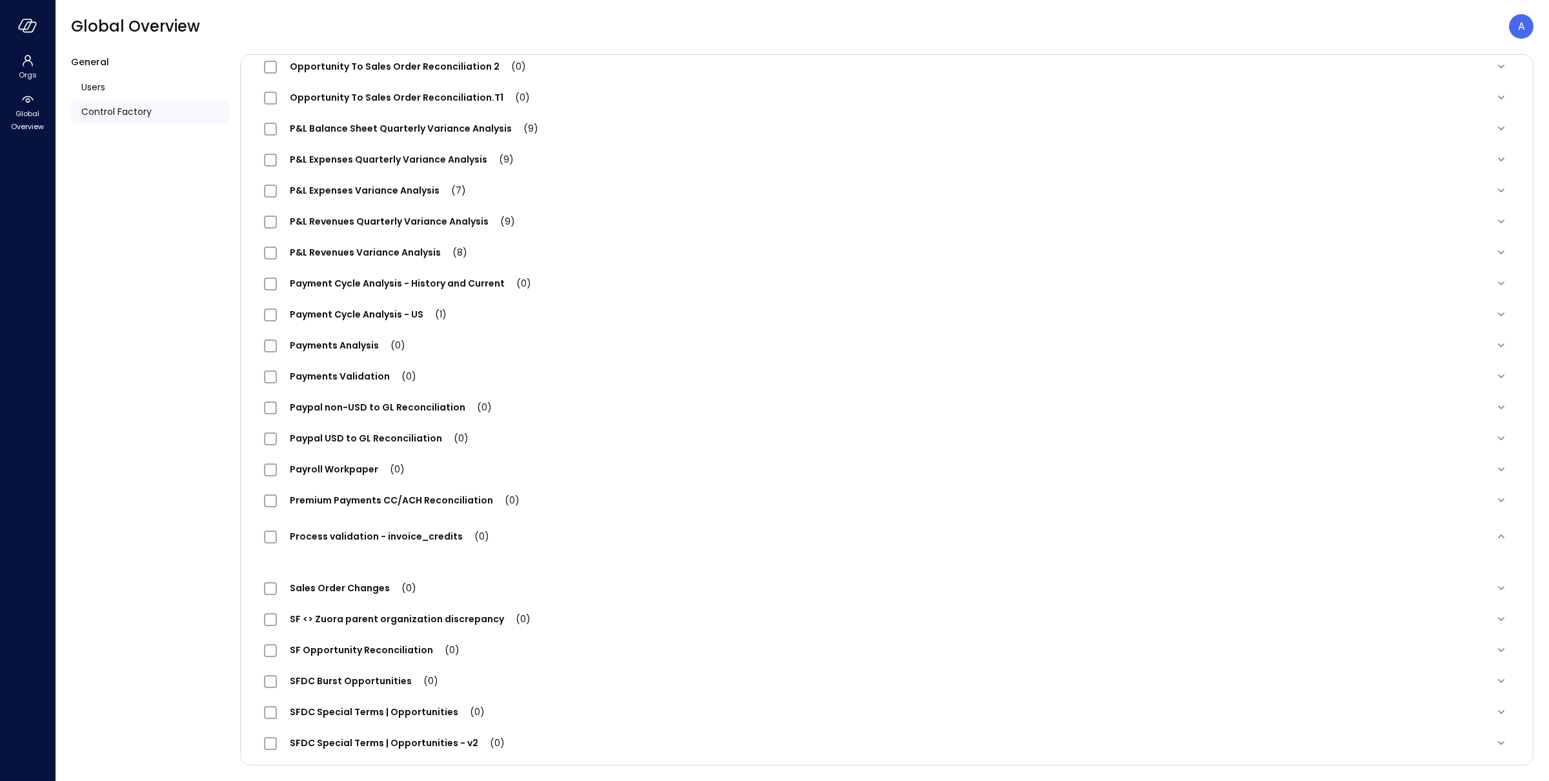
scroll to position [969, 0]
click at [338, 540] on span "Process validation - invoice_credits (0)" at bounding box center [389, 533] width 225 height 13
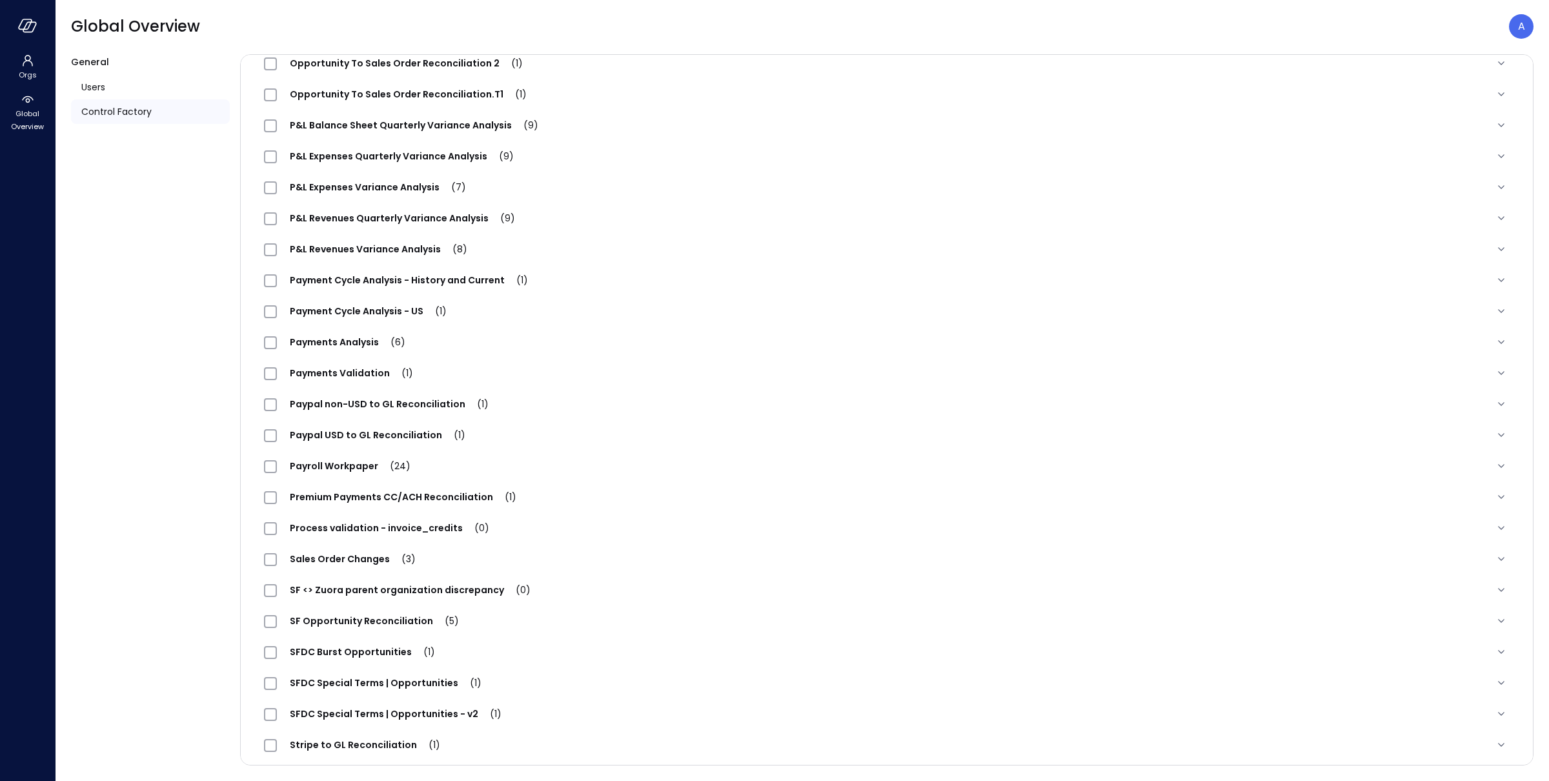
click at [354, 534] on span "Process validation - invoice_credits (0)" at bounding box center [389, 528] width 225 height 13
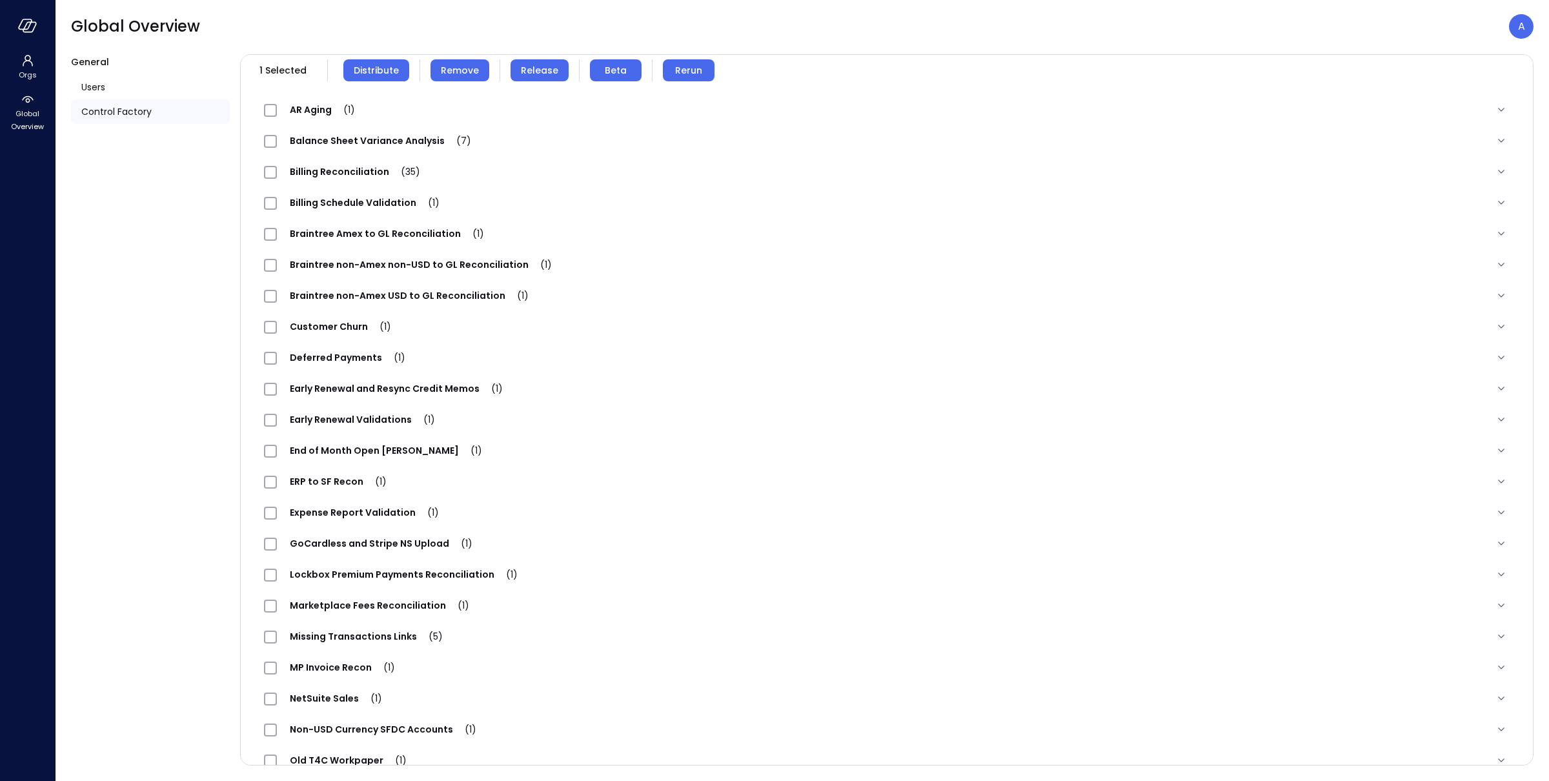
scroll to position [0, 0]
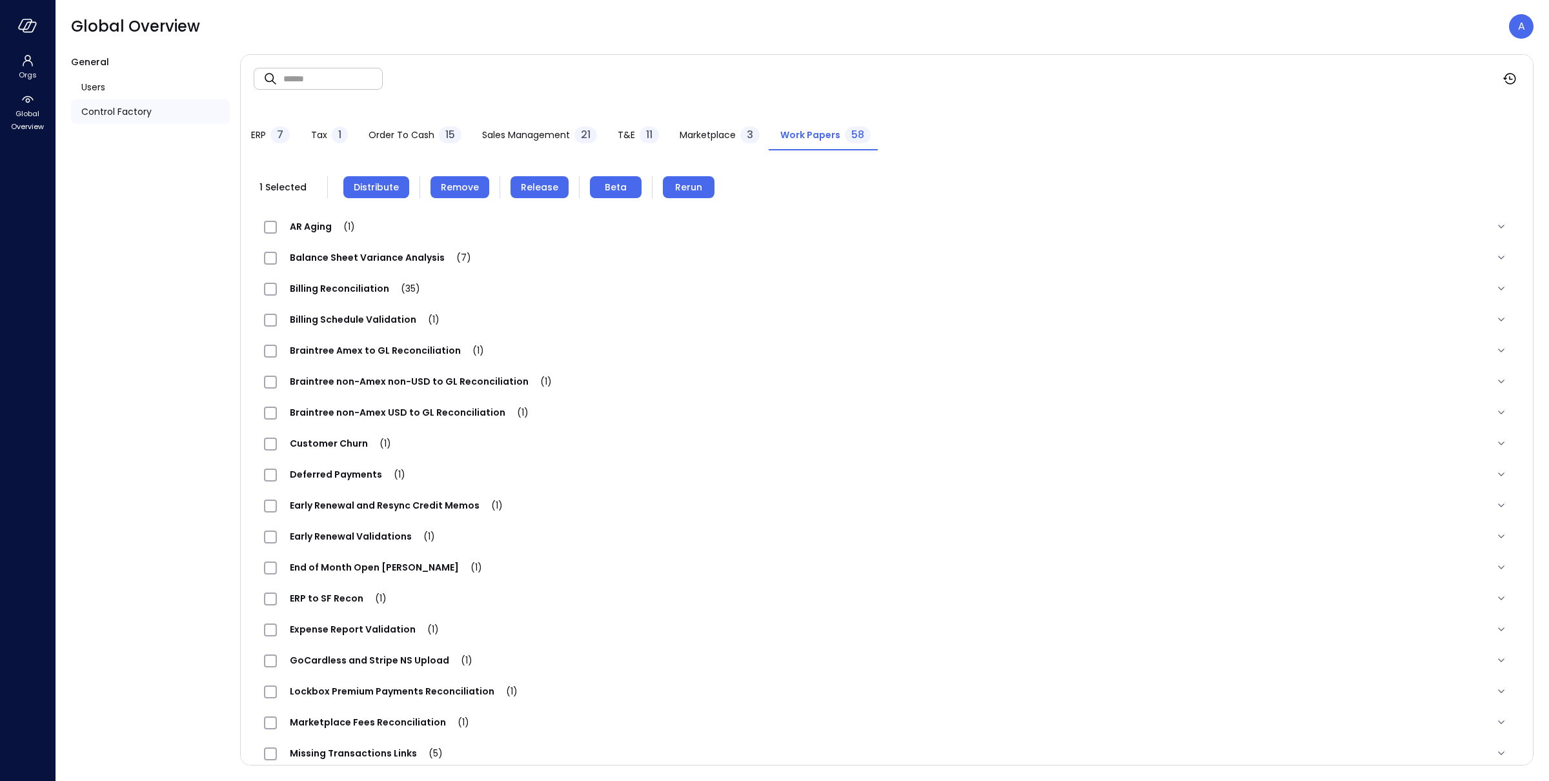
click at [365, 194] on span "Distribute" at bounding box center [376, 187] width 45 height 14
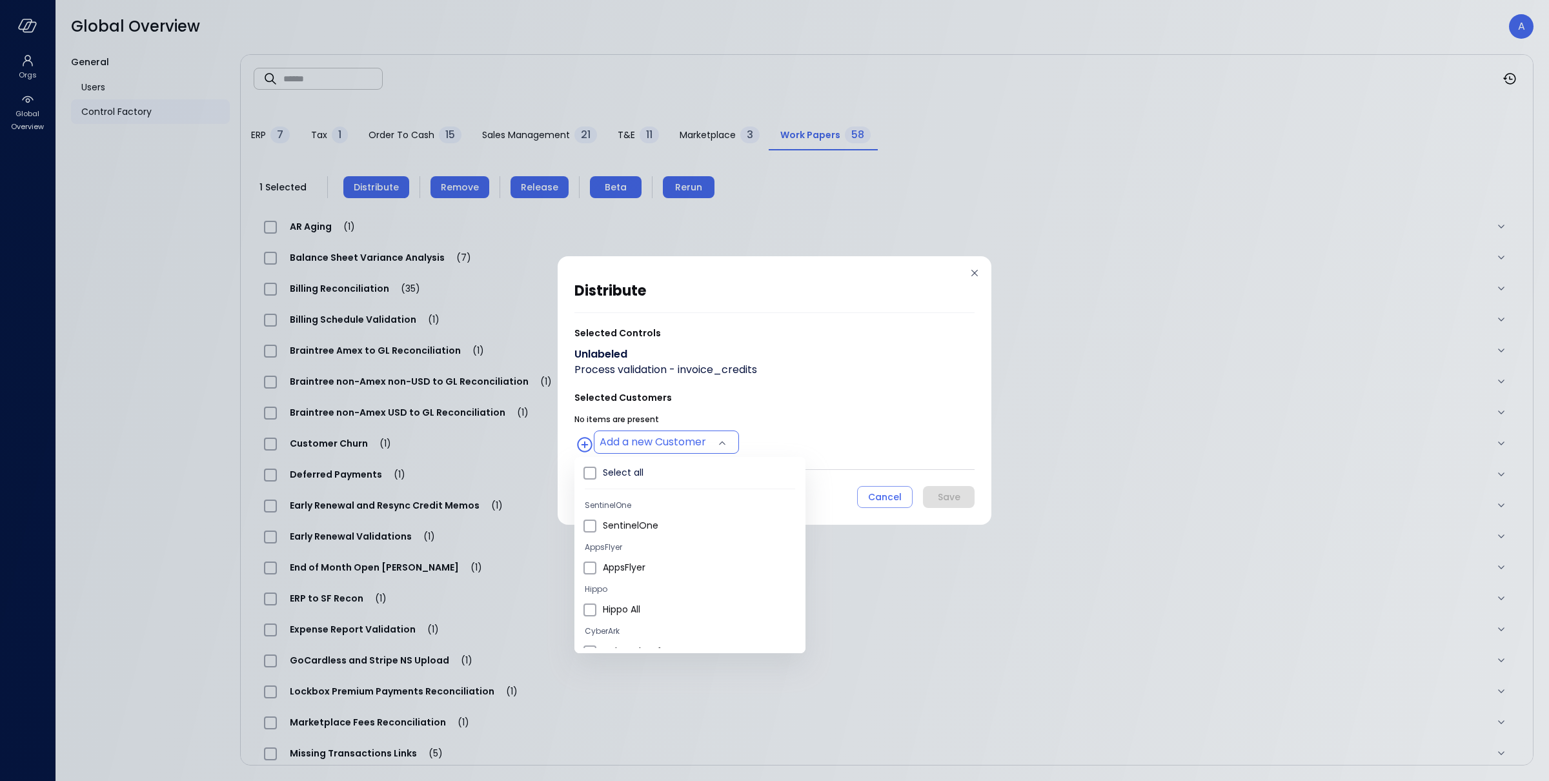
click at [659, 431] on body "Orgs Global Overview Global Overview A General Users Control Factory ​ ​ ERP 7 …" at bounding box center [774, 390] width 1549 height 781
type input "**********"
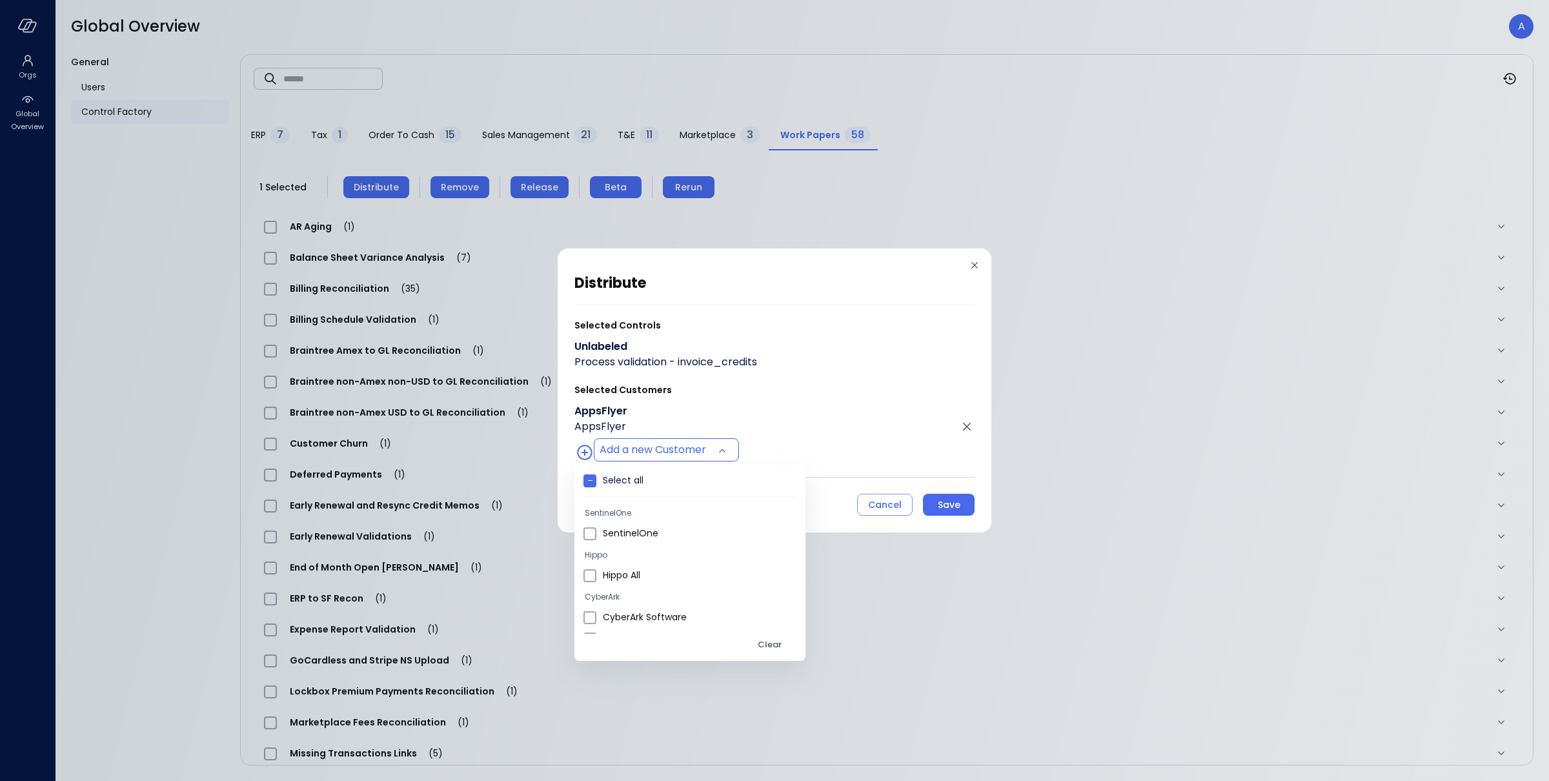
click at [895, 376] on div at bounding box center [774, 390] width 1549 height 781
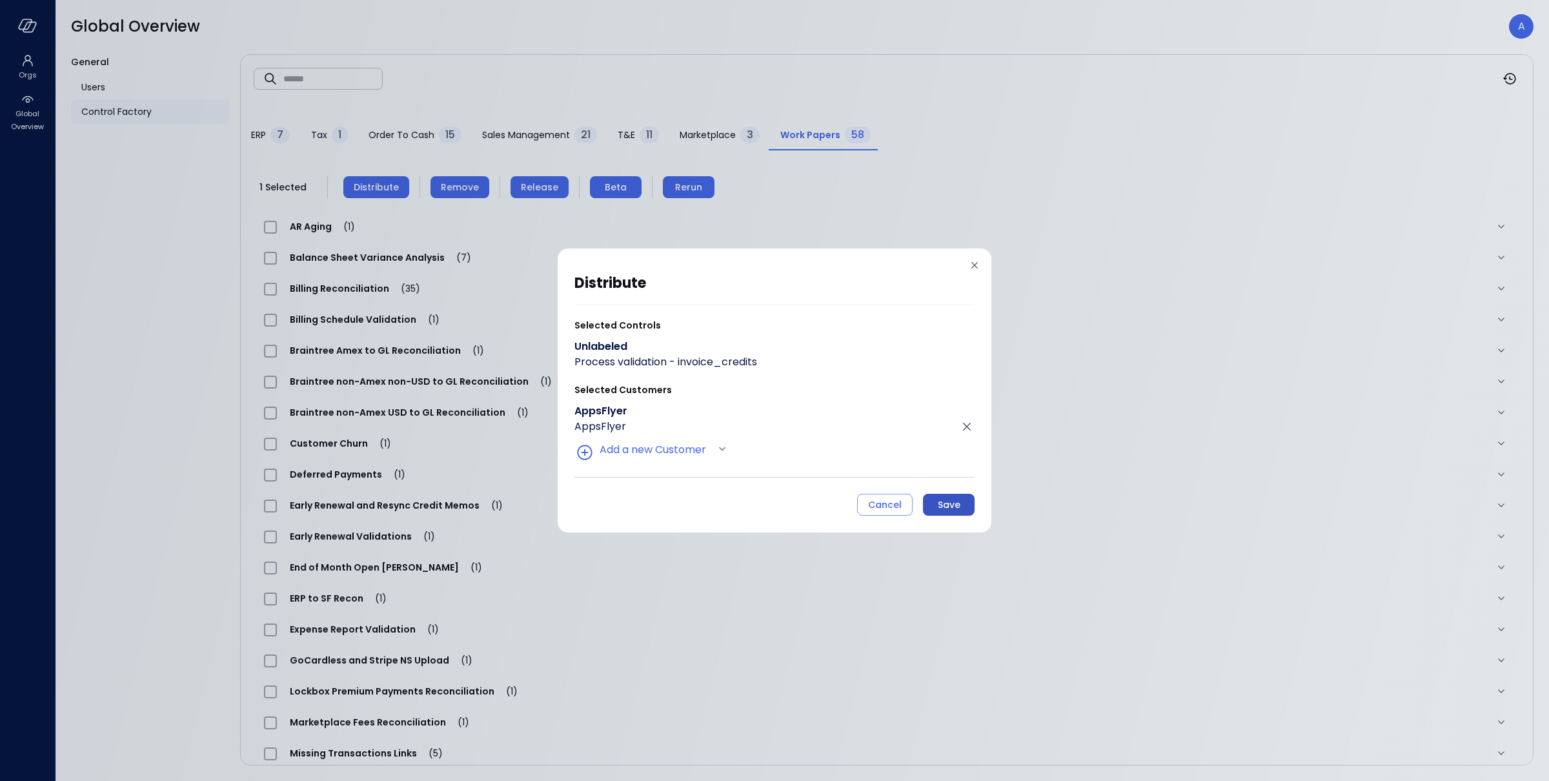
click at [940, 502] on div "Save" at bounding box center [949, 505] width 23 height 16
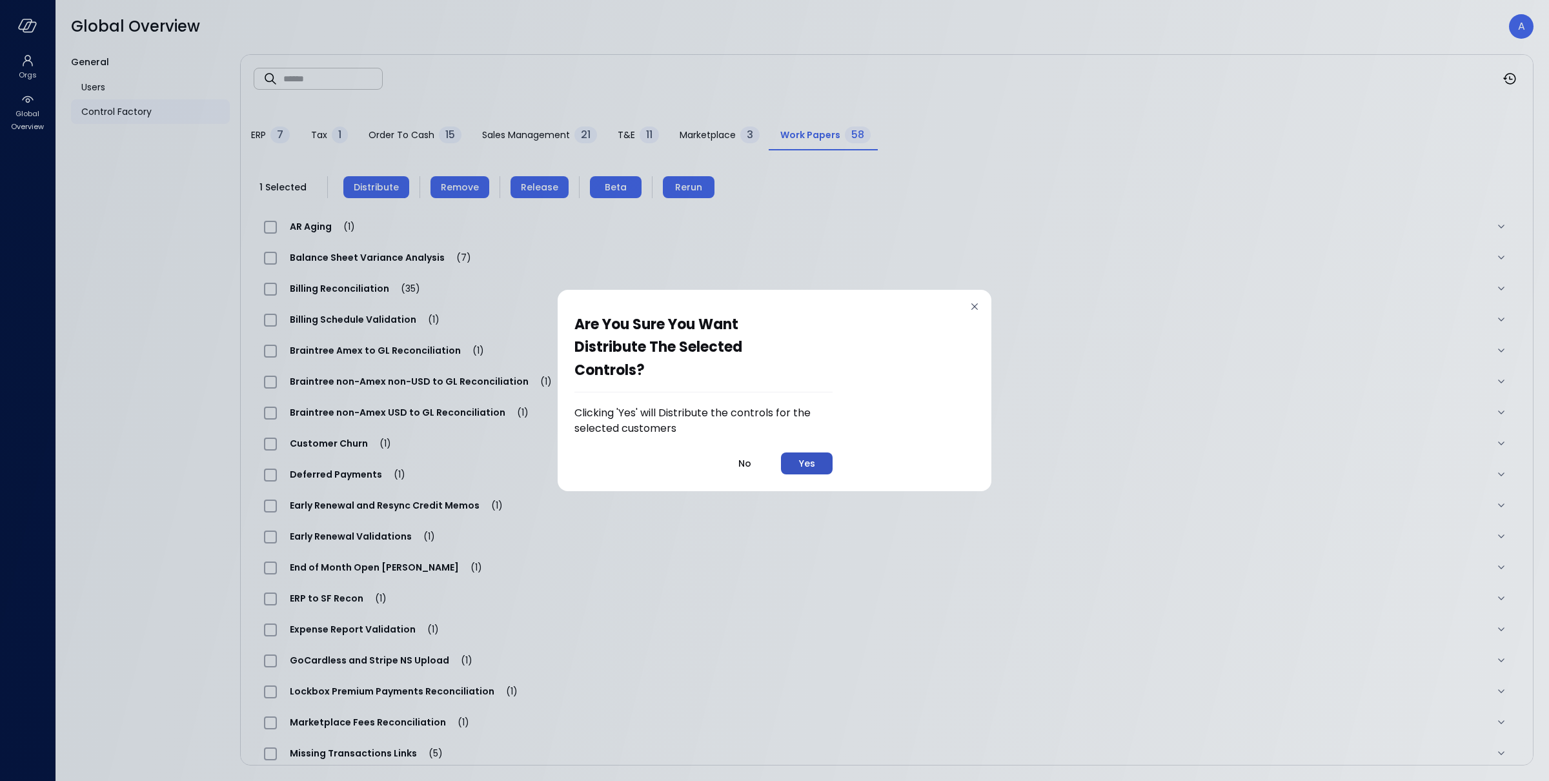
click at [822, 465] on button "Yes" at bounding box center [807, 463] width 52 height 22
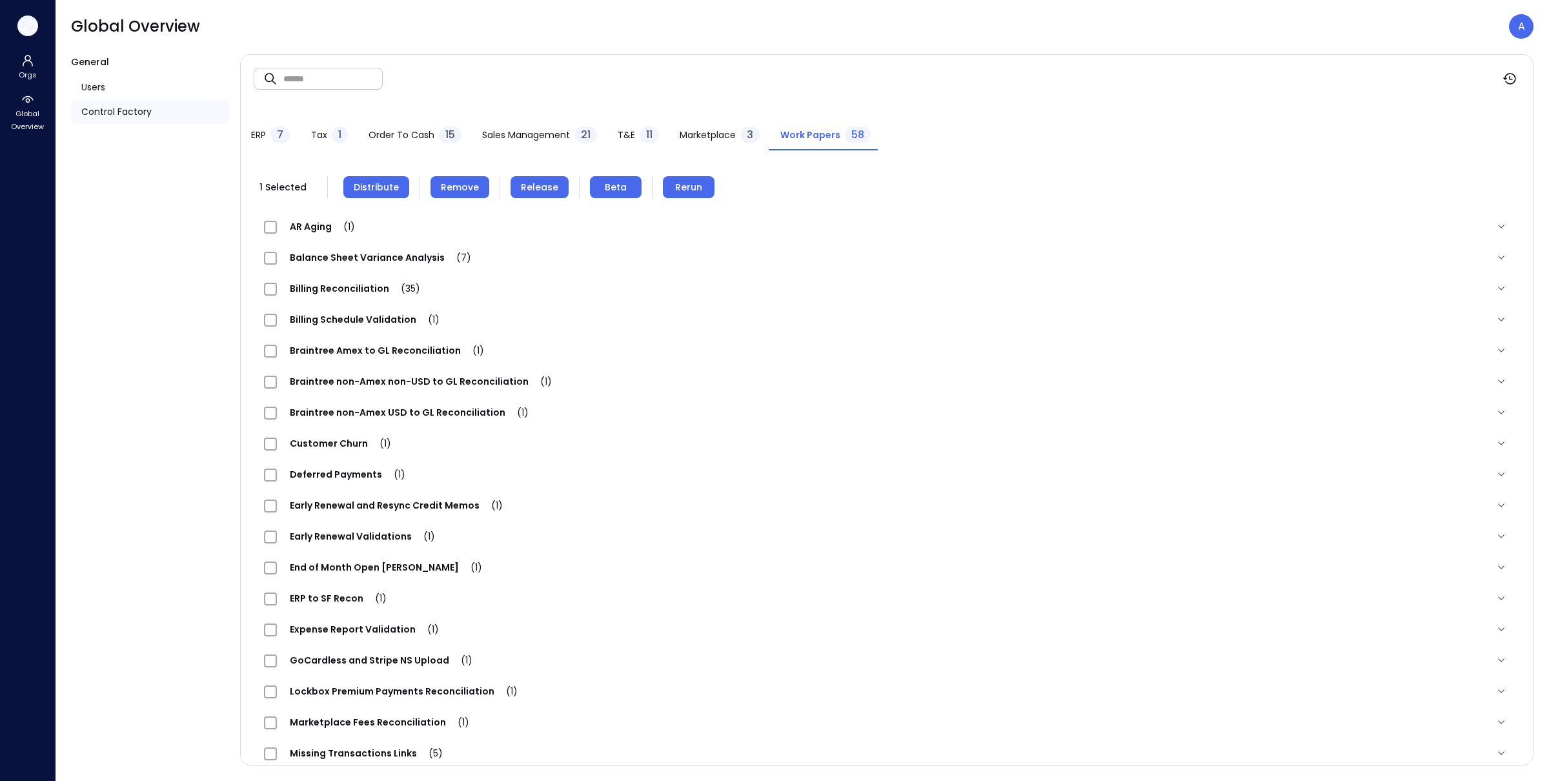
click at [34, 27] on icon "button" at bounding box center [27, 26] width 19 height 14
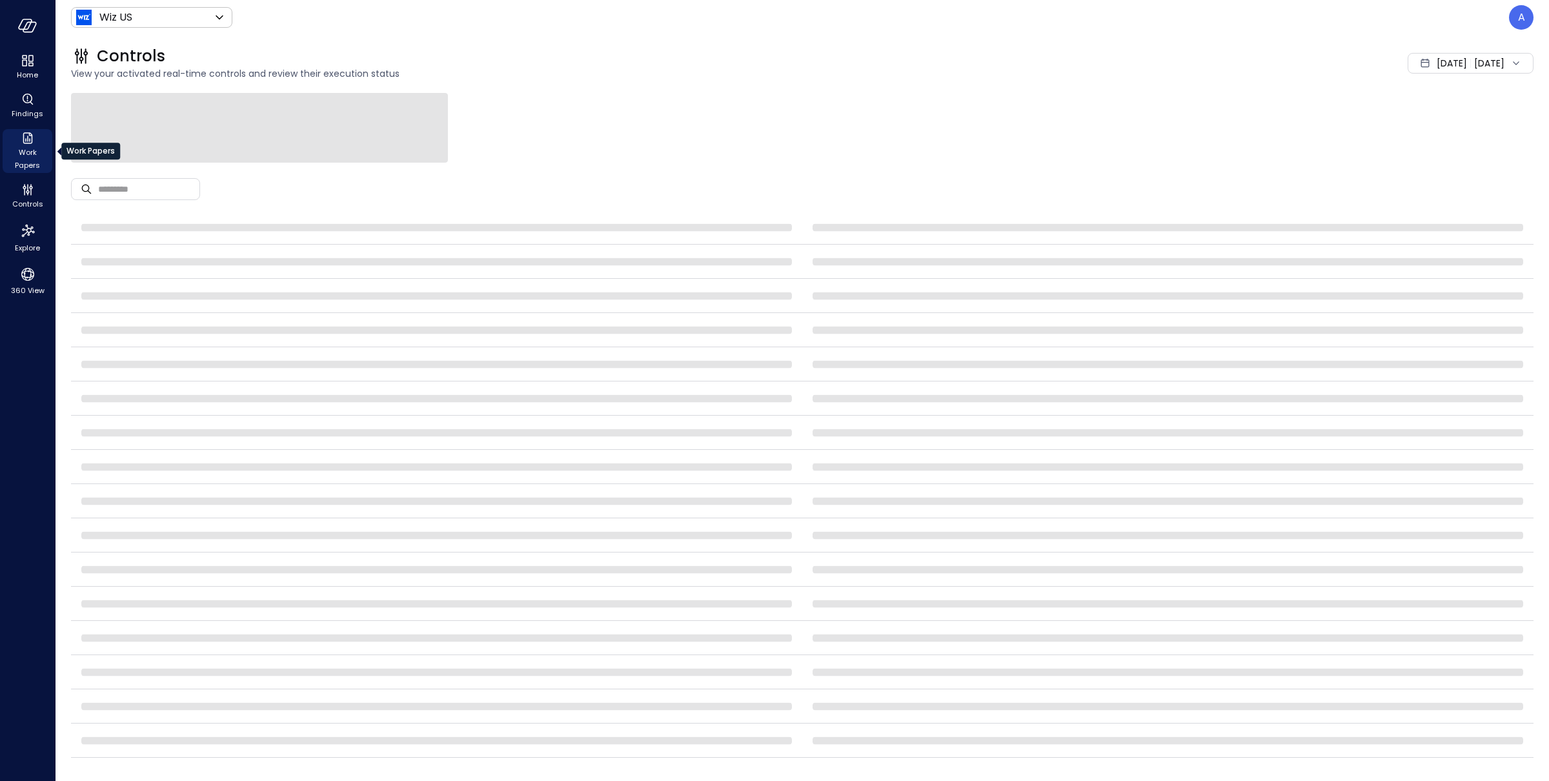
click at [31, 153] on span "Work Papers" at bounding box center [27, 159] width 39 height 26
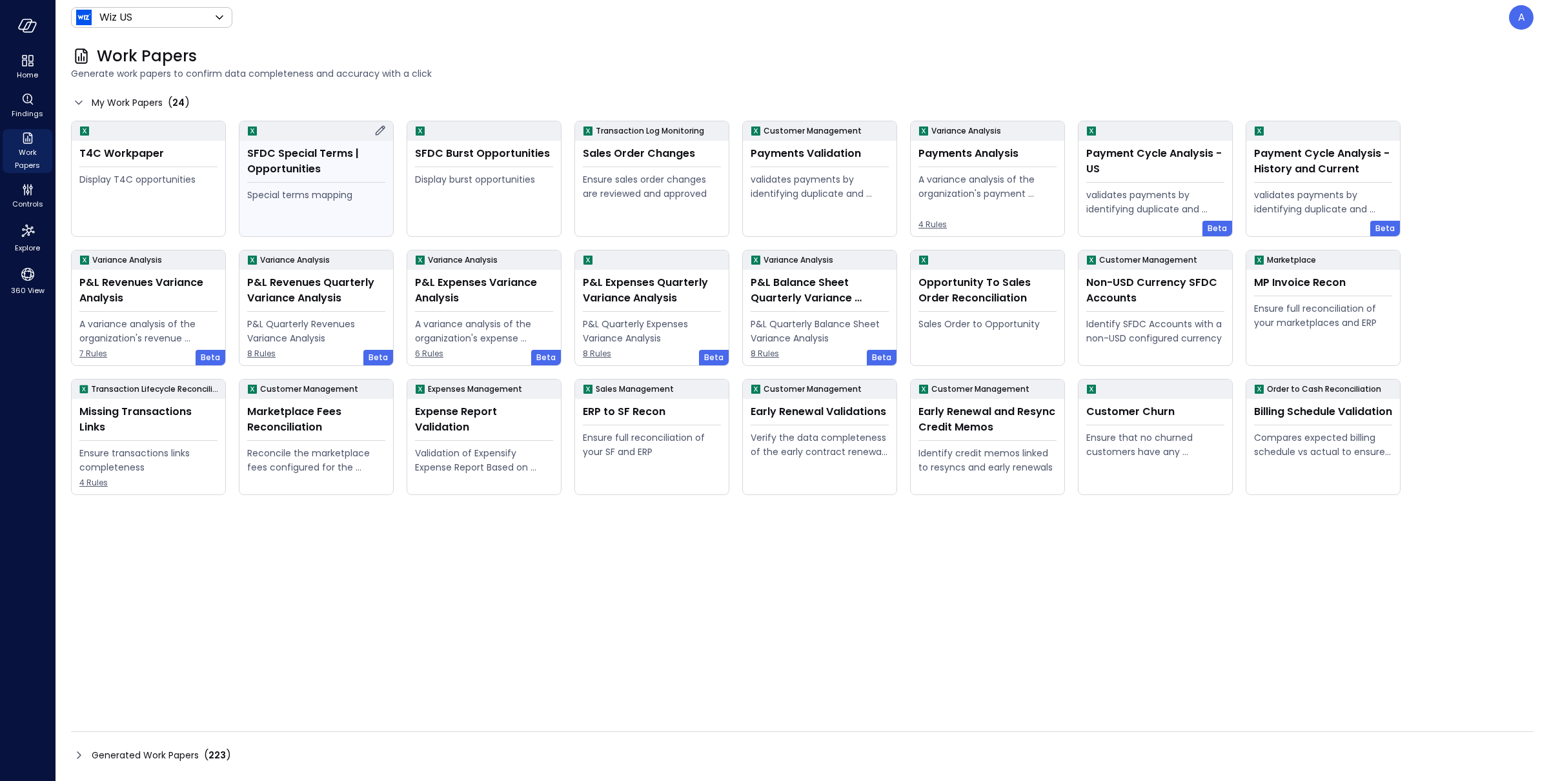
click at [383, 127] on icon at bounding box center [379, 130] width 15 height 15
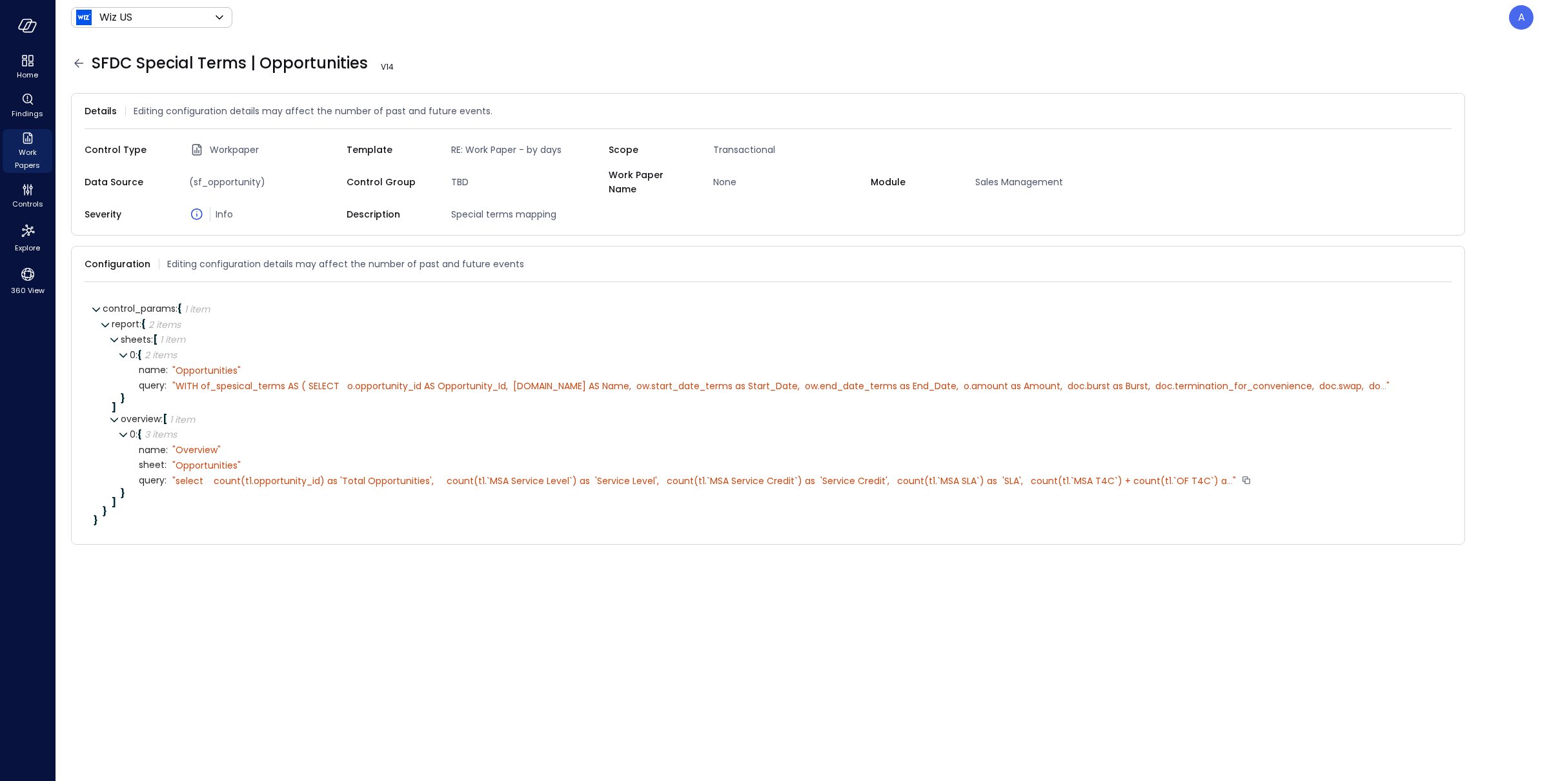
click at [1114, 474] on span "select count(t1.opportunity_id) as 'Total Opportunities', count(t1.`MSA Service…" at bounding box center [701, 480] width 1051 height 13
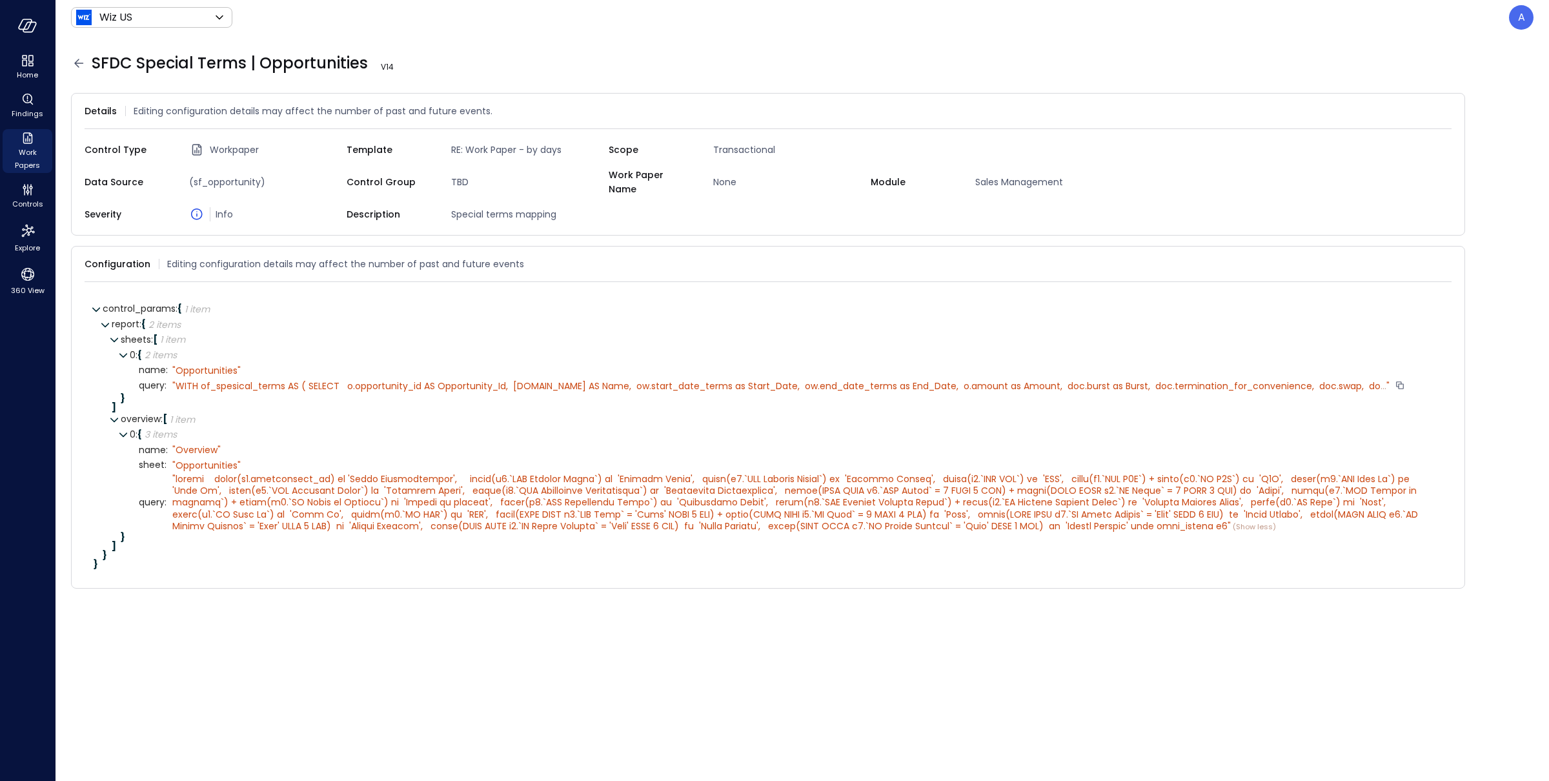
click at [449, 380] on span "WITH of_spesical_terms AS ( SELECT o.opportunity_id AS Opportunity_Id, o.name A…" at bounding box center [778, 386] width 1205 height 13
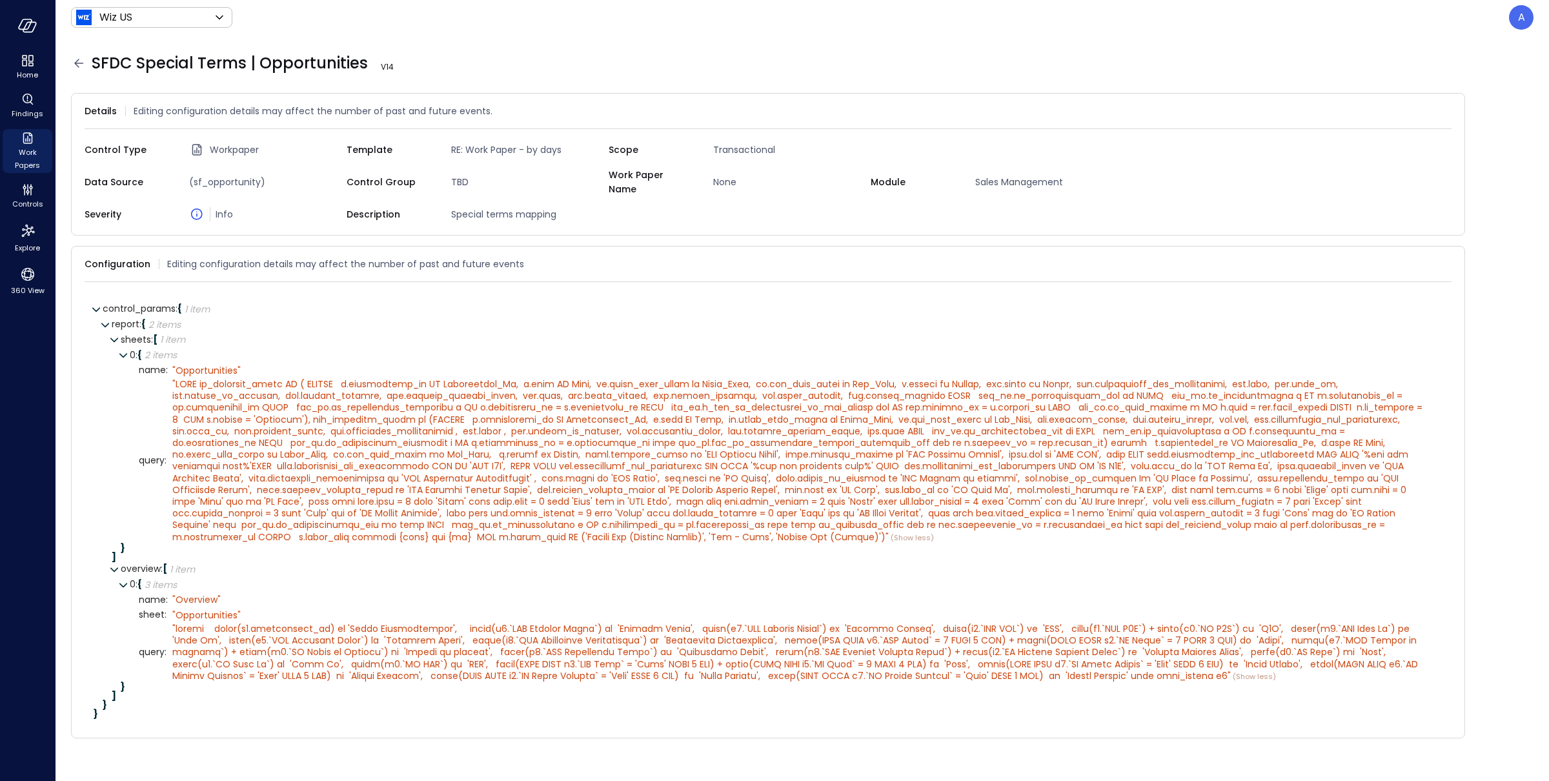
click at [83, 61] on icon at bounding box center [78, 63] width 15 height 15
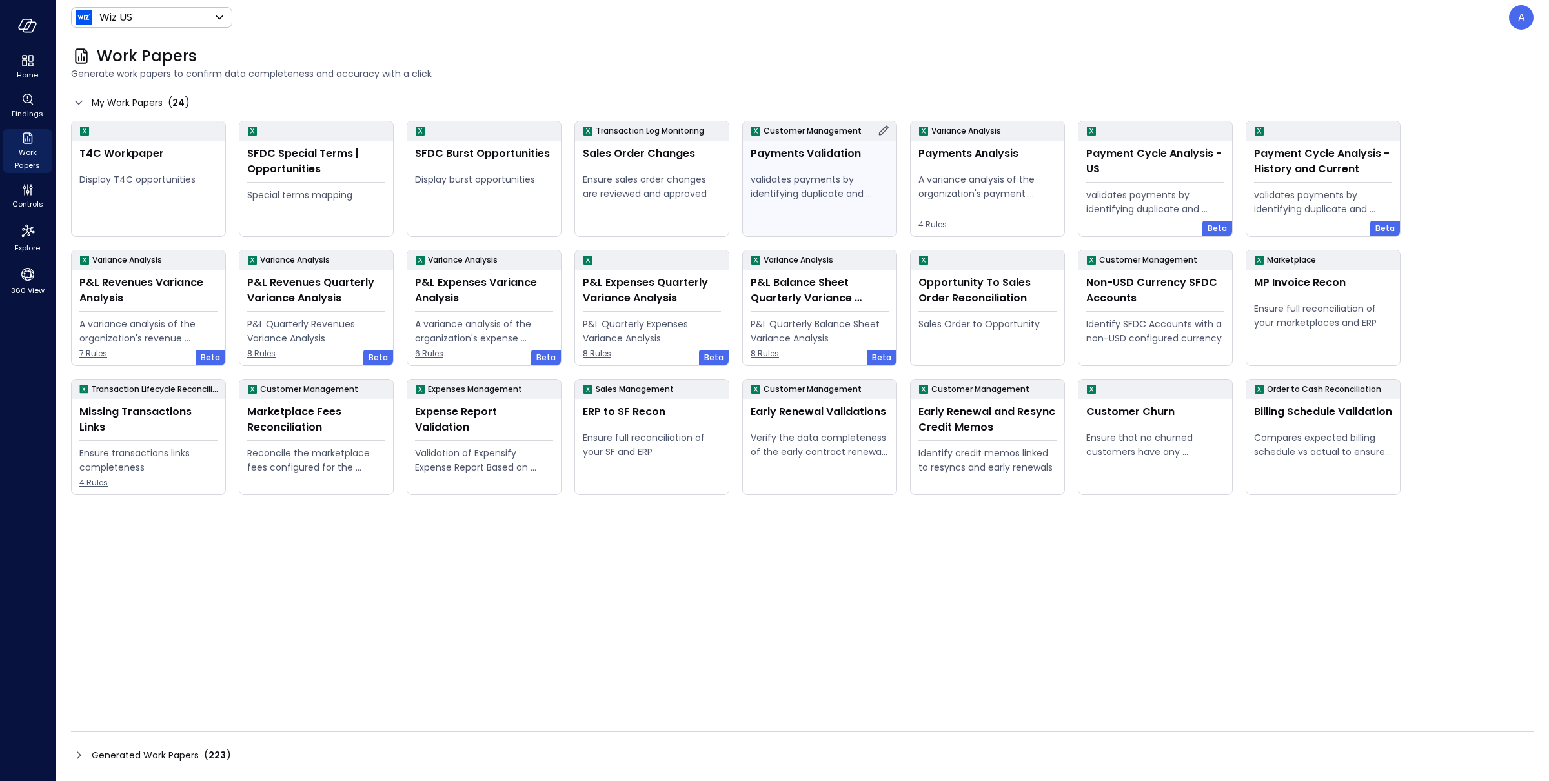
click at [884, 134] on icon at bounding box center [883, 130] width 15 height 15
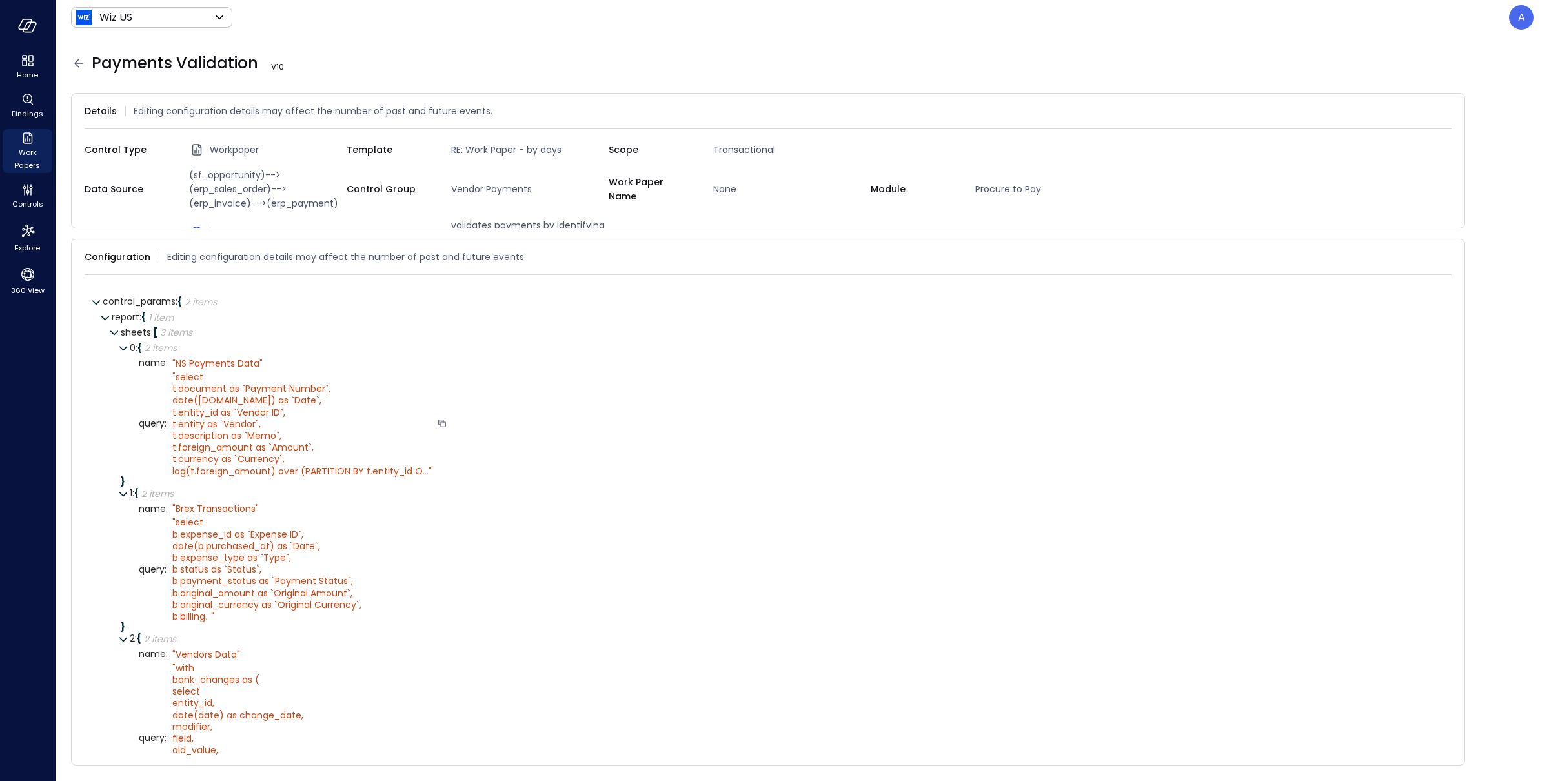
click at [219, 434] on span "select t.document as `Payment Number`, date(t.date) as `Date`, t.entity_id as `…" at bounding box center [297, 423] width 250 height 107
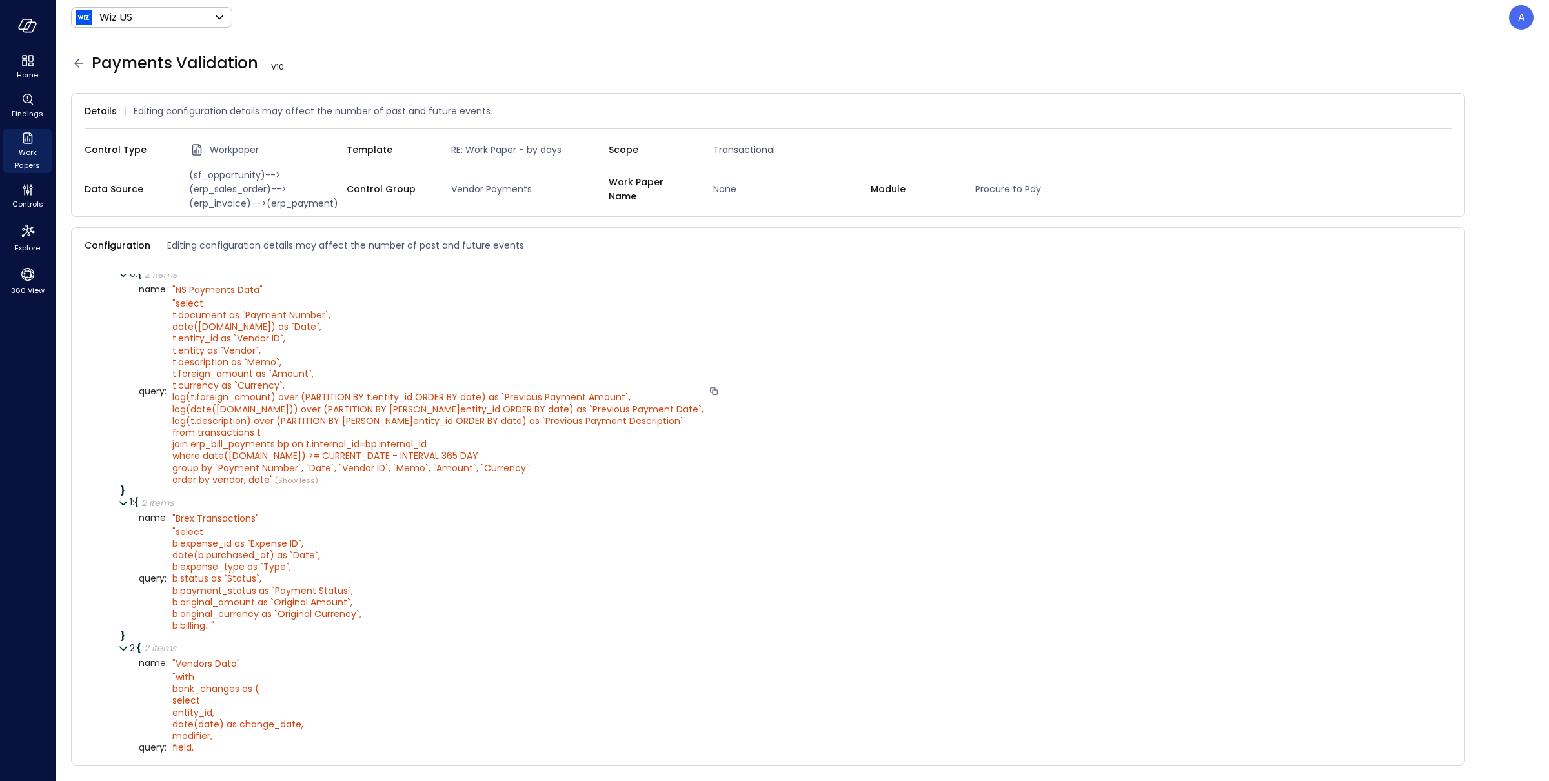
scroll to position [97, 0]
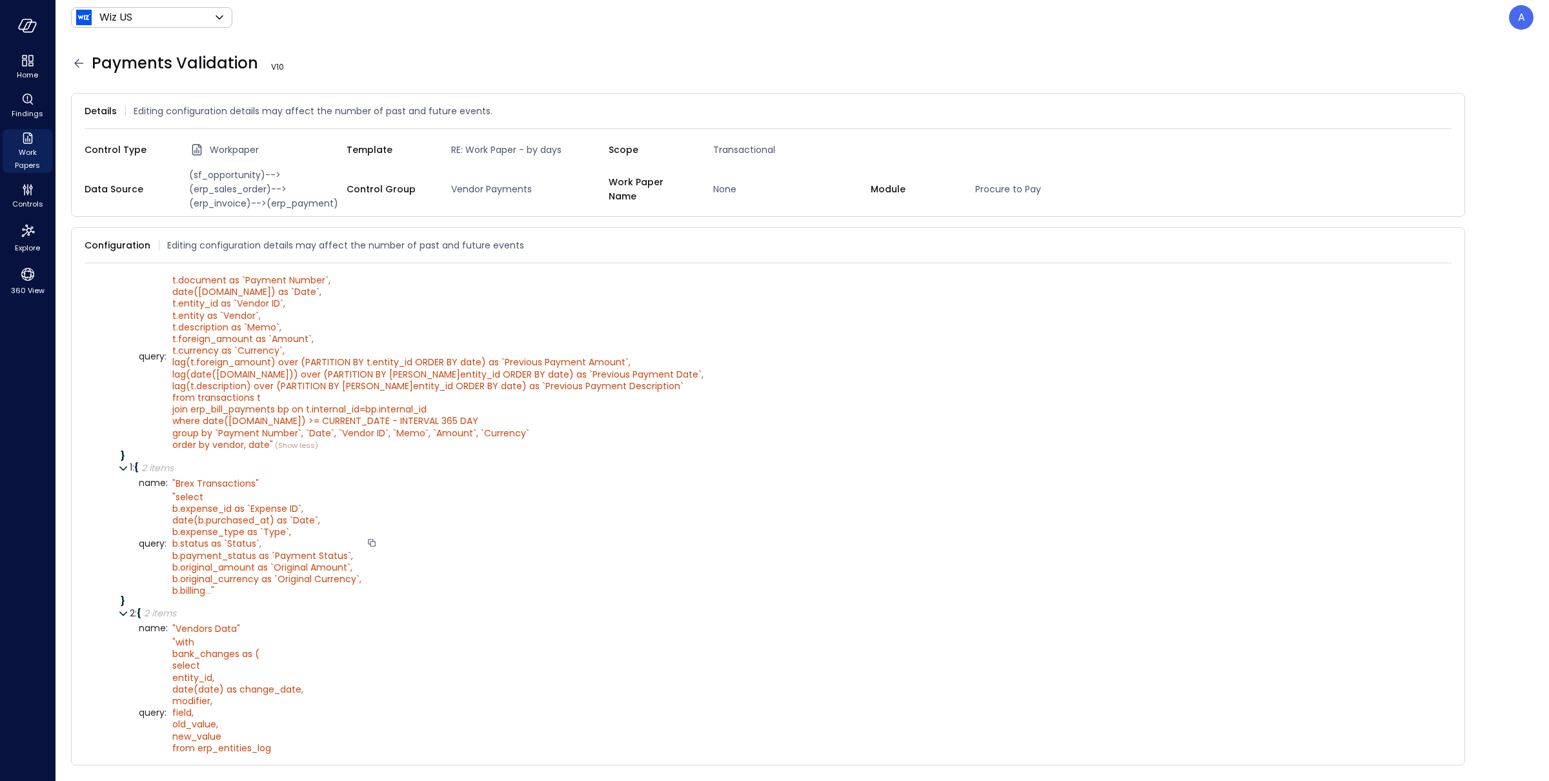
click at [224, 569] on span "select b.expense_id as `Expense ID`, date(b.purchased_at) as `Date`, b.expense_…" at bounding box center [266, 544] width 189 height 107
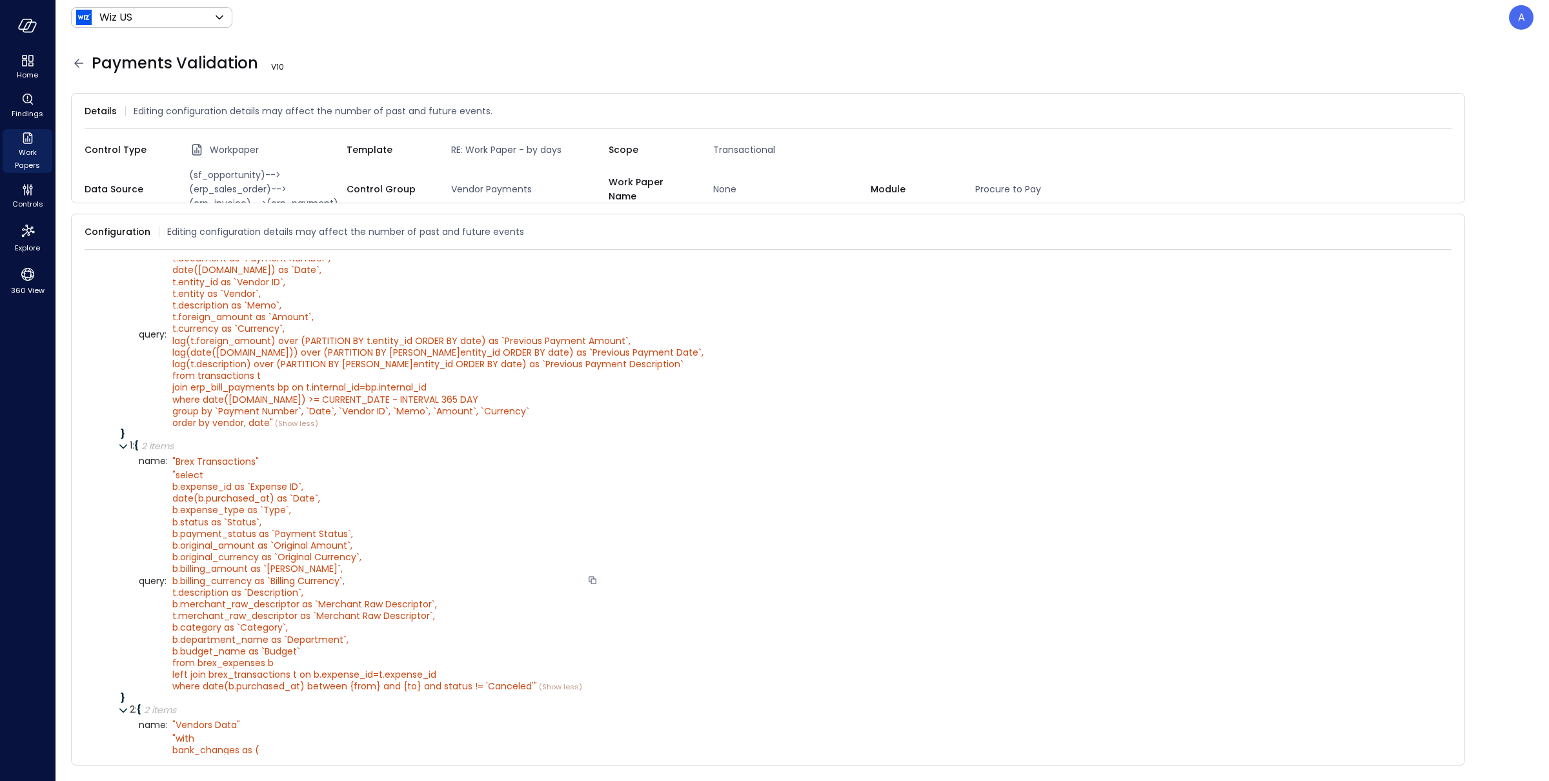
scroll to position [106, 0]
click at [76, 63] on icon at bounding box center [78, 63] width 15 height 15
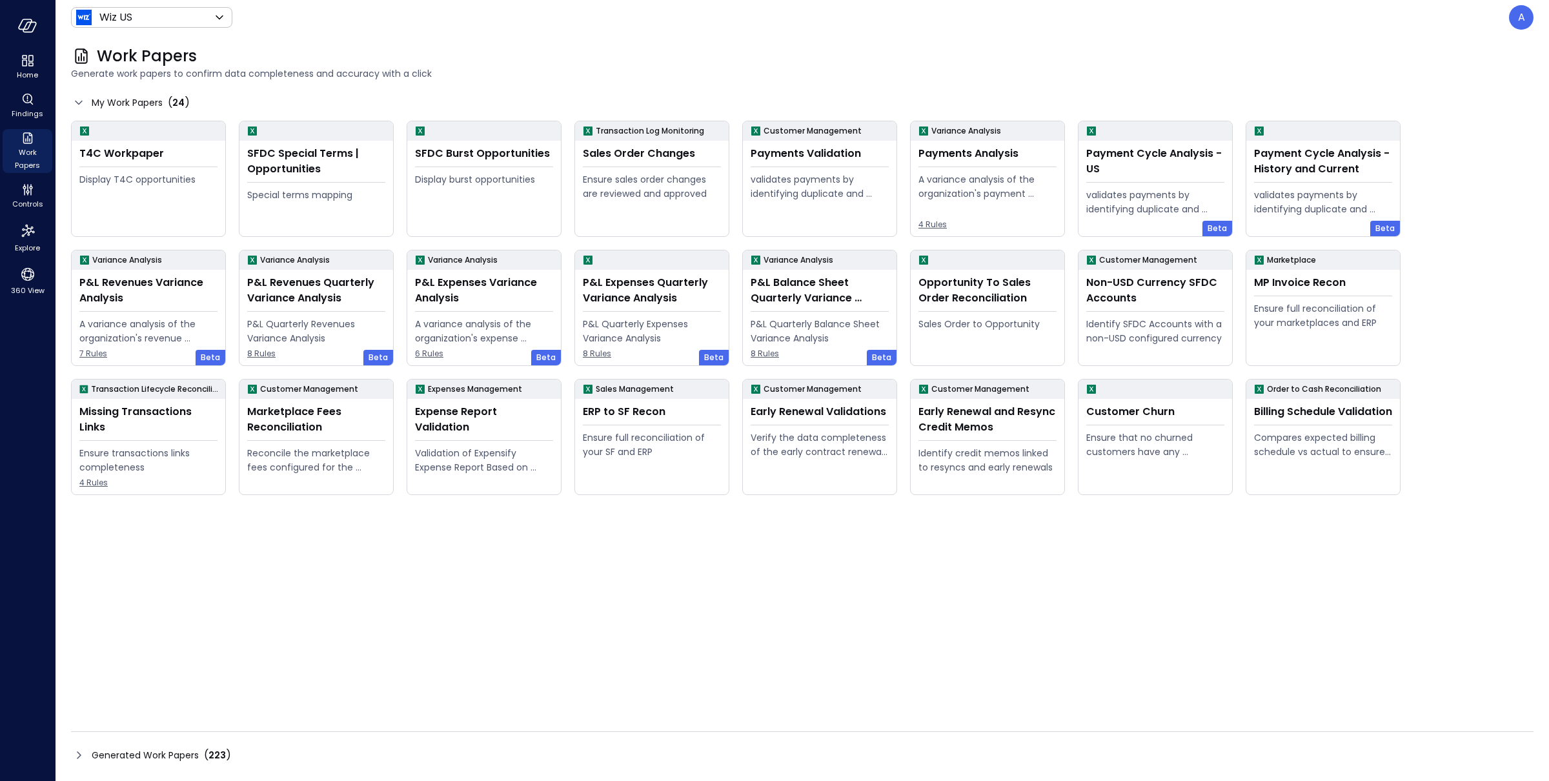
click at [108, 30] on header "Wiz US ****** ​ A" at bounding box center [803, 17] width 1494 height 35
click at [119, 19] on body "Home Findings Work Papers Controls Explore 360 View Wiz US ****** ​ A Work Pape…" at bounding box center [774, 390] width 1549 height 781
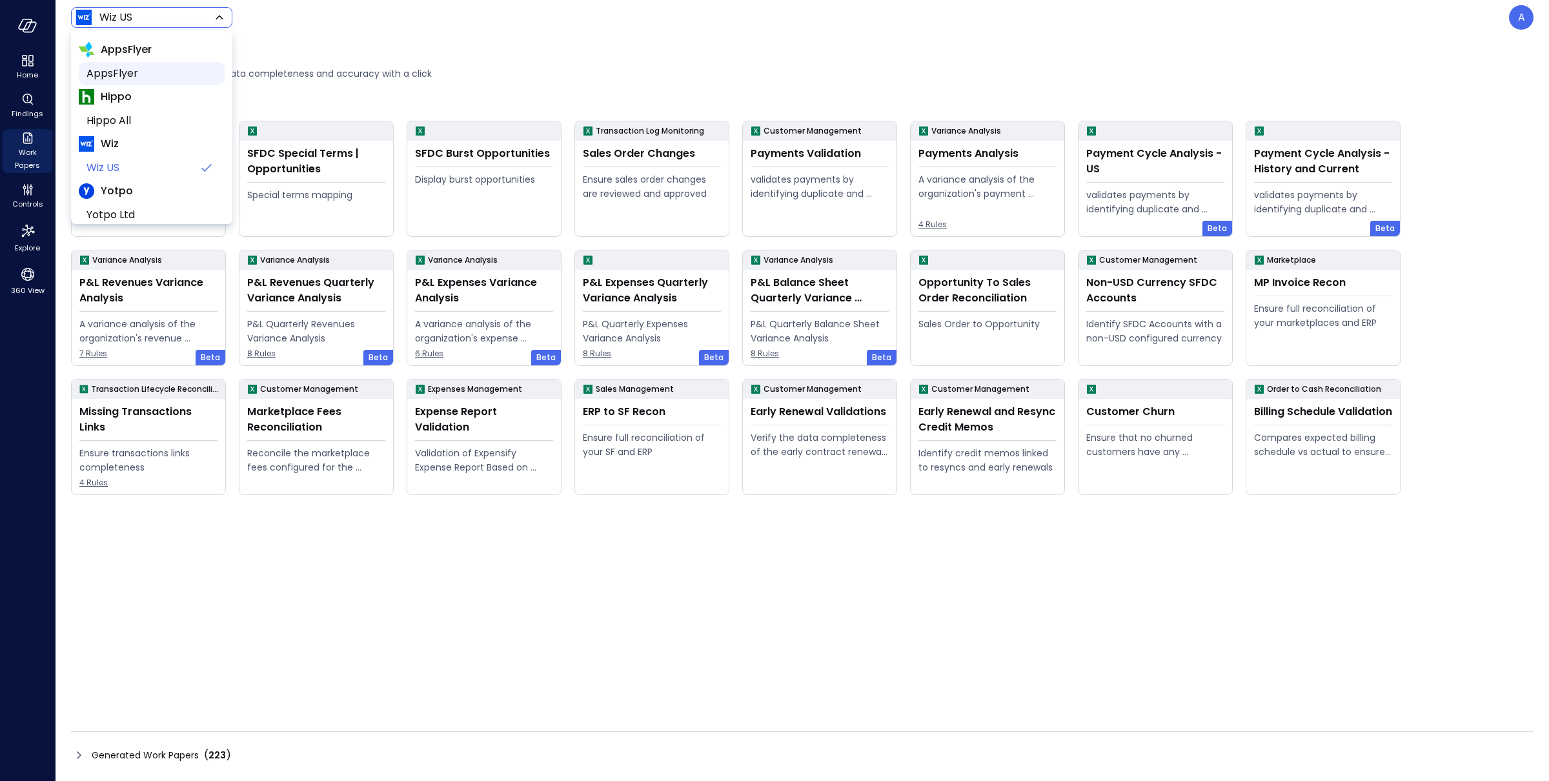
click at [130, 74] on span "AppsFlyer" at bounding box center [150, 73] width 128 height 15
type input "*******"
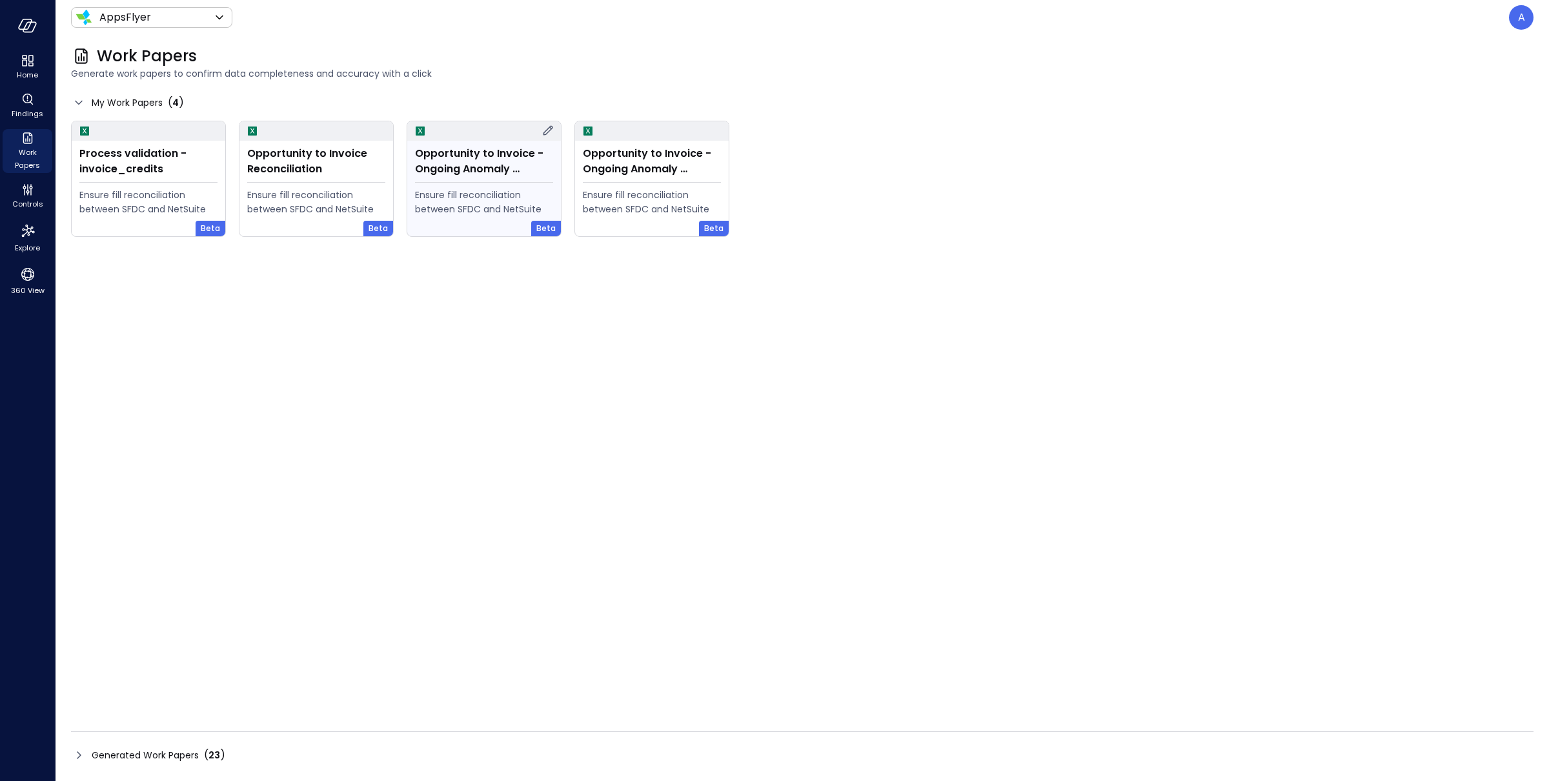
click at [547, 132] on icon at bounding box center [547, 130] width 15 height 15
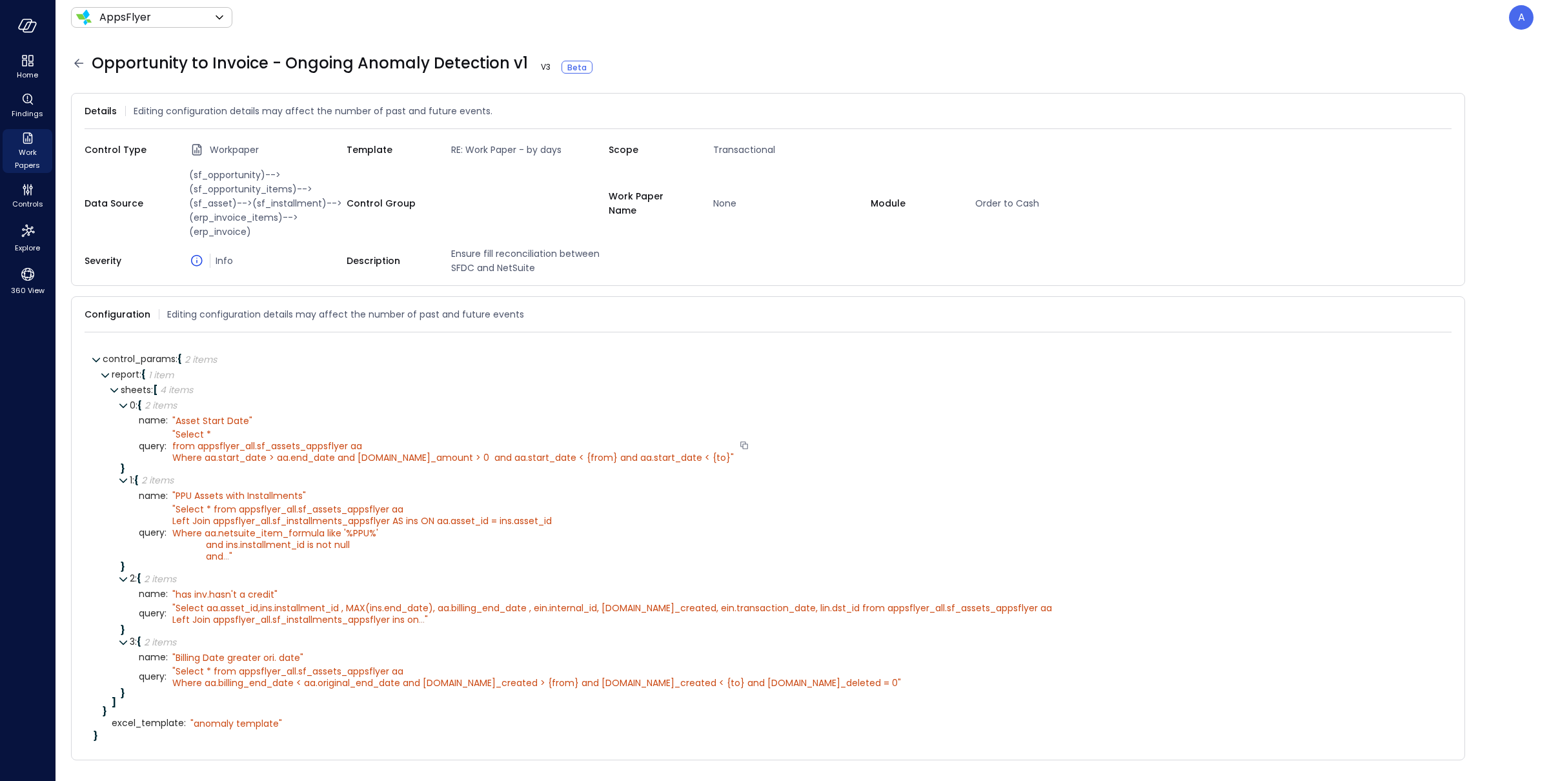
click at [738, 446] on div at bounding box center [744, 446] width 12 height 13
click at [82, 66] on icon at bounding box center [78, 63] width 15 height 15
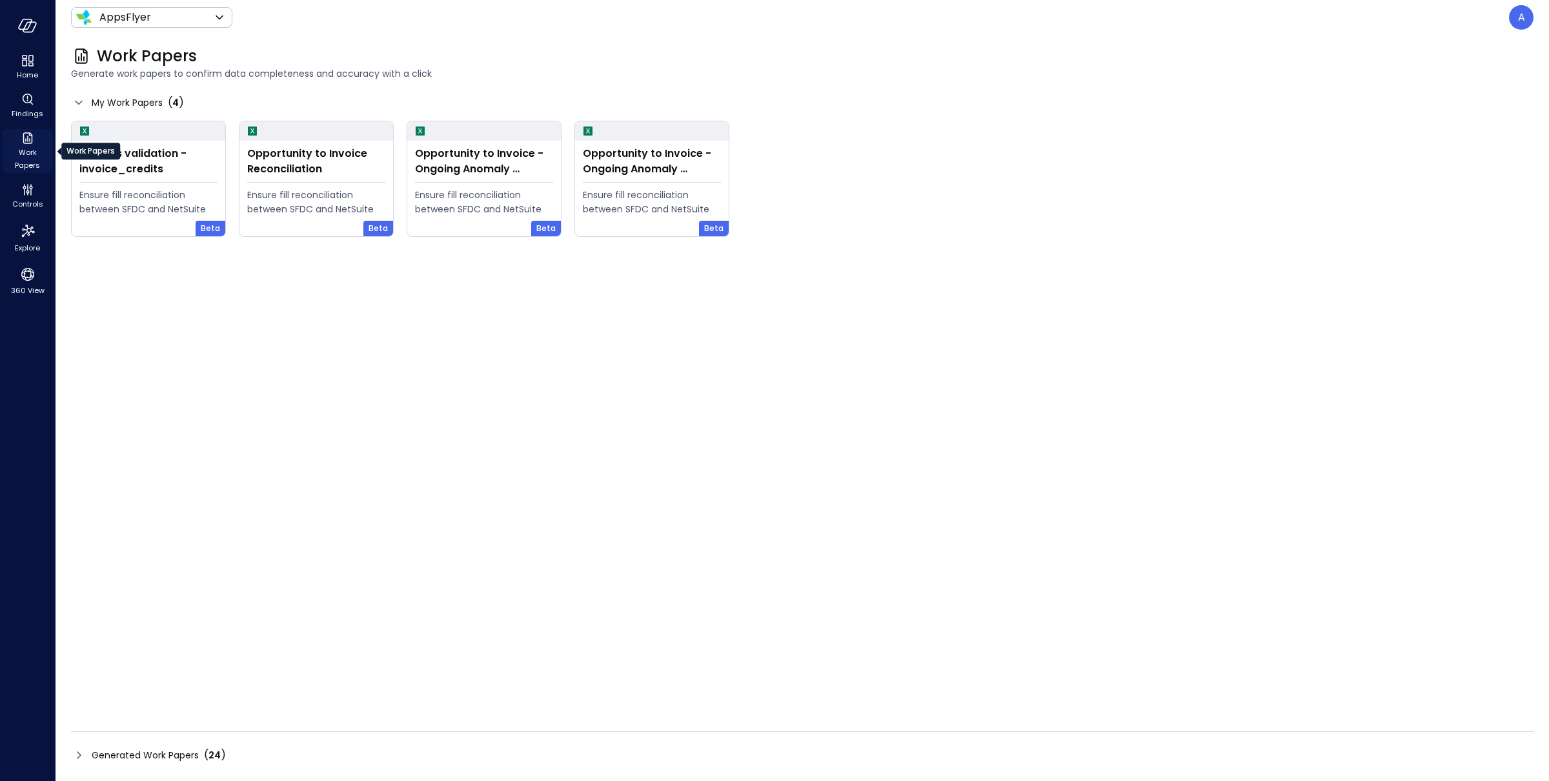
click at [35, 159] on span "Work Papers" at bounding box center [27, 159] width 39 height 26
click at [28, 198] on span "Controls" at bounding box center [27, 204] width 31 height 13
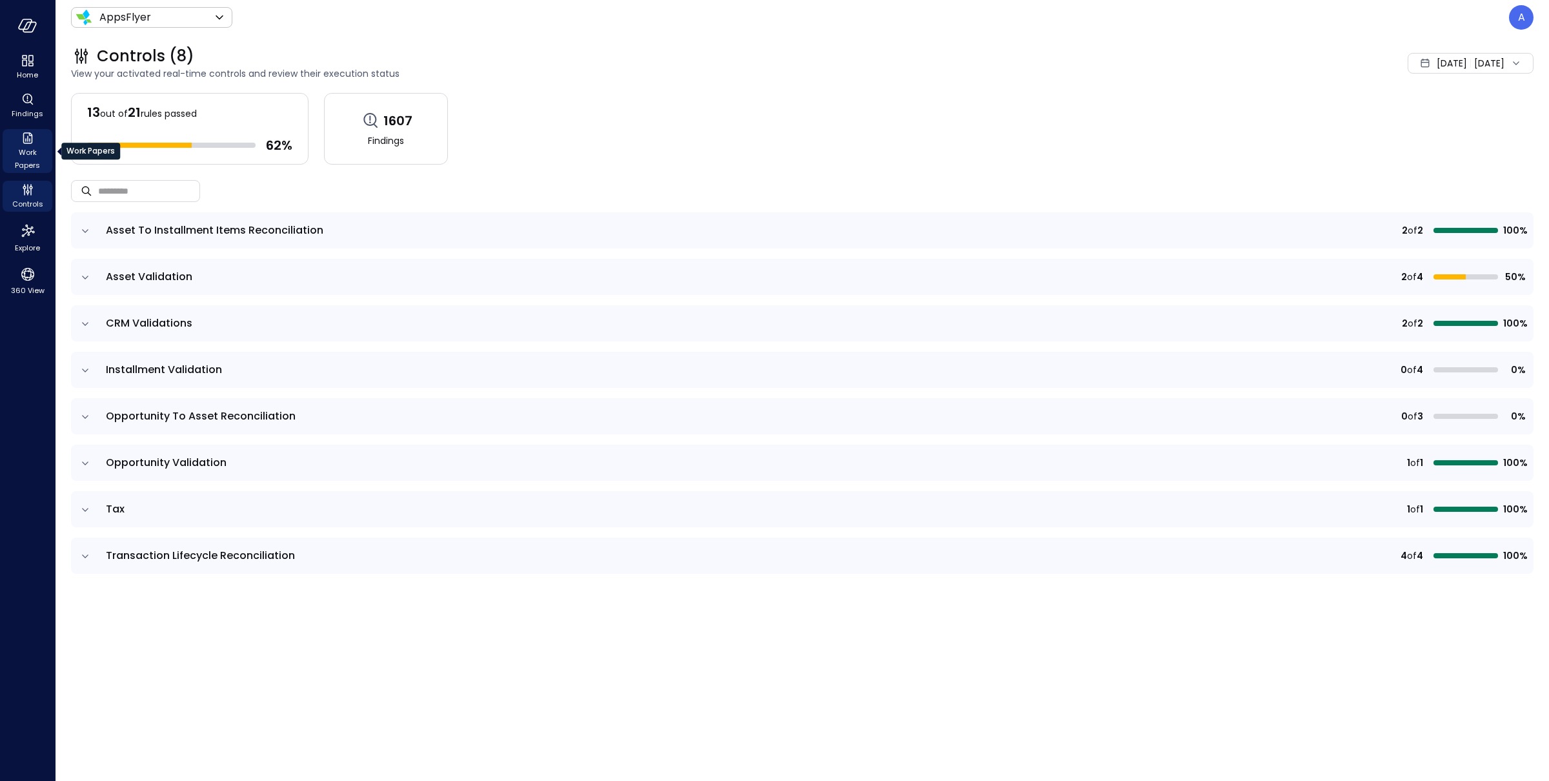
click at [30, 153] on span "Work Papers" at bounding box center [27, 159] width 39 height 26
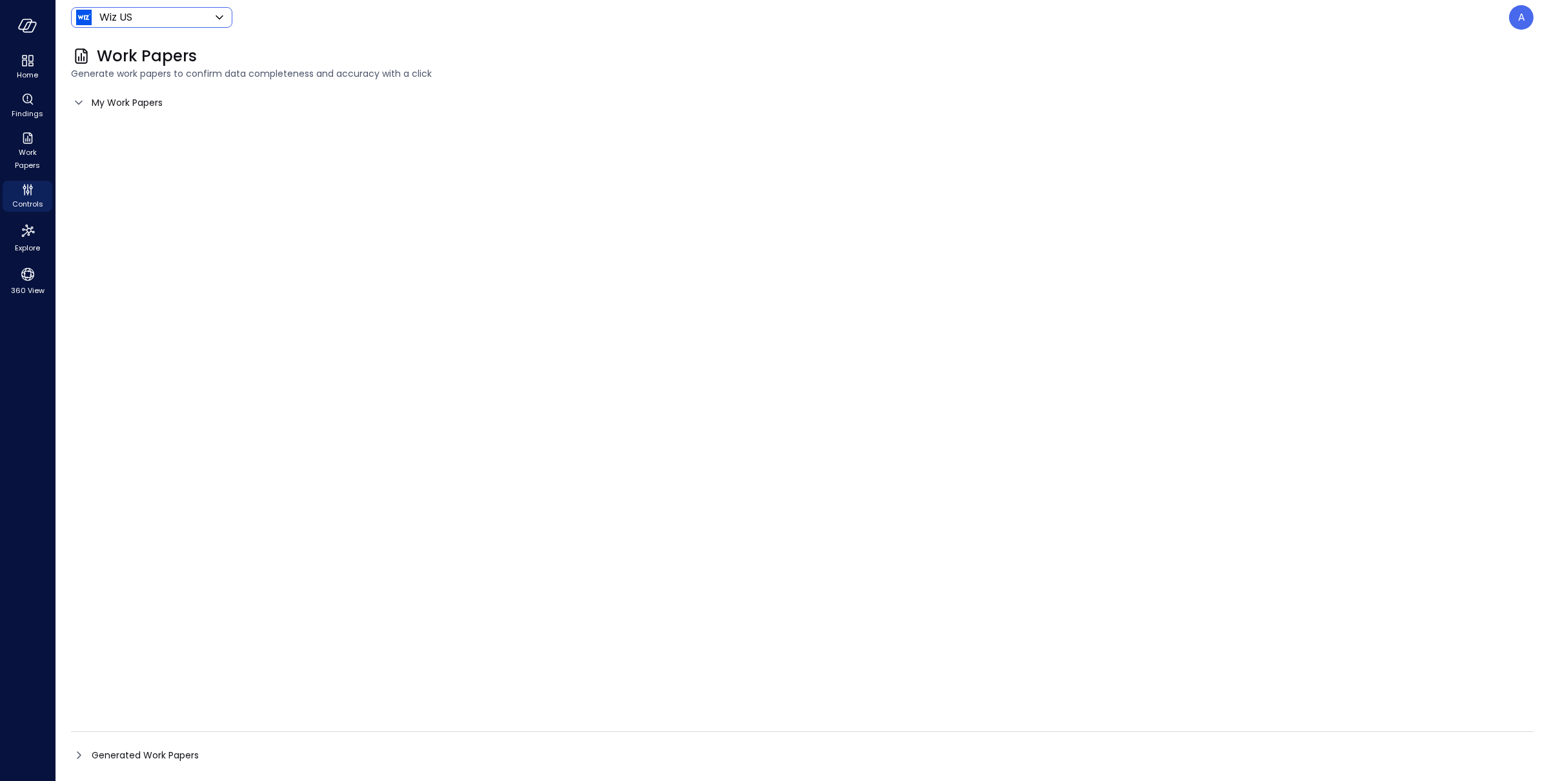
click at [144, 17] on body "Home Findings Work Papers Controls Explore 360 View Wiz US ****** ​ A Work Pape…" at bounding box center [774, 390] width 1549 height 781
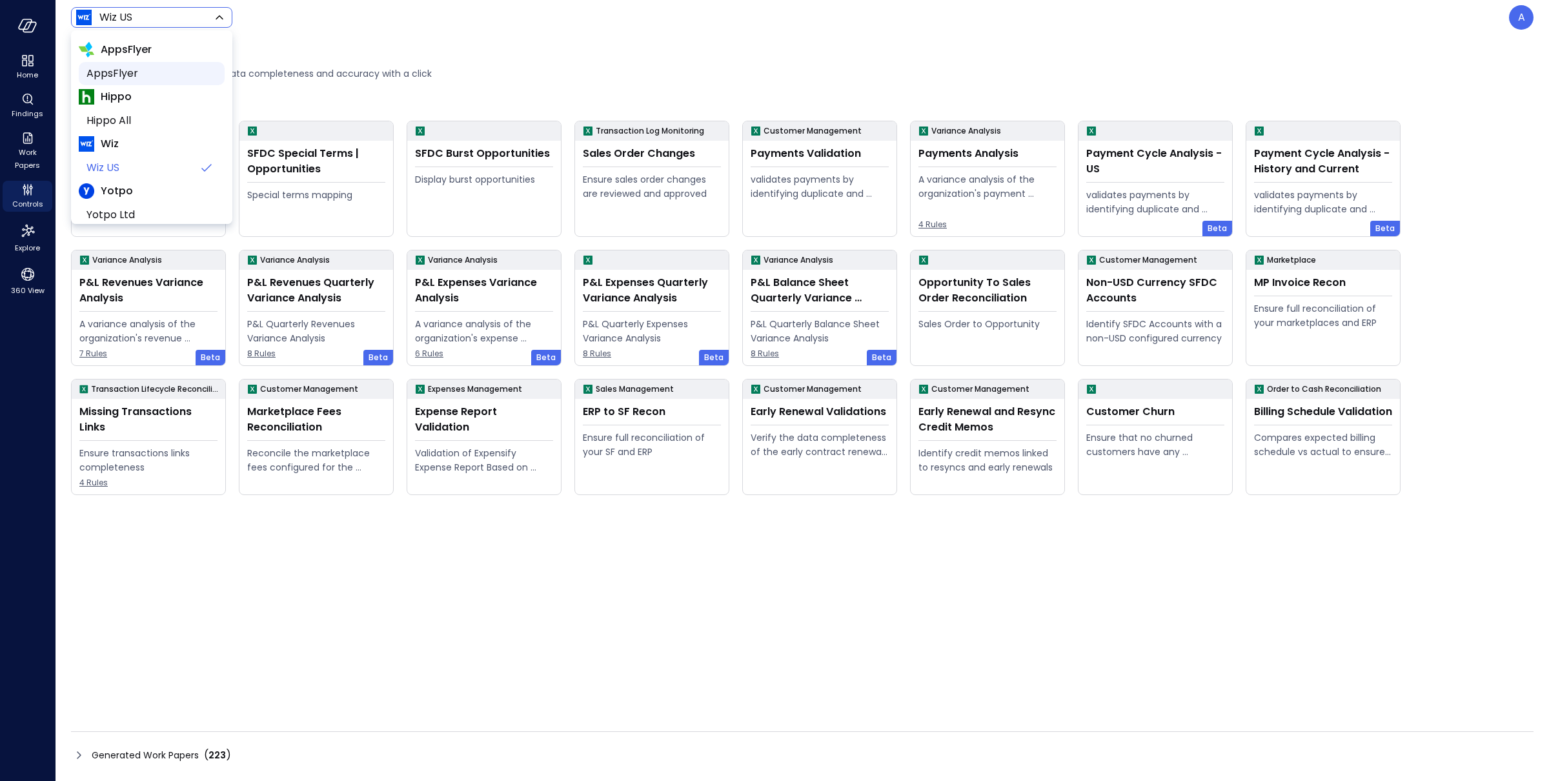
click at [123, 77] on span "AppsFlyer" at bounding box center [150, 73] width 128 height 15
type input "*******"
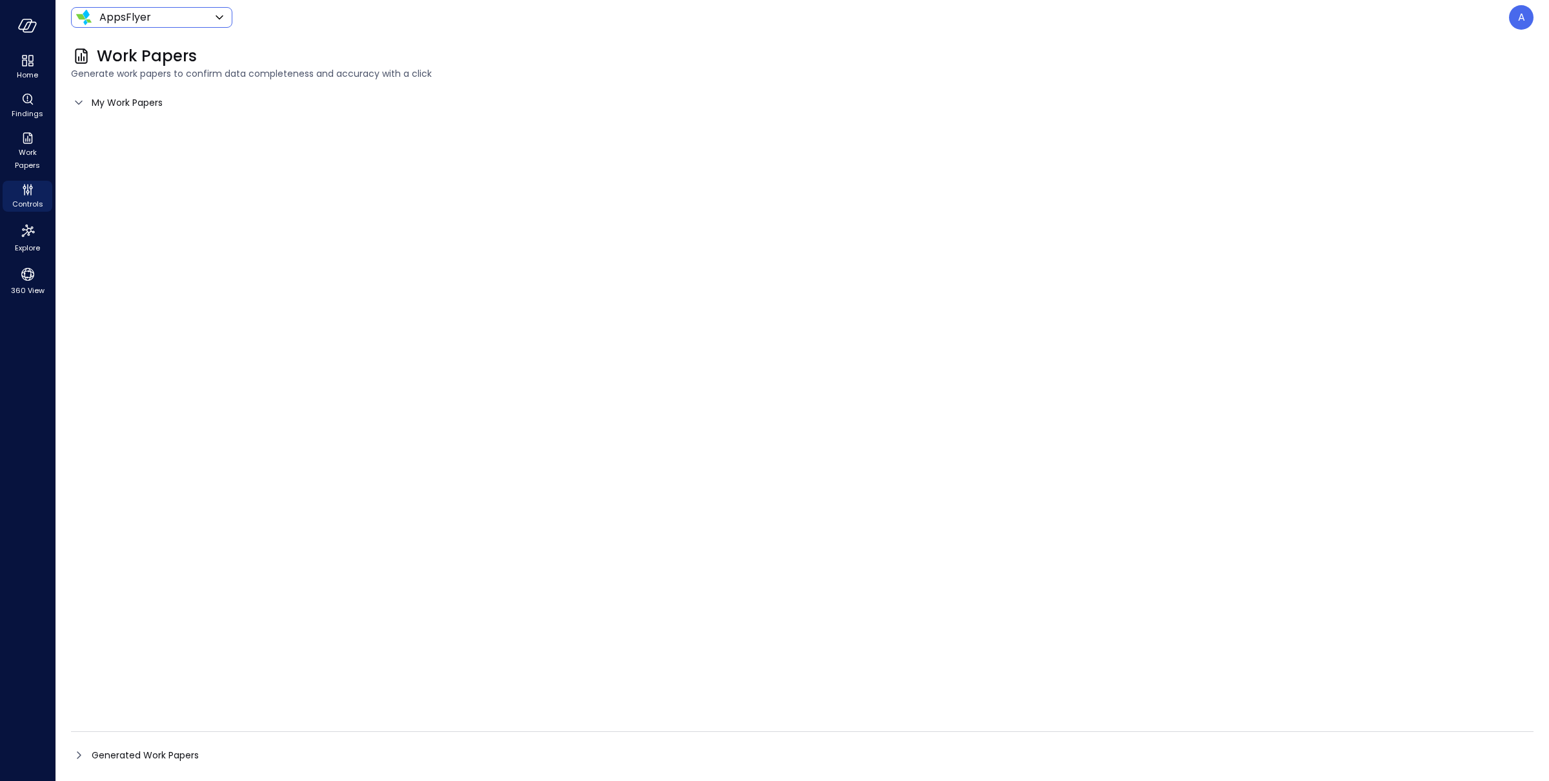
click at [103, 104] on span "My Work Papers" at bounding box center [127, 103] width 71 height 14
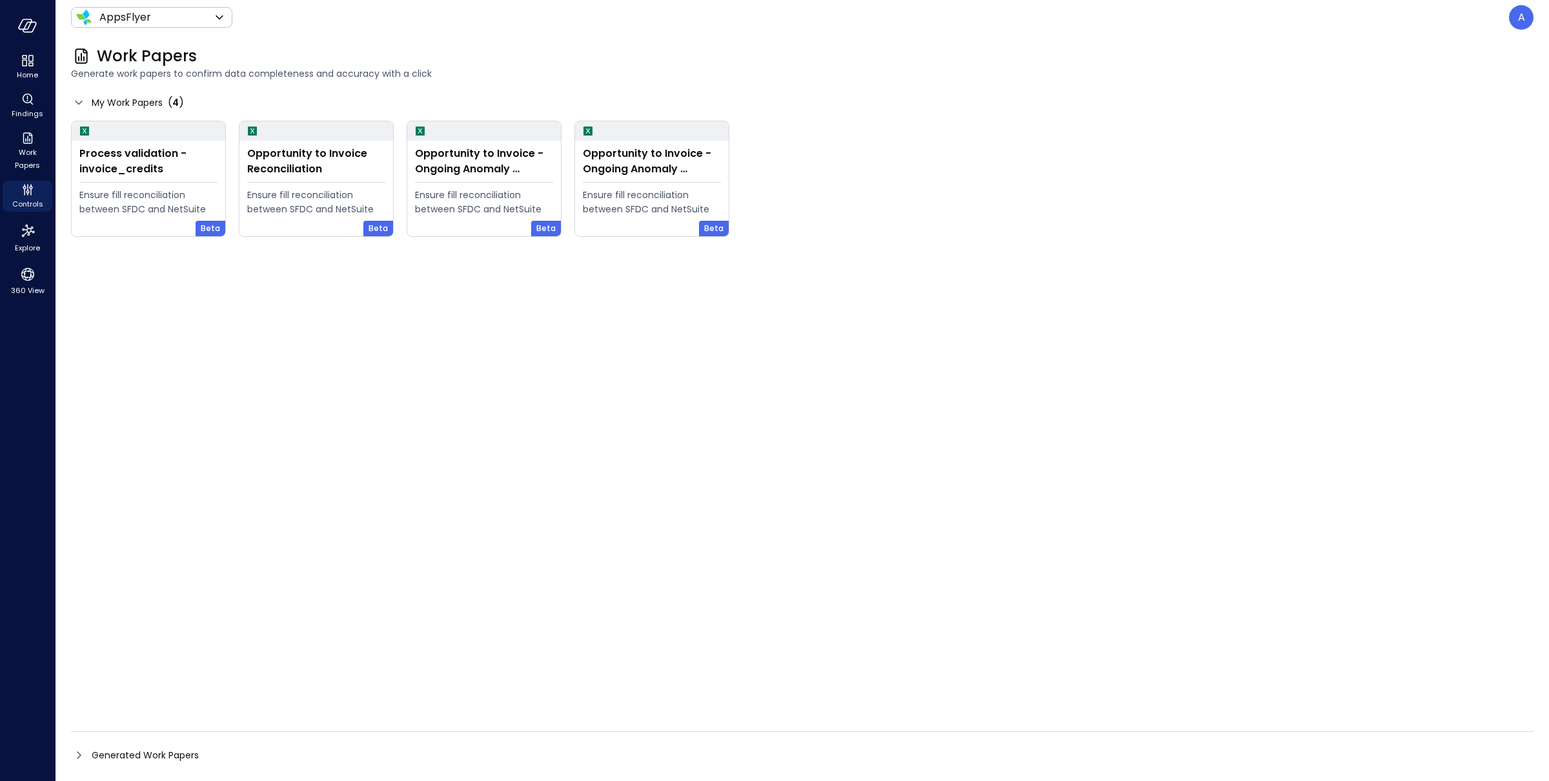
click at [129, 100] on span "My Work Papers" at bounding box center [127, 103] width 71 height 14
click at [209, 129] on icon at bounding box center [212, 130] width 15 height 15
